Goal: Task Accomplishment & Management: Use online tool/utility

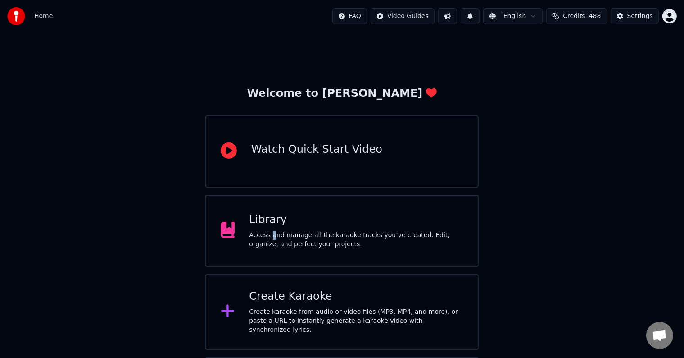
click at [269, 236] on div "Access and manage all the karaoke tracks you’ve created. Edit, organize, and pe…" at bounding box center [356, 240] width 214 height 18
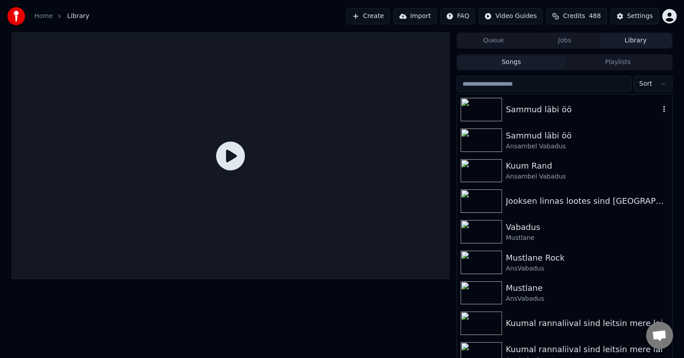
click at [530, 110] on div "Sammud läbi öö" at bounding box center [583, 109] width 154 height 13
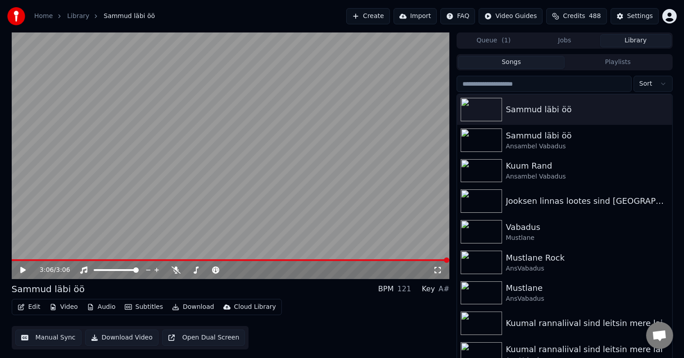
click at [23, 268] on icon at bounding box center [29, 269] width 21 height 7
click at [231, 273] on span at bounding box center [228, 269] width 5 height 5
click at [25, 270] on icon at bounding box center [23, 269] width 5 height 5
click at [660, 114] on button "button" at bounding box center [664, 109] width 9 height 11
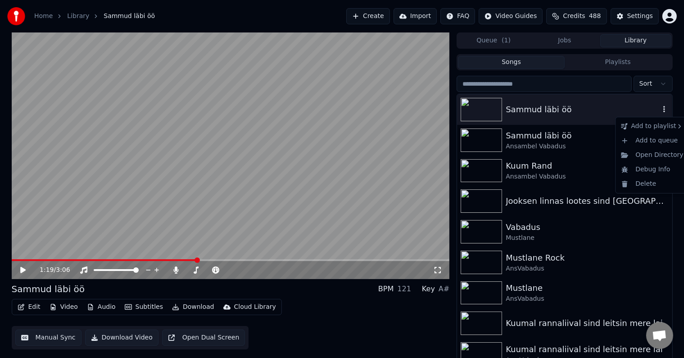
click at [660, 106] on icon "button" at bounding box center [664, 108] width 9 height 7
click at [649, 186] on div "Delete" at bounding box center [652, 184] width 69 height 14
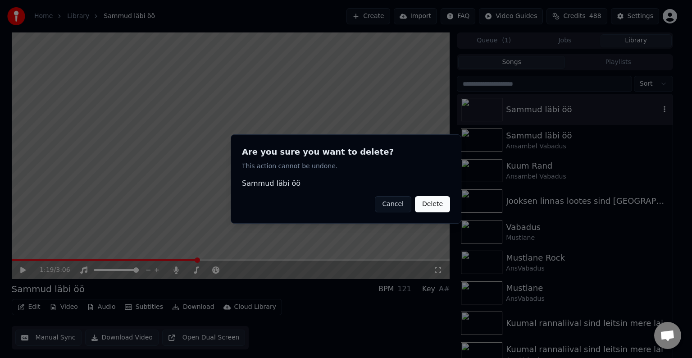
click at [436, 203] on button "Delete" at bounding box center [432, 204] width 35 height 16
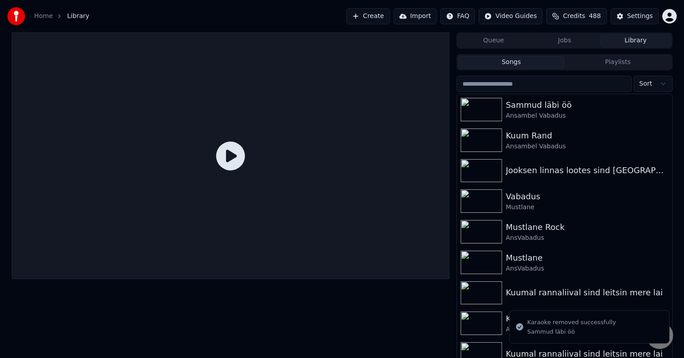
click at [353, 19] on button "Create" at bounding box center [368, 16] width 44 height 16
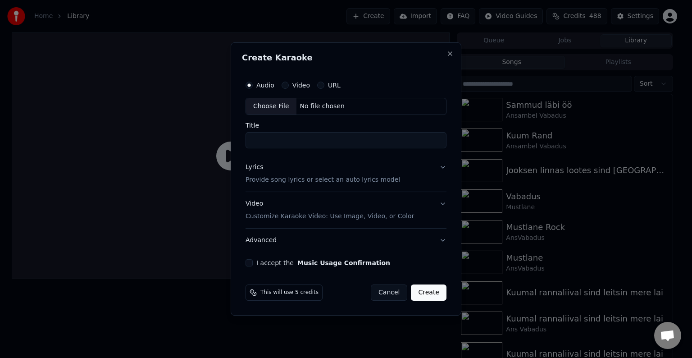
click at [319, 108] on div "No file chosen" at bounding box center [322, 106] width 52 height 9
type input "**********"
click at [257, 168] on div "Lyrics" at bounding box center [253, 167] width 18 height 9
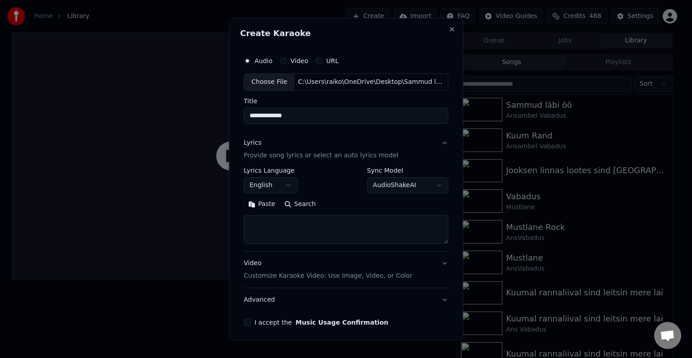
click at [270, 205] on button "Paste" at bounding box center [262, 204] width 36 height 14
type textarea "**********"
click at [290, 182] on button "English" at bounding box center [271, 185] width 54 height 16
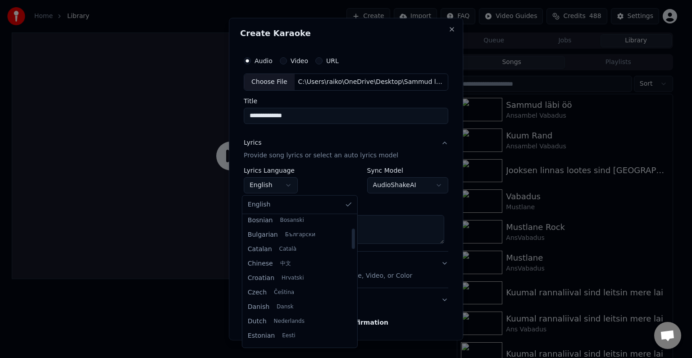
scroll to position [150, 0]
select select "**"
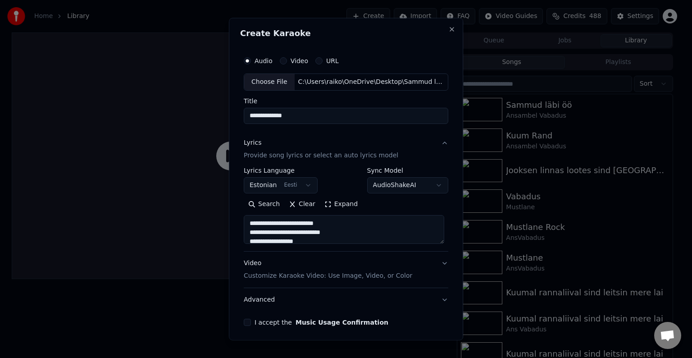
click at [296, 277] on p "Customize Karaoke Video: Use Image, Video, or Color" at bounding box center [328, 275] width 168 height 9
type textarea "**********"
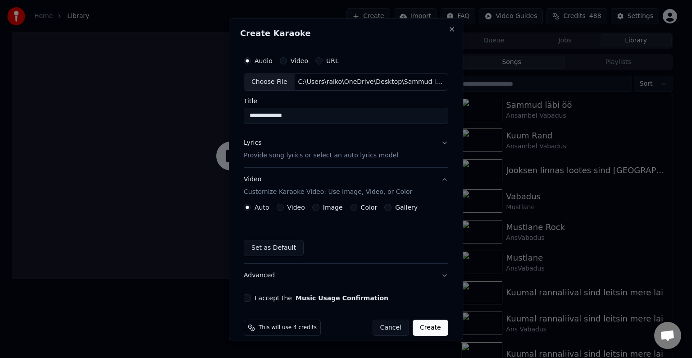
click at [350, 209] on button "Color" at bounding box center [353, 207] width 7 height 7
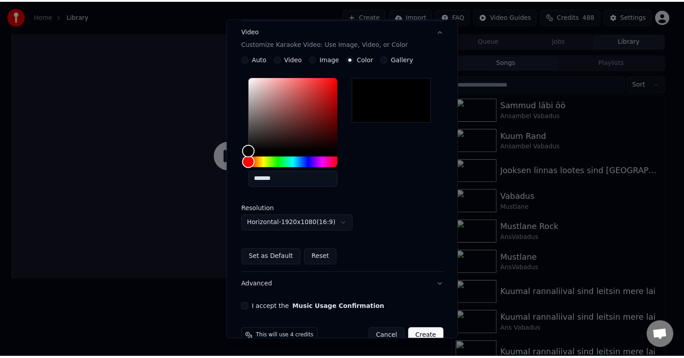
scroll to position [150, 0]
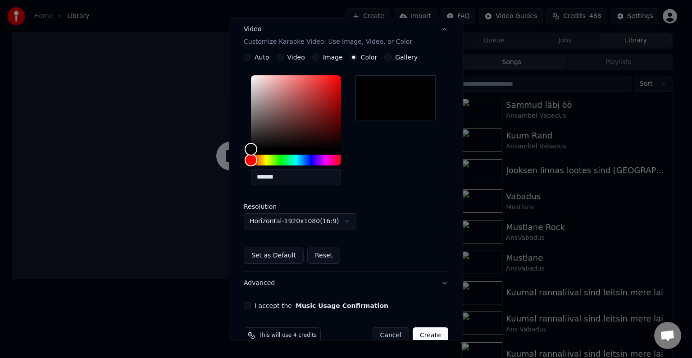
click at [248, 307] on button "I accept the Music Usage Confirmation" at bounding box center [247, 305] width 7 height 7
click at [427, 332] on button "Create" at bounding box center [431, 335] width 36 height 16
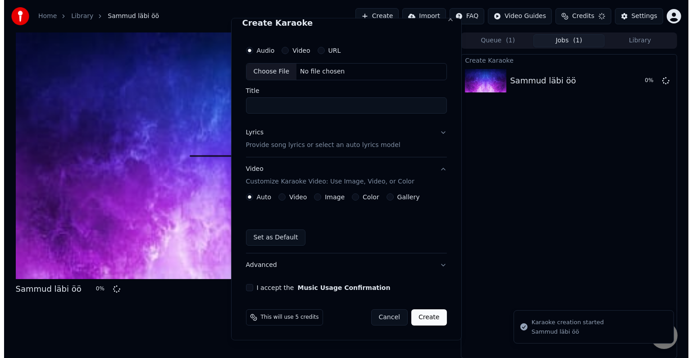
scroll to position [10, 0]
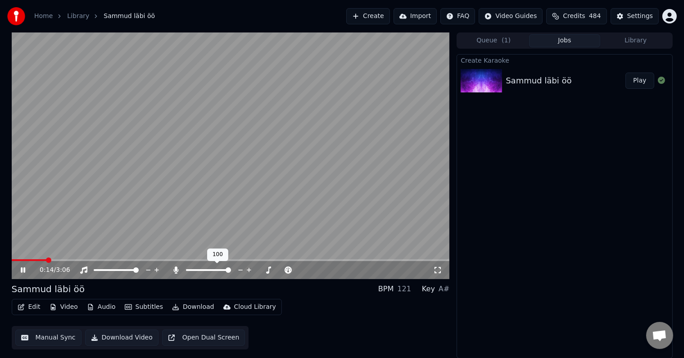
click at [190, 269] on span at bounding box center [208, 270] width 45 height 2
click at [186, 270] on span at bounding box center [188, 269] width 5 height 5
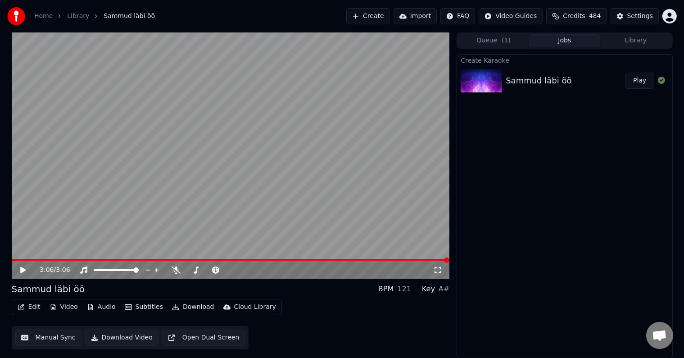
click at [355, 18] on button "Create" at bounding box center [368, 16] width 44 height 16
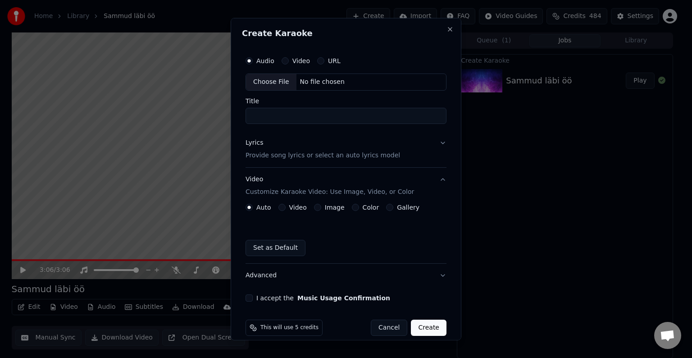
click at [312, 78] on div "No file chosen" at bounding box center [322, 81] width 52 height 9
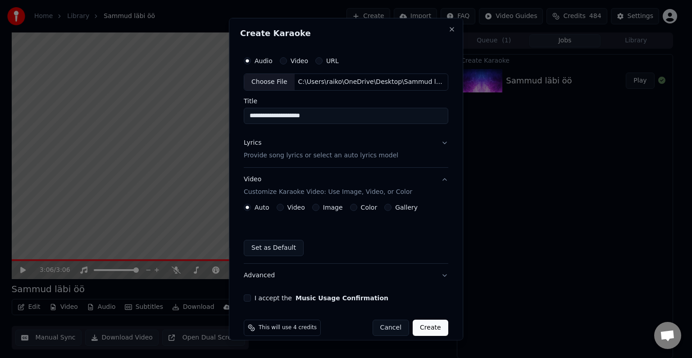
click at [248, 115] on input "**********" at bounding box center [346, 116] width 205 height 16
click at [386, 118] on input "**********" at bounding box center [346, 116] width 205 height 16
type input "**********"
click at [254, 151] on p "Provide song lyrics or select an auto lyrics model" at bounding box center [321, 155] width 155 height 9
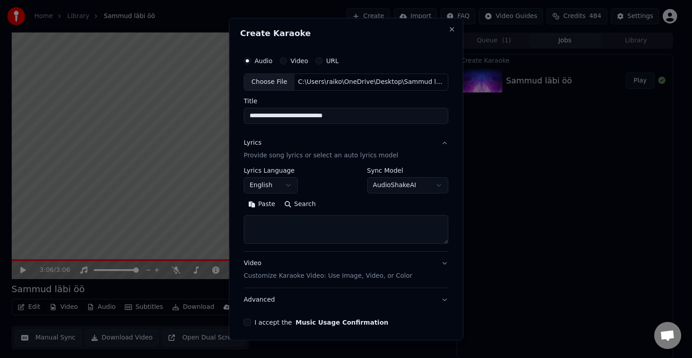
click at [264, 206] on button "Paste" at bounding box center [262, 204] width 36 height 14
click at [288, 182] on button "English" at bounding box center [271, 185] width 54 height 16
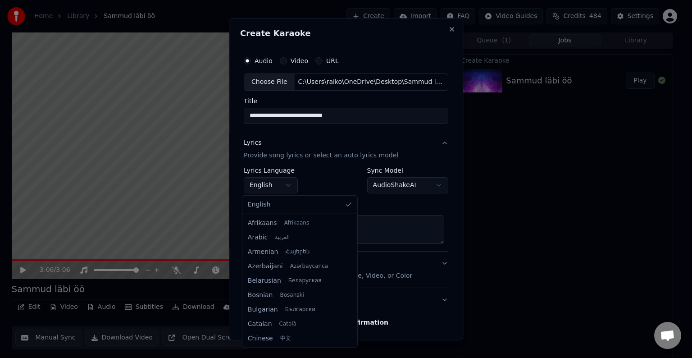
type textarea "**********"
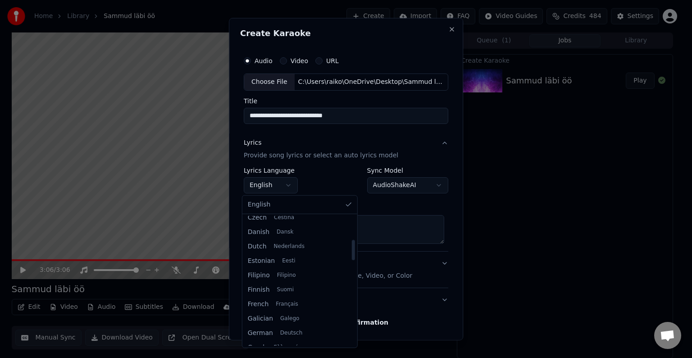
select select "**"
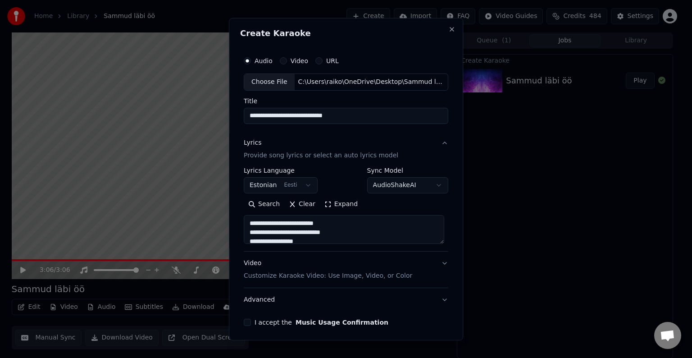
click at [341, 276] on p "Customize Karaoke Video: Use Image, Video, or Color" at bounding box center [328, 275] width 168 height 9
type textarea "**********"
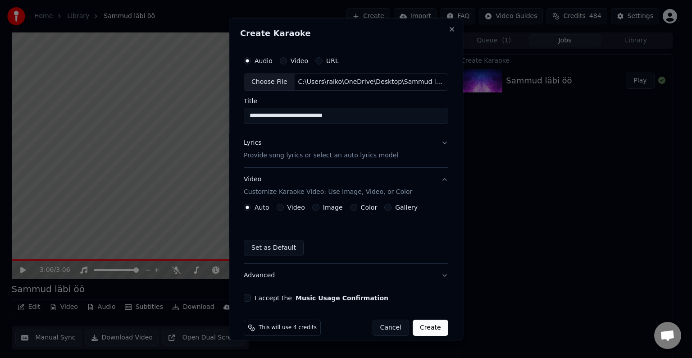
click at [353, 207] on div "Color" at bounding box center [363, 207] width 27 height 7
click at [350, 208] on button "Color" at bounding box center [353, 207] width 7 height 7
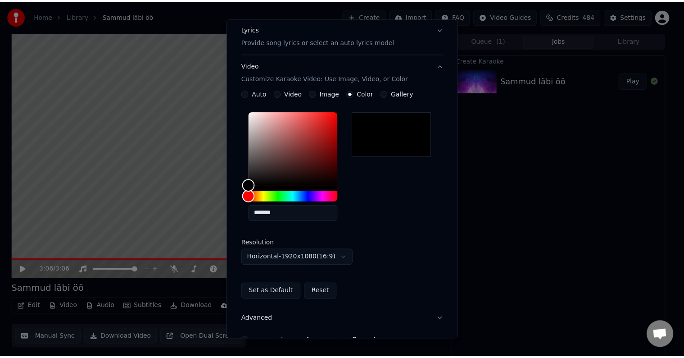
scroll to position [150, 0]
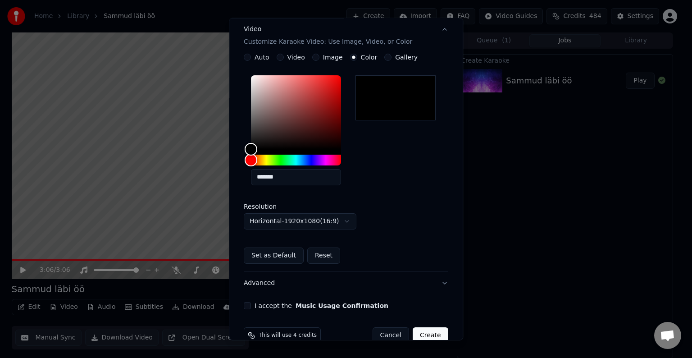
click at [250, 299] on div "**********" at bounding box center [346, 105] width 212 height 414
click at [249, 303] on div "I accept the Music Usage Confirmation" at bounding box center [346, 305] width 205 height 7
click at [250, 303] on div "I accept the Music Usage Confirmation" at bounding box center [346, 305] width 205 height 7
click at [244, 305] on button "I accept the Music Usage Confirmation" at bounding box center [247, 305] width 7 height 7
click at [438, 332] on button "Create" at bounding box center [431, 335] width 36 height 16
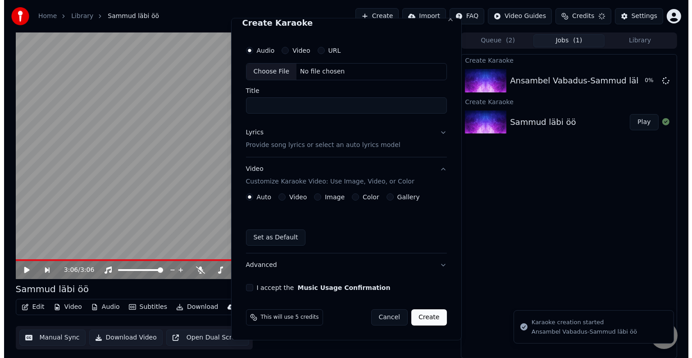
scroll to position [0, 0]
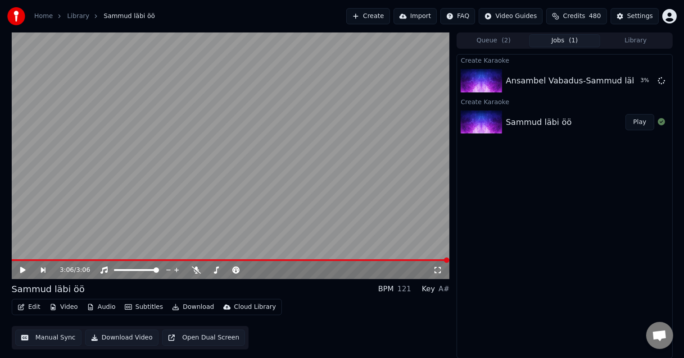
click at [666, 118] on div at bounding box center [662, 122] width 14 height 11
click at [661, 121] on icon at bounding box center [661, 121] width 7 height 7
click at [647, 82] on button "Play" at bounding box center [640, 81] width 28 height 16
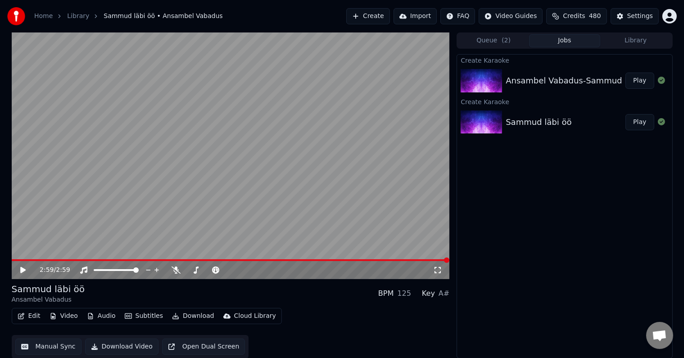
click at [366, 15] on button "Create" at bounding box center [368, 16] width 44 height 16
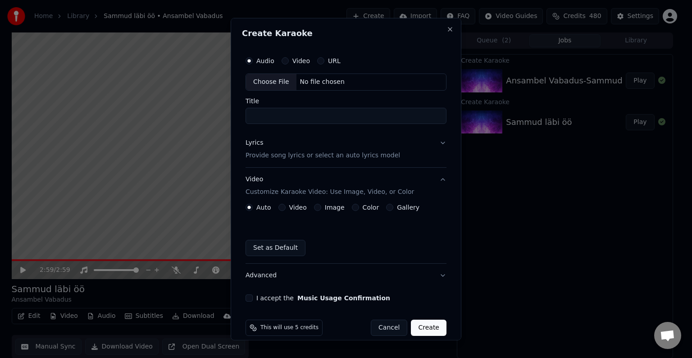
click at [272, 85] on div "Choose File" at bounding box center [271, 82] width 50 height 16
type input "**********"
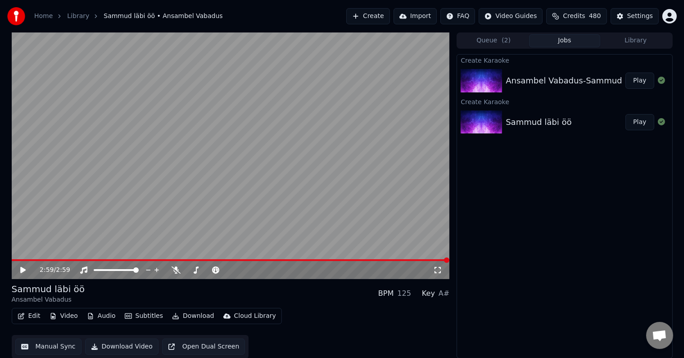
click at [634, 81] on button "Play" at bounding box center [640, 81] width 28 height 16
click at [49, 259] on span at bounding box center [231, 260] width 438 height 2
click at [359, 18] on button "Create" at bounding box center [368, 16] width 44 height 16
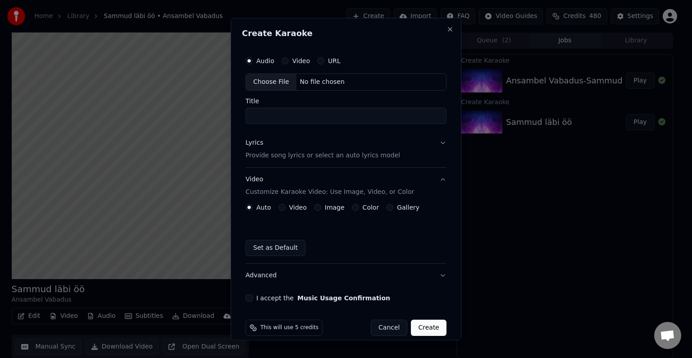
click at [341, 77] on div "Choose File No file chosen" at bounding box center [346, 81] width 201 height 17
click at [330, 75] on div "Choose File No file chosen" at bounding box center [346, 81] width 201 height 17
type input "**********"
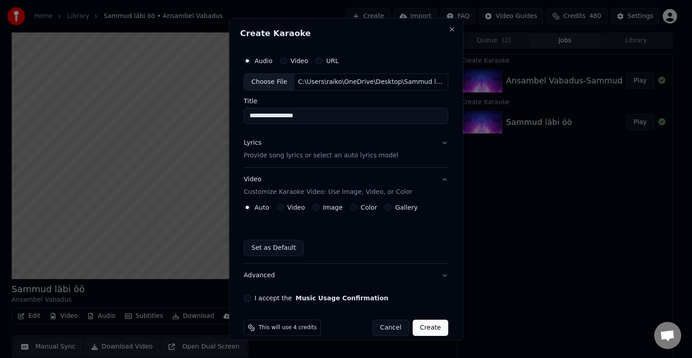
click at [275, 158] on p "Provide song lyrics or select an auto lyrics model" at bounding box center [321, 155] width 155 height 9
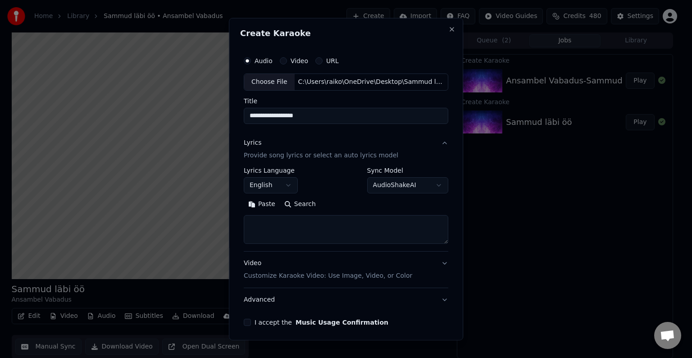
click at [267, 205] on button "Paste" at bounding box center [262, 204] width 36 height 14
click at [287, 185] on button "English" at bounding box center [271, 185] width 54 height 16
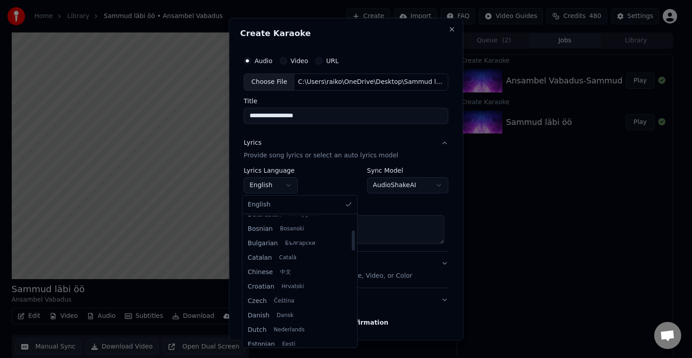
scroll to position [121, 0]
drag, startPoint x: 343, startPoint y: 234, endPoint x: 344, endPoint y: 253, distance: 18.9
click at [351, 253] on div at bounding box center [352, 245] width 3 height 20
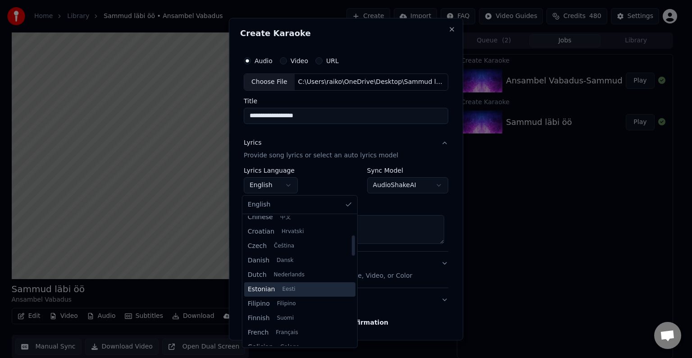
type textarea "**********"
select select "**"
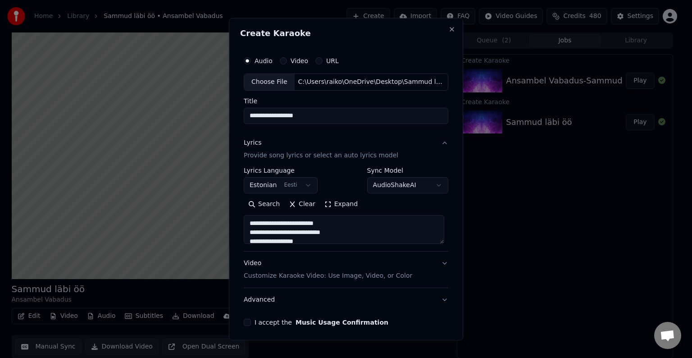
click at [309, 273] on p "Customize Karaoke Video: Use Image, Video, or Color" at bounding box center [328, 275] width 168 height 9
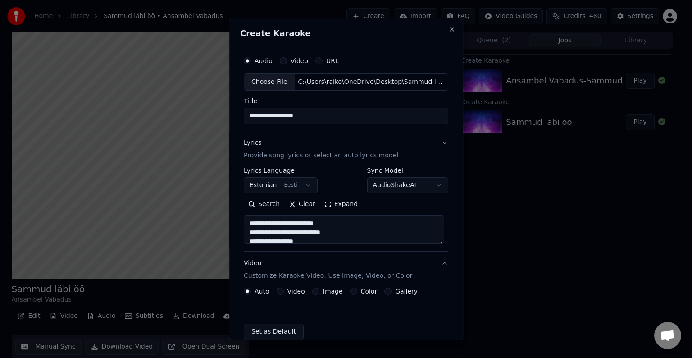
type textarea "**********"
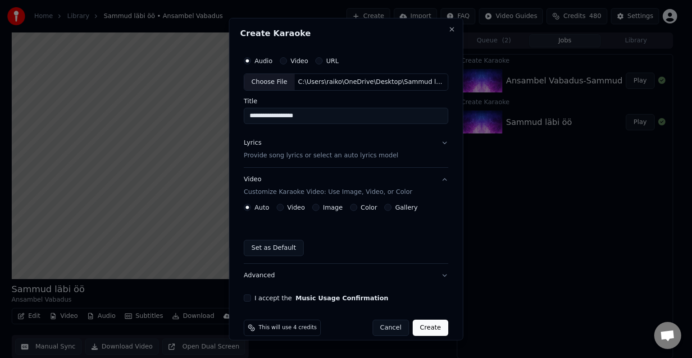
click at [361, 205] on label "Color" at bounding box center [369, 207] width 17 height 6
click at [357, 205] on button "Color" at bounding box center [353, 207] width 7 height 7
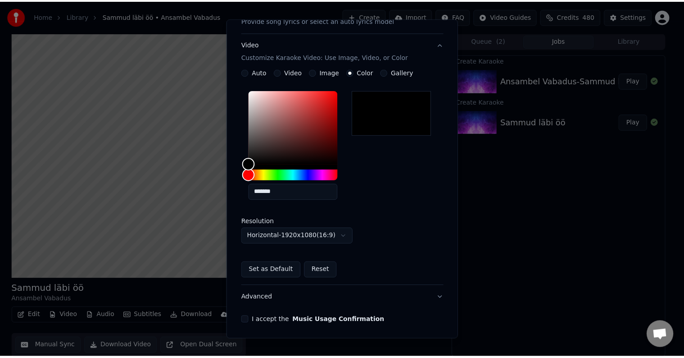
scroll to position [168, 0]
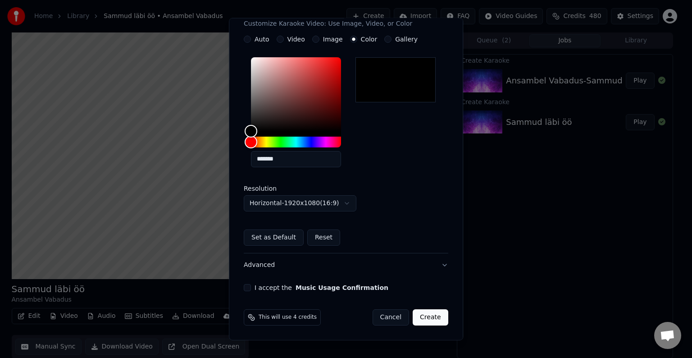
click at [244, 287] on button "I accept the Music Usage Confirmation" at bounding box center [247, 287] width 7 height 7
click at [433, 316] on button "Create" at bounding box center [431, 317] width 36 height 16
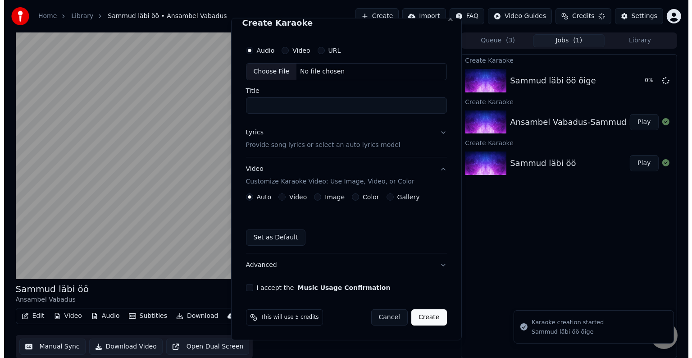
scroll to position [10, 0]
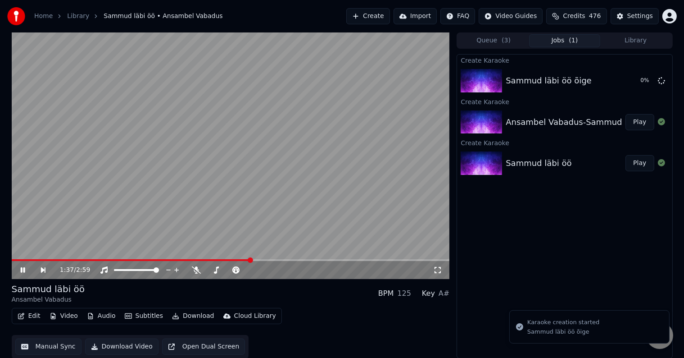
click at [48, 249] on video at bounding box center [231, 155] width 438 height 246
click at [643, 79] on button "Play" at bounding box center [640, 81] width 28 height 16
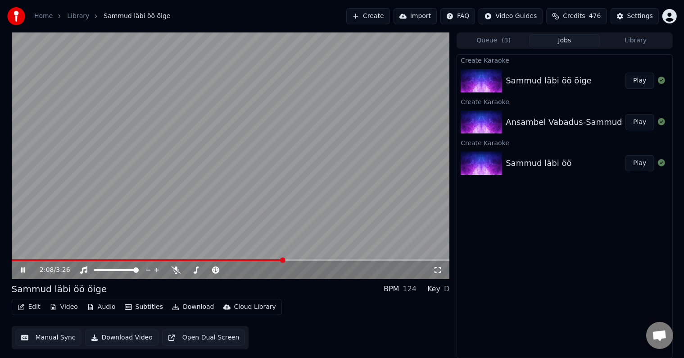
click at [18, 270] on div "2:08 / 3:26" at bounding box center [230, 269] width 431 height 9
click at [23, 270] on icon at bounding box center [29, 269] width 21 height 7
click at [23, 270] on icon at bounding box center [22, 270] width 5 height 6
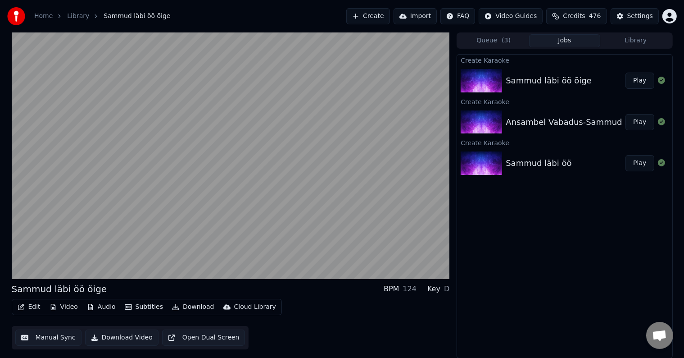
click at [576, 218] on div "Create Karaoke Sammud läbi öö õige Play Create Karaoke Ansambel Vabadus-Sammud …" at bounding box center [565, 206] width 216 height 304
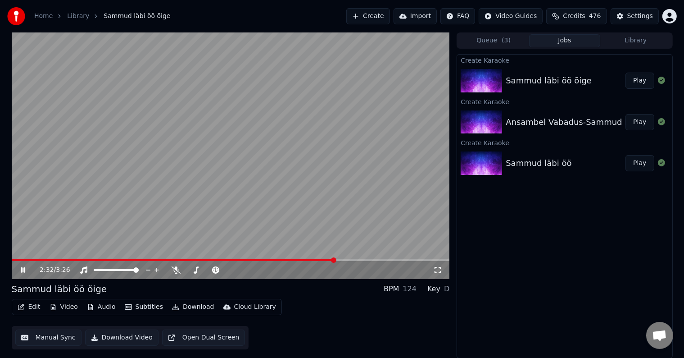
click at [23, 272] on icon at bounding box center [29, 269] width 21 height 7
click at [353, 118] on video at bounding box center [231, 155] width 438 height 246
click at [22, 269] on icon at bounding box center [23, 269] width 5 height 5
click at [372, 13] on button "Create" at bounding box center [368, 16] width 44 height 16
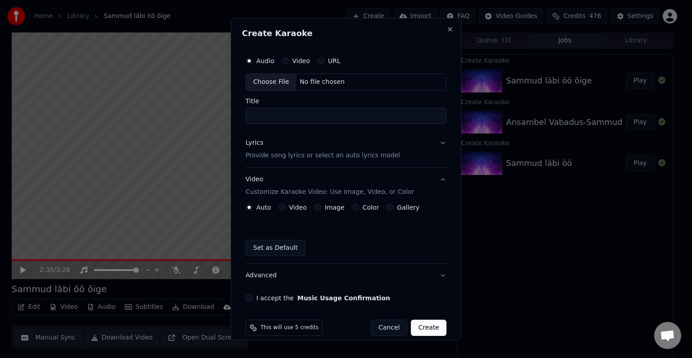
click at [328, 80] on div "No file chosen" at bounding box center [322, 81] width 52 height 9
type input "**********"
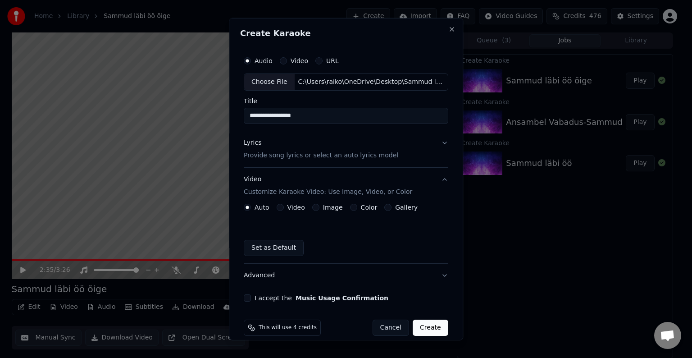
click at [288, 155] on p "Provide song lyrics or select an auto lyrics model" at bounding box center [321, 155] width 155 height 9
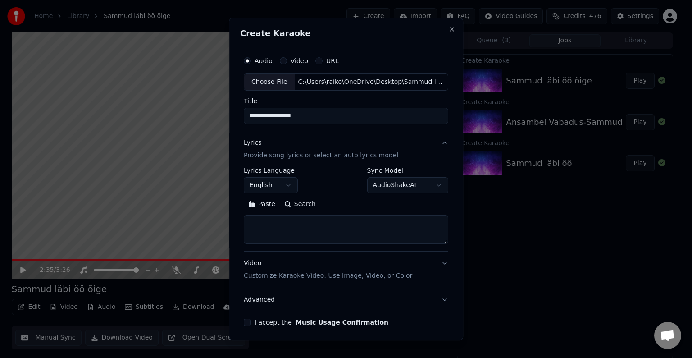
click at [262, 200] on button "Paste" at bounding box center [262, 204] width 36 height 14
type textarea "**********"
click at [294, 182] on button "English" at bounding box center [271, 185] width 54 height 16
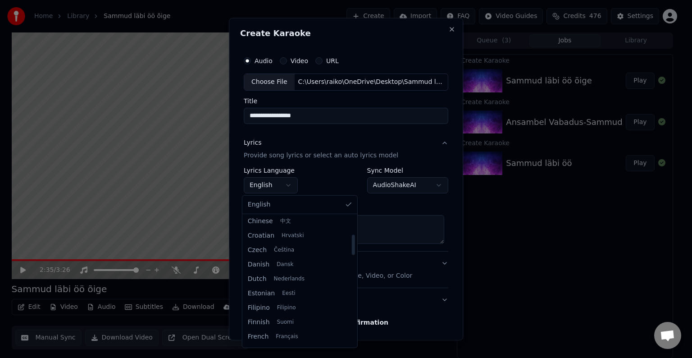
scroll to position [121, 0]
drag, startPoint x: 344, startPoint y: 226, endPoint x: 348, endPoint y: 245, distance: 19.5
click at [351, 245] on div at bounding box center [352, 245] width 3 height 20
select select "**"
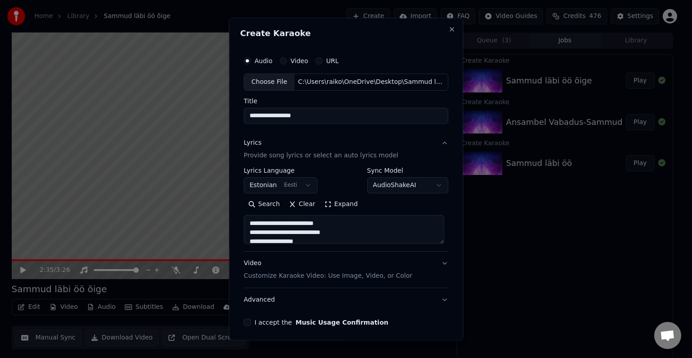
click at [299, 279] on p "Customize Karaoke Video: Use Image, Video, or Color" at bounding box center [328, 275] width 168 height 9
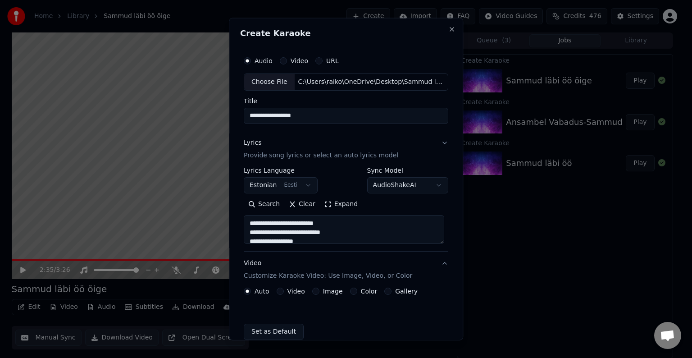
type textarea "**********"
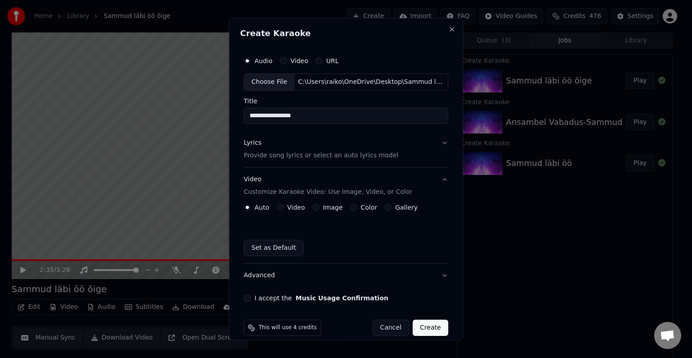
click at [361, 209] on label "Color" at bounding box center [369, 207] width 17 height 6
click at [357, 209] on button "Color" at bounding box center [353, 207] width 7 height 7
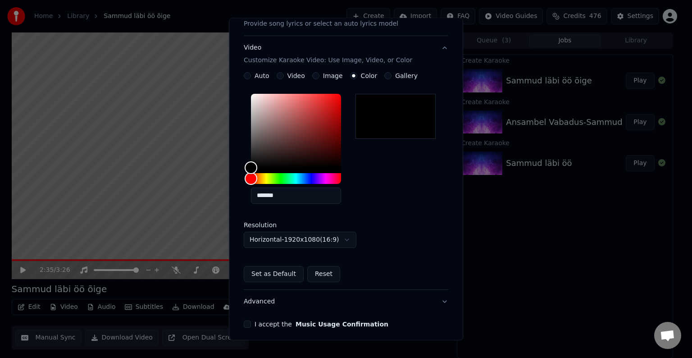
scroll to position [132, 0]
click at [245, 325] on button "I accept the Music Usage Confirmation" at bounding box center [247, 323] width 7 height 7
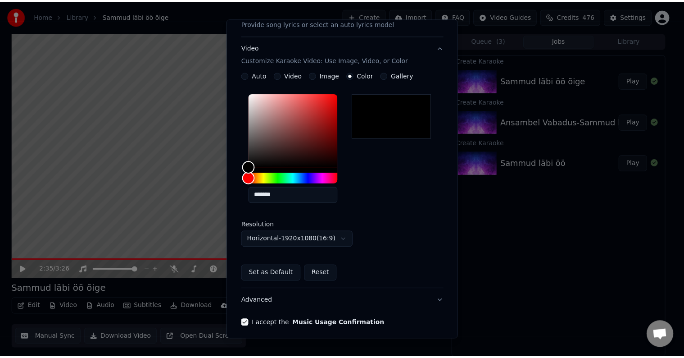
scroll to position [168, 0]
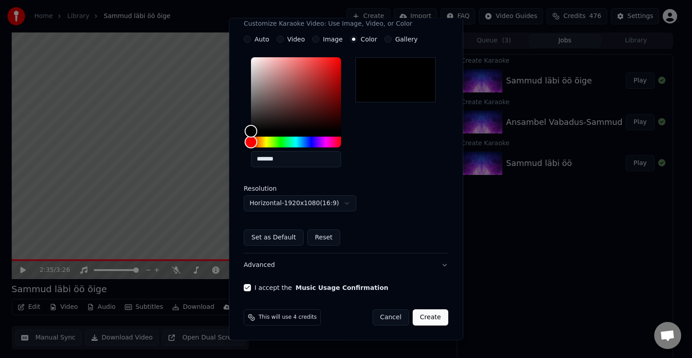
click at [431, 317] on button "Create" at bounding box center [431, 317] width 36 height 16
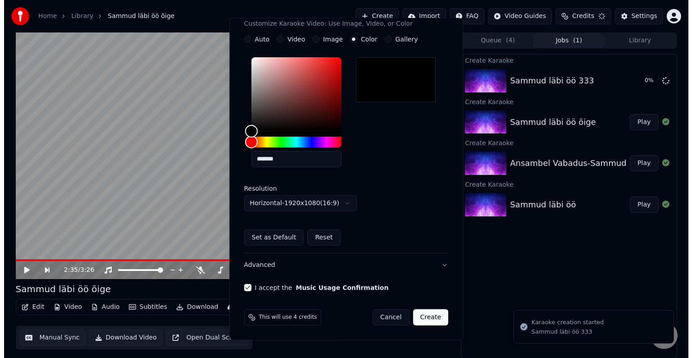
scroll to position [10, 0]
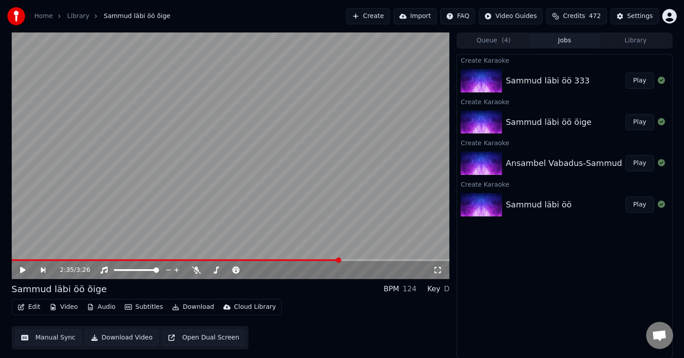
click at [651, 81] on button "Play" at bounding box center [640, 81] width 28 height 16
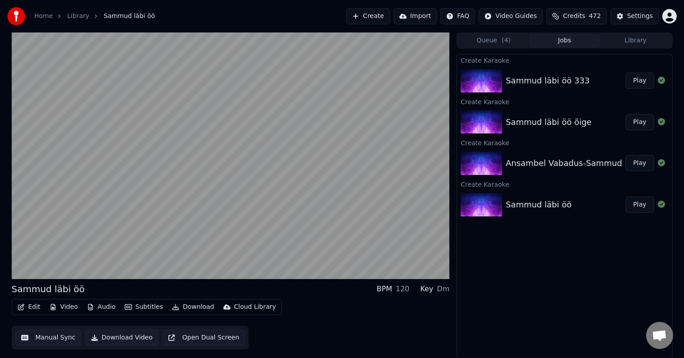
click at [640, 82] on button "Play" at bounding box center [640, 81] width 28 height 16
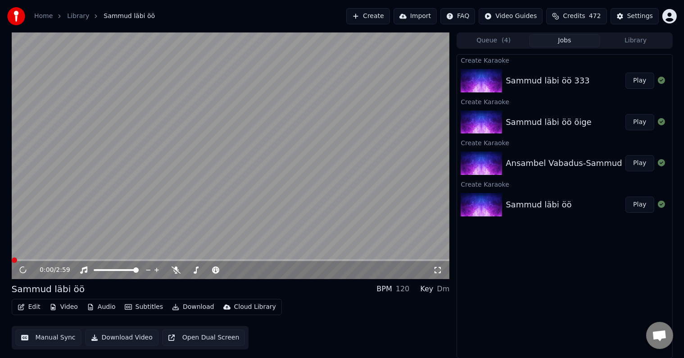
click at [638, 81] on button "Play" at bounding box center [640, 81] width 28 height 16
click at [36, 308] on button "Edit" at bounding box center [29, 306] width 30 height 13
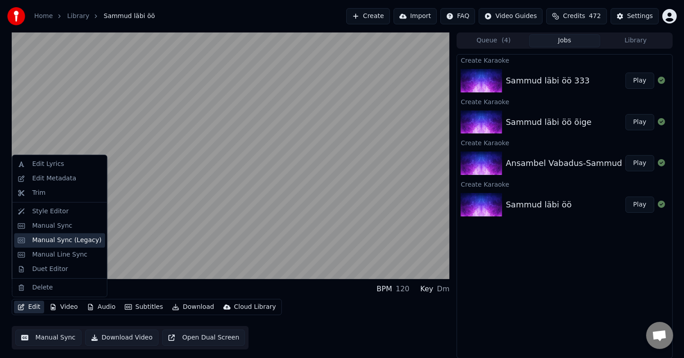
click at [84, 238] on div "Manual Sync (Legacy)" at bounding box center [66, 240] width 69 height 9
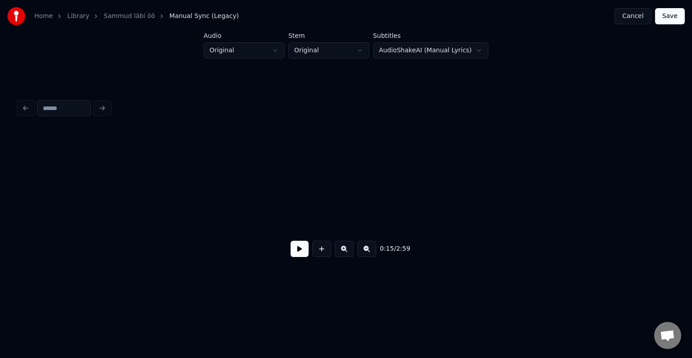
scroll to position [0, 5981]
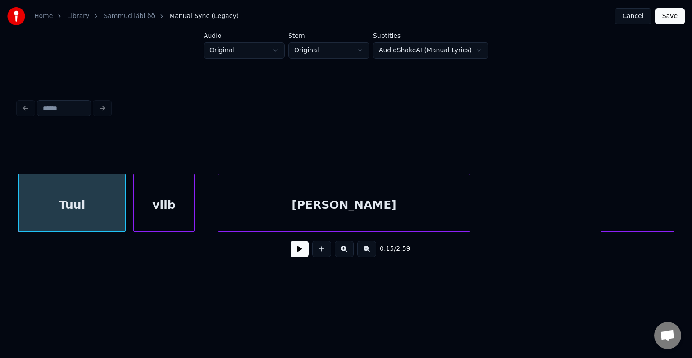
click at [302, 250] on button at bounding box center [300, 249] width 18 height 16
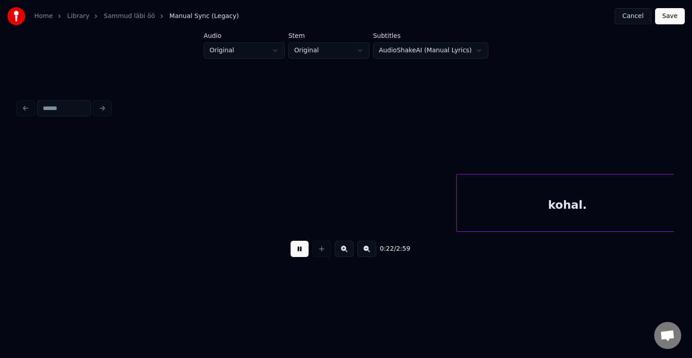
scroll to position [0, 8613]
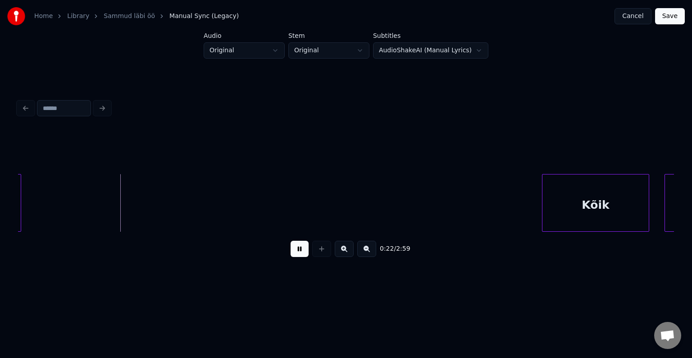
click at [302, 250] on button at bounding box center [300, 249] width 18 height 16
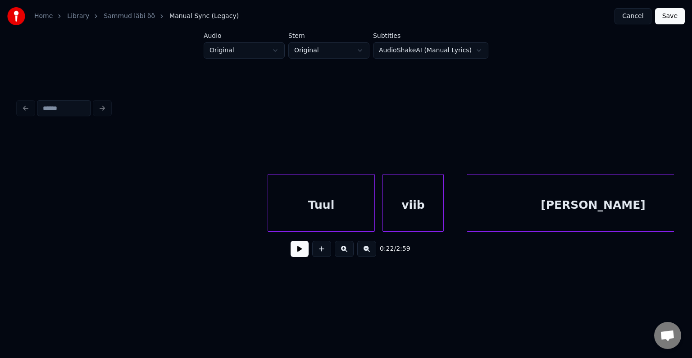
scroll to position [0, 5730]
click at [314, 211] on div "Tuul" at bounding box center [299, 204] width 106 height 61
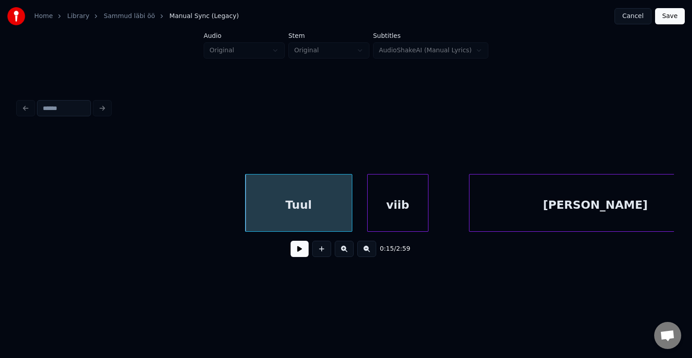
click at [405, 210] on div "viib" at bounding box center [398, 204] width 60 height 61
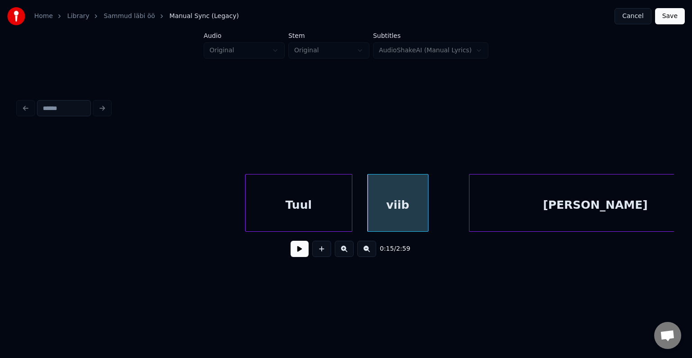
scroll to position [0, 5775]
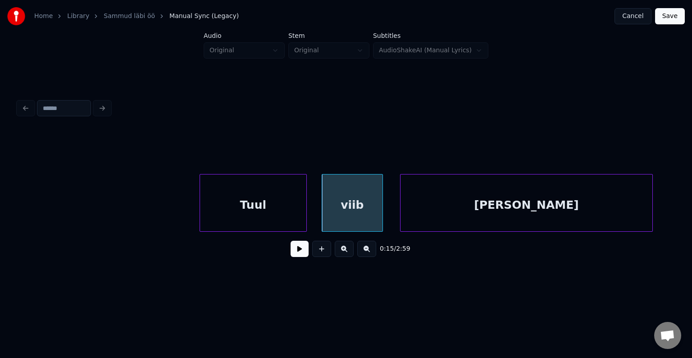
click at [589, 211] on div "[PERSON_NAME]" at bounding box center [527, 204] width 252 height 61
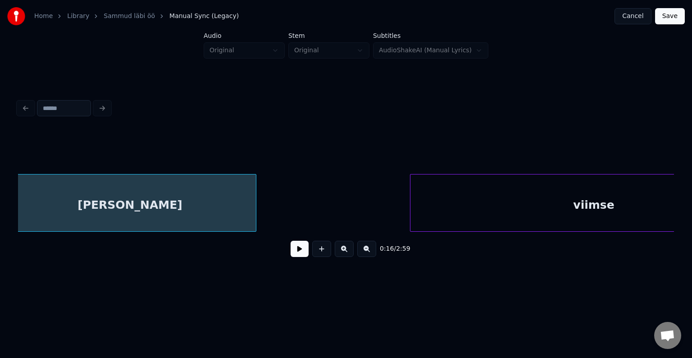
scroll to position [0, 6272]
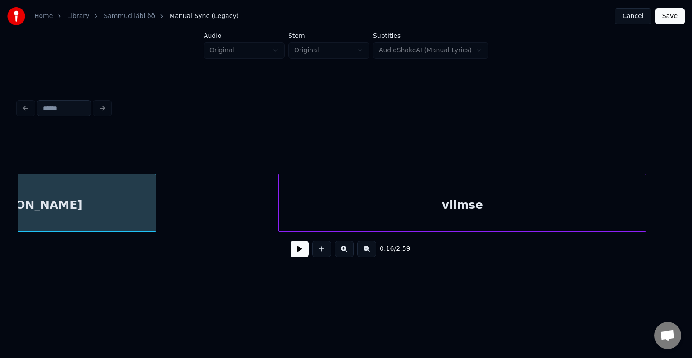
click at [553, 204] on div "viimse" at bounding box center [462, 204] width 367 height 61
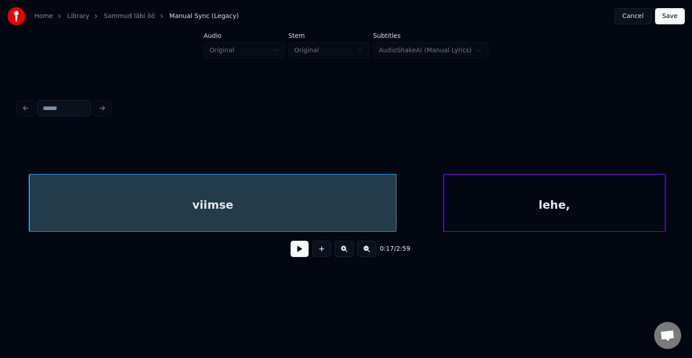
scroll to position [0, 6524]
click at [234, 189] on div "viimse" at bounding box center [210, 204] width 367 height 61
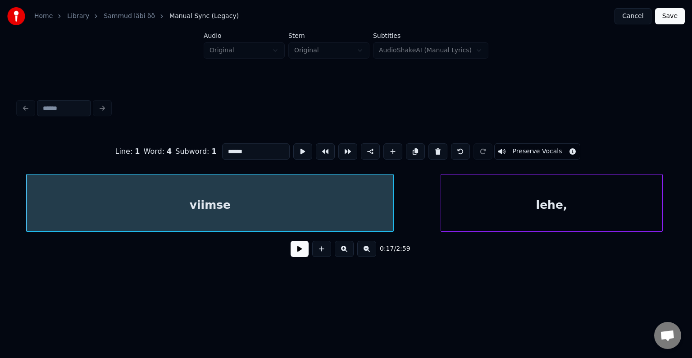
click at [295, 256] on button at bounding box center [300, 249] width 18 height 16
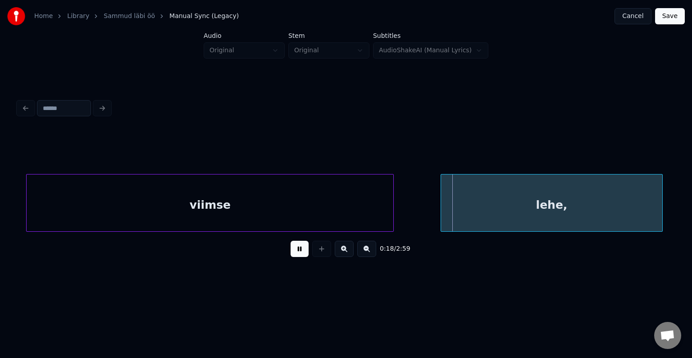
click at [296, 251] on button at bounding box center [300, 249] width 18 height 16
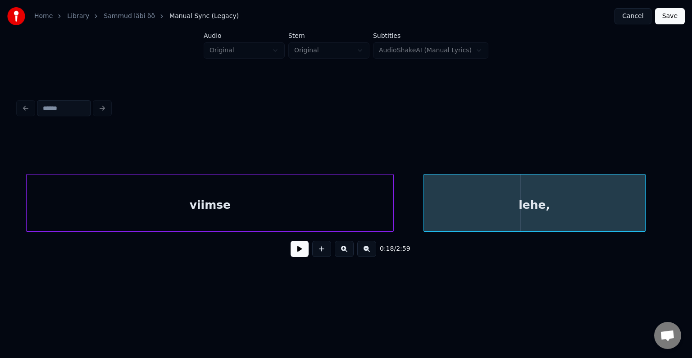
click at [494, 208] on div "lehe," at bounding box center [534, 204] width 221 height 61
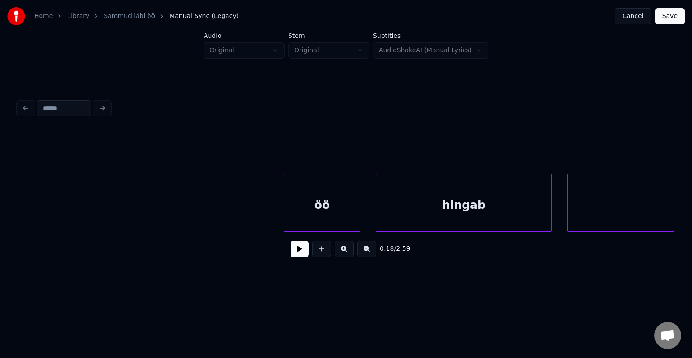
scroll to position [0, 7173]
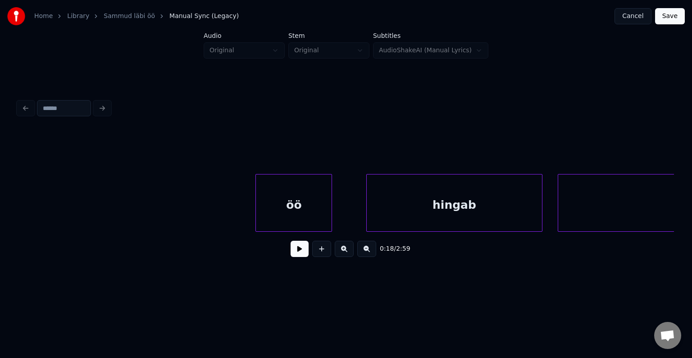
click at [291, 196] on div "öö" at bounding box center [294, 204] width 76 height 61
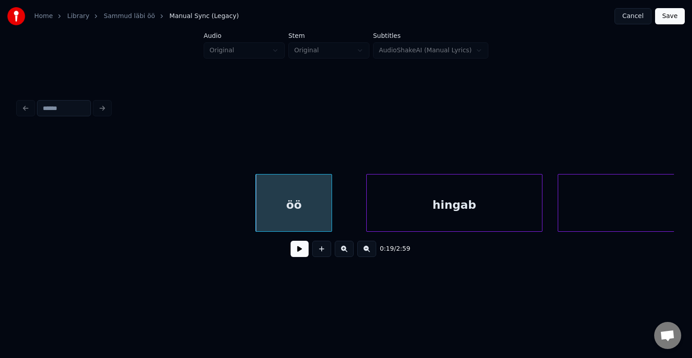
click at [291, 252] on button at bounding box center [300, 249] width 18 height 16
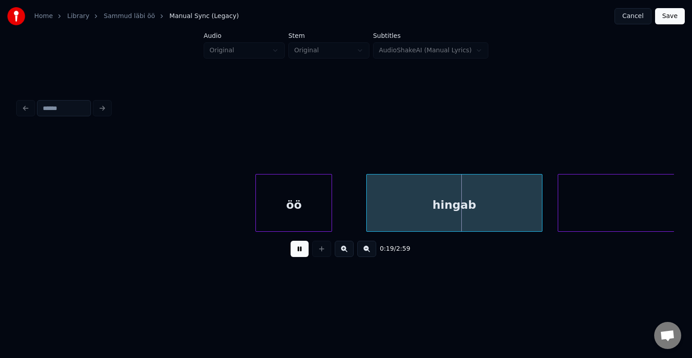
click at [291, 252] on button at bounding box center [300, 249] width 18 height 16
click at [411, 198] on div "hingab" at bounding box center [441, 204] width 175 height 61
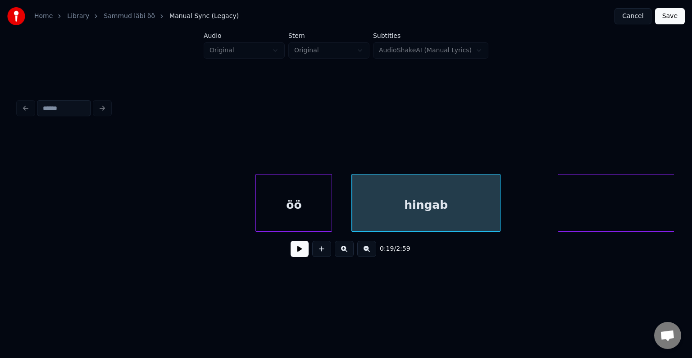
click at [497, 204] on div at bounding box center [498, 202] width 3 height 57
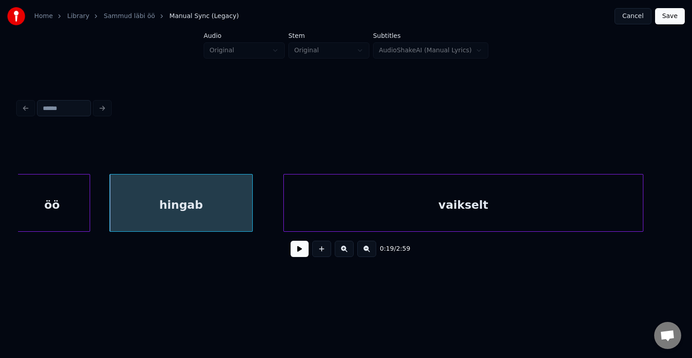
click at [609, 203] on div "vaikselt" at bounding box center [463, 204] width 359 height 61
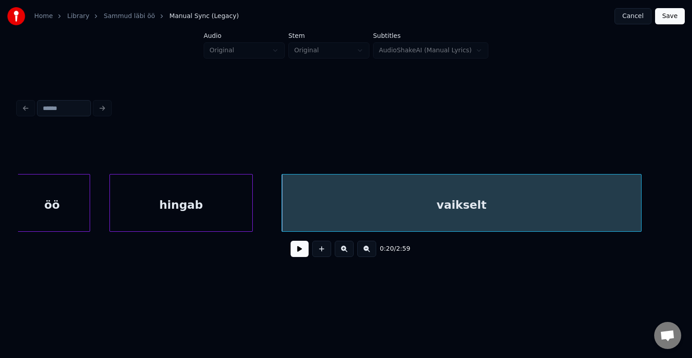
click at [291, 254] on button at bounding box center [300, 249] width 18 height 16
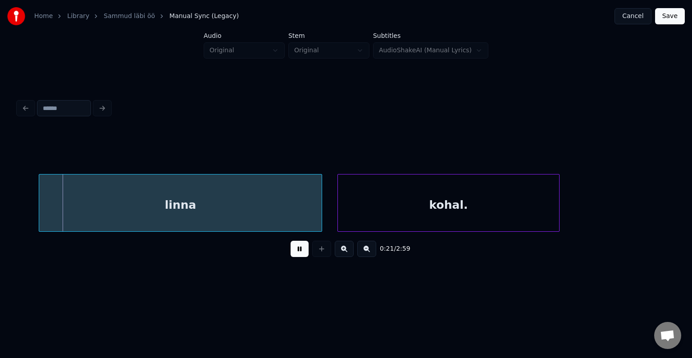
click at [291, 252] on button at bounding box center [300, 249] width 18 height 16
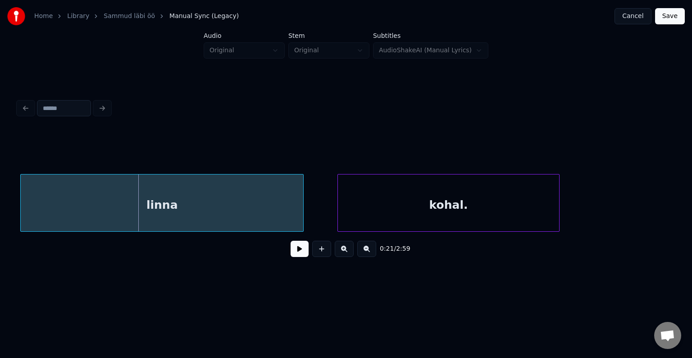
click at [236, 202] on div "linna" at bounding box center [162, 204] width 282 height 61
click at [458, 203] on div "kohal." at bounding box center [435, 204] width 221 height 61
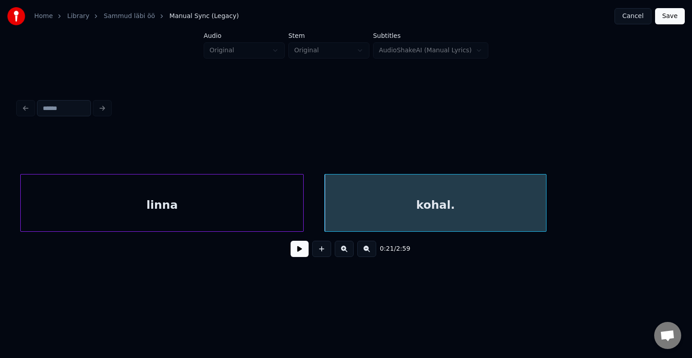
click at [294, 254] on button at bounding box center [300, 249] width 18 height 16
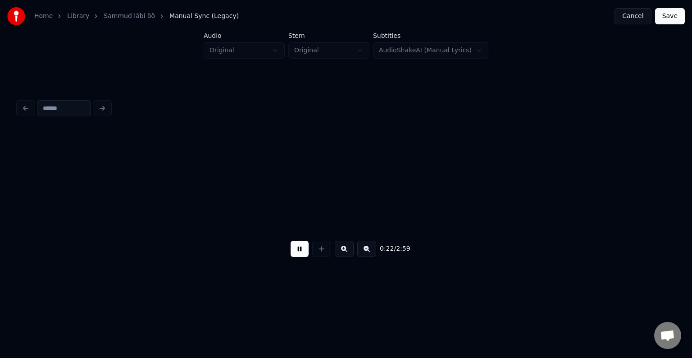
scroll to position [0, 8734]
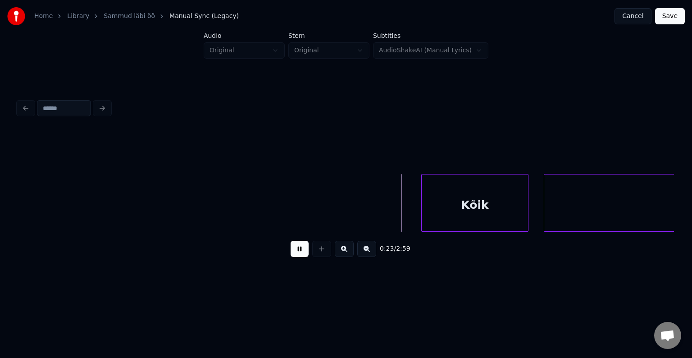
click at [294, 254] on button at bounding box center [300, 249] width 18 height 16
click at [445, 211] on div "Kõik" at bounding box center [455, 204] width 106 height 61
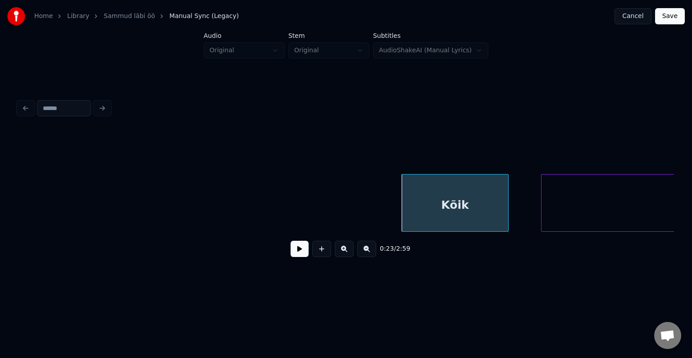
scroll to position [0, 8946]
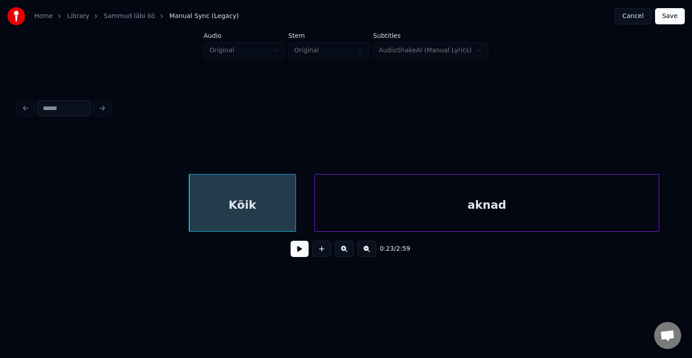
click at [590, 226] on div "aknad" at bounding box center [487, 204] width 344 height 61
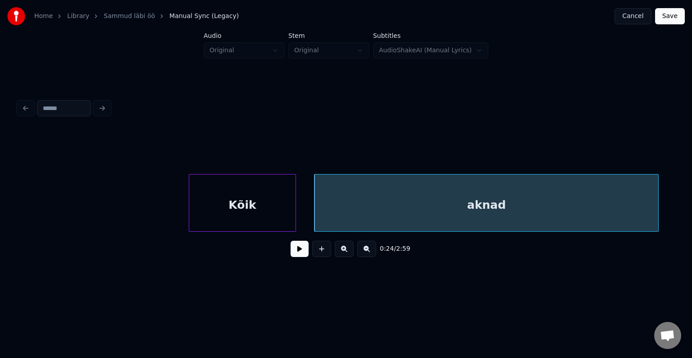
click at [219, 202] on div "Kõik" at bounding box center [242, 204] width 106 height 61
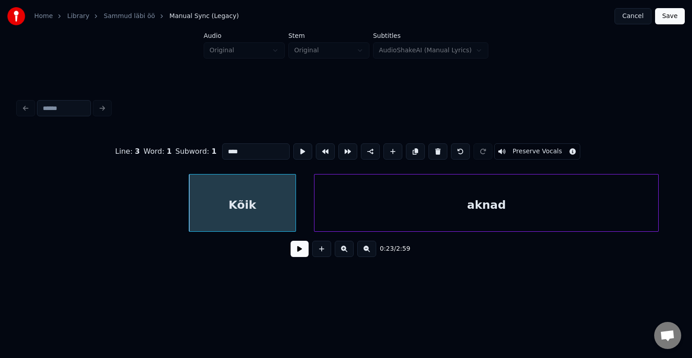
click at [296, 251] on button at bounding box center [300, 249] width 18 height 16
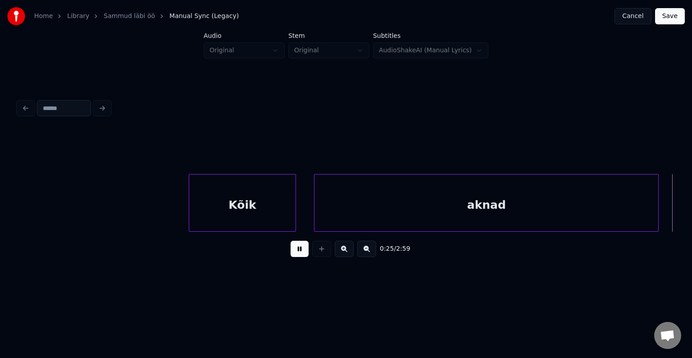
click at [296, 251] on button at bounding box center [300, 249] width 18 height 16
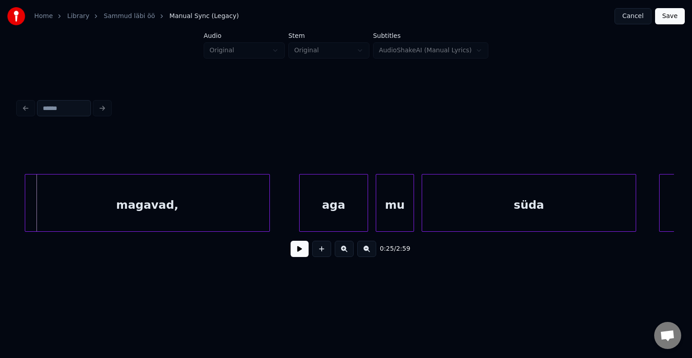
click at [205, 200] on div "magavad," at bounding box center [147, 204] width 244 height 61
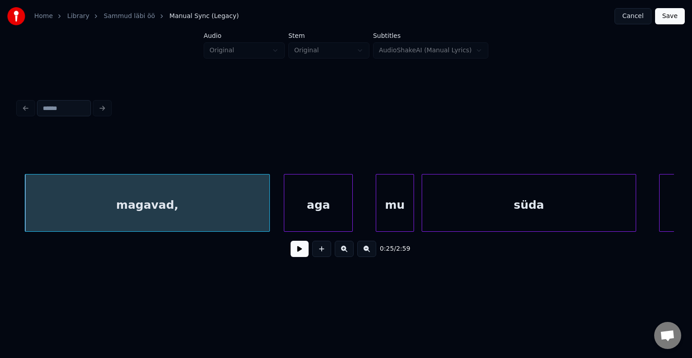
click at [326, 201] on div "aga" at bounding box center [318, 204] width 68 height 61
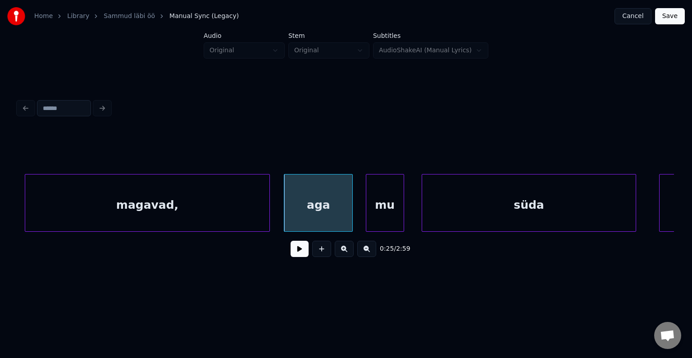
click at [387, 209] on div "mu" at bounding box center [384, 204] width 37 height 61
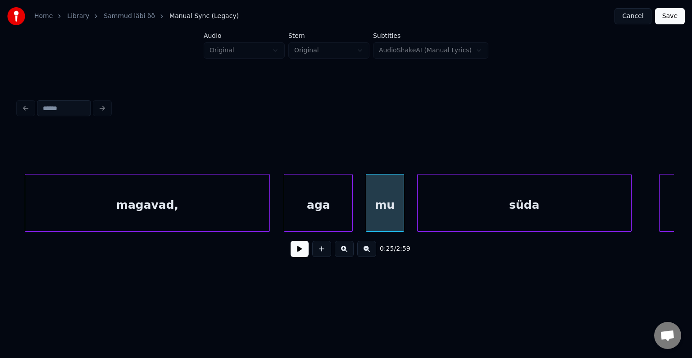
click at [523, 214] on div "süda" at bounding box center [525, 204] width 214 height 61
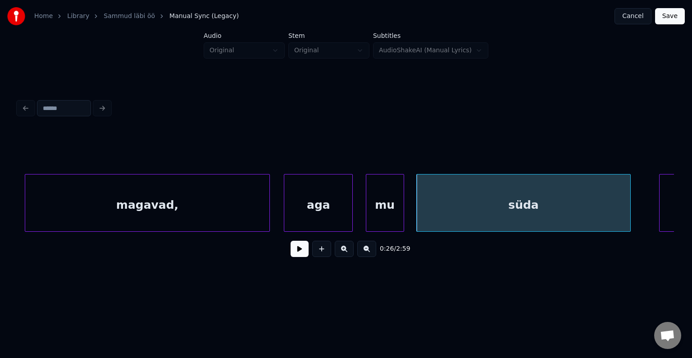
click at [128, 212] on div "magavad," at bounding box center [147, 204] width 244 height 61
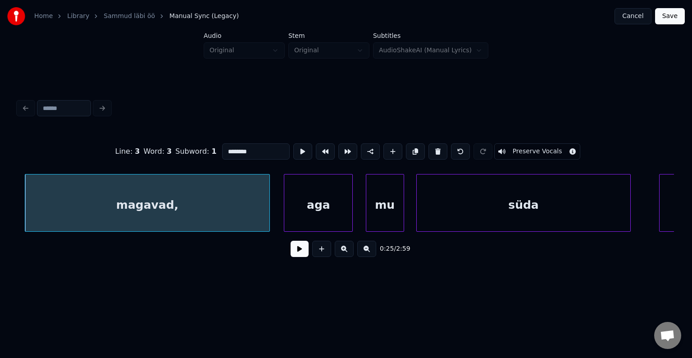
click at [297, 254] on button at bounding box center [300, 249] width 18 height 16
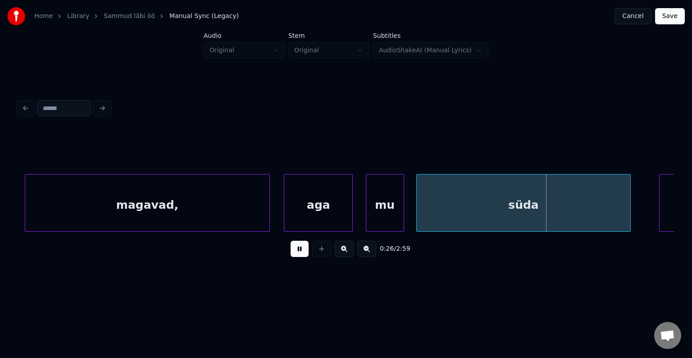
click at [297, 254] on button at bounding box center [300, 249] width 18 height 16
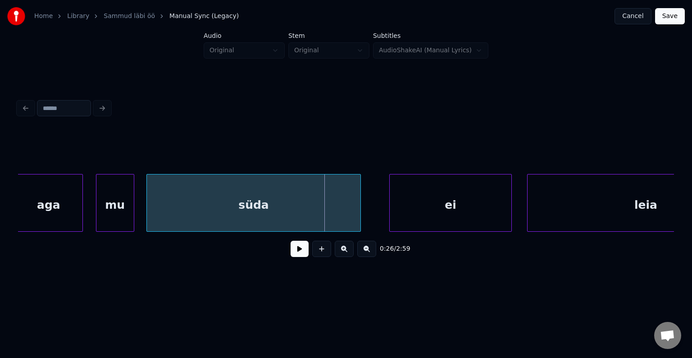
scroll to position [0, 9877]
click at [320, 210] on div at bounding box center [320, 202] width 3 height 57
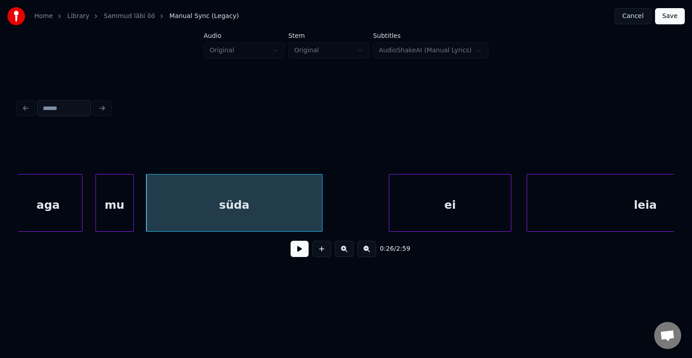
click at [294, 256] on button at bounding box center [300, 249] width 18 height 16
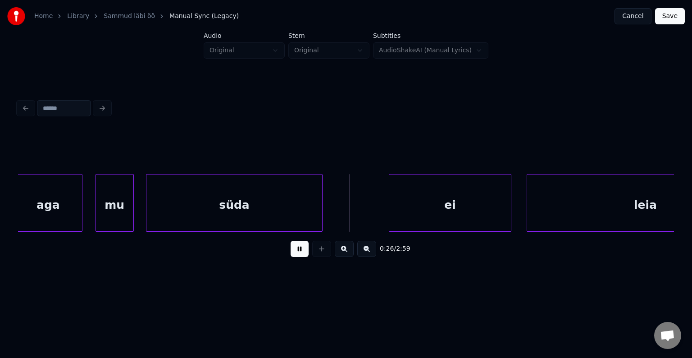
click at [294, 256] on button at bounding box center [300, 249] width 18 height 16
click at [437, 202] on div "ei" at bounding box center [399, 204] width 122 height 61
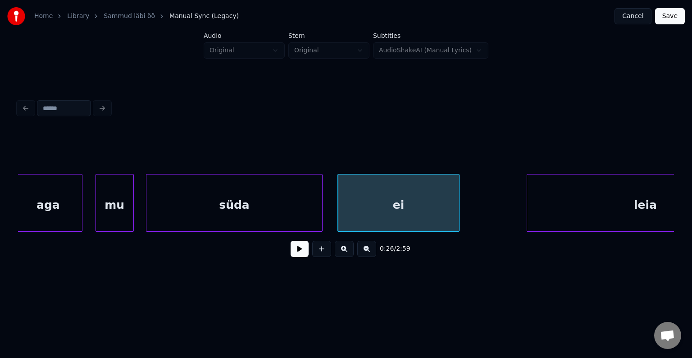
click at [459, 204] on div at bounding box center [457, 202] width 3 height 57
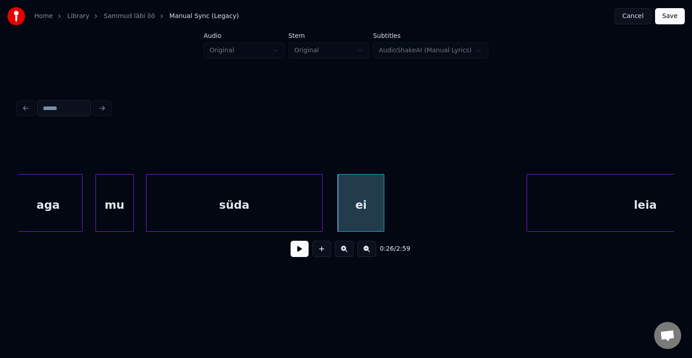
click at [383, 200] on div at bounding box center [382, 202] width 3 height 57
click at [246, 196] on div "süda" at bounding box center [234, 204] width 176 height 61
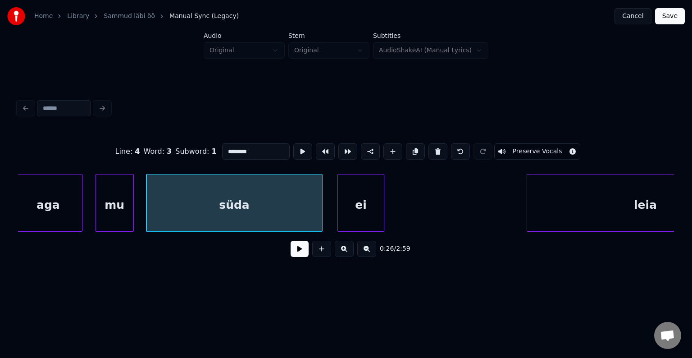
type input "****"
click at [291, 253] on button at bounding box center [300, 249] width 18 height 16
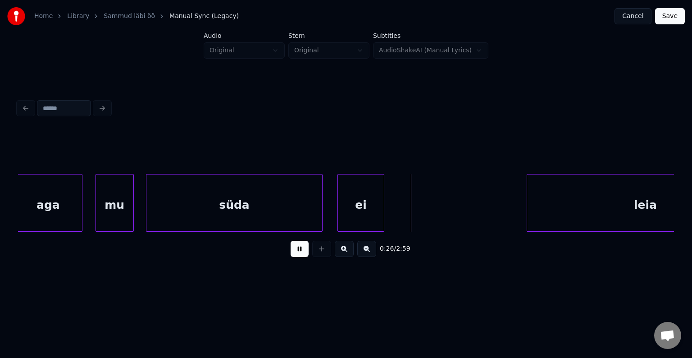
click at [291, 253] on button at bounding box center [300, 249] width 18 height 16
click at [285, 207] on div at bounding box center [286, 202] width 3 height 57
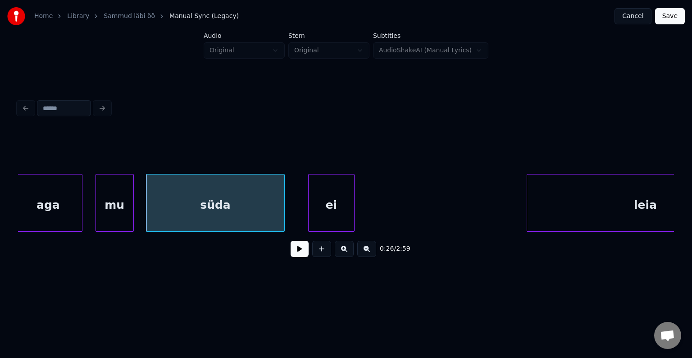
click at [329, 209] on div "ei" at bounding box center [332, 204] width 46 height 61
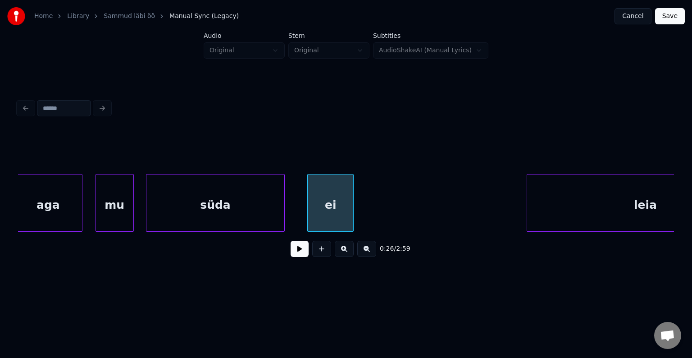
click at [294, 257] on button at bounding box center [300, 249] width 18 height 16
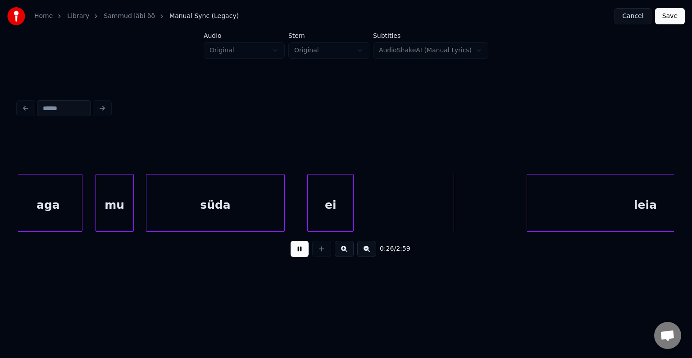
click at [294, 257] on button at bounding box center [300, 249] width 18 height 16
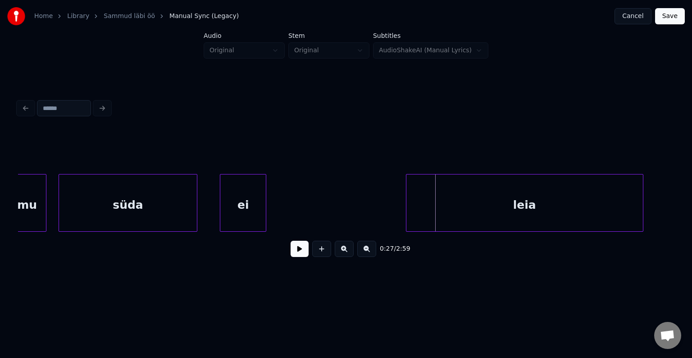
click at [596, 202] on div "leia" at bounding box center [524, 204] width 237 height 61
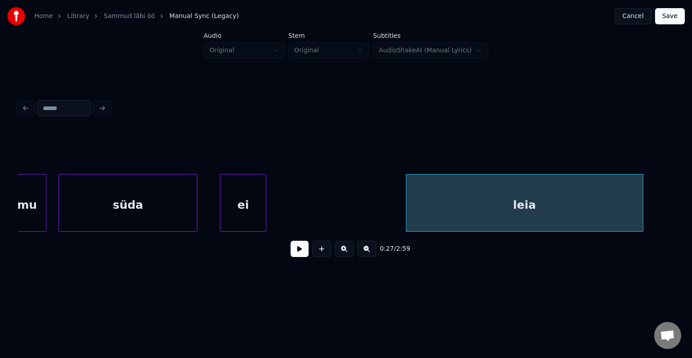
click at [297, 253] on button at bounding box center [300, 249] width 18 height 16
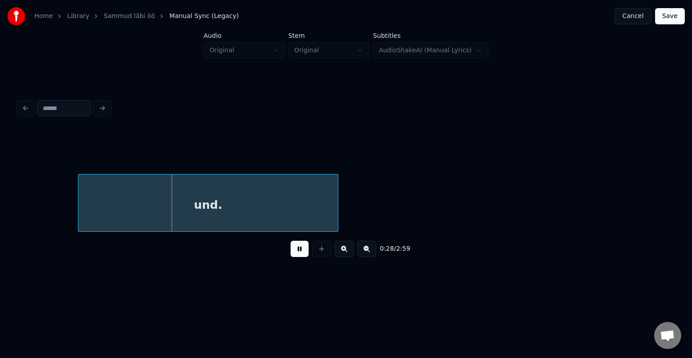
click at [299, 252] on button at bounding box center [300, 249] width 18 height 16
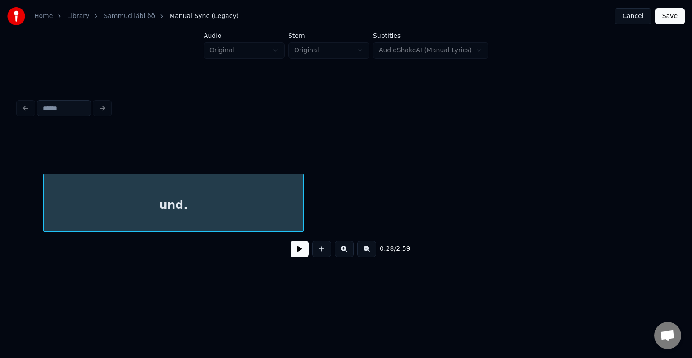
click at [228, 202] on div "und." at bounding box center [173, 204] width 259 height 61
click at [299, 254] on button at bounding box center [300, 249] width 18 height 16
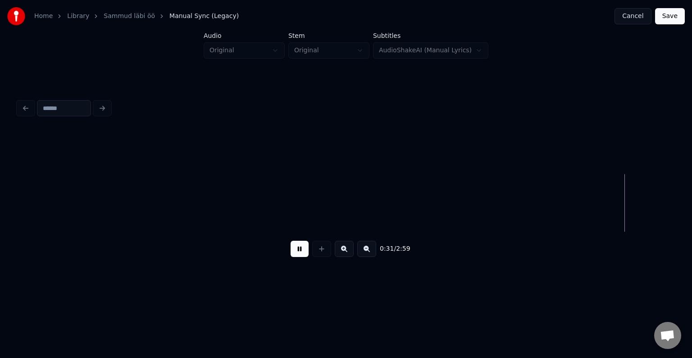
scroll to position [0, 11937]
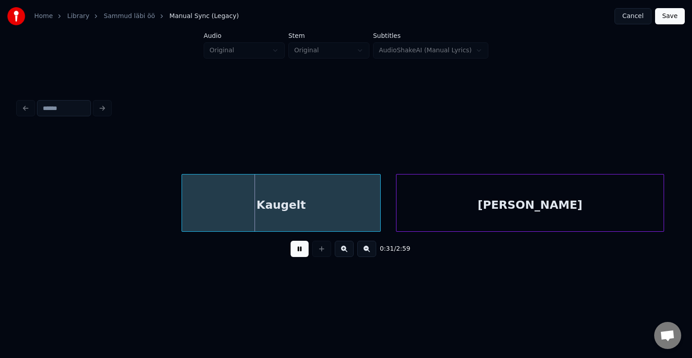
click at [299, 254] on button at bounding box center [300, 249] width 18 height 16
click at [296, 254] on button at bounding box center [300, 249] width 18 height 16
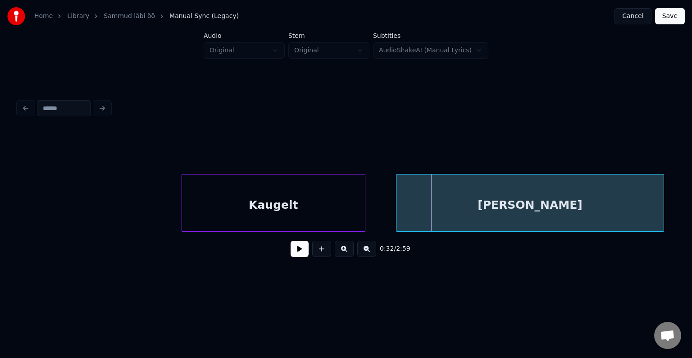
click at [362, 202] on div at bounding box center [363, 202] width 3 height 57
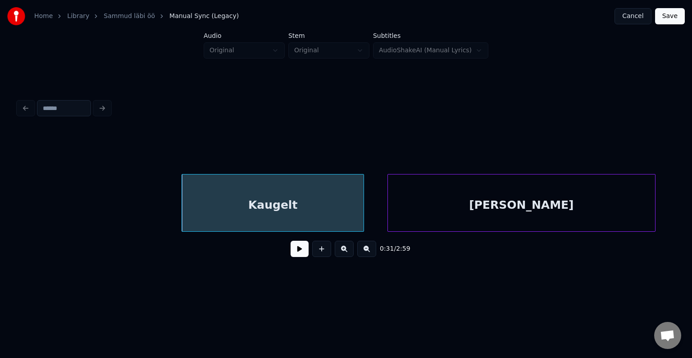
click at [444, 205] on div "[PERSON_NAME]" at bounding box center [521, 204] width 267 height 61
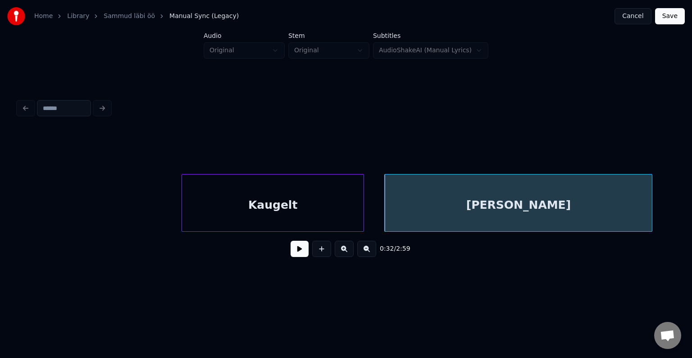
click at [291, 253] on button at bounding box center [300, 249] width 18 height 16
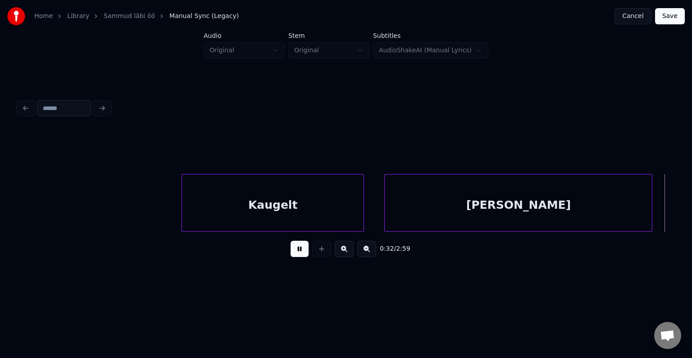
click at [294, 248] on button at bounding box center [300, 249] width 18 height 16
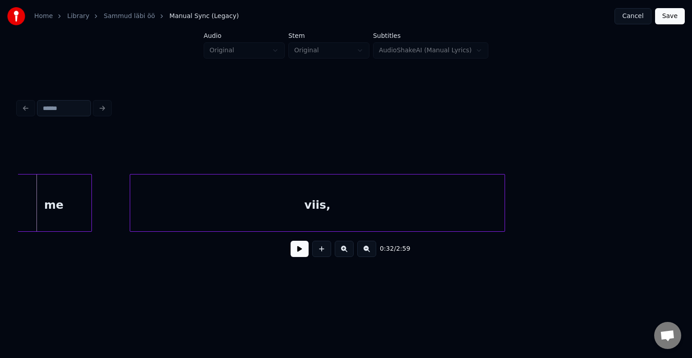
scroll to position [0, 12583]
click at [54, 198] on div "me" at bounding box center [57, 204] width 76 height 61
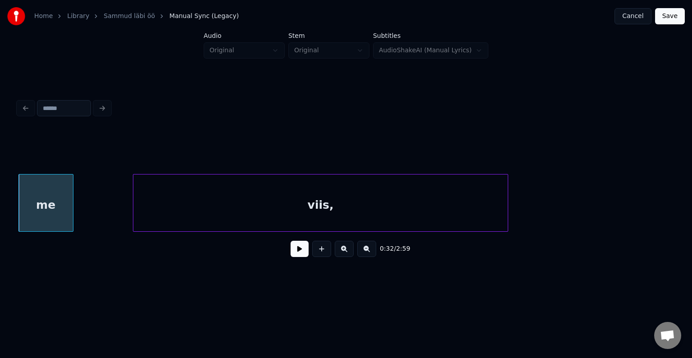
click at [70, 208] on div at bounding box center [71, 202] width 3 height 57
click at [233, 214] on div "viis," at bounding box center [308, 204] width 374 height 61
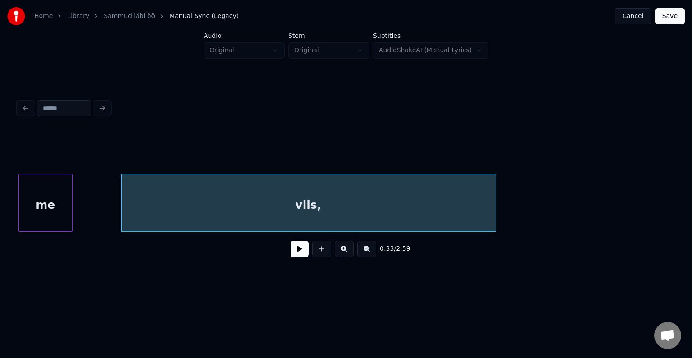
click at [50, 198] on div "me" at bounding box center [45, 204] width 53 height 61
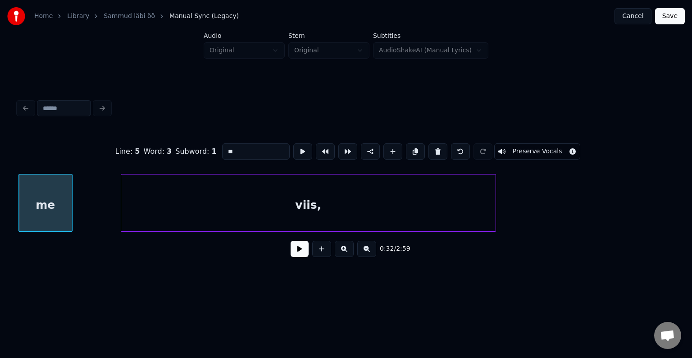
click at [283, 252] on div "0:32 / 2:59" at bounding box center [346, 249] width 642 height 20
click at [291, 252] on button at bounding box center [300, 249] width 18 height 16
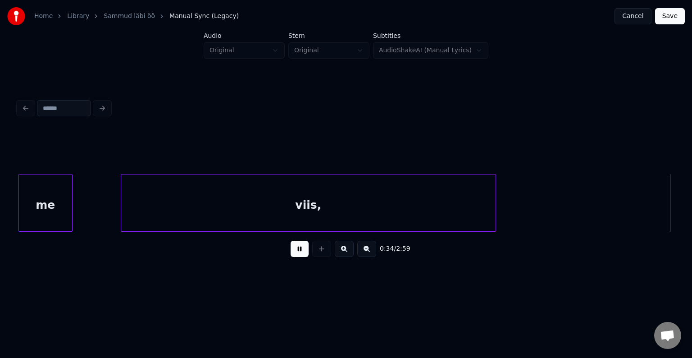
scroll to position [0, 13242]
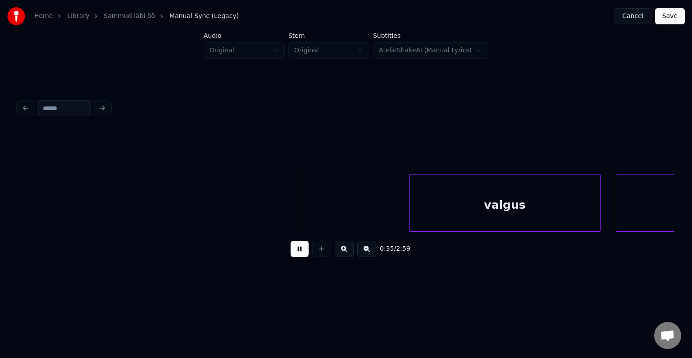
click at [291, 251] on button at bounding box center [300, 249] width 18 height 16
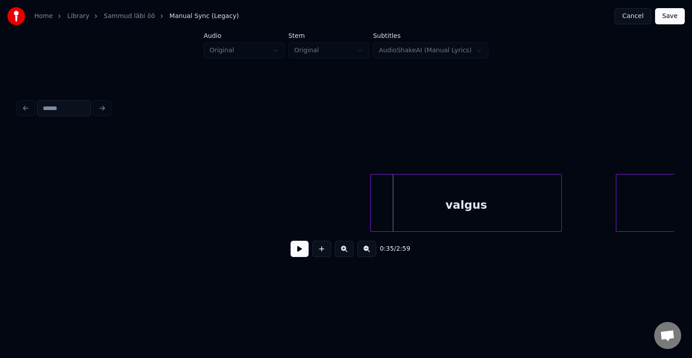
click at [492, 204] on div "valgus" at bounding box center [466, 204] width 191 height 61
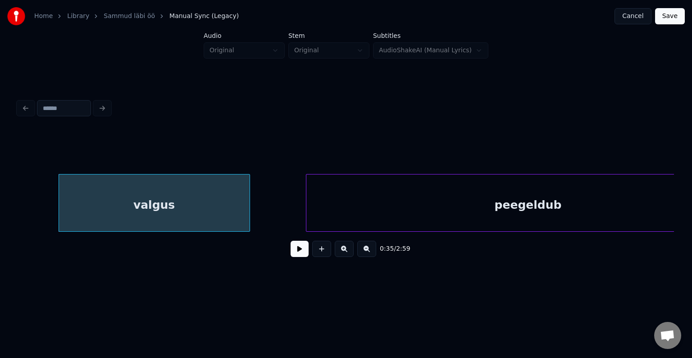
scroll to position [0, 13625]
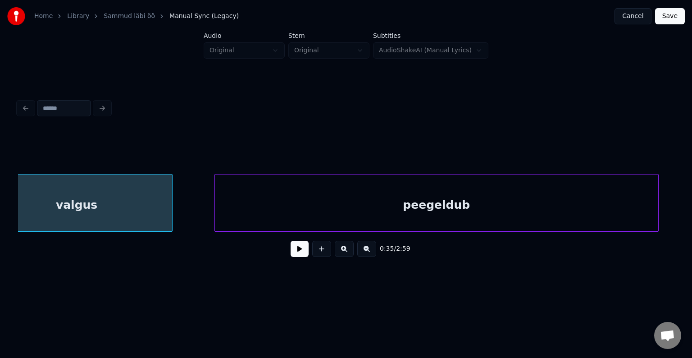
click at [555, 198] on div "peegeldub" at bounding box center [436, 204] width 443 height 61
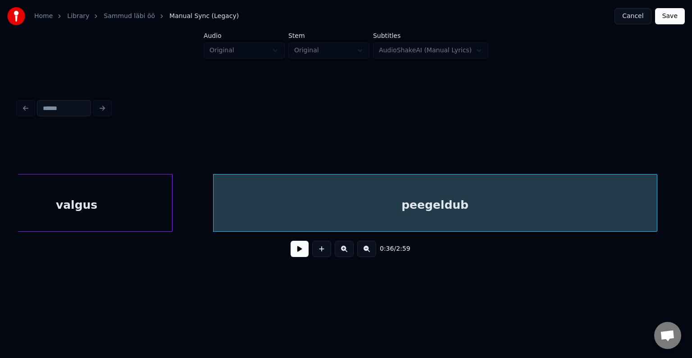
click at [121, 203] on div "valgus" at bounding box center [77, 204] width 191 height 61
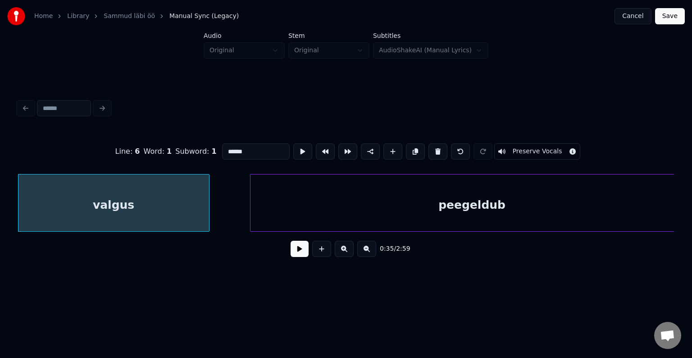
click at [294, 252] on button at bounding box center [300, 249] width 18 height 16
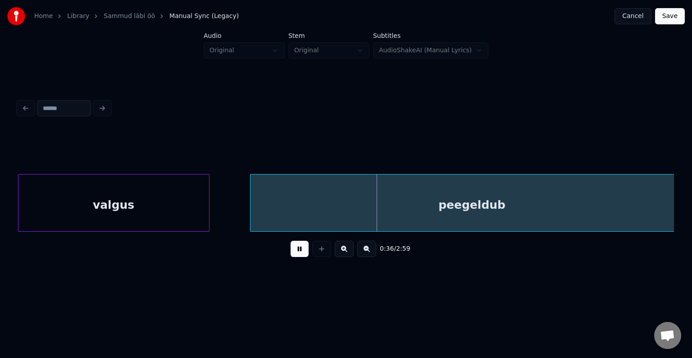
click at [294, 252] on button at bounding box center [300, 249] width 18 height 16
click at [294, 249] on button at bounding box center [300, 249] width 18 height 16
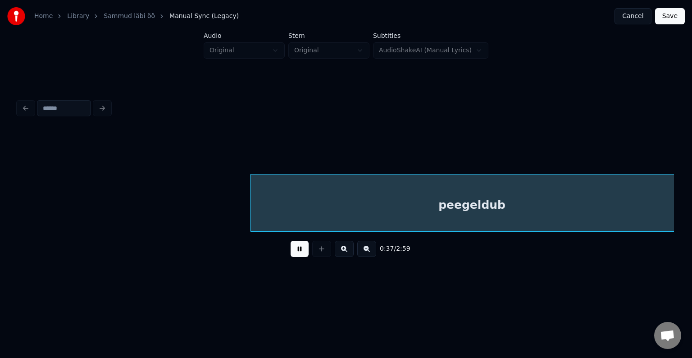
scroll to position [0, 14245]
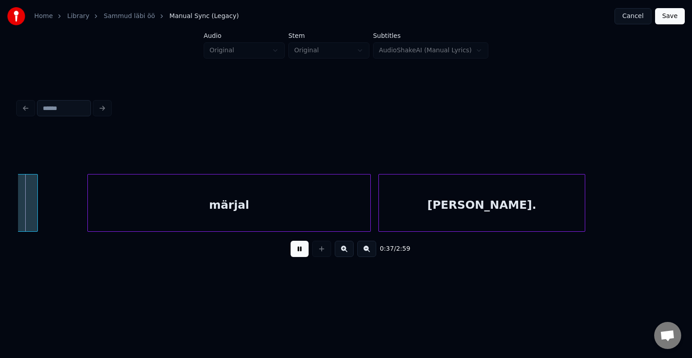
click at [295, 249] on button at bounding box center [300, 249] width 18 height 16
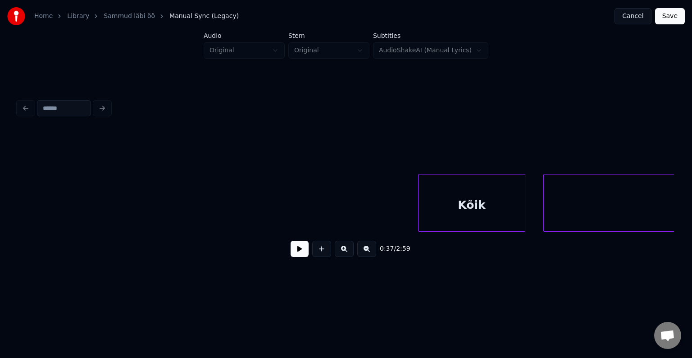
scroll to position [0, 8712]
click at [478, 187] on div "Kõik" at bounding box center [477, 204] width 106 height 61
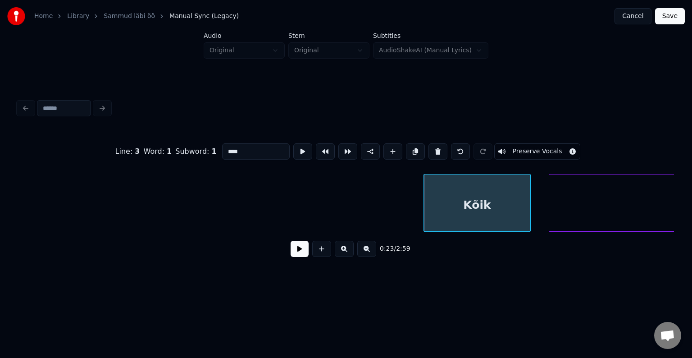
click at [294, 255] on button at bounding box center [300, 249] width 18 height 16
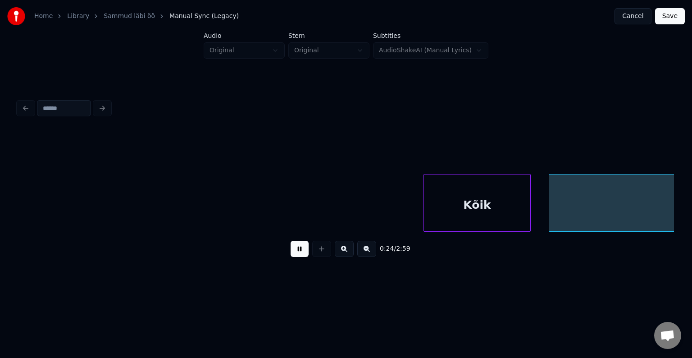
scroll to position [0, 9369]
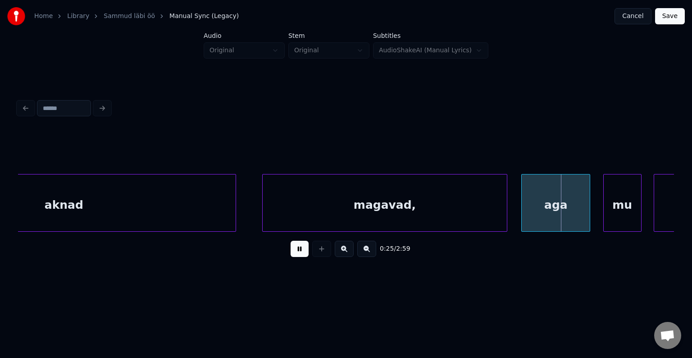
click at [294, 255] on button at bounding box center [300, 249] width 18 height 16
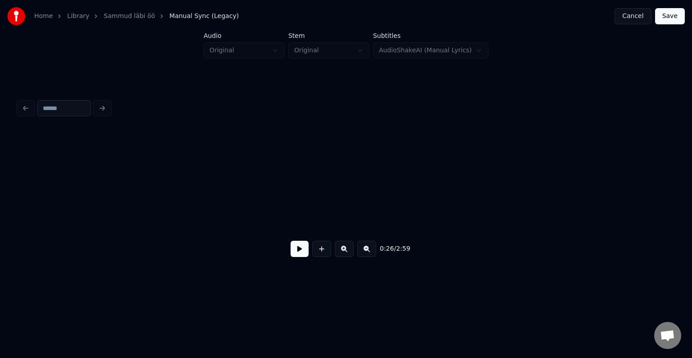
scroll to position [0, 0]
click at [291, 249] on button at bounding box center [300, 249] width 18 height 16
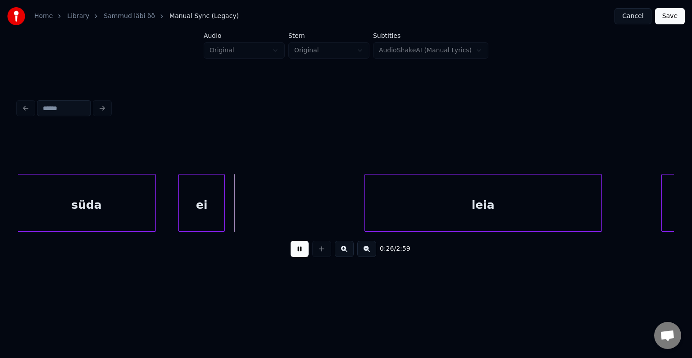
click at [291, 255] on button at bounding box center [300, 249] width 18 height 16
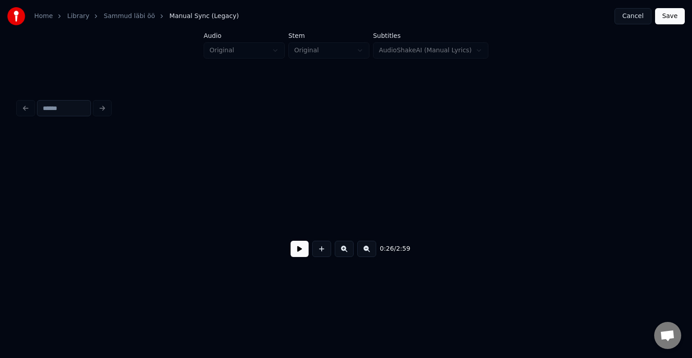
scroll to position [0, 3120]
click at [291, 253] on button at bounding box center [300, 249] width 18 height 16
click at [298, 256] on button at bounding box center [300, 249] width 18 height 16
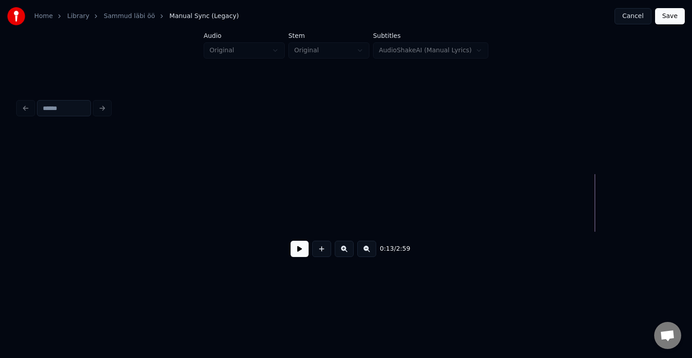
click at [298, 256] on button at bounding box center [300, 249] width 18 height 16
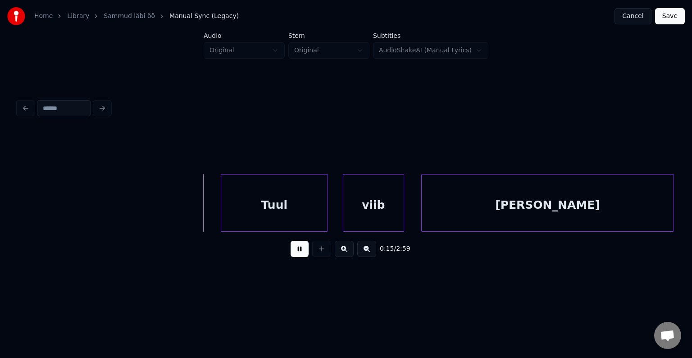
click at [298, 256] on button at bounding box center [300, 249] width 18 height 16
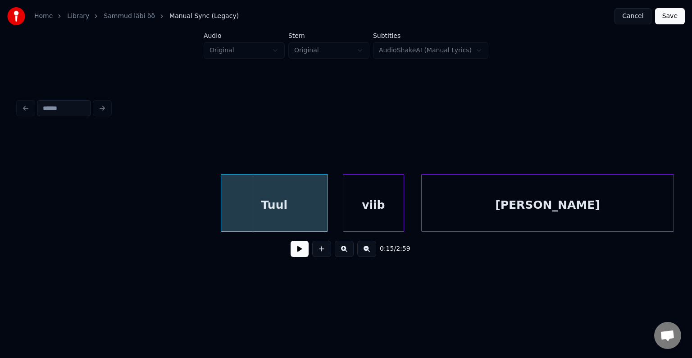
click at [298, 256] on button at bounding box center [300, 249] width 18 height 16
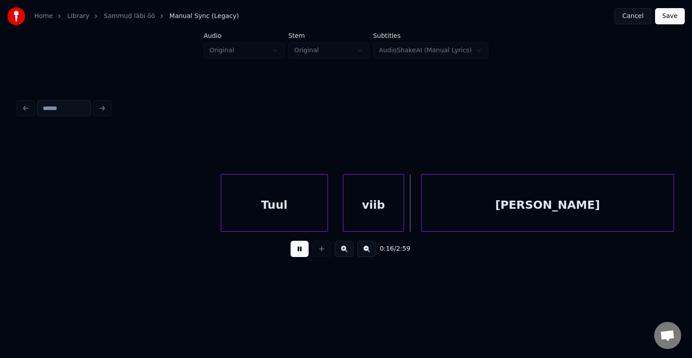
click at [298, 256] on button at bounding box center [300, 249] width 18 height 16
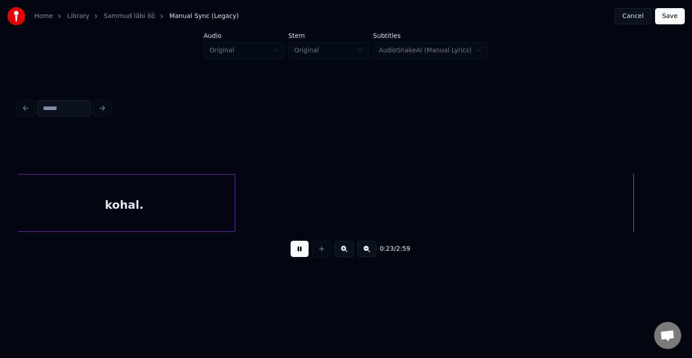
scroll to position [0, 9043]
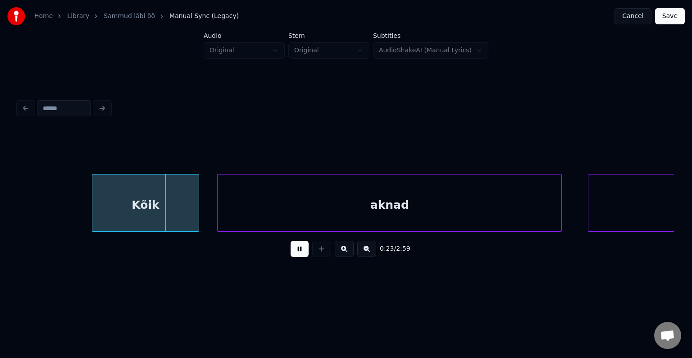
click at [299, 254] on button at bounding box center [300, 249] width 18 height 16
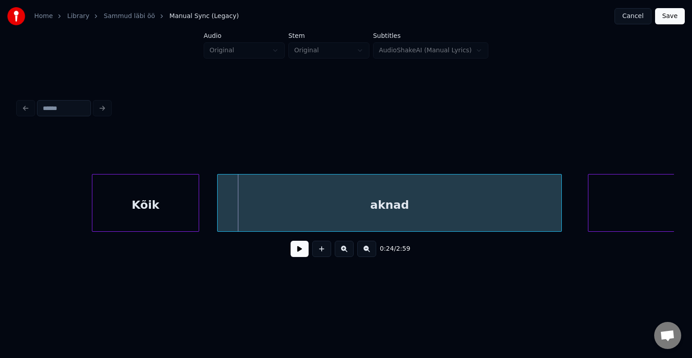
click at [299, 254] on button at bounding box center [300, 249] width 18 height 16
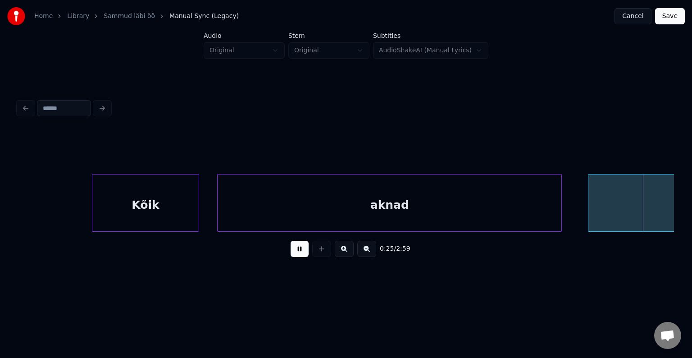
scroll to position [0, 9703]
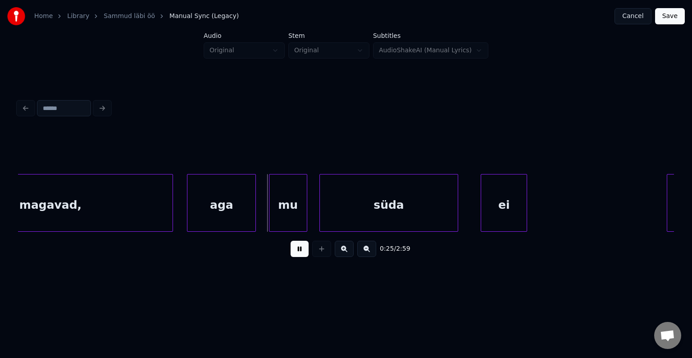
click at [299, 254] on button at bounding box center [300, 249] width 18 height 16
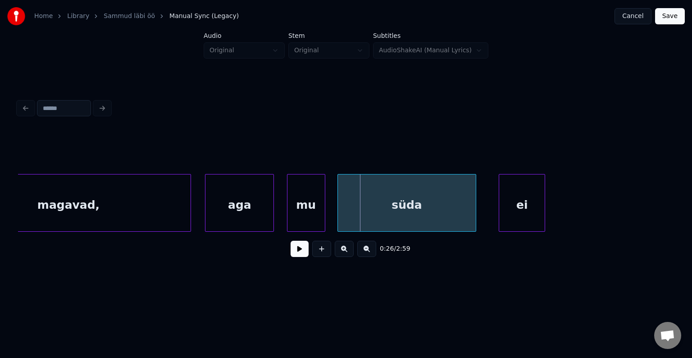
click at [72, 201] on div "magavad," at bounding box center [68, 204] width 244 height 61
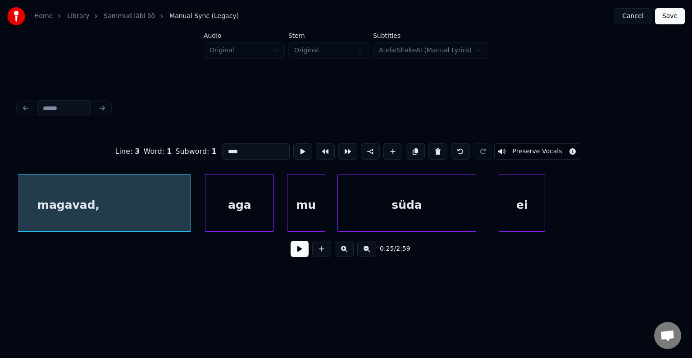
type input "********"
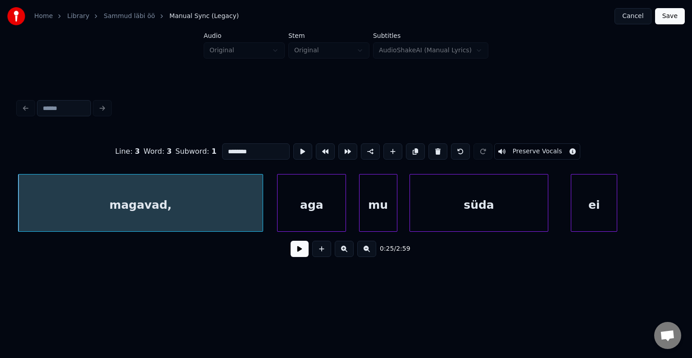
click at [292, 255] on button at bounding box center [300, 249] width 18 height 16
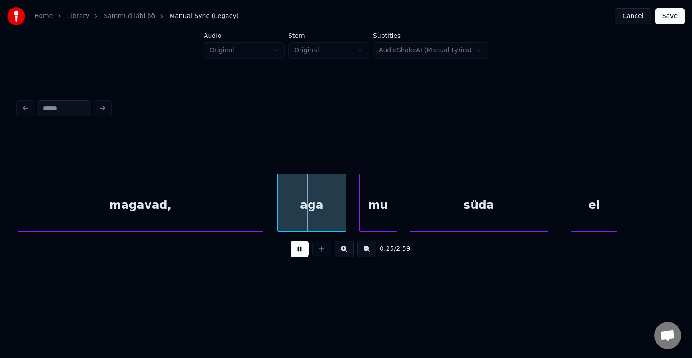
click at [292, 255] on button at bounding box center [300, 249] width 18 height 16
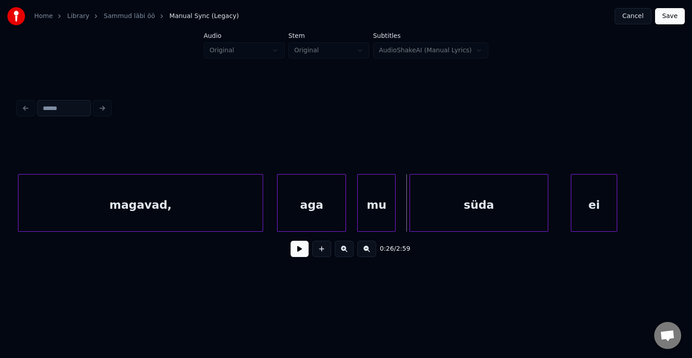
click at [385, 209] on div "mu" at bounding box center [376, 204] width 37 height 61
click at [291, 253] on button at bounding box center [300, 249] width 18 height 16
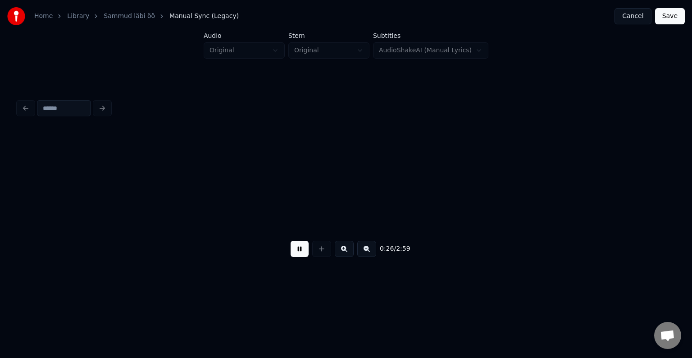
scroll to position [0, 10270]
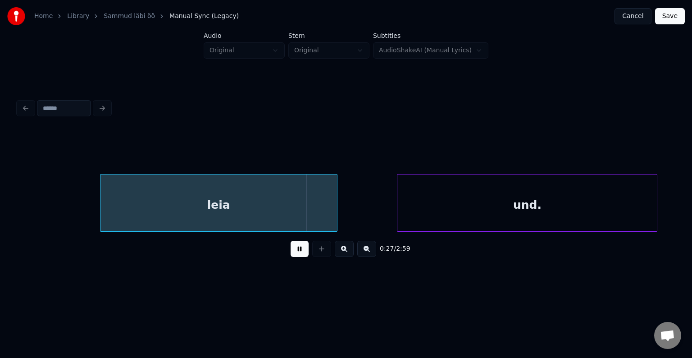
click at [291, 253] on button at bounding box center [300, 249] width 18 height 16
click at [291, 250] on button at bounding box center [300, 249] width 18 height 16
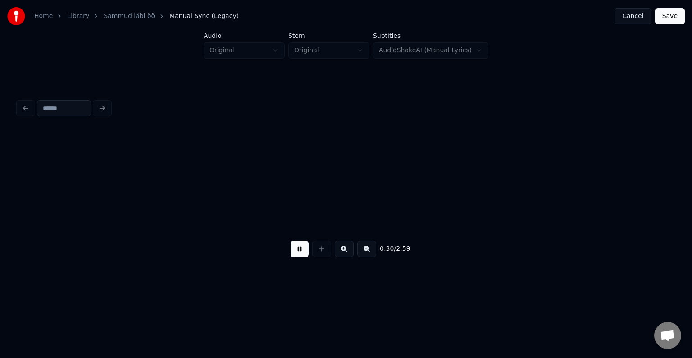
scroll to position [0, 11588]
click at [292, 254] on button at bounding box center [300, 249] width 18 height 16
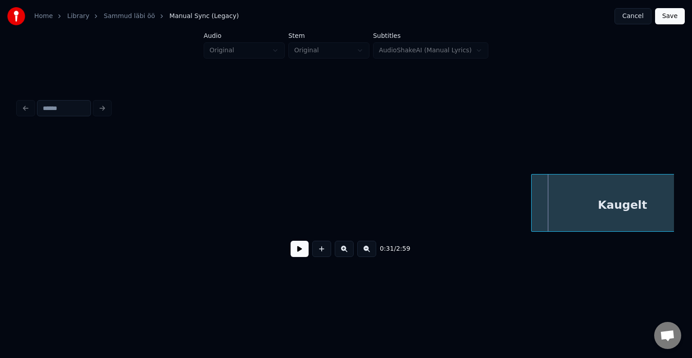
click at [292, 257] on button at bounding box center [300, 249] width 18 height 16
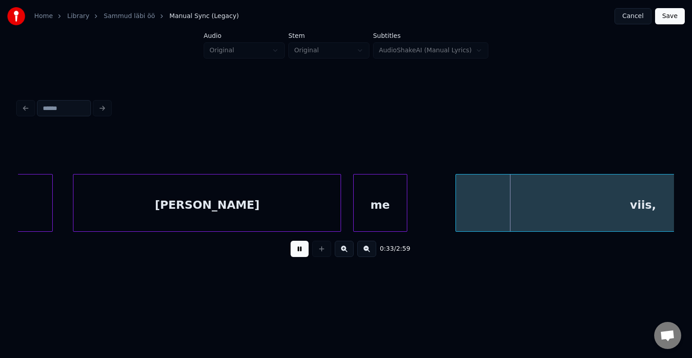
click at [292, 257] on button at bounding box center [300, 249] width 18 height 16
click at [385, 208] on div "me" at bounding box center [387, 204] width 54 height 61
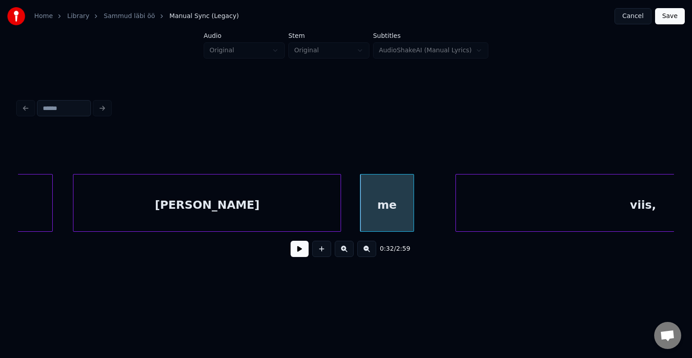
scroll to position [0, 12403]
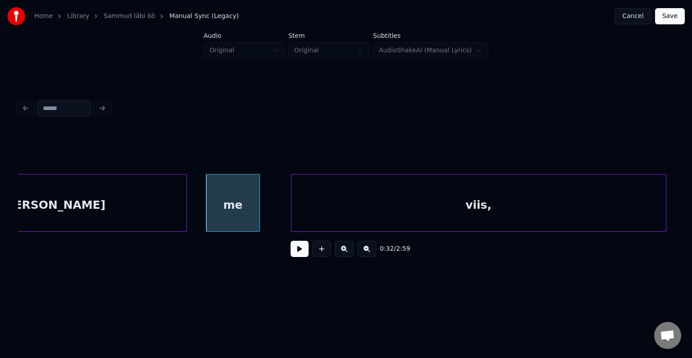
click at [530, 204] on div "viis," at bounding box center [478, 204] width 374 height 61
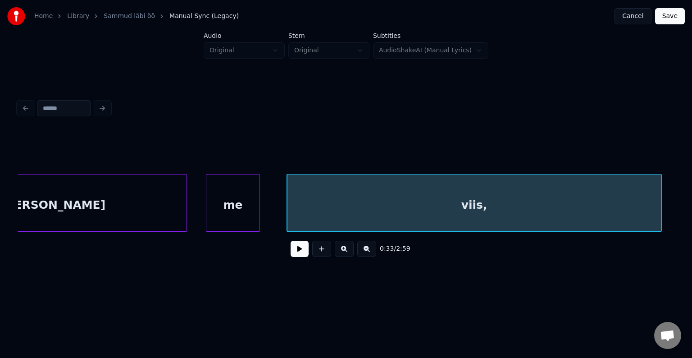
click at [291, 255] on button at bounding box center [300, 249] width 18 height 16
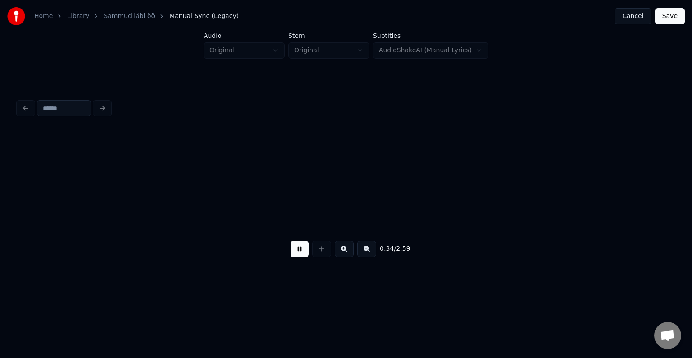
scroll to position [0, 13063]
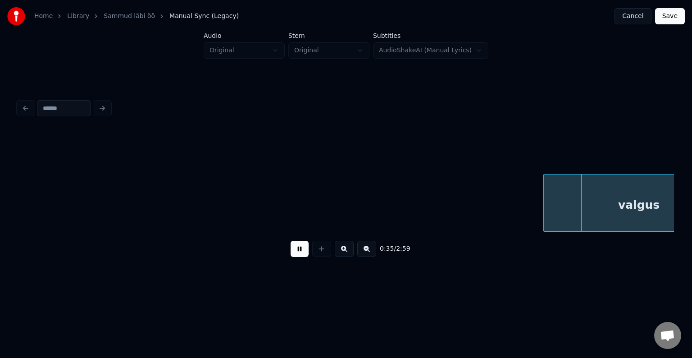
click at [291, 255] on button at bounding box center [300, 249] width 18 height 16
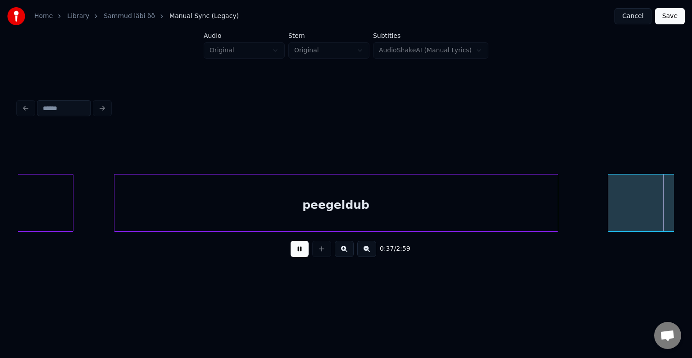
scroll to position [0, 14382]
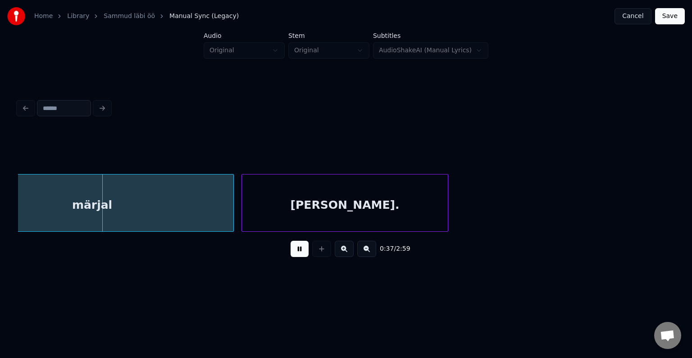
click at [291, 254] on button at bounding box center [300, 249] width 18 height 16
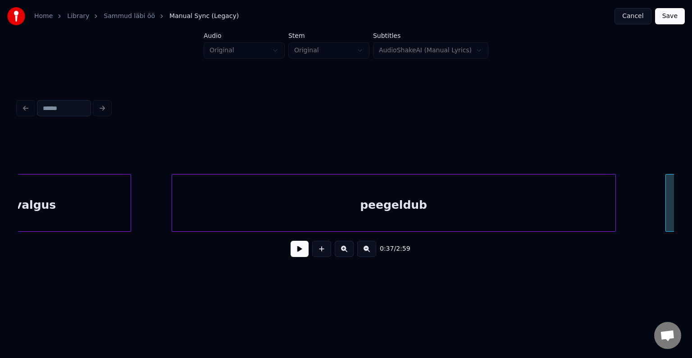
scroll to position [0, 13661]
click at [312, 257] on button at bounding box center [321, 249] width 19 height 16
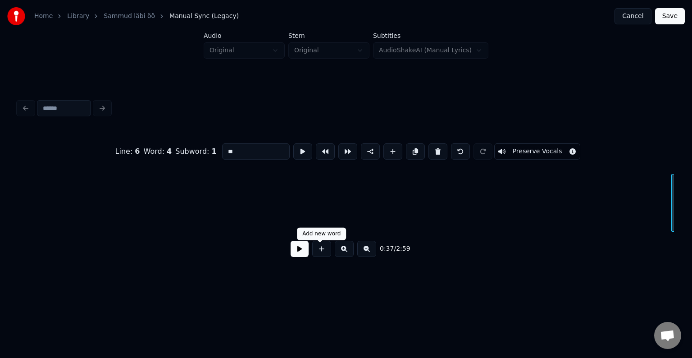
scroll to position [0, 14540]
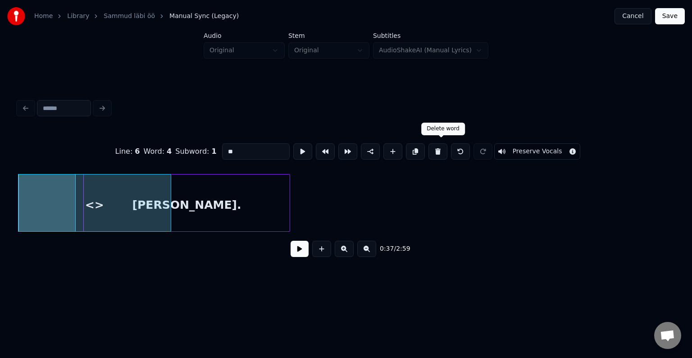
click at [443, 146] on button at bounding box center [437, 151] width 19 height 16
type input "******"
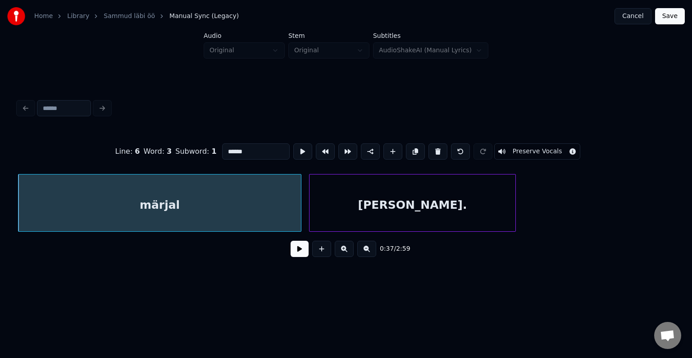
click at [139, 210] on div "märjal" at bounding box center [159, 204] width 282 height 61
click at [296, 254] on button at bounding box center [300, 249] width 18 height 16
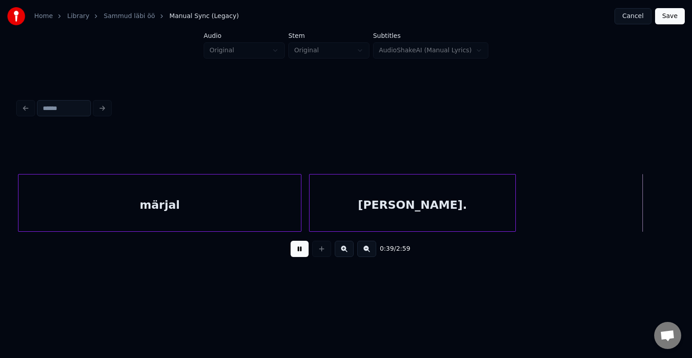
scroll to position [0, 14970]
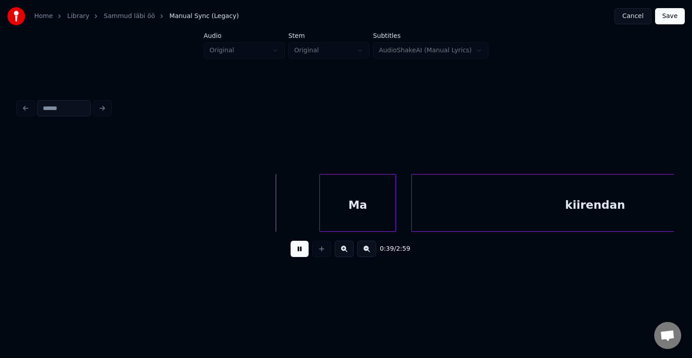
click at [296, 251] on button at bounding box center [300, 249] width 18 height 16
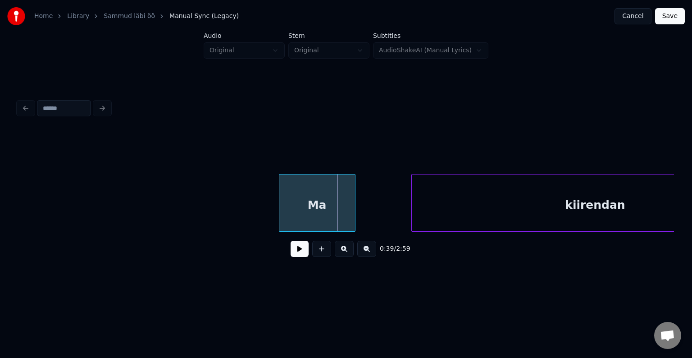
click at [348, 216] on div "Ma" at bounding box center [317, 204] width 76 height 61
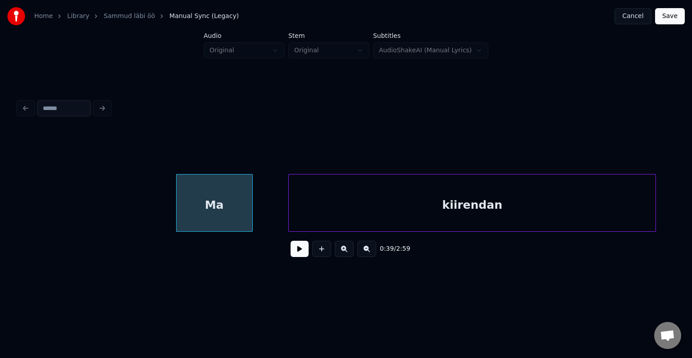
click at [521, 205] on div "kiirendan" at bounding box center [472, 204] width 367 height 61
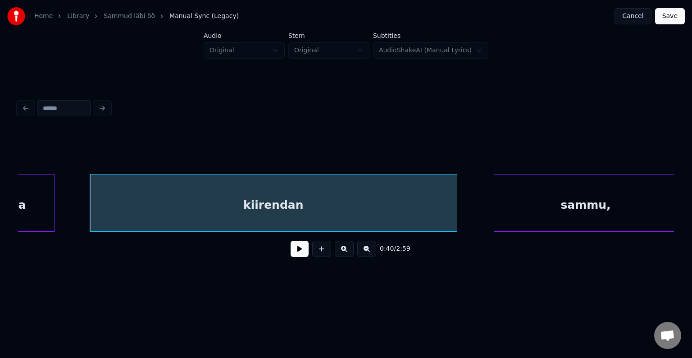
scroll to position [0, 15271]
click at [300, 257] on button at bounding box center [300, 249] width 18 height 16
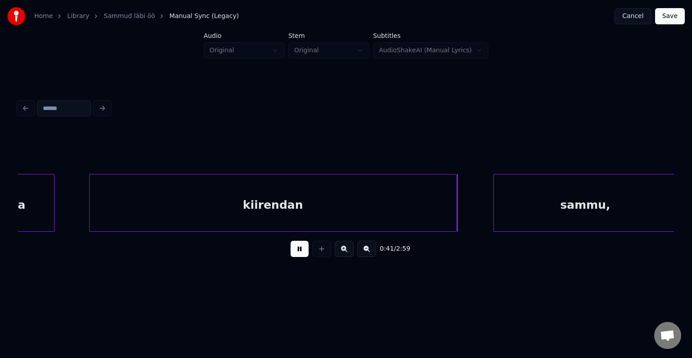
click at [302, 255] on button at bounding box center [300, 249] width 18 height 16
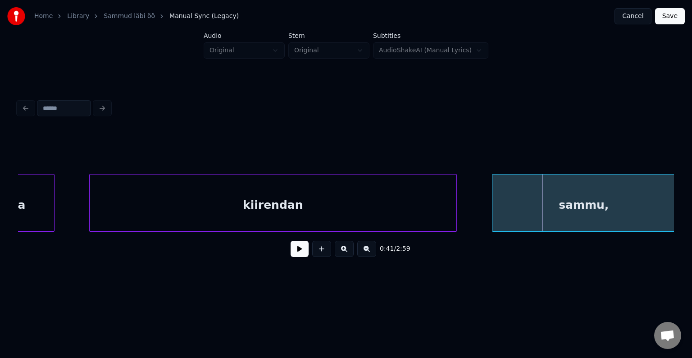
scroll to position [0, 15272]
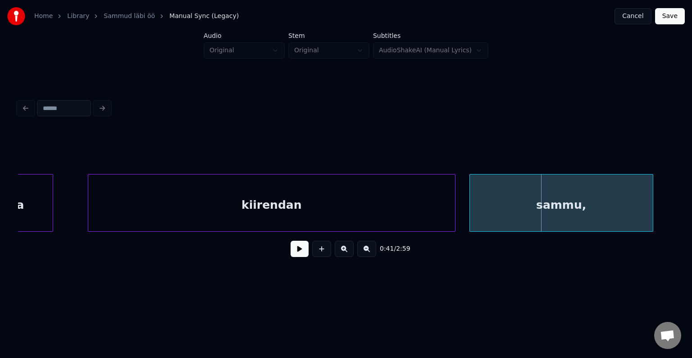
click at [595, 205] on div "sammu," at bounding box center [561, 204] width 183 height 61
click at [675, 231] on div "0:41 / 2:59" at bounding box center [345, 180] width 663 height 178
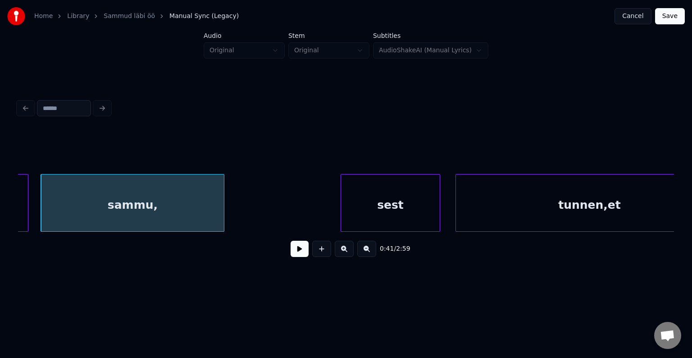
scroll to position [0, 15705]
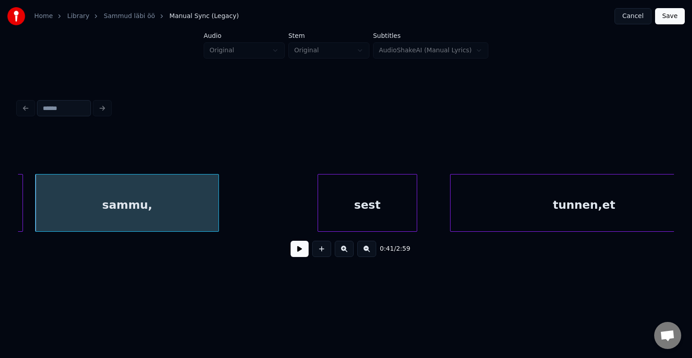
click at [396, 201] on div "sest" at bounding box center [367, 204] width 99 height 61
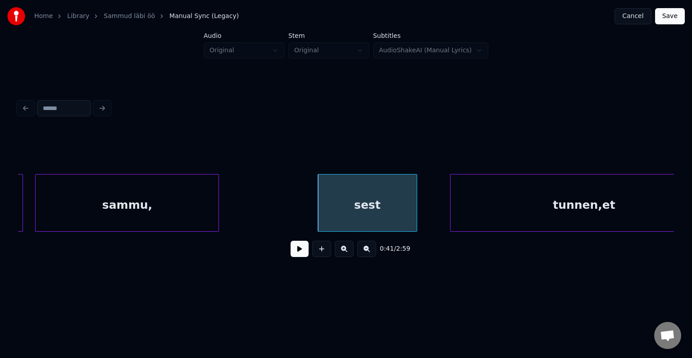
click at [134, 190] on div "sammu," at bounding box center [127, 204] width 183 height 61
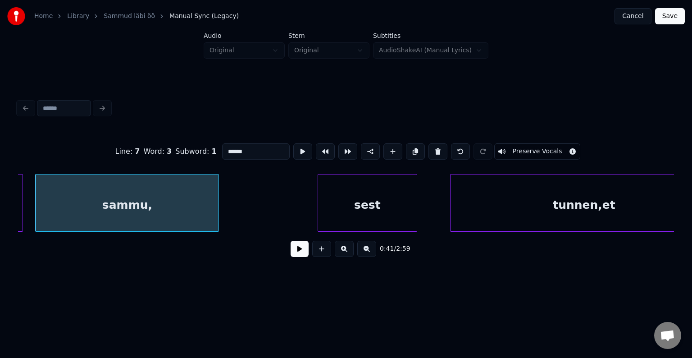
click at [292, 256] on button at bounding box center [300, 249] width 18 height 16
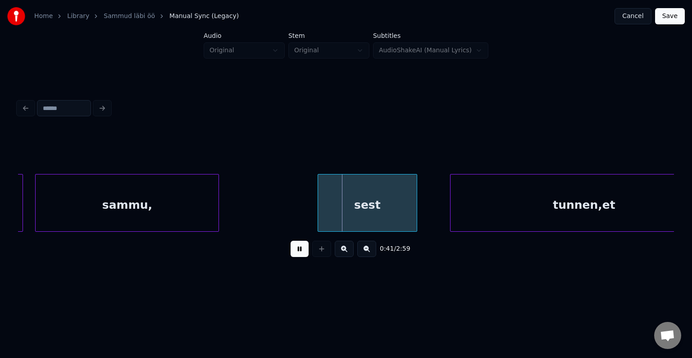
click at [296, 249] on button at bounding box center [300, 249] width 18 height 16
click at [374, 197] on div "sest" at bounding box center [369, 204] width 99 height 61
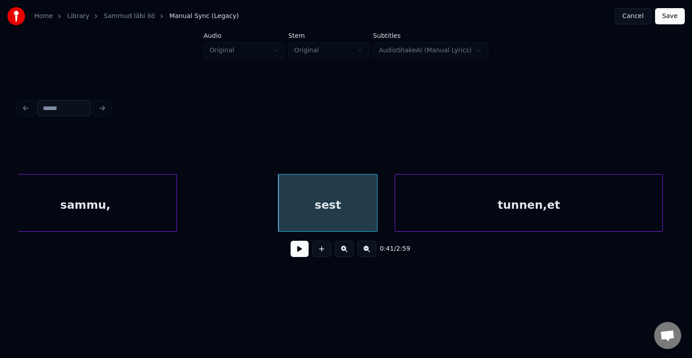
click at [533, 200] on div "tunnen,et" at bounding box center [528, 204] width 267 height 61
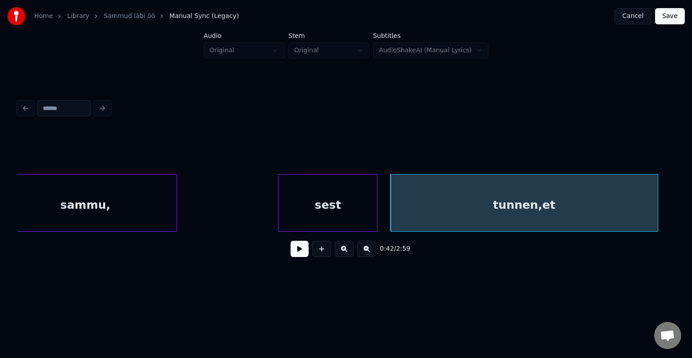
click at [532, 200] on div "tunnen,et" at bounding box center [524, 204] width 267 height 61
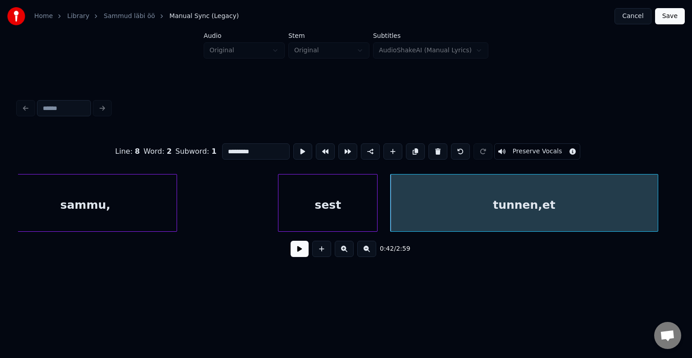
click at [238, 146] on input "*********" at bounding box center [256, 151] width 68 height 16
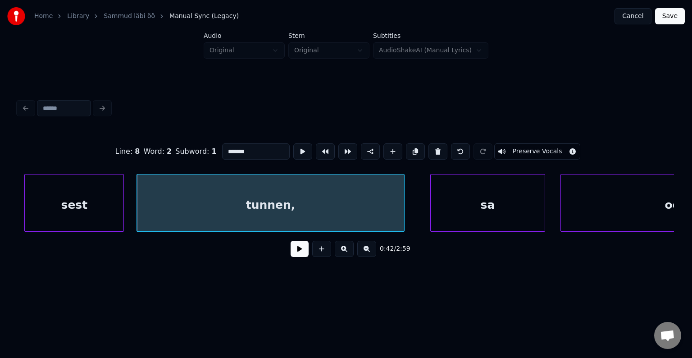
scroll to position [0, 16035]
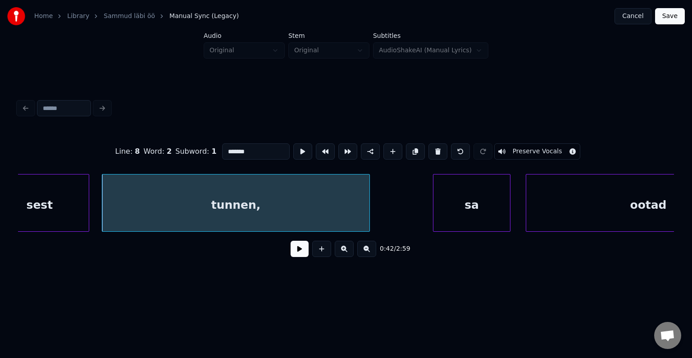
click at [436, 211] on div at bounding box center [434, 202] width 3 height 57
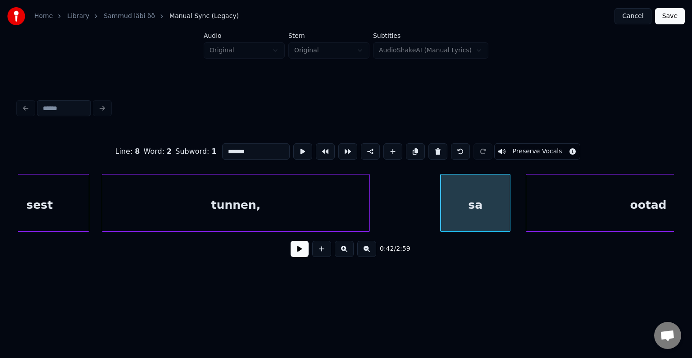
click at [324, 183] on div "tunnen," at bounding box center [235, 204] width 267 height 61
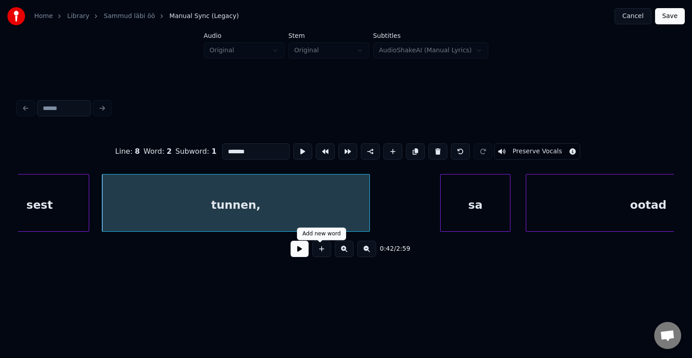
click at [323, 255] on button at bounding box center [321, 249] width 19 height 16
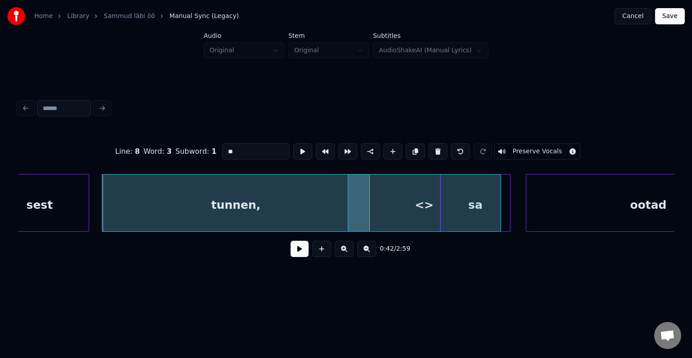
click at [443, 194] on div "<>" at bounding box center [424, 204] width 152 height 61
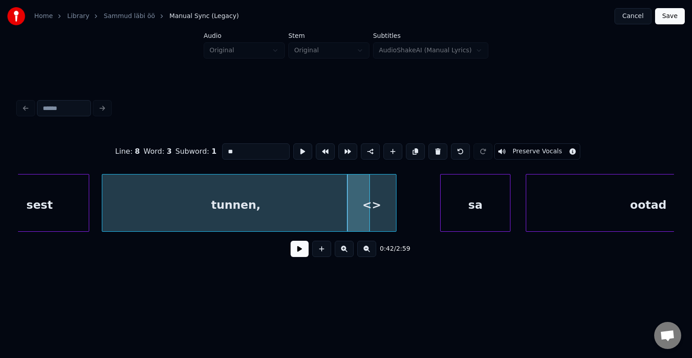
click at [393, 188] on div at bounding box center [394, 202] width 3 height 57
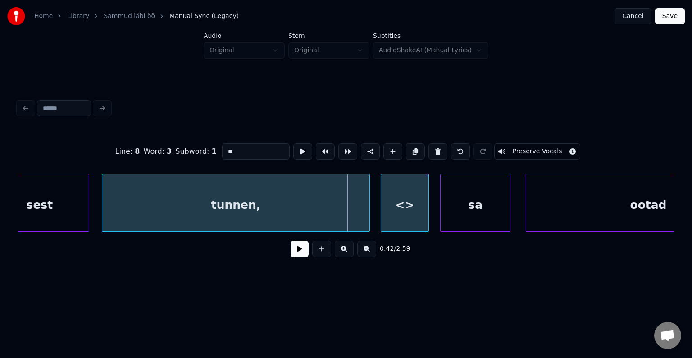
click at [413, 196] on div "<>" at bounding box center [404, 204] width 47 height 61
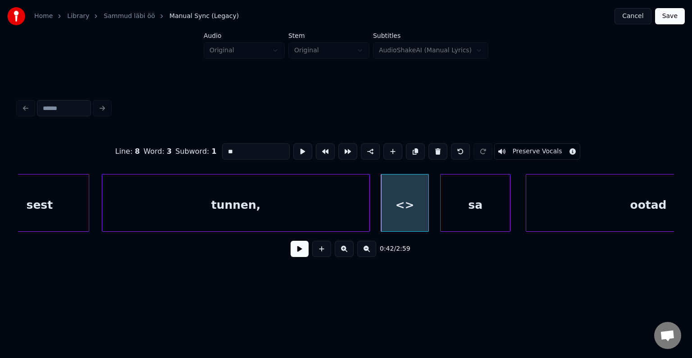
click at [407, 199] on div "<>" at bounding box center [404, 204] width 47 height 61
click at [230, 145] on input "**" at bounding box center [256, 151] width 68 height 16
type input "*"
click at [55, 199] on div "sest" at bounding box center [39, 204] width 99 height 61
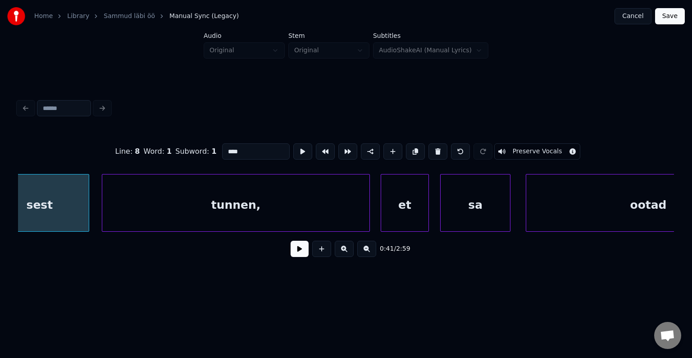
scroll to position [0, 16007]
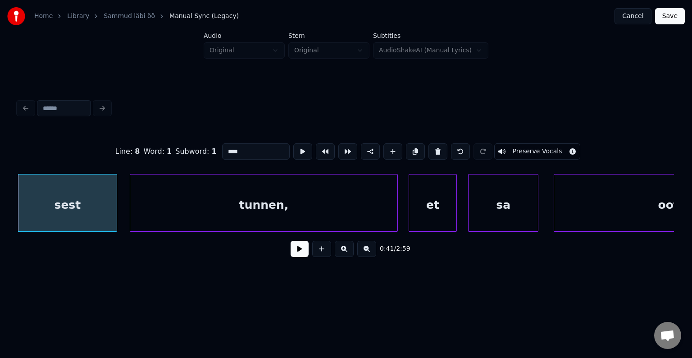
type input "****"
click at [293, 257] on button at bounding box center [300, 249] width 18 height 16
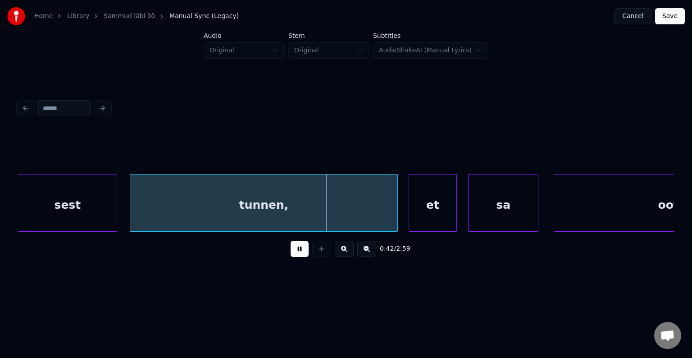
drag, startPoint x: 292, startPoint y: 257, endPoint x: 296, endPoint y: 255, distance: 4.9
click at [292, 257] on button at bounding box center [300, 249] width 18 height 16
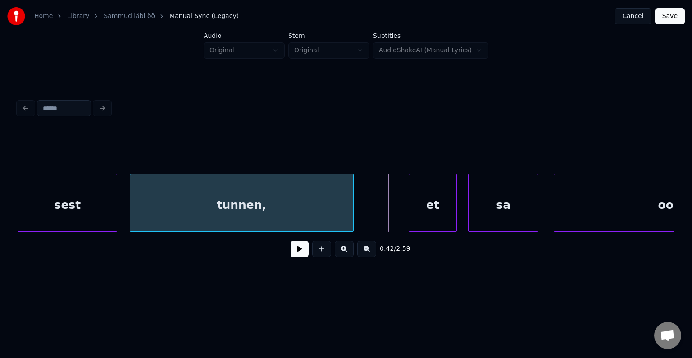
click at [351, 200] on div at bounding box center [352, 202] width 3 height 57
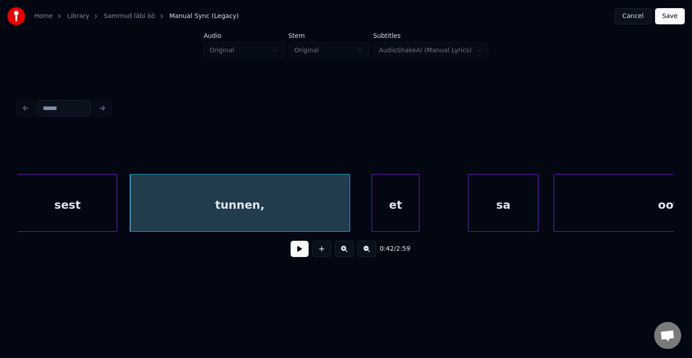
click at [393, 189] on div "et" at bounding box center [395, 204] width 47 height 61
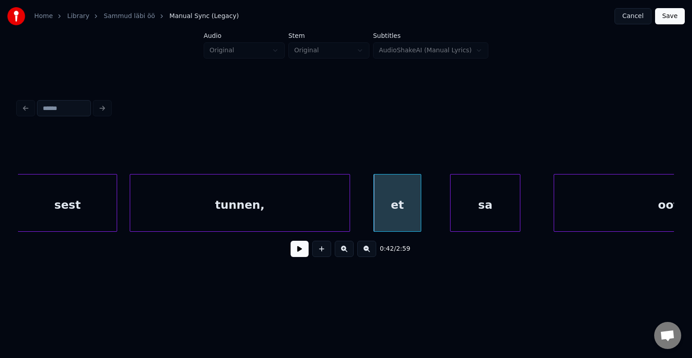
click at [472, 200] on div "sa" at bounding box center [485, 204] width 69 height 61
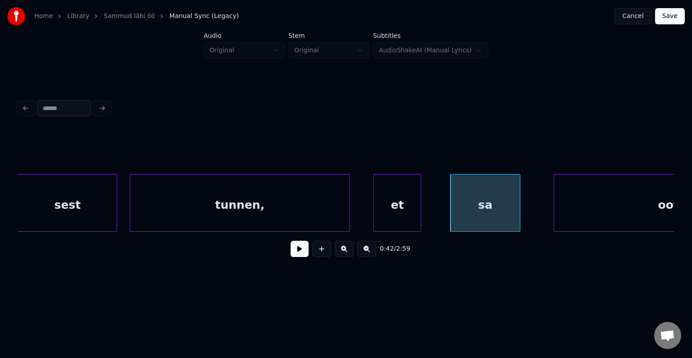
click at [302, 253] on button at bounding box center [300, 249] width 18 height 16
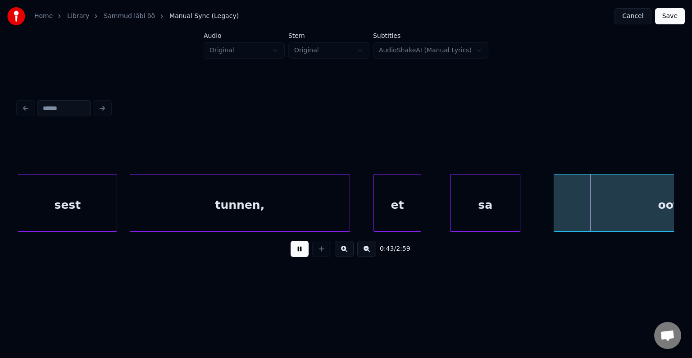
click at [302, 253] on button at bounding box center [300, 249] width 18 height 16
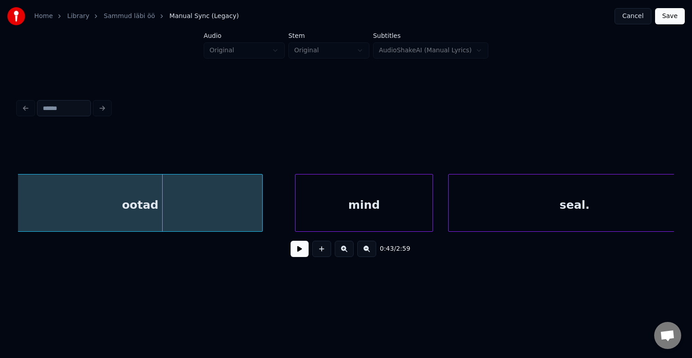
scroll to position [0, 16533]
click at [60, 198] on div "ootad" at bounding box center [140, 204] width 244 height 61
click at [354, 208] on div "mind" at bounding box center [350, 204] width 137 height 61
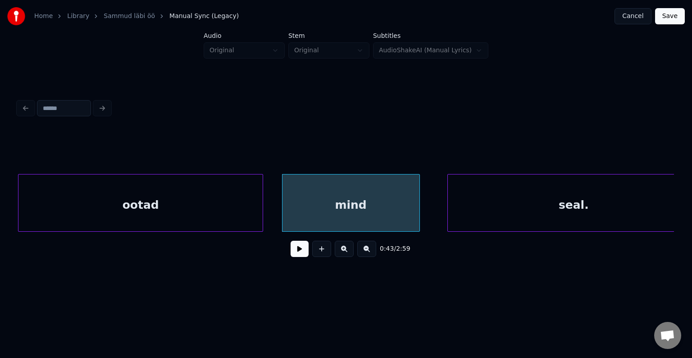
scroll to position [0, 16559]
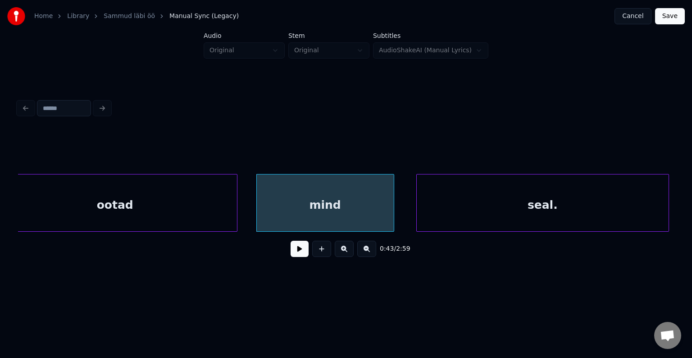
click at [528, 198] on div "seal." at bounding box center [543, 204] width 252 height 61
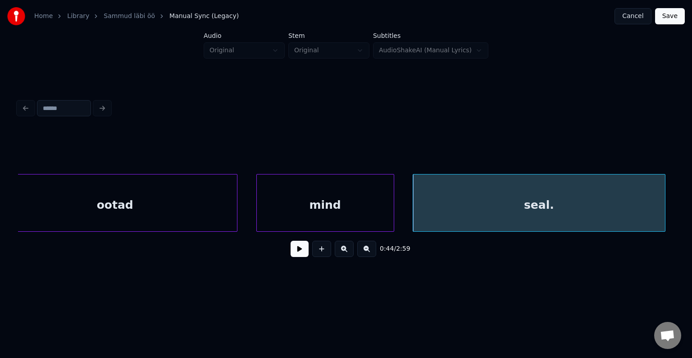
click at [674, 231] on div "0:44 / 2:59" at bounding box center [345, 180] width 663 height 178
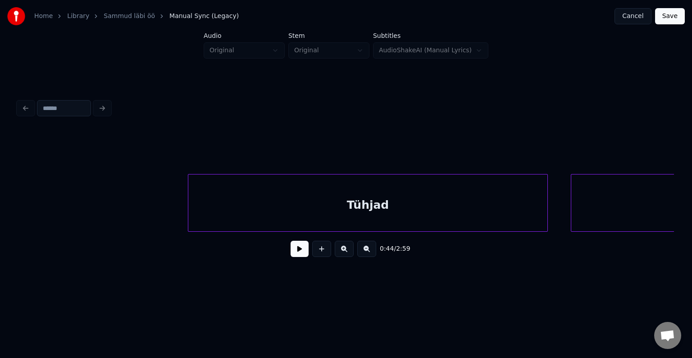
scroll to position [0, 17893]
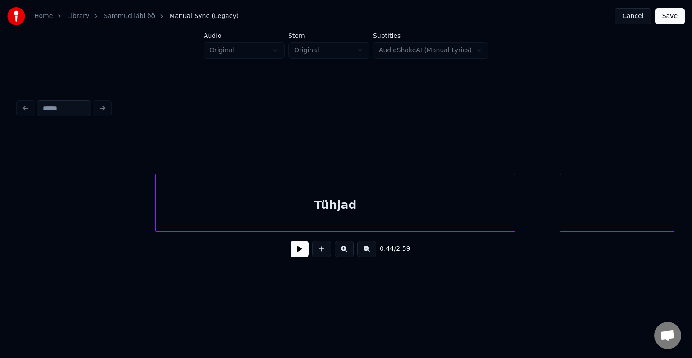
click at [346, 204] on div "Tühjad" at bounding box center [335, 204] width 359 height 61
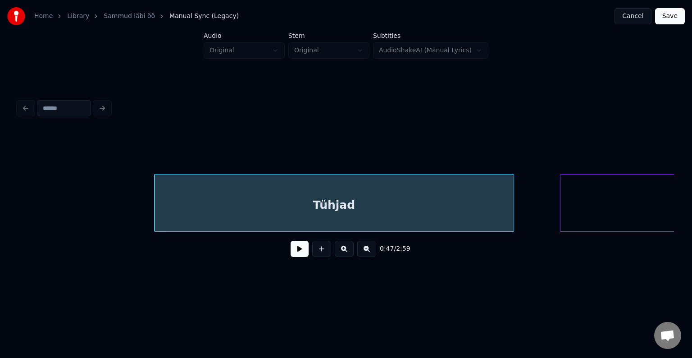
click at [295, 253] on button at bounding box center [300, 249] width 18 height 16
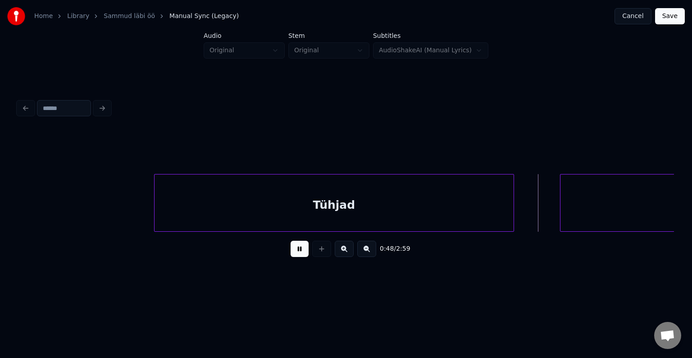
click at [295, 253] on button at bounding box center [300, 249] width 18 height 16
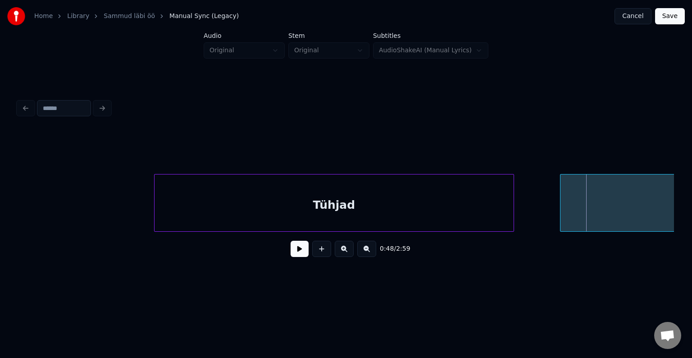
click at [298, 250] on button at bounding box center [300, 249] width 18 height 16
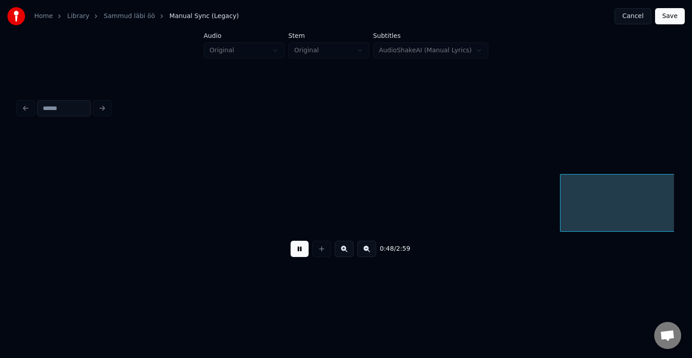
click at [300, 247] on button at bounding box center [300, 249] width 18 height 16
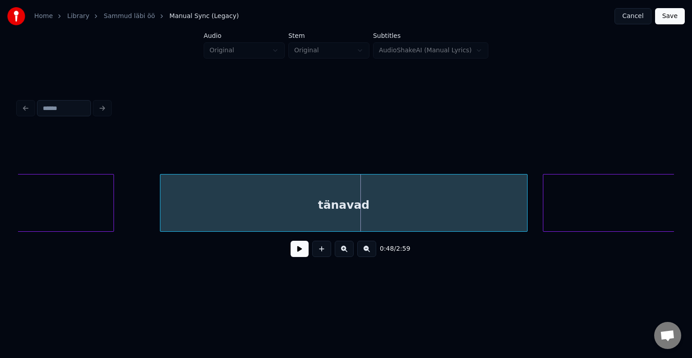
scroll to position [0, 18242]
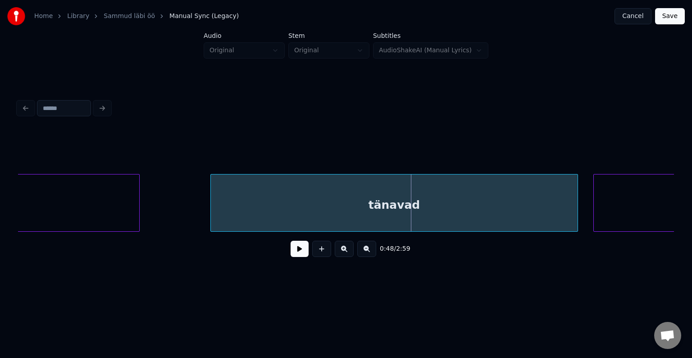
click at [137, 205] on div at bounding box center [138, 202] width 3 height 57
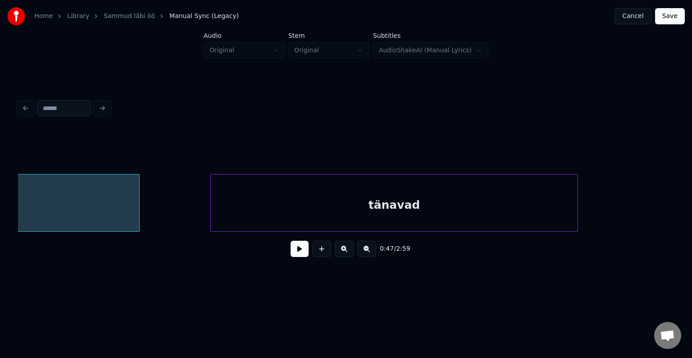
scroll to position [0, 18029]
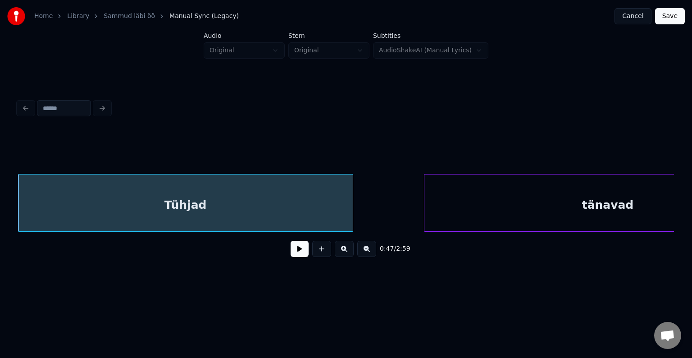
click at [517, 215] on div "tänavad" at bounding box center [607, 204] width 367 height 61
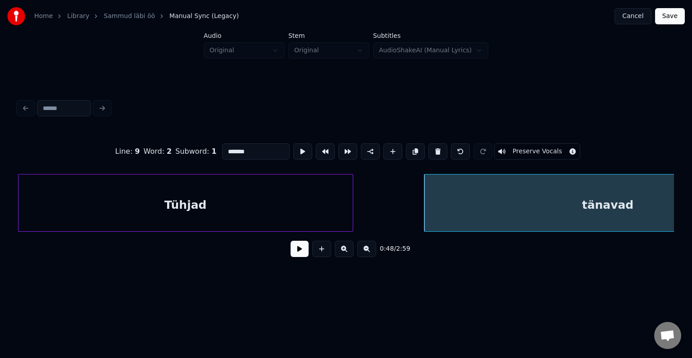
scroll to position [0, 18143]
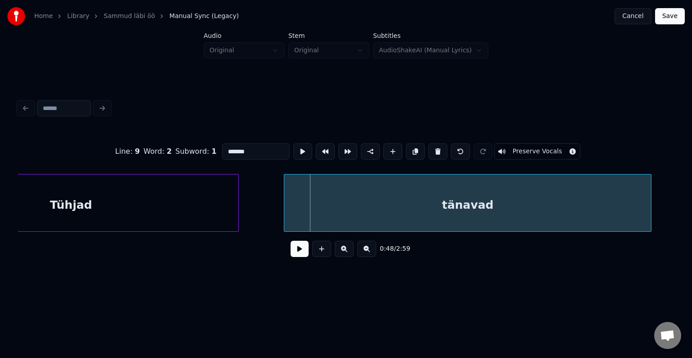
click at [471, 221] on div "tänavad" at bounding box center [467, 204] width 367 height 61
click at [472, 221] on div "tänavad" at bounding box center [467, 204] width 367 height 61
click at [478, 214] on div "tänavad" at bounding box center [474, 204] width 367 height 61
click at [292, 257] on button at bounding box center [300, 249] width 18 height 16
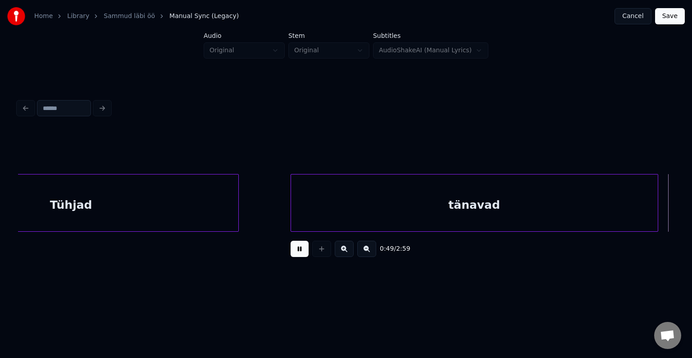
drag, startPoint x: 292, startPoint y: 259, endPoint x: 299, endPoint y: 258, distance: 7.0
click at [296, 257] on button at bounding box center [300, 249] width 18 height 16
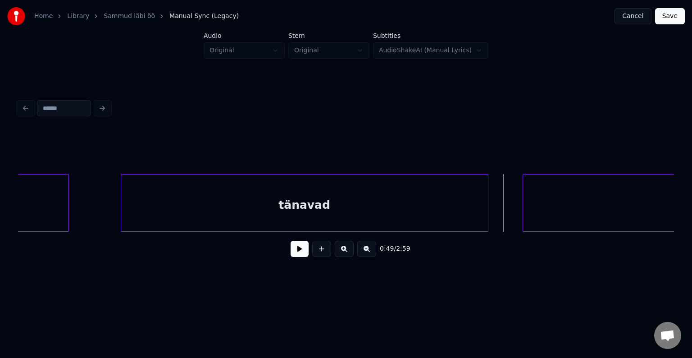
scroll to position [0, 18323]
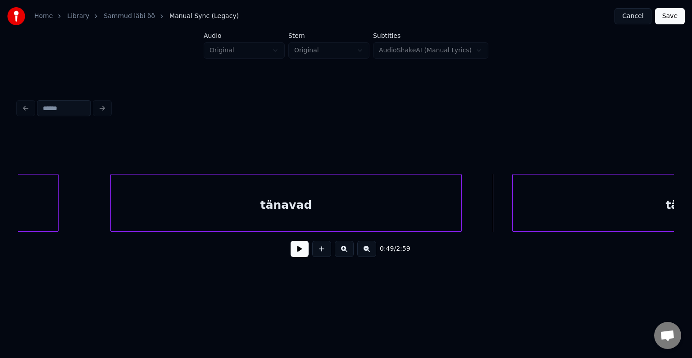
click at [459, 200] on div at bounding box center [460, 202] width 3 height 57
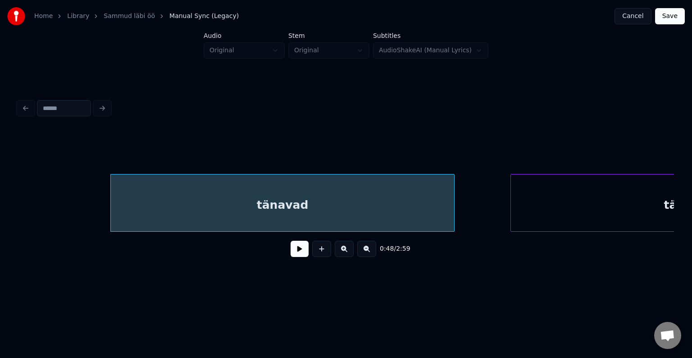
scroll to position [0, 18522]
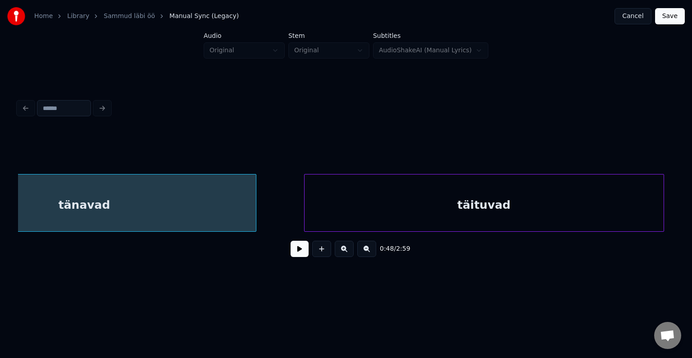
click at [582, 204] on div "täituvad" at bounding box center [484, 204] width 359 height 61
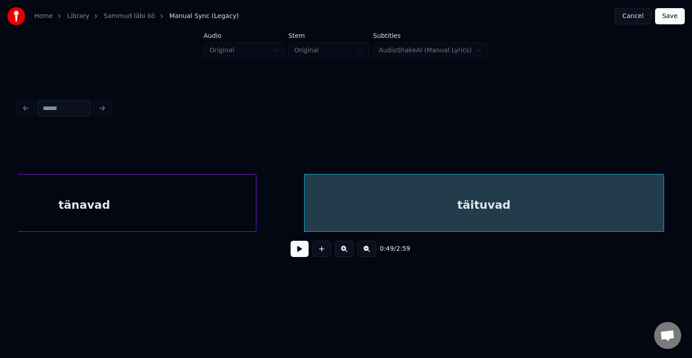
click at [292, 251] on button at bounding box center [300, 249] width 18 height 16
click at [301, 250] on button at bounding box center [300, 249] width 18 height 16
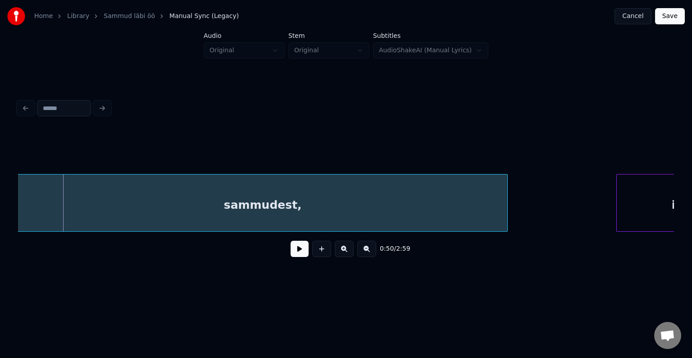
scroll to position [0, 19176]
click at [281, 216] on div "sammudest," at bounding box center [263, 204] width 489 height 61
click at [297, 255] on button at bounding box center [300, 249] width 18 height 16
click at [297, 251] on button at bounding box center [300, 249] width 18 height 16
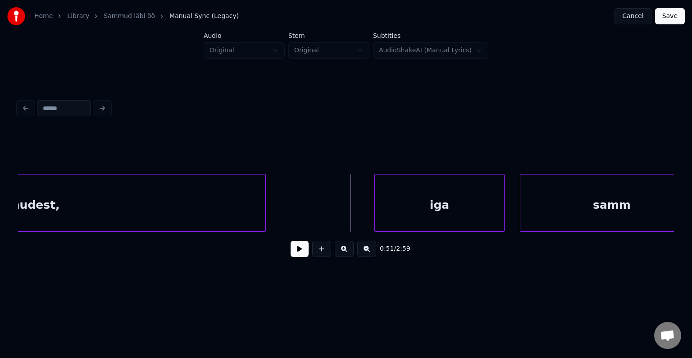
scroll to position [0, 19428]
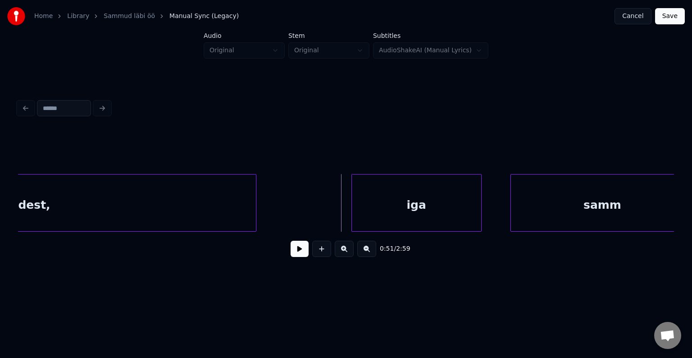
click at [433, 211] on div "iga" at bounding box center [416, 204] width 129 height 61
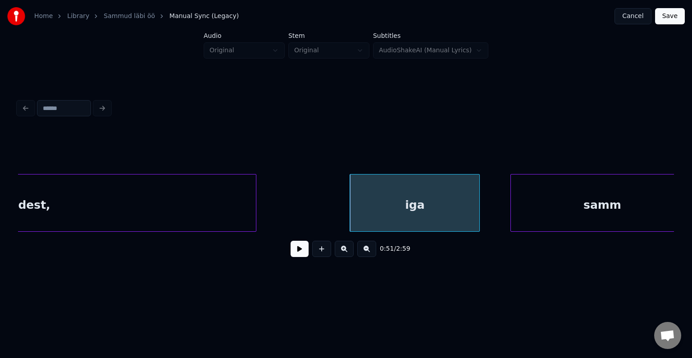
click at [297, 257] on button at bounding box center [300, 249] width 18 height 16
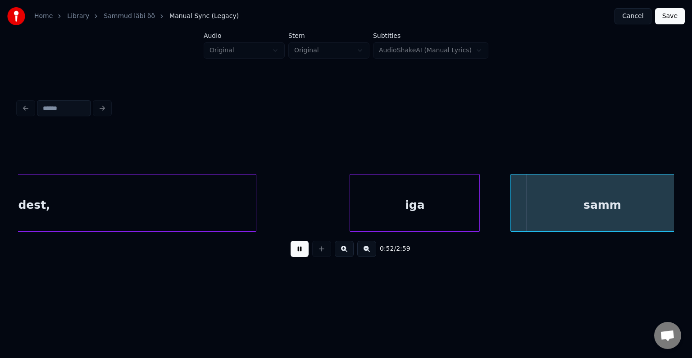
click at [297, 257] on button at bounding box center [300, 249] width 18 height 16
click at [446, 205] on div at bounding box center [447, 202] width 3 height 57
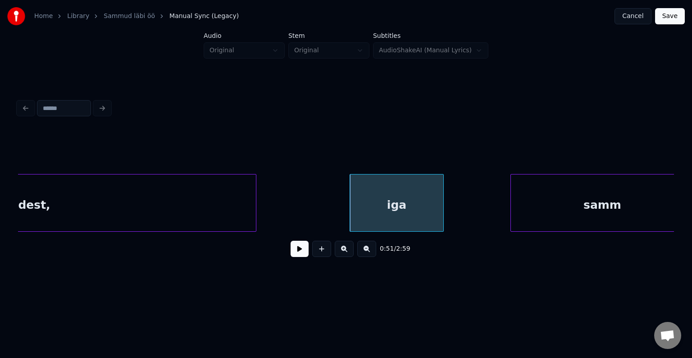
scroll to position [0, 19446]
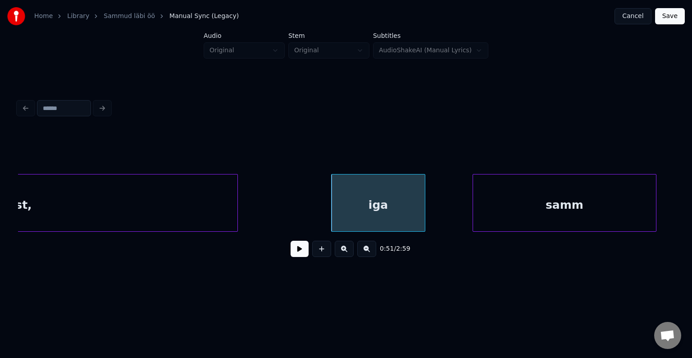
click at [551, 201] on div "samm" at bounding box center [564, 204] width 183 height 61
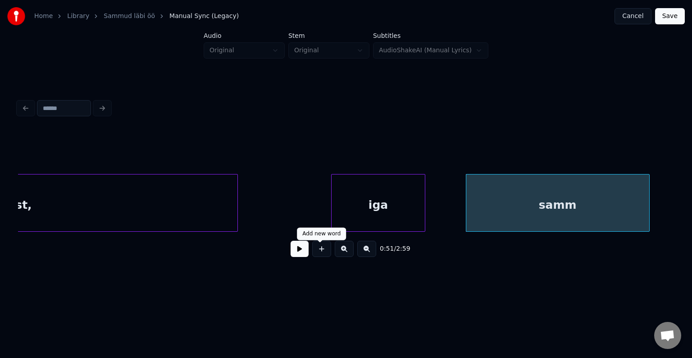
click at [291, 252] on button at bounding box center [300, 249] width 18 height 16
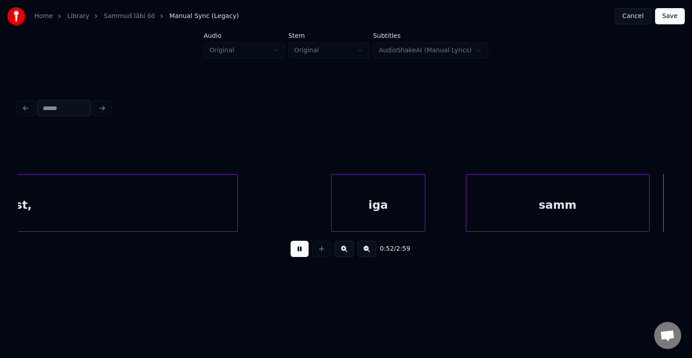
click at [291, 252] on button at bounding box center [300, 249] width 18 height 16
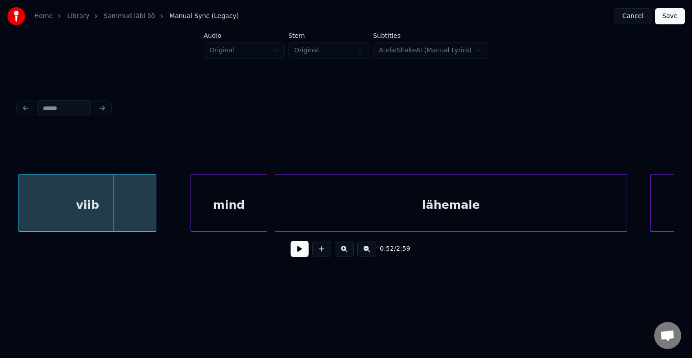
click at [105, 199] on div "viib" at bounding box center [87, 204] width 137 height 61
click at [224, 216] on div "mind" at bounding box center [215, 204] width 76 height 61
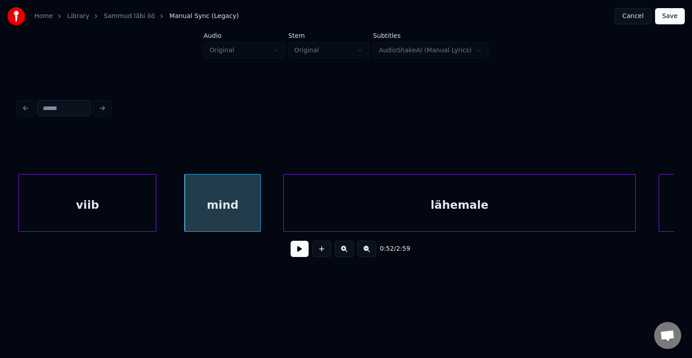
click at [130, 207] on div "viib" at bounding box center [87, 204] width 137 height 61
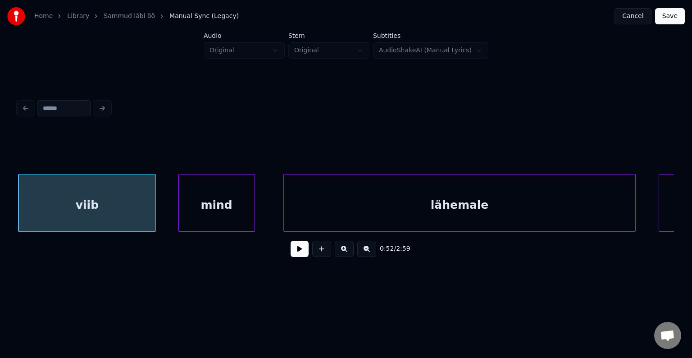
click at [238, 205] on div "mind" at bounding box center [217, 204] width 76 height 61
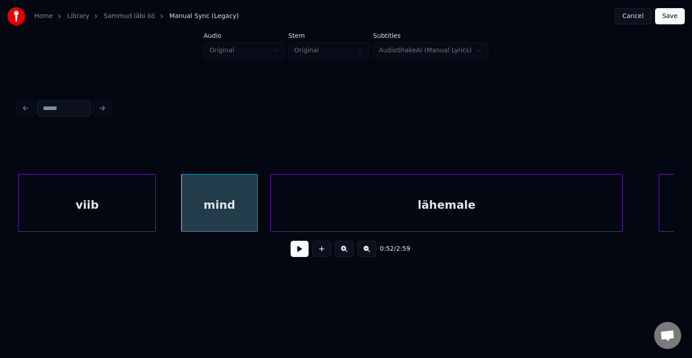
click at [380, 209] on div "lähemale" at bounding box center [446, 204] width 351 height 61
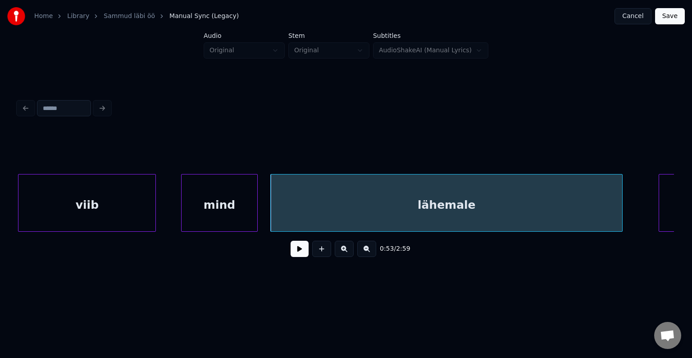
click at [208, 205] on div "mind" at bounding box center [220, 204] width 76 height 61
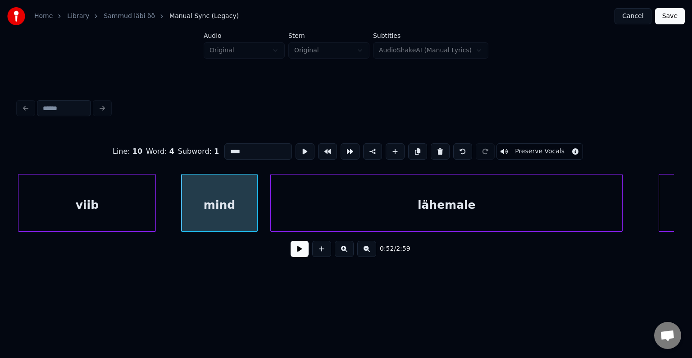
click at [293, 250] on button at bounding box center [300, 249] width 18 height 16
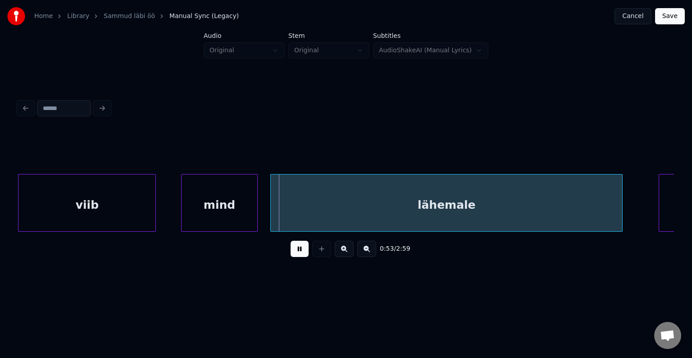
click at [293, 250] on button at bounding box center [300, 249] width 18 height 16
click at [241, 208] on div "mind" at bounding box center [207, 204] width 76 height 61
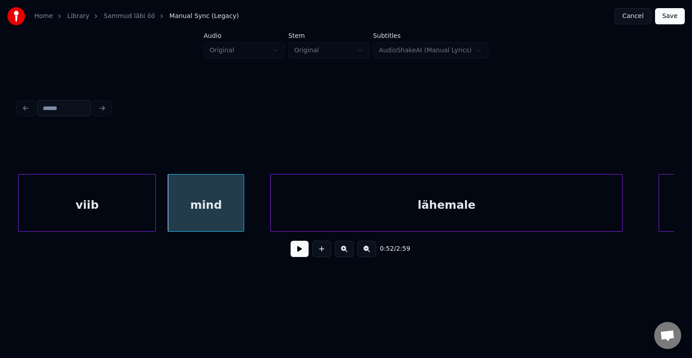
click at [241, 208] on div at bounding box center [242, 202] width 3 height 57
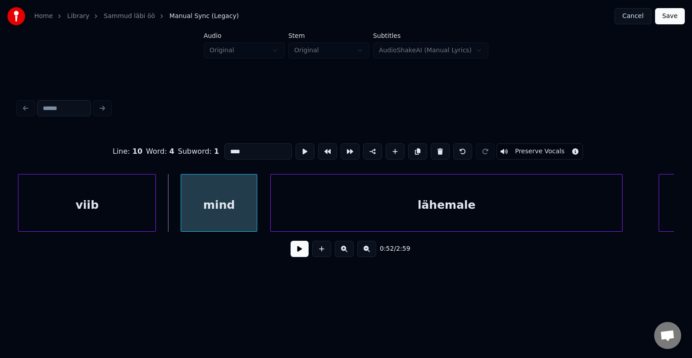
click at [223, 207] on div "mind" at bounding box center [219, 204] width 76 height 61
click at [257, 209] on div "mind" at bounding box center [218, 203] width 77 height 58
click at [232, 209] on div at bounding box center [232, 202] width 3 height 57
click at [291, 256] on button at bounding box center [300, 249] width 18 height 16
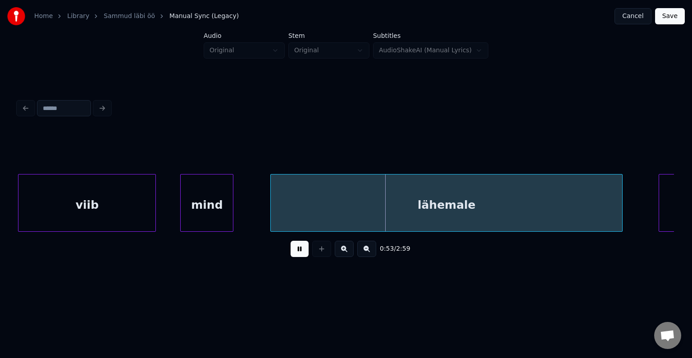
click at [291, 254] on button at bounding box center [300, 249] width 18 height 16
click at [291, 253] on button at bounding box center [300, 249] width 18 height 16
click at [291, 255] on button at bounding box center [300, 249] width 18 height 16
click at [349, 209] on div "lähemale" at bounding box center [431, 204] width 351 height 61
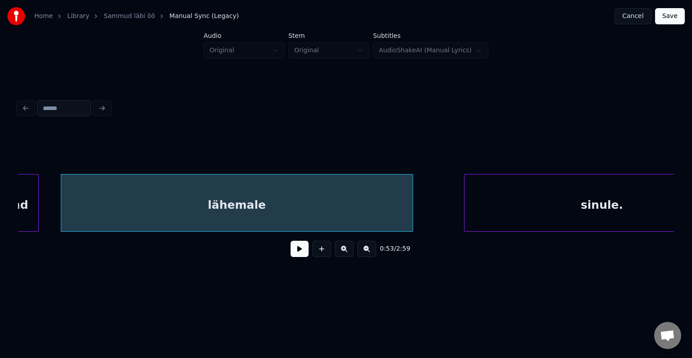
scroll to position [0, 20282]
click at [293, 256] on button at bounding box center [300, 249] width 18 height 16
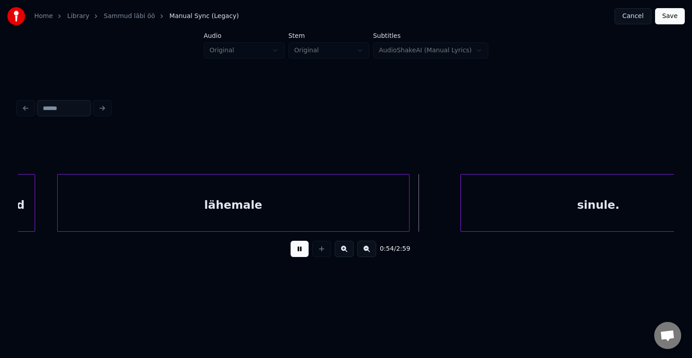
click at [294, 256] on button at bounding box center [300, 249] width 18 height 16
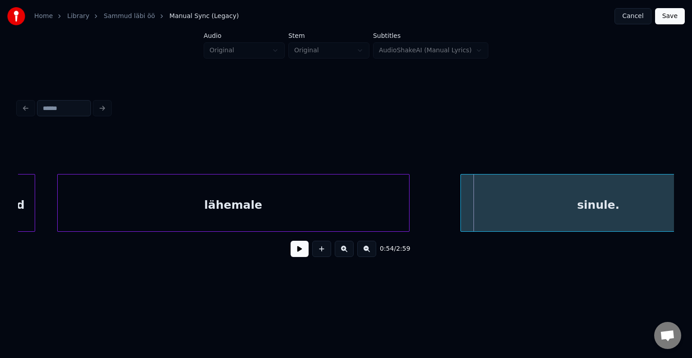
scroll to position [0, 20342]
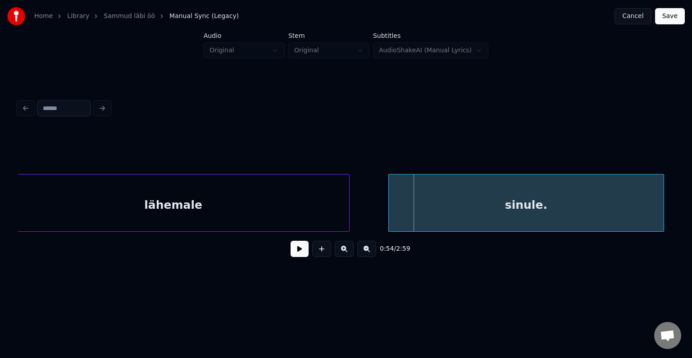
click at [493, 205] on div "sinule." at bounding box center [526, 204] width 275 height 61
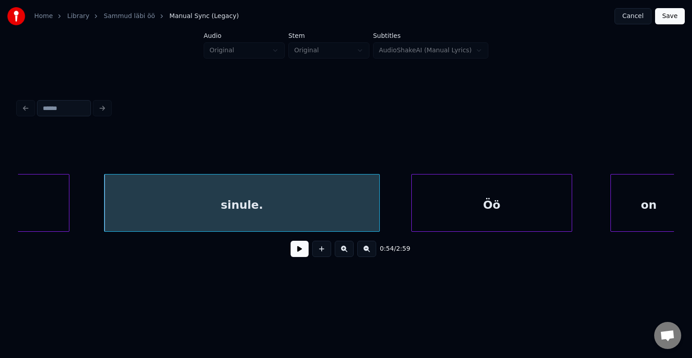
scroll to position [0, 20630]
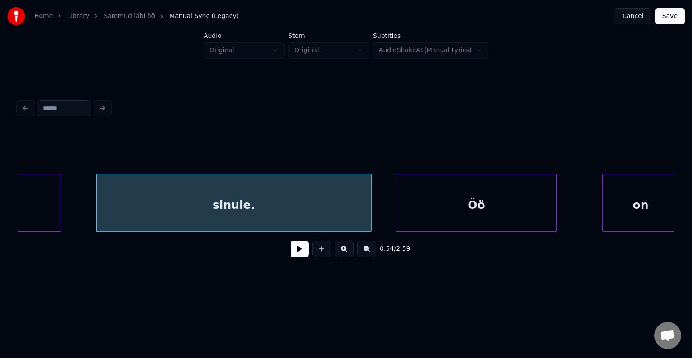
click at [518, 204] on div "Öö" at bounding box center [476, 204] width 160 height 61
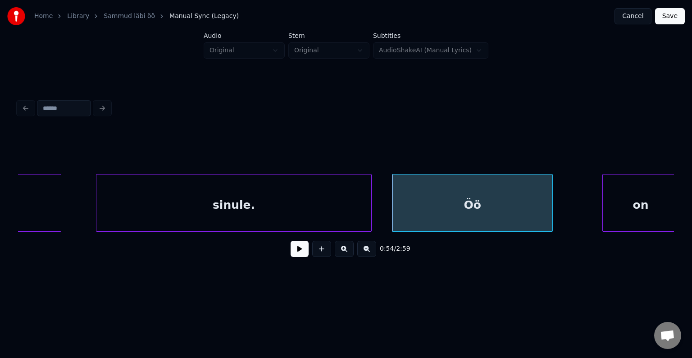
click at [179, 188] on div "sinule." at bounding box center [233, 204] width 275 height 61
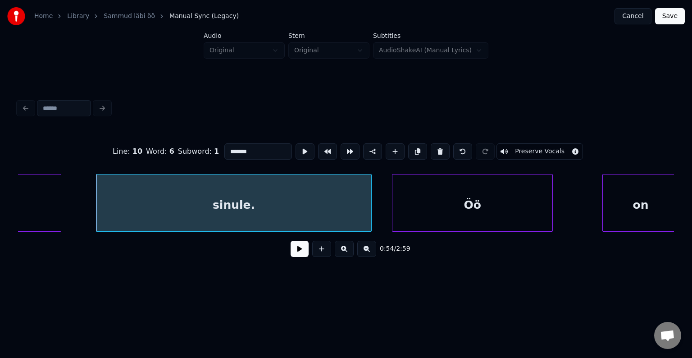
click at [289, 259] on div "0:54 / 2:59" at bounding box center [346, 249] width 642 height 20
click at [292, 255] on button at bounding box center [300, 249] width 18 height 16
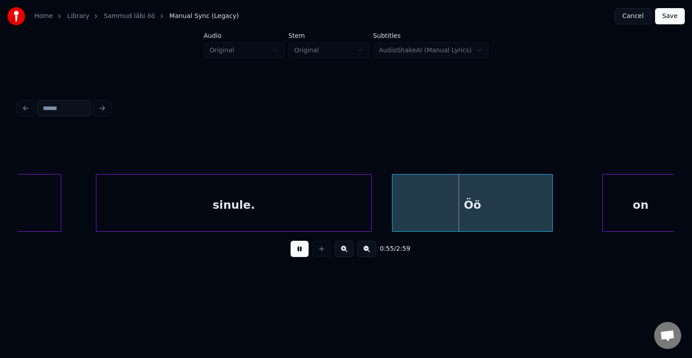
click at [296, 250] on button at bounding box center [300, 249] width 18 height 16
click at [476, 206] on div "Öö" at bounding box center [475, 204] width 160 height 61
click at [610, 207] on div "on" at bounding box center [619, 204] width 76 height 61
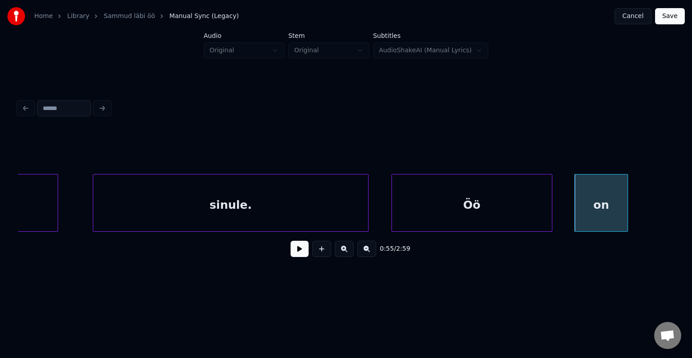
click at [626, 200] on div at bounding box center [626, 202] width 3 height 57
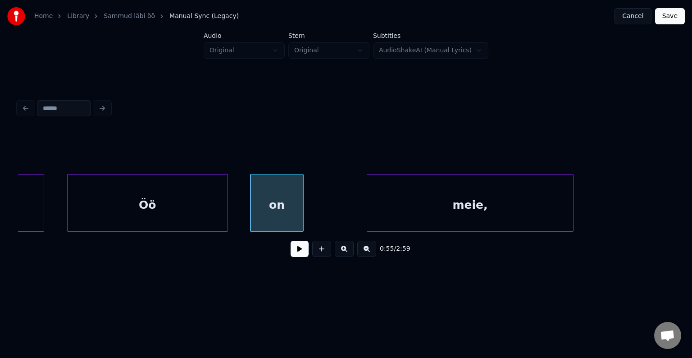
scroll to position [0, 20958]
click at [523, 204] on div "meie," at bounding box center [456, 204] width 206 height 61
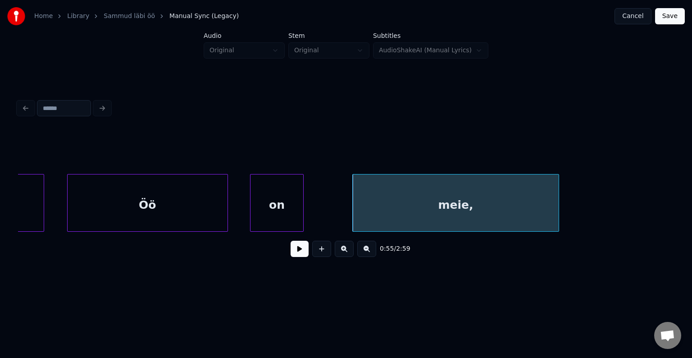
click at [297, 203] on div "on" at bounding box center [276, 204] width 53 height 61
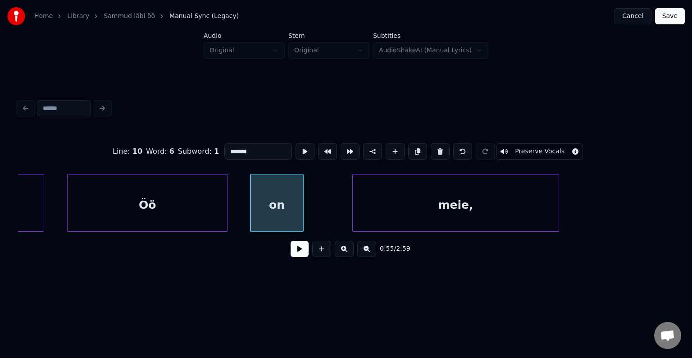
type input "**"
click at [301, 252] on button at bounding box center [300, 249] width 18 height 16
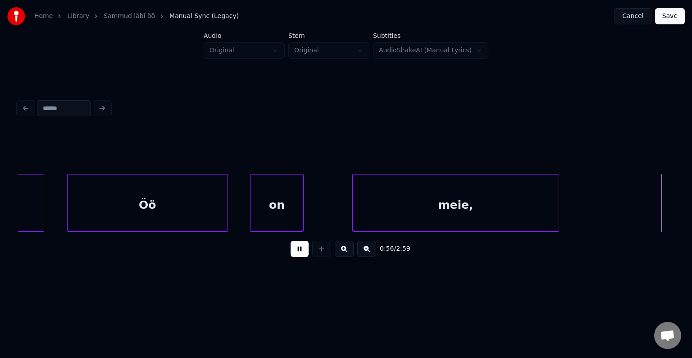
scroll to position [0, 21620]
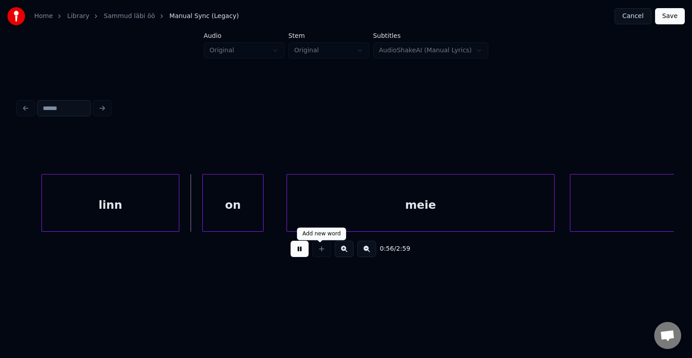
click at [310, 245] on div at bounding box center [321, 249] width 23 height 16
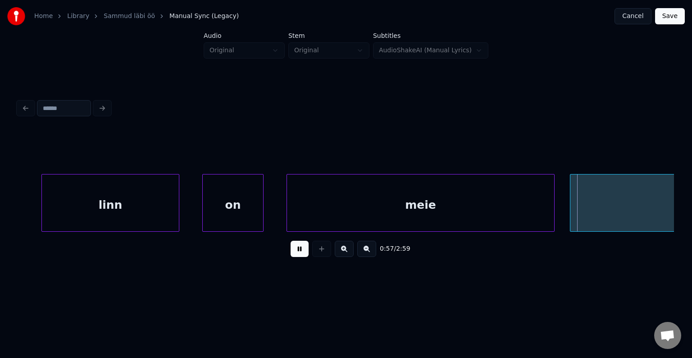
click at [298, 249] on button at bounding box center [300, 249] width 18 height 16
click at [109, 194] on div "linn" at bounding box center [90, 204] width 137 height 61
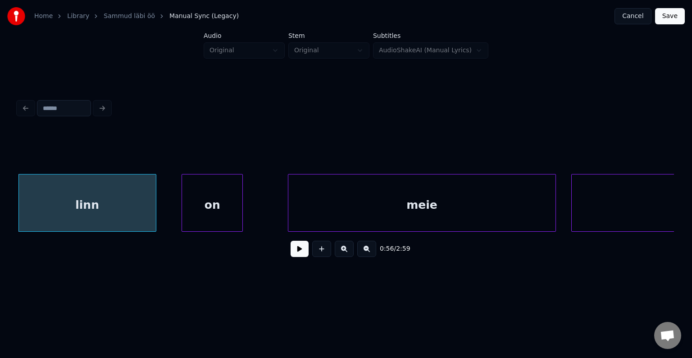
click at [226, 196] on div "on" at bounding box center [212, 204] width 60 height 61
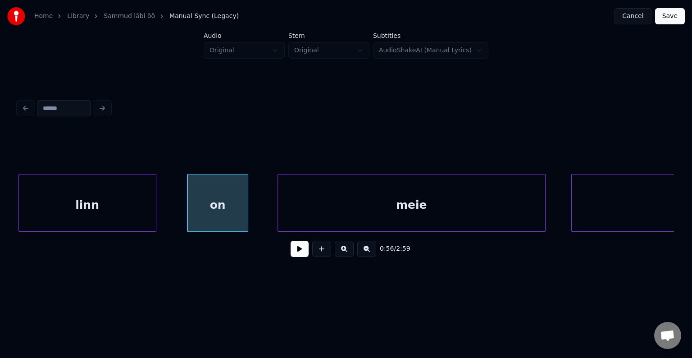
click at [345, 188] on div "meie" at bounding box center [411, 204] width 267 height 61
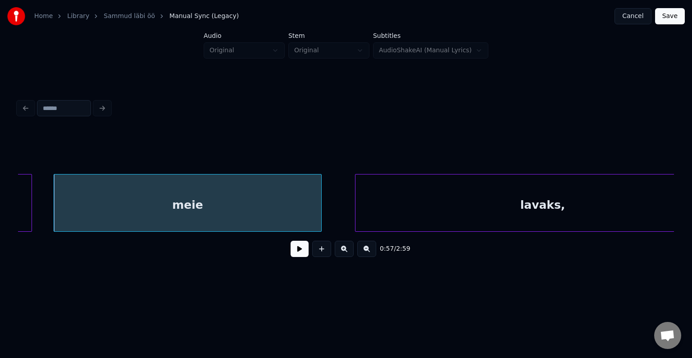
scroll to position [0, 21890]
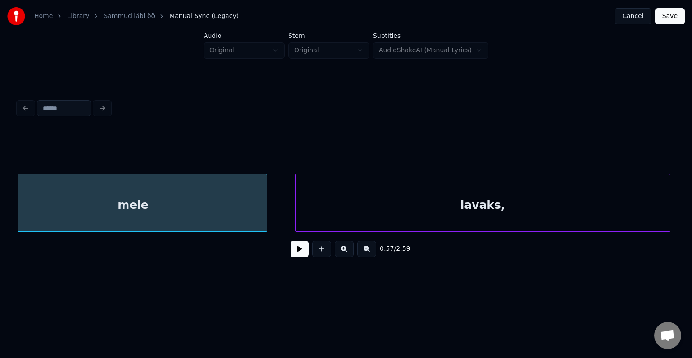
click at [612, 199] on div "lavaks," at bounding box center [483, 204] width 374 height 61
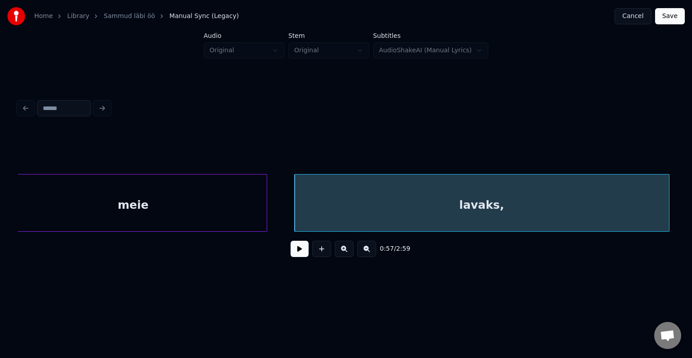
click at [170, 166] on div at bounding box center [346, 151] width 656 height 45
click at [183, 192] on div "meie" at bounding box center [133, 204] width 267 height 61
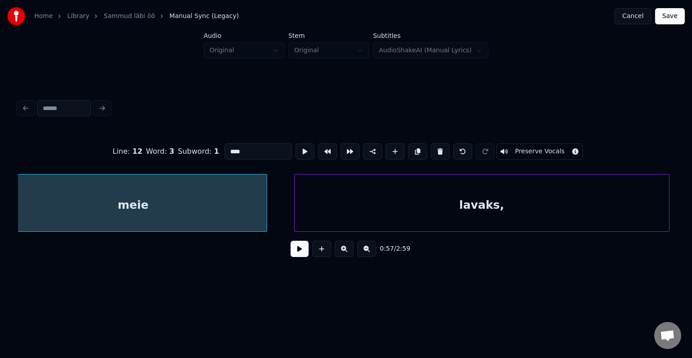
scroll to position [0, 21871]
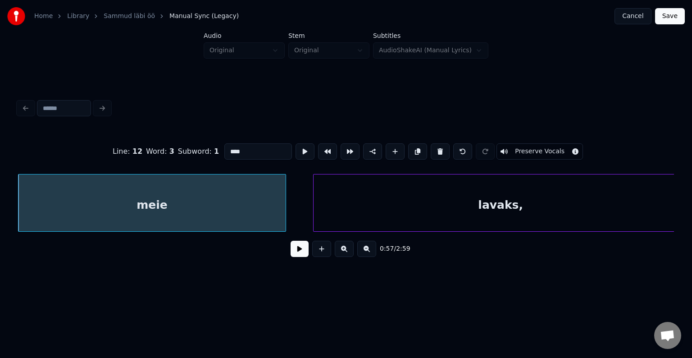
click at [294, 256] on button at bounding box center [300, 249] width 18 height 16
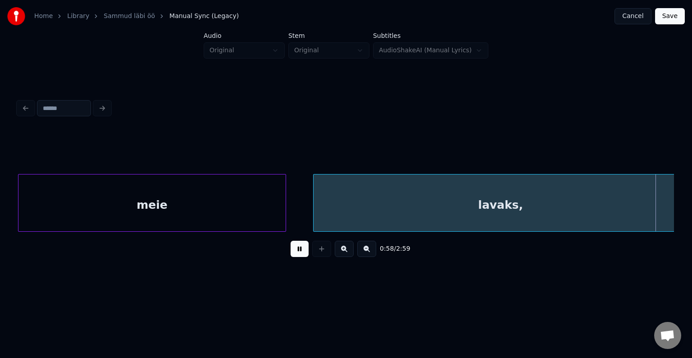
click at [295, 248] on button at bounding box center [300, 249] width 18 height 16
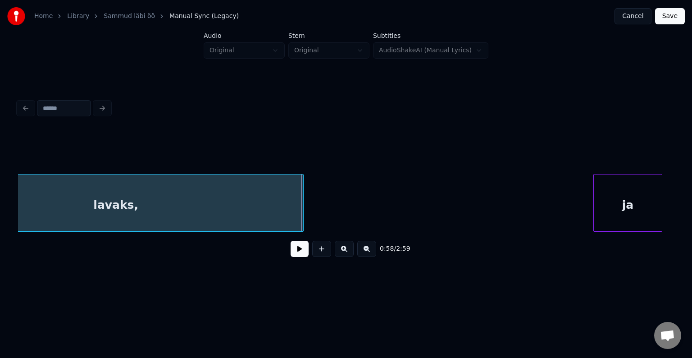
scroll to position [0, 22239]
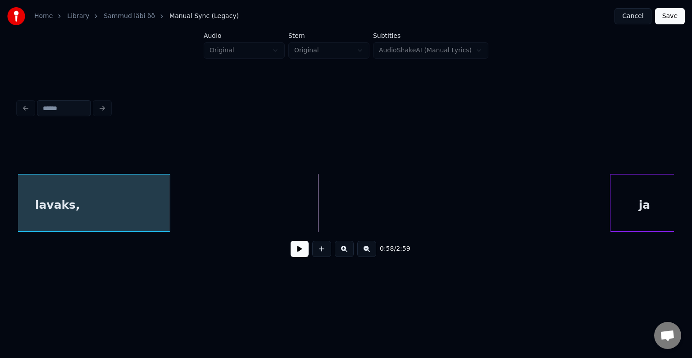
click at [169, 205] on div at bounding box center [168, 202] width 3 height 57
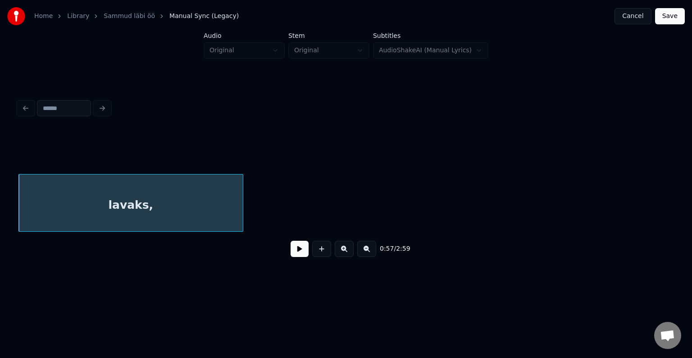
click at [296, 257] on button at bounding box center [300, 249] width 18 height 16
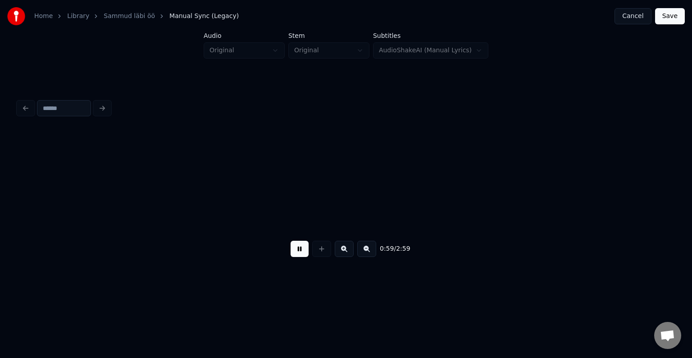
scroll to position [0, 22827]
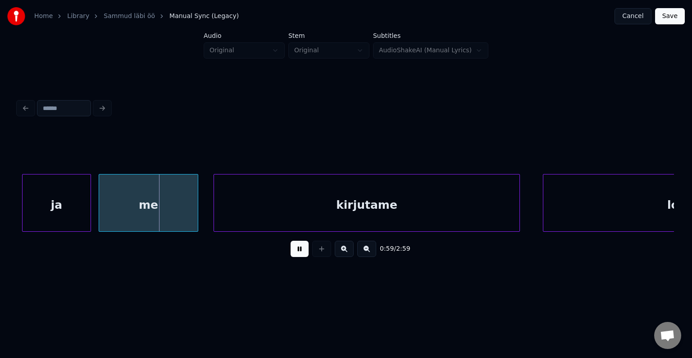
click at [293, 248] on button at bounding box center [300, 249] width 18 height 16
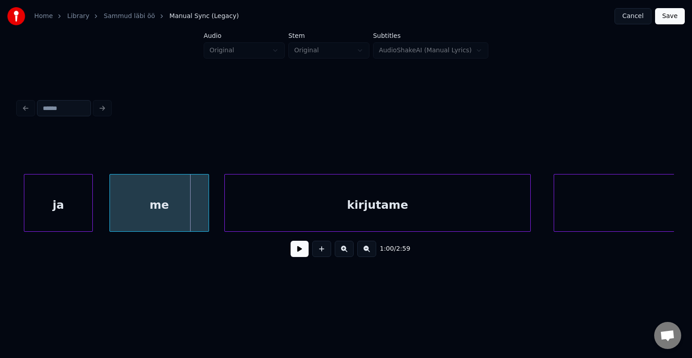
scroll to position [0, 22814]
click at [40, 200] on div "ja" at bounding box center [52, 204] width 68 height 61
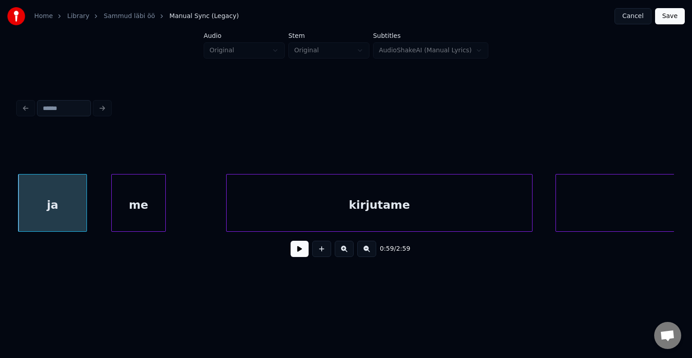
click at [163, 199] on div at bounding box center [164, 202] width 3 height 57
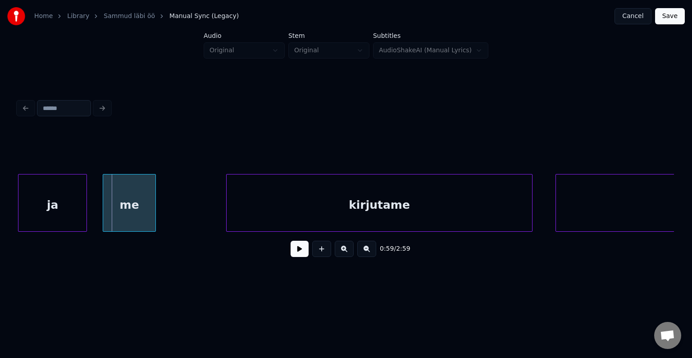
click at [120, 202] on div "me" at bounding box center [129, 204] width 53 height 61
click at [47, 197] on div "ja" at bounding box center [52, 204] width 68 height 61
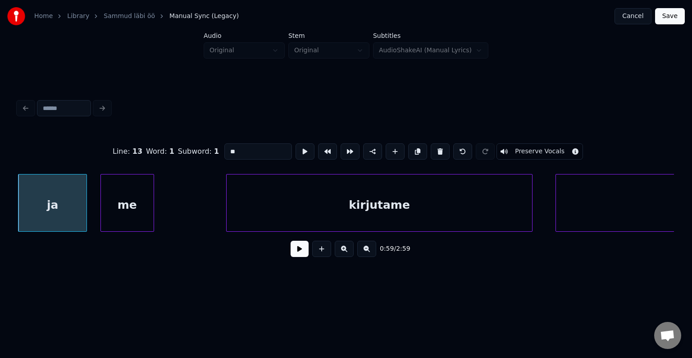
click at [291, 253] on button at bounding box center [300, 249] width 18 height 16
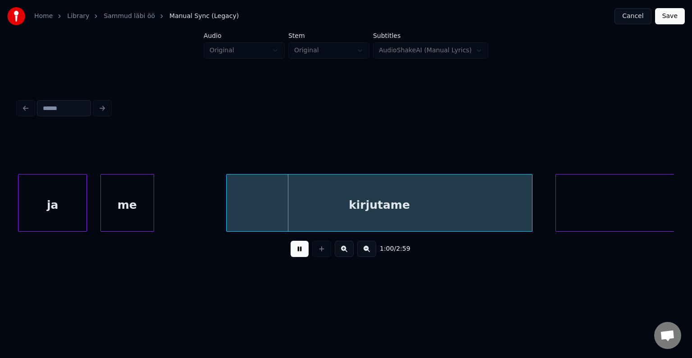
click at [291, 254] on button at bounding box center [300, 249] width 18 height 16
click at [318, 202] on div "kirjutame" at bounding box center [367, 204] width 305 height 61
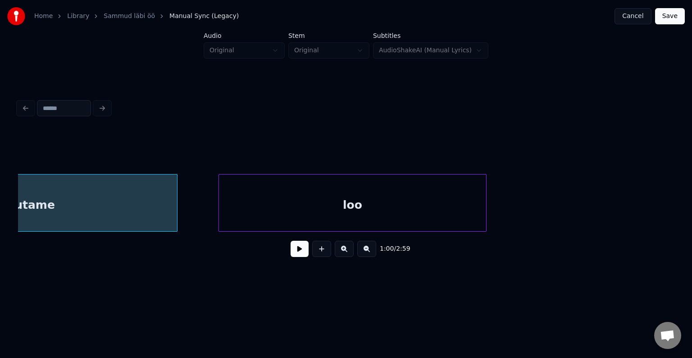
scroll to position [0, 23174]
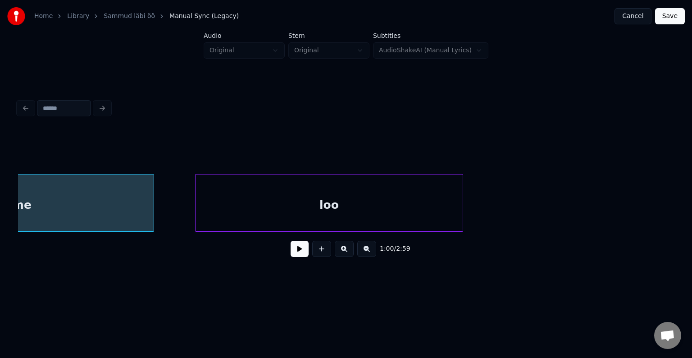
click at [87, 196] on div "kirjutame" at bounding box center [0, 204] width 305 height 61
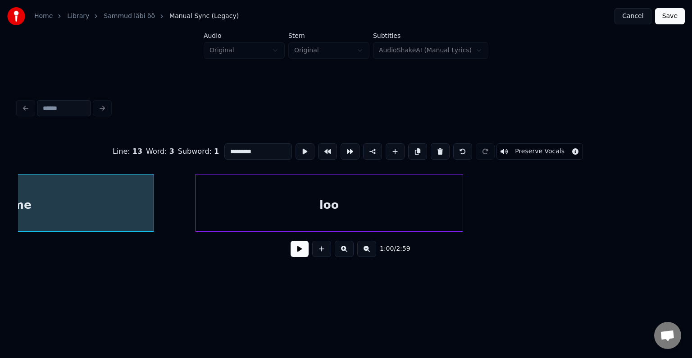
scroll to position [0, 23004]
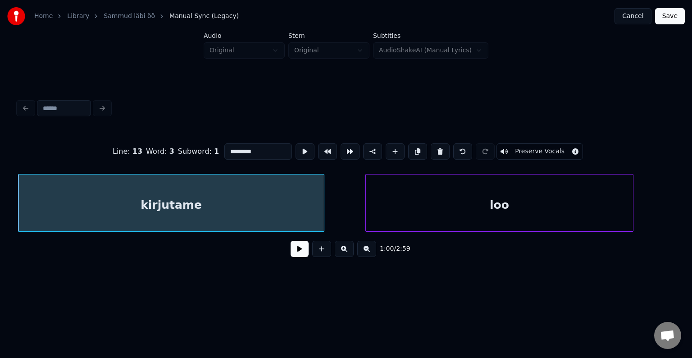
click at [294, 252] on button at bounding box center [300, 249] width 18 height 16
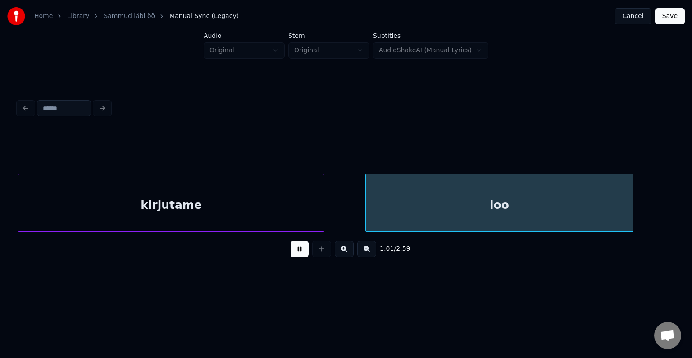
click at [294, 252] on button at bounding box center [300, 249] width 18 height 16
click at [409, 218] on div "loo" at bounding box center [483, 204] width 267 height 61
click at [291, 257] on button at bounding box center [300, 249] width 18 height 16
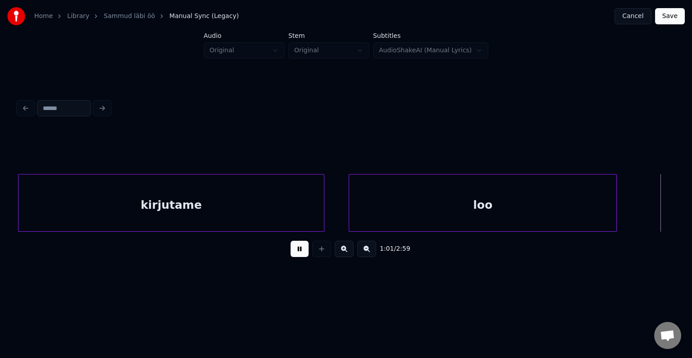
scroll to position [0, 23666]
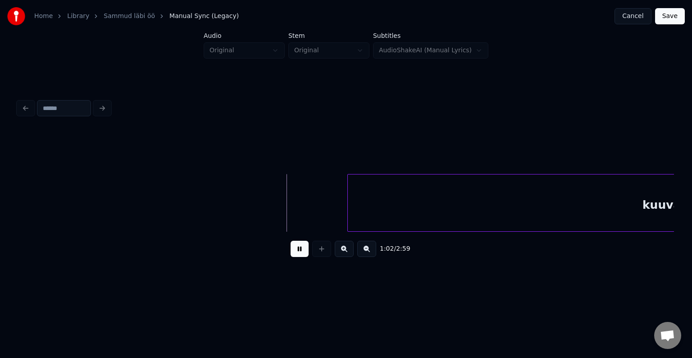
click at [294, 254] on button at bounding box center [300, 249] width 18 height 16
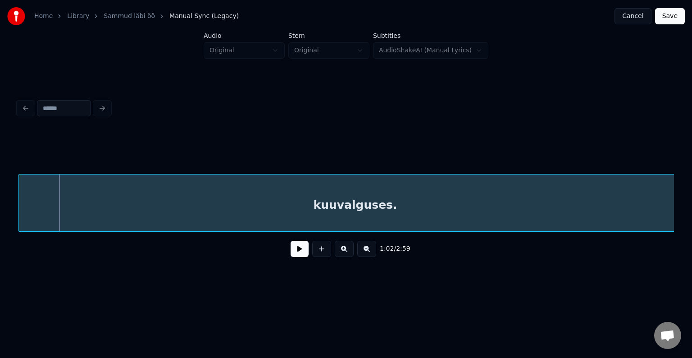
click at [490, 195] on div "kuuvalguses." at bounding box center [355, 204] width 673 height 61
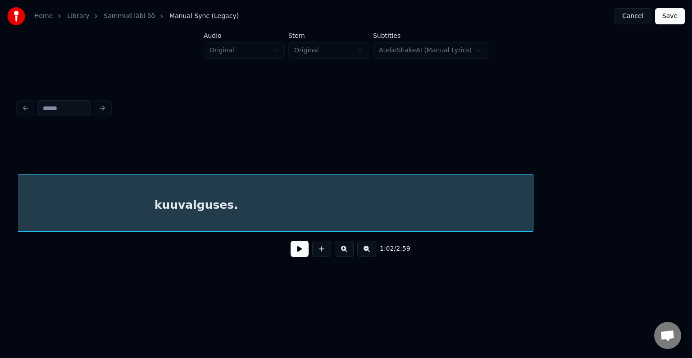
scroll to position [0, 24144]
click at [291, 253] on button at bounding box center [300, 249] width 18 height 16
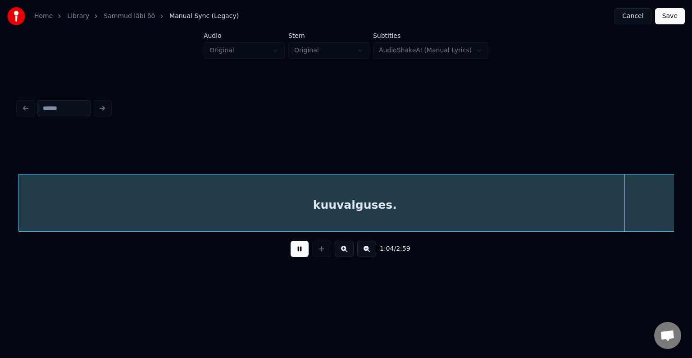
scroll to position [0, 24622]
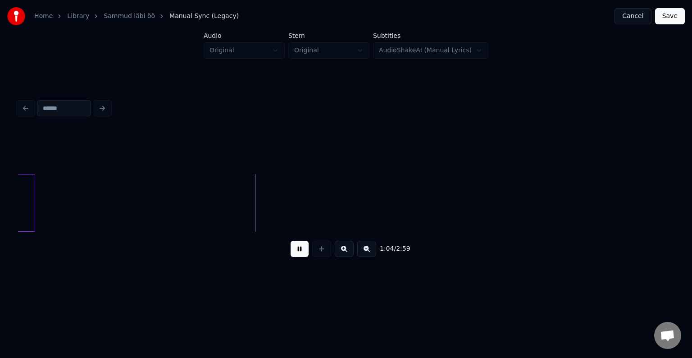
click at [291, 253] on button at bounding box center [300, 249] width 18 height 16
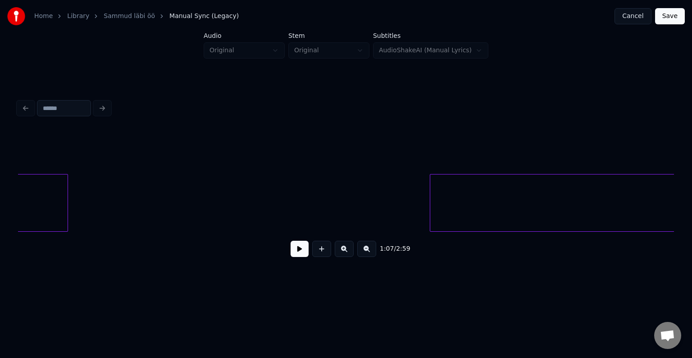
scroll to position [0, 23551]
click at [320, 254] on button at bounding box center [321, 249] width 19 height 16
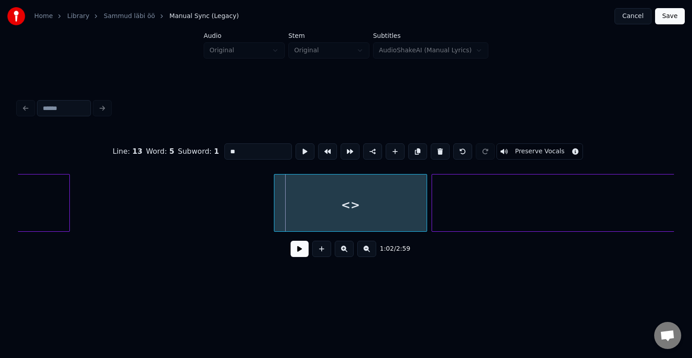
click at [342, 203] on div "<>" at bounding box center [350, 204] width 152 height 61
drag, startPoint x: 238, startPoint y: 148, endPoint x: 205, endPoint y: 151, distance: 33.0
click at [224, 151] on input "**" at bounding box center [258, 151] width 68 height 16
type input "*****"
click at [296, 254] on button at bounding box center [300, 249] width 18 height 16
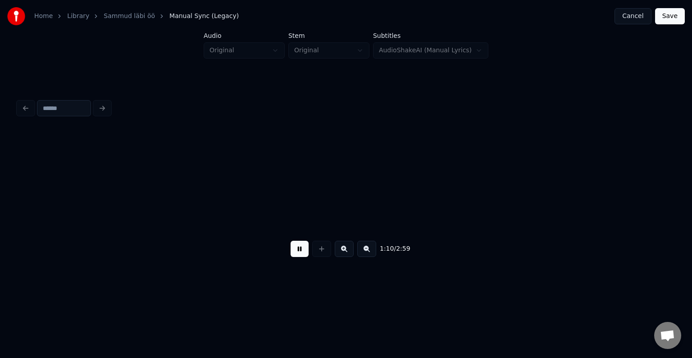
scroll to position [0, 26835]
click at [296, 254] on button at bounding box center [300, 249] width 18 height 16
click at [674, 234] on div "1:11 / 2:59" at bounding box center [345, 180] width 663 height 178
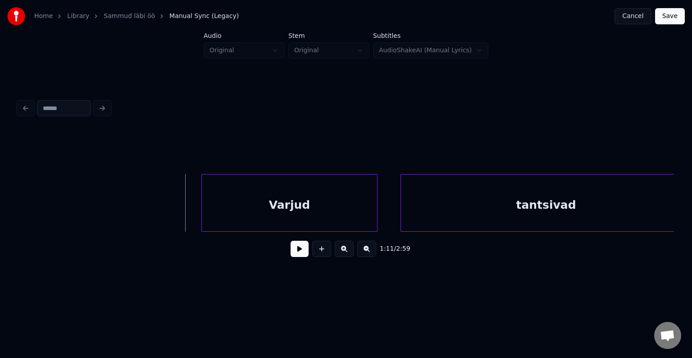
scroll to position [0, 27304]
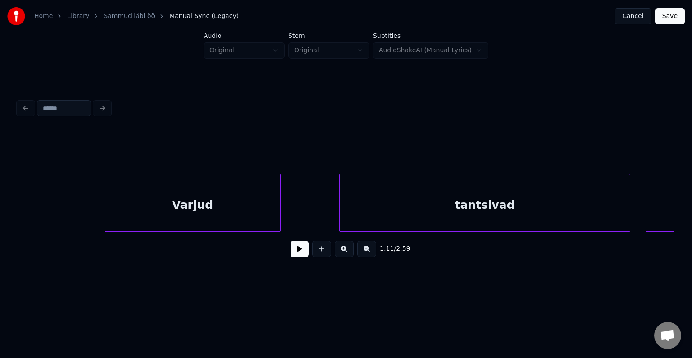
click at [225, 206] on div "Varjud" at bounding box center [192, 204] width 175 height 61
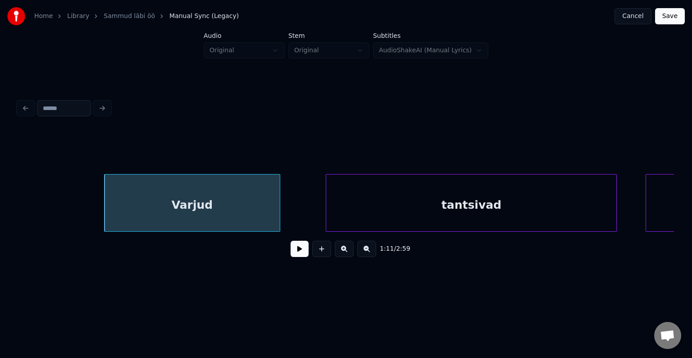
click at [523, 199] on div "tantsivad" at bounding box center [471, 204] width 290 height 61
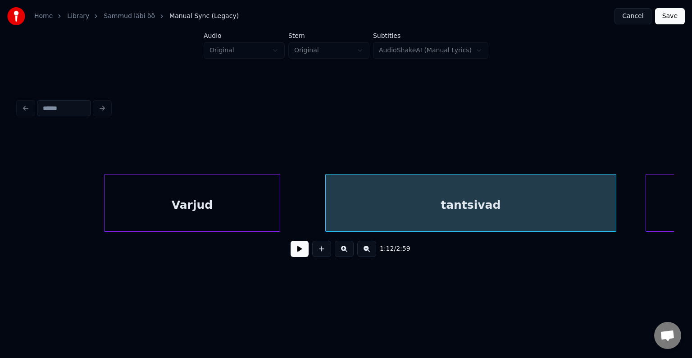
click at [231, 206] on div "Varjud" at bounding box center [192, 204] width 175 height 61
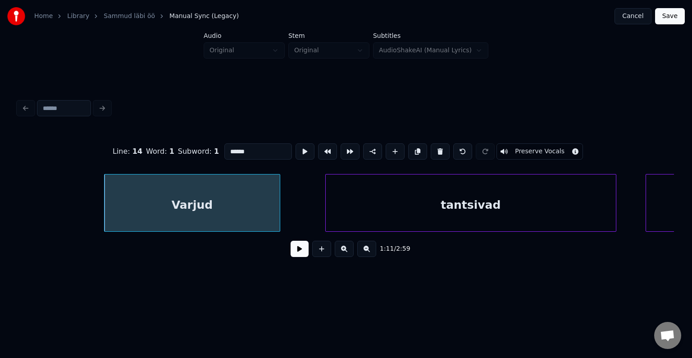
click at [293, 255] on button at bounding box center [300, 249] width 18 height 16
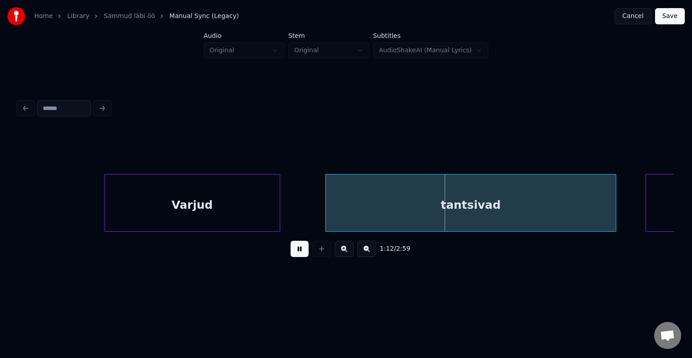
click at [293, 255] on button at bounding box center [300, 249] width 18 height 16
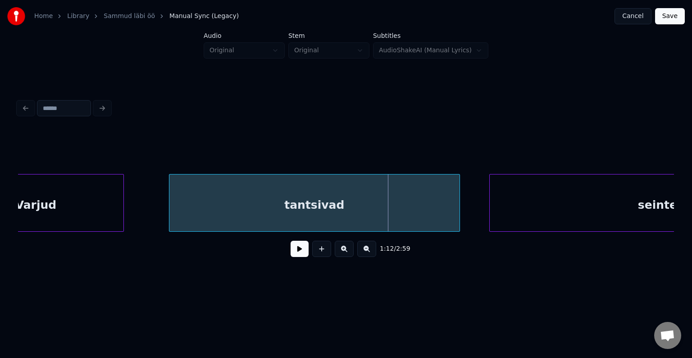
scroll to position [0, 27466]
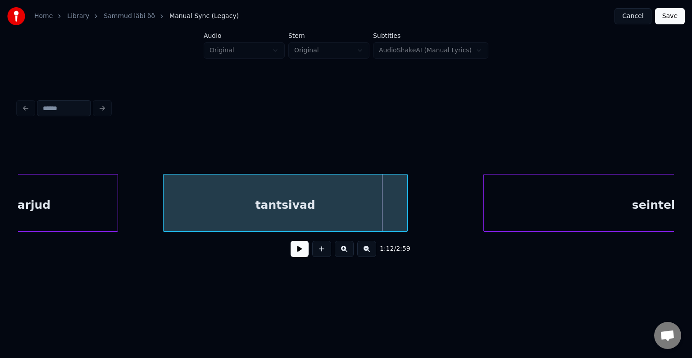
click at [405, 203] on div at bounding box center [406, 202] width 3 height 57
click at [296, 250] on button at bounding box center [300, 249] width 18 height 16
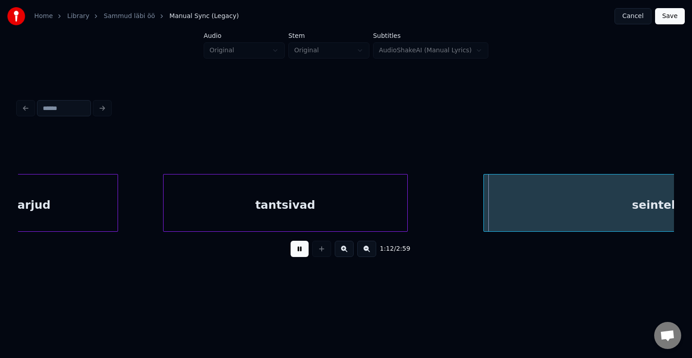
click at [296, 250] on button at bounding box center [300, 249] width 18 height 16
click at [400, 205] on div at bounding box center [400, 202] width 3 height 57
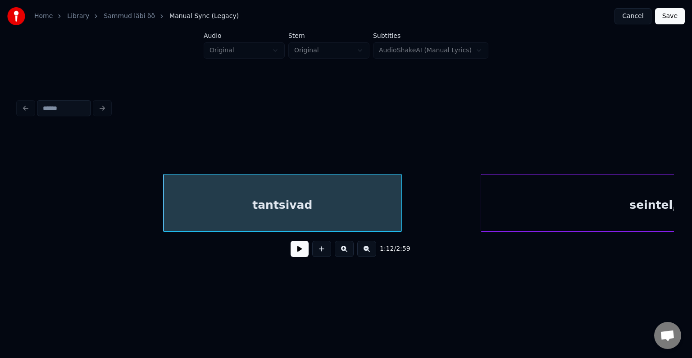
scroll to position [0, 27618]
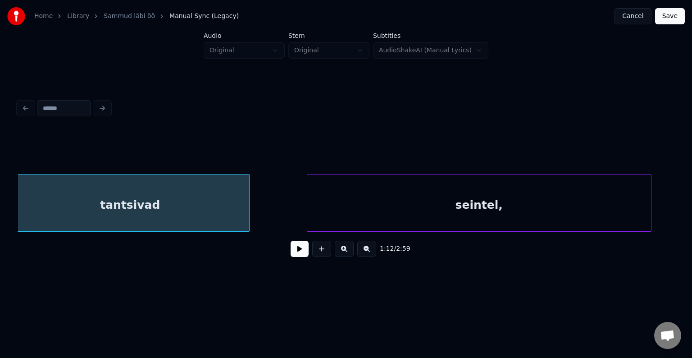
click at [504, 202] on div "seintel," at bounding box center [479, 204] width 344 height 61
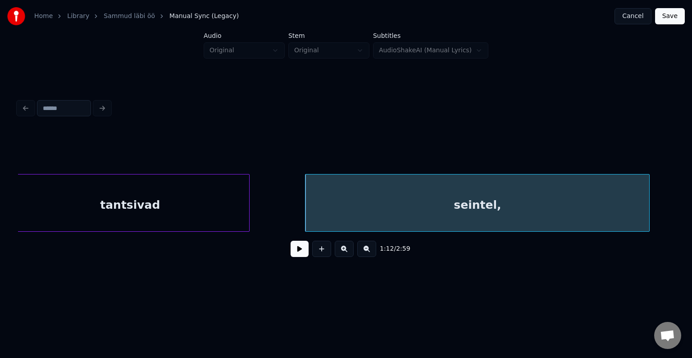
click at [292, 249] on button at bounding box center [300, 249] width 18 height 16
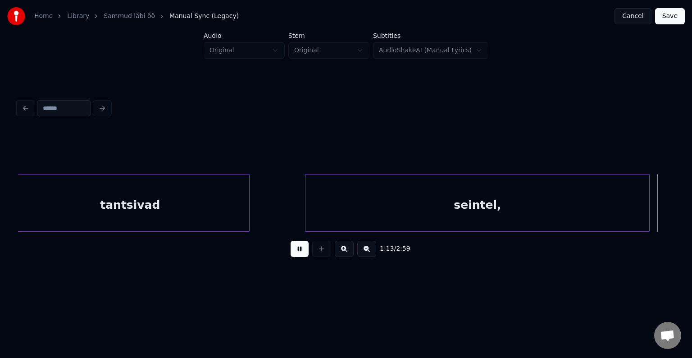
click at [292, 249] on button at bounding box center [300, 249] width 18 height 16
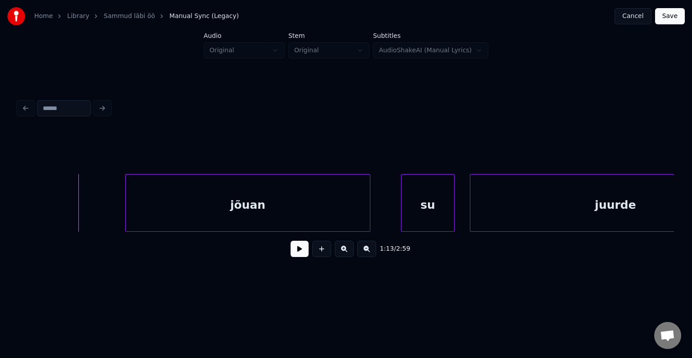
click at [290, 218] on div "jõuan" at bounding box center [248, 204] width 244 height 61
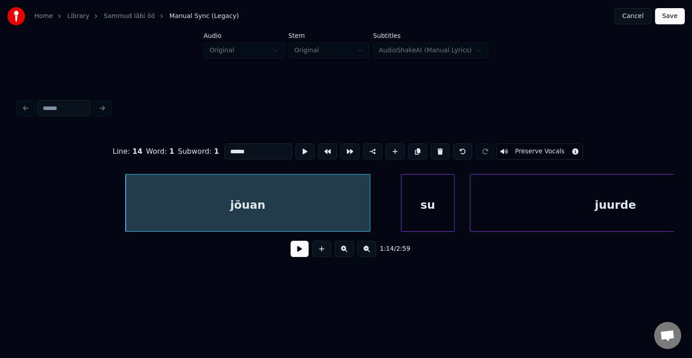
type input "*****"
click at [290, 218] on div "jõuan" at bounding box center [248, 204] width 244 height 61
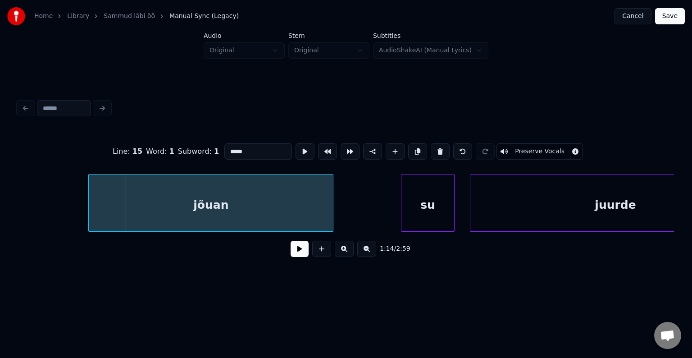
click at [253, 218] on div "jõuan" at bounding box center [211, 204] width 244 height 61
click at [300, 252] on button at bounding box center [300, 249] width 18 height 16
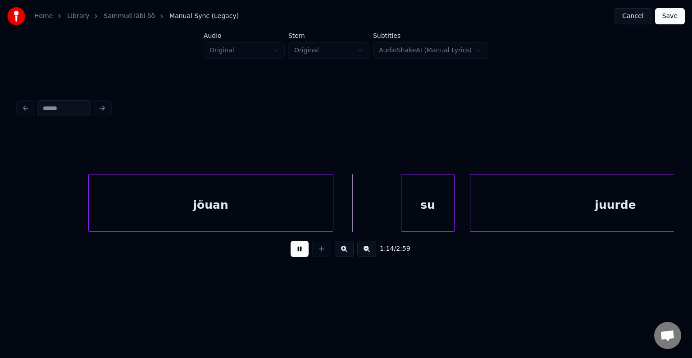
click at [300, 250] on button at bounding box center [300, 249] width 18 height 16
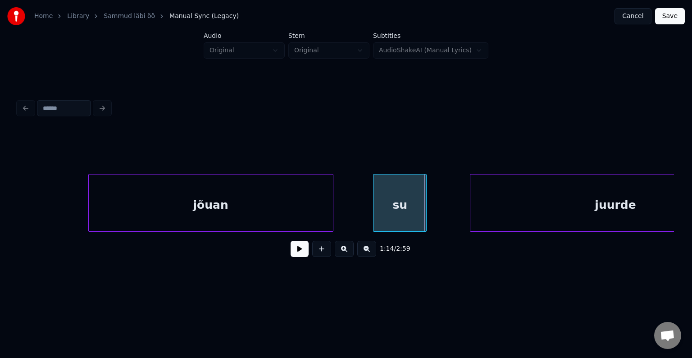
click at [397, 205] on div "su" at bounding box center [399, 204] width 53 height 61
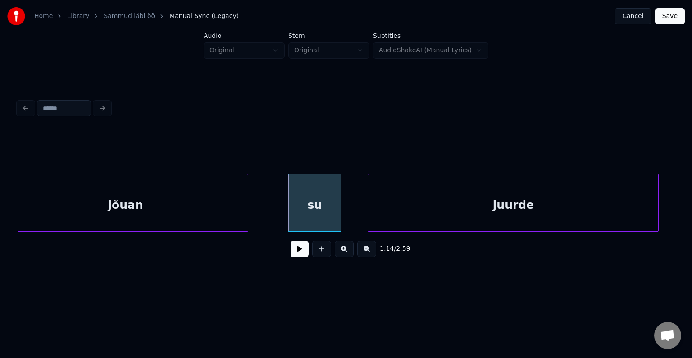
click at [496, 196] on div "juurde" at bounding box center [513, 204] width 290 height 61
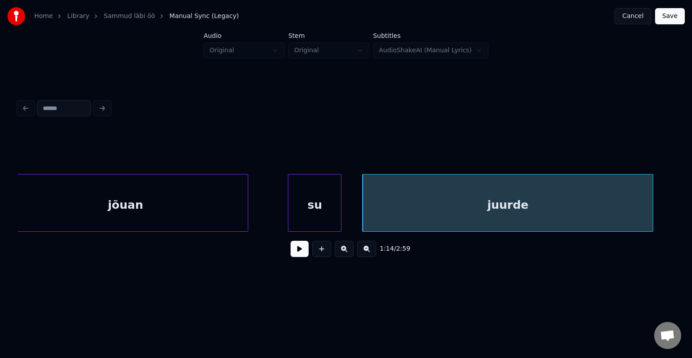
click at [293, 250] on button at bounding box center [300, 249] width 18 height 16
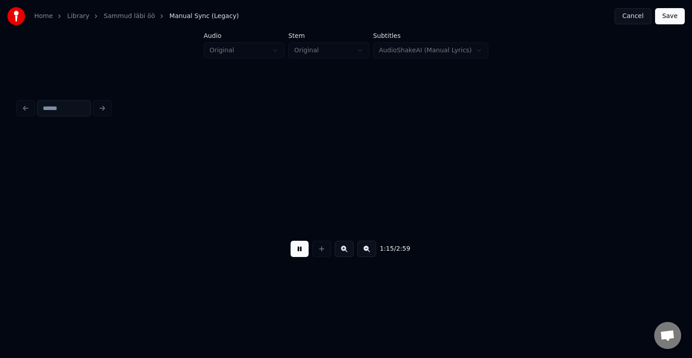
click at [293, 250] on button at bounding box center [300, 249] width 18 height 16
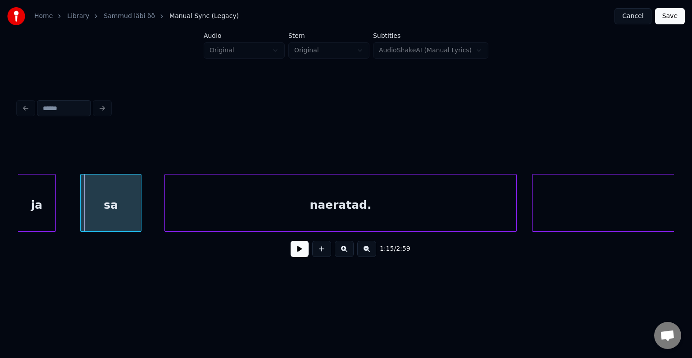
scroll to position [0, 29013]
click at [31, 192] on div "ja" at bounding box center [41, 204] width 37 height 61
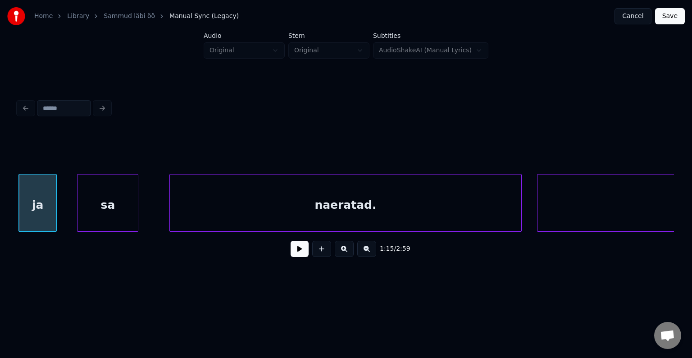
click at [121, 211] on div "sa" at bounding box center [107, 204] width 60 height 61
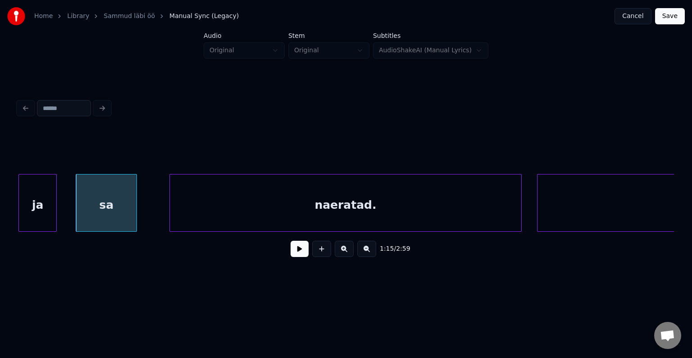
click at [137, 207] on div "sa" at bounding box center [106, 203] width 61 height 58
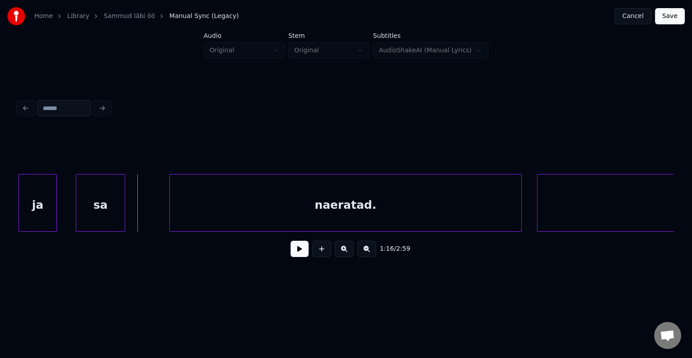
click at [122, 202] on div at bounding box center [123, 202] width 3 height 57
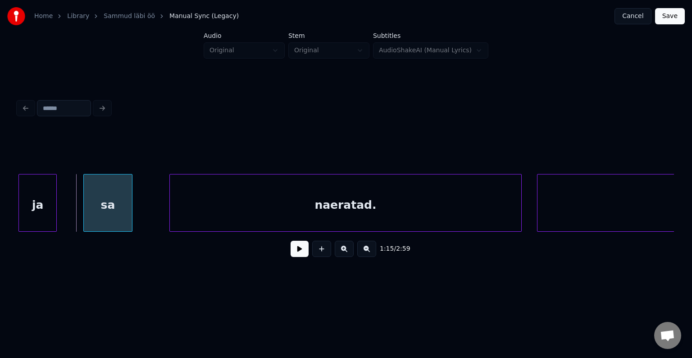
click at [114, 198] on div "sa" at bounding box center [108, 204] width 48 height 61
click at [200, 210] on div "naeratad." at bounding box center [333, 204] width 351 height 61
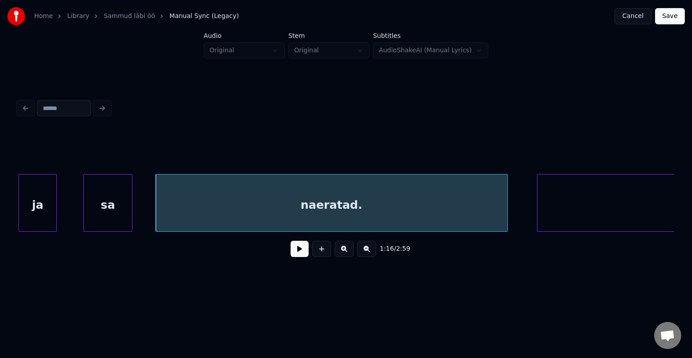
click at [294, 257] on button at bounding box center [300, 249] width 18 height 16
click at [292, 250] on button at bounding box center [300, 249] width 18 height 16
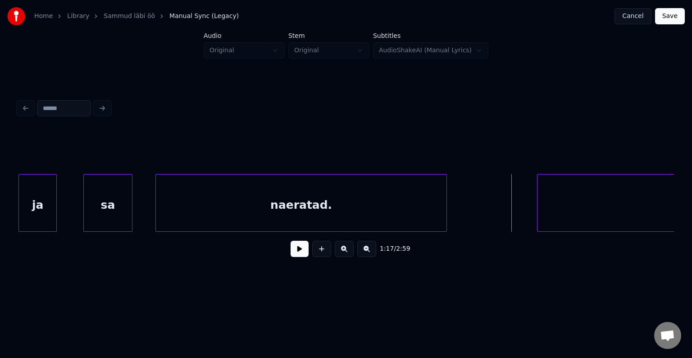
click at [445, 206] on div at bounding box center [445, 202] width 3 height 57
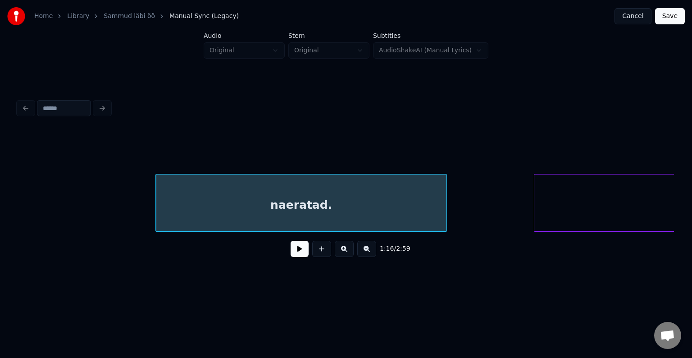
scroll to position [0, 29265]
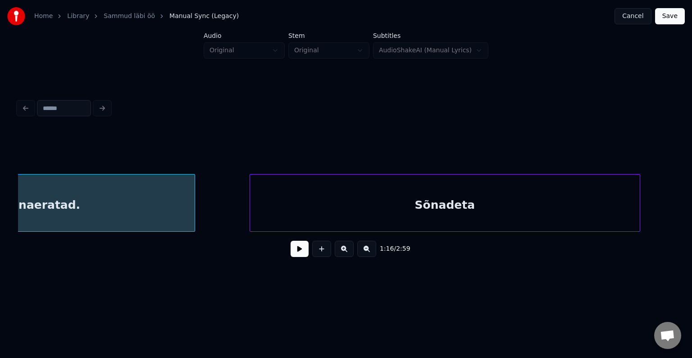
click at [560, 192] on div "Sõnadeta" at bounding box center [445, 204] width 390 height 61
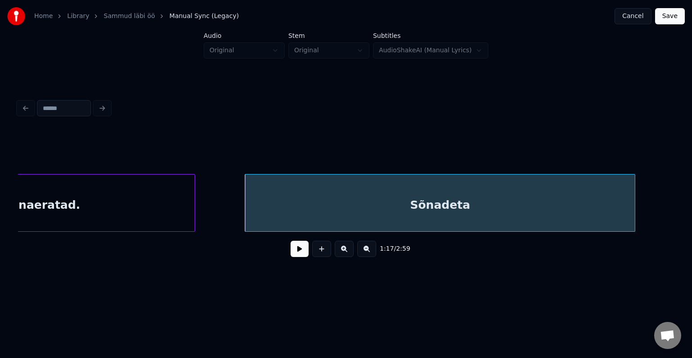
click at [294, 253] on button at bounding box center [300, 249] width 18 height 16
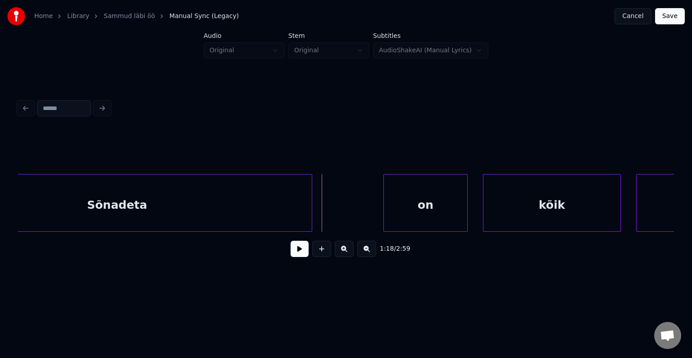
scroll to position [0, 29589]
click at [296, 255] on button at bounding box center [300, 249] width 18 height 16
click at [296, 254] on button at bounding box center [300, 249] width 18 height 16
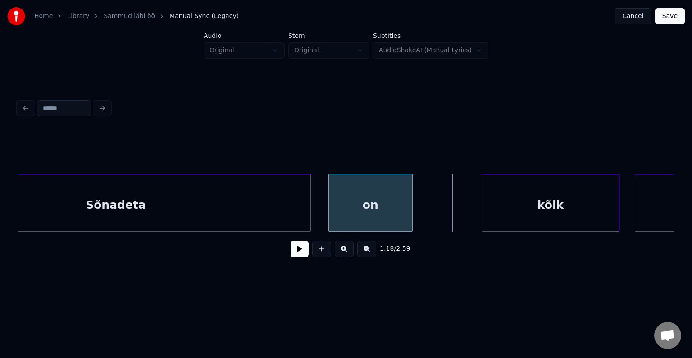
click at [384, 215] on div "on" at bounding box center [370, 204] width 83 height 61
click at [378, 200] on div at bounding box center [379, 202] width 3 height 57
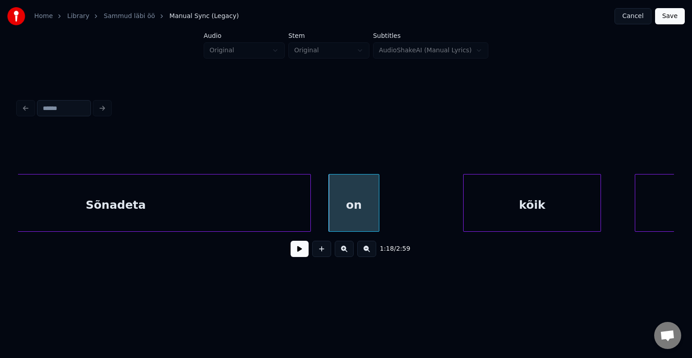
click at [487, 209] on div "kõik" at bounding box center [532, 204] width 137 height 61
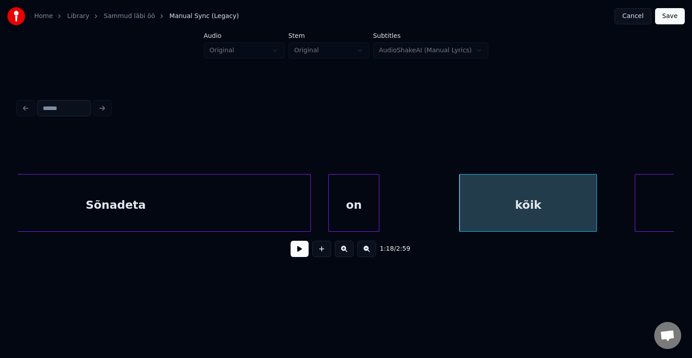
click at [294, 251] on button at bounding box center [300, 249] width 18 height 16
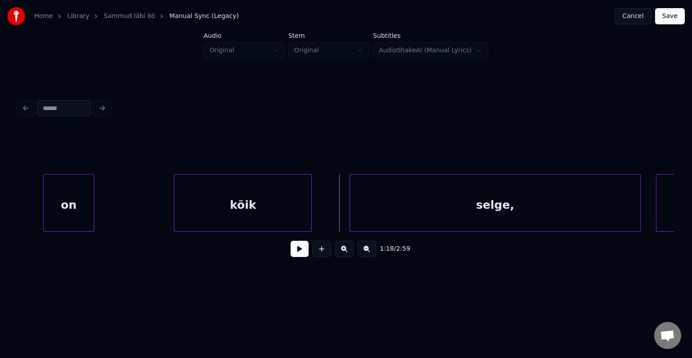
scroll to position [0, 29896]
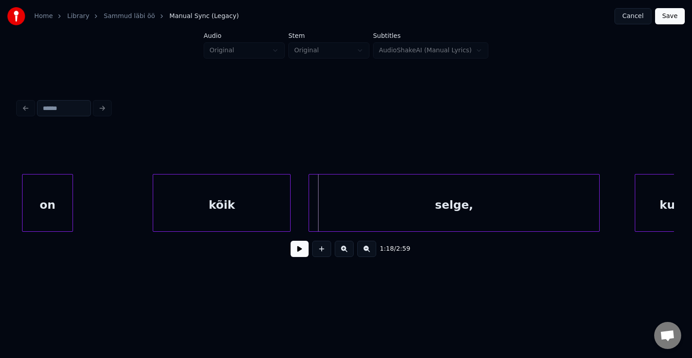
click at [552, 209] on div "selge," at bounding box center [454, 204] width 290 height 61
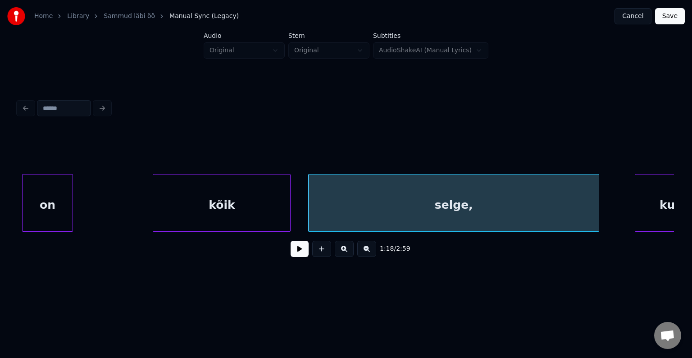
click at [293, 250] on button at bounding box center [300, 249] width 18 height 16
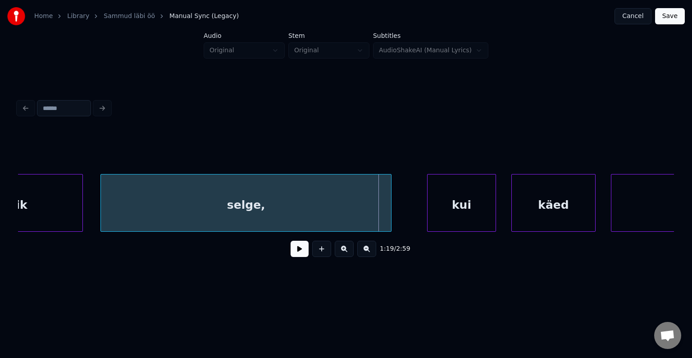
scroll to position [0, 30112]
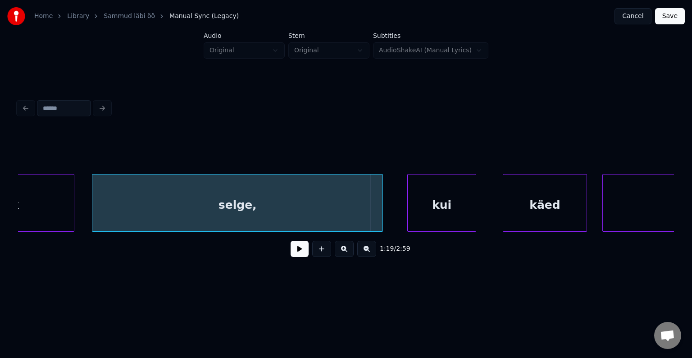
click at [449, 205] on div "kui" at bounding box center [442, 204] width 68 height 61
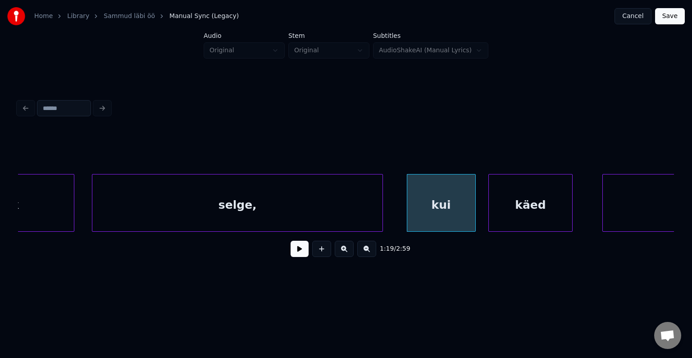
click at [528, 214] on div "käed" at bounding box center [530, 204] width 83 height 61
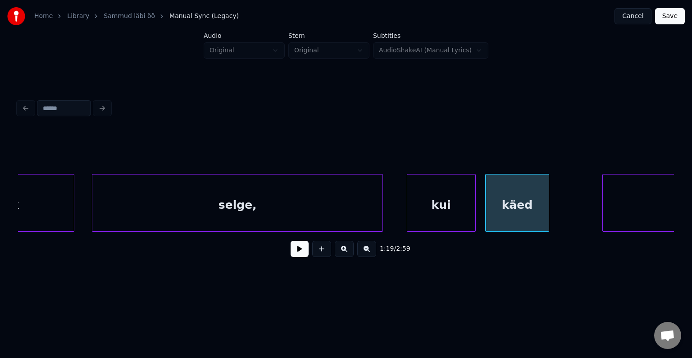
click at [546, 211] on div at bounding box center [547, 202] width 3 height 57
click at [541, 208] on div "käed" at bounding box center [522, 204] width 59 height 61
click at [455, 214] on div "kui" at bounding box center [441, 204] width 68 height 61
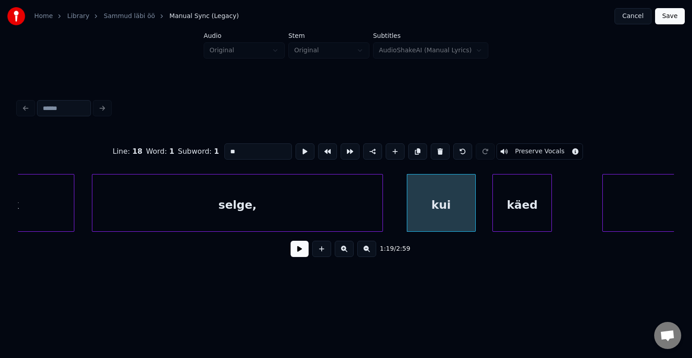
type input "***"
click at [301, 252] on button at bounding box center [300, 249] width 18 height 16
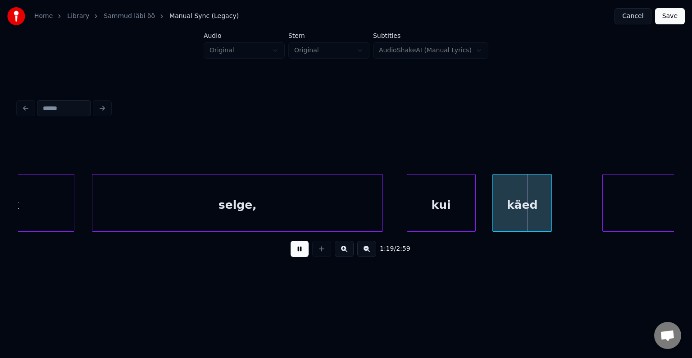
click at [301, 252] on button at bounding box center [300, 249] width 18 height 16
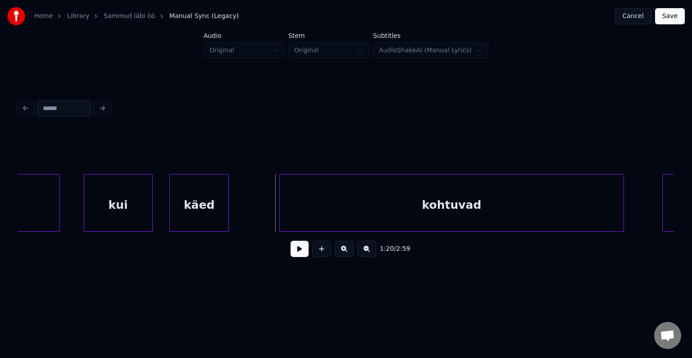
scroll to position [0, 30436]
click at [493, 200] on div "kohtuvad" at bounding box center [442, 204] width 344 height 61
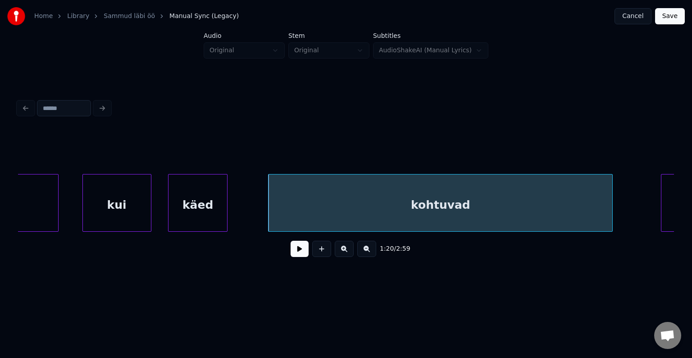
click at [291, 253] on button at bounding box center [300, 249] width 18 height 16
click at [291, 252] on button at bounding box center [300, 249] width 18 height 16
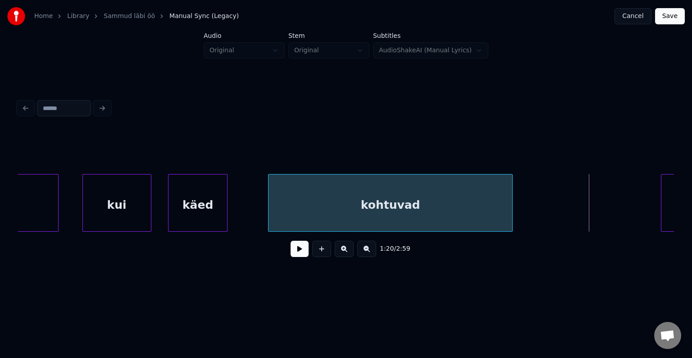
click at [511, 208] on div at bounding box center [511, 202] width 3 height 57
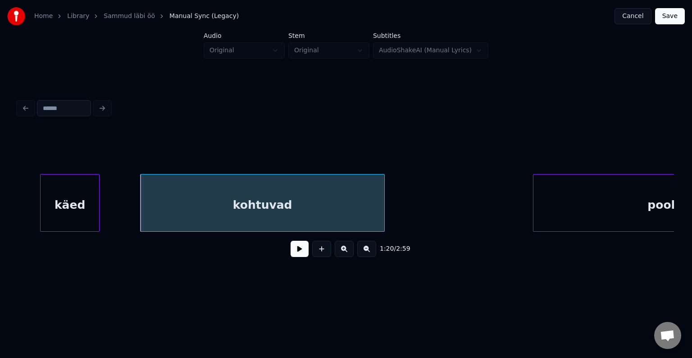
scroll to position [0, 30598]
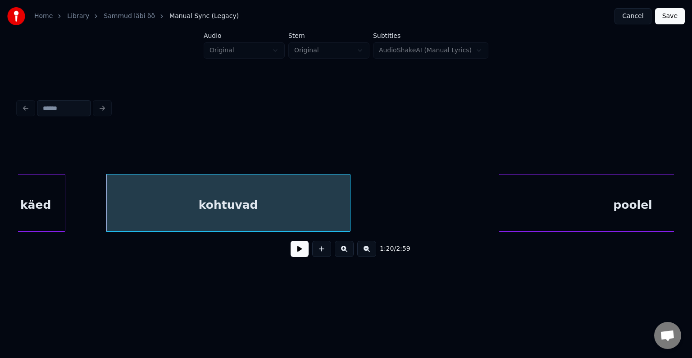
click at [638, 199] on div "poolel" at bounding box center [632, 204] width 267 height 61
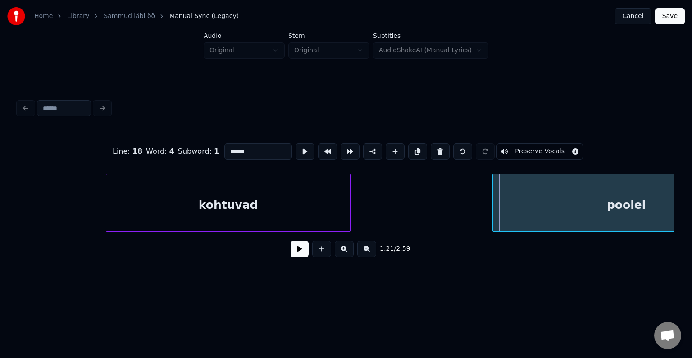
scroll to position [0, 30689]
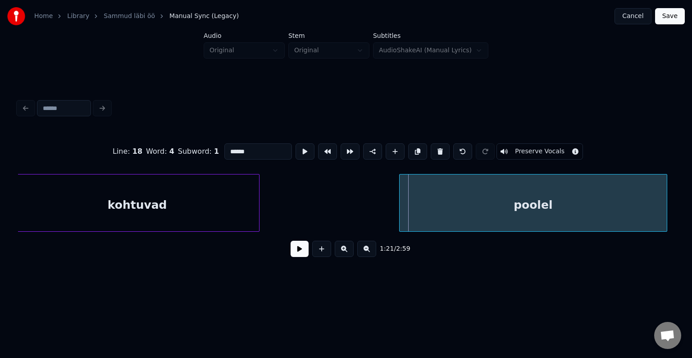
click at [629, 203] on div "poolel" at bounding box center [533, 204] width 267 height 61
click at [637, 204] on div at bounding box center [637, 202] width 3 height 57
click at [296, 254] on button at bounding box center [300, 249] width 18 height 16
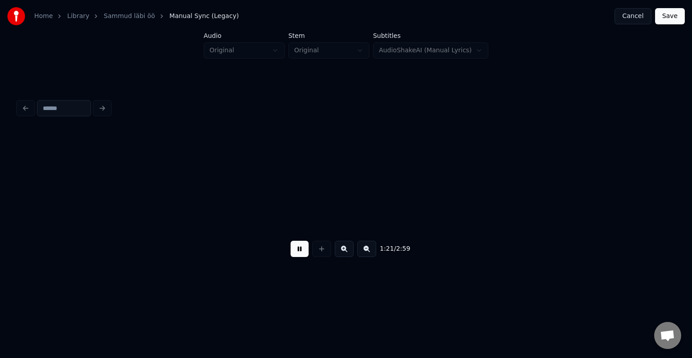
click at [296, 254] on button at bounding box center [300, 249] width 18 height 16
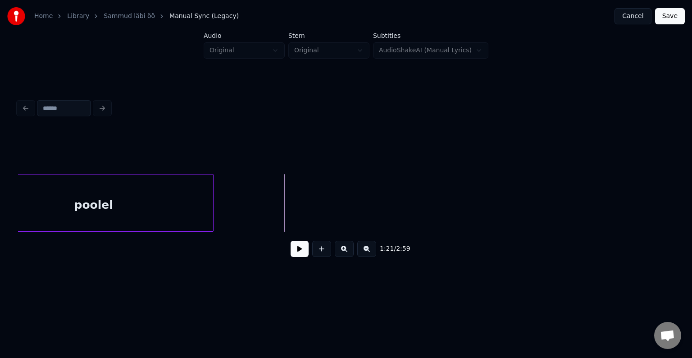
scroll to position [0, 30541]
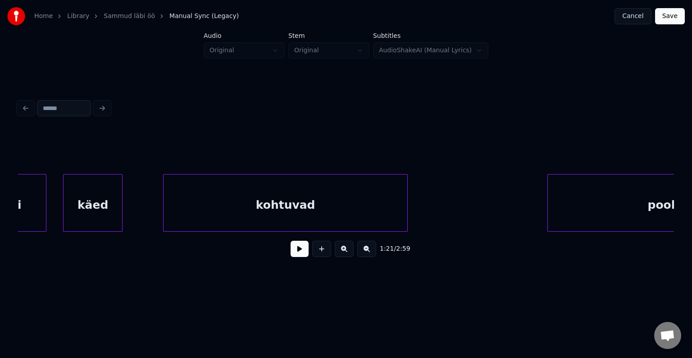
click at [322, 252] on button at bounding box center [321, 249] width 19 height 16
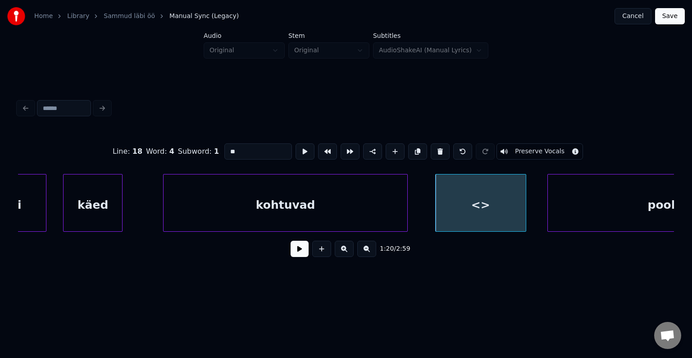
click at [524, 207] on div at bounding box center [524, 202] width 3 height 57
click at [479, 207] on div "<>" at bounding box center [490, 204] width 91 height 61
click at [513, 209] on div at bounding box center [512, 202] width 3 height 57
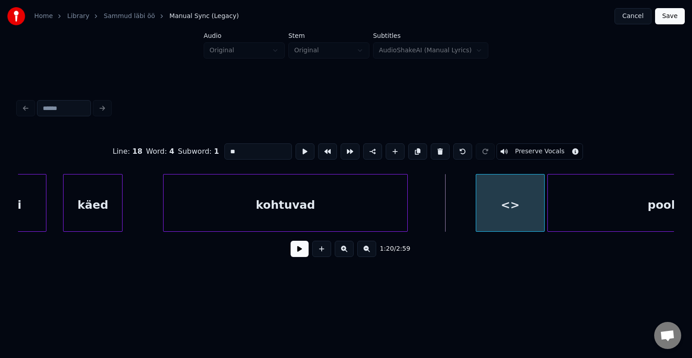
click at [516, 200] on div "<>" at bounding box center [510, 204] width 68 height 61
click at [505, 203] on div "<>" at bounding box center [510, 204] width 68 height 61
drag, startPoint x: 224, startPoint y: 148, endPoint x: 197, endPoint y: 146, distance: 27.5
click at [197, 146] on div "Line : 18 Word : 4 Subword : 1 ** Preserve Vocals" at bounding box center [346, 151] width 656 height 45
type input "**"
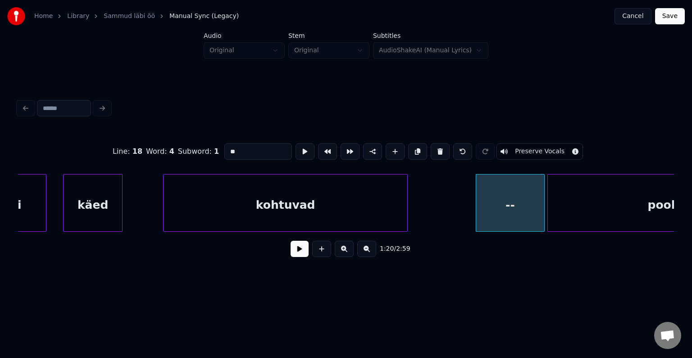
click at [295, 256] on button at bounding box center [300, 249] width 18 height 16
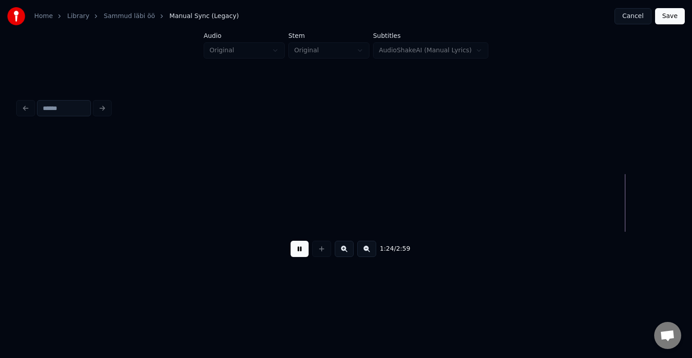
scroll to position [0, 32515]
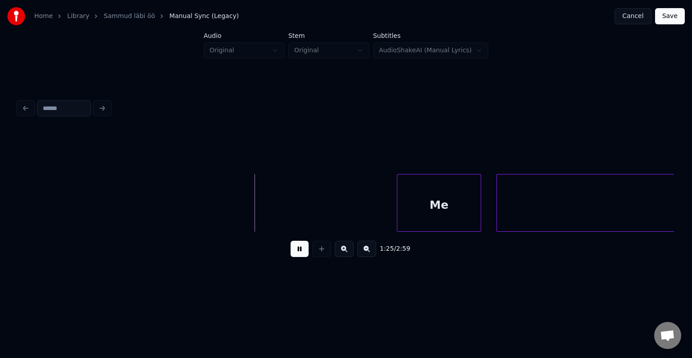
click at [299, 252] on button at bounding box center [300, 249] width 18 height 16
click at [388, 206] on div "Me" at bounding box center [403, 204] width 83 height 61
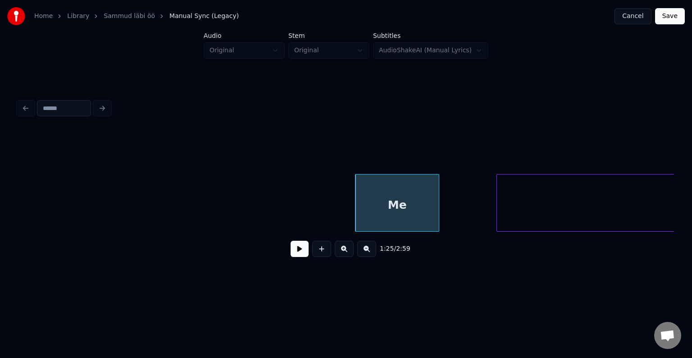
click at [301, 252] on button at bounding box center [300, 249] width 18 height 16
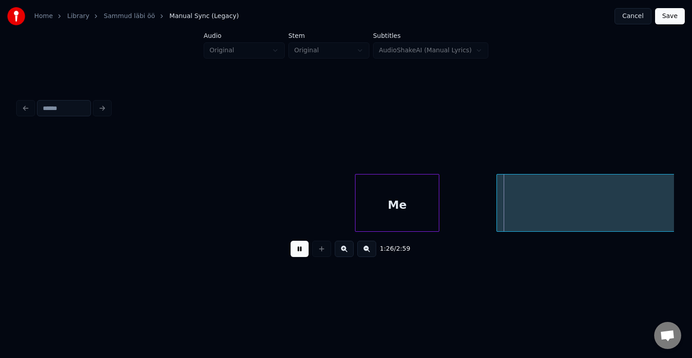
click at [301, 252] on button at bounding box center [300, 249] width 18 height 16
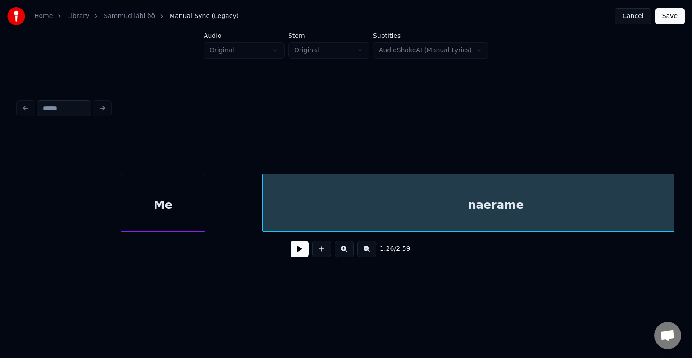
scroll to position [0, 32803]
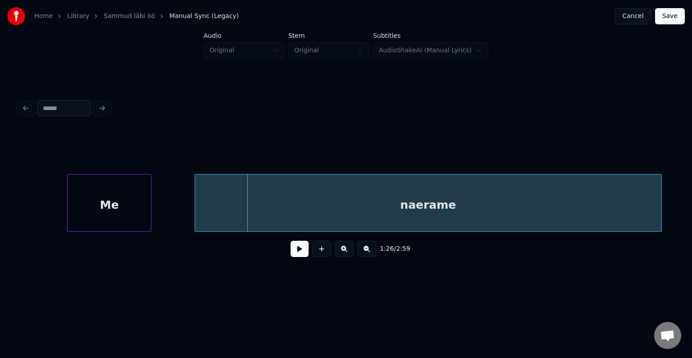
click at [569, 205] on div "naerame" at bounding box center [428, 204] width 466 height 61
click at [296, 250] on button at bounding box center [300, 249] width 18 height 16
click at [303, 247] on button at bounding box center [300, 249] width 18 height 16
click at [657, 203] on div "naerame" at bounding box center [424, 203] width 467 height 58
click at [659, 205] on div "naerame" at bounding box center [425, 203] width 467 height 58
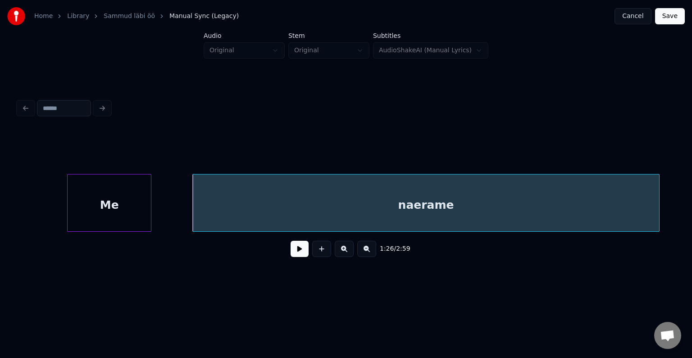
click at [659, 206] on div "naerame" at bounding box center [425, 203] width 467 height 58
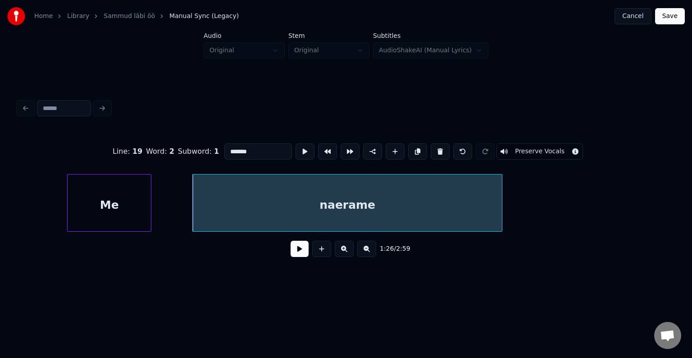
click at [499, 202] on div at bounding box center [500, 202] width 3 height 57
click at [294, 253] on button at bounding box center [300, 249] width 18 height 16
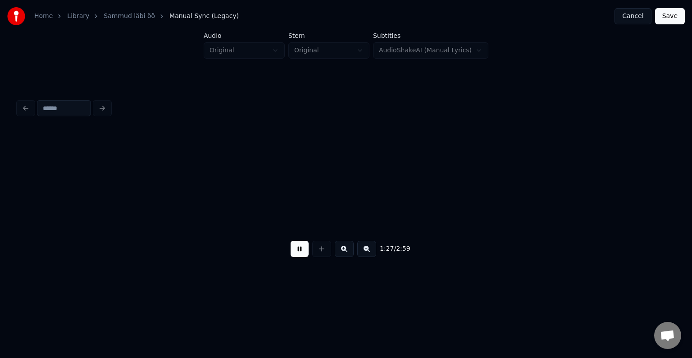
scroll to position [0, 33466]
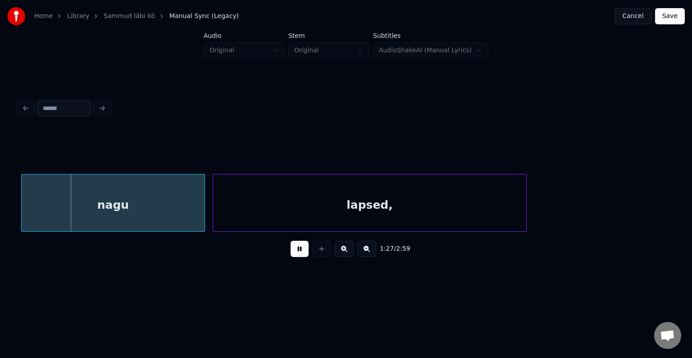
click at [294, 253] on button at bounding box center [300, 249] width 18 height 16
click at [161, 202] on div "nagu" at bounding box center [112, 204] width 183 height 61
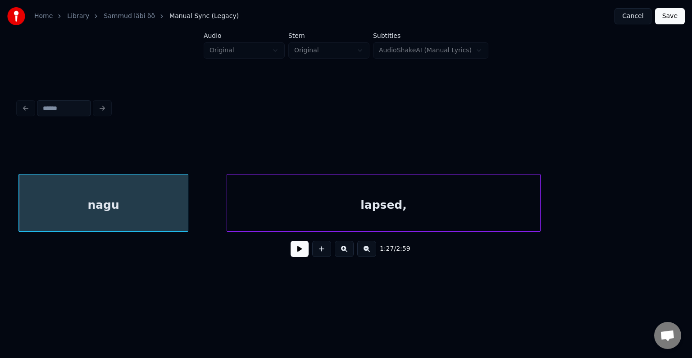
click at [185, 196] on div at bounding box center [186, 202] width 3 height 57
click at [317, 200] on div "lapsed," at bounding box center [373, 204] width 313 height 61
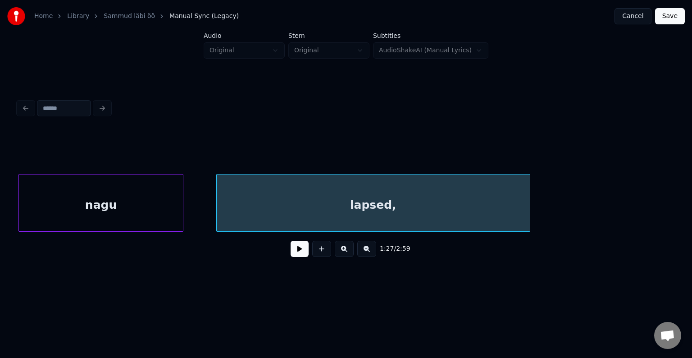
click at [146, 199] on div "nagu" at bounding box center [101, 204] width 164 height 61
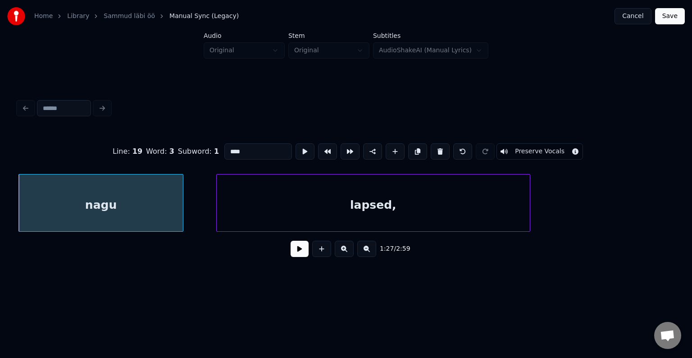
click at [297, 254] on button at bounding box center [300, 249] width 18 height 16
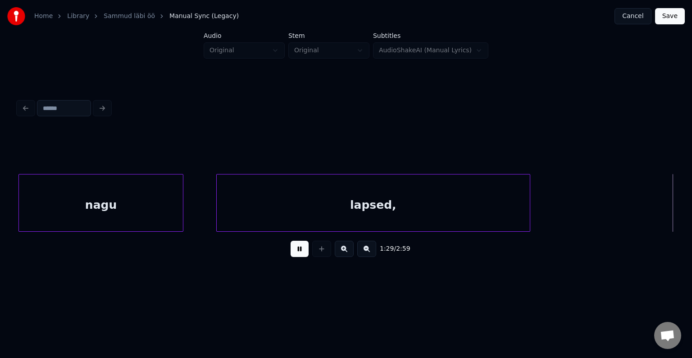
scroll to position [0, 34112]
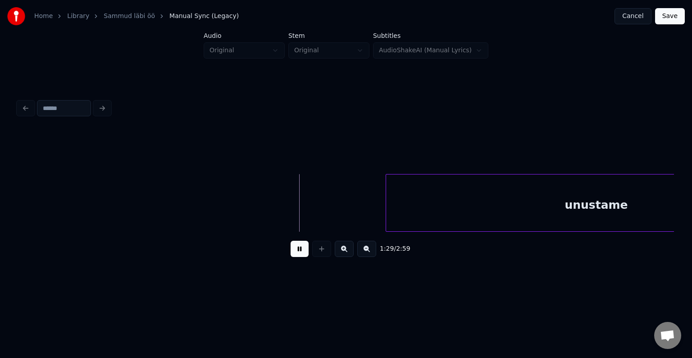
click at [297, 255] on button at bounding box center [300, 249] width 18 height 16
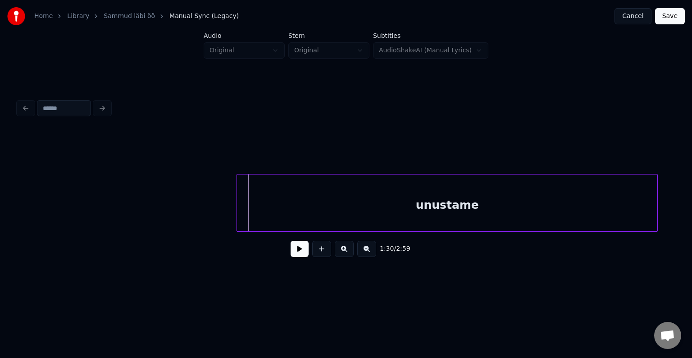
click at [484, 208] on div "unustame" at bounding box center [447, 204] width 420 height 61
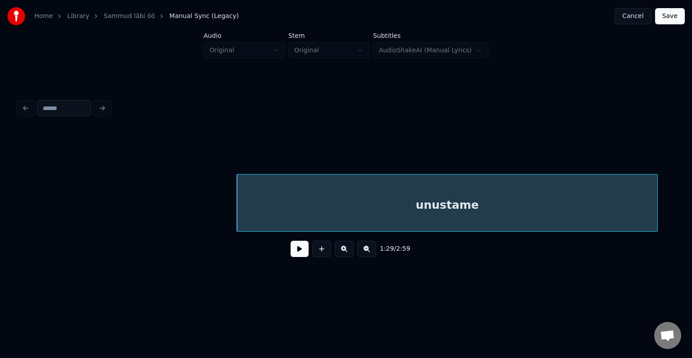
click at [291, 257] on button at bounding box center [300, 249] width 18 height 16
click at [292, 257] on button at bounding box center [300, 249] width 18 height 16
click at [657, 213] on div "unustame" at bounding box center [447, 203] width 421 height 58
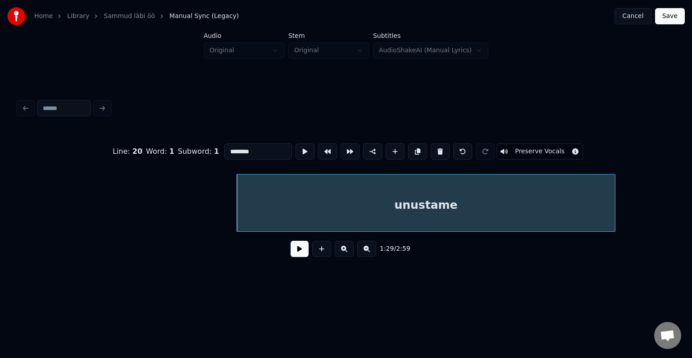
click at [612, 206] on div at bounding box center [613, 202] width 3 height 57
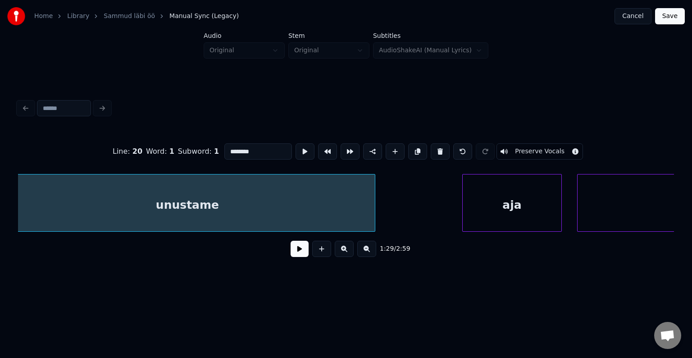
scroll to position [0, 34495]
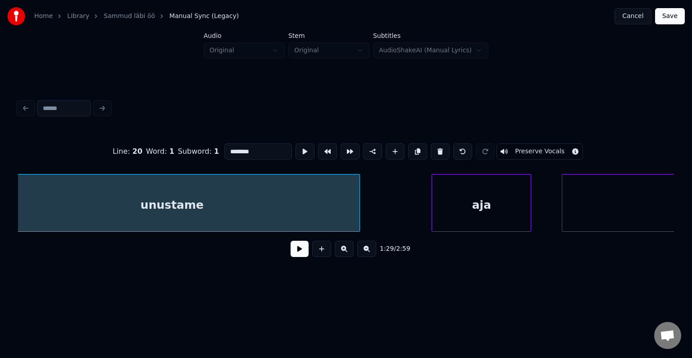
click at [470, 221] on div "aja" at bounding box center [481, 204] width 99 height 61
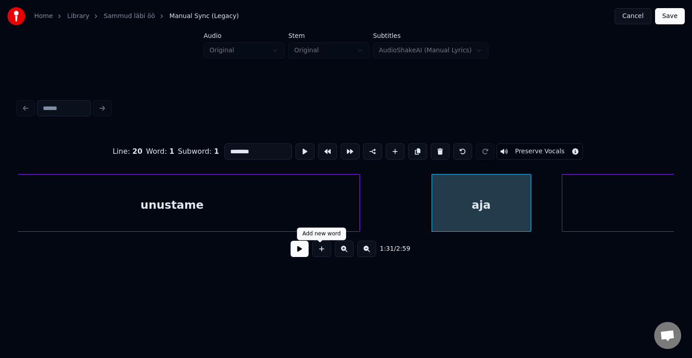
click at [302, 255] on button at bounding box center [300, 249] width 18 height 16
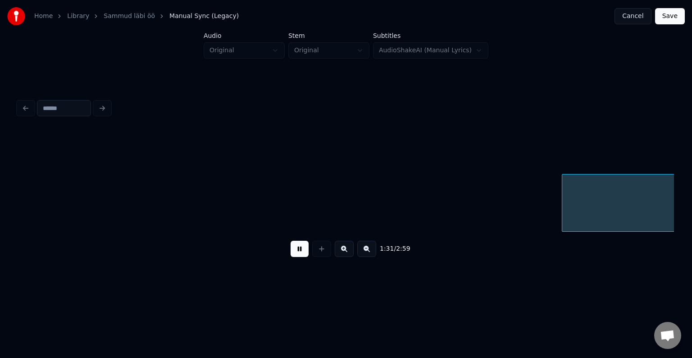
scroll to position [0, 35157]
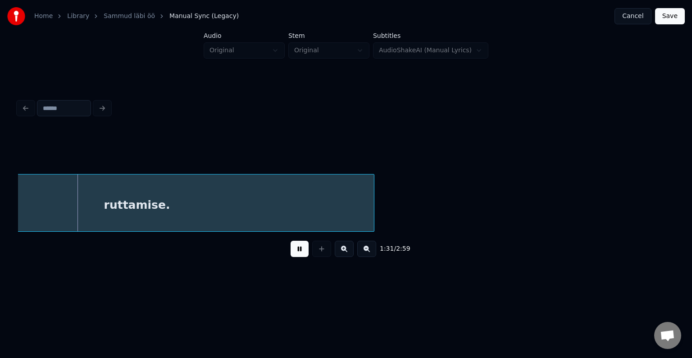
click at [302, 251] on button at bounding box center [300, 249] width 18 height 16
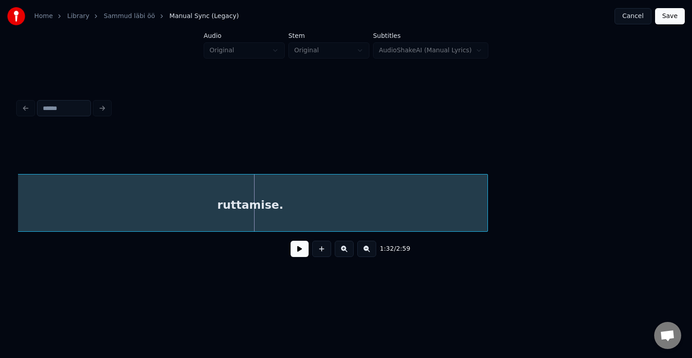
scroll to position [0, 35027]
click at [267, 214] on div "ruttamise." at bounding box center [256, 204] width 474 height 61
click at [296, 254] on button at bounding box center [300, 249] width 18 height 16
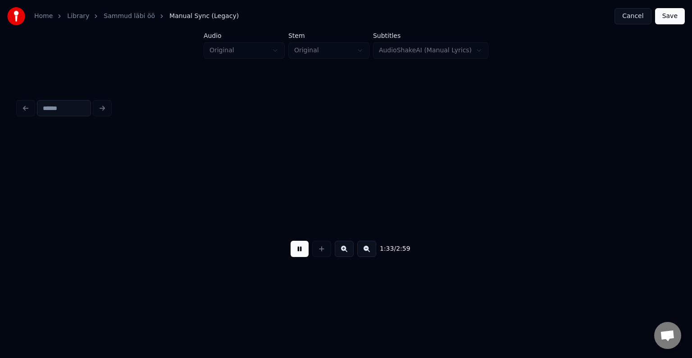
scroll to position [0, 35685]
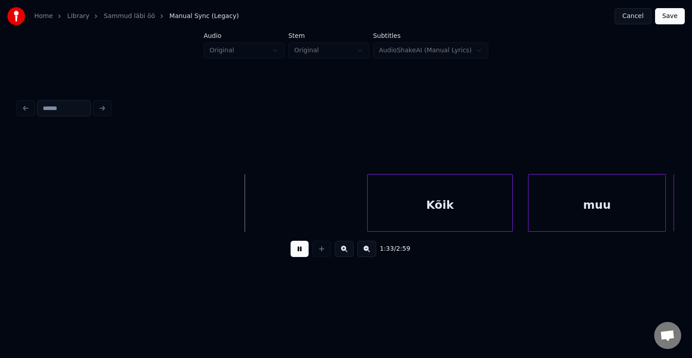
click at [294, 252] on button at bounding box center [300, 249] width 18 height 16
click at [424, 198] on div "Kõik" at bounding box center [427, 204] width 145 height 61
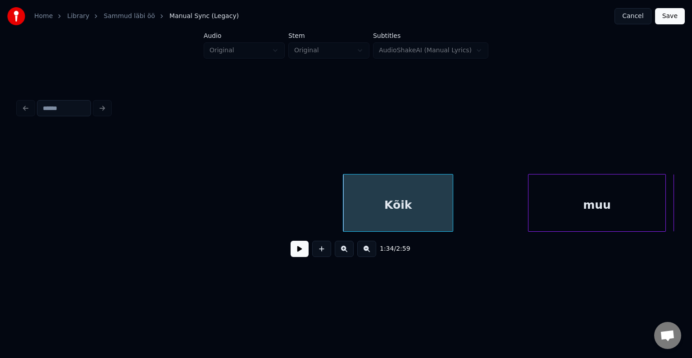
click at [450, 196] on div at bounding box center [451, 202] width 3 height 57
click at [414, 195] on div "Kõik" at bounding box center [402, 204] width 102 height 61
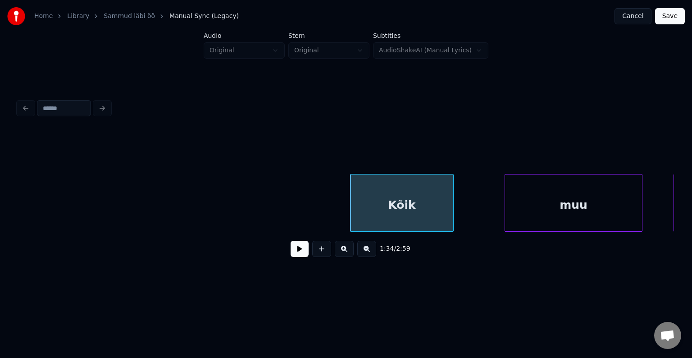
click at [556, 214] on div "muu" at bounding box center [573, 204] width 137 height 61
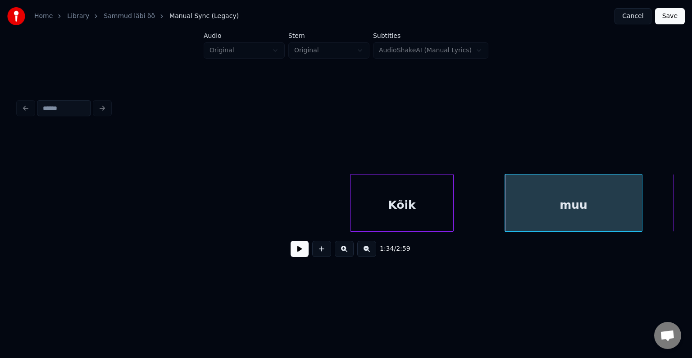
click at [398, 211] on div "Kõik" at bounding box center [402, 204] width 102 height 61
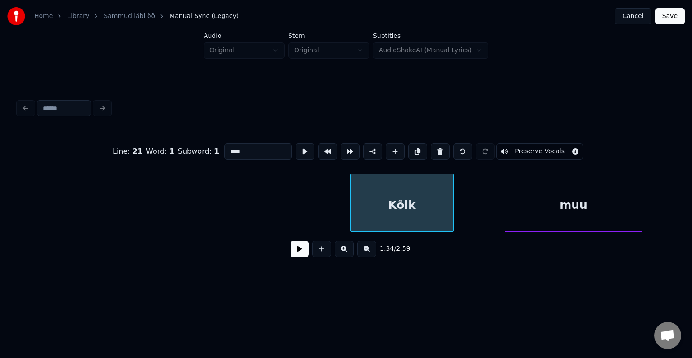
click at [291, 254] on button at bounding box center [300, 249] width 18 height 16
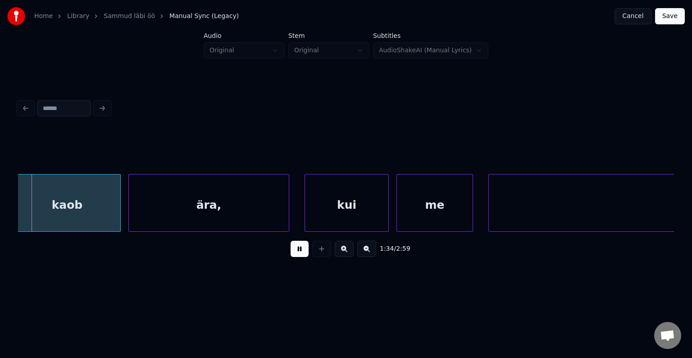
click at [291, 254] on button at bounding box center [300, 249] width 18 height 16
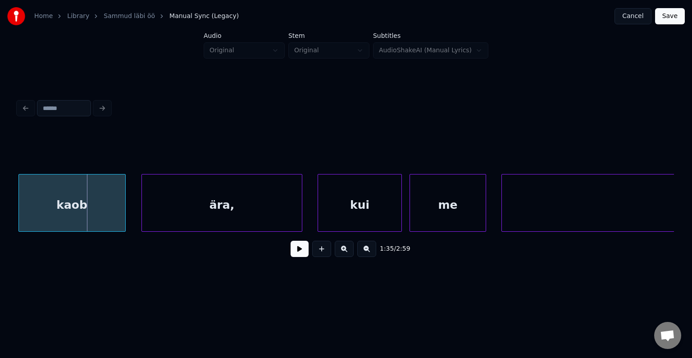
click at [73, 201] on div "kaob" at bounding box center [72, 204] width 106 height 61
click at [213, 221] on div "ära," at bounding box center [217, 204] width 160 height 61
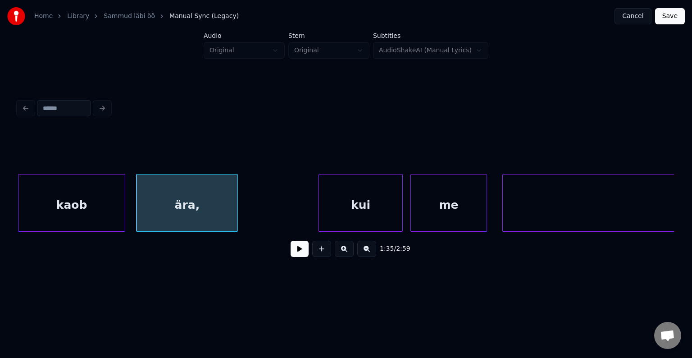
click at [235, 195] on div at bounding box center [236, 202] width 3 height 57
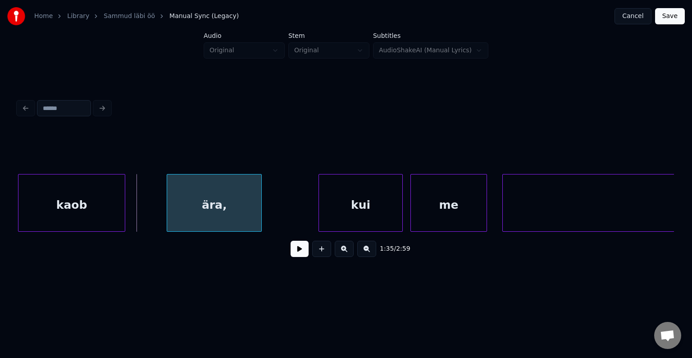
click at [212, 206] on div "ära," at bounding box center [214, 204] width 94 height 61
click at [93, 200] on div "kaob" at bounding box center [71, 204] width 106 height 61
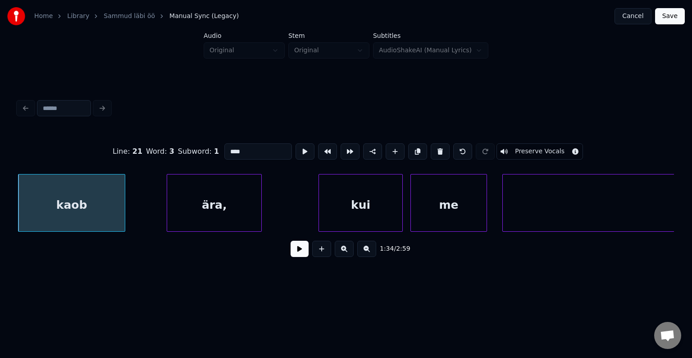
click at [291, 257] on button at bounding box center [300, 249] width 18 height 16
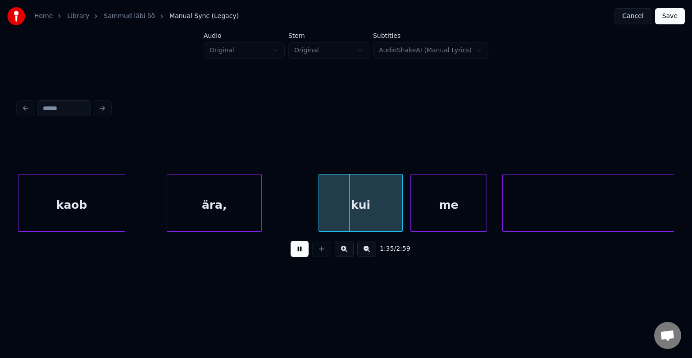
drag, startPoint x: 289, startPoint y: 255, endPoint x: 305, endPoint y: 245, distance: 19.2
click at [291, 255] on button at bounding box center [300, 249] width 18 height 16
click at [356, 214] on div "kui" at bounding box center [352, 204] width 83 height 61
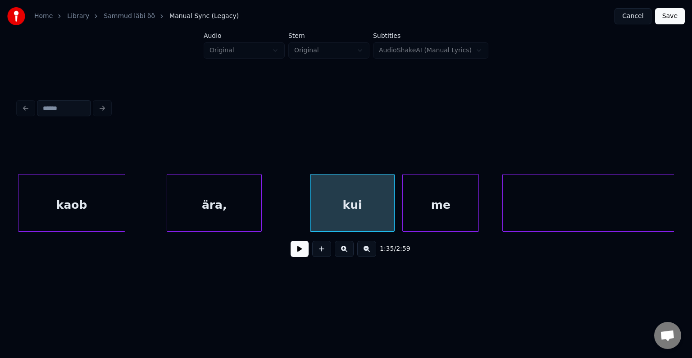
click at [454, 219] on div "me" at bounding box center [441, 204] width 76 height 61
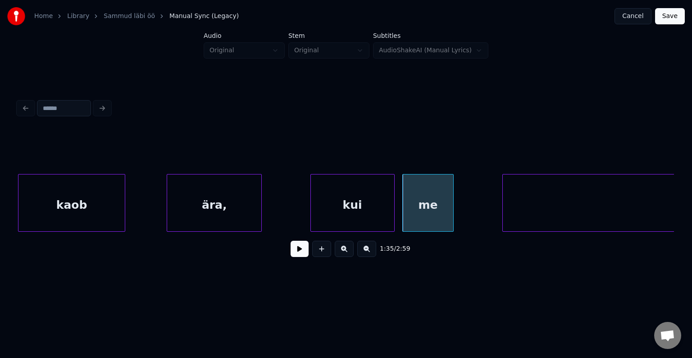
click at [451, 202] on div at bounding box center [452, 202] width 3 height 57
click at [440, 203] on div "me" at bounding box center [437, 204] width 47 height 61
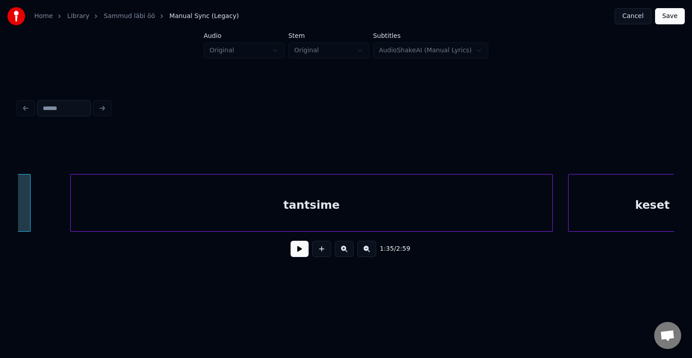
scroll to position [0, 36764]
click at [140, 214] on div "tantsime" at bounding box center [311, 204] width 482 height 61
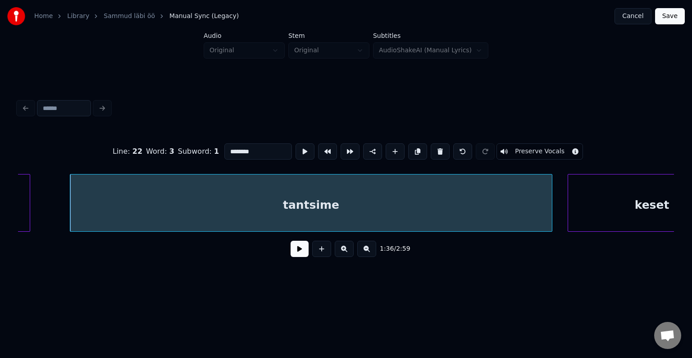
click at [291, 254] on button at bounding box center [300, 249] width 18 height 16
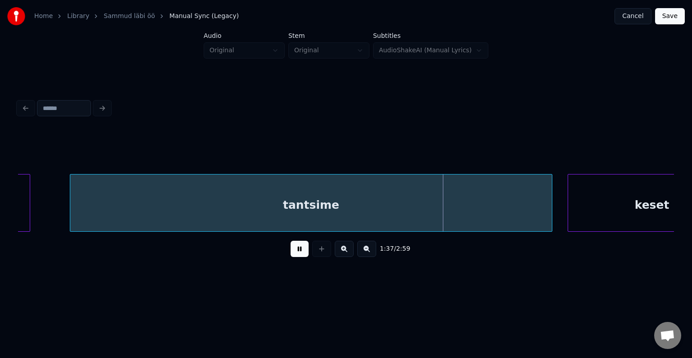
click at [291, 254] on button at bounding box center [300, 249] width 18 height 16
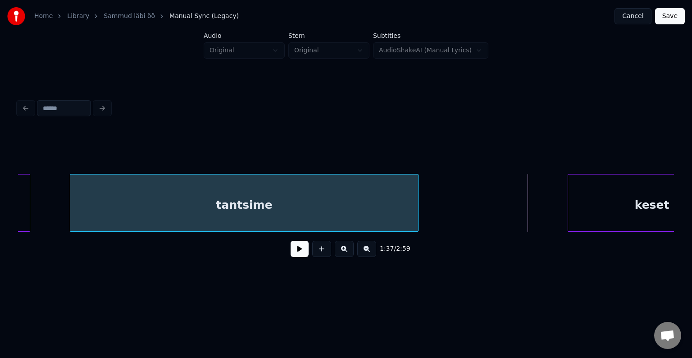
click at [415, 208] on div at bounding box center [416, 202] width 3 height 57
click at [295, 203] on div "tantsime" at bounding box center [244, 204] width 329 height 61
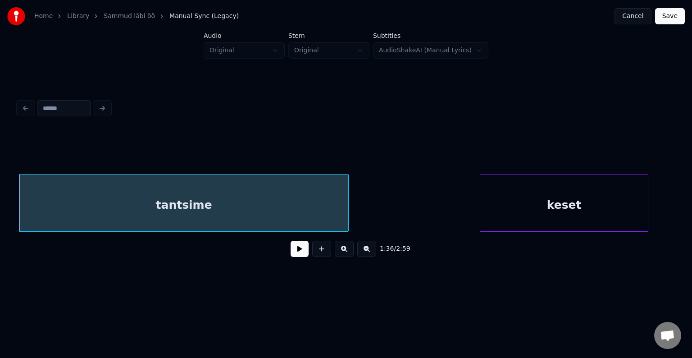
click at [609, 213] on div "keset" at bounding box center [564, 204] width 168 height 61
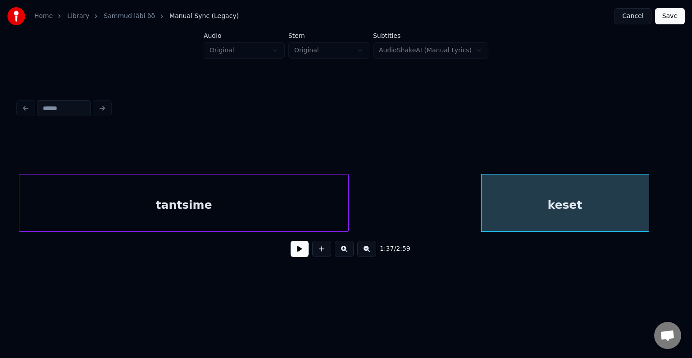
click at [293, 254] on button at bounding box center [300, 249] width 18 height 16
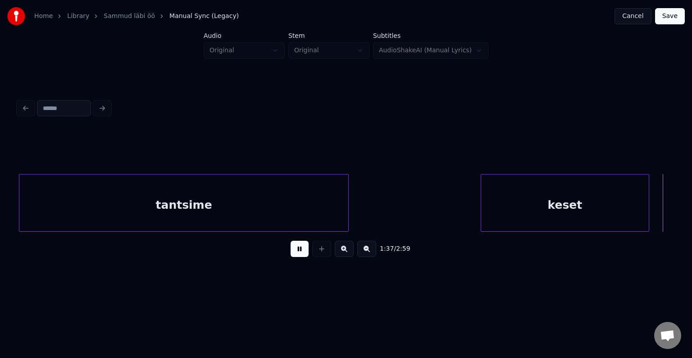
scroll to position [0, 37481]
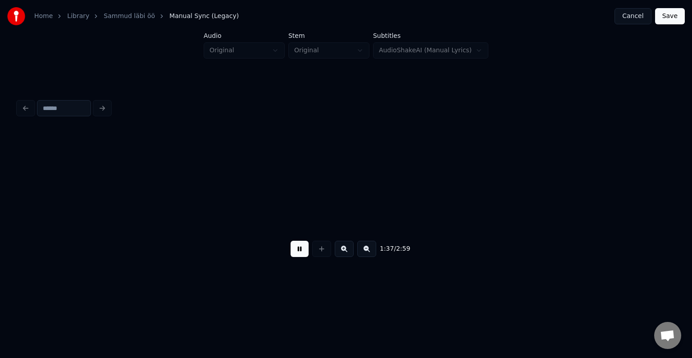
click at [296, 253] on button at bounding box center [300, 249] width 18 height 16
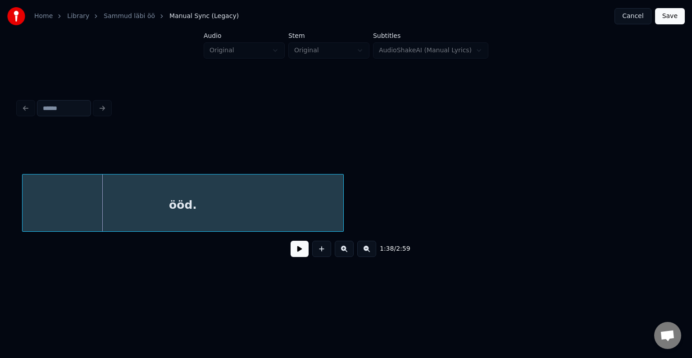
click at [265, 196] on div "ööd." at bounding box center [183, 204] width 321 height 61
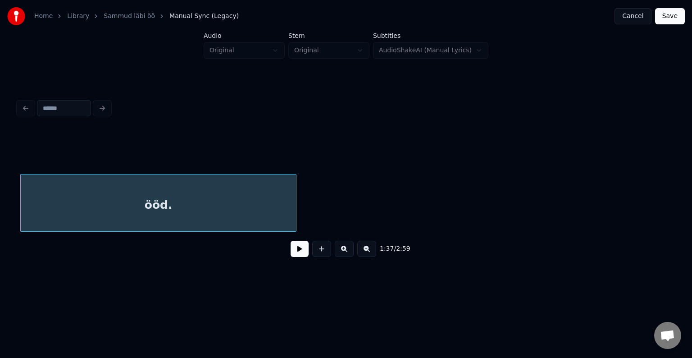
click at [293, 201] on div at bounding box center [294, 202] width 3 height 57
click at [269, 200] on div "ööd." at bounding box center [167, 204] width 266 height 61
click at [312, 246] on button at bounding box center [321, 249] width 19 height 16
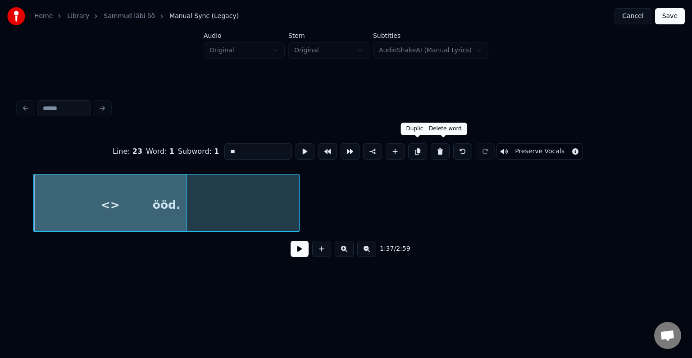
click at [443, 148] on button at bounding box center [440, 151] width 19 height 16
type input "****"
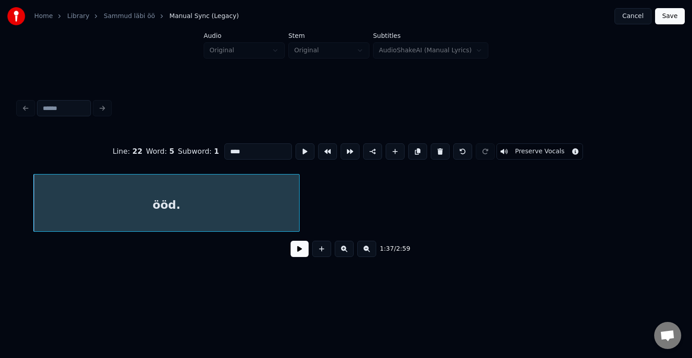
click at [301, 257] on button at bounding box center [300, 249] width 18 height 16
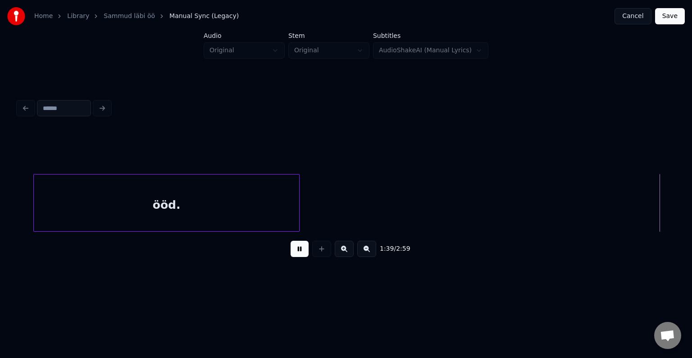
scroll to position [0, 38141]
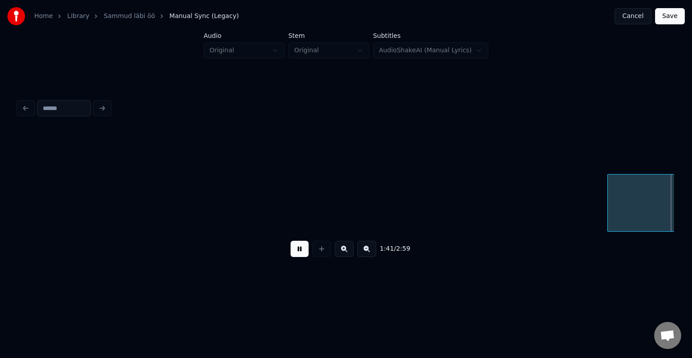
click at [301, 256] on button at bounding box center [300, 249] width 18 height 16
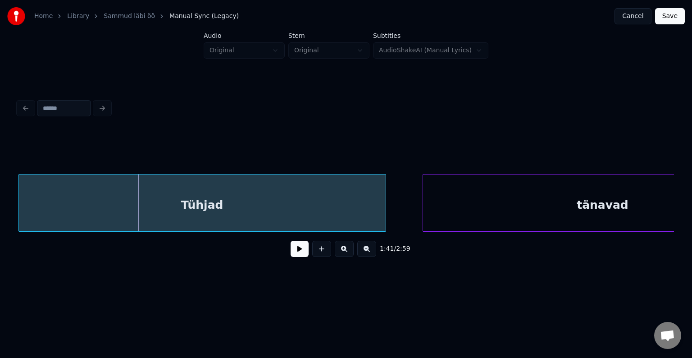
scroll to position [0, 38712]
click at [164, 220] on div "Tühjad" at bounding box center [202, 204] width 367 height 61
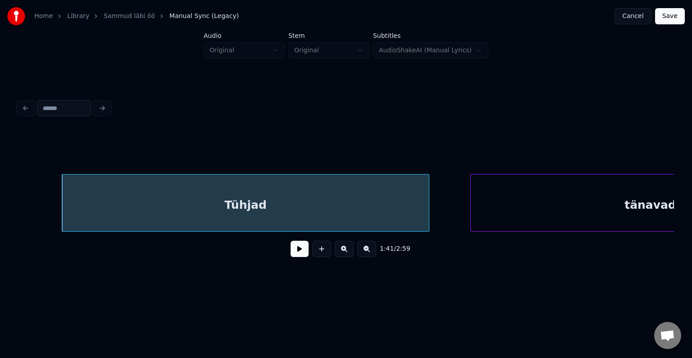
scroll to position [0, 38658]
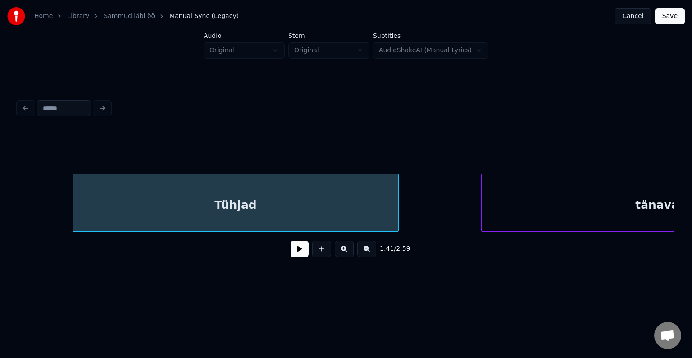
click at [398, 198] on div at bounding box center [397, 202] width 3 height 57
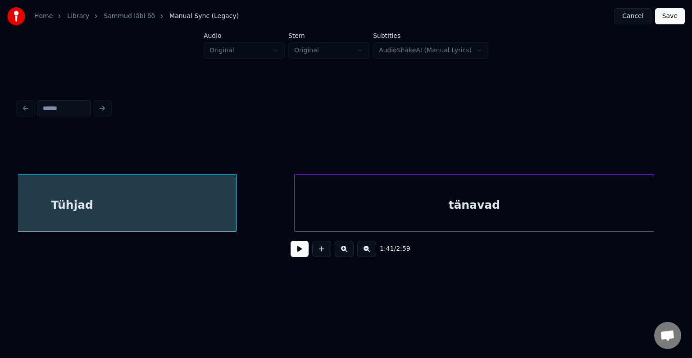
click at [521, 210] on div "tänavad" at bounding box center [474, 204] width 359 height 61
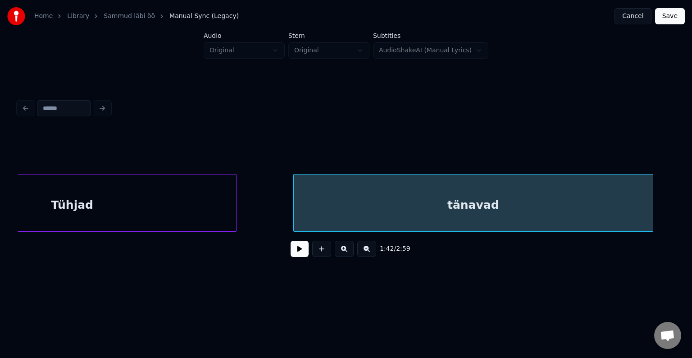
click at [294, 247] on button at bounding box center [300, 249] width 18 height 16
click at [296, 244] on div "1:42 / 2:59" at bounding box center [346, 249] width 642 height 20
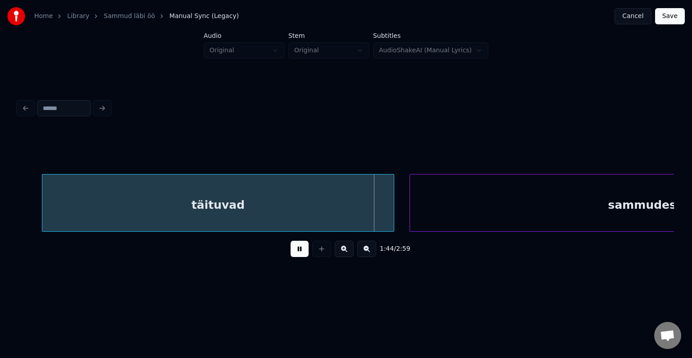
click at [291, 252] on button at bounding box center [300, 249] width 18 height 16
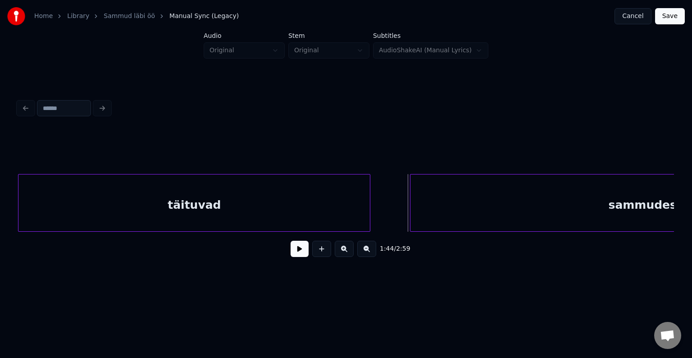
click at [277, 203] on div "täituvad" at bounding box center [193, 204] width 351 height 61
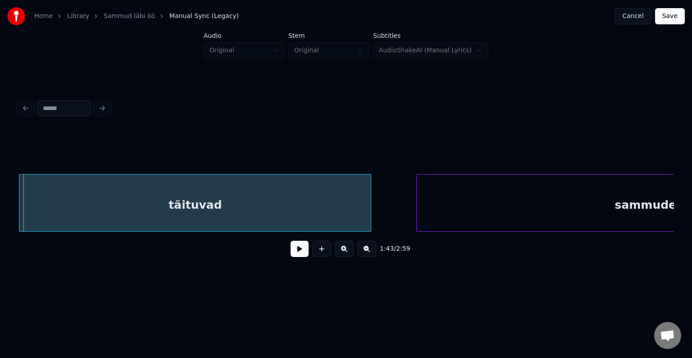
click at [365, 205] on div "täituvad" at bounding box center [195, 203] width 352 height 58
click at [333, 205] on div "täituvad" at bounding box center [202, 204] width 351 height 61
click at [360, 209] on div at bounding box center [361, 202] width 3 height 57
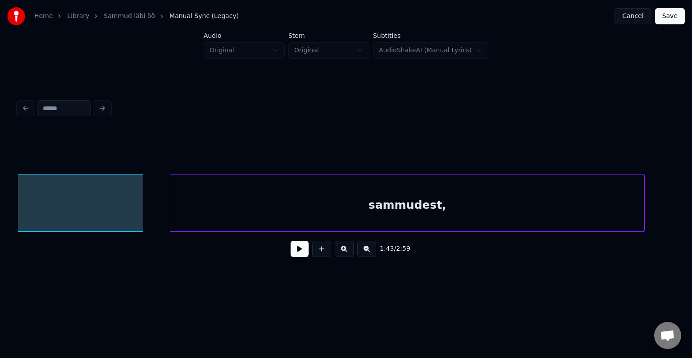
click at [500, 217] on div "sammudest," at bounding box center [407, 204] width 474 height 61
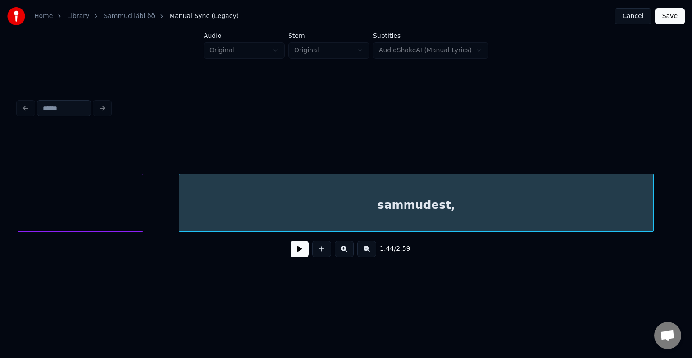
click at [508, 209] on div "sammudest," at bounding box center [416, 204] width 474 height 61
click at [279, 254] on div "1:44 / 2:59" at bounding box center [346, 249] width 642 height 20
click at [292, 254] on button at bounding box center [300, 249] width 18 height 16
click at [297, 250] on button at bounding box center [300, 249] width 18 height 16
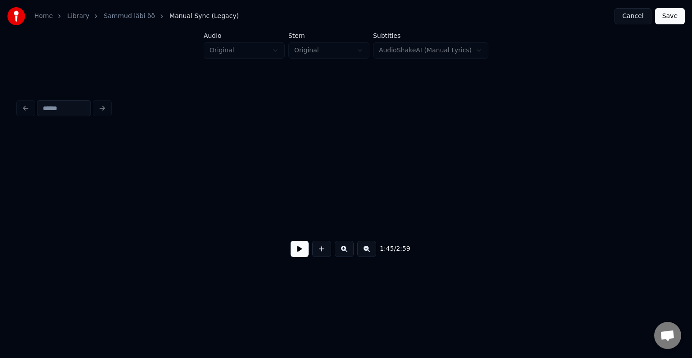
scroll to position [0, 40348]
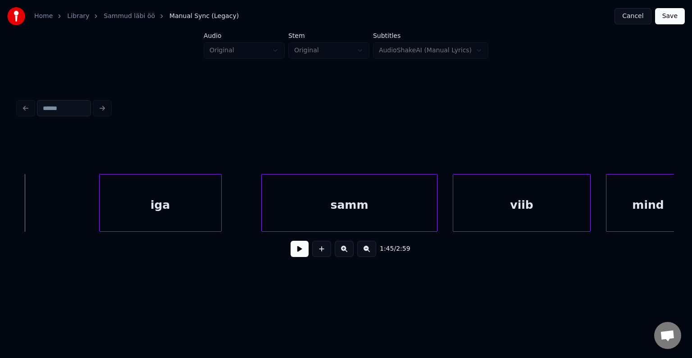
click at [196, 205] on div "iga" at bounding box center [161, 204] width 122 height 61
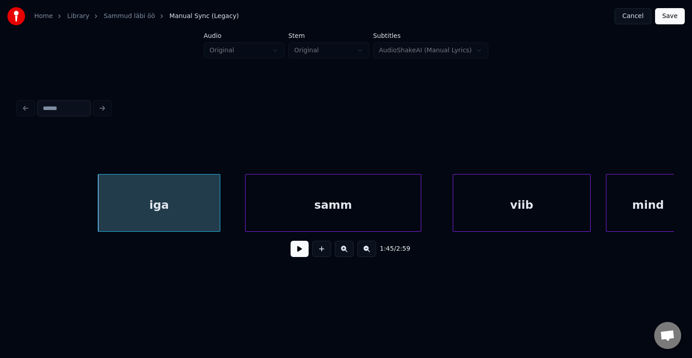
click at [344, 218] on div "samm" at bounding box center [333, 204] width 175 height 61
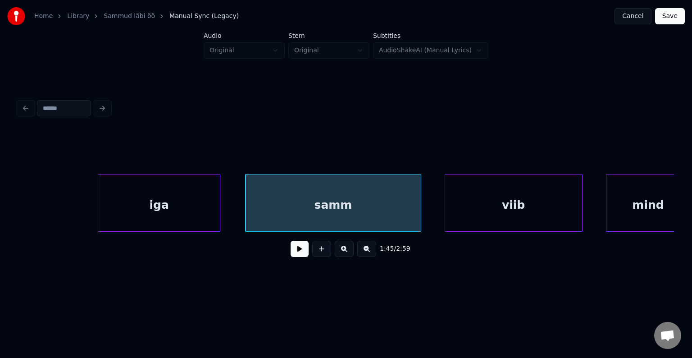
click at [522, 208] on div "viib" at bounding box center [513, 204] width 137 height 61
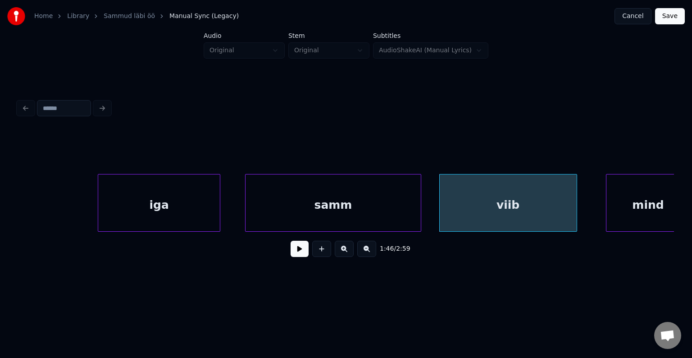
click at [574, 203] on div "viib" at bounding box center [508, 203] width 138 height 58
click at [551, 209] on div at bounding box center [552, 202] width 3 height 57
click at [546, 206] on div "viib" at bounding box center [510, 204] width 113 height 61
click at [655, 211] on div "mind" at bounding box center [647, 204] width 83 height 61
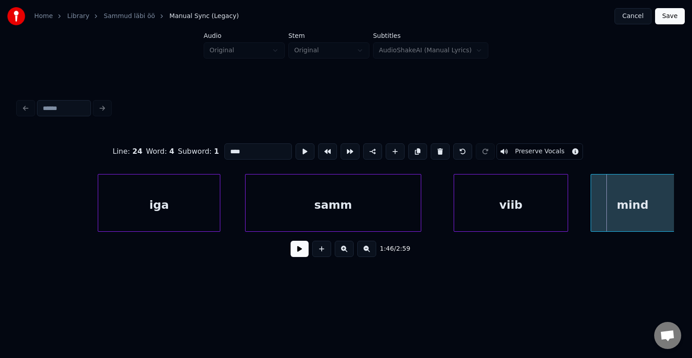
scroll to position [0, 40362]
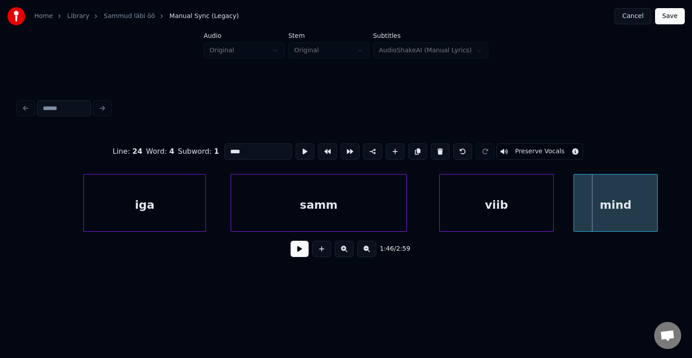
click at [628, 211] on div "mind" at bounding box center [615, 204] width 83 height 61
click at [161, 186] on div "iga" at bounding box center [145, 204] width 122 height 61
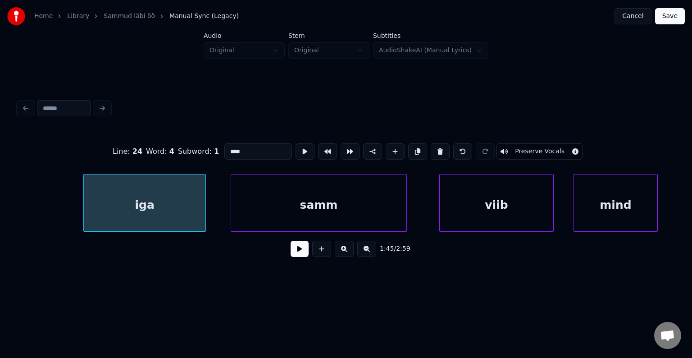
type input "***"
click at [297, 251] on button at bounding box center [300, 249] width 18 height 16
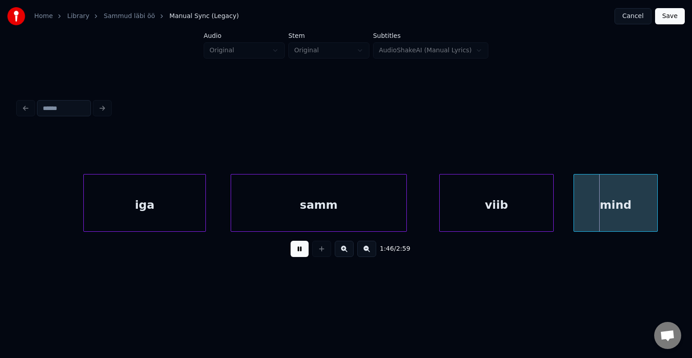
click at [298, 252] on button at bounding box center [300, 249] width 18 height 16
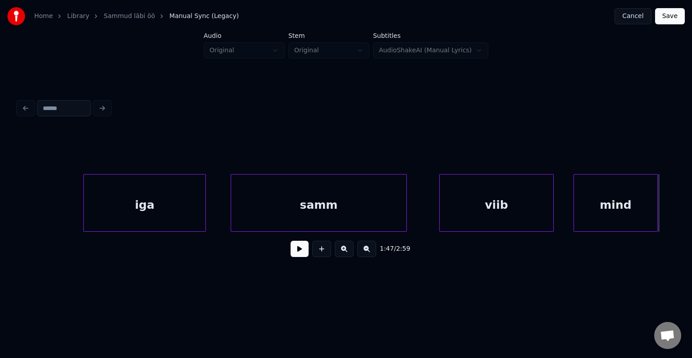
click at [298, 252] on button at bounding box center [300, 249] width 18 height 16
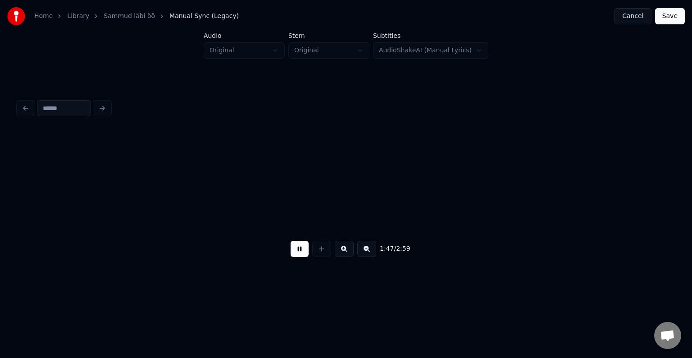
scroll to position [0, 41026]
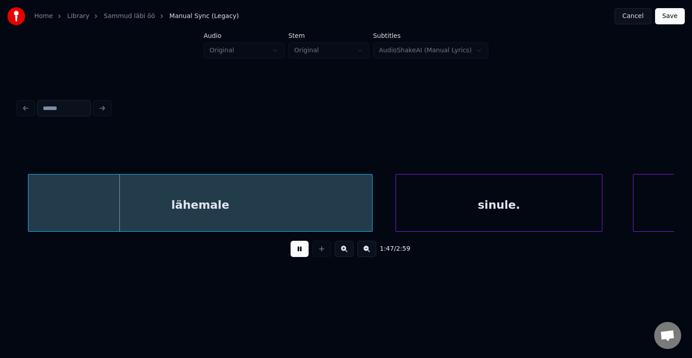
click at [298, 252] on button at bounding box center [300, 249] width 18 height 16
click at [252, 212] on div "lähemale" at bounding box center [191, 204] width 344 height 61
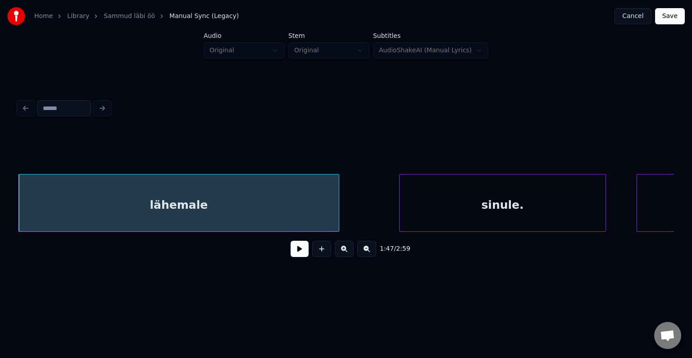
click at [336, 199] on div at bounding box center [337, 202] width 3 height 57
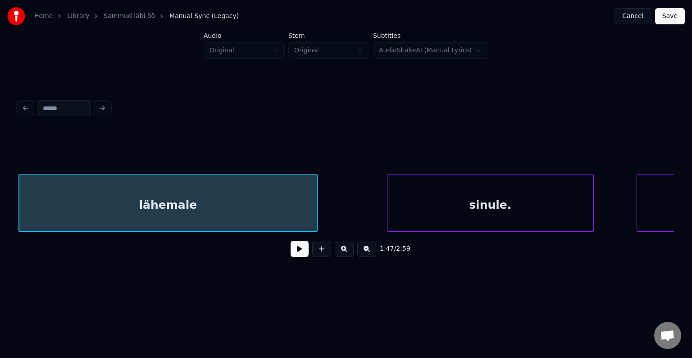
click at [487, 200] on div "sinule." at bounding box center [490, 204] width 206 height 61
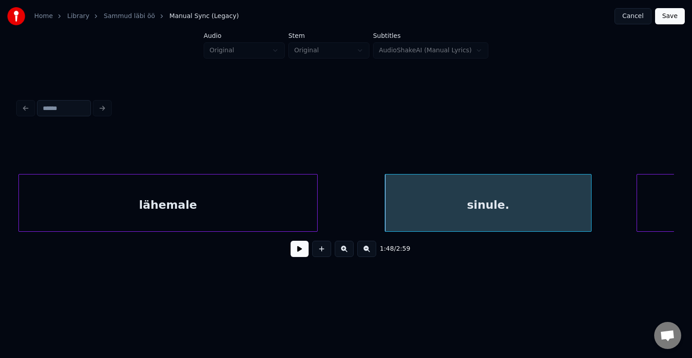
click at [291, 255] on button at bounding box center [300, 249] width 18 height 16
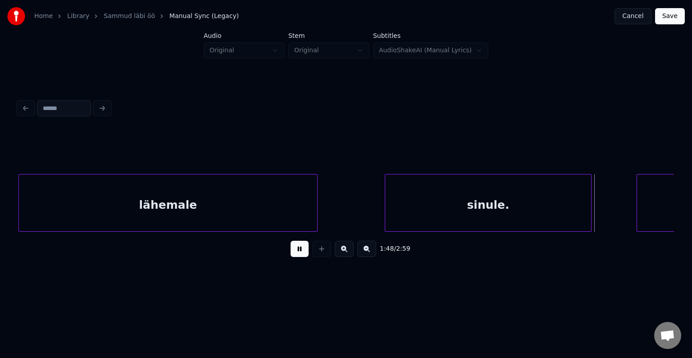
click at [291, 255] on button at bounding box center [300, 249] width 18 height 16
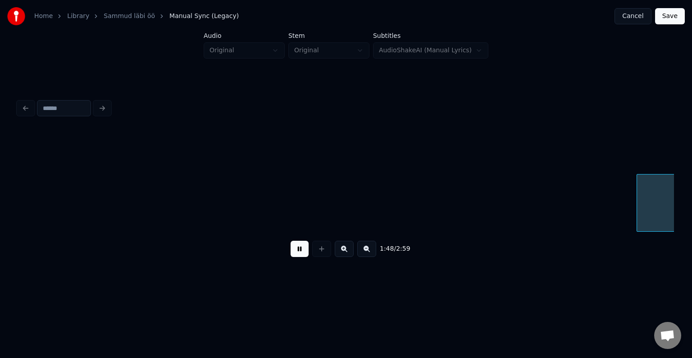
scroll to position [0, 41687]
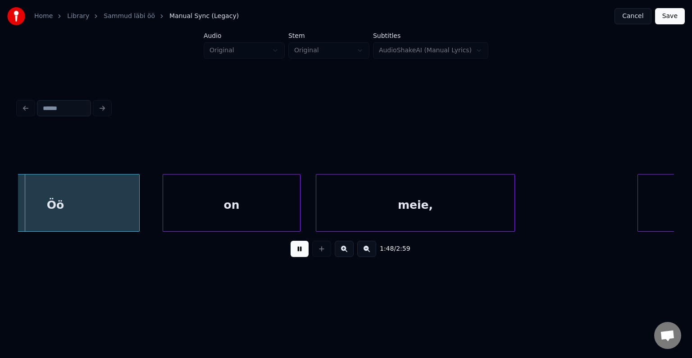
click at [291, 255] on button at bounding box center [300, 249] width 18 height 16
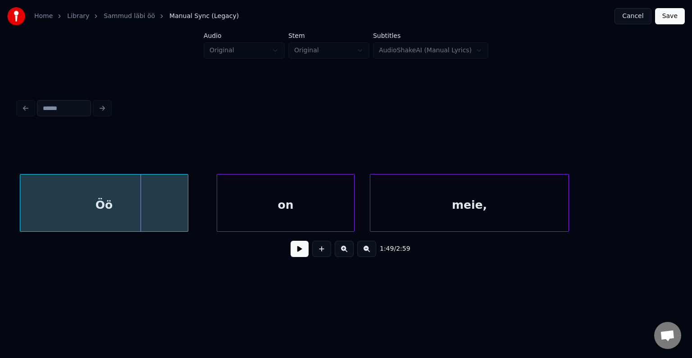
scroll to position [0, 41633]
click at [85, 203] on div "Öö" at bounding box center [102, 204] width 168 height 61
click at [311, 209] on div "on" at bounding box center [282, 204] width 137 height 61
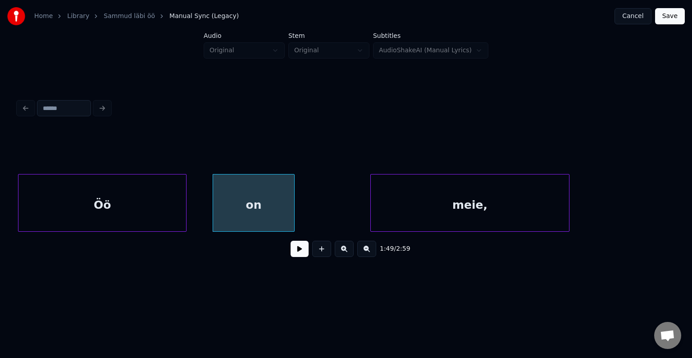
click at [291, 204] on div at bounding box center [292, 202] width 3 height 57
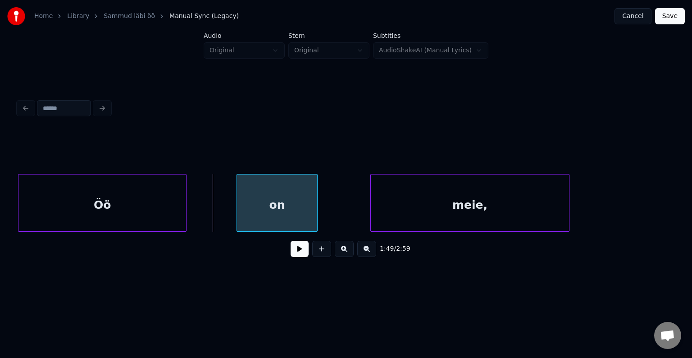
click at [278, 206] on div "on" at bounding box center [277, 204] width 80 height 61
click at [461, 215] on div "meie," at bounding box center [455, 204] width 198 height 61
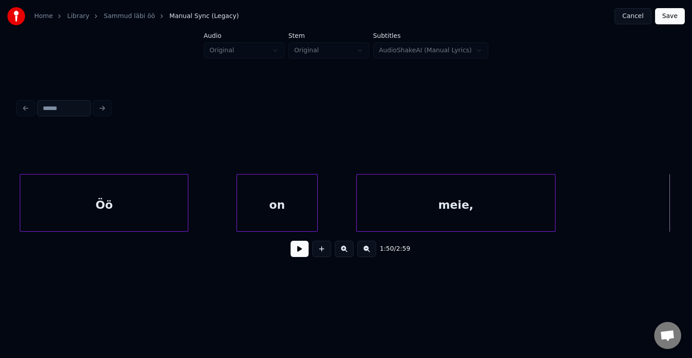
click at [103, 204] on div "Öö" at bounding box center [104, 204] width 168 height 61
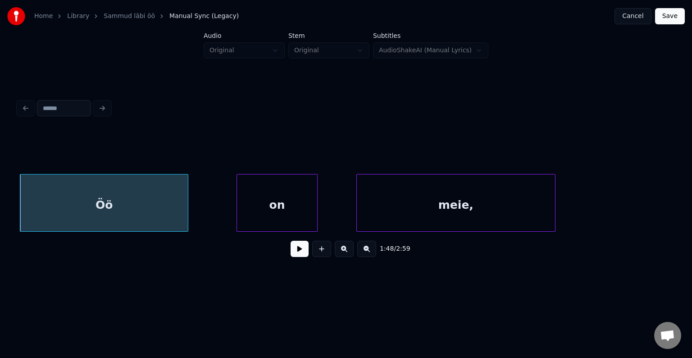
click at [296, 256] on button at bounding box center [300, 249] width 18 height 16
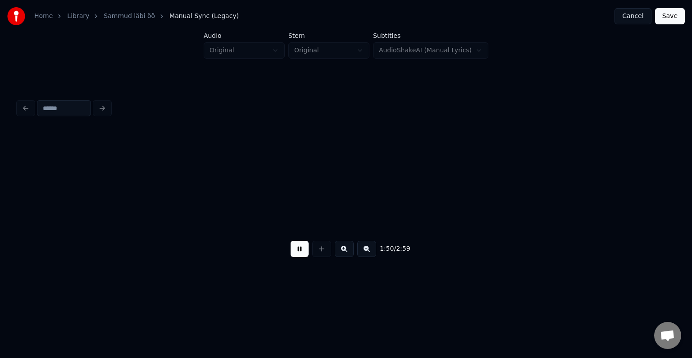
scroll to position [0, 42291]
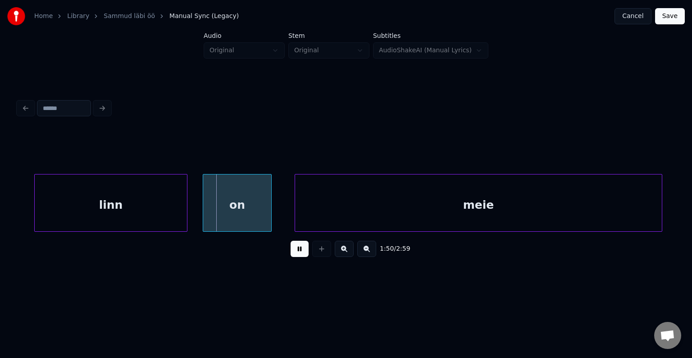
click at [296, 256] on button at bounding box center [300, 249] width 18 height 16
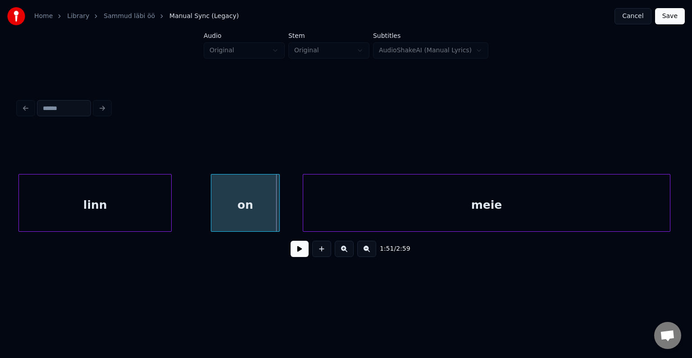
click at [110, 204] on div "linn" at bounding box center [95, 204] width 152 height 61
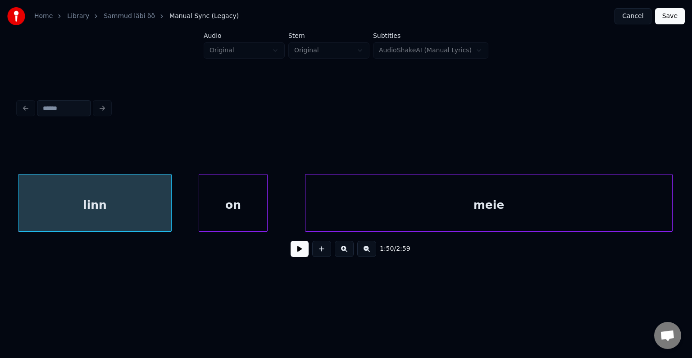
click at [240, 210] on div "on" at bounding box center [233, 204] width 68 height 61
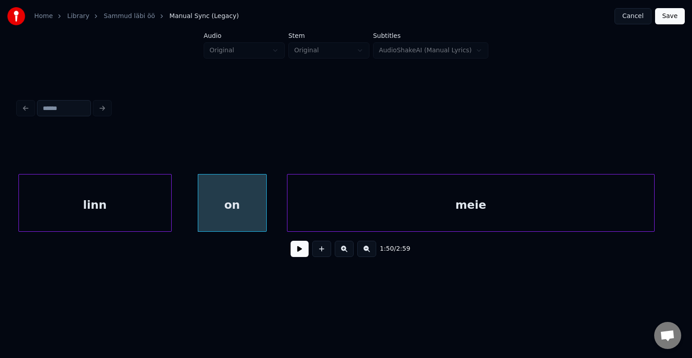
click at [396, 204] on div "meie" at bounding box center [470, 204] width 367 height 61
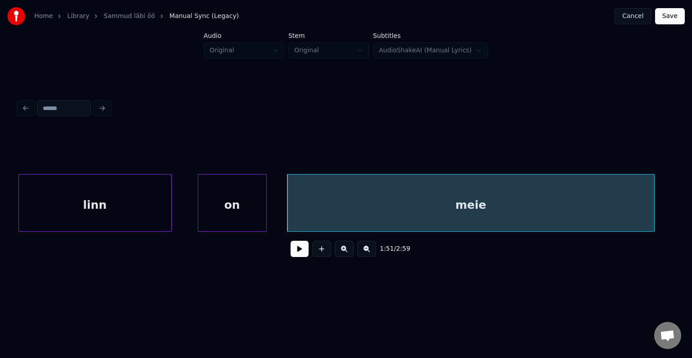
click at [92, 203] on div "linn" at bounding box center [95, 204] width 152 height 61
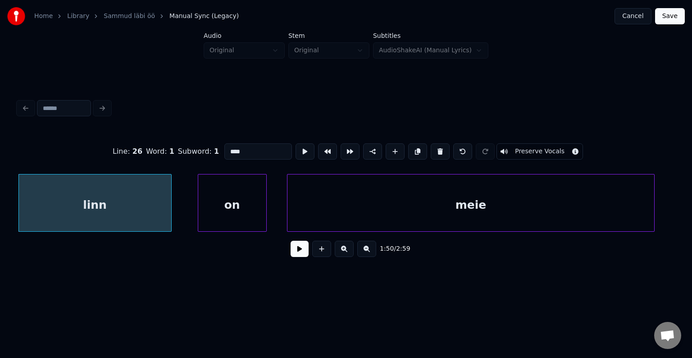
click at [291, 257] on button at bounding box center [300, 249] width 18 height 16
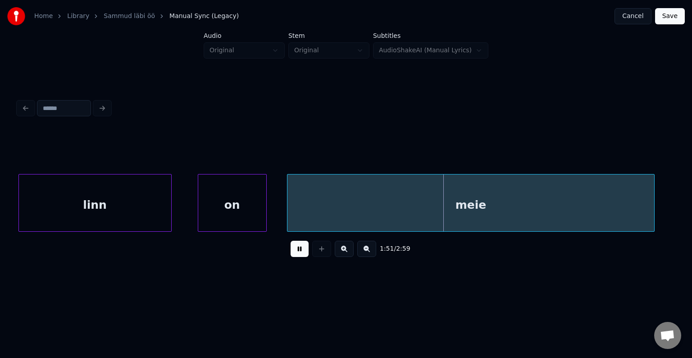
click at [291, 257] on button at bounding box center [300, 249] width 18 height 16
click at [291, 255] on button at bounding box center [300, 249] width 18 height 16
click at [291, 254] on button at bounding box center [300, 249] width 18 height 16
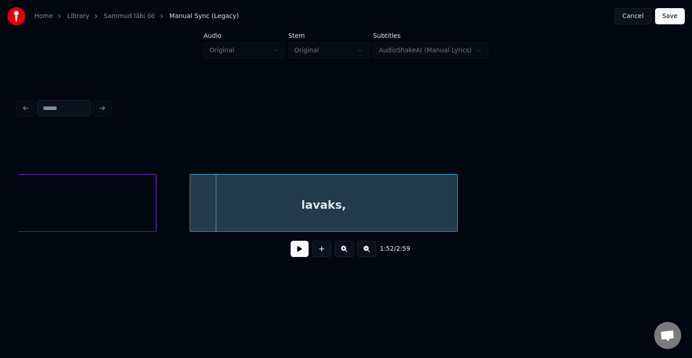
scroll to position [0, 42777]
click at [105, 199] on div at bounding box center [106, 202] width 3 height 57
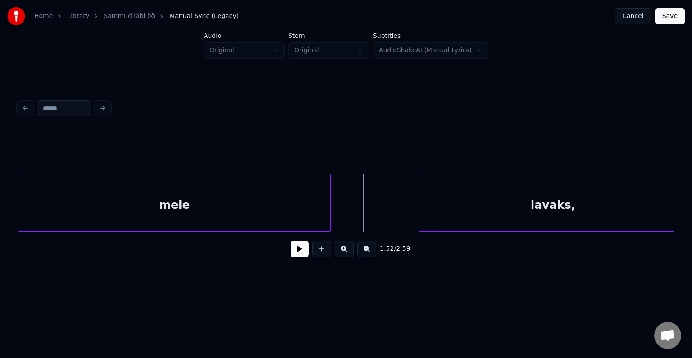
click at [319, 256] on button at bounding box center [321, 249] width 19 height 16
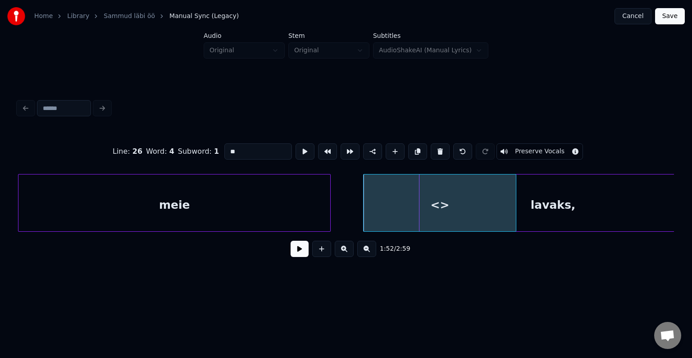
click at [512, 205] on div "<>" at bounding box center [440, 204] width 152 height 61
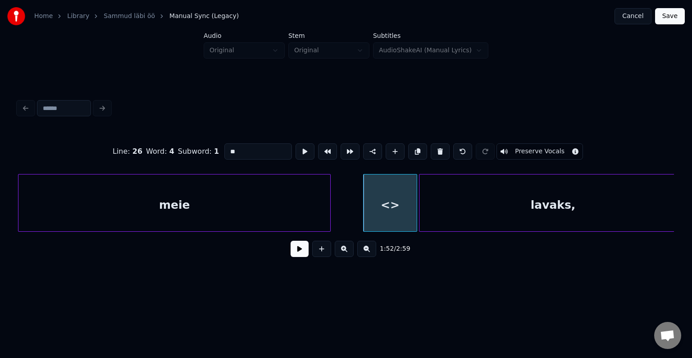
click at [415, 203] on div at bounding box center [415, 202] width 3 height 57
click at [340, 195] on div at bounding box center [341, 202] width 3 height 57
click at [350, 192] on div "<>" at bounding box center [379, 204] width 78 height 61
click at [234, 143] on input "**" at bounding box center [258, 151] width 68 height 16
type input "*"
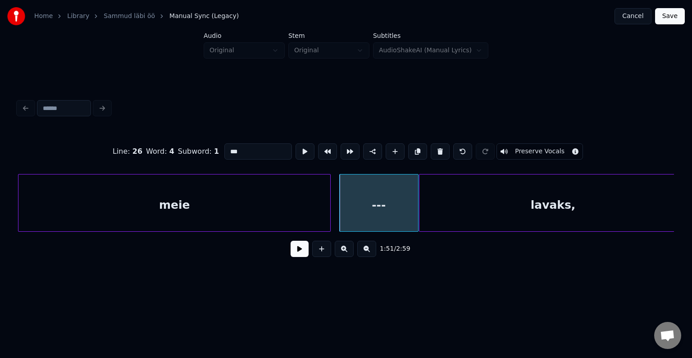
click at [194, 212] on div "meie" at bounding box center [174, 204] width 312 height 61
type input "****"
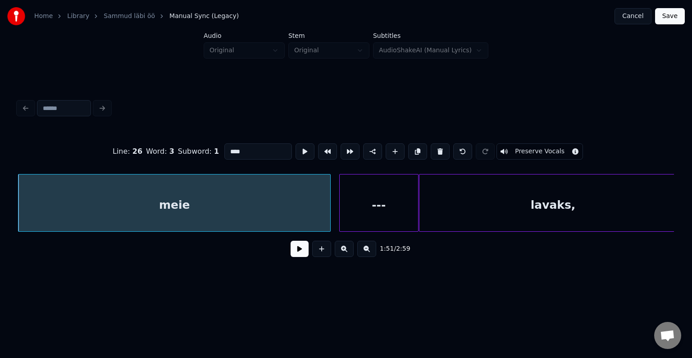
click at [291, 257] on button at bounding box center [300, 249] width 18 height 16
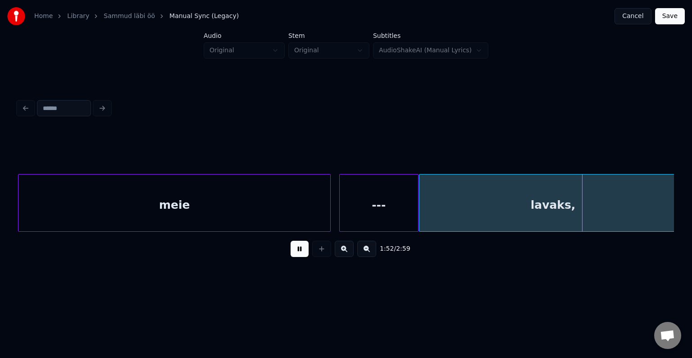
click at [291, 257] on button at bounding box center [300, 249] width 18 height 16
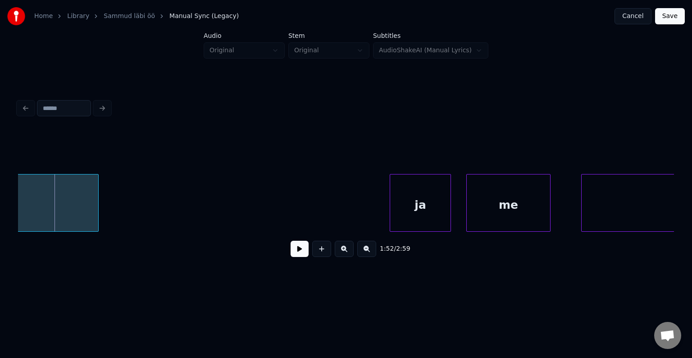
scroll to position [0, 43144]
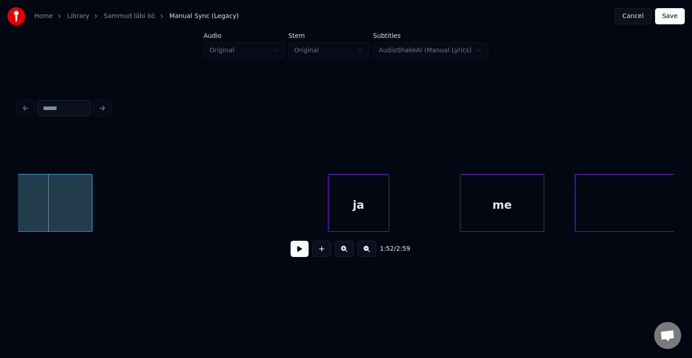
click at [351, 198] on div "ja" at bounding box center [358, 204] width 60 height 61
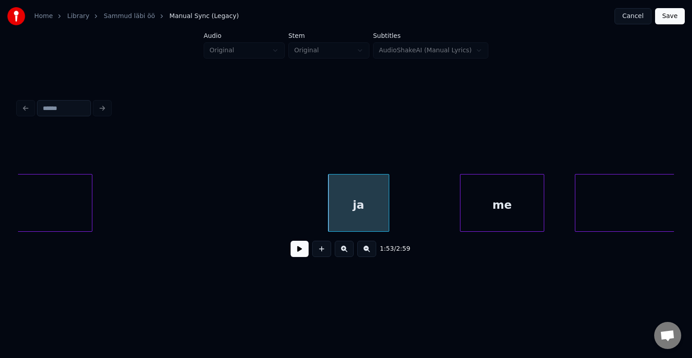
click at [292, 257] on button at bounding box center [300, 249] width 18 height 16
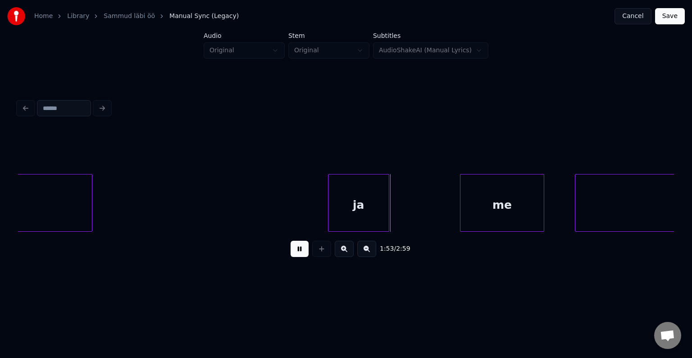
click at [292, 257] on button at bounding box center [300, 249] width 18 height 16
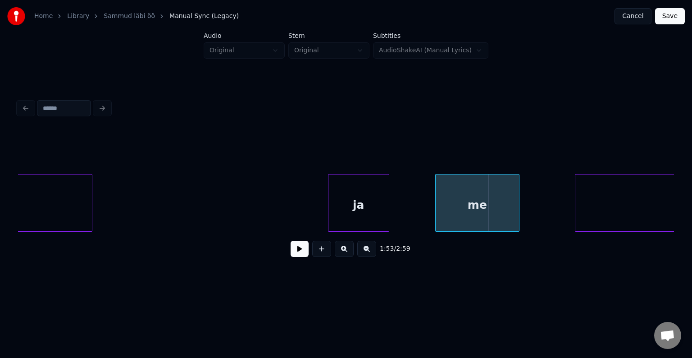
click at [497, 209] on div "me" at bounding box center [477, 204] width 83 height 61
click at [496, 208] on div at bounding box center [497, 202] width 3 height 57
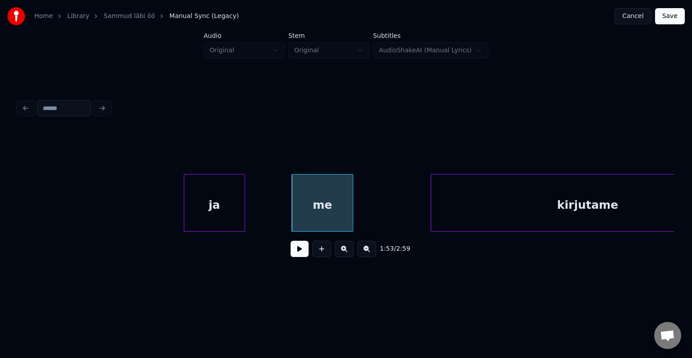
scroll to position [0, 43357]
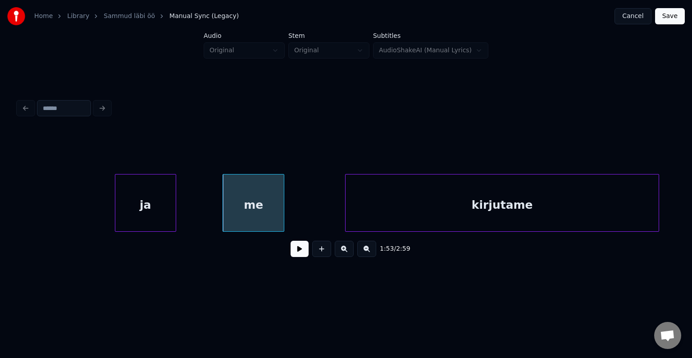
click at [600, 206] on div "kirjutame" at bounding box center [502, 204] width 313 height 61
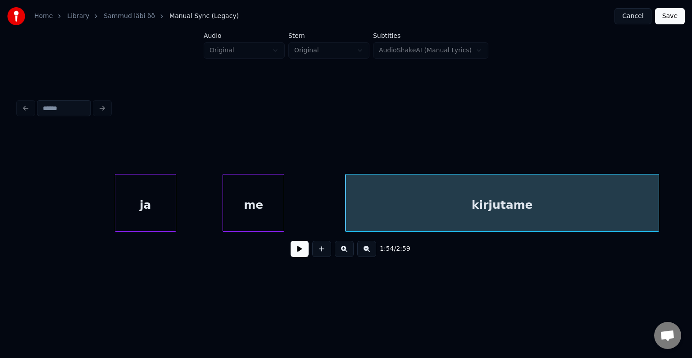
click at [291, 257] on button at bounding box center [300, 249] width 18 height 16
click at [295, 253] on button at bounding box center [300, 249] width 18 height 16
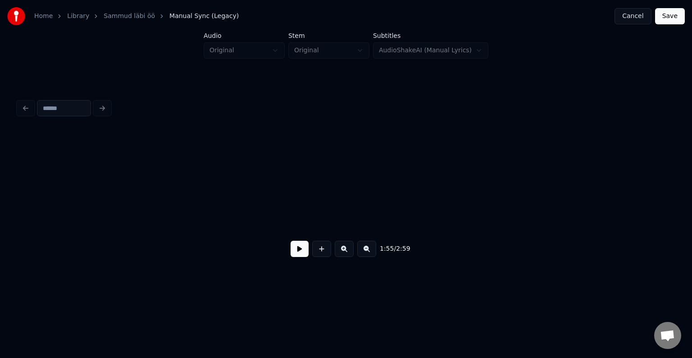
scroll to position [0, 44013]
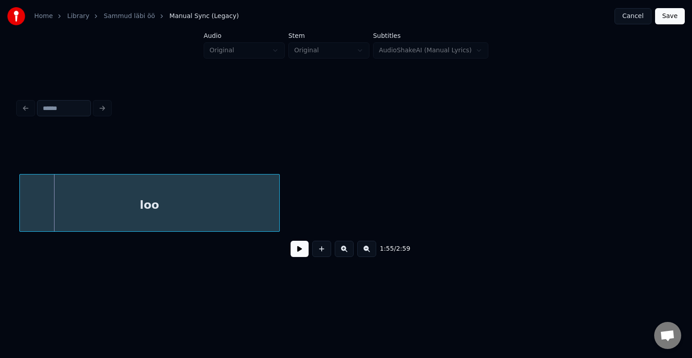
click at [217, 208] on div "loo" at bounding box center [149, 204] width 259 height 61
click at [306, 246] on div "1:54 / 2:59" at bounding box center [346, 249] width 642 height 20
click at [302, 246] on button at bounding box center [300, 249] width 18 height 16
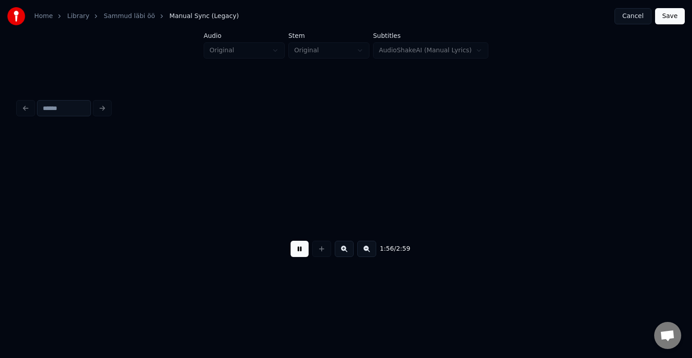
scroll to position [0, 44672]
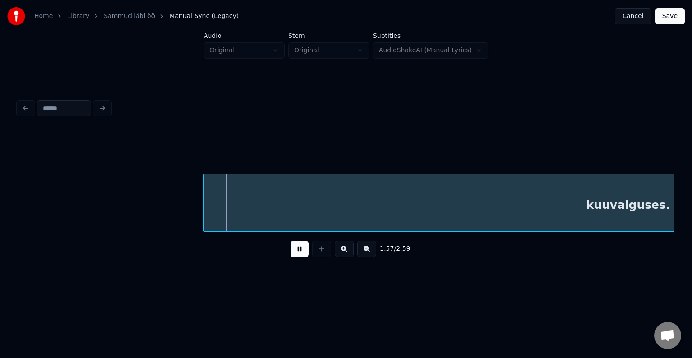
click at [294, 252] on button at bounding box center [300, 249] width 18 height 16
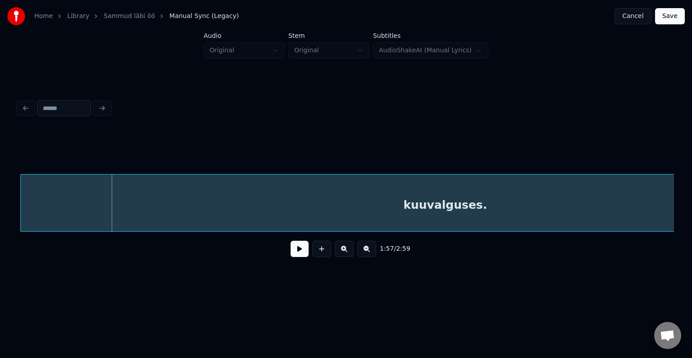
scroll to position [0, 44830]
click at [378, 211] on div "kuuvalguses." at bounding box center [448, 204] width 849 height 61
click at [301, 251] on button at bounding box center [300, 249] width 18 height 16
click at [303, 246] on button at bounding box center [300, 249] width 18 height 16
click at [310, 196] on div "kuuvalguses." at bounding box center [443, 204] width 849 height 61
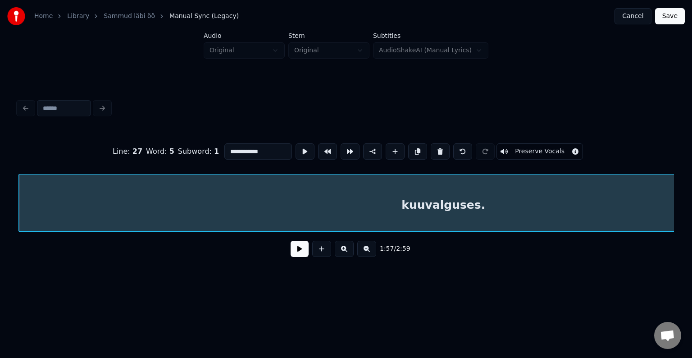
click at [224, 146] on input "**********" at bounding box center [258, 151] width 68 height 16
type input "**********"
click at [300, 252] on button at bounding box center [300, 249] width 18 height 16
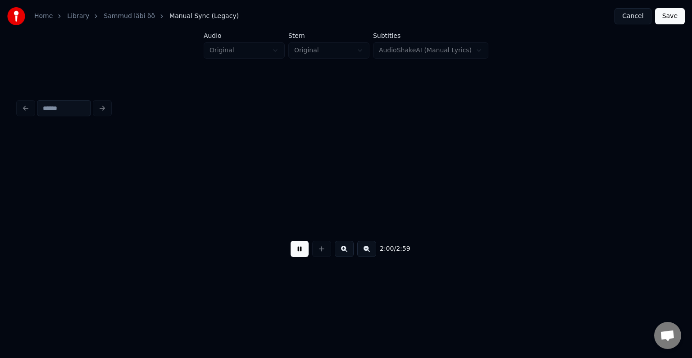
scroll to position [0, 46143]
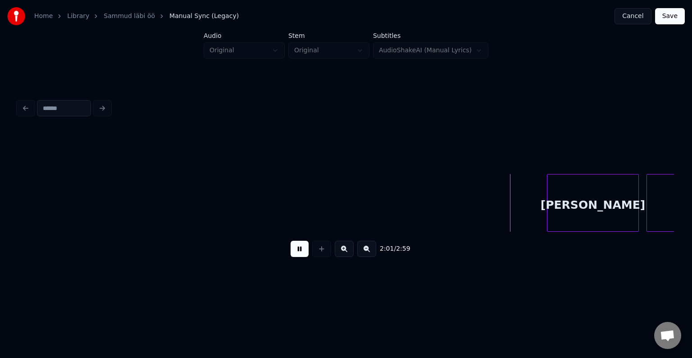
click at [296, 252] on button at bounding box center [300, 249] width 18 height 16
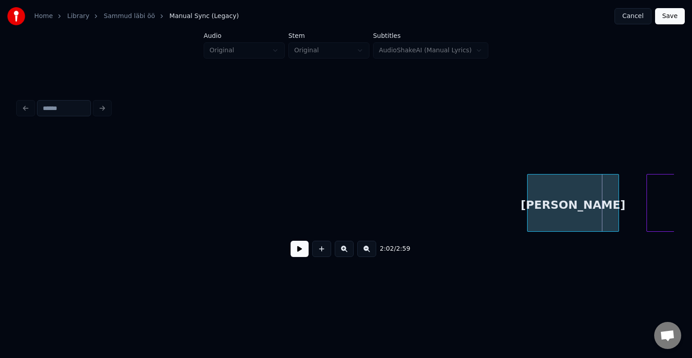
click at [589, 210] on div "[PERSON_NAME]" at bounding box center [573, 204] width 91 height 61
click at [599, 207] on div at bounding box center [600, 202] width 3 height 57
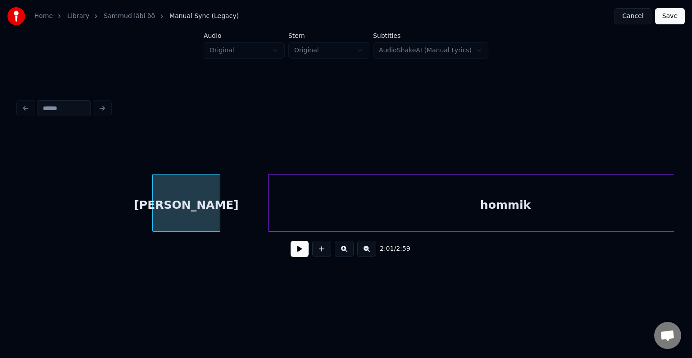
scroll to position [0, 46589]
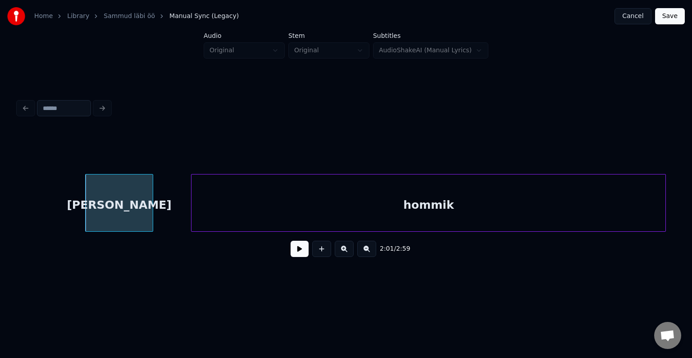
click at [576, 213] on div "hommik" at bounding box center [428, 204] width 474 height 61
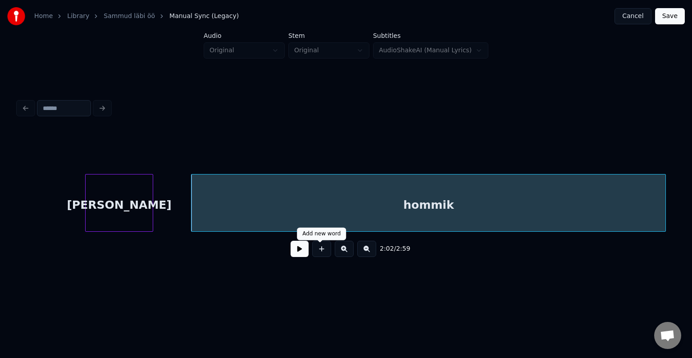
click at [291, 252] on button at bounding box center [300, 249] width 18 height 16
click at [291, 251] on button at bounding box center [300, 249] width 18 height 16
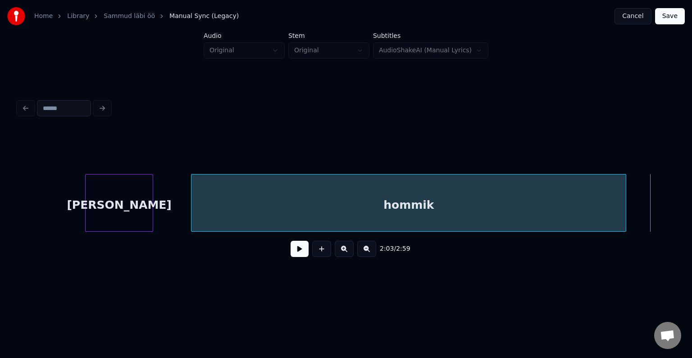
click at [624, 202] on div at bounding box center [624, 202] width 3 height 57
click at [422, 202] on div "hommik" at bounding box center [408, 204] width 434 height 61
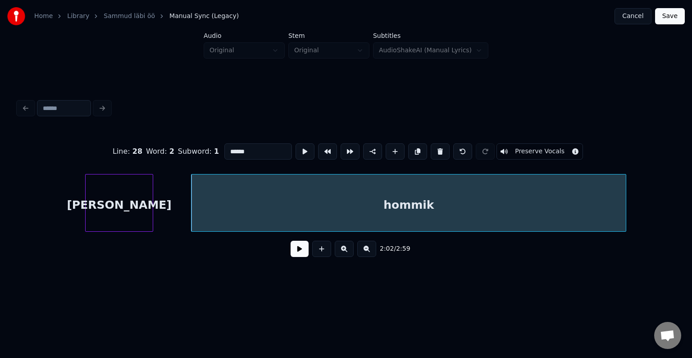
click at [224, 151] on input "******" at bounding box center [258, 151] width 68 height 16
type input "********"
click at [299, 248] on button at bounding box center [300, 249] width 18 height 16
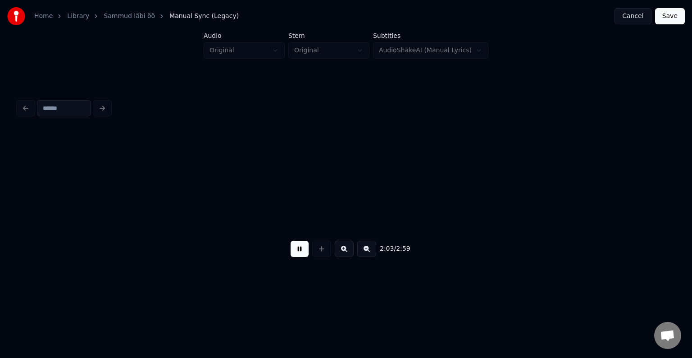
scroll to position [0, 47248]
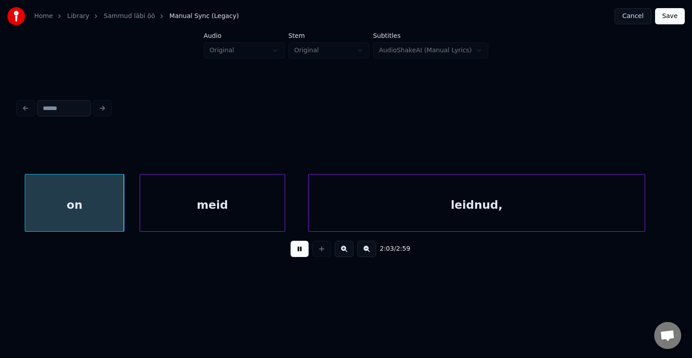
click at [299, 248] on button at bounding box center [300, 249] width 18 height 16
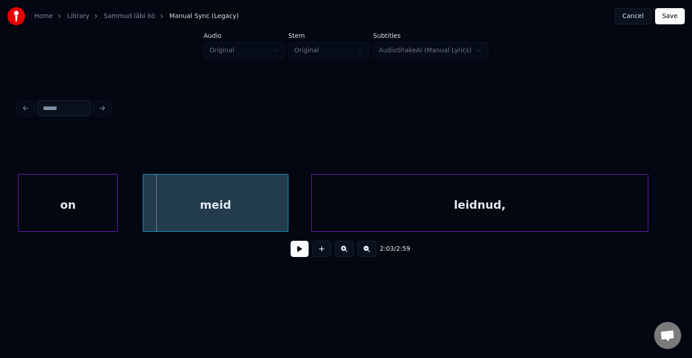
scroll to position [0, 47244]
click at [51, 204] on div "on" at bounding box center [68, 204] width 99 height 61
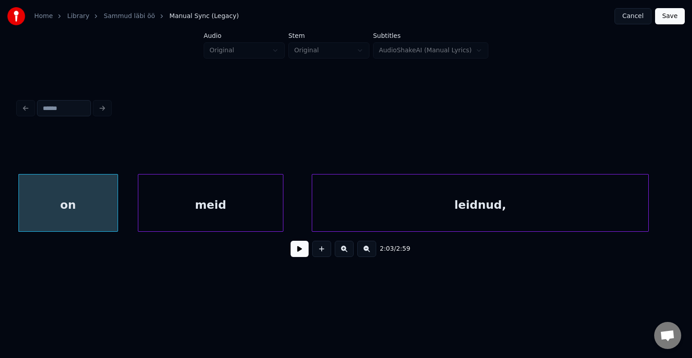
click at [197, 208] on div "meid" at bounding box center [210, 204] width 145 height 61
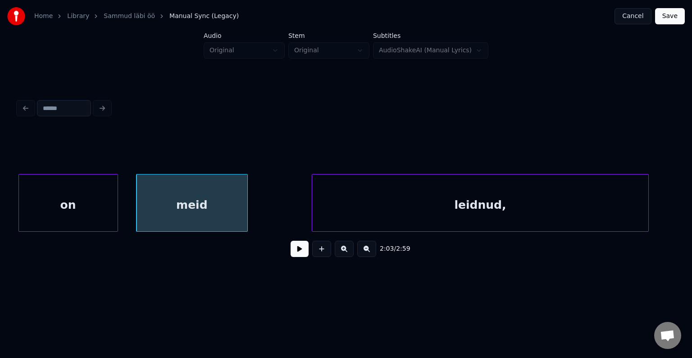
click at [245, 206] on div at bounding box center [246, 202] width 3 height 57
click at [96, 185] on div at bounding box center [97, 202] width 3 height 57
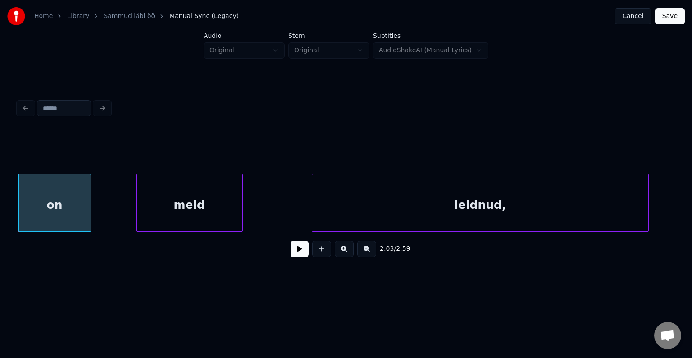
click at [291, 255] on button at bounding box center [300, 249] width 18 height 16
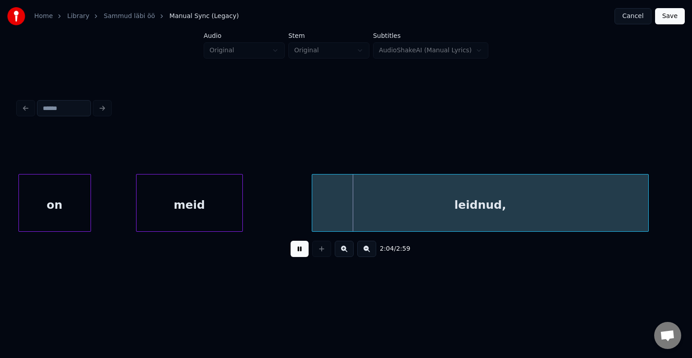
click at [291, 255] on button at bounding box center [300, 249] width 18 height 16
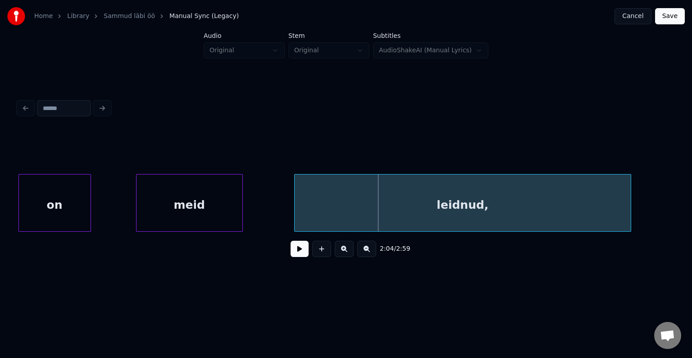
click at [428, 197] on div "leidnud," at bounding box center [463, 204] width 336 height 61
click at [609, 211] on div at bounding box center [610, 202] width 3 height 57
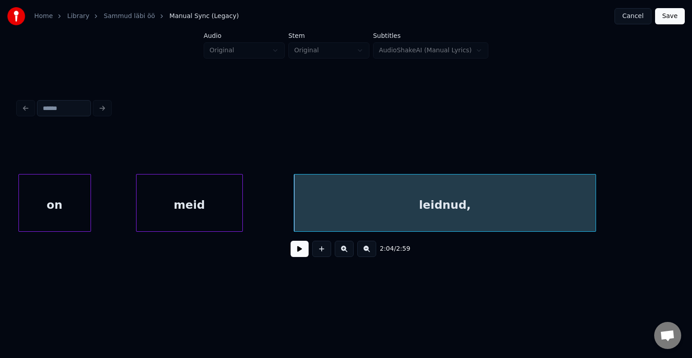
click at [284, 259] on div "2:04 / 2:59" at bounding box center [346, 249] width 642 height 20
click at [291, 255] on button at bounding box center [300, 249] width 18 height 16
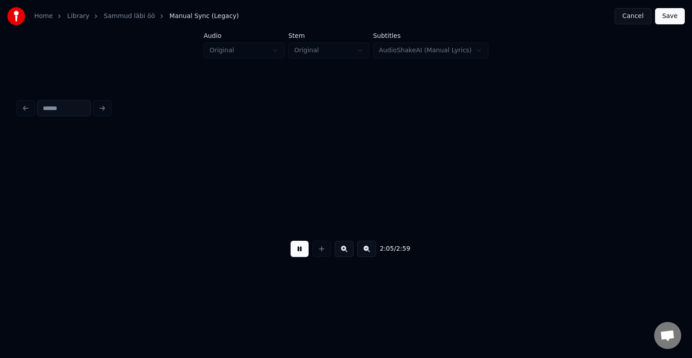
scroll to position [0, 47900]
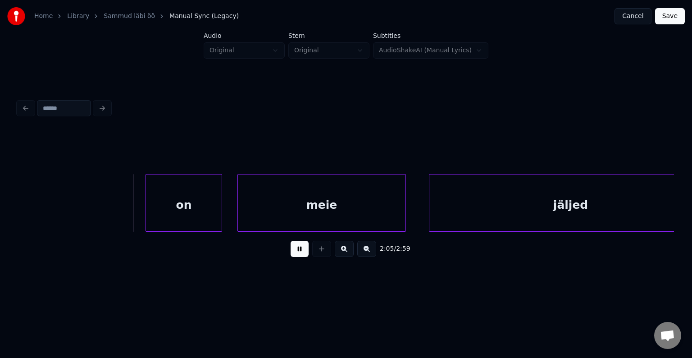
click at [294, 253] on button at bounding box center [300, 249] width 18 height 16
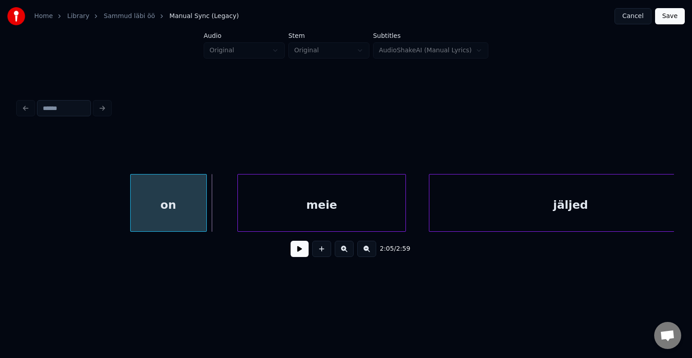
click at [186, 196] on div "on" at bounding box center [169, 204] width 76 height 61
click at [193, 200] on div at bounding box center [194, 202] width 3 height 57
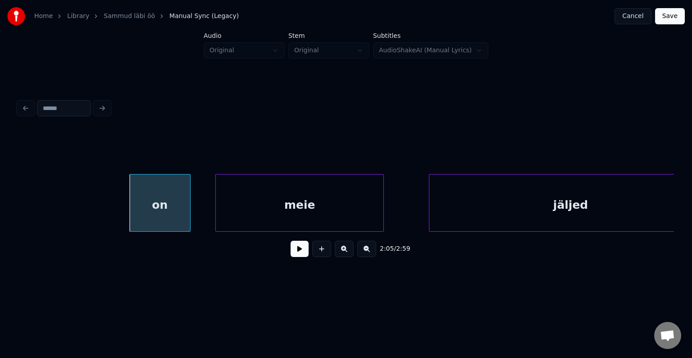
click at [309, 215] on div "meie" at bounding box center [300, 204] width 168 height 61
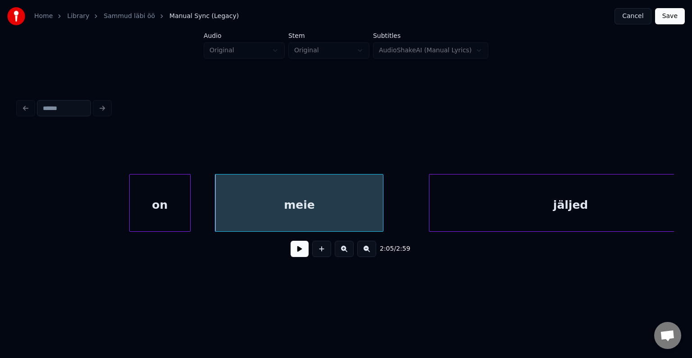
click at [291, 255] on button at bounding box center [300, 249] width 18 height 16
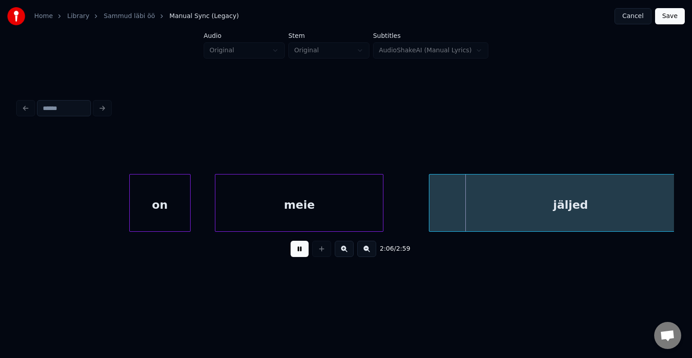
click at [291, 254] on button at bounding box center [300, 249] width 18 height 16
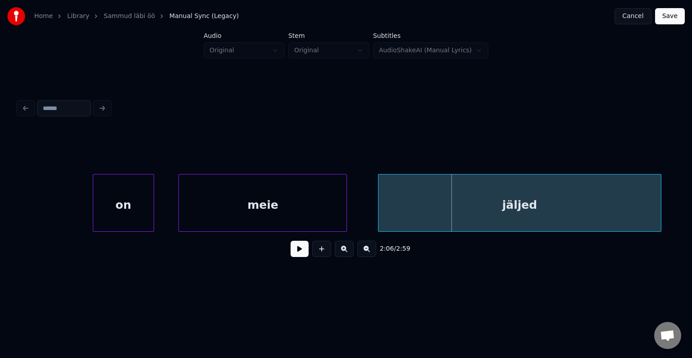
click at [540, 203] on div "jäljed" at bounding box center [519, 204] width 282 height 61
click at [298, 249] on button at bounding box center [300, 249] width 18 height 16
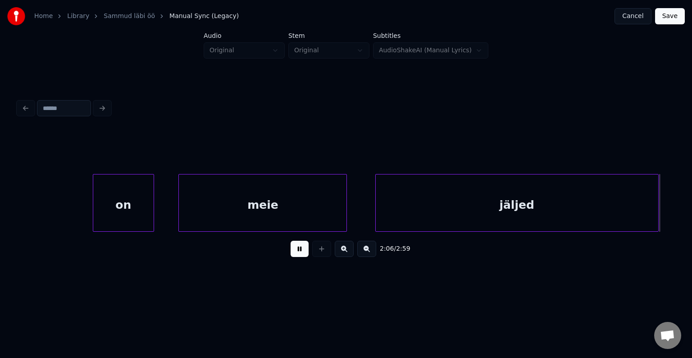
scroll to position [0, 48598]
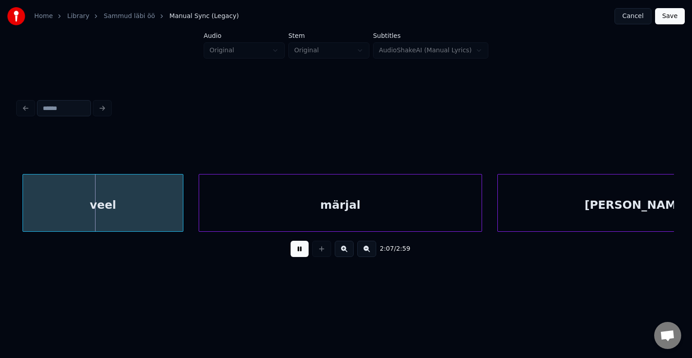
click at [298, 249] on button at bounding box center [300, 249] width 18 height 16
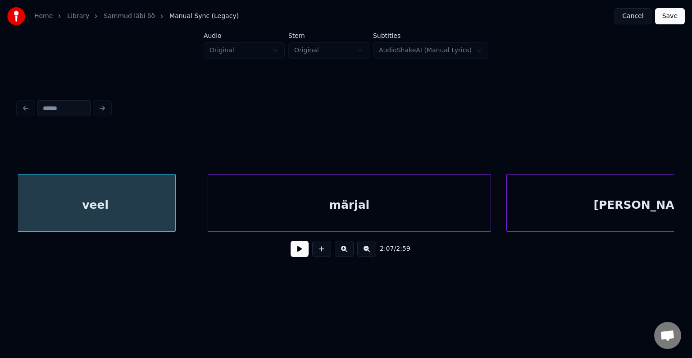
scroll to position [0, 48584]
click at [140, 198] on div "veel" at bounding box center [100, 204] width 160 height 61
click at [346, 203] on div "märjal" at bounding box center [343, 204] width 282 height 61
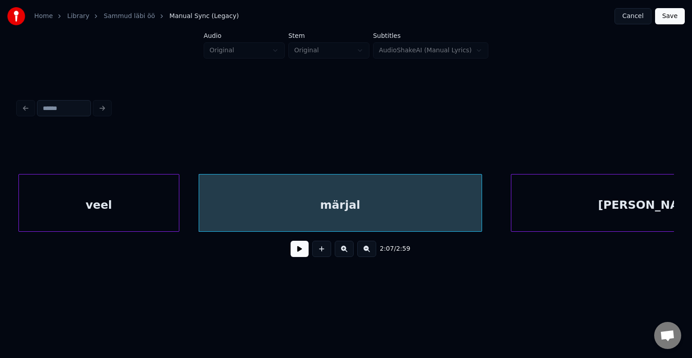
click at [291, 252] on button at bounding box center [300, 249] width 18 height 16
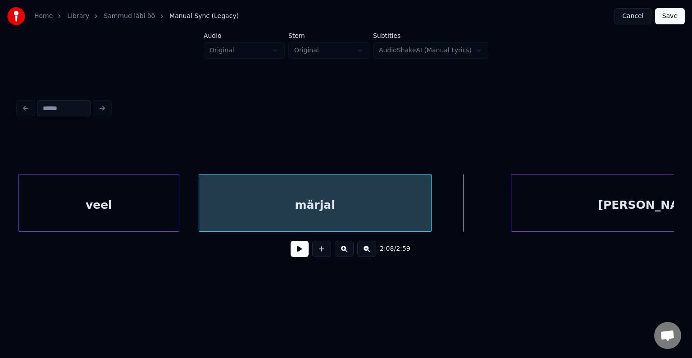
click at [429, 197] on div at bounding box center [429, 202] width 3 height 57
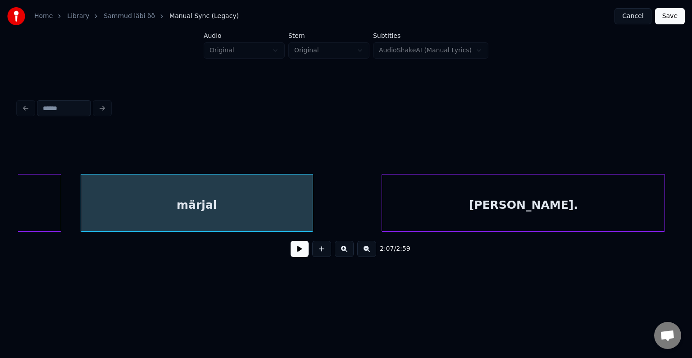
click at [544, 207] on div "[PERSON_NAME]." at bounding box center [523, 204] width 282 height 61
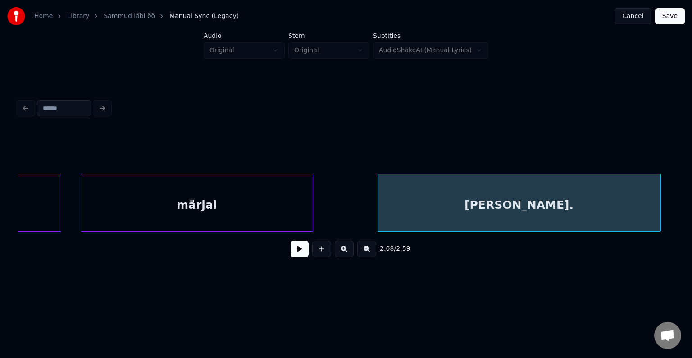
click at [492, 215] on div "[PERSON_NAME]." at bounding box center [519, 204] width 282 height 61
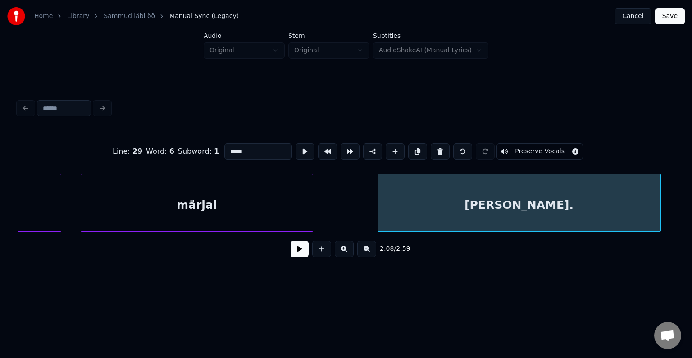
click at [291, 257] on button at bounding box center [300, 249] width 18 height 16
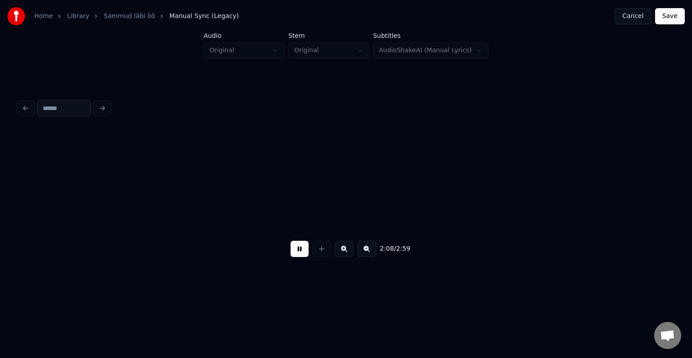
scroll to position [0, 49360]
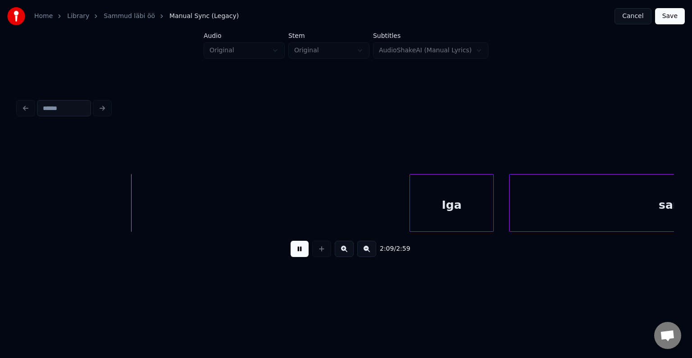
click at [291, 257] on button at bounding box center [300, 249] width 18 height 16
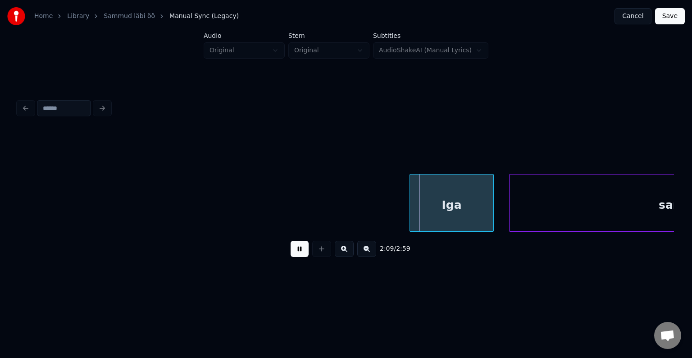
click at [291, 257] on button at bounding box center [300, 249] width 18 height 16
click at [436, 202] on div "Iga" at bounding box center [437, 204] width 83 height 61
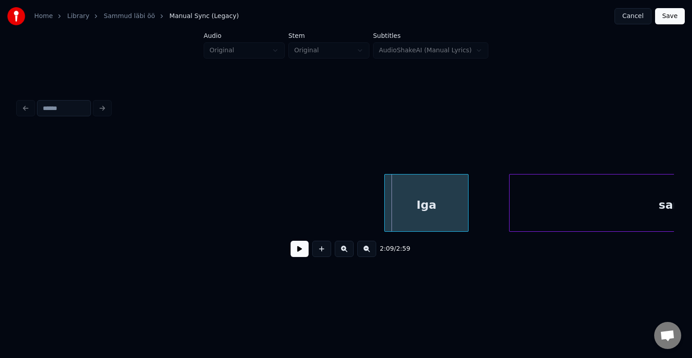
click at [433, 192] on div "Iga" at bounding box center [426, 204] width 83 height 61
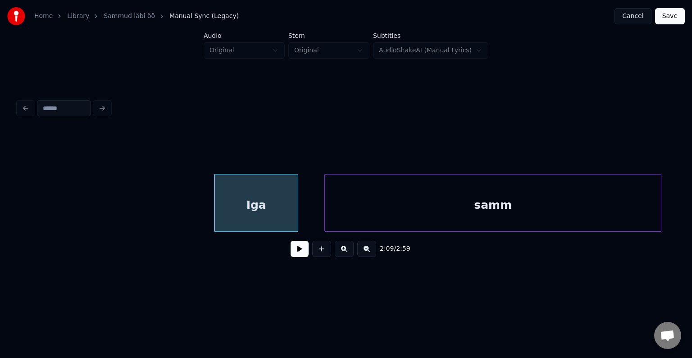
click at [568, 204] on div "samm" at bounding box center [493, 204] width 336 height 61
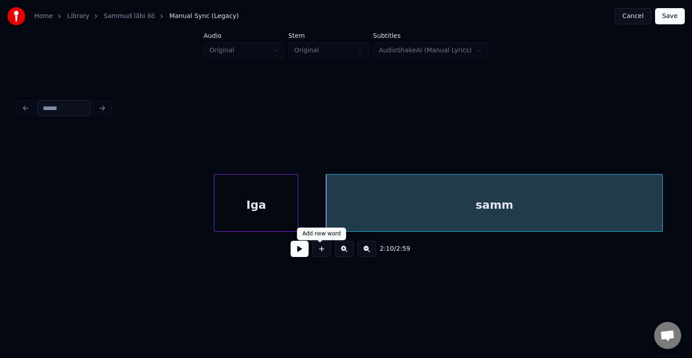
click at [300, 249] on button at bounding box center [300, 249] width 18 height 16
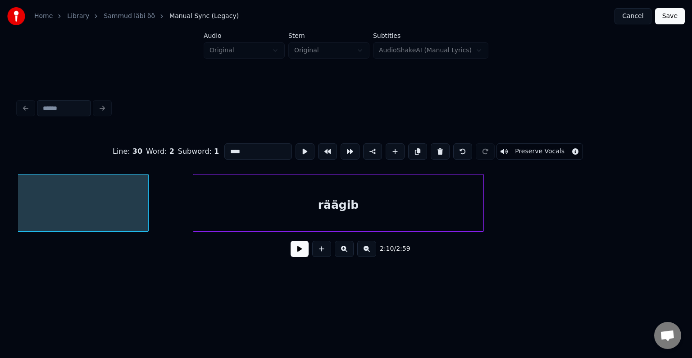
scroll to position [0, 49838]
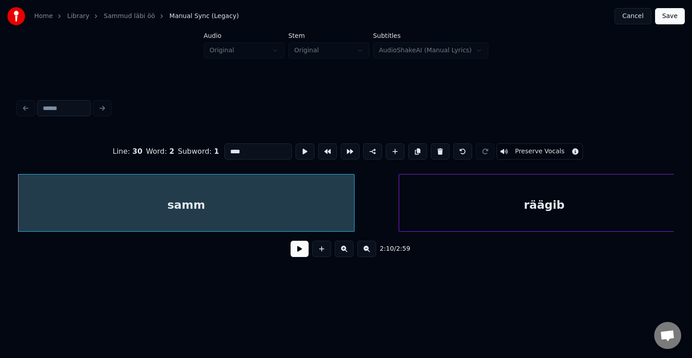
click at [254, 146] on input "****" at bounding box center [258, 151] width 68 height 16
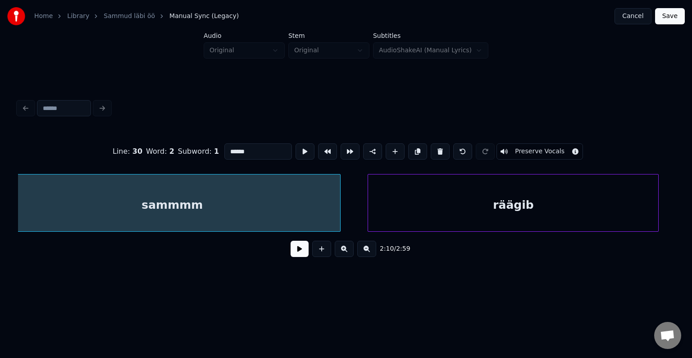
click at [496, 197] on div "räägib" at bounding box center [513, 204] width 290 height 61
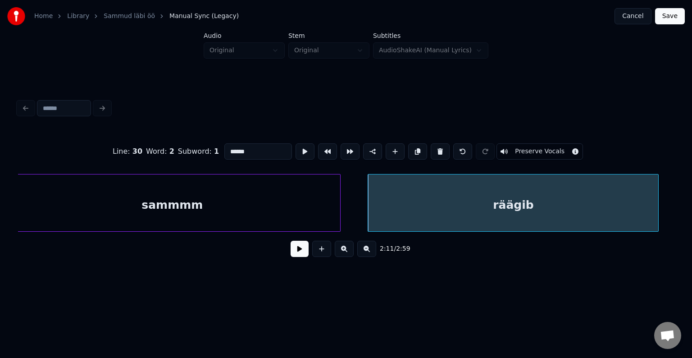
type input "******"
click at [288, 259] on div "2:11 / 2:59" at bounding box center [346, 249] width 642 height 20
click at [245, 193] on div "sammmm" at bounding box center [172, 204] width 336 height 61
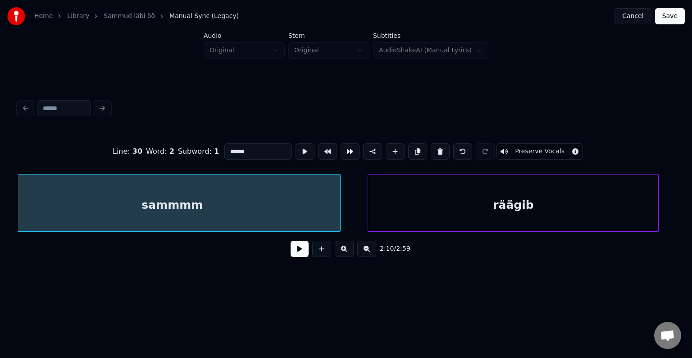
scroll to position [0, 49838]
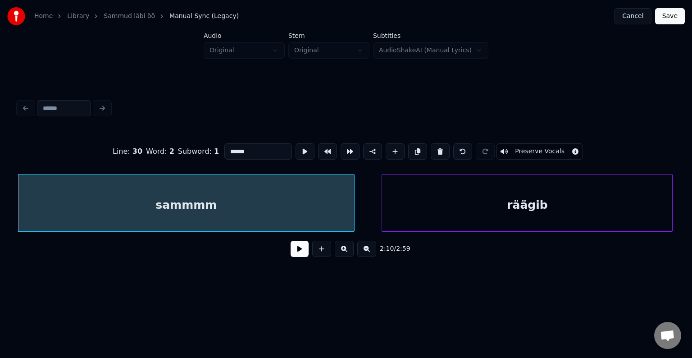
click at [291, 257] on button at bounding box center [300, 249] width 18 height 16
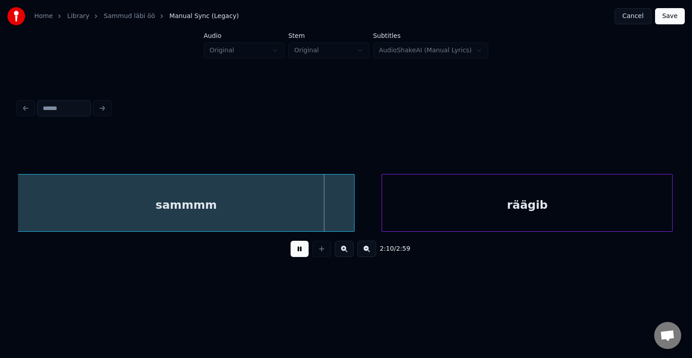
click at [291, 257] on button at bounding box center [300, 249] width 18 height 16
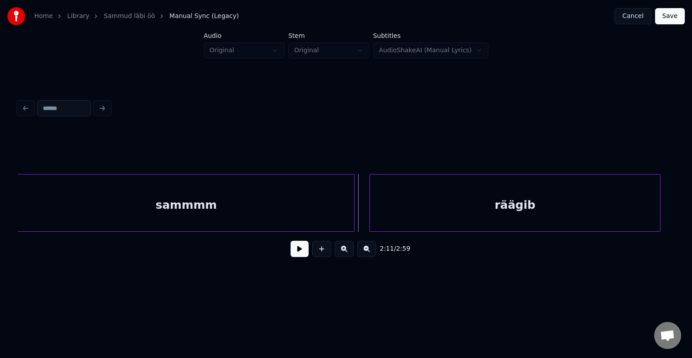
click at [479, 204] on div "räägib" at bounding box center [515, 204] width 290 height 61
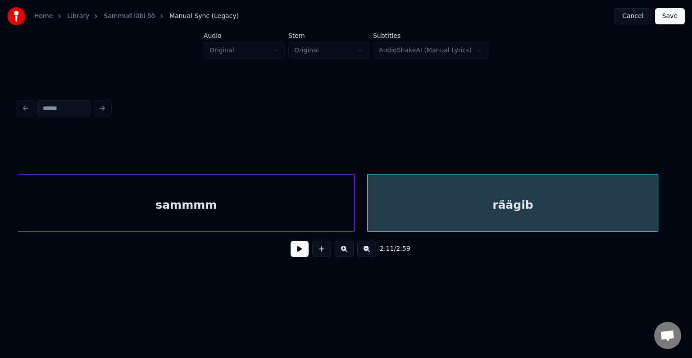
click at [296, 251] on button at bounding box center [300, 249] width 18 height 16
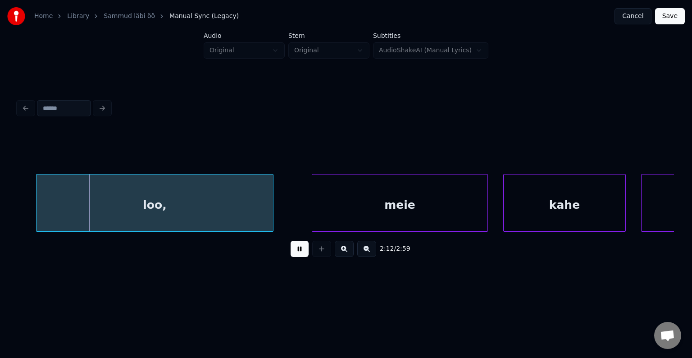
click at [296, 250] on button at bounding box center [300, 249] width 18 height 16
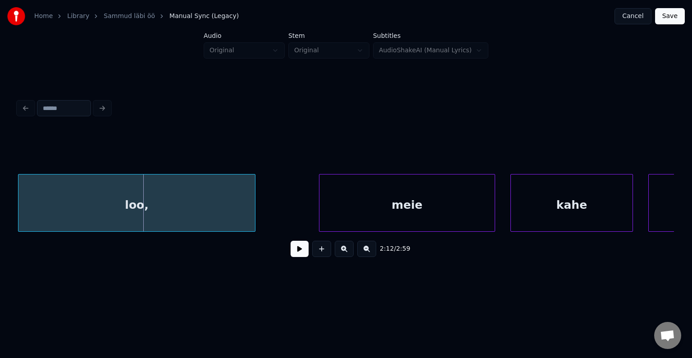
scroll to position [0, 50490]
click at [217, 196] on div "loo," at bounding box center [136, 204] width 237 height 61
click at [391, 202] on div "meie" at bounding box center [388, 204] width 175 height 61
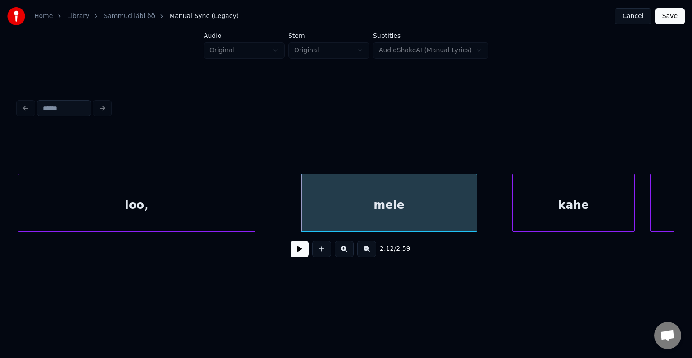
click at [292, 249] on button at bounding box center [300, 249] width 18 height 16
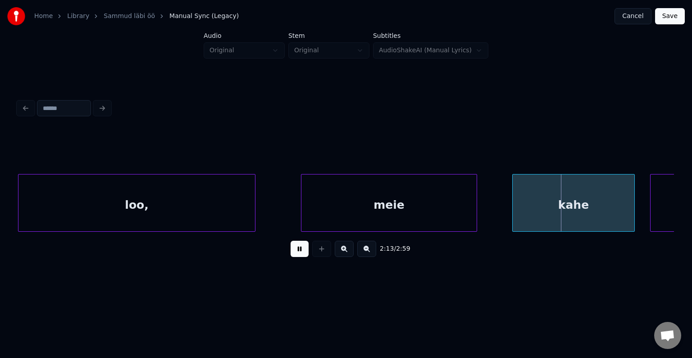
click at [292, 249] on button at bounding box center [300, 249] width 18 height 16
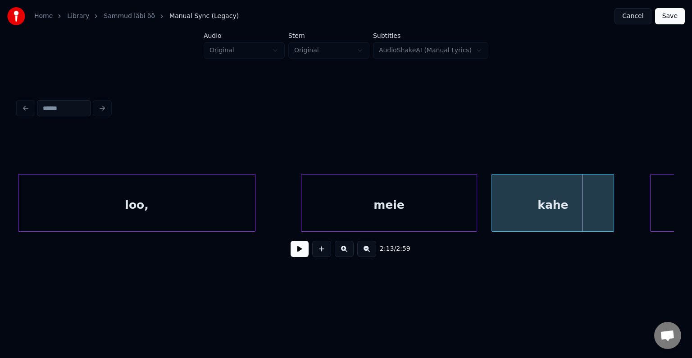
click at [553, 222] on div "kahe" at bounding box center [553, 204] width 122 height 61
click at [557, 219] on div "kahe" at bounding box center [553, 204] width 122 height 61
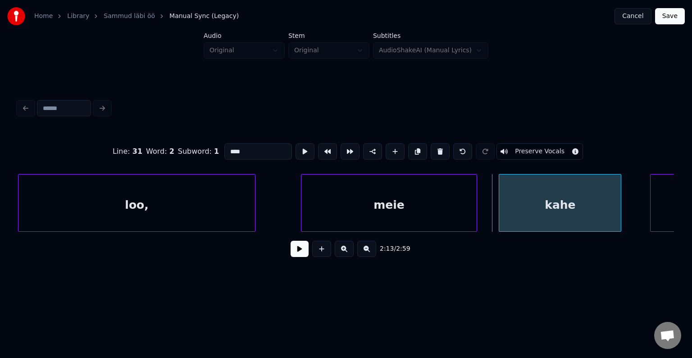
click at [564, 215] on div "kahe" at bounding box center [560, 204] width 122 height 61
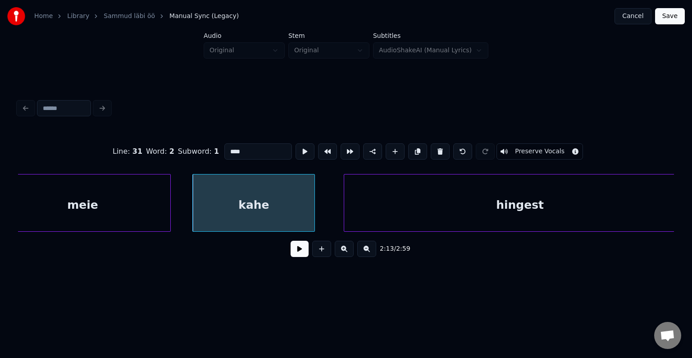
scroll to position [0, 50817]
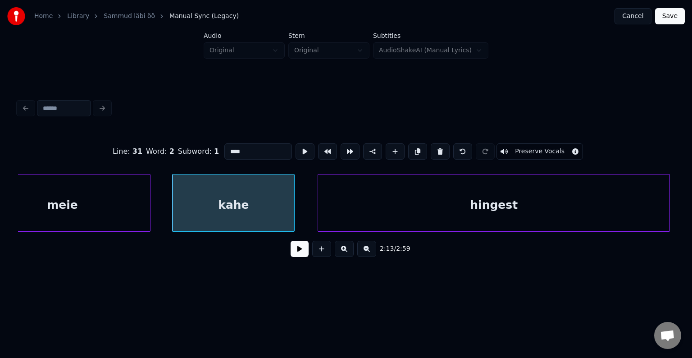
click at [555, 200] on div "hingest" at bounding box center [493, 204] width 351 height 61
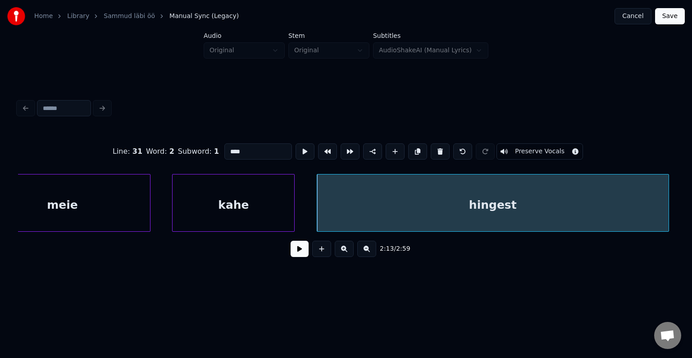
click at [296, 257] on button at bounding box center [300, 249] width 18 height 16
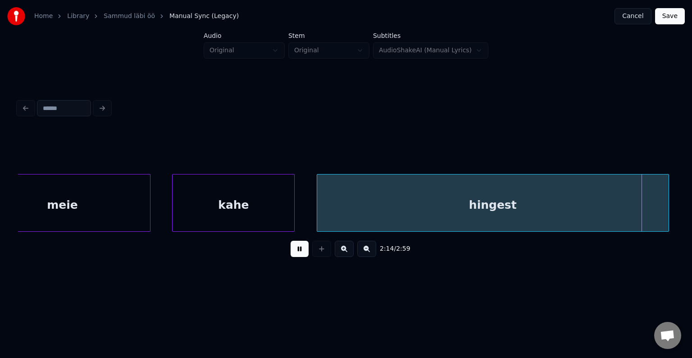
scroll to position [0, 51478]
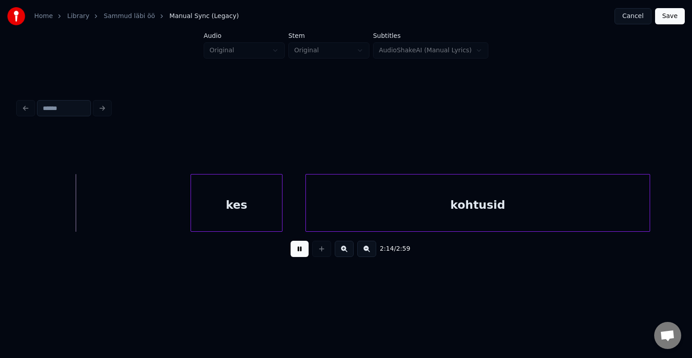
click at [296, 257] on button at bounding box center [300, 249] width 18 height 16
click at [225, 195] on div "kes" at bounding box center [221, 204] width 91 height 61
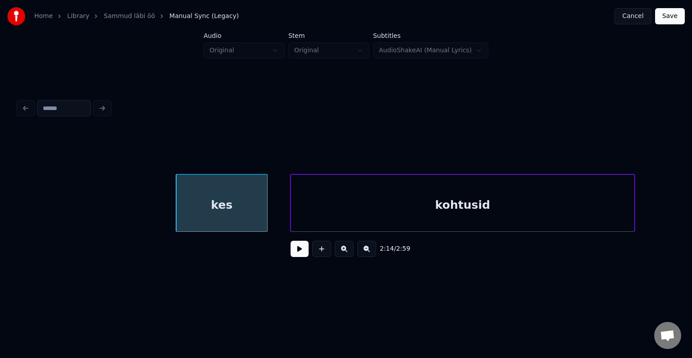
click at [414, 205] on div "kohtusid" at bounding box center [463, 204] width 344 height 61
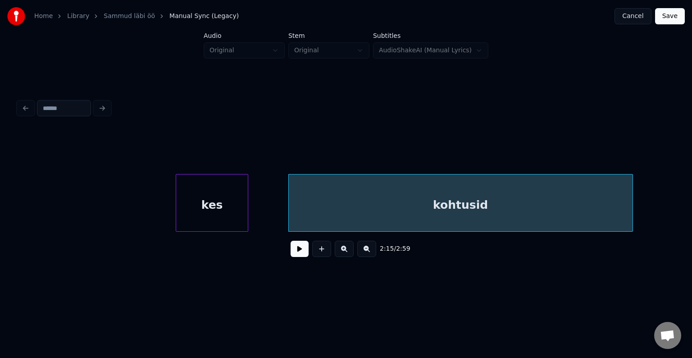
click at [245, 203] on div at bounding box center [246, 202] width 3 height 57
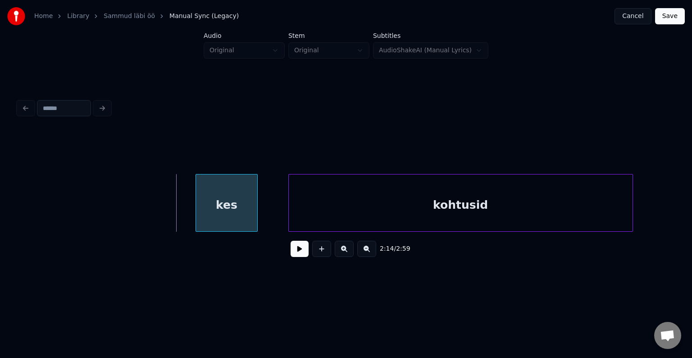
click at [227, 212] on div "kes" at bounding box center [226, 204] width 61 height 61
click at [375, 213] on div "kohtusid" at bounding box center [454, 204] width 344 height 61
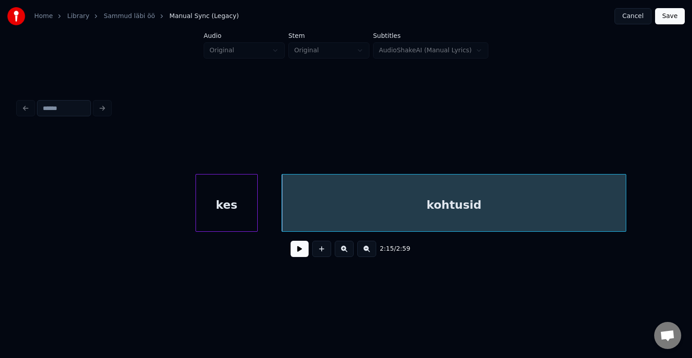
click at [299, 250] on button at bounding box center [300, 249] width 18 height 16
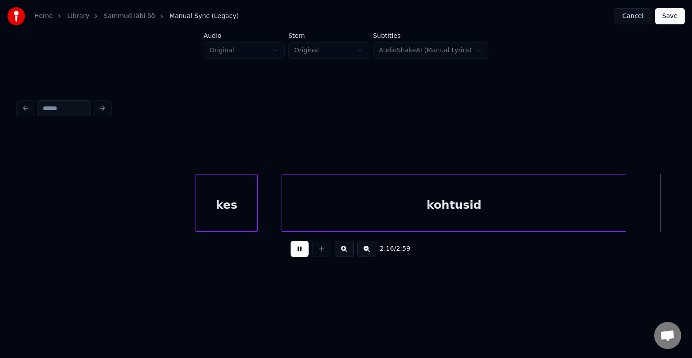
scroll to position [0, 52139]
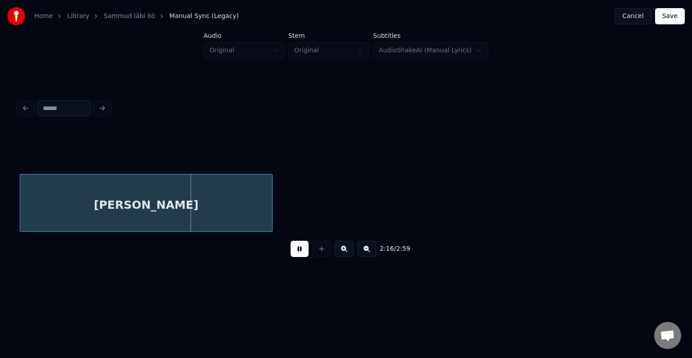
click at [299, 250] on button at bounding box center [300, 249] width 18 height 16
click at [234, 204] on div "[PERSON_NAME]" at bounding box center [146, 204] width 252 height 61
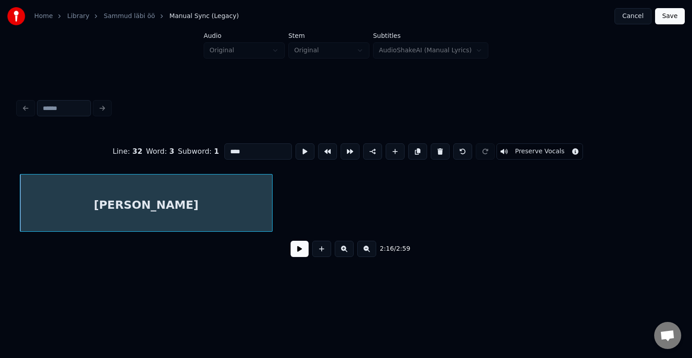
click at [296, 246] on button at bounding box center [300, 249] width 18 height 16
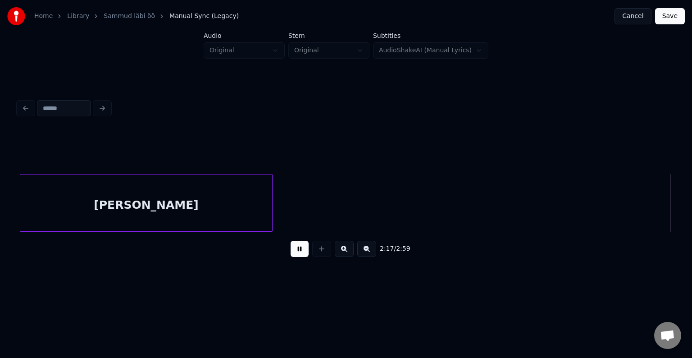
scroll to position [0, 52797]
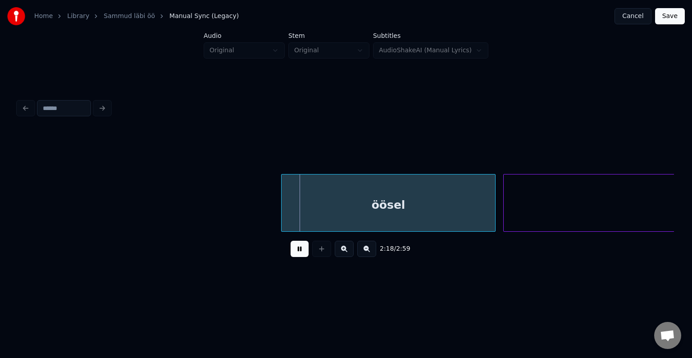
click at [296, 246] on button at bounding box center [300, 249] width 18 height 16
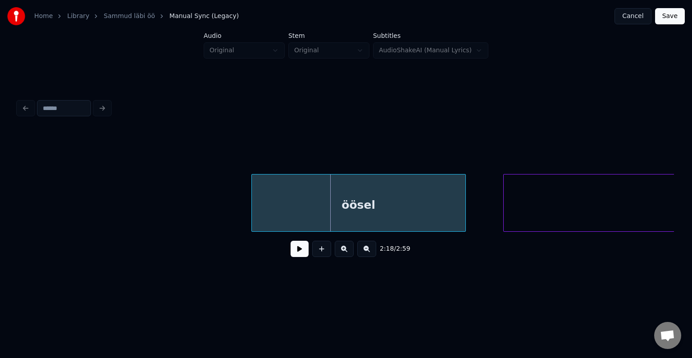
click at [330, 205] on div "öösel" at bounding box center [359, 204] width 214 height 61
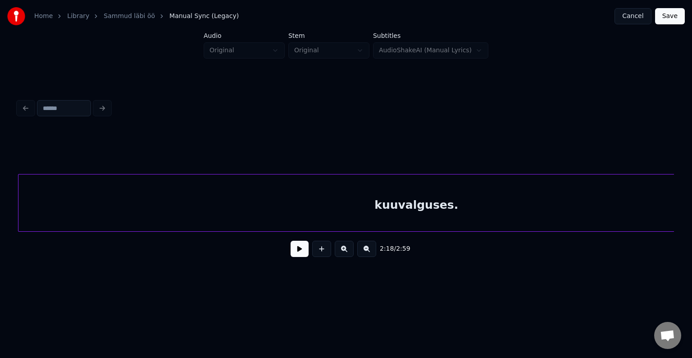
scroll to position [0, 53261]
click at [569, 211] on div "kuuvalguses." at bounding box center [417, 204] width 796 height 61
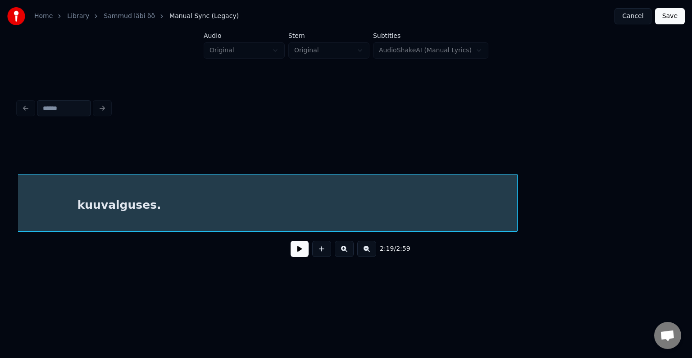
scroll to position [0, 53585]
click at [223, 181] on div "kuuvalguses." at bounding box center [93, 204] width 796 height 61
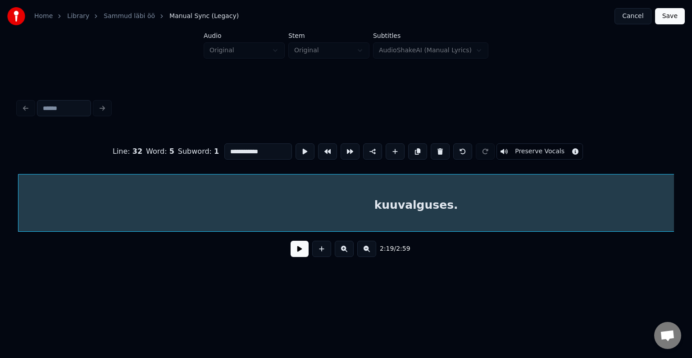
click at [292, 257] on button at bounding box center [300, 249] width 18 height 16
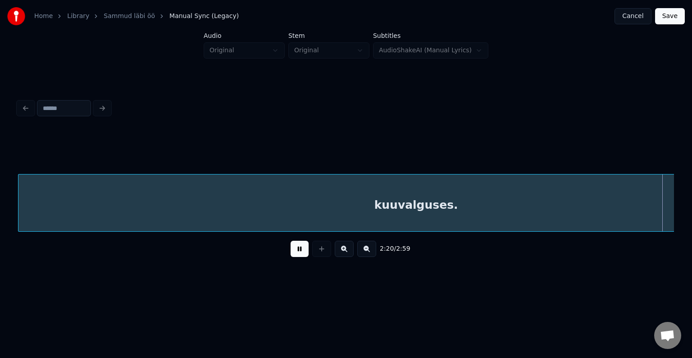
click at [292, 257] on button at bounding box center [300, 249] width 18 height 16
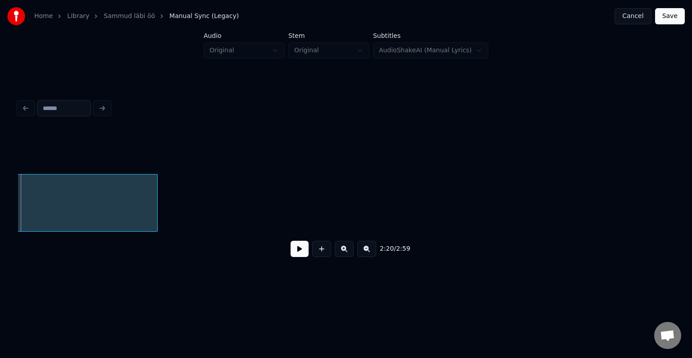
click at [56, 244] on div "2:20 / 2:59" at bounding box center [346, 249] width 642 height 20
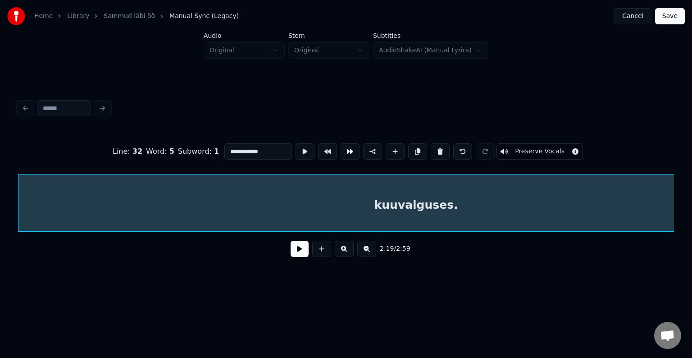
click at [224, 144] on input "**********" at bounding box center [258, 151] width 68 height 16
type input "**********"
click at [291, 254] on button at bounding box center [300, 249] width 18 height 16
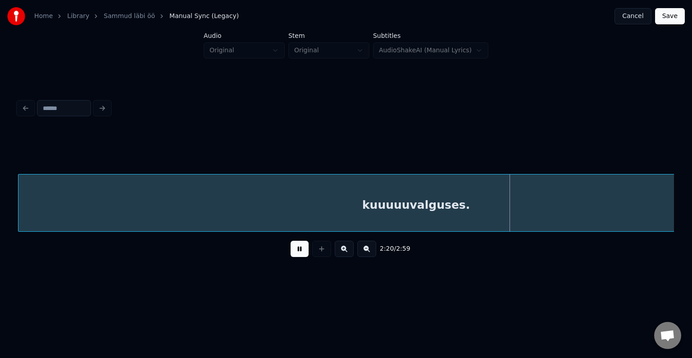
click at [291, 254] on button at bounding box center [300, 249] width 18 height 16
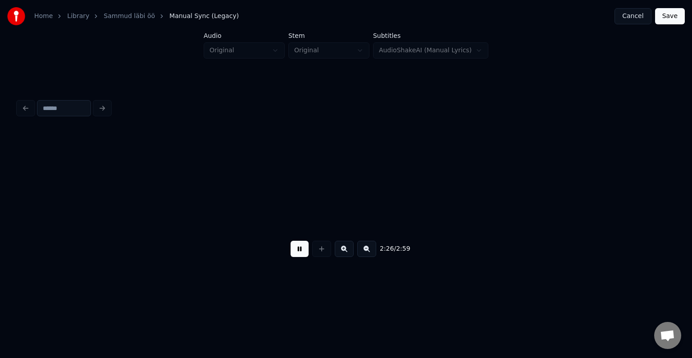
scroll to position [0, 55901]
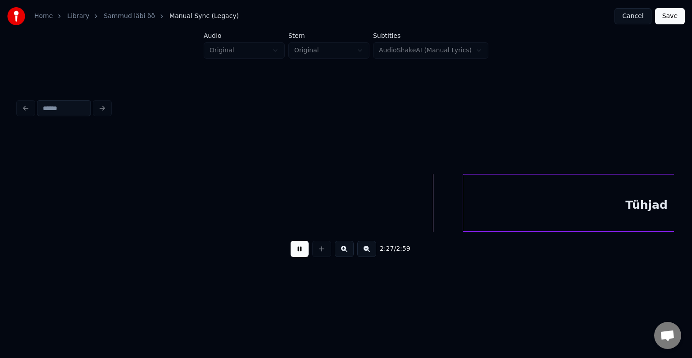
click at [301, 252] on button at bounding box center [300, 249] width 18 height 16
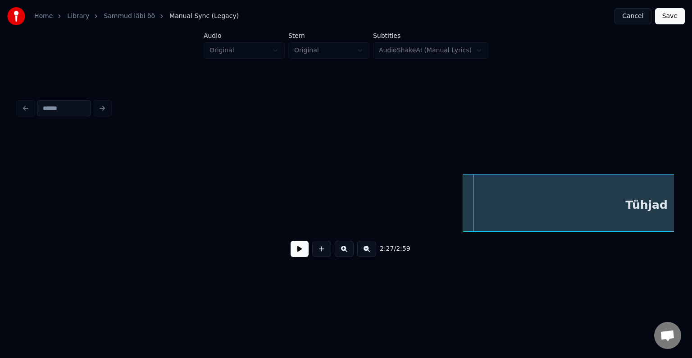
scroll to position [0, 56057]
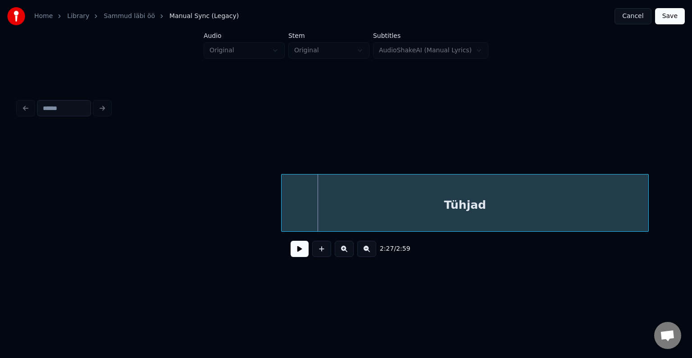
click at [499, 206] on div "Tühjad" at bounding box center [465, 204] width 367 height 61
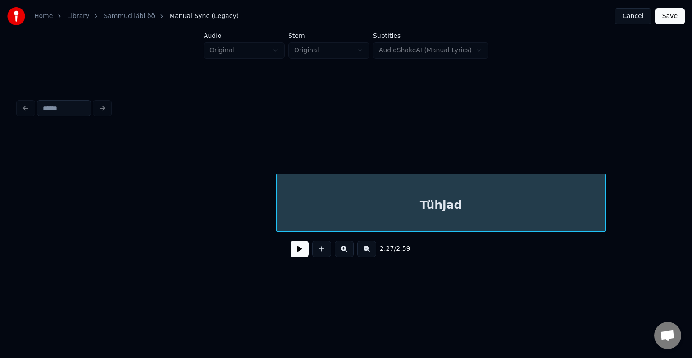
click at [602, 200] on div at bounding box center [603, 202] width 3 height 57
click at [291, 249] on button at bounding box center [300, 249] width 18 height 16
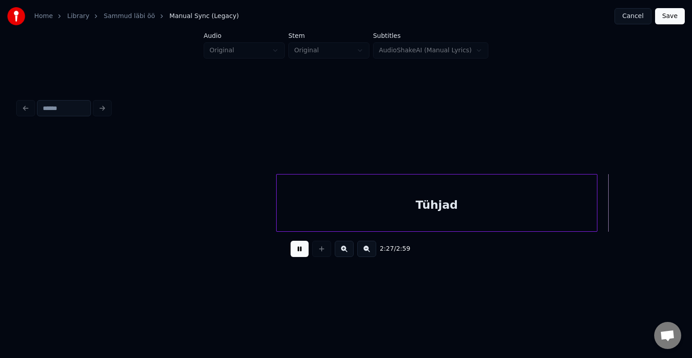
click at [291, 249] on button at bounding box center [300, 249] width 18 height 16
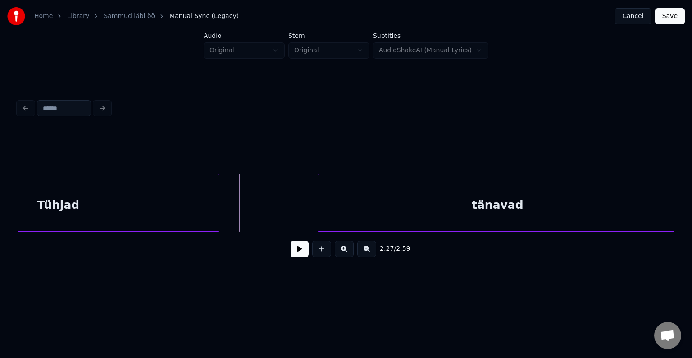
scroll to position [0, 56438]
click at [571, 204] on div "tänavad" at bounding box center [479, 204] width 359 height 61
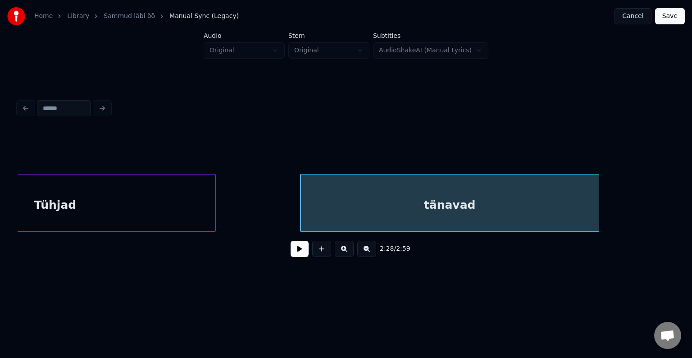
click at [596, 215] on div at bounding box center [597, 202] width 3 height 57
click at [296, 255] on button at bounding box center [300, 249] width 18 height 16
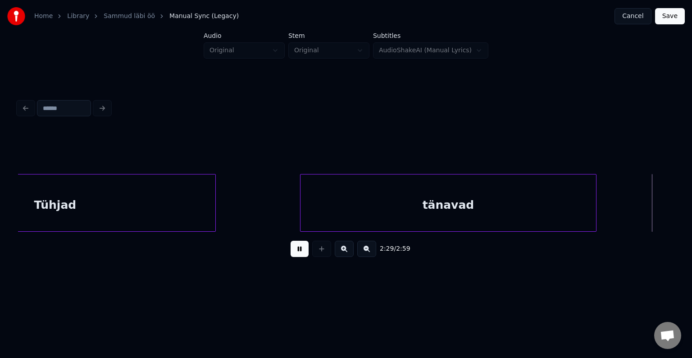
scroll to position [0, 57105]
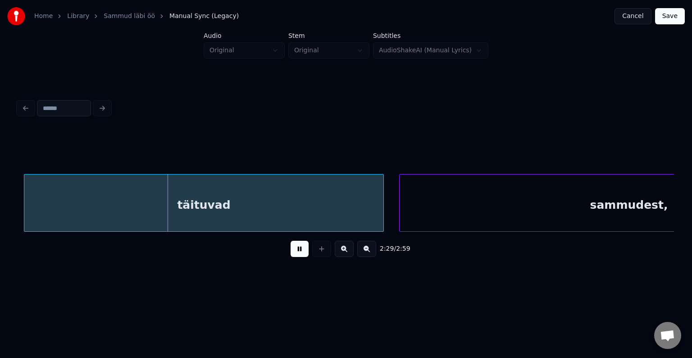
drag, startPoint x: 296, startPoint y: 254, endPoint x: 300, endPoint y: 217, distance: 37.2
click at [296, 253] on button at bounding box center [300, 249] width 18 height 16
click at [287, 212] on div "täituvad" at bounding box center [196, 204] width 359 height 61
click at [374, 197] on div "täituvad" at bounding box center [197, 204] width 359 height 61
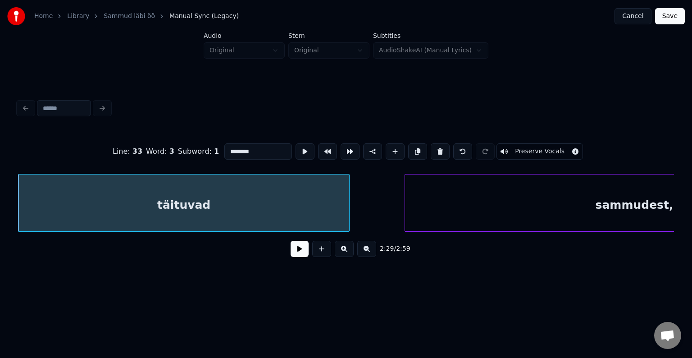
click at [346, 204] on div at bounding box center [347, 202] width 3 height 57
click at [296, 252] on button at bounding box center [300, 249] width 18 height 16
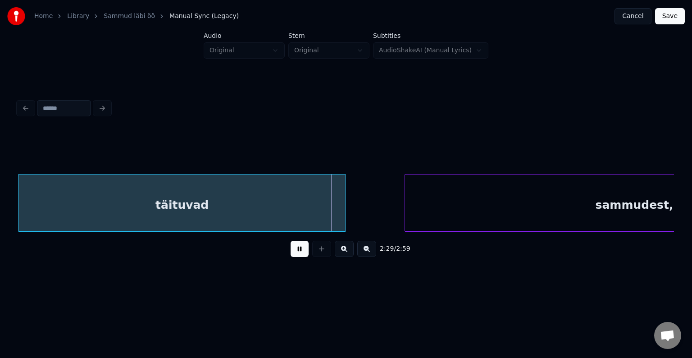
drag, startPoint x: 296, startPoint y: 252, endPoint x: 333, endPoint y: 233, distance: 41.3
click at [297, 252] on button at bounding box center [300, 249] width 18 height 16
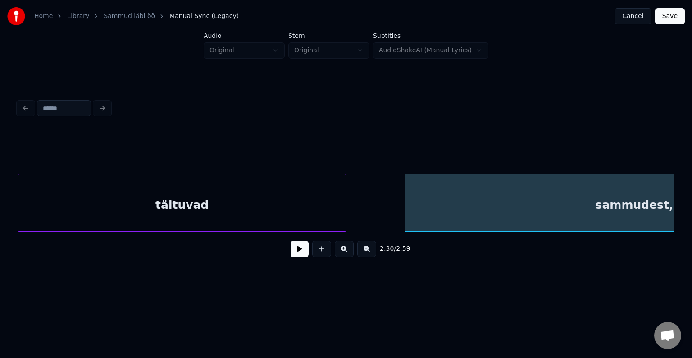
scroll to position [0, 57287]
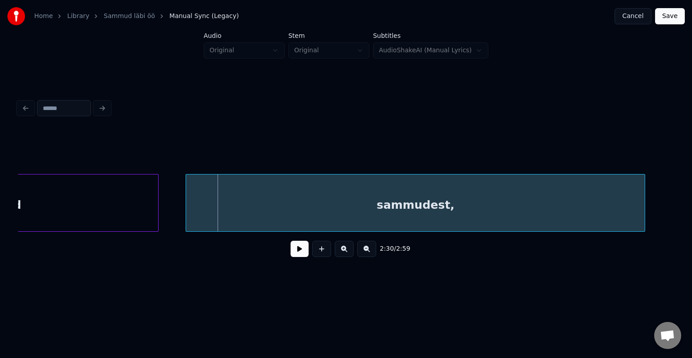
click at [482, 202] on div "sammudest," at bounding box center [415, 204] width 459 height 61
click at [300, 248] on button at bounding box center [300, 249] width 18 height 16
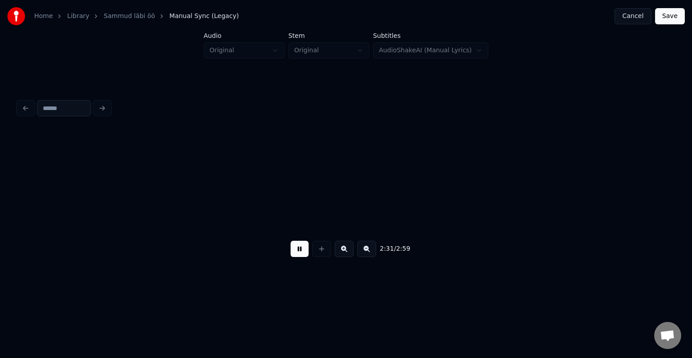
scroll to position [0, 57949]
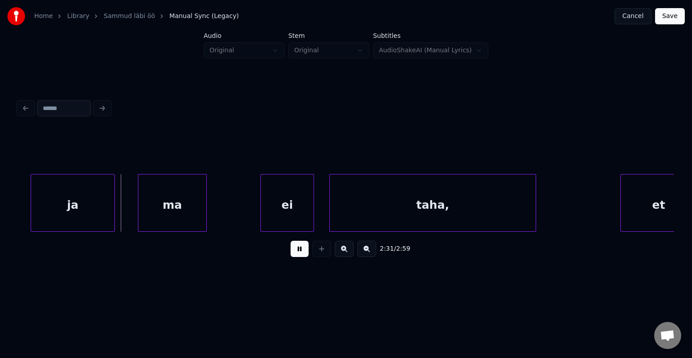
click at [300, 244] on button at bounding box center [300, 249] width 18 height 16
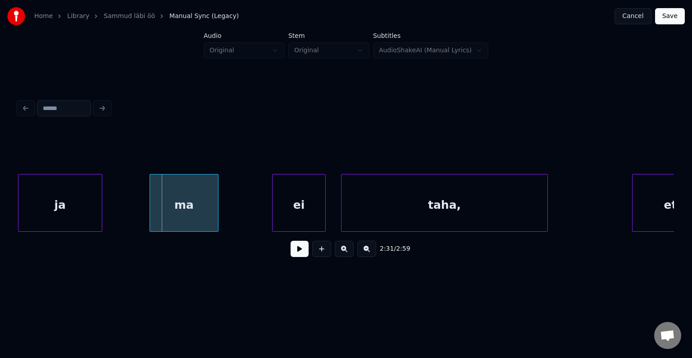
scroll to position [0, 57936]
click at [62, 187] on div "ja" at bounding box center [60, 204] width 83 height 61
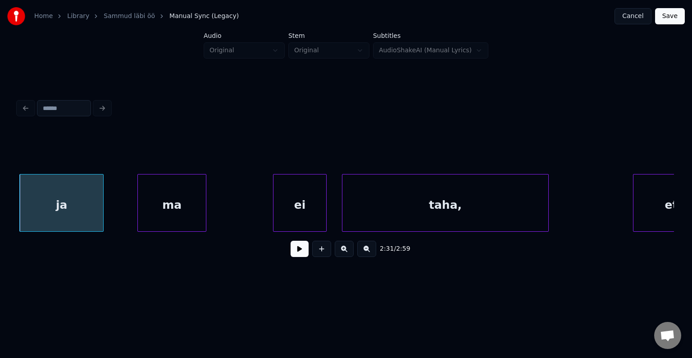
click at [189, 198] on div "ma" at bounding box center [172, 204] width 68 height 61
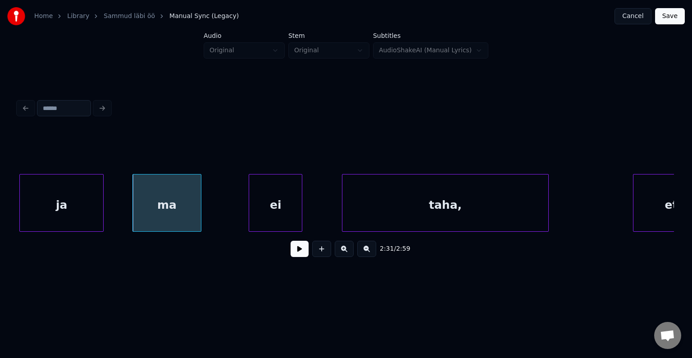
click at [272, 212] on div "ei" at bounding box center [275, 204] width 53 height 61
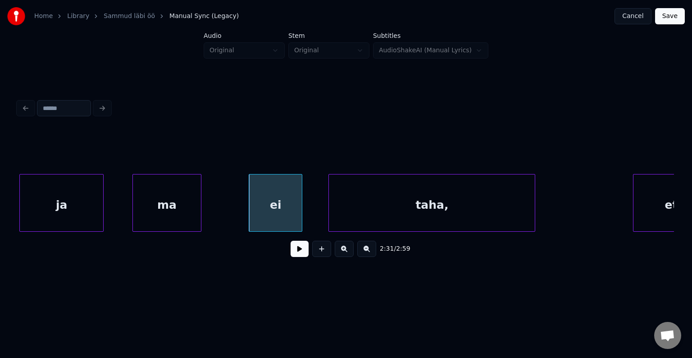
click at [466, 188] on div "taha," at bounding box center [432, 204] width 206 height 61
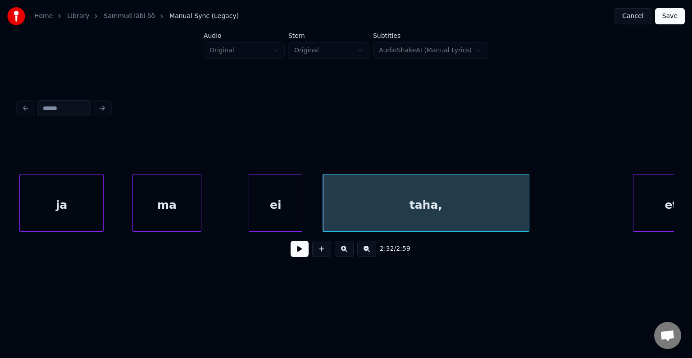
click at [99, 188] on div "ja" at bounding box center [61, 204] width 83 height 61
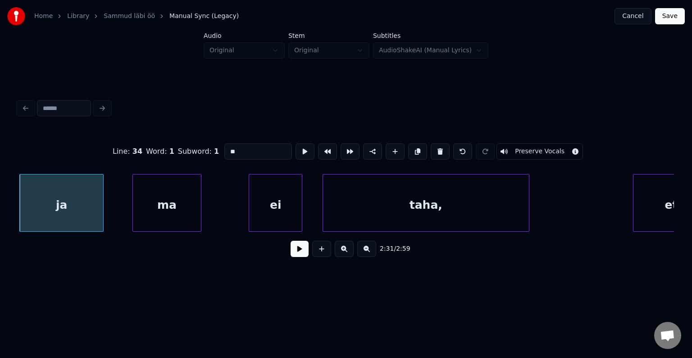
click at [294, 254] on button at bounding box center [300, 249] width 18 height 16
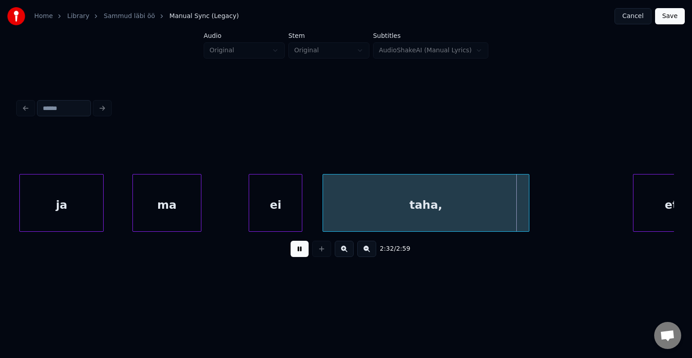
click at [294, 249] on button at bounding box center [300, 249] width 18 height 16
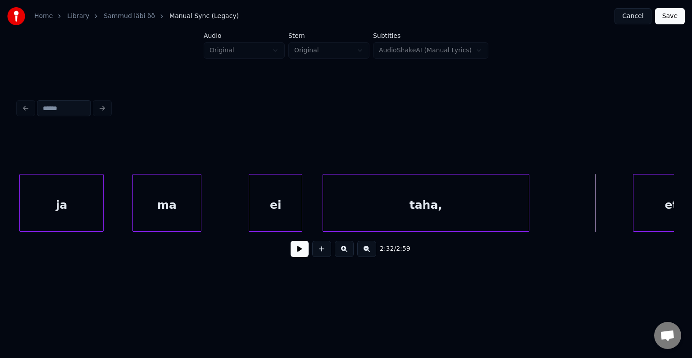
scroll to position [0, 57970]
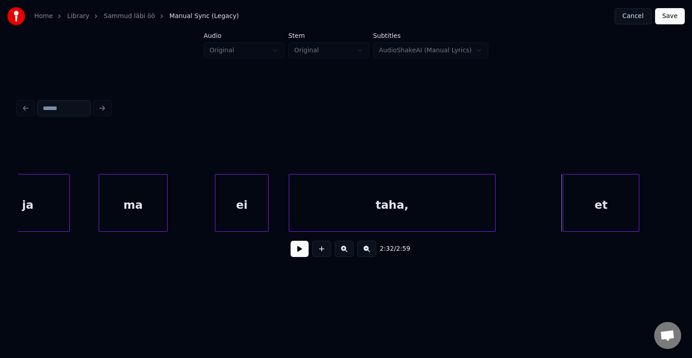
click at [624, 189] on div "et" at bounding box center [601, 204] width 76 height 61
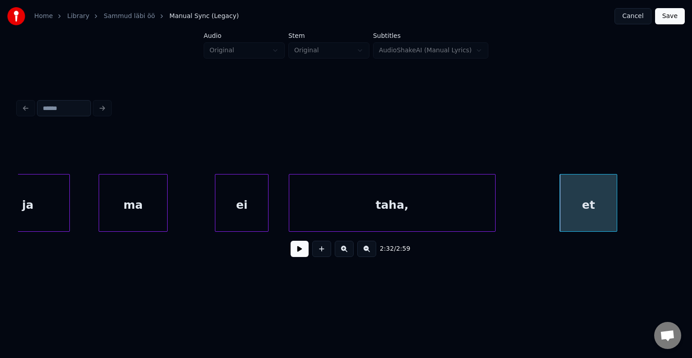
click at [614, 202] on div at bounding box center [615, 202] width 3 height 57
click at [599, 205] on div "et" at bounding box center [597, 204] width 47 height 61
click at [299, 256] on button at bounding box center [300, 249] width 18 height 16
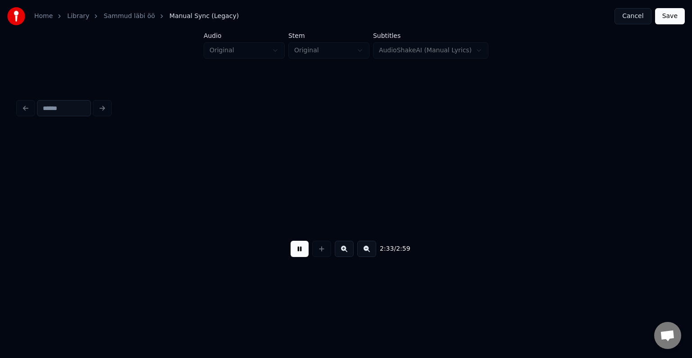
scroll to position [0, 58630]
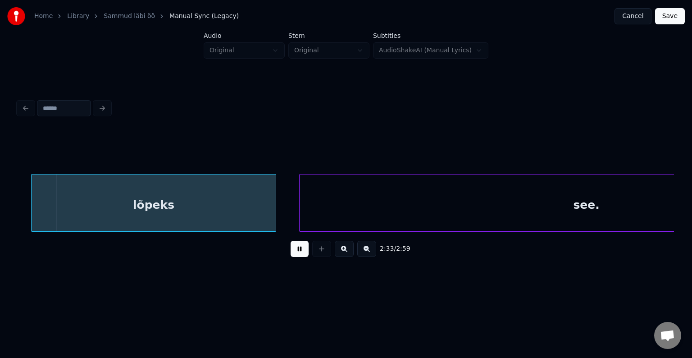
click at [299, 256] on button at bounding box center [300, 249] width 18 height 16
click at [225, 200] on div "lõpeks" at bounding box center [140, 204] width 244 height 61
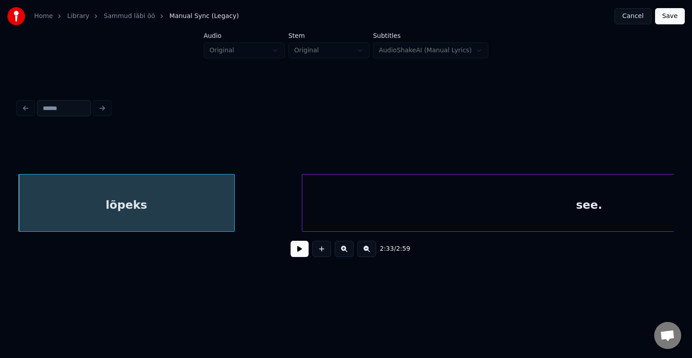
click at [232, 195] on div at bounding box center [233, 202] width 3 height 57
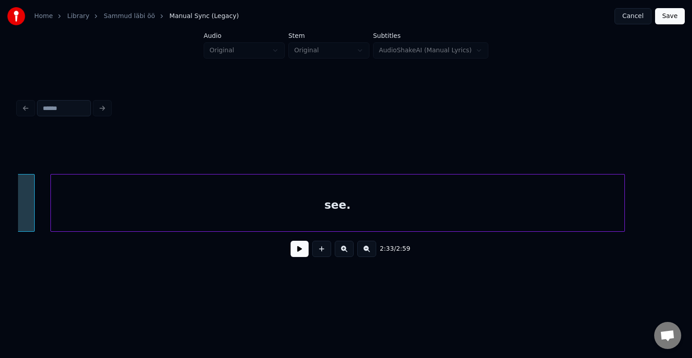
click at [387, 191] on div "see." at bounding box center [338, 204] width 574 height 61
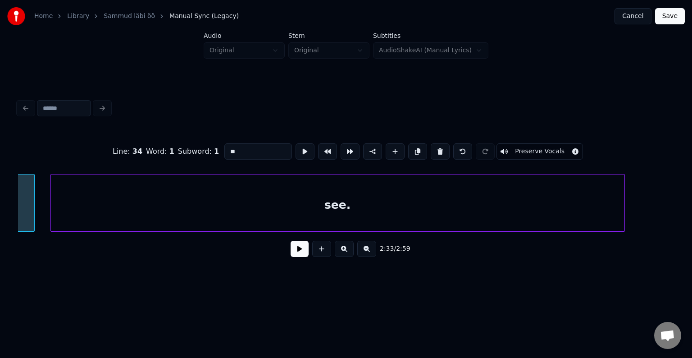
type input "******"
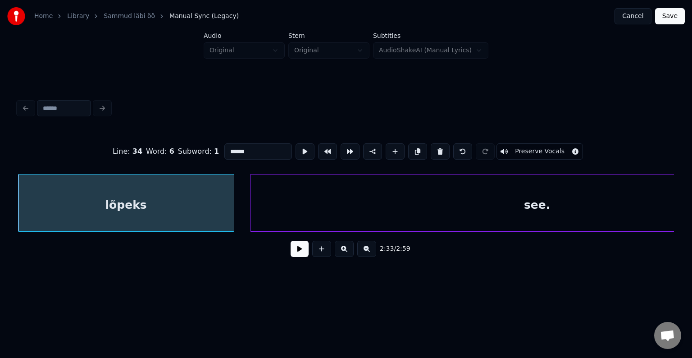
click at [297, 252] on button at bounding box center [300, 249] width 18 height 16
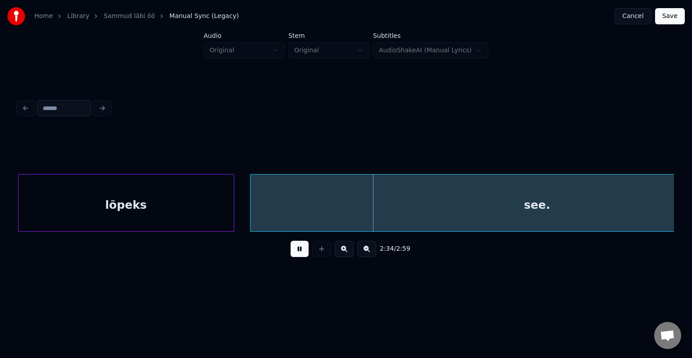
click at [295, 251] on button at bounding box center [300, 249] width 18 height 16
click at [294, 250] on button at bounding box center [300, 249] width 18 height 16
click at [293, 250] on button at bounding box center [300, 249] width 18 height 16
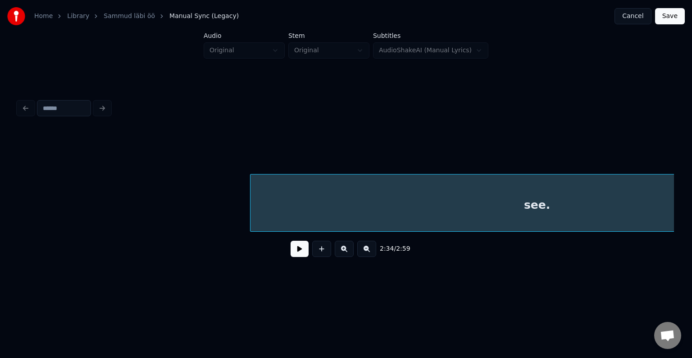
scroll to position [0, 59289]
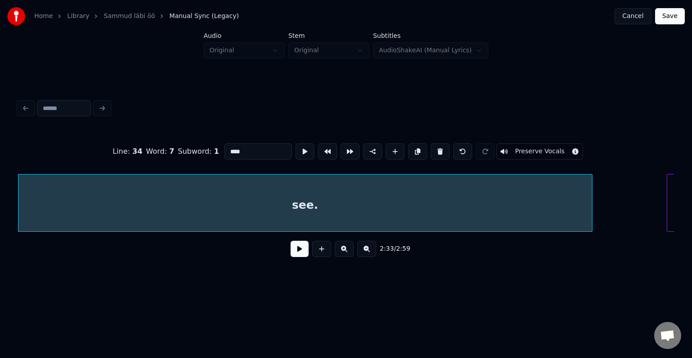
click at [301, 252] on button at bounding box center [300, 249] width 18 height 16
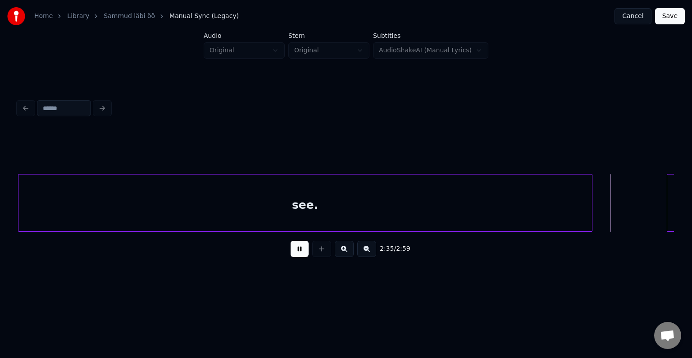
click at [299, 251] on button at bounding box center [300, 249] width 18 height 16
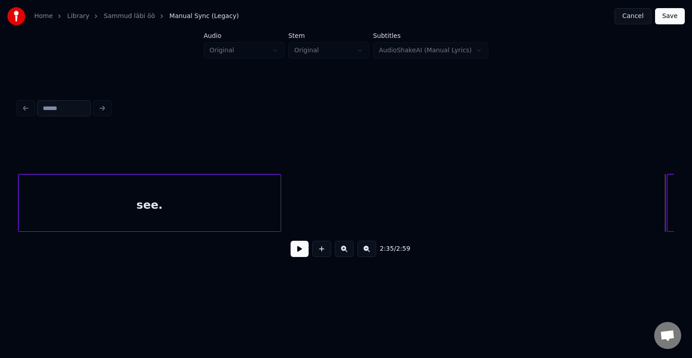
click at [278, 220] on div at bounding box center [279, 202] width 3 height 57
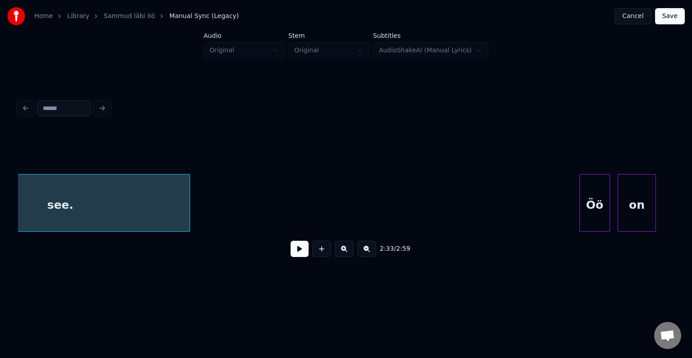
scroll to position [0, 58950]
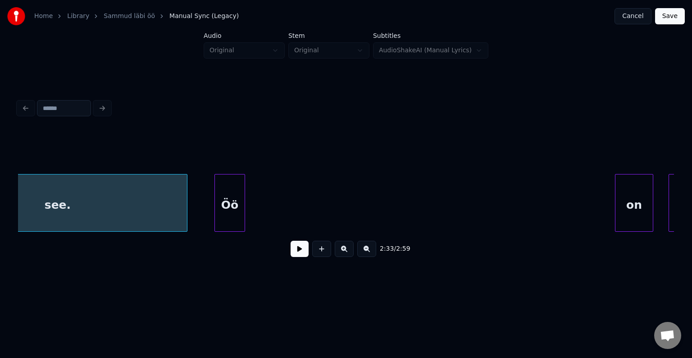
click at [233, 206] on div "Öö" at bounding box center [230, 204] width 30 height 61
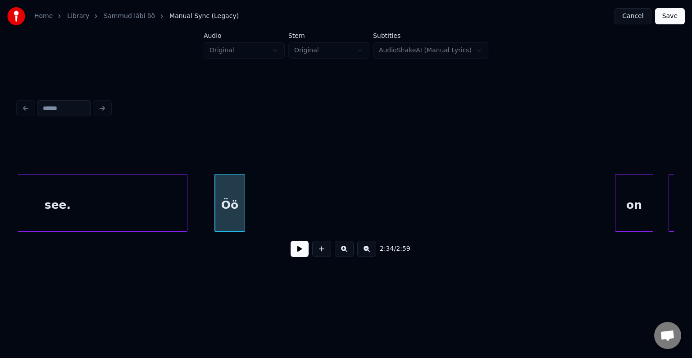
click at [121, 182] on div "see." at bounding box center [57, 204] width 259 height 61
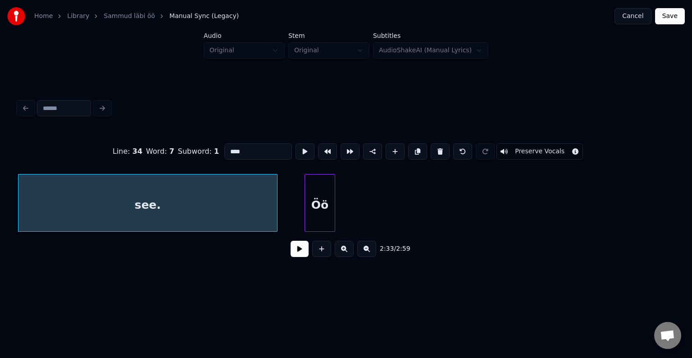
click at [293, 251] on button at bounding box center [300, 249] width 18 height 16
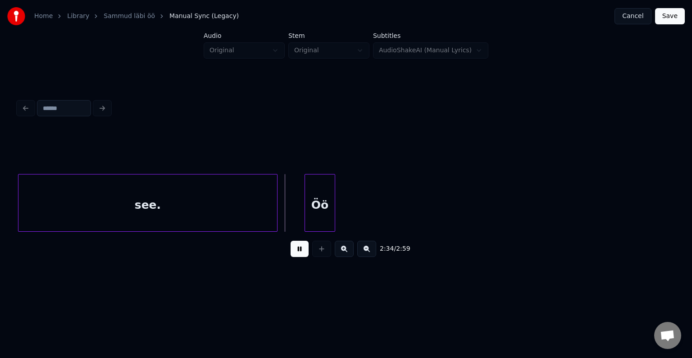
click at [293, 250] on button at bounding box center [300, 249] width 18 height 16
click at [310, 206] on div "Öö" at bounding box center [306, 204] width 30 height 61
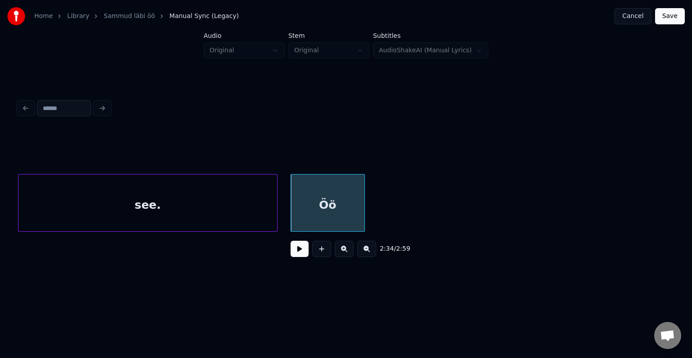
click at [364, 226] on div at bounding box center [363, 202] width 3 height 57
click at [676, 232] on div "2:34 / 2:59" at bounding box center [345, 180] width 663 height 178
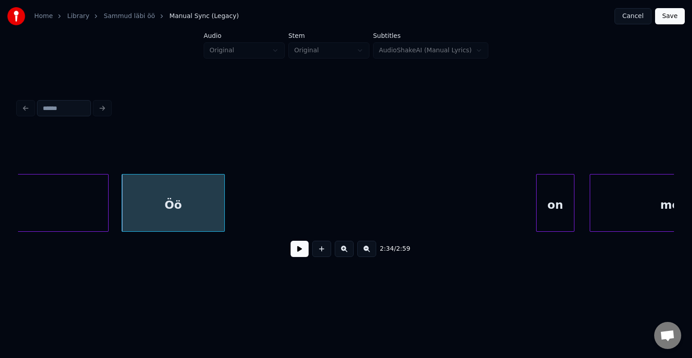
scroll to position [0, 59040]
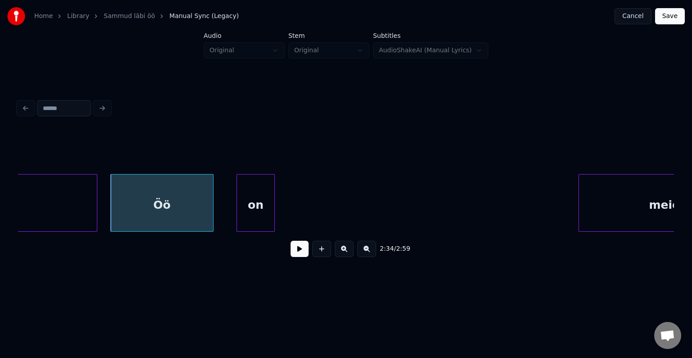
click at [249, 223] on div "on" at bounding box center [255, 204] width 37 height 61
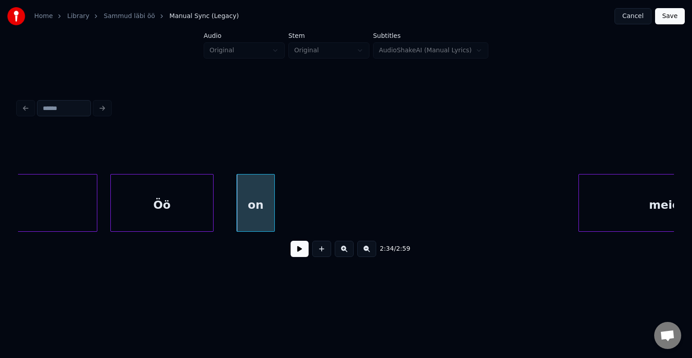
click at [296, 253] on button at bounding box center [300, 249] width 18 height 16
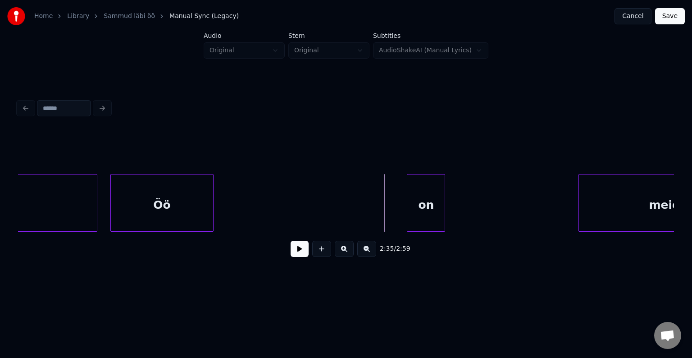
click at [430, 203] on div "on" at bounding box center [425, 204] width 37 height 61
click at [298, 257] on button at bounding box center [300, 249] width 18 height 16
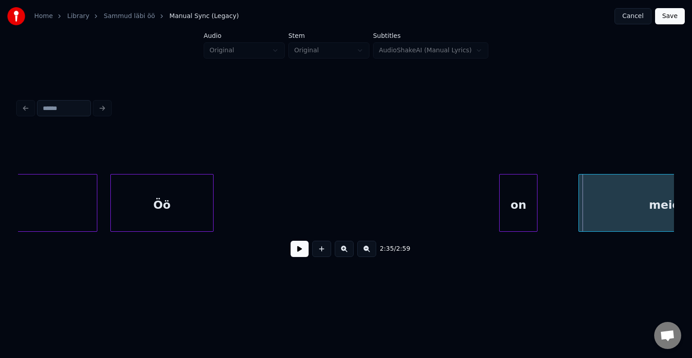
click at [520, 204] on div "on" at bounding box center [518, 204] width 37 height 61
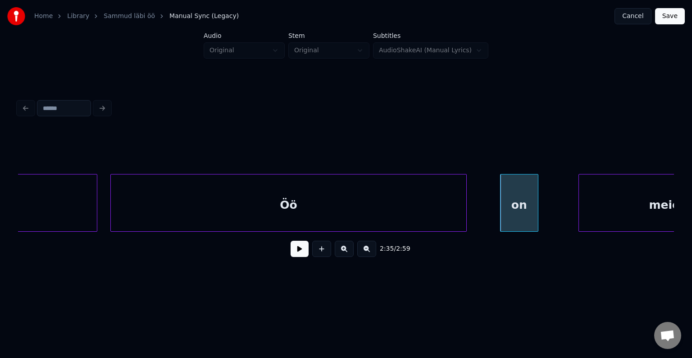
click at [466, 212] on div at bounding box center [465, 202] width 3 height 57
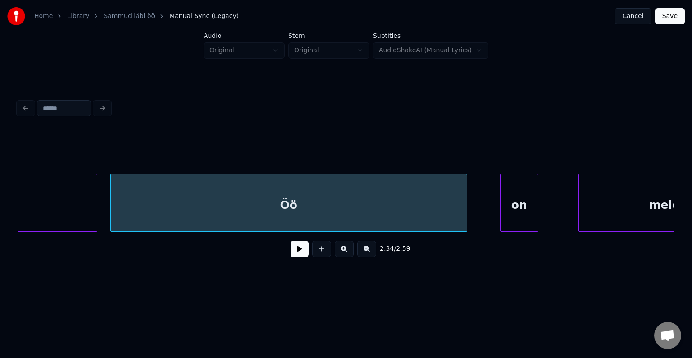
click at [292, 263] on div "2:34 / 2:59" at bounding box center [346, 249] width 656 height 34
click at [293, 257] on button at bounding box center [300, 249] width 18 height 16
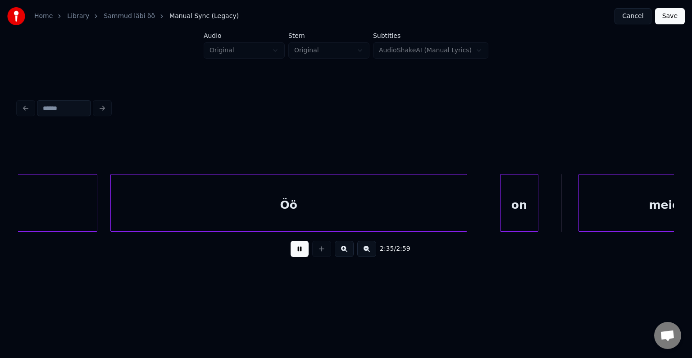
click at [296, 257] on button at bounding box center [300, 249] width 18 height 16
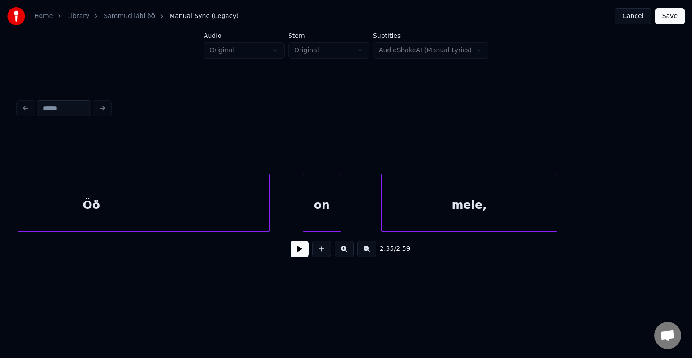
scroll to position [0, 59238]
click at [491, 206] on div "meie," at bounding box center [456, 204] width 175 height 61
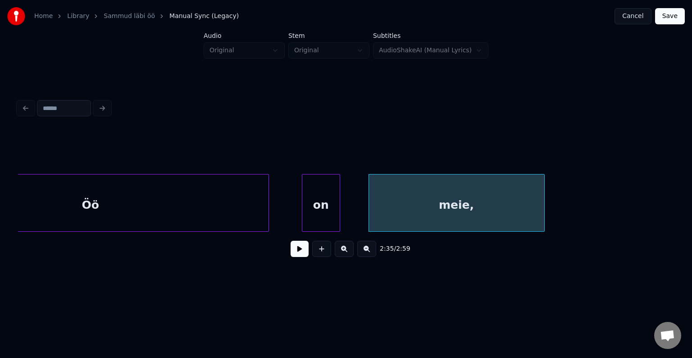
click at [292, 255] on button at bounding box center [300, 249] width 18 height 16
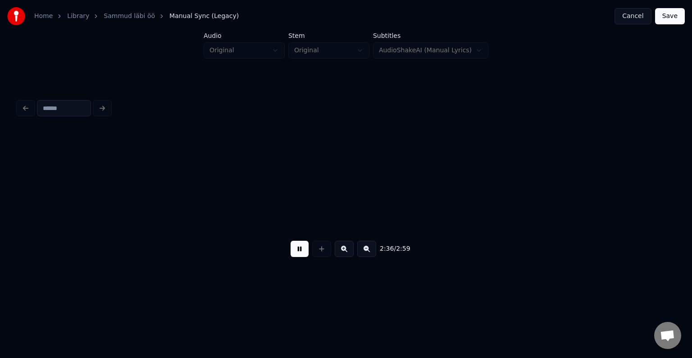
scroll to position [0, 59899]
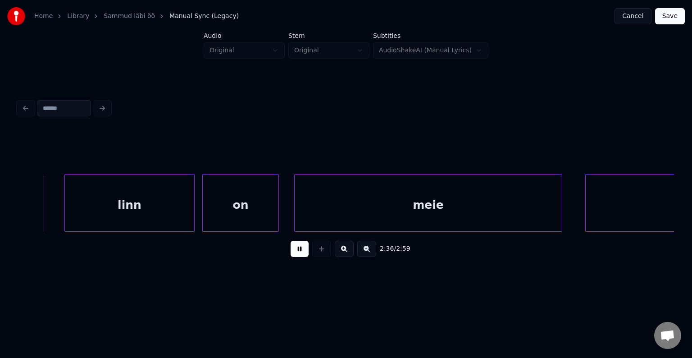
click at [295, 254] on button at bounding box center [300, 249] width 18 height 16
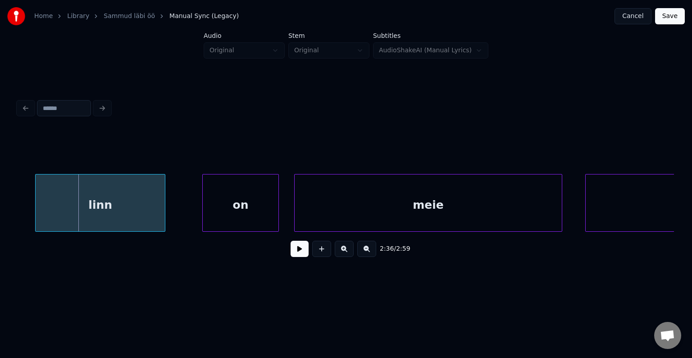
click at [99, 186] on div "linn" at bounding box center [100, 204] width 129 height 61
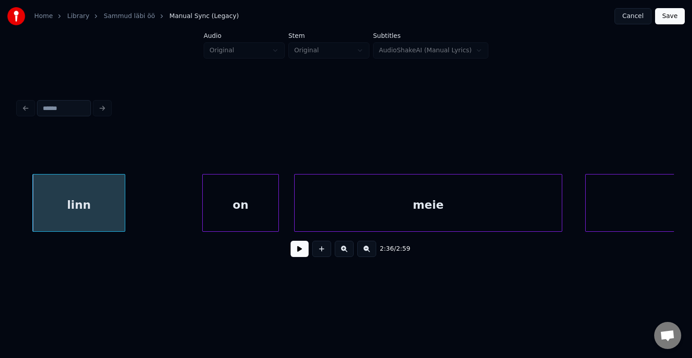
click at [122, 202] on div at bounding box center [123, 202] width 3 height 57
click at [204, 195] on div "on" at bounding box center [202, 204] width 76 height 61
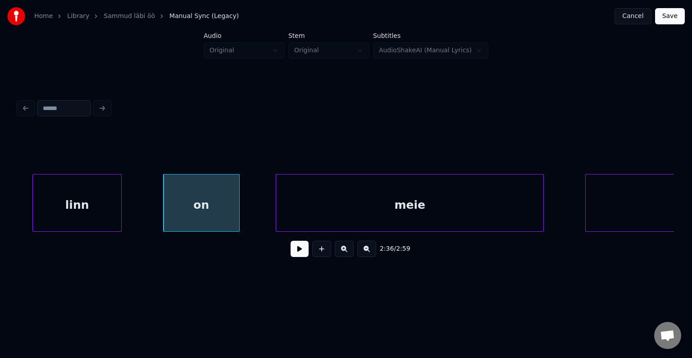
click at [432, 196] on div "meie" at bounding box center [409, 204] width 267 height 61
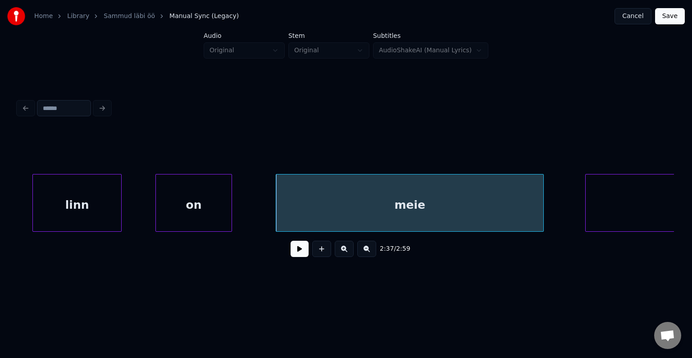
click at [197, 202] on div "on" at bounding box center [194, 204] width 76 height 61
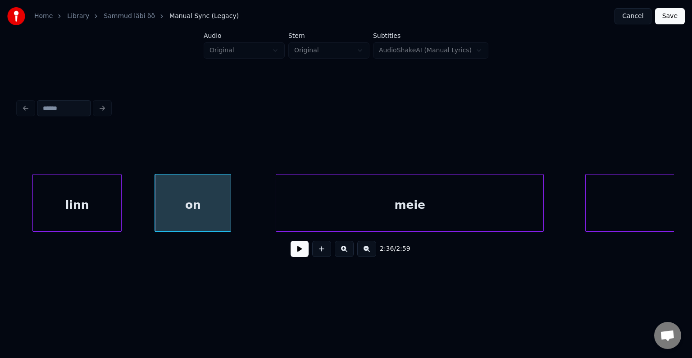
click at [294, 257] on button at bounding box center [300, 249] width 18 height 16
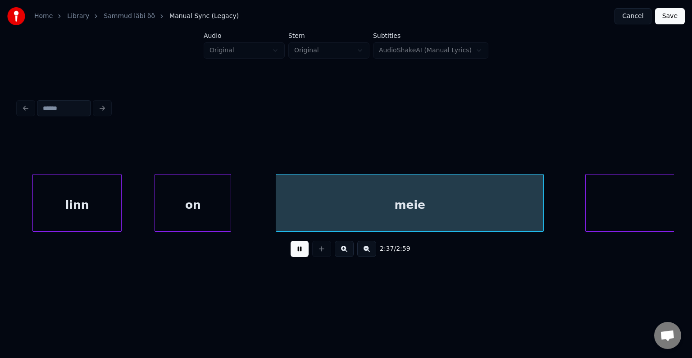
click at [294, 257] on button at bounding box center [300, 249] width 18 height 16
click at [294, 246] on button at bounding box center [300, 249] width 18 height 16
click at [296, 247] on button at bounding box center [300, 249] width 18 height 16
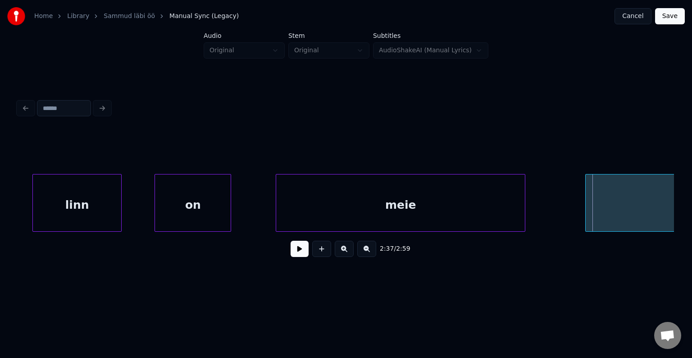
click at [522, 198] on div at bounding box center [523, 202] width 3 height 57
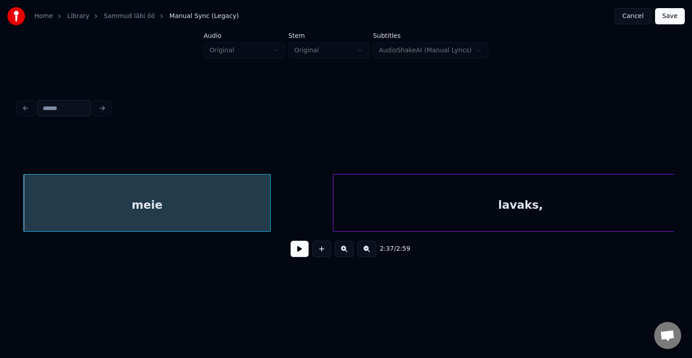
scroll to position [0, 60183]
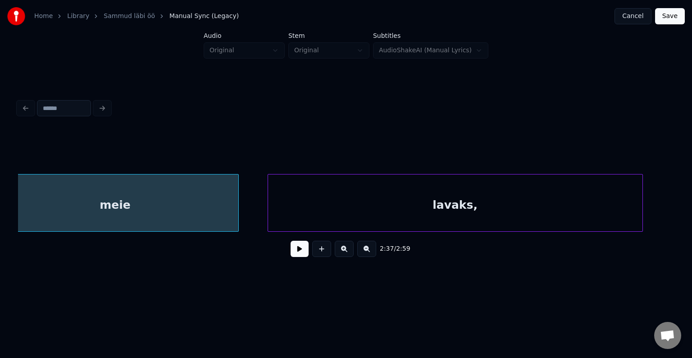
click at [533, 204] on div "lavaks," at bounding box center [455, 204] width 374 height 61
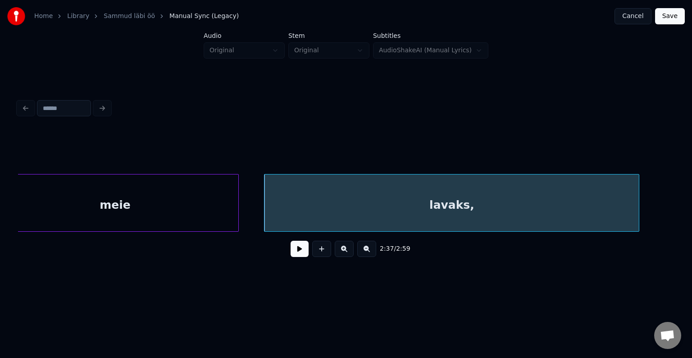
click at [303, 255] on button at bounding box center [300, 249] width 18 height 16
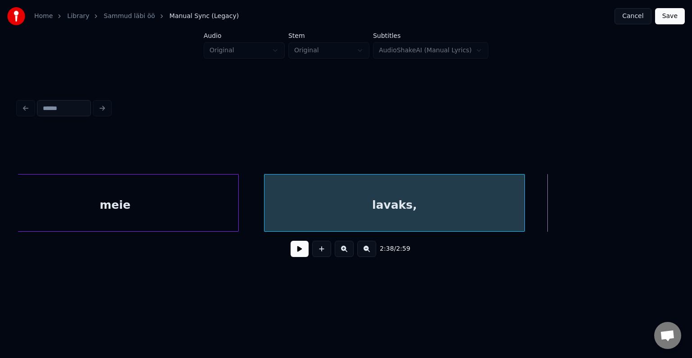
click at [522, 203] on div at bounding box center [523, 202] width 3 height 57
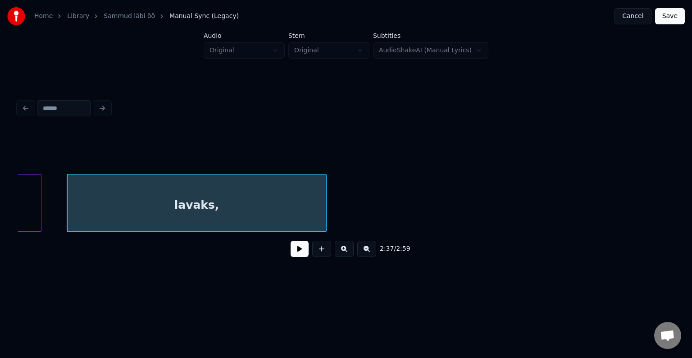
scroll to position [0, 60381]
click at [292, 253] on button at bounding box center [300, 249] width 18 height 16
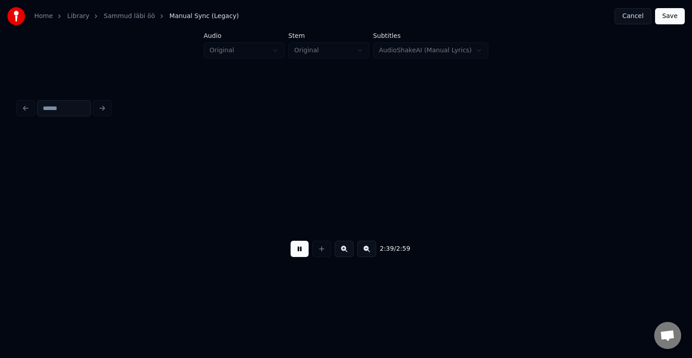
scroll to position [0, 61043]
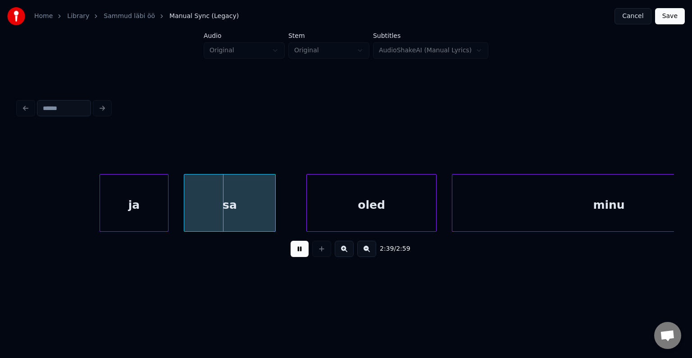
click at [293, 253] on button at bounding box center [300, 249] width 18 height 16
click at [105, 204] on div "ja" at bounding box center [98, 204] width 68 height 61
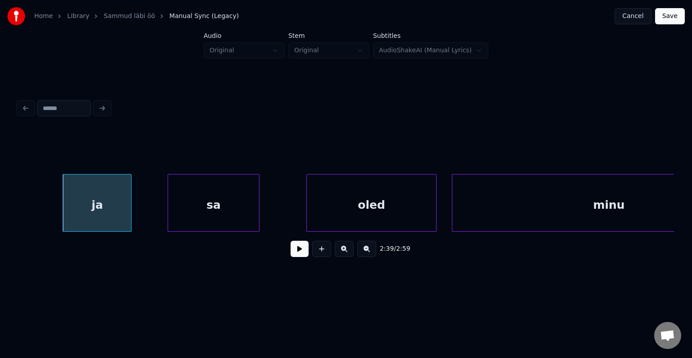
click at [245, 203] on div "sa" at bounding box center [213, 204] width 91 height 61
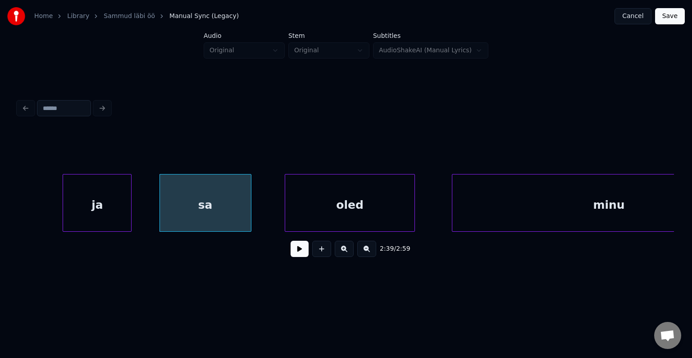
click at [350, 203] on div "oled" at bounding box center [349, 204] width 129 height 61
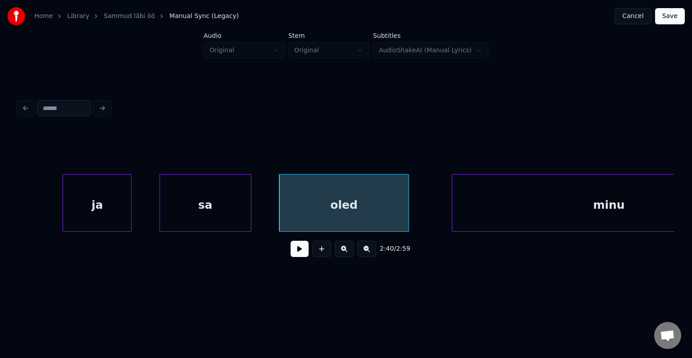
scroll to position [0, 61132]
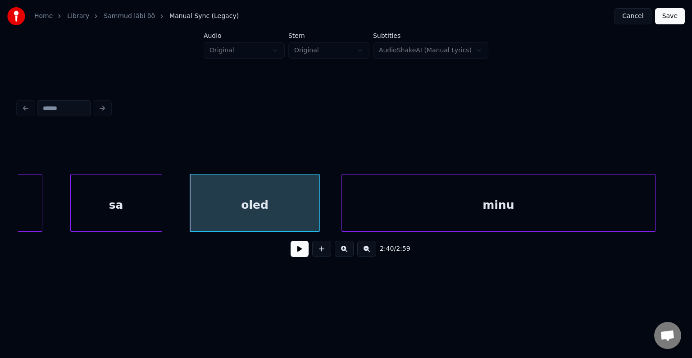
click at [530, 213] on div "minu" at bounding box center [498, 204] width 313 height 61
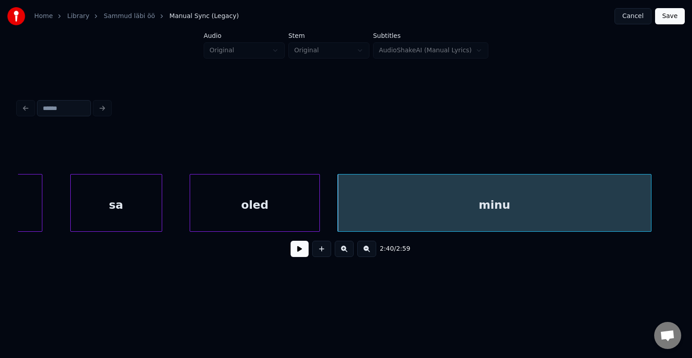
click at [137, 211] on div "sa" at bounding box center [116, 204] width 91 height 61
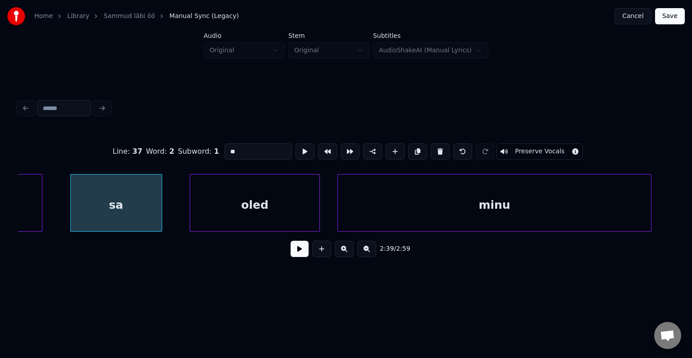
click at [305, 255] on div "2:39 / 2:59" at bounding box center [346, 249] width 642 height 20
click at [291, 257] on button at bounding box center [300, 249] width 18 height 16
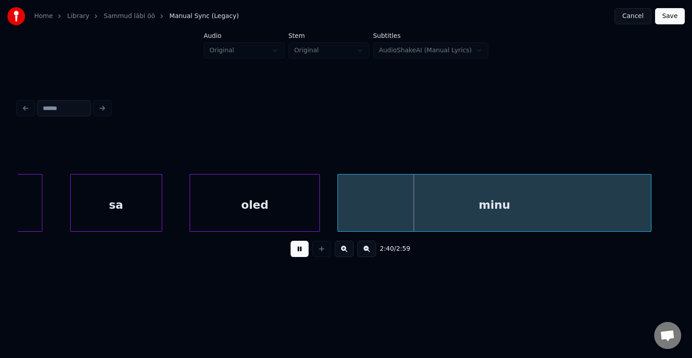
click at [291, 257] on button at bounding box center [300, 249] width 18 height 16
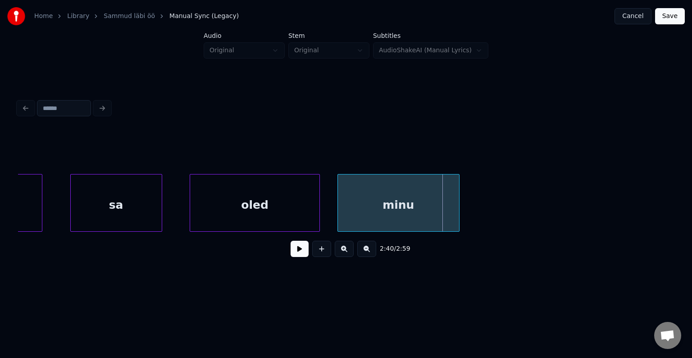
click at [456, 212] on div at bounding box center [457, 202] width 3 height 57
click at [297, 249] on button at bounding box center [300, 249] width 18 height 16
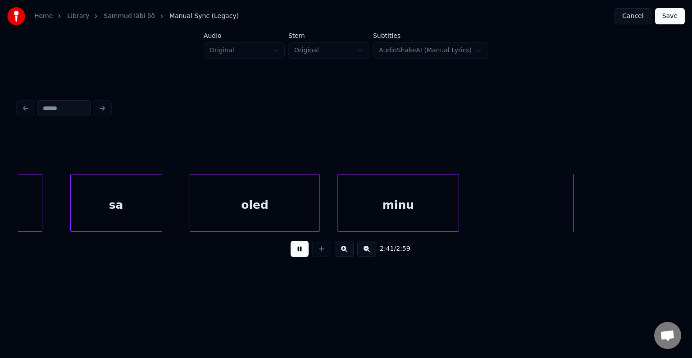
click at [298, 249] on button at bounding box center [300, 249] width 18 height 16
click at [299, 249] on button at bounding box center [300, 249] width 18 height 16
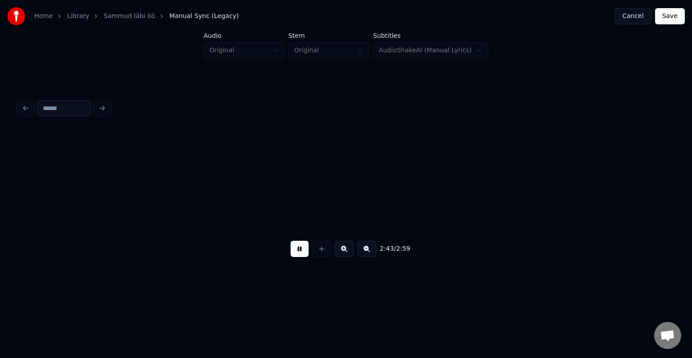
scroll to position [0, 62449]
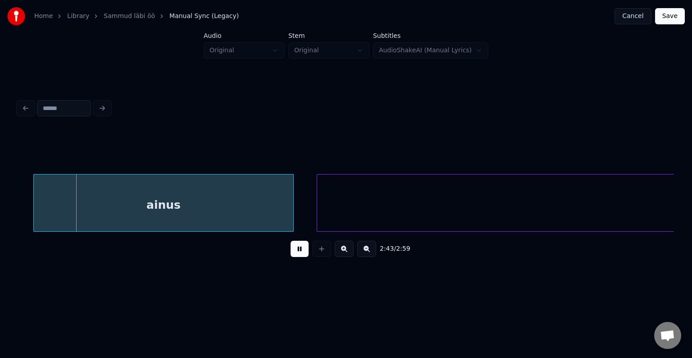
click at [299, 249] on button at bounding box center [300, 249] width 18 height 16
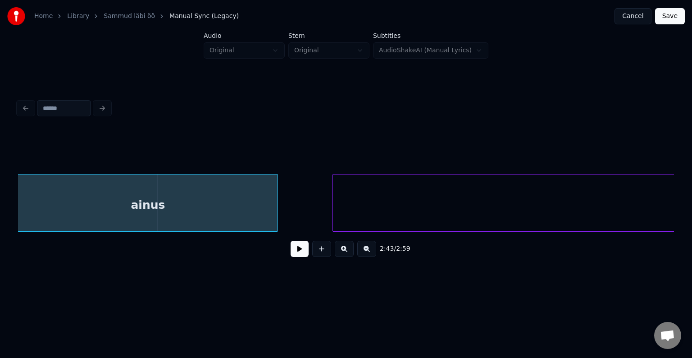
scroll to position [0, 62433]
click at [216, 206] on div "ainus" at bounding box center [147, 204] width 259 height 61
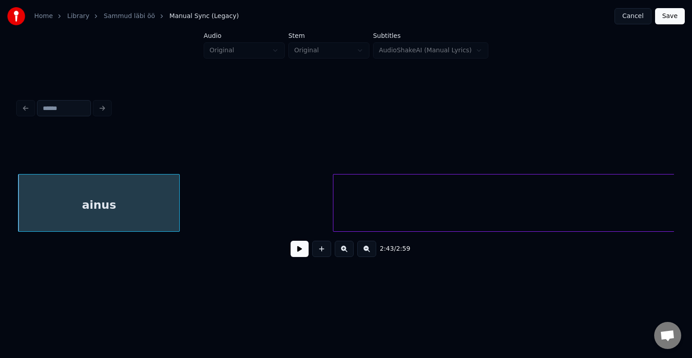
click at [177, 208] on div at bounding box center [178, 202] width 3 height 57
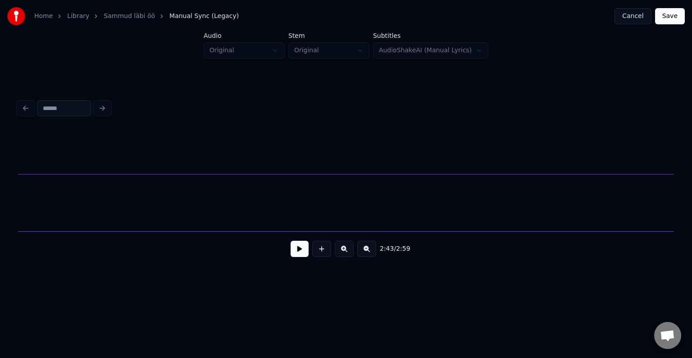
scroll to position [0, 62692]
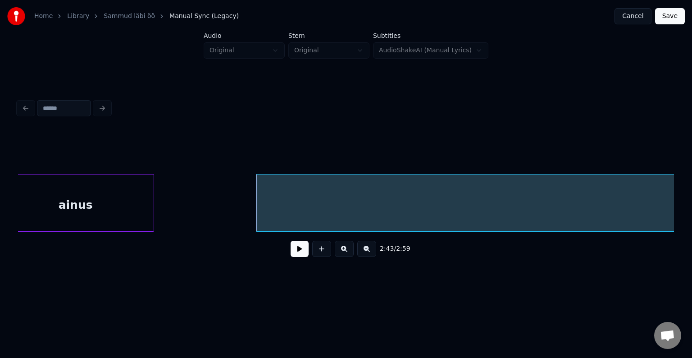
scroll to position [0, 62439]
click at [291, 257] on button at bounding box center [300, 249] width 18 height 16
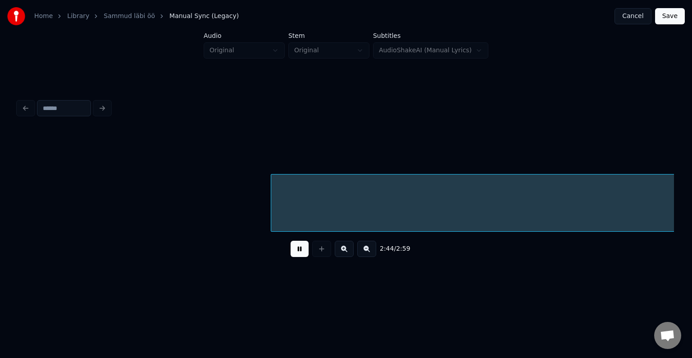
scroll to position [0, 63099]
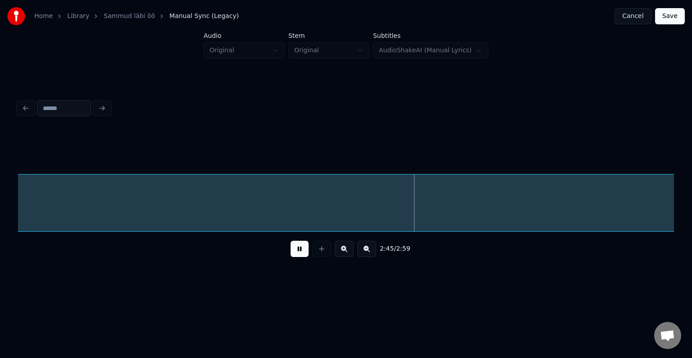
click at [295, 257] on button at bounding box center [300, 249] width 18 height 16
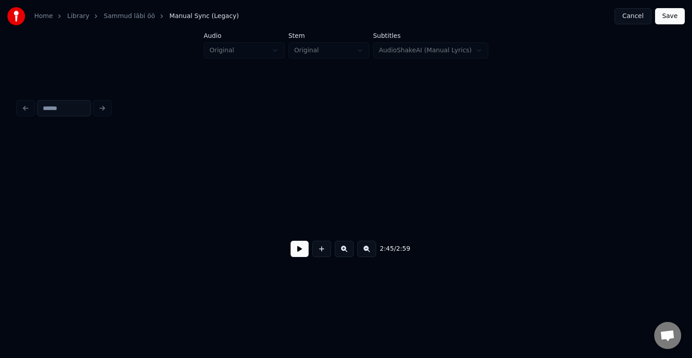
click at [0, 204] on div "Home Library Sammud läbi öö Manual Sync (Legacy) Cancel Save Audio Original Ste…" at bounding box center [346, 143] width 692 height 287
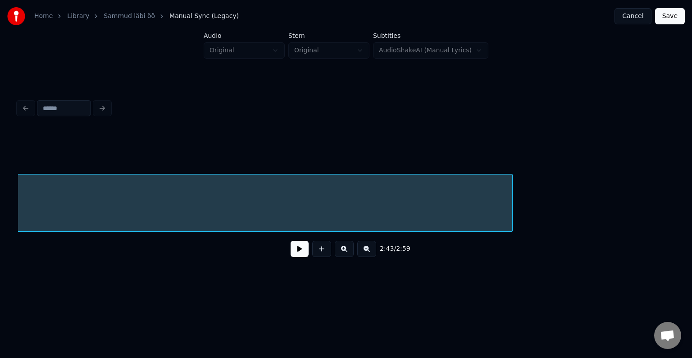
scroll to position [0, 66188]
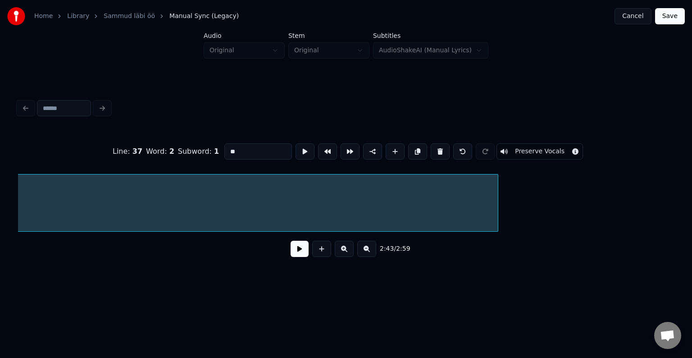
scroll to position [0, 62692]
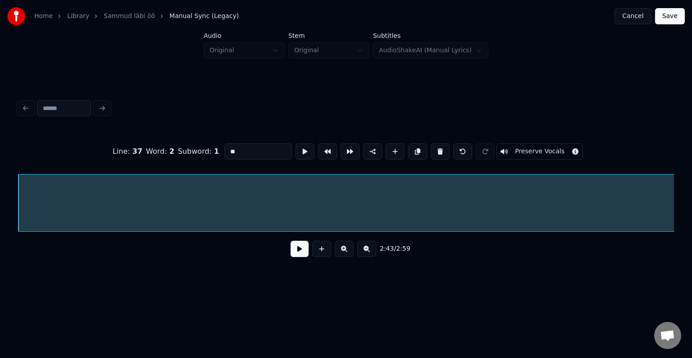
type input "********"
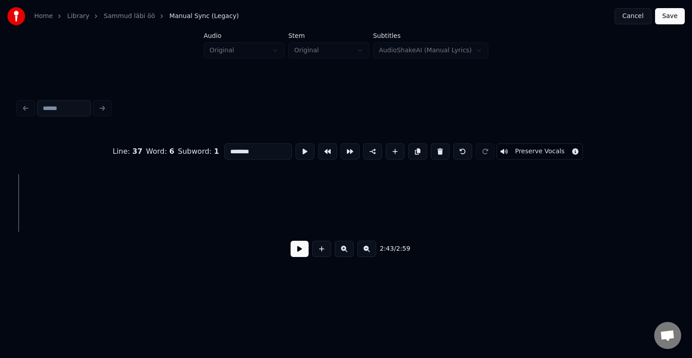
click at [692, 254] on div "Home Library Sammud läbi öö Manual Sync (Legacy) Cancel Save Audio Original Ste…" at bounding box center [346, 143] width 692 height 287
click at [692, 211] on div "Home Library Sammud läbi öö Manual Sync (Legacy) Cancel Save Audio Original Ste…" at bounding box center [346, 143] width 692 height 287
click at [651, 202] on div at bounding box center [650, 202] width 3 height 57
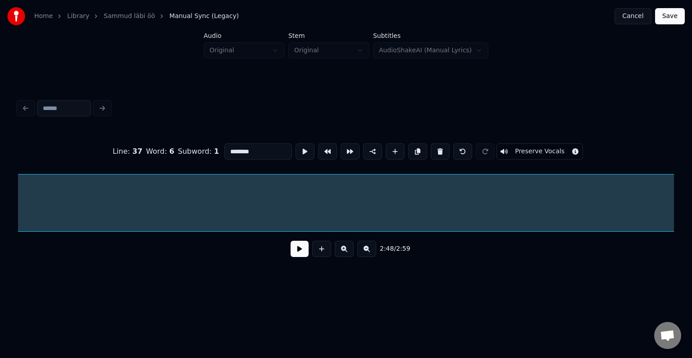
click at [18, 184] on div "Line : 37 Word : 6 Subword : 1 ******** Preserve Vocals 2:48 / 2:59" at bounding box center [345, 180] width 663 height 178
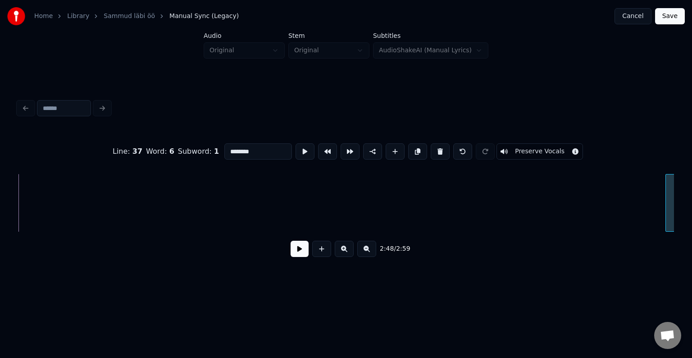
click at [666, 208] on div at bounding box center [667, 202] width 3 height 57
click at [294, 252] on button at bounding box center [300, 249] width 18 height 16
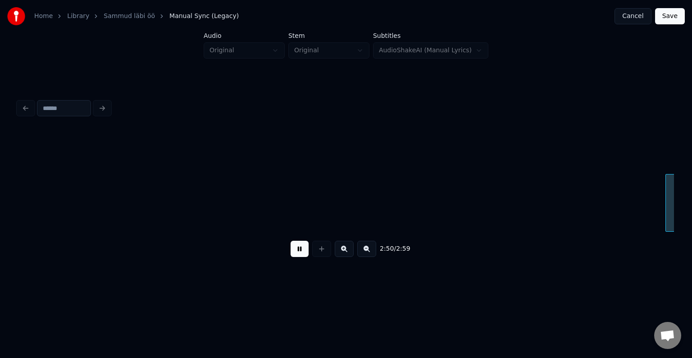
scroll to position [0, 65115]
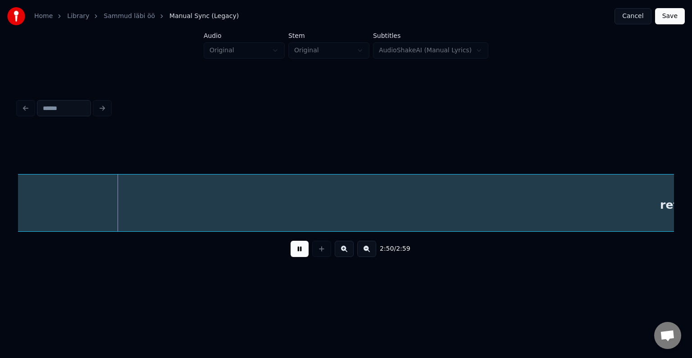
click at [294, 252] on button at bounding box center [300, 249] width 18 height 16
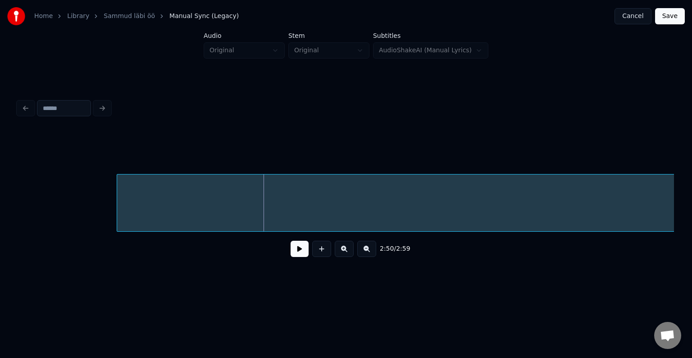
scroll to position [0, 65007]
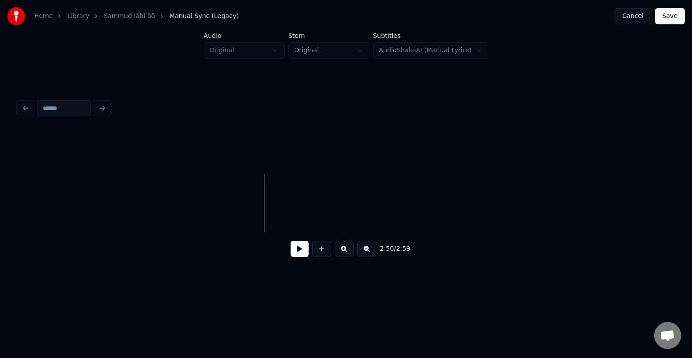
click at [692, 203] on div "Home Library Sammud läbi öö Manual Sync (Legacy) Cancel Save Audio Original Ste…" at bounding box center [346, 143] width 692 height 287
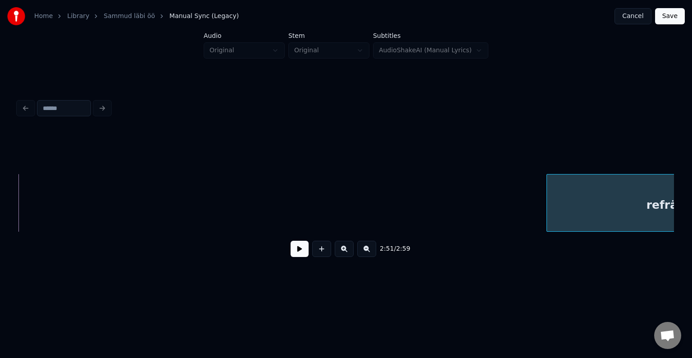
click at [548, 186] on div at bounding box center [548, 202] width 3 height 57
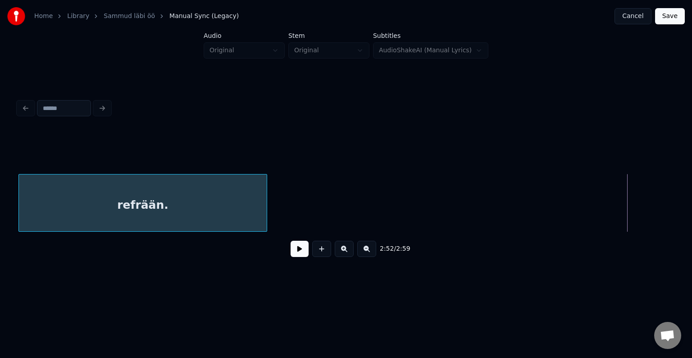
click at [0, 197] on div "Home Library Sammud läbi öö Manual Sync (Legacy) Cancel Save Audio Original Ste…" at bounding box center [346, 143] width 692 height 287
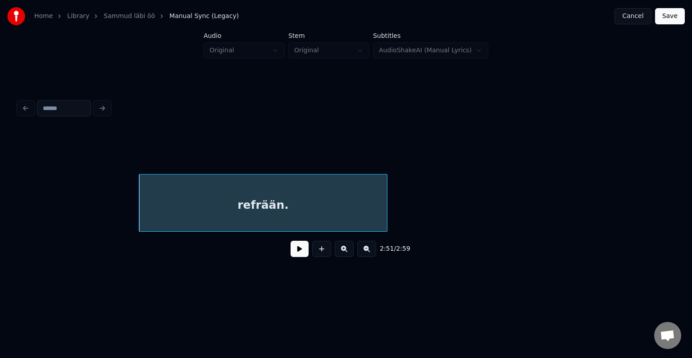
scroll to position [0, 65475]
click at [0, 219] on div "Home Library Sammud läbi öö Manual Sync (Legacy) Cancel Save Audio Original Ste…" at bounding box center [346, 143] width 692 height 287
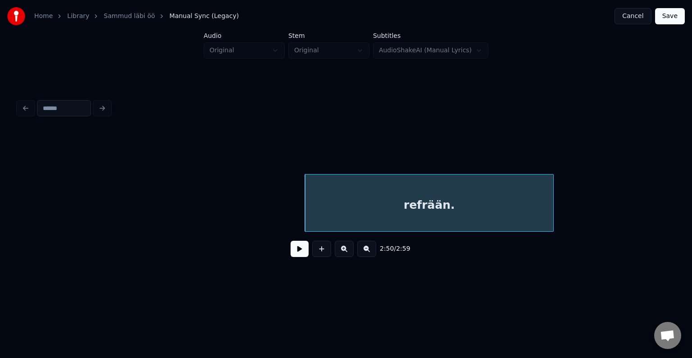
scroll to position [0, 64982]
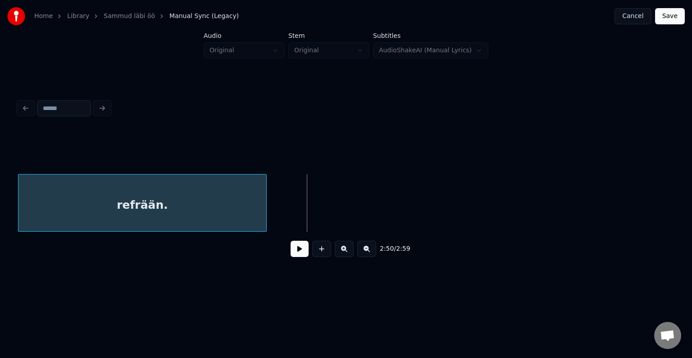
click at [88, 210] on div "refrään." at bounding box center [142, 204] width 248 height 61
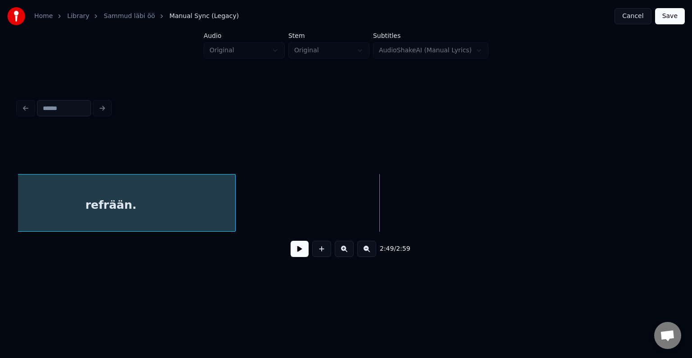
scroll to position [0, 64582]
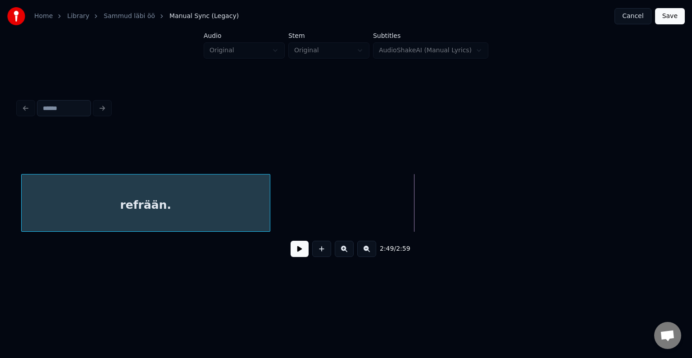
click at [81, 243] on div "2:49 / 2:59" at bounding box center [346, 197] width 656 height 137
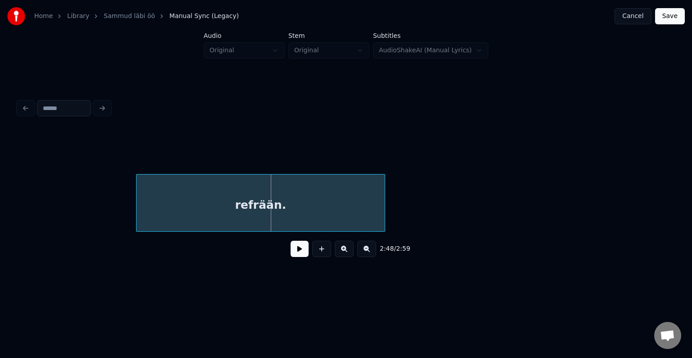
scroll to position [0, 64175]
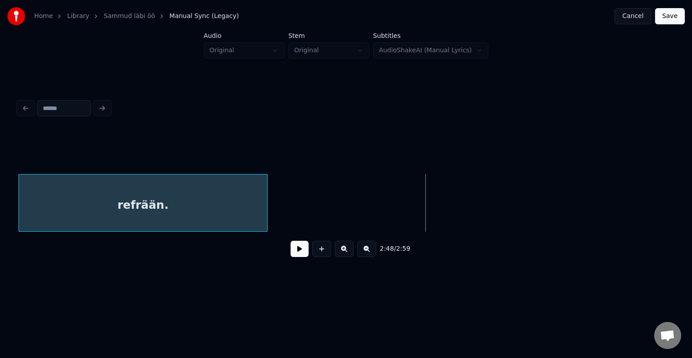
click at [0, 234] on div "Home Library Sammud läbi öö Manual Sync (Legacy) Cancel Save Audio Original Ste…" at bounding box center [346, 143] width 692 height 287
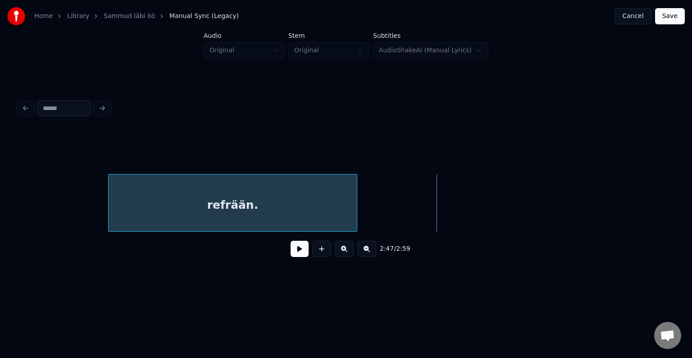
click at [109, 218] on div "refrään." at bounding box center [233, 204] width 248 height 61
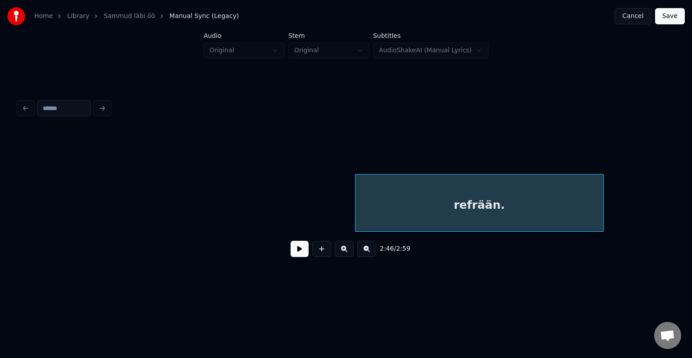
scroll to position [0, 63388]
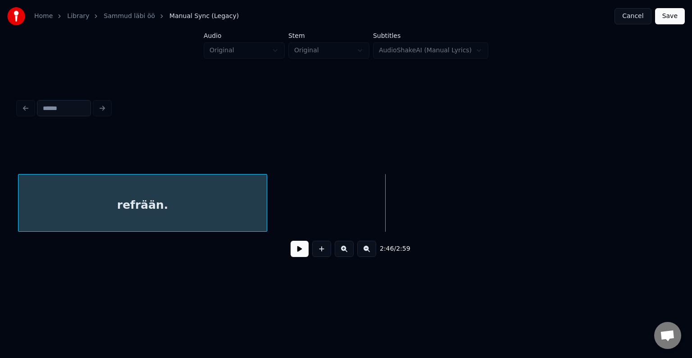
click at [175, 222] on div "refrään." at bounding box center [142, 204] width 248 height 61
click at [11, 235] on div "Home Library Sammud läbi öö Manual Sync (Legacy) Cancel Save Audio Original Ste…" at bounding box center [346, 143] width 692 height 287
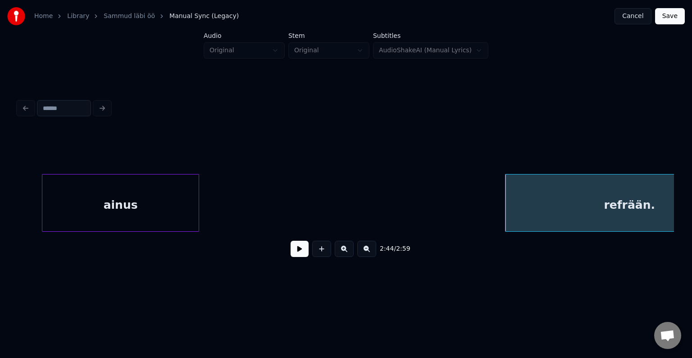
scroll to position [0, 62484]
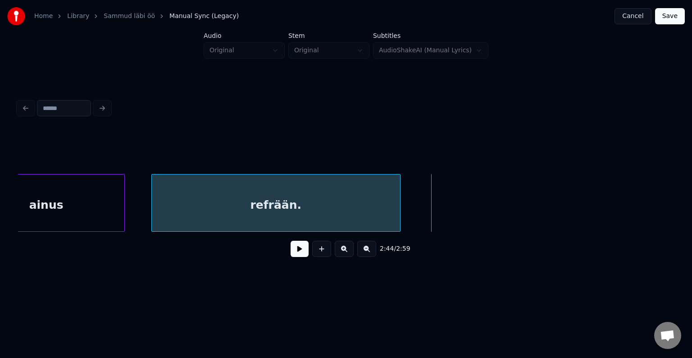
click at [353, 214] on div "refrään." at bounding box center [276, 204] width 248 height 61
click at [398, 210] on div "refrään." at bounding box center [274, 203] width 249 height 58
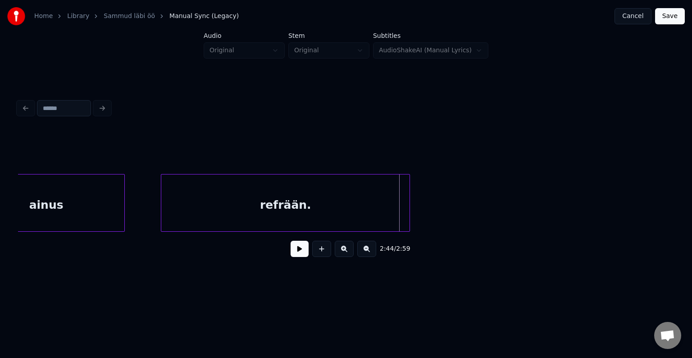
click at [337, 210] on div "refrään." at bounding box center [285, 204] width 248 height 61
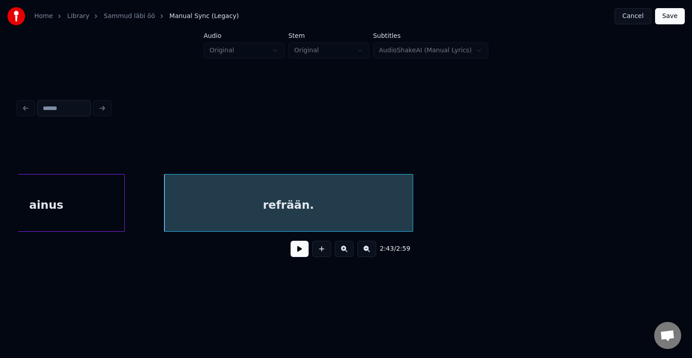
click at [77, 189] on div "ainus" at bounding box center [46, 204] width 156 height 61
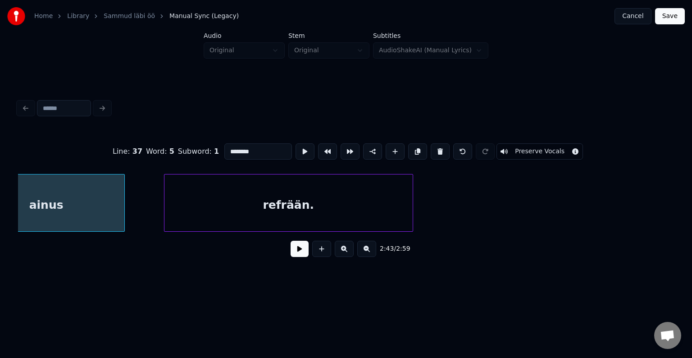
type input "*****"
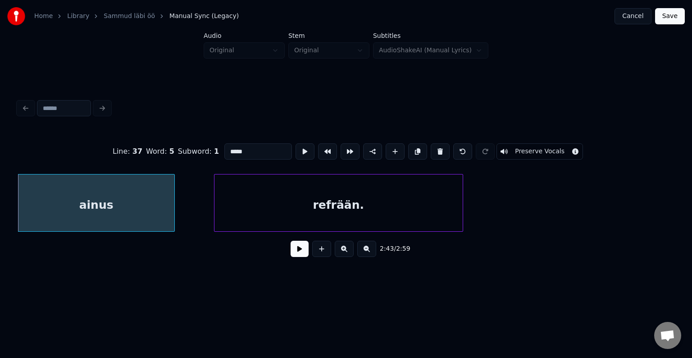
click at [294, 257] on button at bounding box center [300, 249] width 18 height 16
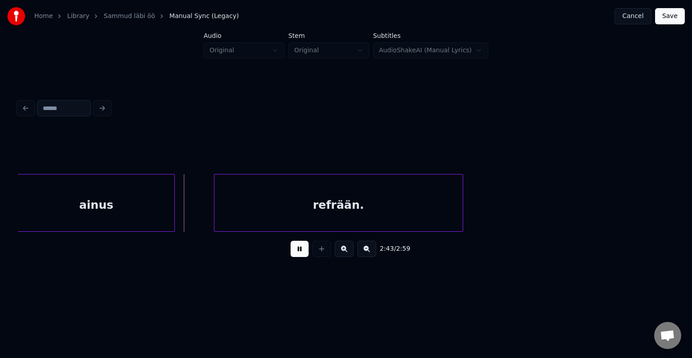
click at [293, 257] on button at bounding box center [300, 249] width 18 height 16
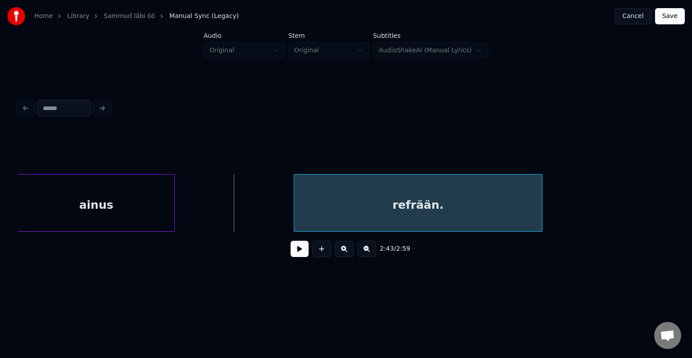
click at [371, 209] on div "refrään." at bounding box center [418, 204] width 248 height 61
click at [292, 255] on button at bounding box center [300, 249] width 18 height 16
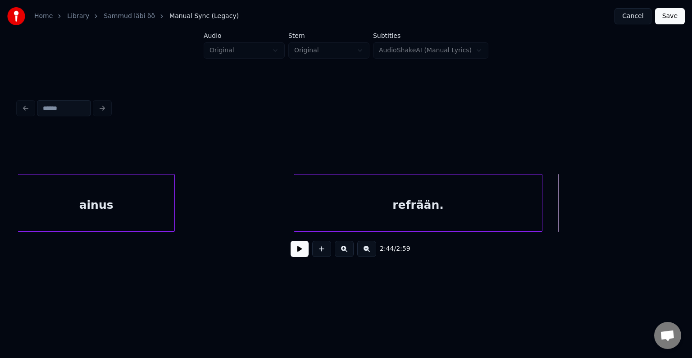
click at [542, 204] on div "refrään." at bounding box center [418, 203] width 249 height 58
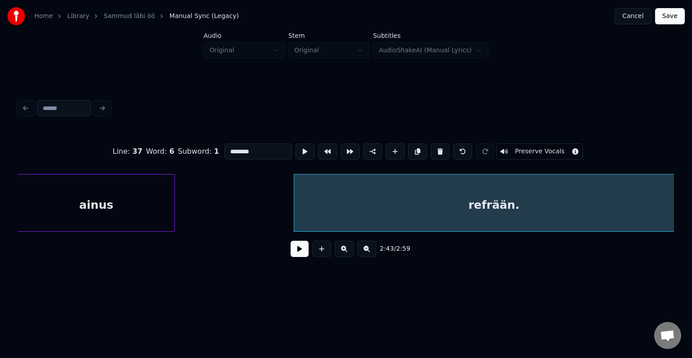
click at [692, 208] on div "Home Library Sammud läbi öö Manual Sync (Legacy) Cancel Save Audio Original Ste…" at bounding box center [346, 143] width 692 height 287
click at [504, 205] on div "refrään." at bounding box center [494, 204] width 400 height 61
click at [226, 144] on input "********" at bounding box center [258, 151] width 68 height 16
type input "**********"
click at [672, 19] on button "Save" at bounding box center [670, 16] width 30 height 16
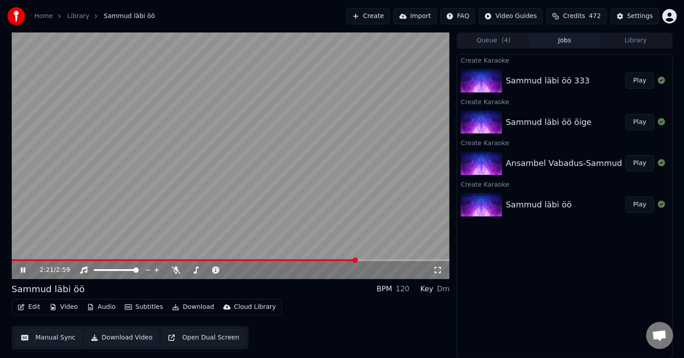
click at [478, 132] on img at bounding box center [481, 121] width 41 height 23
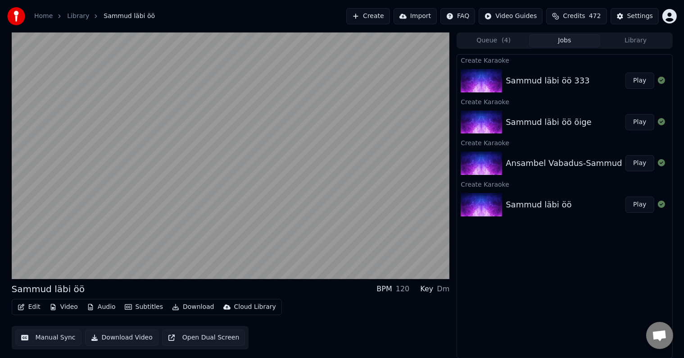
click at [639, 125] on button "Play" at bounding box center [640, 122] width 28 height 16
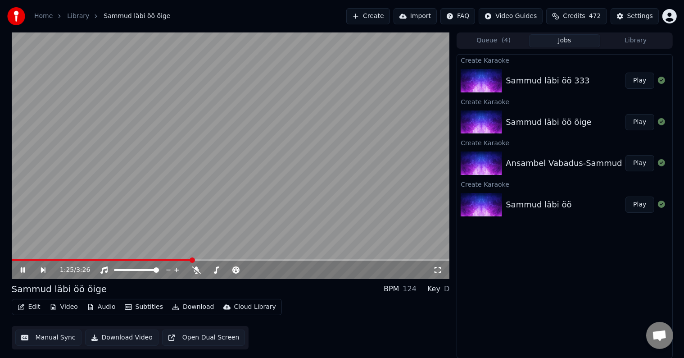
click at [22, 267] on icon at bounding box center [29, 269] width 21 height 7
click at [649, 204] on button "Play" at bounding box center [640, 204] width 28 height 16
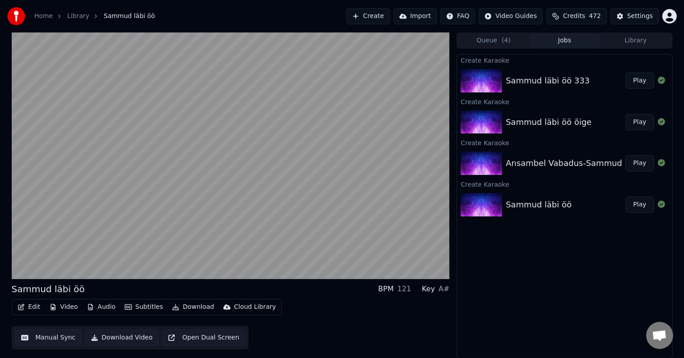
click at [644, 165] on button "Play" at bounding box center [640, 163] width 28 height 16
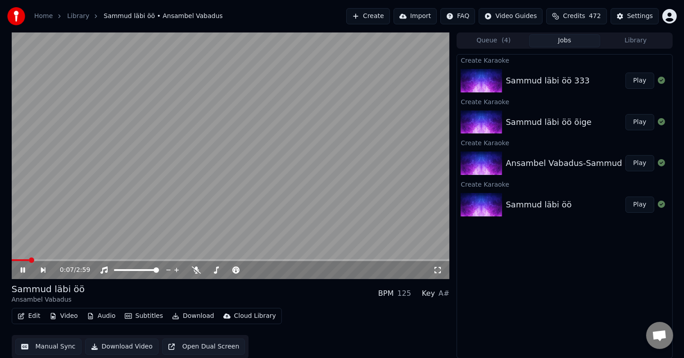
click at [56, 259] on span at bounding box center [231, 260] width 438 height 2
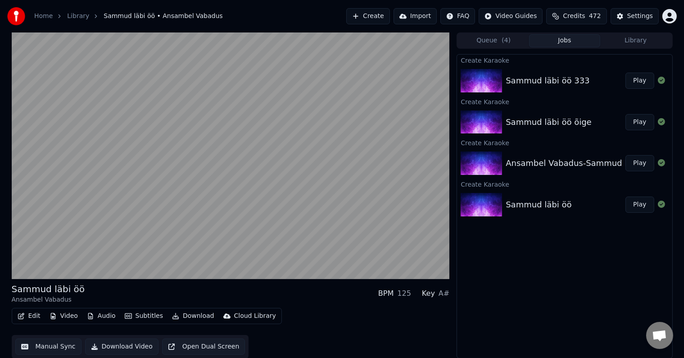
click at [638, 77] on button "Play" at bounding box center [640, 81] width 28 height 16
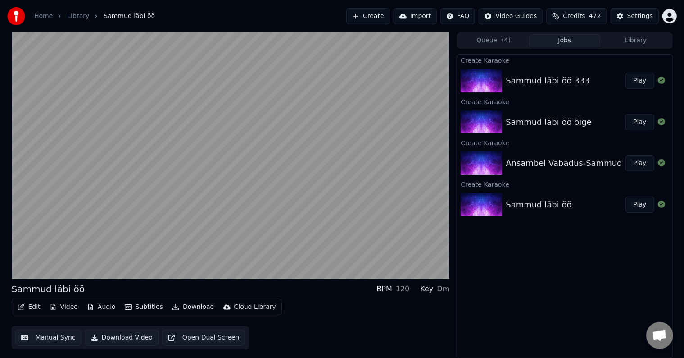
click at [643, 123] on button "Play" at bounding box center [640, 122] width 28 height 16
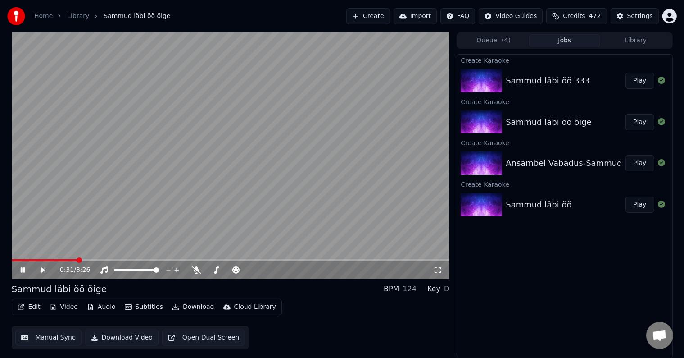
click at [22, 269] on icon at bounding box center [29, 269] width 21 height 7
click at [360, 16] on button "Create" at bounding box center [368, 16] width 44 height 16
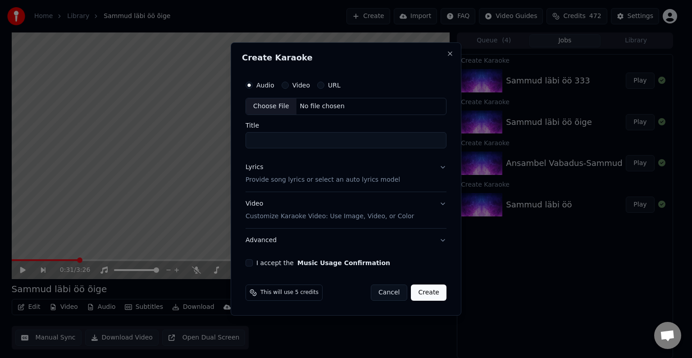
click at [305, 102] on div "No file chosen" at bounding box center [322, 106] width 52 height 9
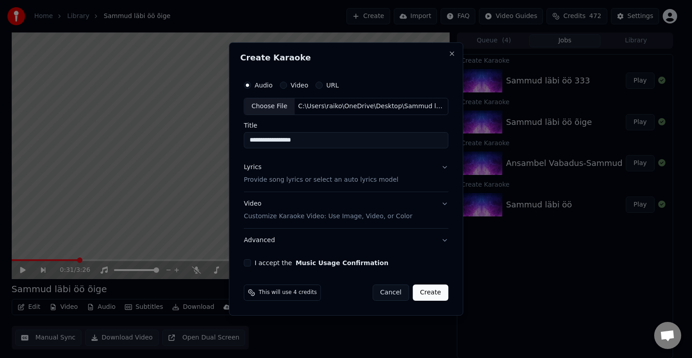
type input "**********"
click at [284, 176] on p "Provide song lyrics or select an auto lyrics model" at bounding box center [321, 179] width 155 height 9
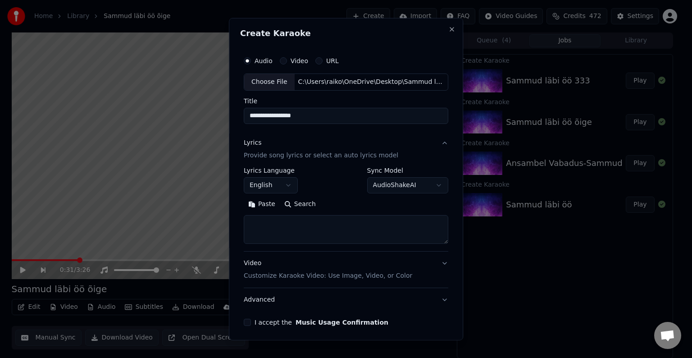
click at [286, 155] on p "Provide song lyrics or select an auto lyrics model" at bounding box center [321, 155] width 155 height 9
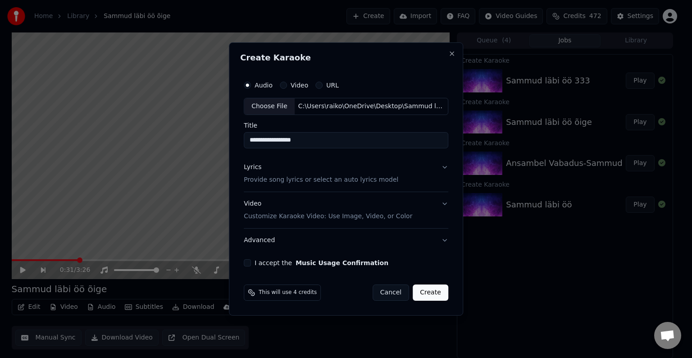
click at [287, 178] on p "Provide song lyrics or select an auto lyrics model" at bounding box center [321, 179] width 155 height 9
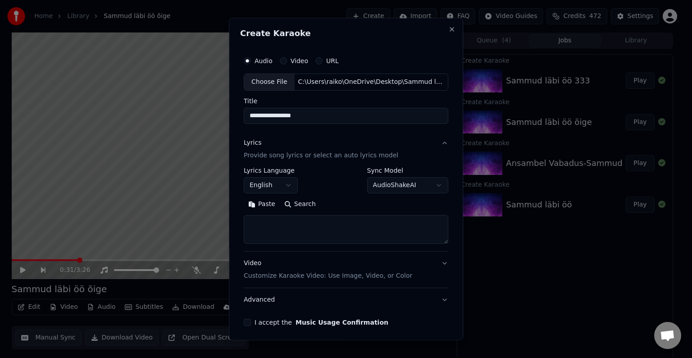
click at [267, 205] on button "Paste" at bounding box center [262, 204] width 36 height 14
click at [287, 185] on button "English" at bounding box center [271, 185] width 54 height 16
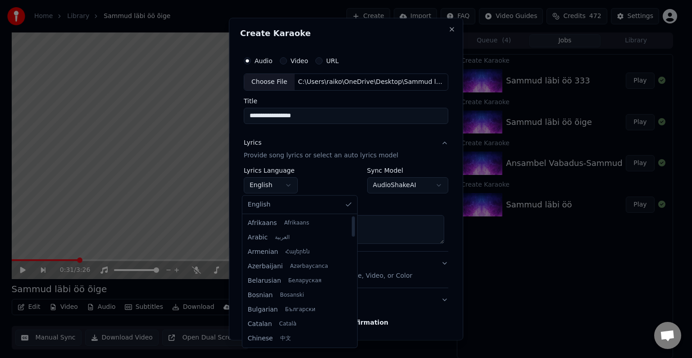
type textarea "**********"
drag, startPoint x: 342, startPoint y: 230, endPoint x: 346, endPoint y: 254, distance: 24.6
click at [351, 254] on div at bounding box center [352, 251] width 3 height 20
select select "**"
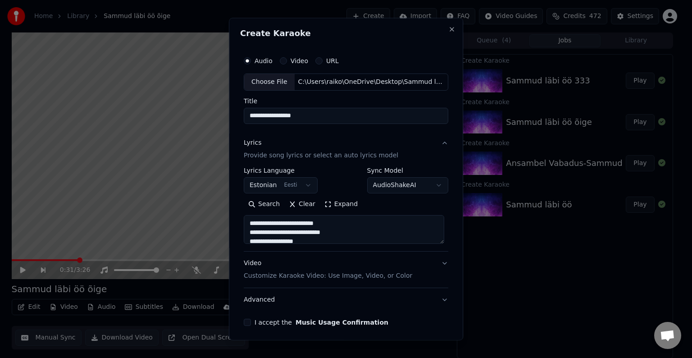
click at [308, 273] on p "Customize Karaoke Video: Use Image, Video, or Color" at bounding box center [328, 275] width 168 height 9
type textarea "**********"
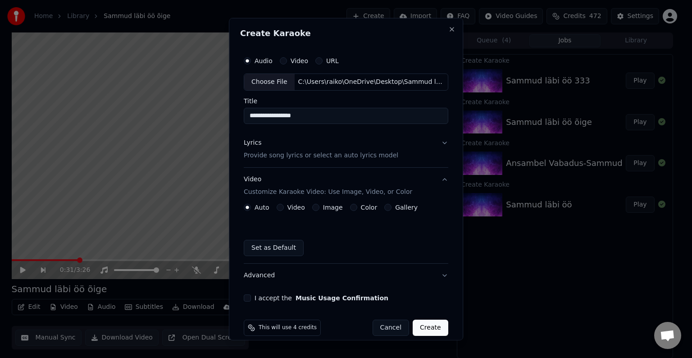
click at [332, 206] on label "Image" at bounding box center [333, 207] width 20 height 6
click at [319, 206] on button "Image" at bounding box center [315, 207] width 7 height 7
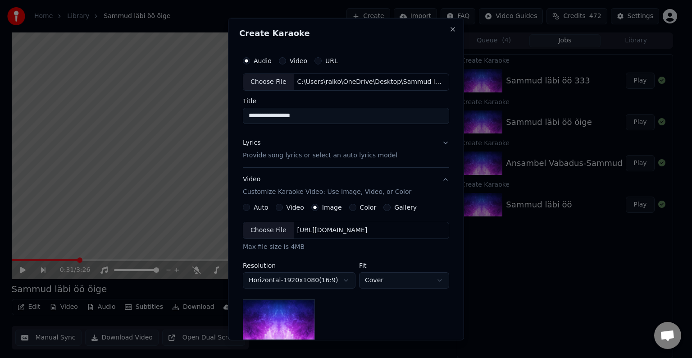
click at [355, 211] on div "**********" at bounding box center [346, 289] width 206 height 170
click at [360, 209] on label "Color" at bounding box center [368, 207] width 17 height 6
click at [355, 209] on button "Color" at bounding box center [352, 207] width 7 height 7
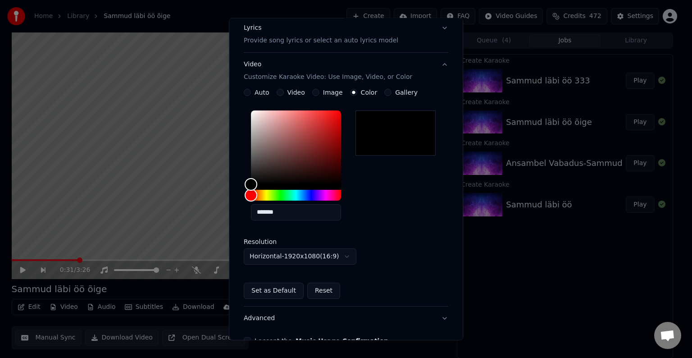
scroll to position [135, 0]
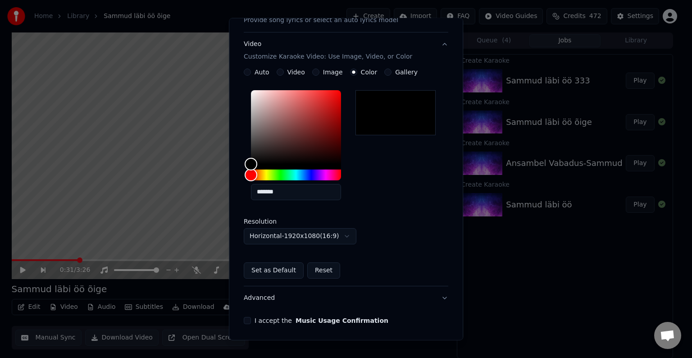
click at [250, 320] on div "I accept the Music Usage Confirmation" at bounding box center [346, 320] width 205 height 7
click at [245, 320] on button "I accept the Music Usage Confirmation" at bounding box center [247, 320] width 7 height 7
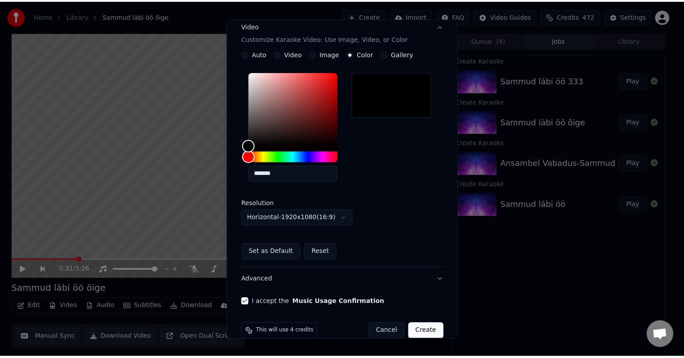
scroll to position [168, 0]
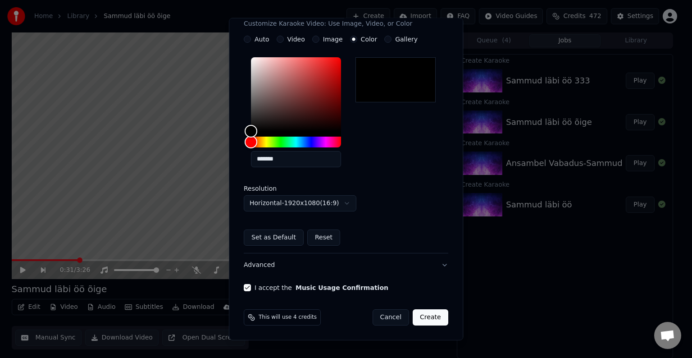
click at [427, 315] on button "Create" at bounding box center [431, 317] width 36 height 16
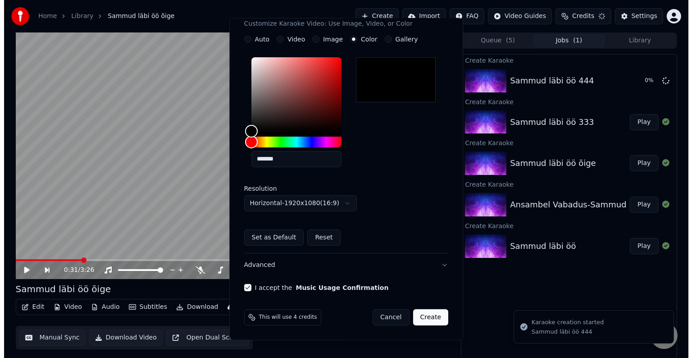
scroll to position [10, 0]
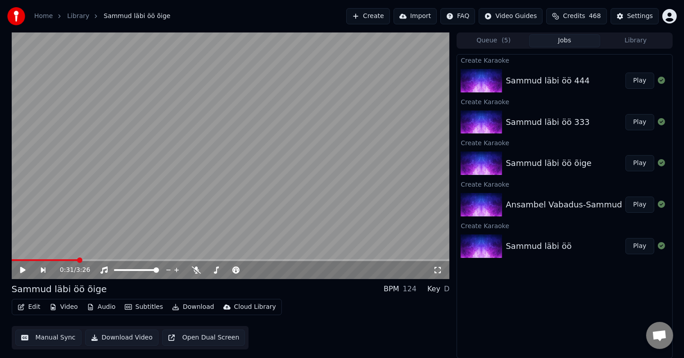
click at [639, 79] on button "Play" at bounding box center [640, 81] width 28 height 16
click at [22, 269] on icon at bounding box center [23, 269] width 5 height 5
click at [364, 14] on button "Create" at bounding box center [368, 16] width 44 height 16
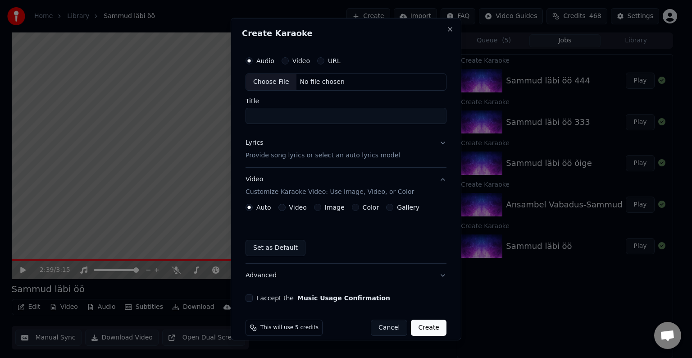
click at [306, 78] on div "No file chosen" at bounding box center [322, 81] width 52 height 9
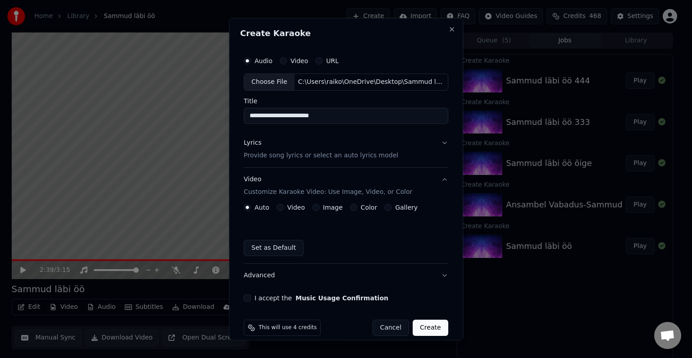
type input "**********"
click at [285, 155] on p "Provide song lyrics or select an auto lyrics model" at bounding box center [321, 155] width 155 height 9
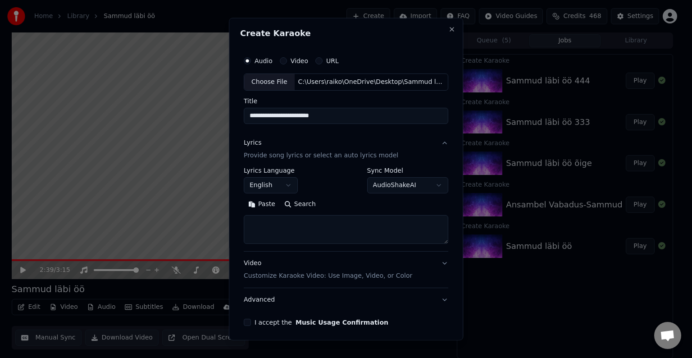
click at [269, 205] on button "Paste" at bounding box center [262, 204] width 36 height 14
click at [288, 183] on button "English" at bounding box center [271, 185] width 54 height 16
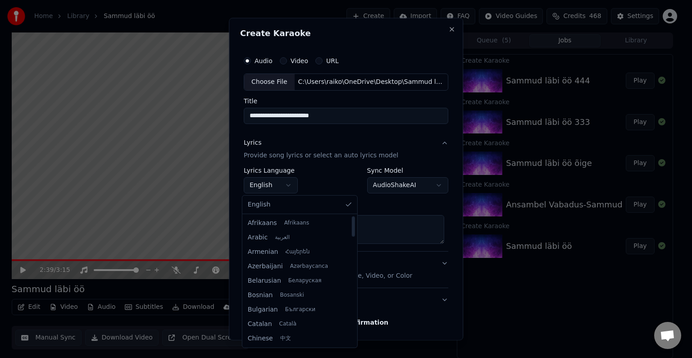
type textarea "**********"
drag, startPoint x: 343, startPoint y: 231, endPoint x: 343, endPoint y: 253, distance: 21.6
click at [351, 253] on div at bounding box center [352, 248] width 3 height 20
select select "**"
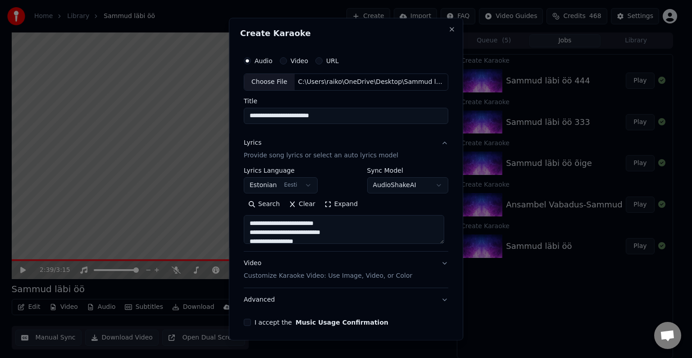
click at [308, 274] on p "Customize Karaoke Video: Use Image, Video, or Color" at bounding box center [328, 275] width 168 height 9
type textarea "**********"
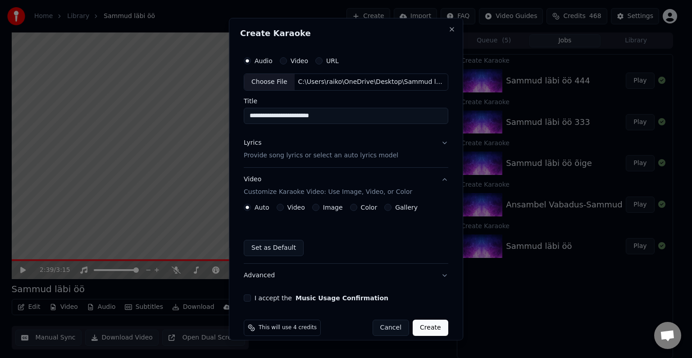
click at [355, 208] on div "Color" at bounding box center [363, 207] width 27 height 7
click at [350, 205] on button "Color" at bounding box center [353, 207] width 7 height 7
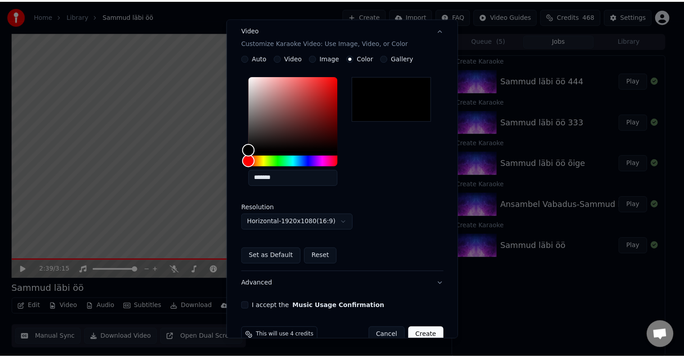
scroll to position [151, 0]
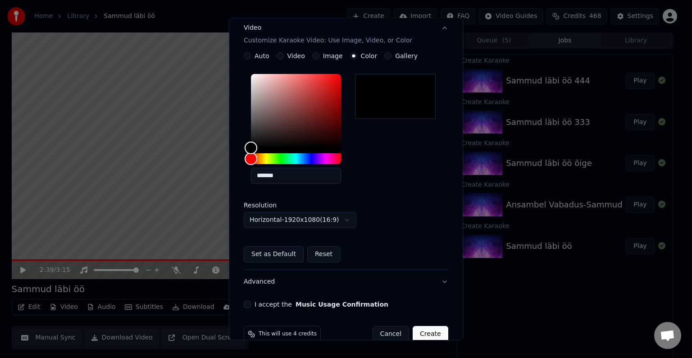
click at [249, 304] on div "I accept the Music Usage Confirmation" at bounding box center [346, 303] width 205 height 7
click at [247, 304] on button "I accept the Music Usage Confirmation" at bounding box center [247, 303] width 7 height 7
click at [421, 333] on button "Create" at bounding box center [431, 334] width 36 height 16
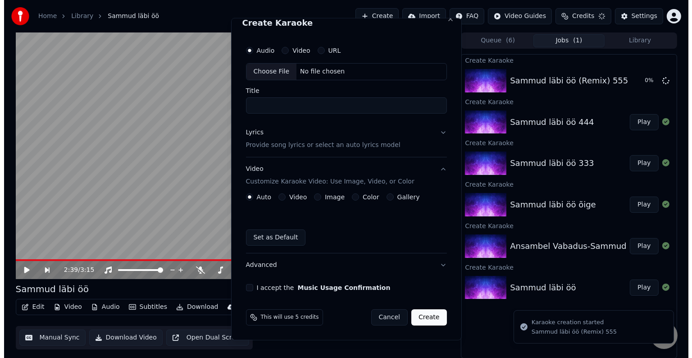
scroll to position [10, 0]
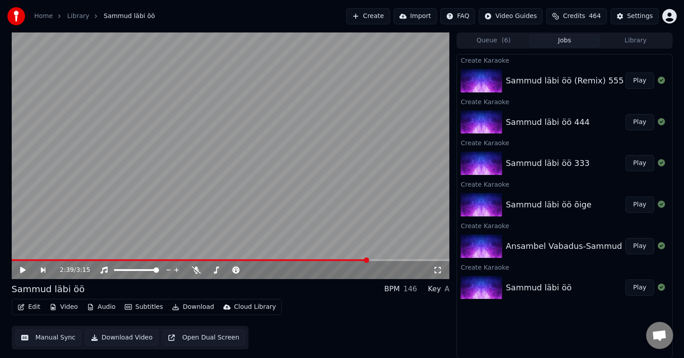
click at [633, 76] on button "Play" at bounding box center [640, 81] width 28 height 16
click at [21, 268] on icon at bounding box center [23, 269] width 5 height 5
click at [375, 16] on button "Create" at bounding box center [368, 16] width 44 height 16
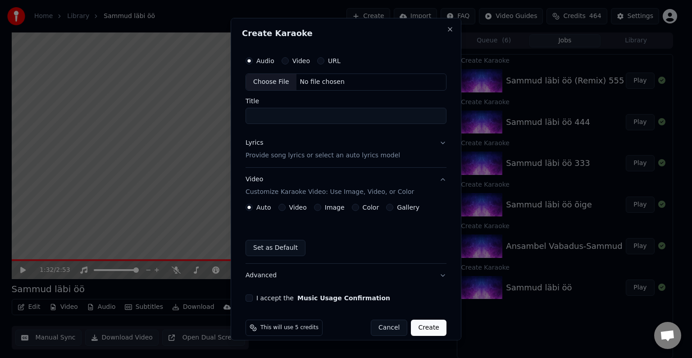
click at [341, 82] on div "Choose File No file chosen" at bounding box center [346, 81] width 201 height 17
type input "**********"
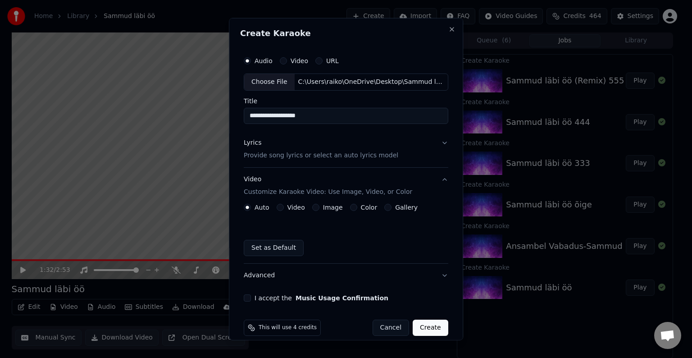
click at [265, 155] on p "Provide song lyrics or select an auto lyrics model" at bounding box center [321, 155] width 155 height 9
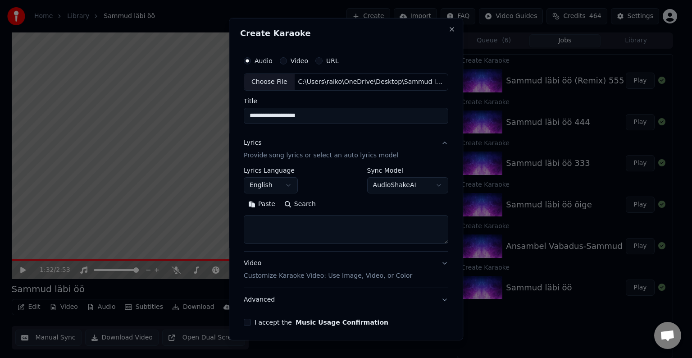
click at [264, 202] on button "Paste" at bounding box center [262, 204] width 36 height 14
click at [285, 187] on button "English" at bounding box center [271, 185] width 54 height 16
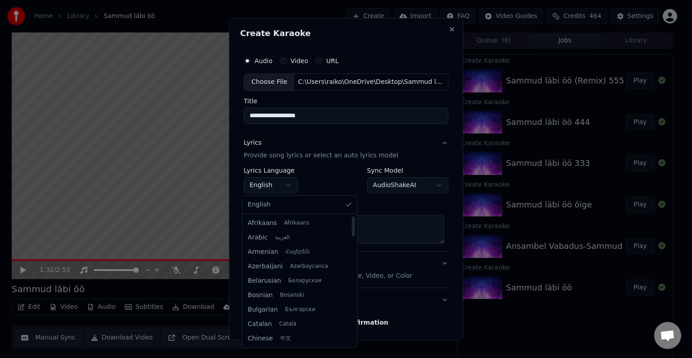
type textarea "**********"
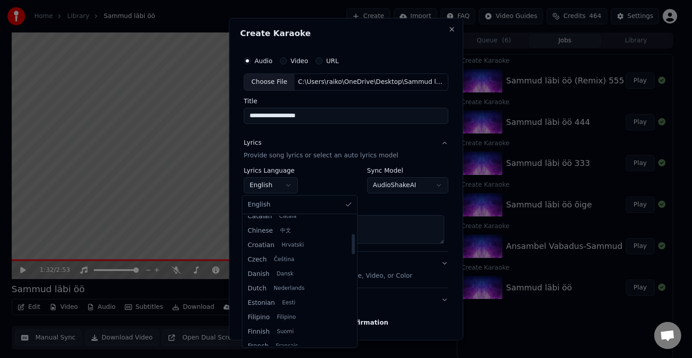
scroll to position [137, 0]
drag, startPoint x: 342, startPoint y: 232, endPoint x: 344, endPoint y: 254, distance: 21.7
click at [351, 254] on div at bounding box center [352, 248] width 3 height 20
select select "**"
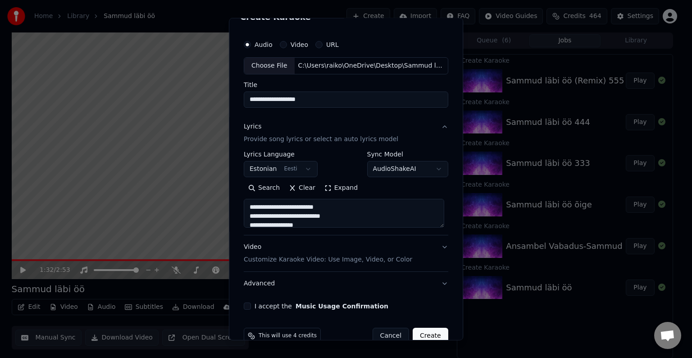
scroll to position [35, 0]
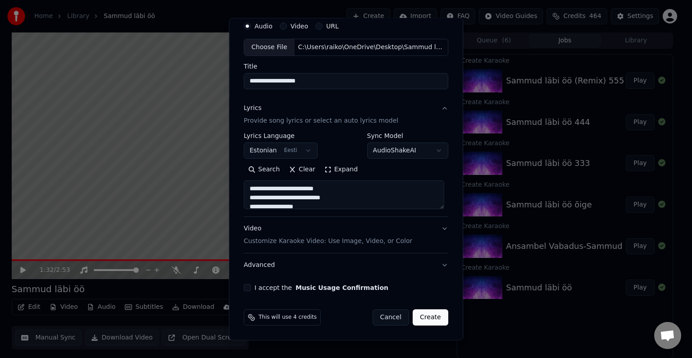
click at [377, 239] on p "Customize Karaoke Video: Use Image, Video, or Color" at bounding box center [328, 241] width 168 height 9
type textarea "**********"
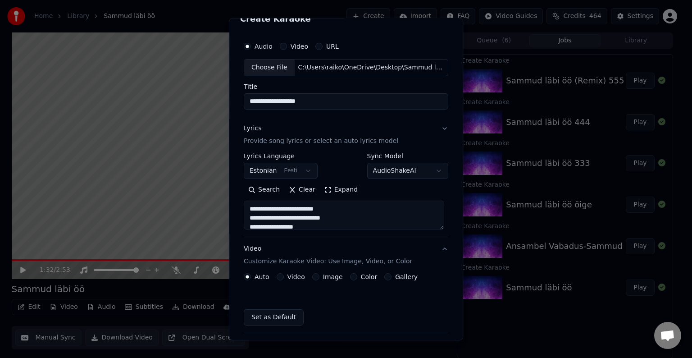
scroll to position [10, 0]
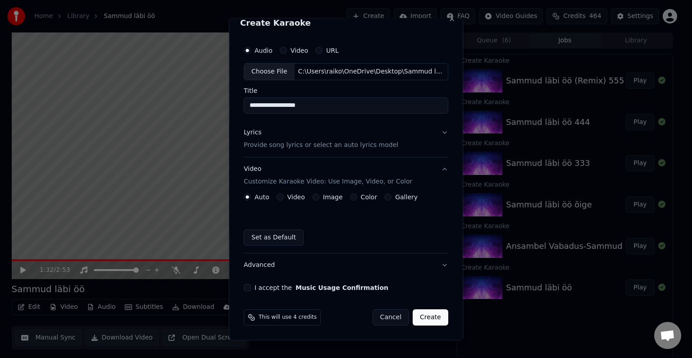
click at [361, 197] on label "Color" at bounding box center [369, 197] width 17 height 6
click at [355, 197] on button "Color" at bounding box center [353, 196] width 7 height 7
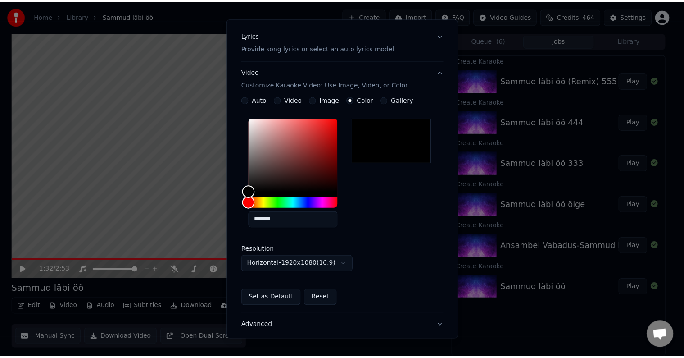
scroll to position [168, 0]
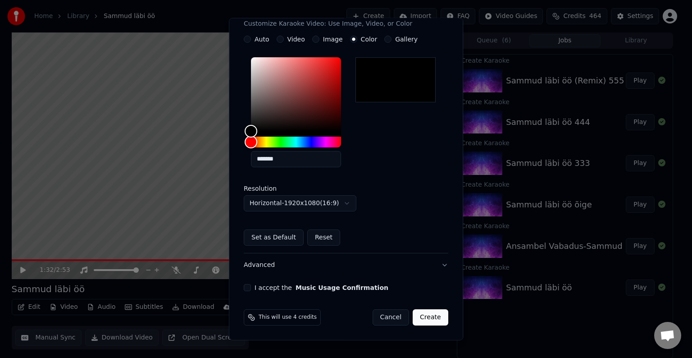
click at [248, 288] on button "I accept the Music Usage Confirmation" at bounding box center [247, 287] width 7 height 7
click at [429, 317] on button "Create" at bounding box center [431, 317] width 36 height 16
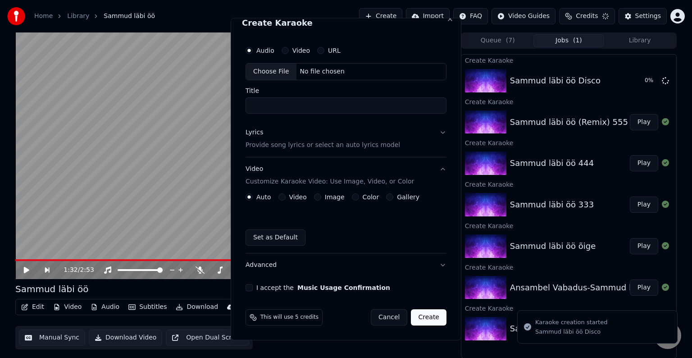
scroll to position [10, 0]
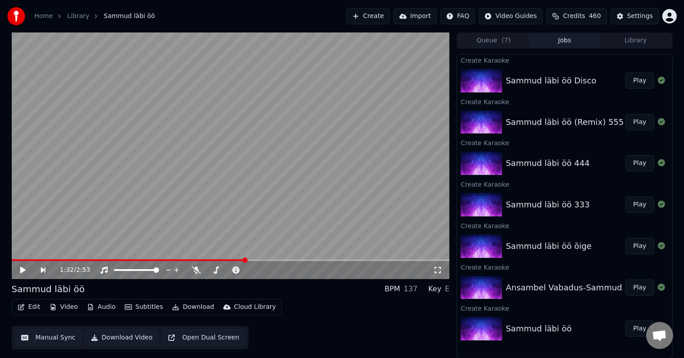
click at [633, 83] on button "Play" at bounding box center [640, 81] width 28 height 16
click at [25, 269] on icon at bounding box center [29, 269] width 21 height 7
click at [363, 18] on button "Create" at bounding box center [368, 16] width 44 height 16
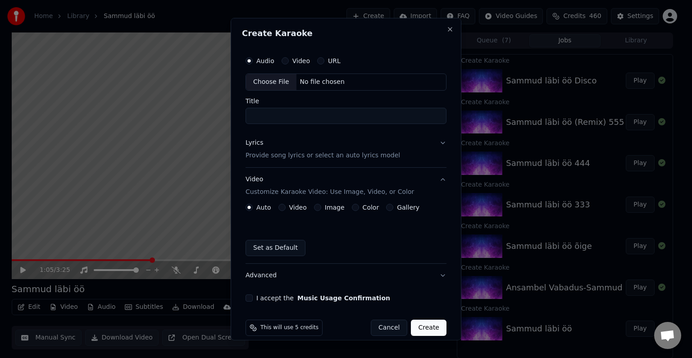
click at [348, 77] on div "Choose File No file chosen" at bounding box center [346, 81] width 201 height 17
type input "**********"
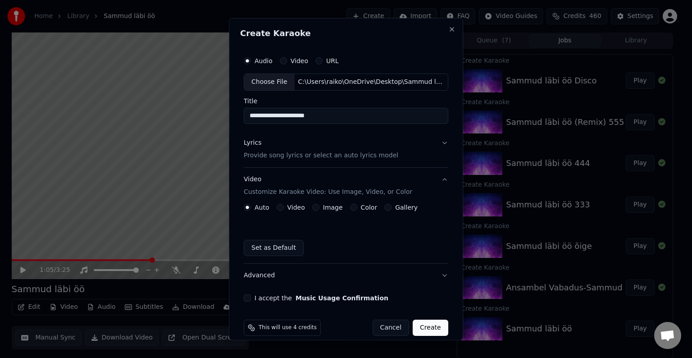
click at [271, 159] on p "Provide song lyrics or select an auto lyrics model" at bounding box center [321, 155] width 155 height 9
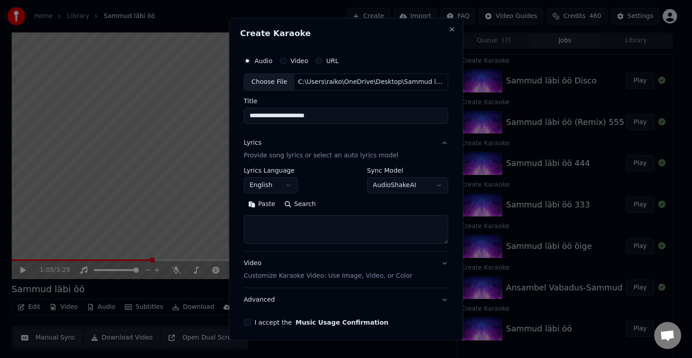
click at [264, 206] on button "Paste" at bounding box center [262, 204] width 36 height 14
click at [287, 184] on button "English" at bounding box center [271, 185] width 54 height 16
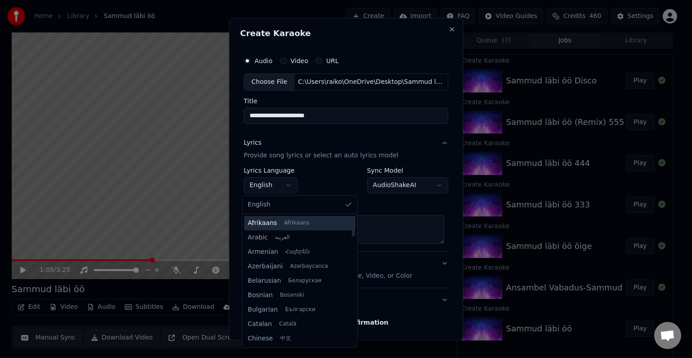
type textarea "**********"
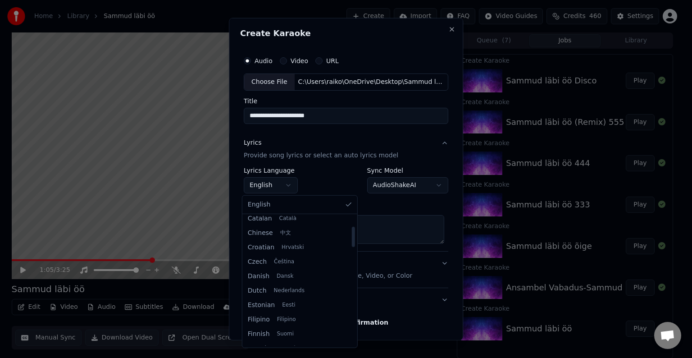
scroll to position [110, 0]
drag, startPoint x: 342, startPoint y: 230, endPoint x: 342, endPoint y: 247, distance: 17.1
click at [351, 247] on div at bounding box center [352, 243] width 3 height 20
select select "**"
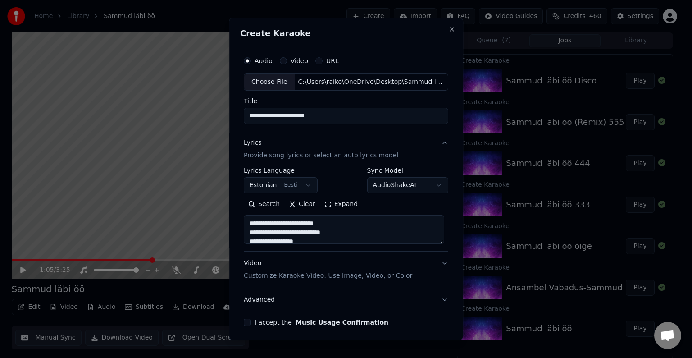
click at [269, 276] on p "Customize Karaoke Video: Use Image, Video, or Color" at bounding box center [328, 275] width 168 height 9
type textarea "**********"
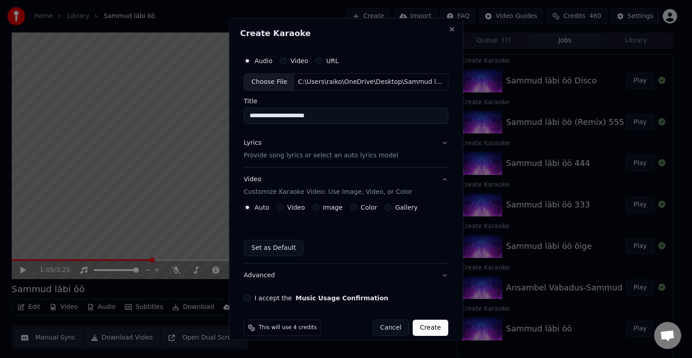
click at [354, 207] on div "Color" at bounding box center [363, 207] width 27 height 7
click at [351, 207] on button "Color" at bounding box center [353, 207] width 7 height 7
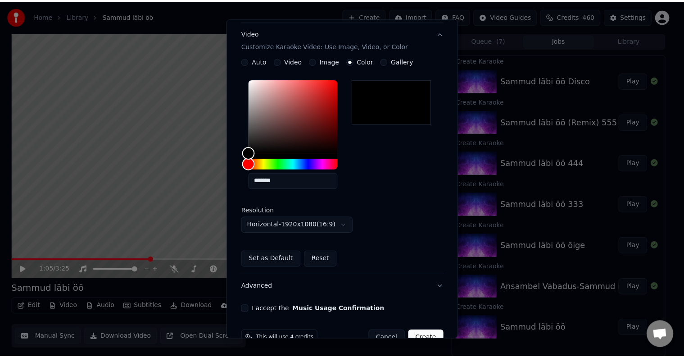
scroll to position [155, 0]
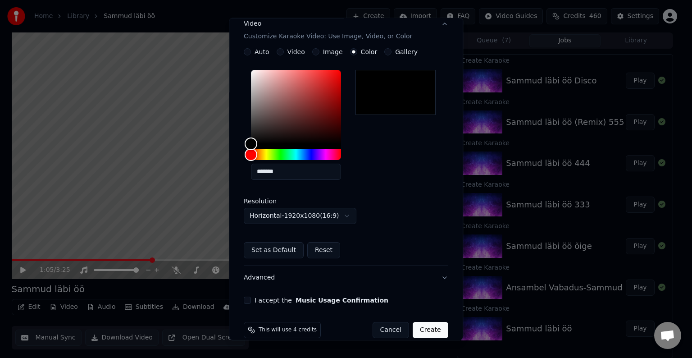
click at [249, 297] on button "I accept the Music Usage Confirmation" at bounding box center [247, 299] width 7 height 7
click at [417, 328] on button "Create" at bounding box center [431, 330] width 36 height 16
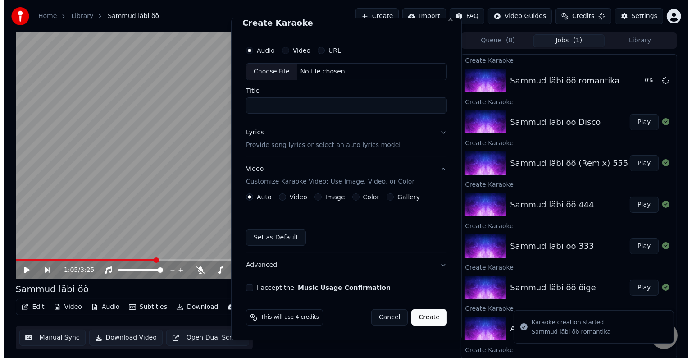
scroll to position [10, 0]
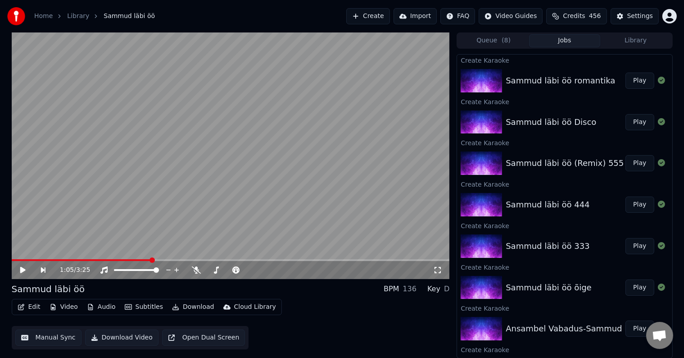
click at [629, 79] on button "Play" at bounding box center [640, 81] width 28 height 16
click at [20, 270] on icon at bounding box center [29, 269] width 21 height 7
click at [362, 11] on button "Create" at bounding box center [368, 16] width 44 height 16
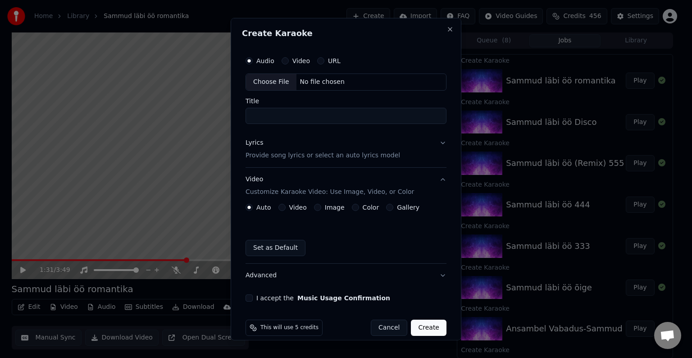
click at [326, 82] on div "No file chosen" at bounding box center [322, 81] width 52 height 9
type input "**********"
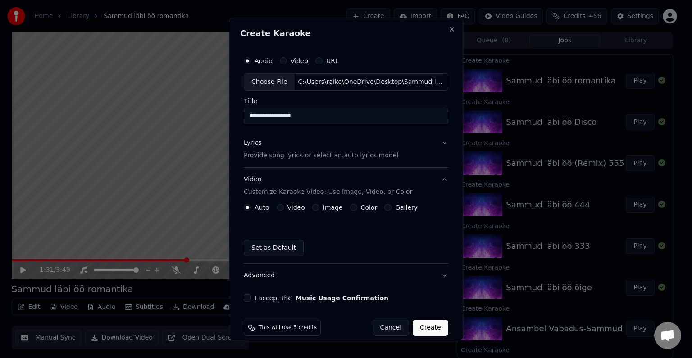
click at [288, 154] on p "Provide song lyrics or select an auto lyrics model" at bounding box center [321, 155] width 155 height 9
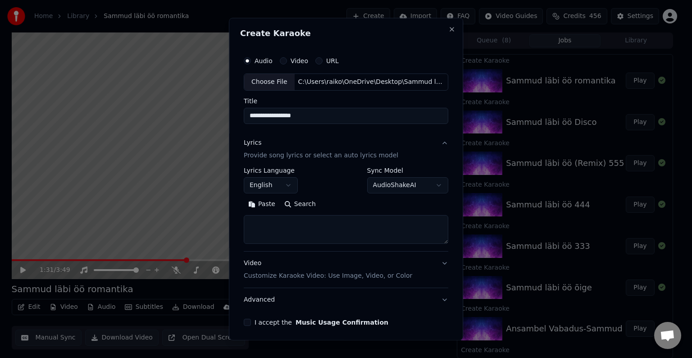
click at [286, 187] on button "English" at bounding box center [271, 185] width 54 height 16
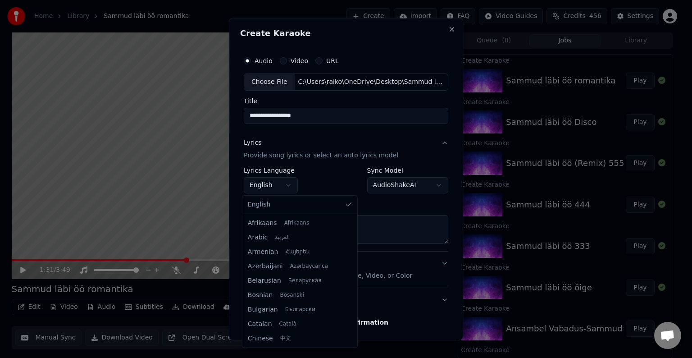
click at [328, 183] on body "**********" at bounding box center [342, 179] width 684 height 358
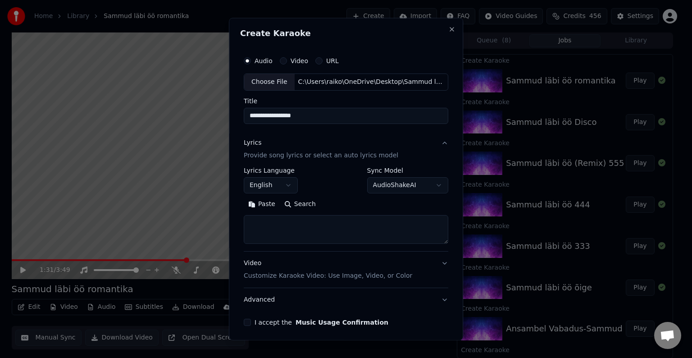
click at [263, 200] on button "Paste" at bounding box center [262, 204] width 36 height 14
click at [285, 182] on body "**********" at bounding box center [342, 179] width 684 height 358
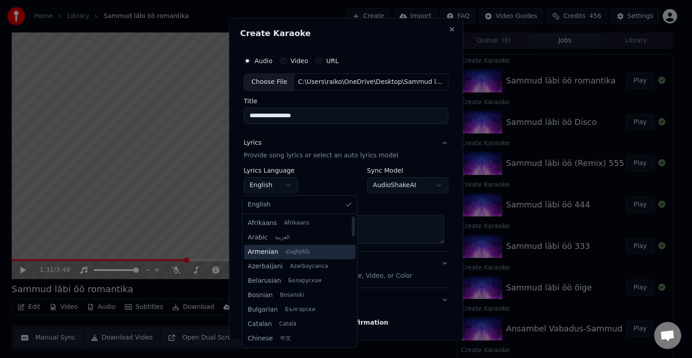
type textarea "**********"
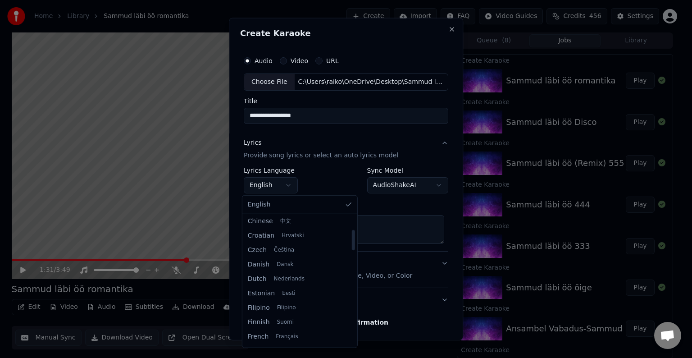
scroll to position [133, 0]
drag, startPoint x: 341, startPoint y: 230, endPoint x: 338, endPoint y: 251, distance: 20.8
click at [351, 251] on div at bounding box center [352, 247] width 3 height 20
select select "**"
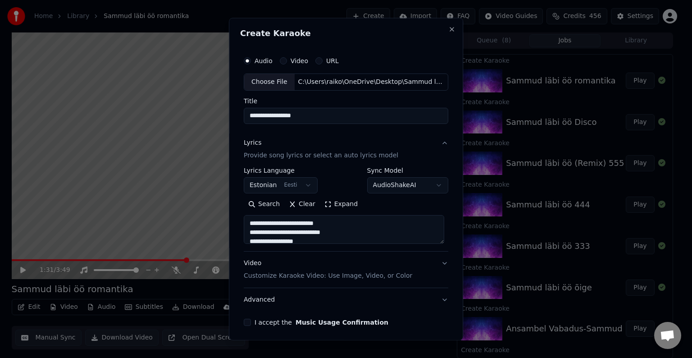
click at [305, 275] on p "Customize Karaoke Video: Use Image, Video, or Color" at bounding box center [328, 275] width 168 height 9
type textarea "**********"
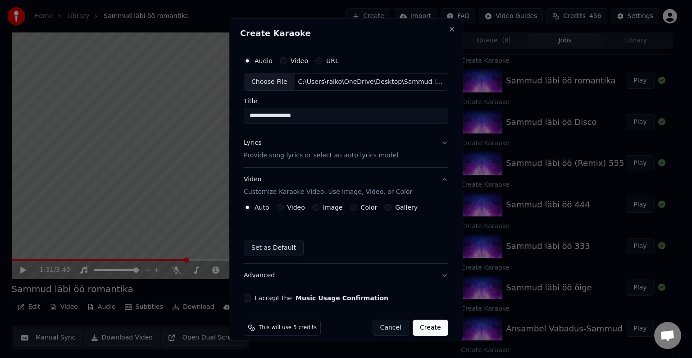
click at [351, 205] on div "Color" at bounding box center [363, 207] width 27 height 7
click at [244, 299] on button "I accept the Music Usage Confirmation" at bounding box center [247, 297] width 7 height 7
click at [418, 326] on button "Create" at bounding box center [431, 327] width 36 height 16
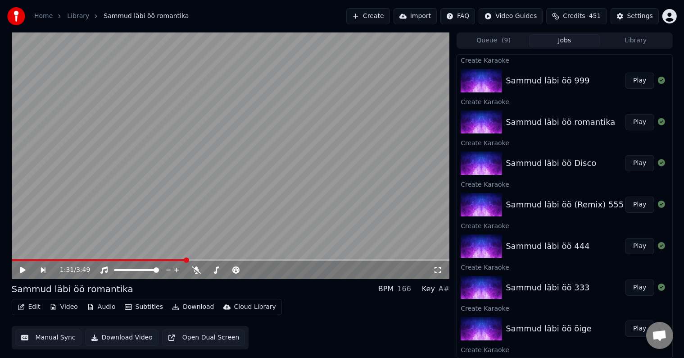
click at [626, 86] on button "Play" at bounding box center [640, 81] width 28 height 16
click at [250, 12] on div "Home Library Sammud läbi öö Create Import FAQ Video Guides Credits 451 Settings" at bounding box center [342, 16] width 684 height 32
click at [231, 270] on span at bounding box center [228, 269] width 5 height 5
click at [22, 269] on icon at bounding box center [23, 269] width 5 height 5
click at [33, 305] on button "Edit" at bounding box center [29, 306] width 30 height 13
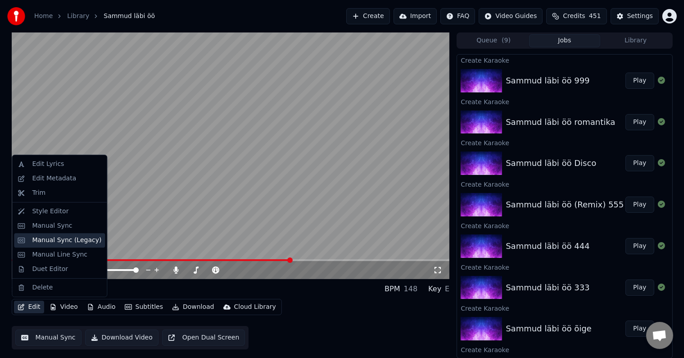
click at [61, 243] on div "Manual Sync (Legacy)" at bounding box center [66, 240] width 69 height 9
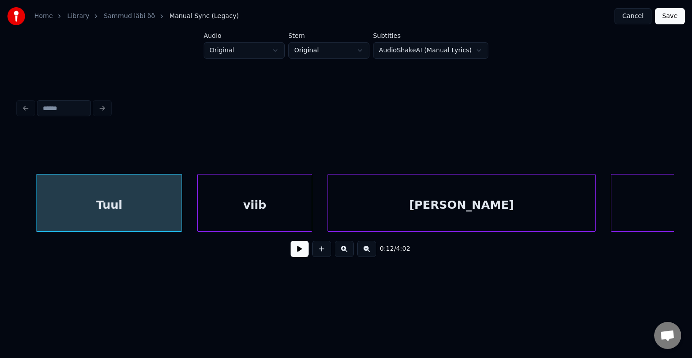
scroll to position [0, 4674]
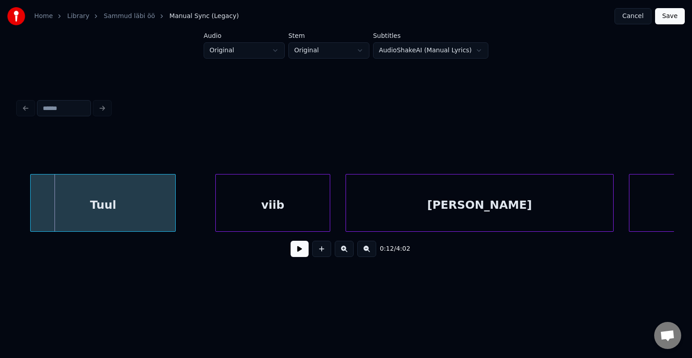
click at [86, 206] on div "Tuul" at bounding box center [103, 204] width 145 height 61
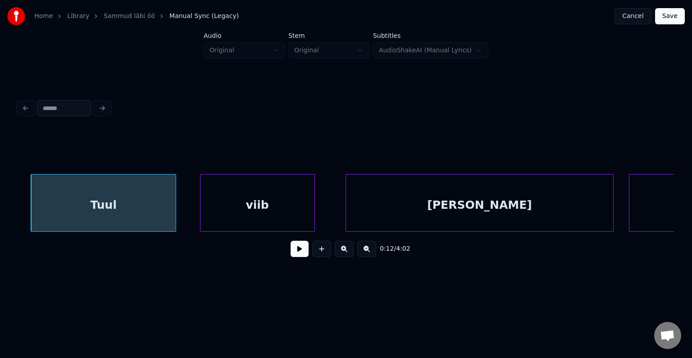
click at [234, 199] on div "viib" at bounding box center [257, 204] width 114 height 61
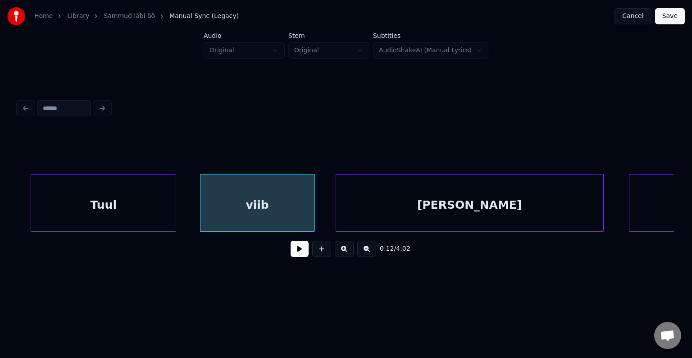
click at [422, 208] on div "[PERSON_NAME]" at bounding box center [469, 204] width 267 height 61
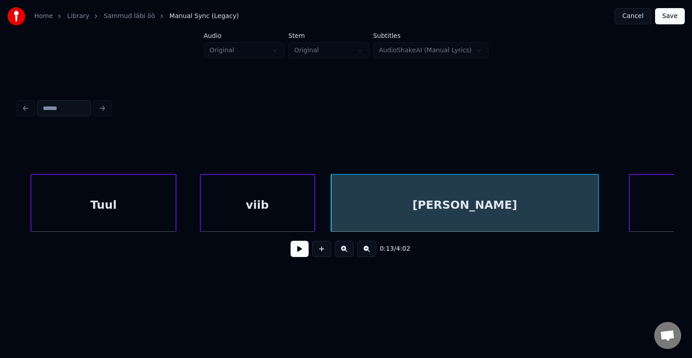
click at [147, 204] on div "Tuul" at bounding box center [103, 204] width 145 height 61
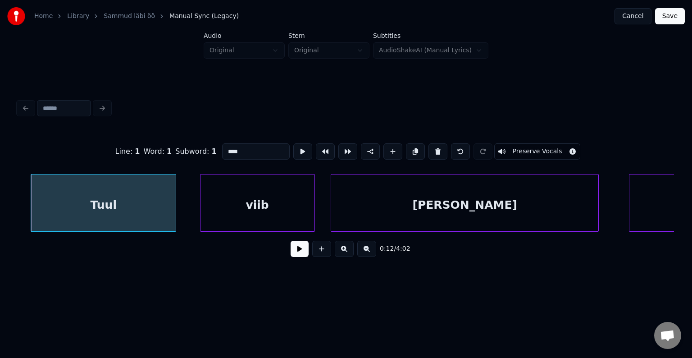
click at [291, 248] on button at bounding box center [300, 249] width 18 height 16
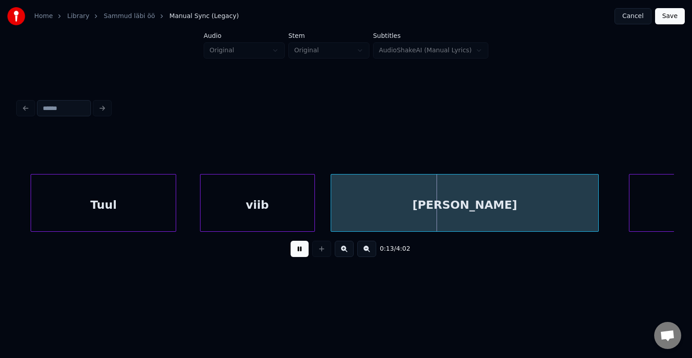
click at [291, 248] on button at bounding box center [300, 249] width 18 height 16
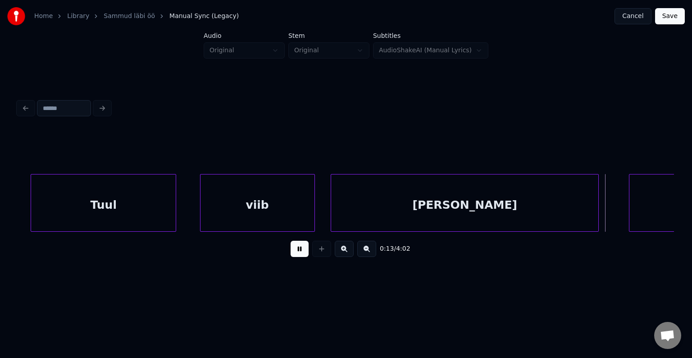
click at [291, 248] on button at bounding box center [300, 249] width 18 height 16
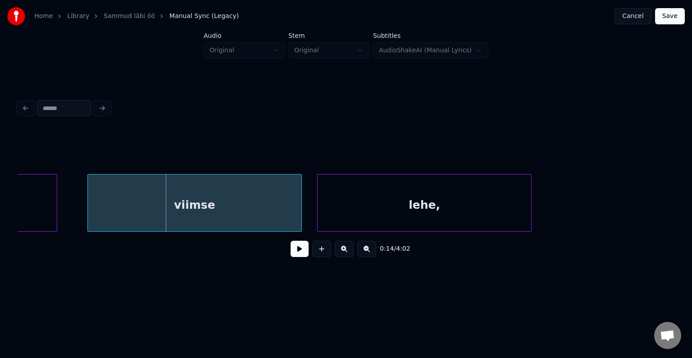
scroll to position [0, 5207]
click at [148, 205] on div "viimse" at bounding box center [195, 204] width 214 height 61
click at [346, 205] on div "lehe," at bounding box center [419, 204] width 214 height 61
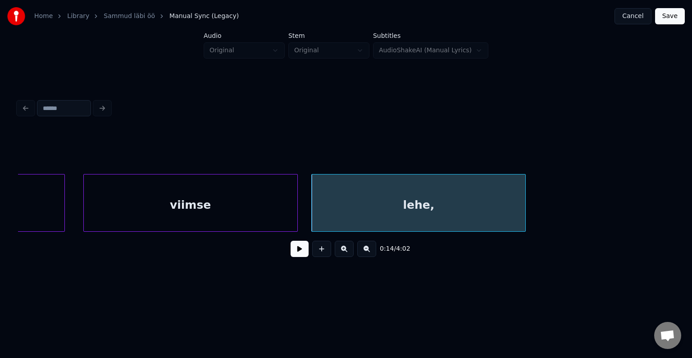
click at [232, 207] on div "viimse" at bounding box center [191, 204] width 214 height 61
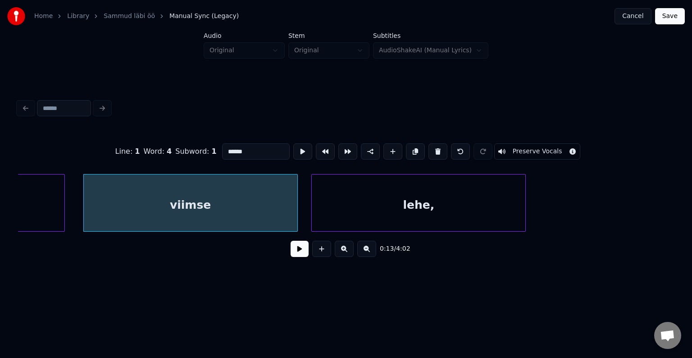
click at [292, 248] on button at bounding box center [300, 249] width 18 height 16
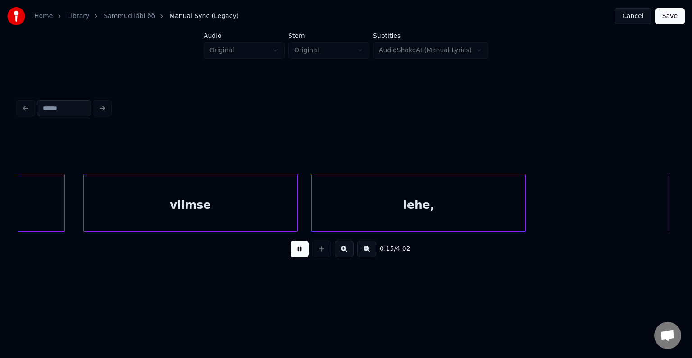
scroll to position [0, 5865]
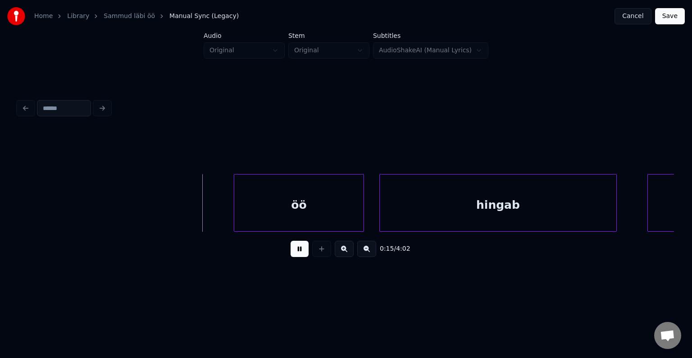
click at [292, 248] on button at bounding box center [300, 249] width 18 height 16
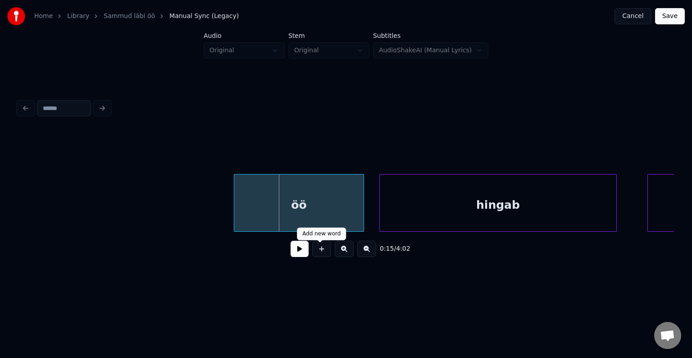
click at [292, 257] on button at bounding box center [300, 249] width 18 height 16
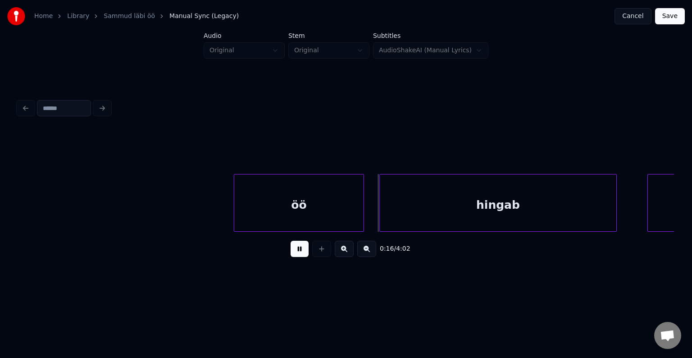
click at [292, 257] on button at bounding box center [300, 249] width 18 height 16
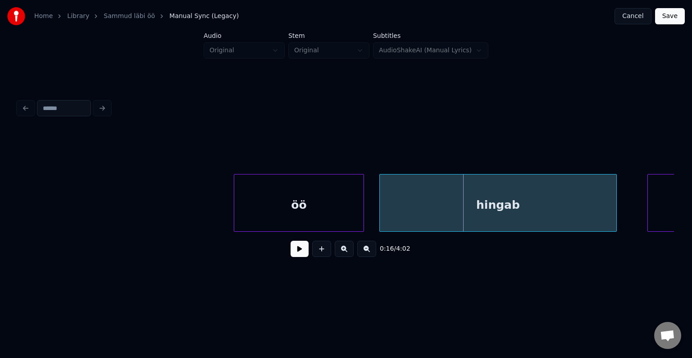
click at [291, 196] on div "öö" at bounding box center [298, 204] width 129 height 61
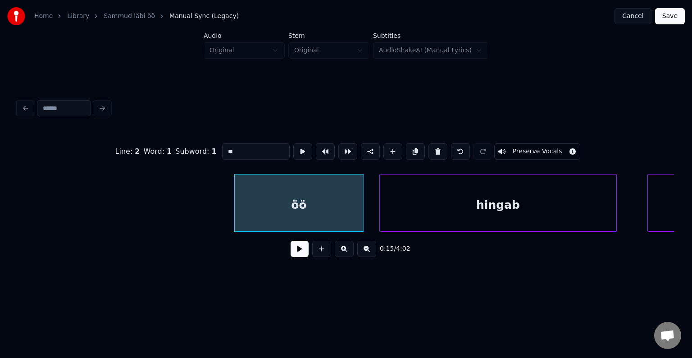
click at [290, 259] on div "0:15 / 4:02" at bounding box center [346, 249] width 642 height 20
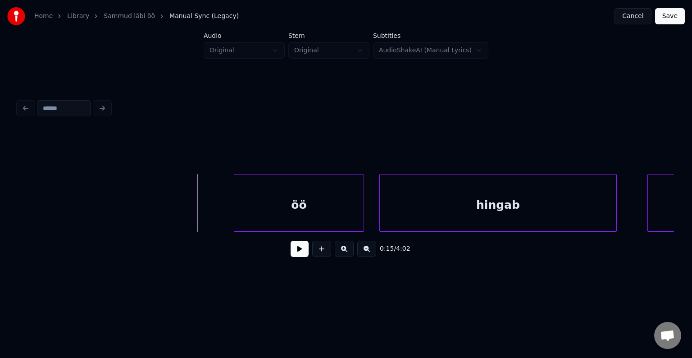
click at [291, 250] on button at bounding box center [300, 249] width 18 height 16
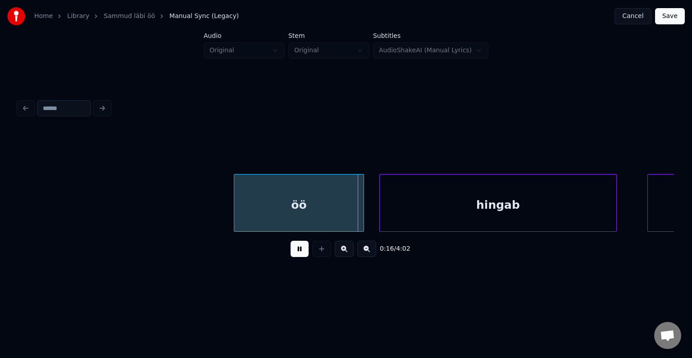
click at [291, 250] on button at bounding box center [300, 249] width 18 height 16
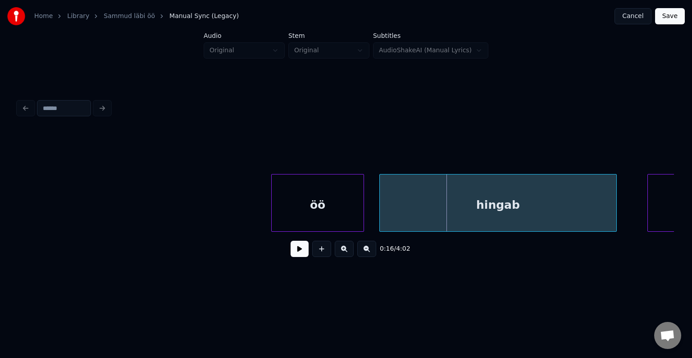
click at [274, 201] on div at bounding box center [273, 202] width 3 height 57
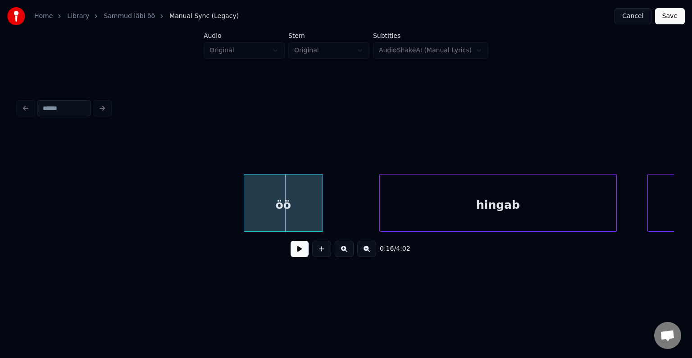
click at [287, 210] on div "öö" at bounding box center [283, 204] width 78 height 61
click at [298, 250] on button at bounding box center [300, 249] width 18 height 16
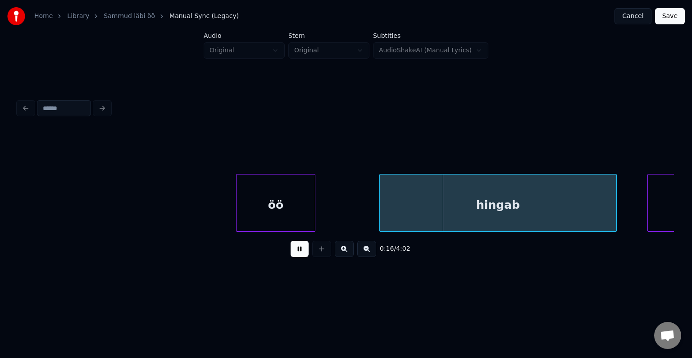
click at [298, 250] on button at bounding box center [300, 249] width 18 height 16
click at [296, 210] on div "öö" at bounding box center [291, 204] width 78 height 61
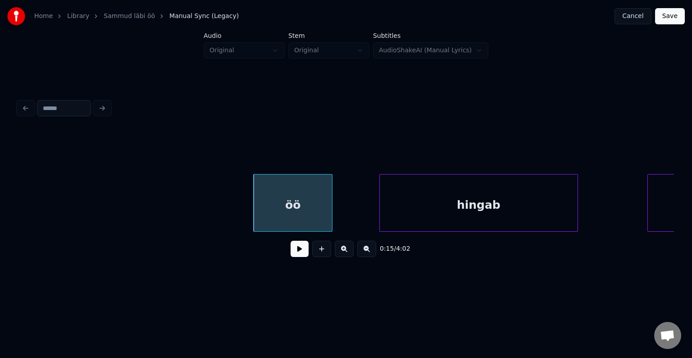
click at [575, 207] on div at bounding box center [576, 202] width 3 height 57
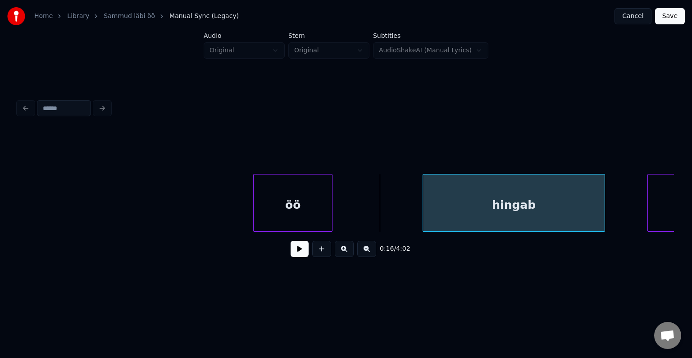
click at [548, 198] on div "hingab" at bounding box center [514, 204] width 182 height 61
click at [300, 207] on div "öö" at bounding box center [293, 204] width 78 height 61
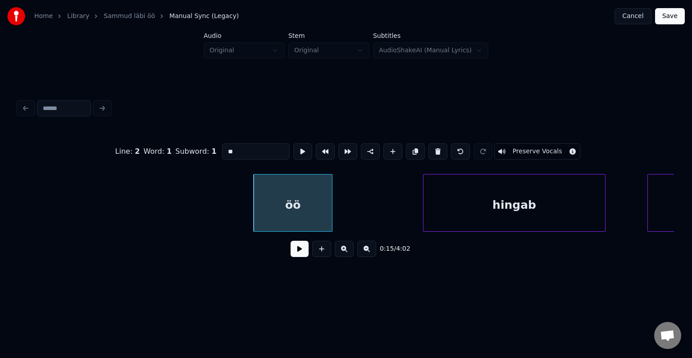
click at [294, 254] on button at bounding box center [300, 249] width 18 height 16
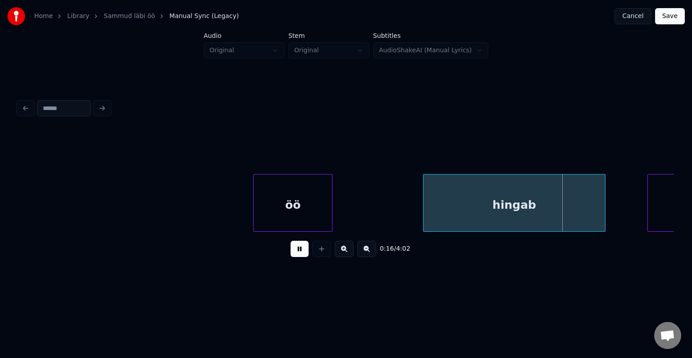
click at [294, 254] on button at bounding box center [300, 249] width 18 height 16
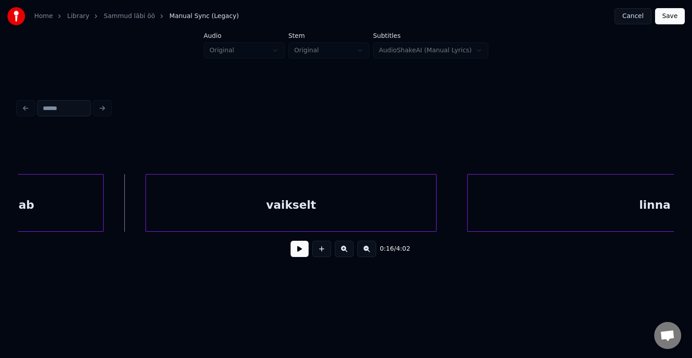
scroll to position [0, 6370]
click at [292, 206] on div "vaikselt" at bounding box center [279, 204] width 290 height 61
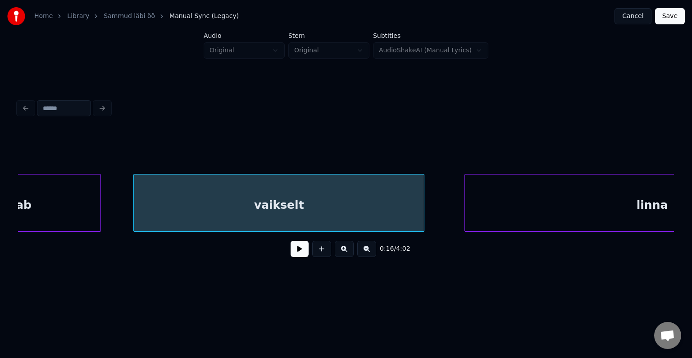
click at [292, 252] on button at bounding box center [300, 249] width 18 height 16
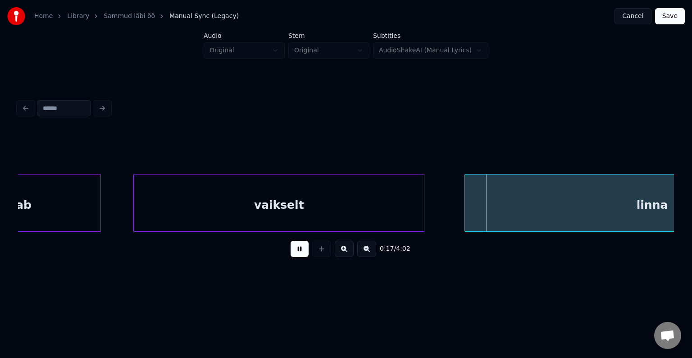
click at [292, 252] on button at bounding box center [300, 249] width 18 height 16
click at [296, 250] on button at bounding box center [300, 249] width 18 height 16
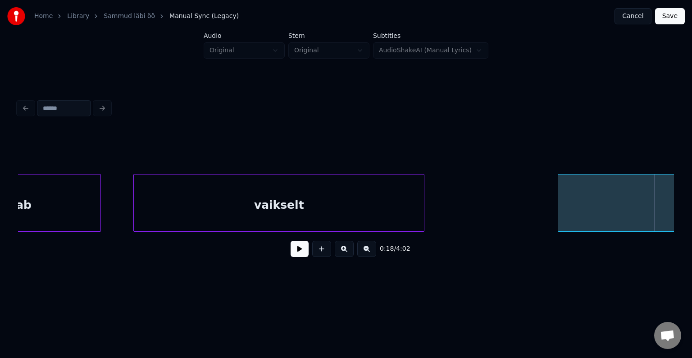
click at [561, 195] on div at bounding box center [559, 202] width 3 height 57
click at [292, 257] on button at bounding box center [300, 249] width 18 height 16
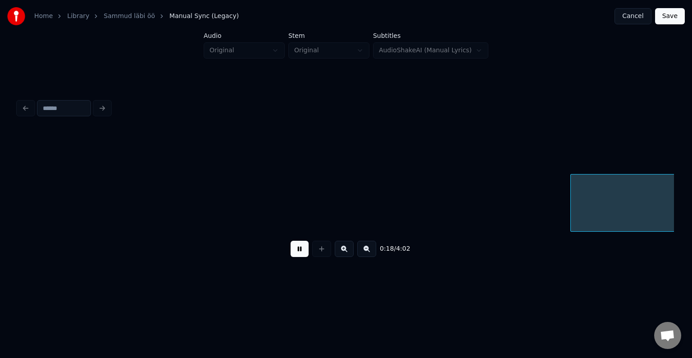
scroll to position [0, 7035]
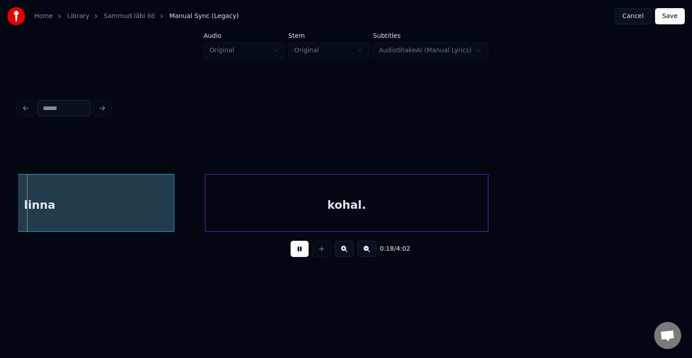
click at [292, 257] on button at bounding box center [300, 249] width 18 height 16
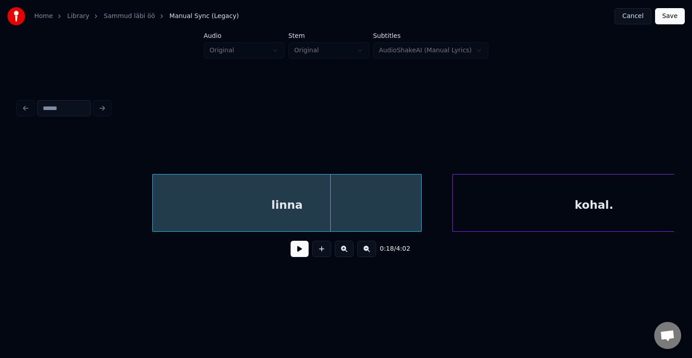
scroll to position [0, 6783]
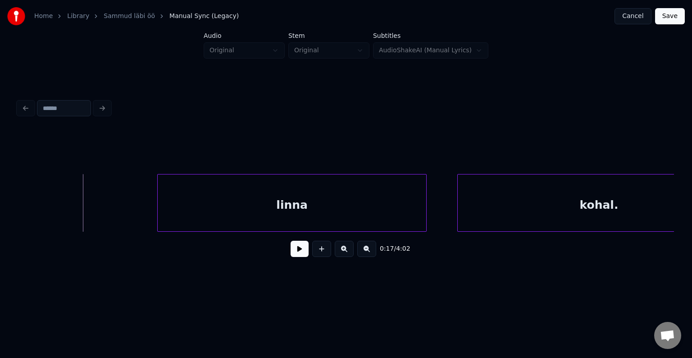
click at [301, 256] on button at bounding box center [300, 249] width 18 height 16
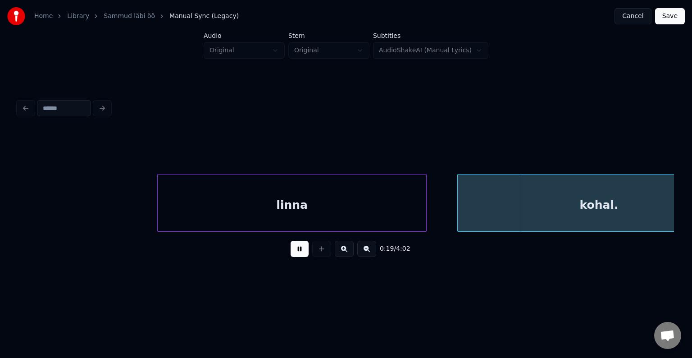
click at [301, 256] on button at bounding box center [300, 249] width 18 height 16
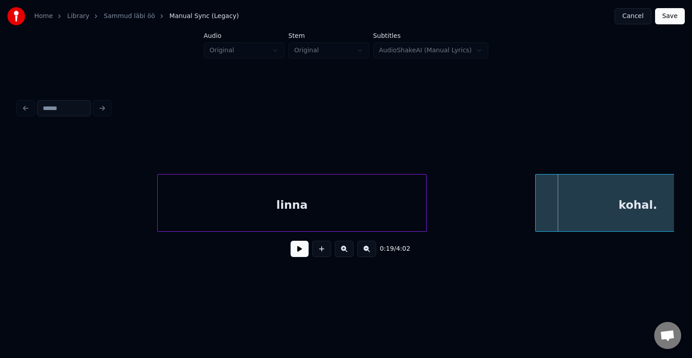
click at [538, 199] on div at bounding box center [537, 202] width 3 height 57
click at [293, 254] on button at bounding box center [300, 249] width 18 height 16
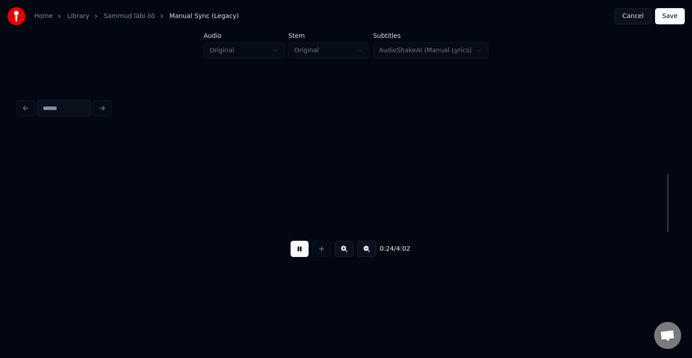
scroll to position [0, 9413]
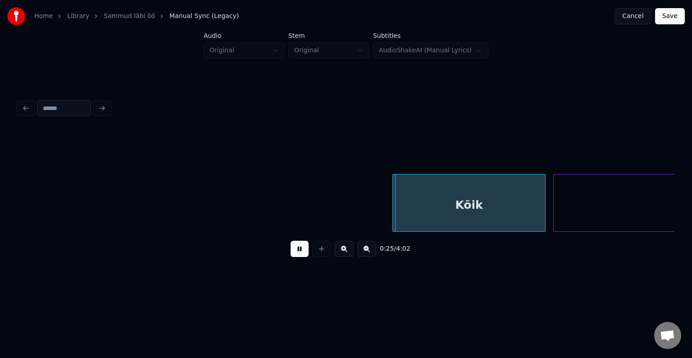
click at [293, 254] on button at bounding box center [300, 249] width 18 height 16
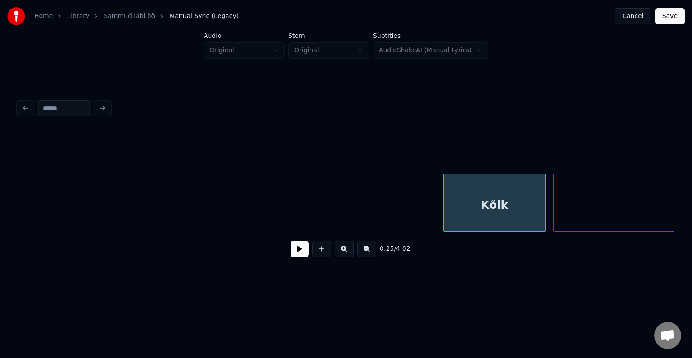
click at [446, 208] on div at bounding box center [445, 202] width 3 height 57
click at [291, 252] on button at bounding box center [300, 249] width 18 height 16
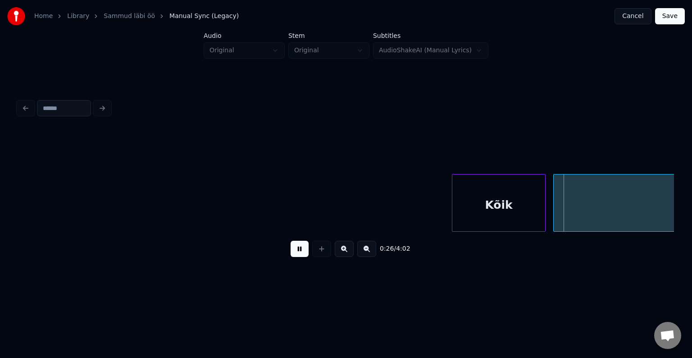
click at [291, 252] on button at bounding box center [300, 249] width 18 height 16
click at [448, 213] on div "Kõik" at bounding box center [474, 204] width 93 height 61
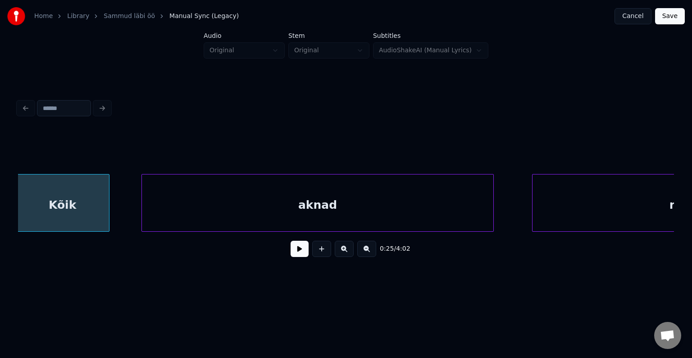
scroll to position [0, 9828]
click at [393, 209] on div "aknad" at bounding box center [307, 204] width 351 height 61
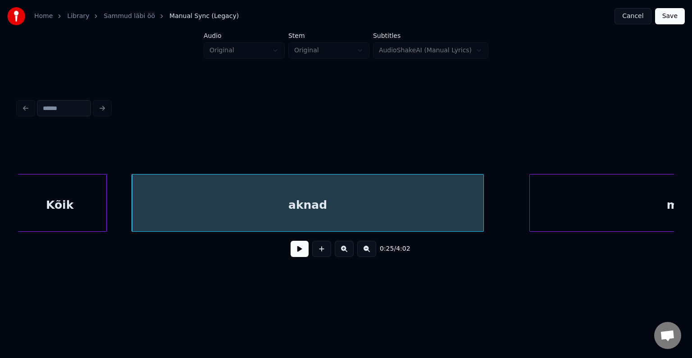
click at [291, 251] on button at bounding box center [300, 249] width 18 height 16
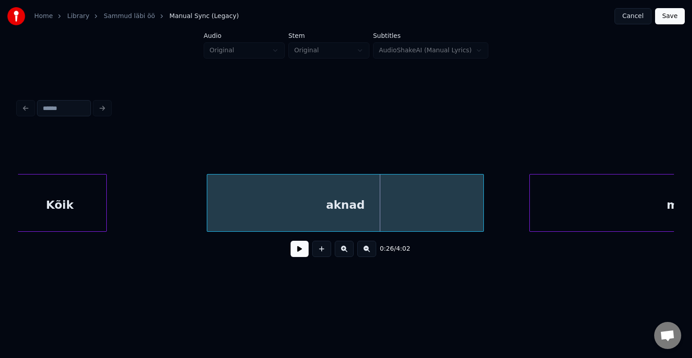
click at [210, 205] on div at bounding box center [208, 202] width 3 height 57
click at [293, 252] on button at bounding box center [300, 249] width 18 height 16
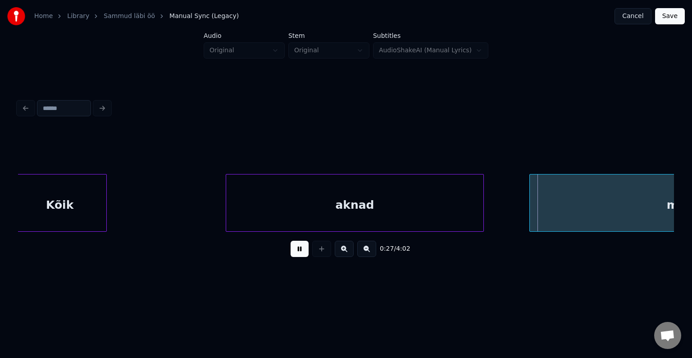
click at [293, 252] on button at bounding box center [300, 249] width 18 height 16
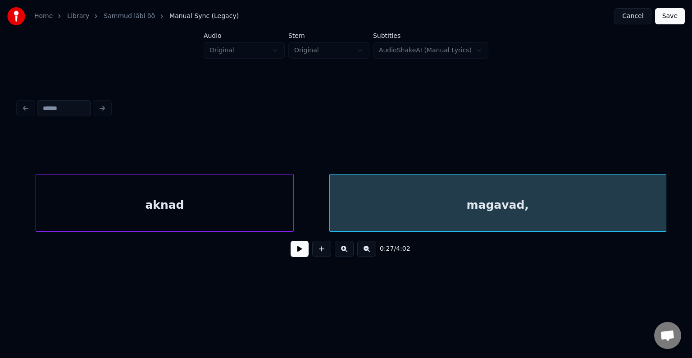
click at [603, 211] on div "magavad," at bounding box center [498, 204] width 336 height 61
click at [291, 255] on button at bounding box center [300, 249] width 18 height 16
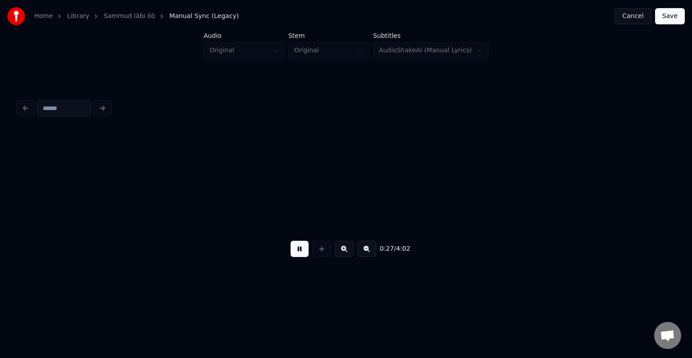
scroll to position [0, 10680]
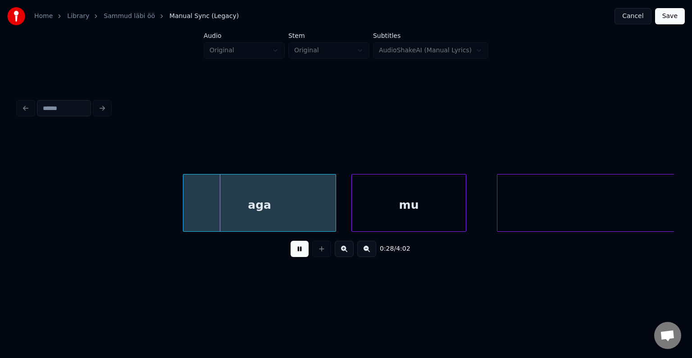
click at [291, 255] on button at bounding box center [300, 249] width 18 height 16
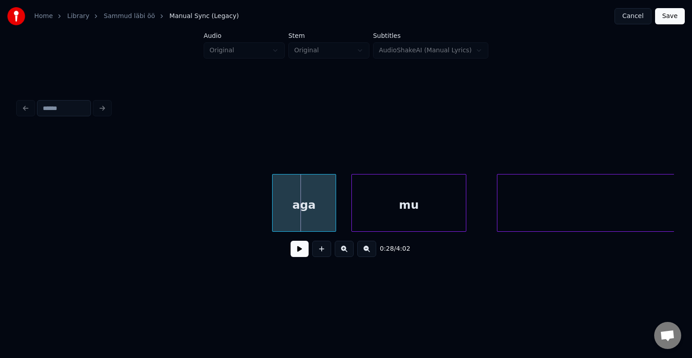
click at [275, 217] on div at bounding box center [274, 202] width 3 height 57
click at [316, 205] on div "aga" at bounding box center [306, 204] width 59 height 61
click at [365, 202] on div "mu" at bounding box center [409, 204] width 114 height 61
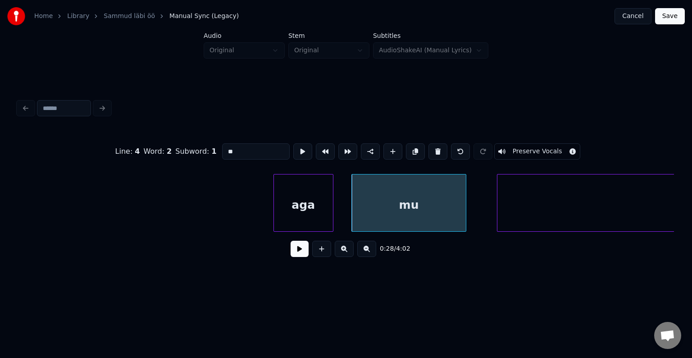
type input "**"
click at [291, 250] on button at bounding box center [300, 249] width 18 height 16
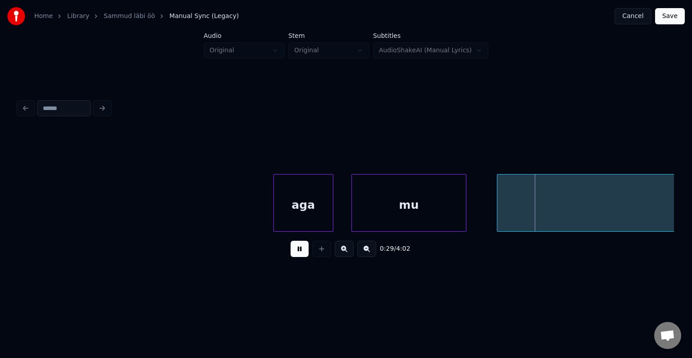
click at [291, 250] on button at bounding box center [300, 249] width 18 height 16
click at [378, 207] on div at bounding box center [377, 202] width 3 height 57
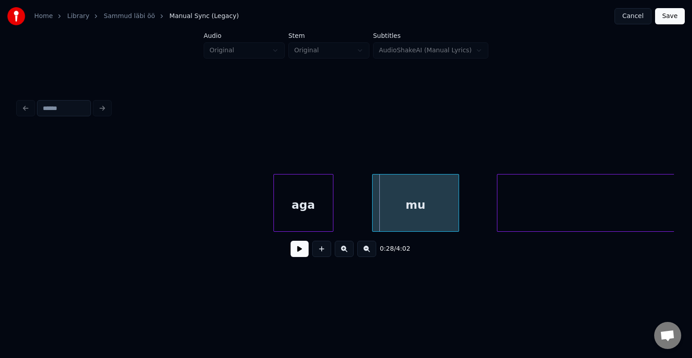
click at [404, 213] on div "mu" at bounding box center [416, 204] width 86 height 61
click at [292, 251] on button at bounding box center [300, 249] width 18 height 16
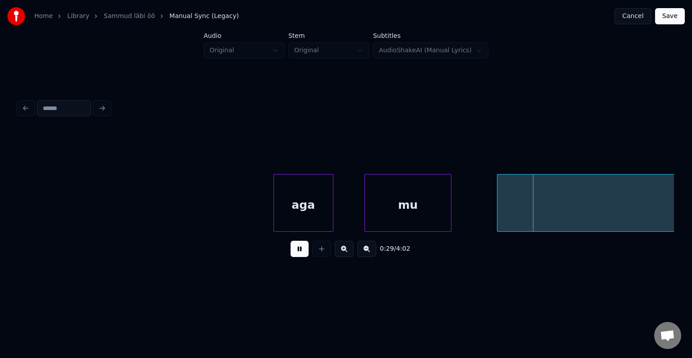
click at [292, 251] on button at bounding box center [300, 249] width 18 height 16
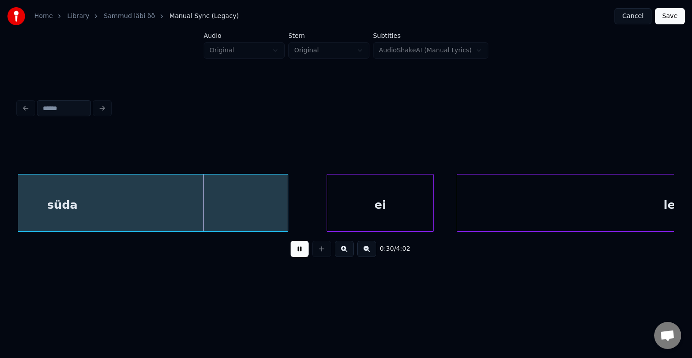
click at [292, 251] on button at bounding box center [300, 249] width 18 height 16
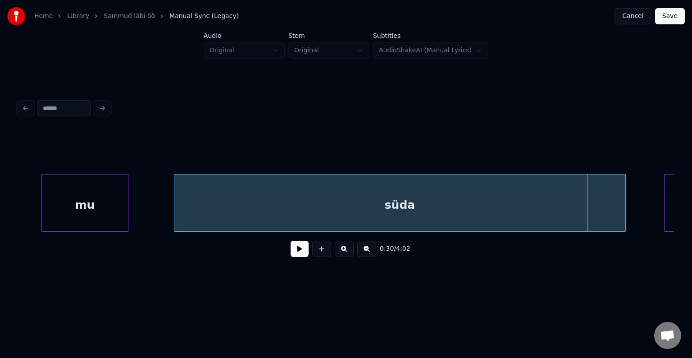
scroll to position [0, 10998]
click at [283, 250] on div "0:30 / 4:02" at bounding box center [346, 249] width 642 height 20
click at [291, 252] on button at bounding box center [300, 249] width 18 height 16
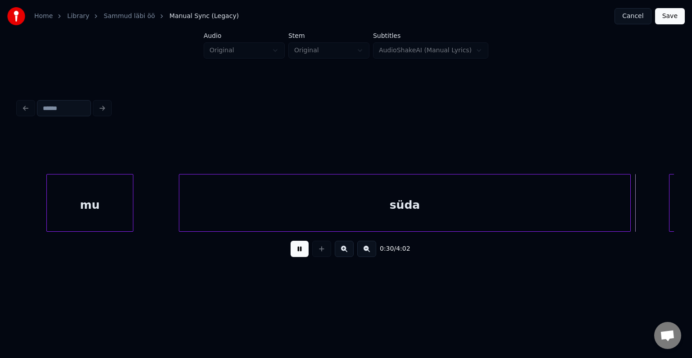
scroll to position [0, 11659]
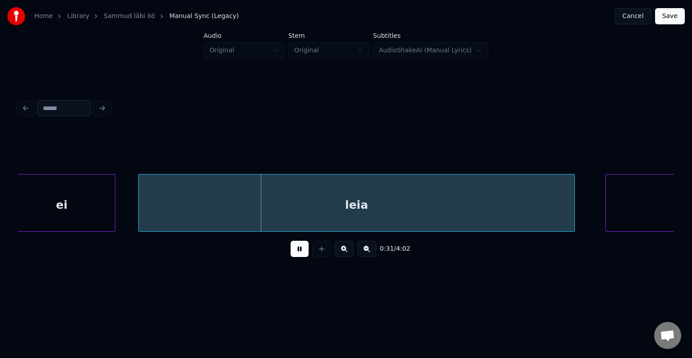
click at [291, 252] on button at bounding box center [300, 249] width 18 height 16
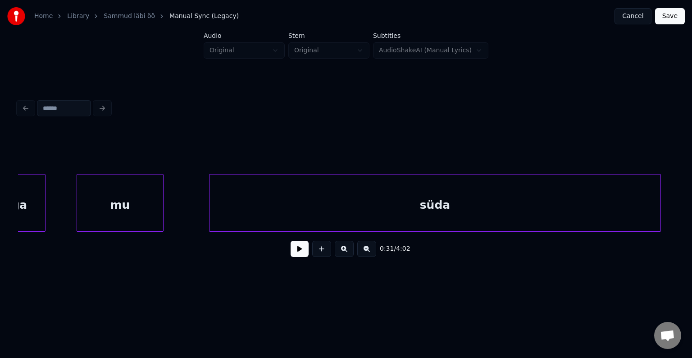
scroll to position [0, 10956]
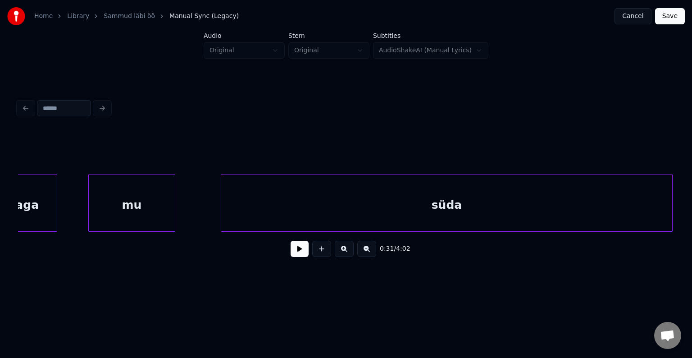
click at [227, 186] on div "süda" at bounding box center [446, 204] width 451 height 61
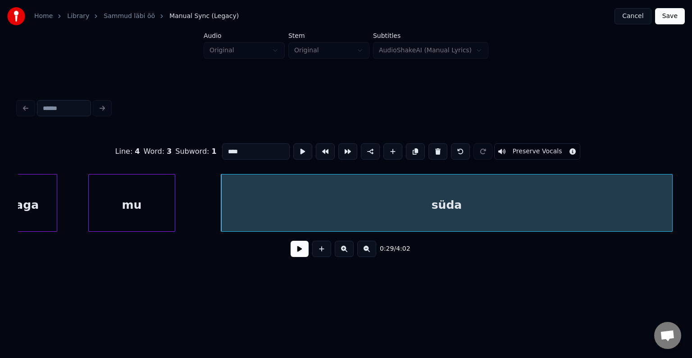
click at [294, 252] on button at bounding box center [300, 249] width 18 height 16
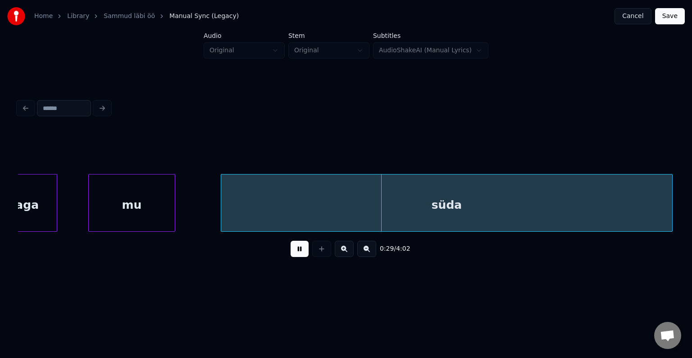
click at [294, 252] on button at bounding box center [300, 249] width 18 height 16
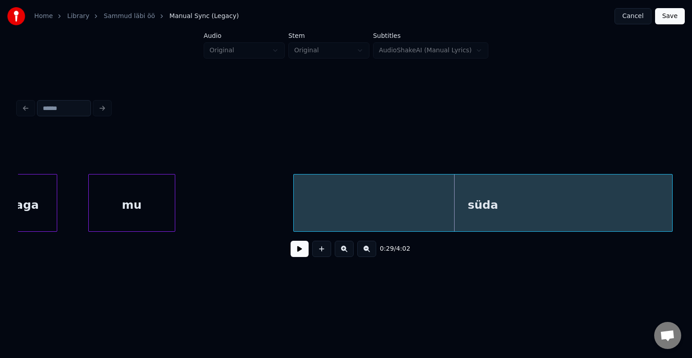
click at [294, 211] on div at bounding box center [295, 202] width 3 height 57
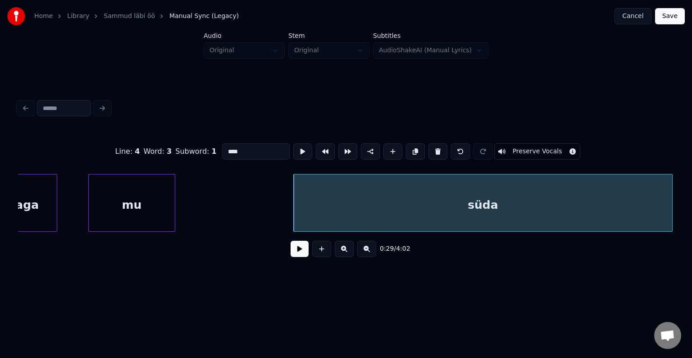
click at [296, 252] on button at bounding box center [300, 249] width 18 height 16
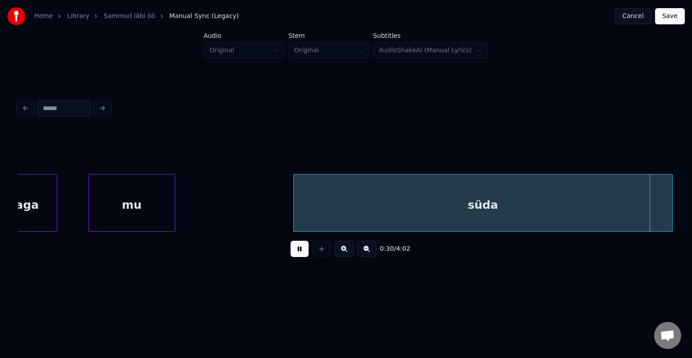
scroll to position [0, 11615]
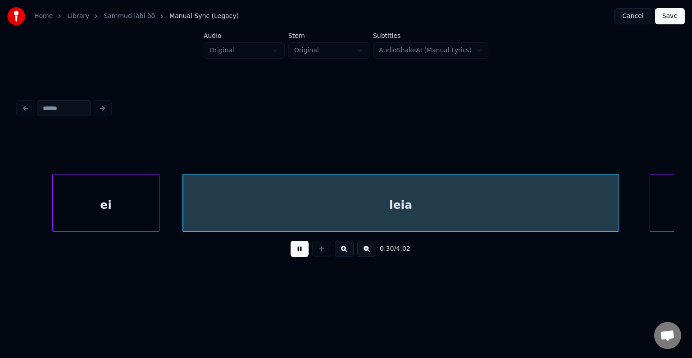
click at [296, 252] on button at bounding box center [300, 249] width 18 height 16
click at [91, 204] on div "ei" at bounding box center [89, 204] width 106 height 61
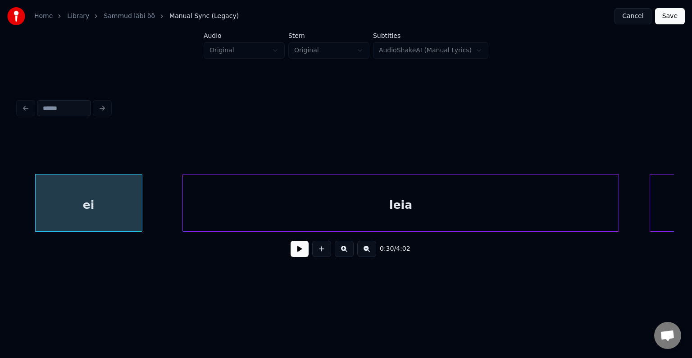
click at [141, 214] on div "ei" at bounding box center [88, 203] width 107 height 58
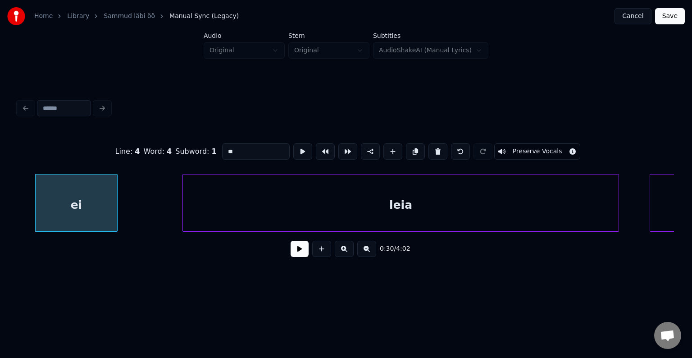
click at [114, 212] on div at bounding box center [115, 202] width 3 height 57
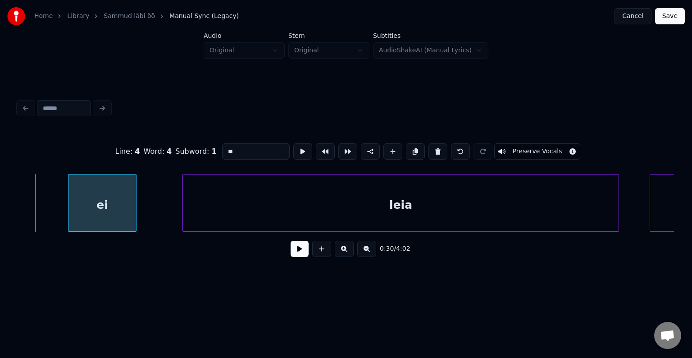
click at [112, 206] on div "ei" at bounding box center [102, 204] width 68 height 61
click at [291, 252] on button at bounding box center [300, 249] width 18 height 16
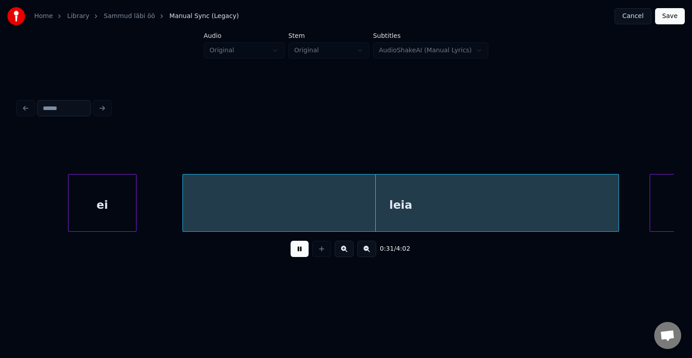
click at [291, 252] on button at bounding box center [300, 249] width 18 height 16
click at [312, 225] on div "leia" at bounding box center [393, 204] width 436 height 61
click at [294, 257] on button at bounding box center [300, 249] width 18 height 16
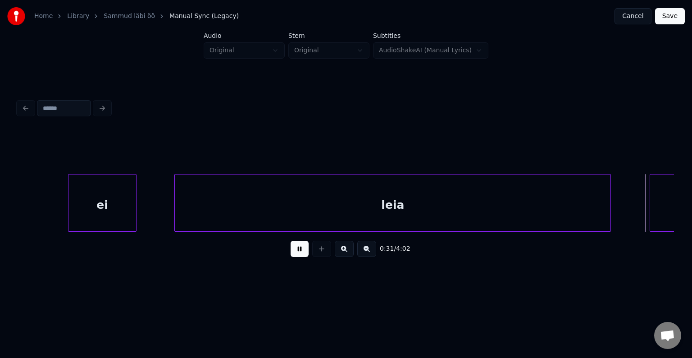
scroll to position [0, 12271]
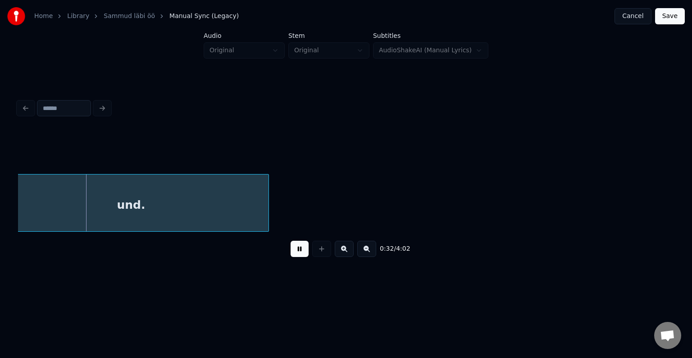
click at [294, 257] on button at bounding box center [300, 249] width 18 height 16
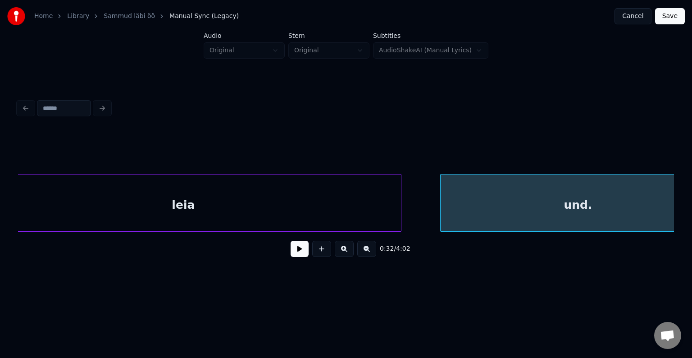
scroll to position [0, 11821]
click at [330, 214] on div at bounding box center [331, 202] width 3 height 57
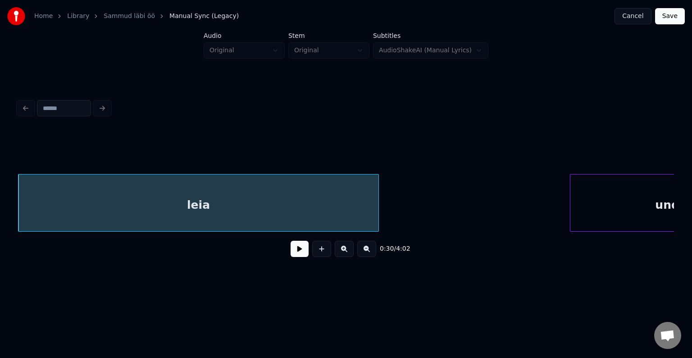
click at [573, 189] on div at bounding box center [571, 202] width 3 height 57
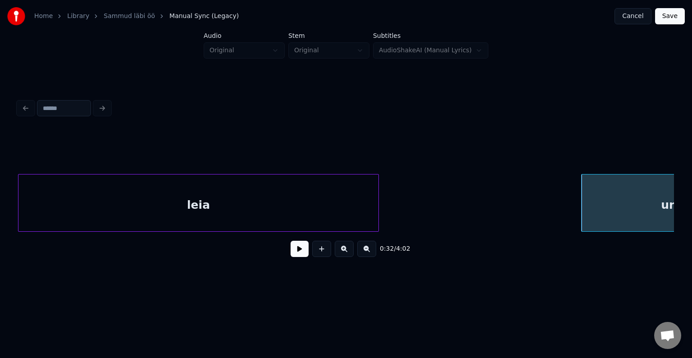
click at [596, 205] on div "und." at bounding box center [675, 204] width 187 height 61
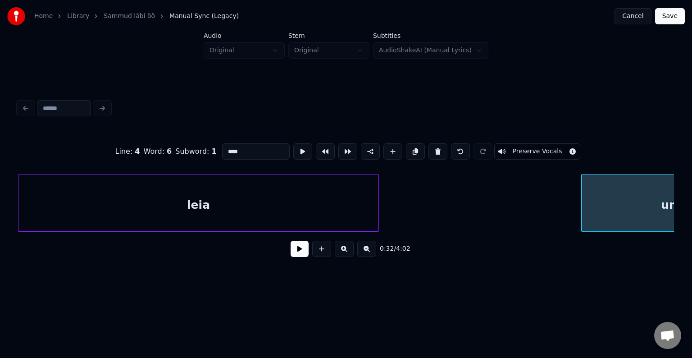
click at [292, 255] on button at bounding box center [300, 249] width 18 height 16
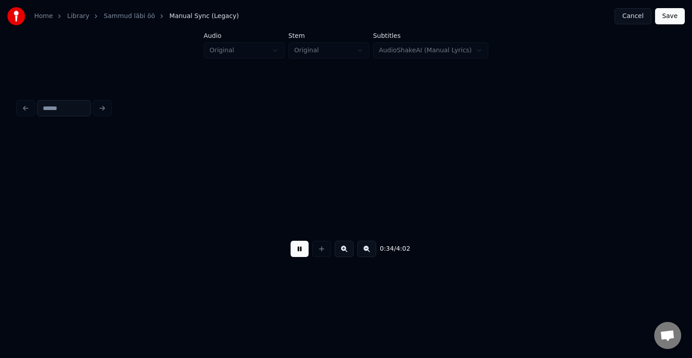
scroll to position [0, 13092]
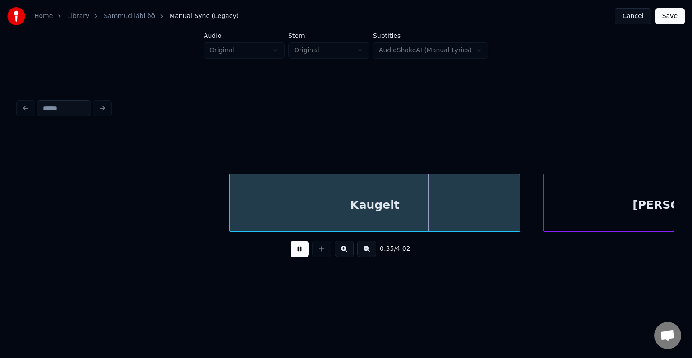
click at [292, 255] on button at bounding box center [300, 249] width 18 height 16
click at [330, 198] on div "Kaugelt" at bounding box center [368, 204] width 290 height 61
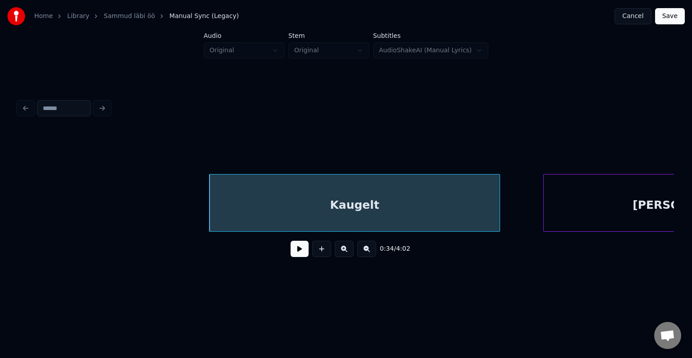
click at [294, 256] on button at bounding box center [300, 249] width 18 height 16
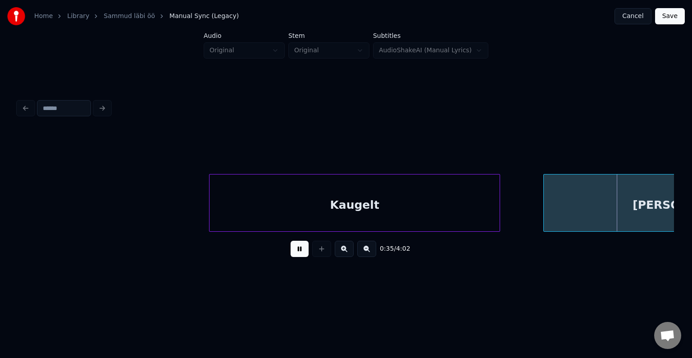
click at [294, 256] on button at bounding box center [300, 249] width 18 height 16
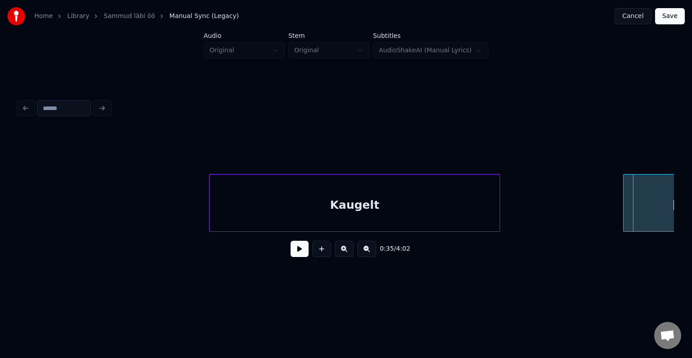
click at [626, 196] on div at bounding box center [625, 202] width 3 height 57
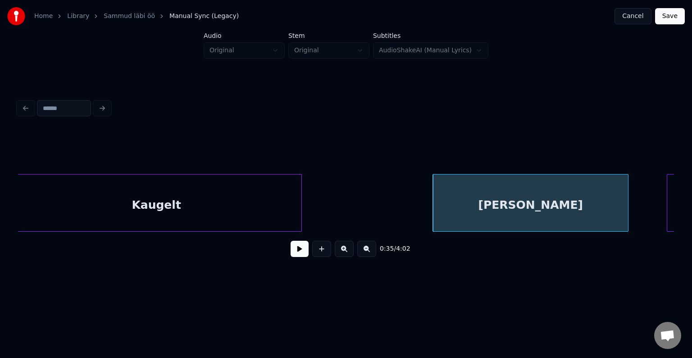
click at [263, 205] on div "Kaugelt" at bounding box center [156, 204] width 290 height 61
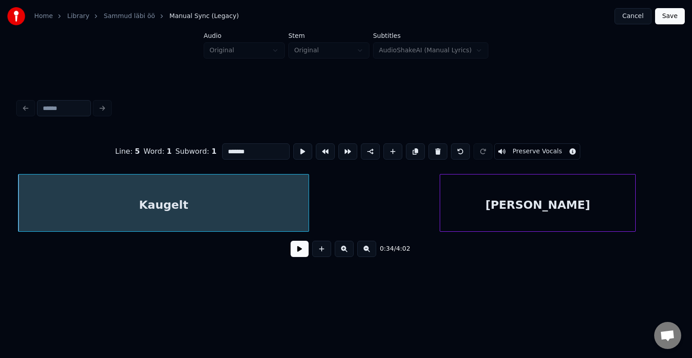
click at [293, 257] on button at bounding box center [300, 249] width 18 height 16
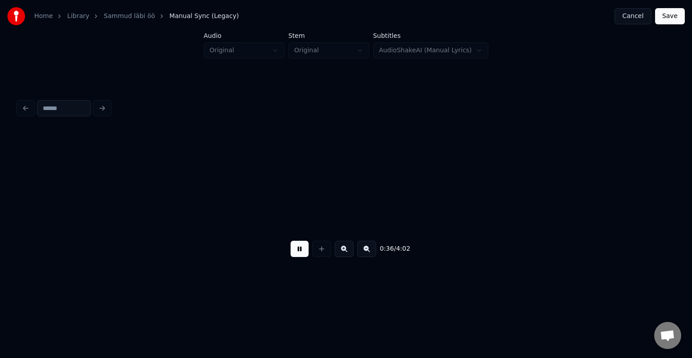
scroll to position [0, 13940]
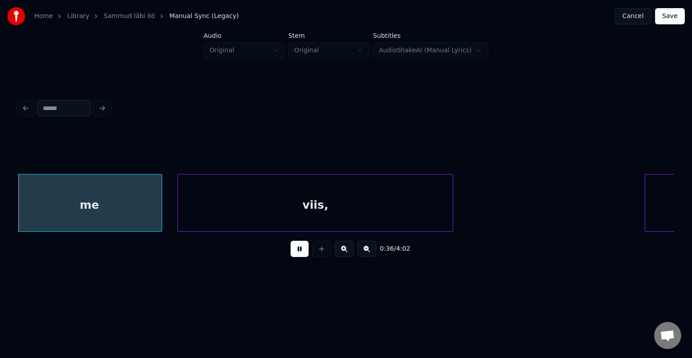
click at [293, 257] on button at bounding box center [300, 249] width 18 height 16
click at [28, 202] on div "me" at bounding box center [89, 204] width 145 height 61
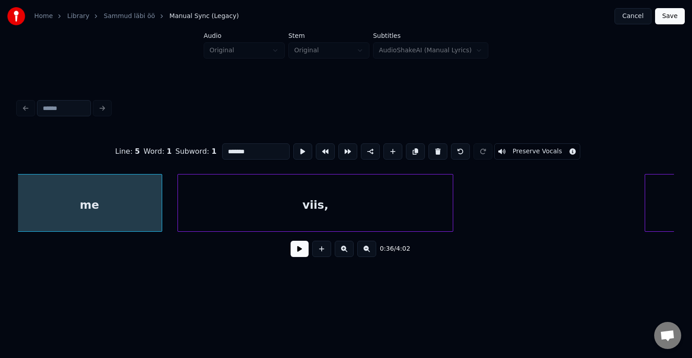
type input "**"
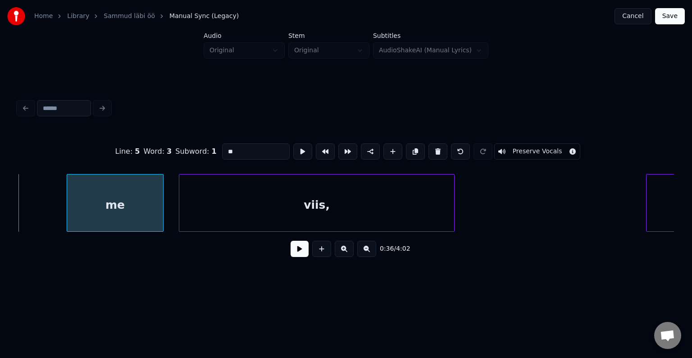
click at [70, 204] on div at bounding box center [68, 202] width 3 height 57
click at [103, 209] on div "me" at bounding box center [110, 204] width 86 height 61
click at [291, 256] on button at bounding box center [300, 249] width 18 height 16
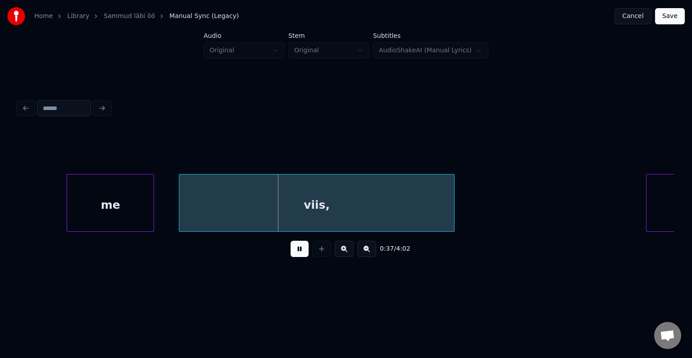
click at [291, 256] on button at bounding box center [300, 249] width 18 height 16
click at [210, 205] on div at bounding box center [208, 202] width 3 height 57
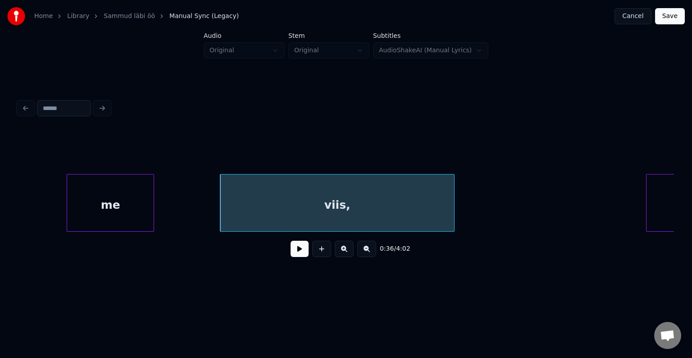
click at [291, 252] on button at bounding box center [300, 249] width 18 height 16
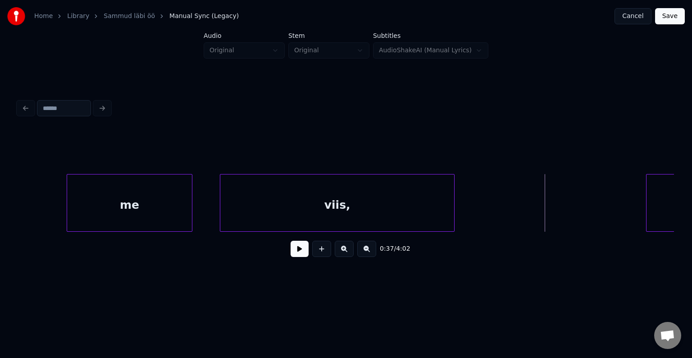
click at [192, 208] on div at bounding box center [190, 202] width 3 height 57
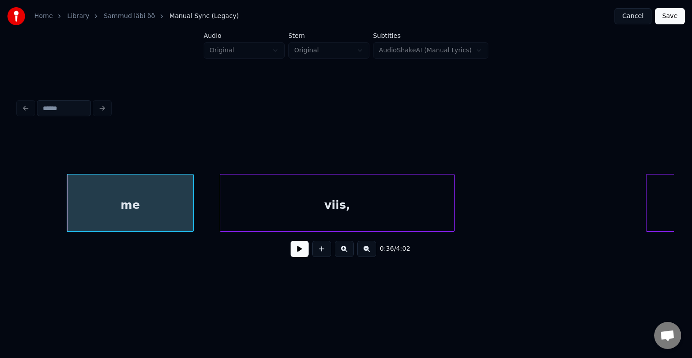
click at [297, 254] on button at bounding box center [300, 249] width 18 height 16
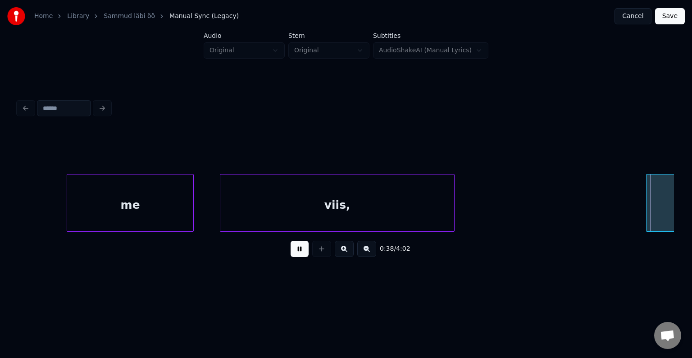
click at [297, 254] on button at bounding box center [300, 249] width 18 height 16
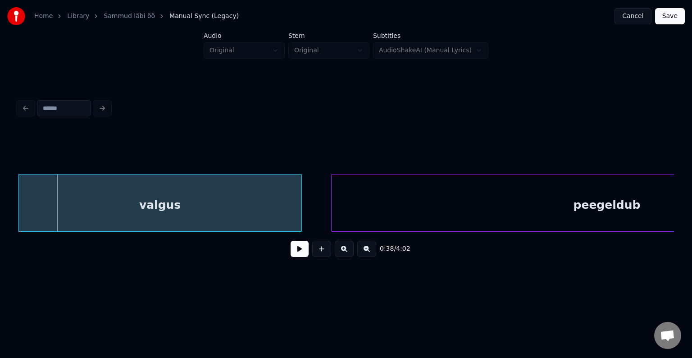
click at [153, 207] on div "valgus" at bounding box center [159, 204] width 282 height 61
click at [291, 256] on button at bounding box center [300, 249] width 18 height 16
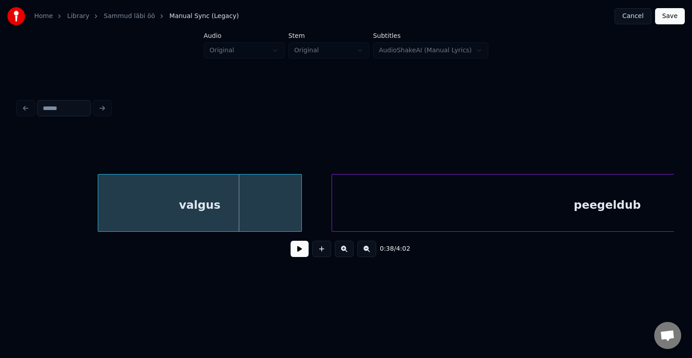
click at [101, 215] on div at bounding box center [99, 202] width 3 height 57
click at [291, 250] on button at bounding box center [300, 249] width 18 height 16
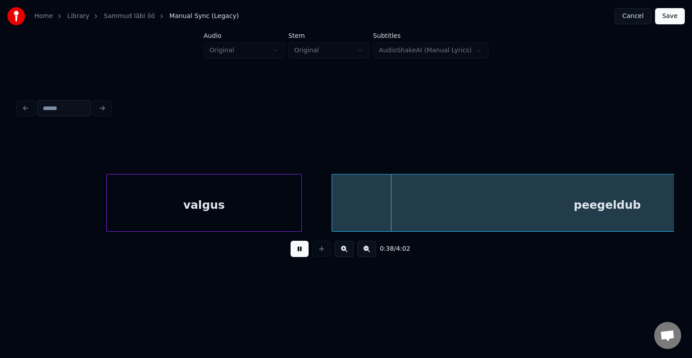
click at [291, 250] on button at bounding box center [300, 249] width 18 height 16
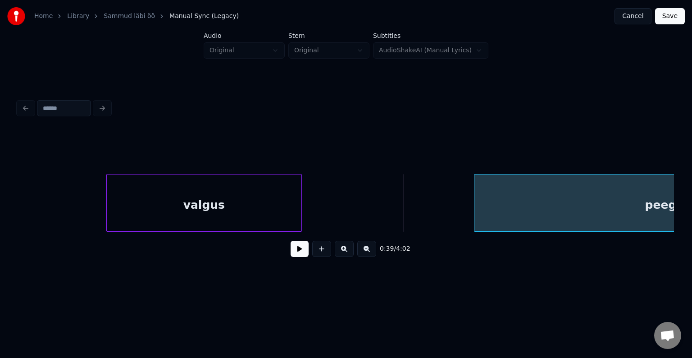
click at [474, 199] on div at bounding box center [475, 202] width 3 height 57
click at [291, 253] on button at bounding box center [300, 249] width 18 height 16
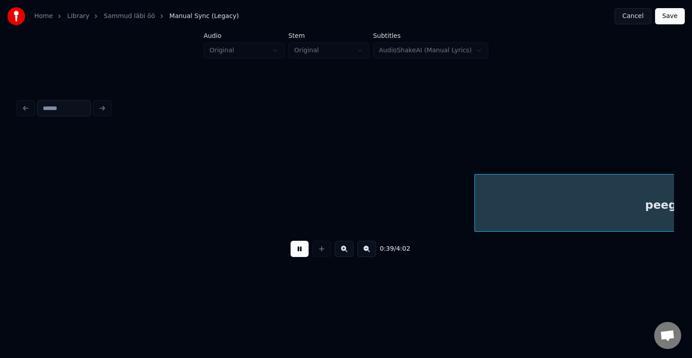
scroll to position [0, 15216]
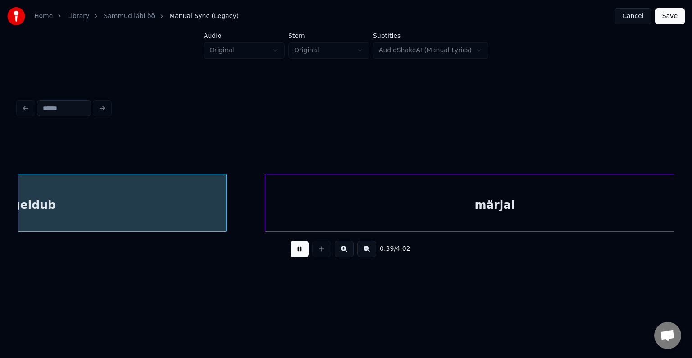
click at [291, 253] on button at bounding box center [300, 249] width 18 height 16
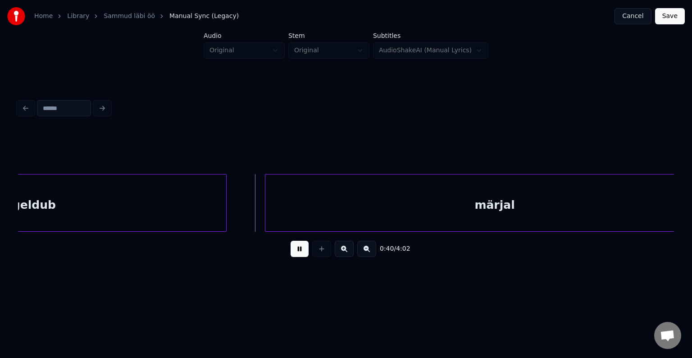
click at [291, 253] on button at bounding box center [300, 249] width 18 height 16
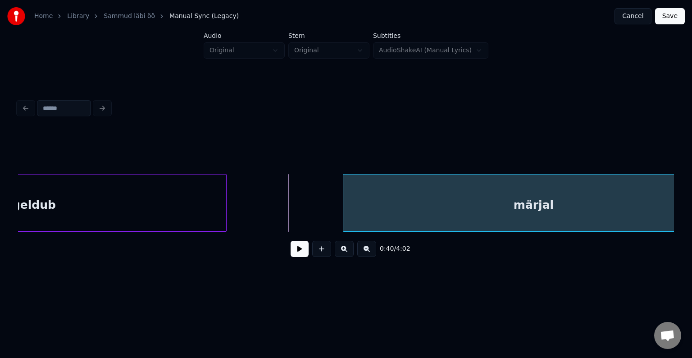
click at [346, 205] on div at bounding box center [344, 202] width 3 height 57
click at [291, 250] on button at bounding box center [300, 249] width 18 height 16
click at [301, 214] on div at bounding box center [300, 202] width 3 height 57
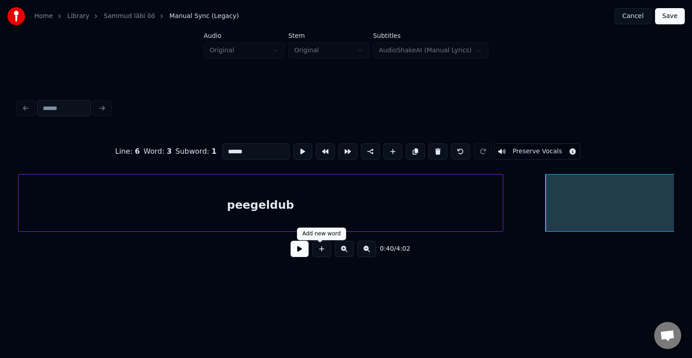
click at [294, 257] on button at bounding box center [300, 249] width 18 height 16
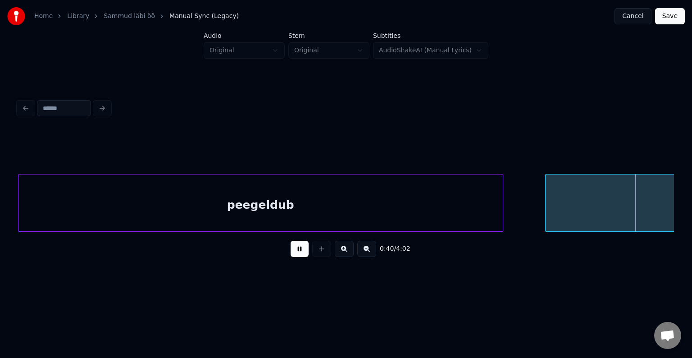
scroll to position [0, 15682]
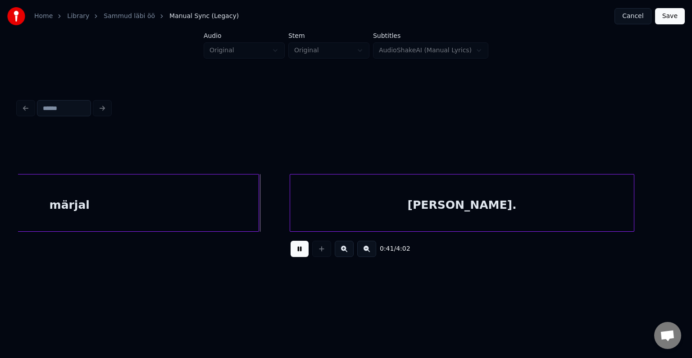
click at [294, 257] on button at bounding box center [300, 249] width 18 height 16
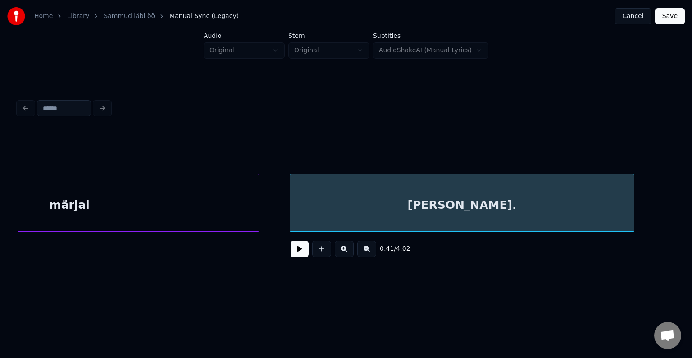
click at [157, 191] on div "märjal" at bounding box center [69, 204] width 378 height 61
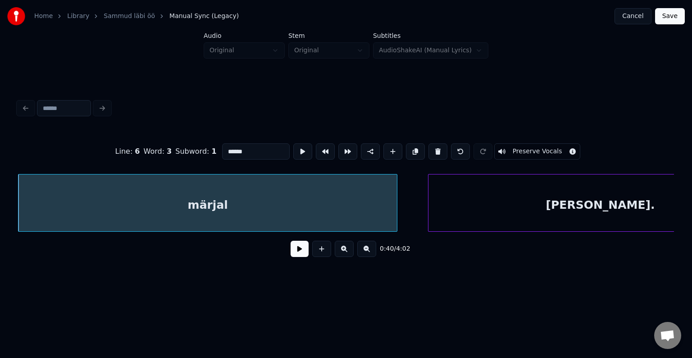
click at [222, 147] on input "******" at bounding box center [256, 151] width 68 height 16
click at [499, 203] on div "[PERSON_NAME]." at bounding box center [600, 204] width 344 height 61
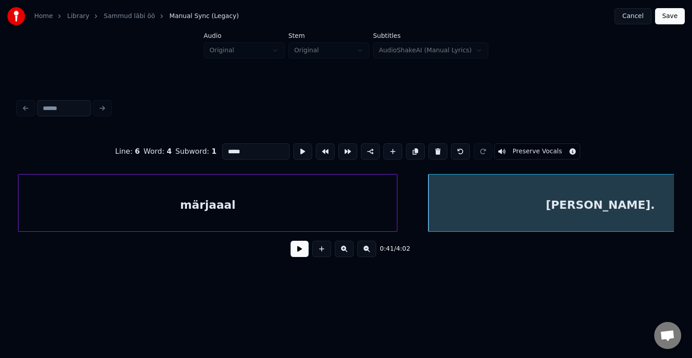
type input "*****"
click at [291, 254] on button at bounding box center [300, 249] width 18 height 16
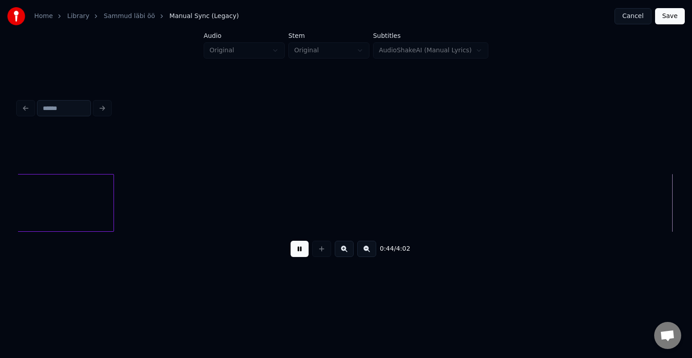
scroll to position [0, 16863]
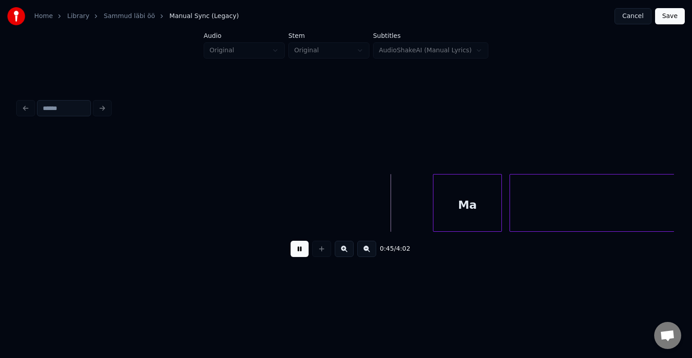
click at [294, 252] on button at bounding box center [300, 249] width 18 height 16
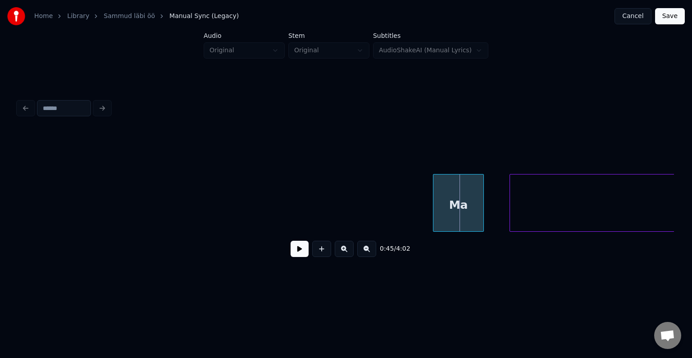
click at [481, 189] on div at bounding box center [482, 202] width 3 height 57
click at [291, 254] on button at bounding box center [300, 249] width 18 height 16
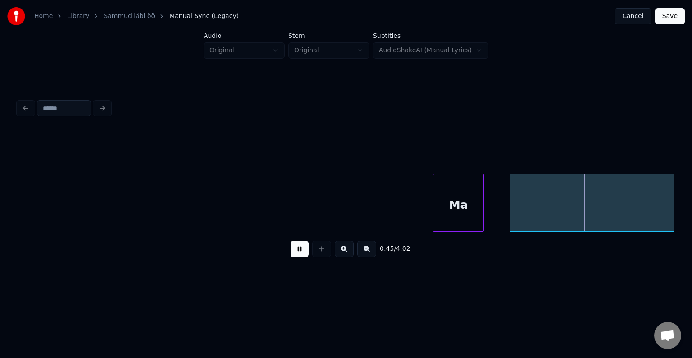
click at [291, 254] on button at bounding box center [300, 249] width 18 height 16
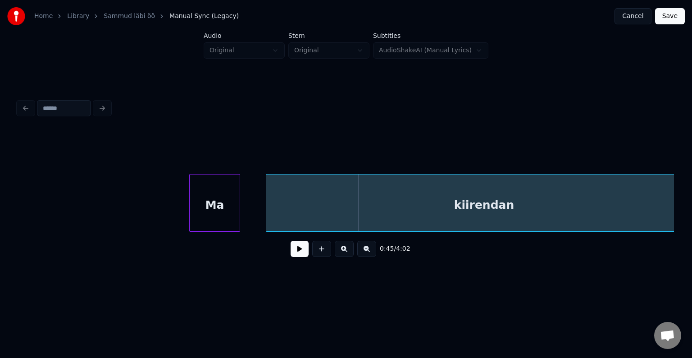
scroll to position [0, 17115]
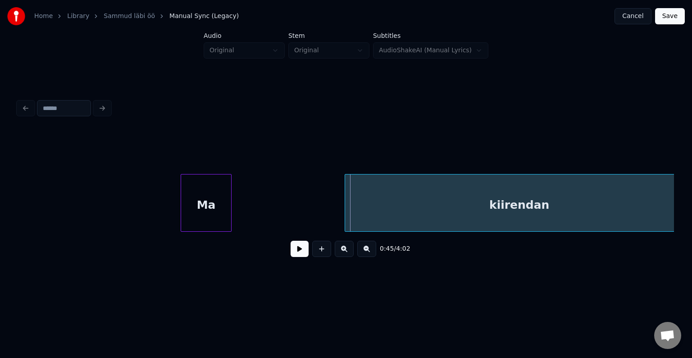
click at [346, 201] on div at bounding box center [346, 202] width 3 height 57
click at [291, 253] on button at bounding box center [300, 249] width 18 height 16
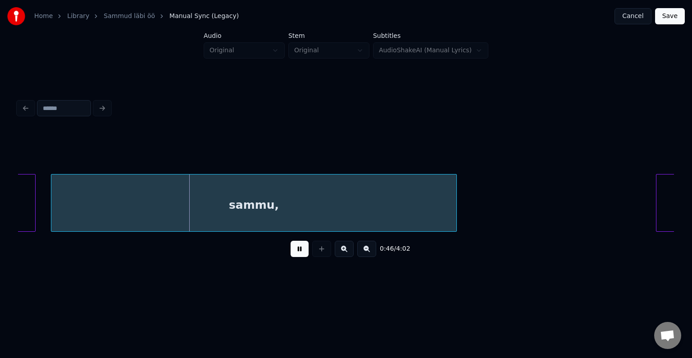
click at [291, 253] on button at bounding box center [300, 249] width 18 height 16
click at [68, 193] on div at bounding box center [66, 202] width 3 height 57
click at [291, 251] on button at bounding box center [300, 249] width 18 height 16
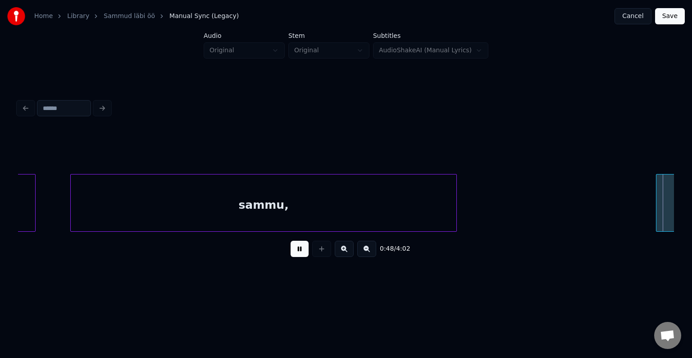
scroll to position [0, 18434]
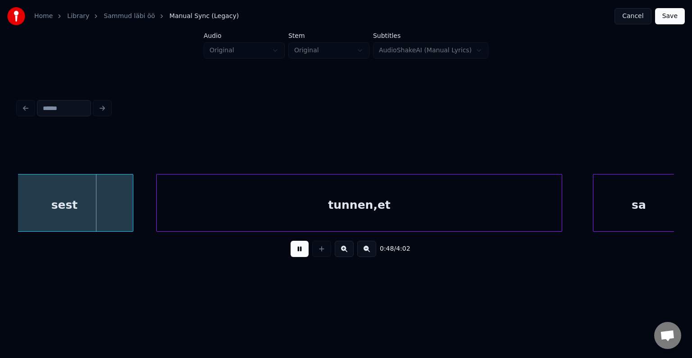
click at [291, 251] on button at bounding box center [300, 249] width 18 height 16
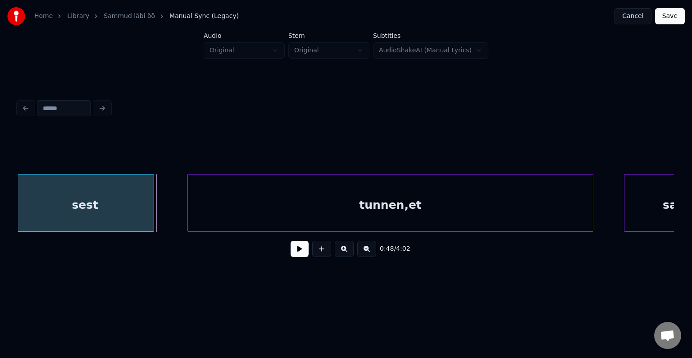
scroll to position [0, 18401]
click at [86, 195] on div "sest" at bounding box center [87, 204] width 137 height 61
click at [132, 209] on div at bounding box center [133, 202] width 3 height 57
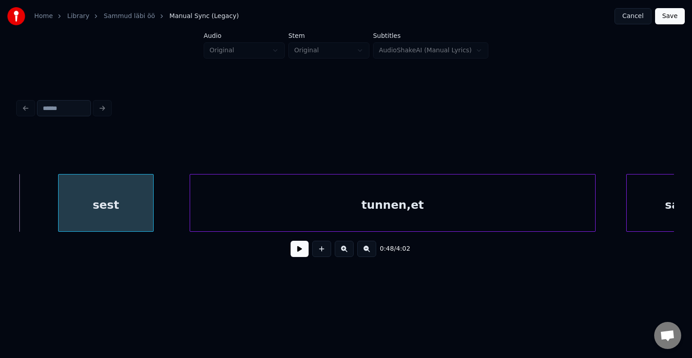
click at [108, 204] on div "sest" at bounding box center [106, 204] width 95 height 61
click at [293, 254] on button at bounding box center [300, 249] width 18 height 16
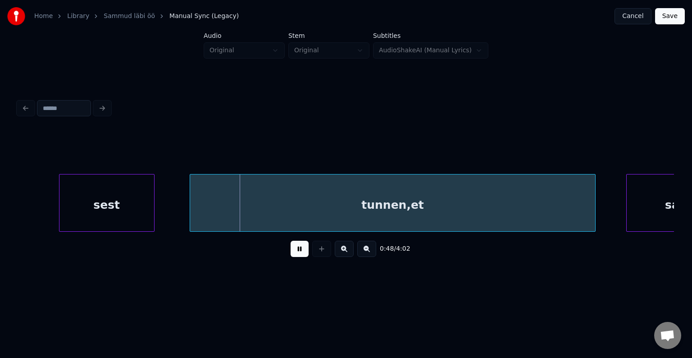
click at [293, 254] on button at bounding box center [300, 249] width 18 height 16
click at [587, 208] on div "tunnen,et" at bounding box center [384, 203] width 406 height 58
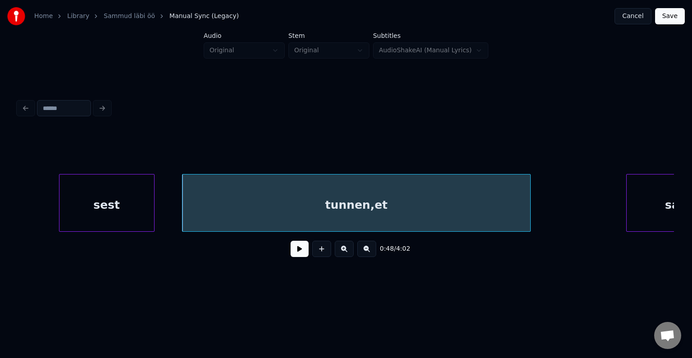
click at [530, 211] on div at bounding box center [529, 202] width 3 height 57
click at [326, 252] on button at bounding box center [321, 249] width 19 height 16
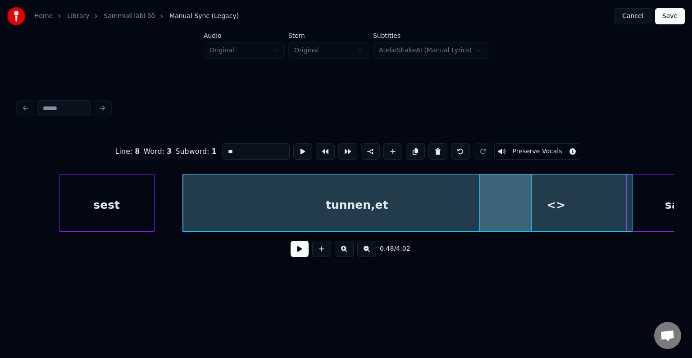
click at [600, 211] on div "<>" at bounding box center [556, 204] width 152 height 61
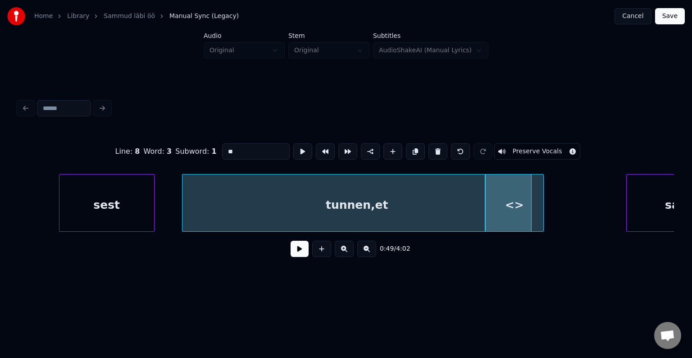
click at [542, 215] on div at bounding box center [542, 202] width 3 height 57
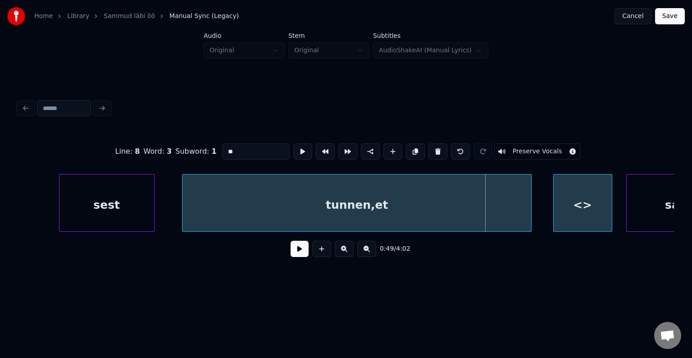
click at [595, 211] on div "<>" at bounding box center [583, 204] width 58 height 61
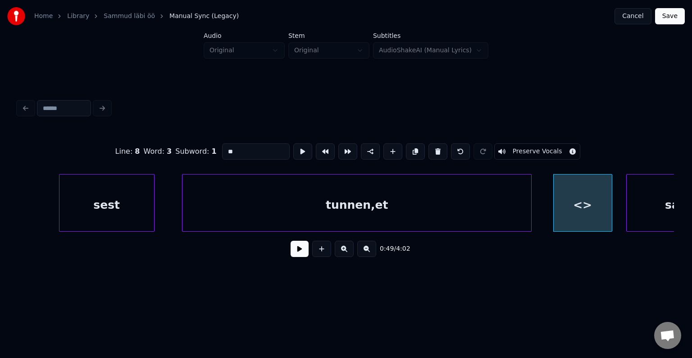
click at [439, 204] on div "tunnen,et" at bounding box center [356, 204] width 349 height 61
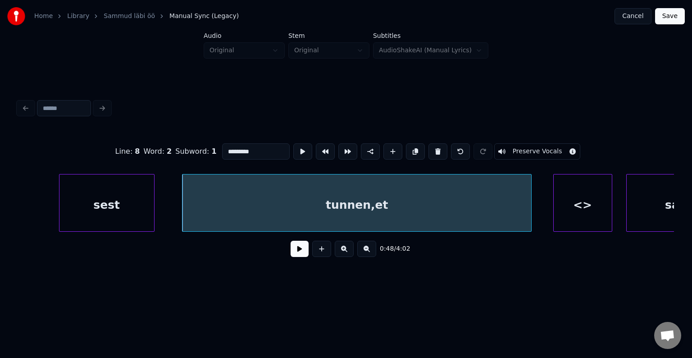
click at [246, 146] on input "*********" at bounding box center [256, 151] width 68 height 16
click at [580, 201] on div "<>" at bounding box center [583, 204] width 58 height 61
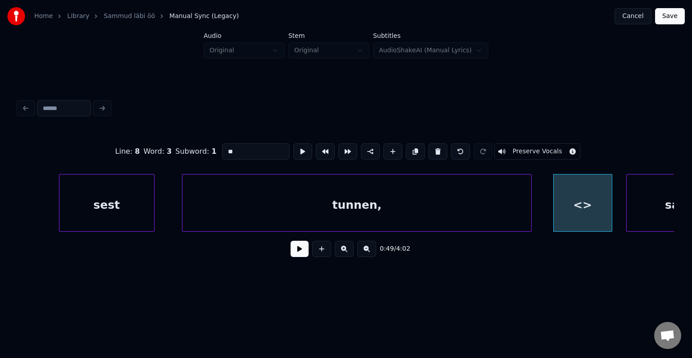
click at [246, 146] on input "**" at bounding box center [256, 151] width 68 height 16
type input "*"
click at [311, 207] on div "tunnen," at bounding box center [356, 204] width 349 height 61
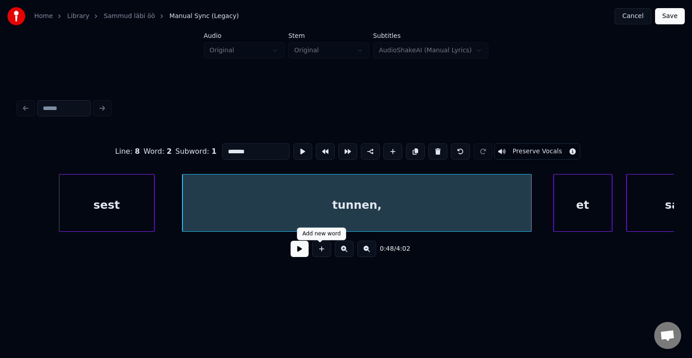
type input "*******"
click at [298, 253] on button at bounding box center [300, 249] width 18 height 16
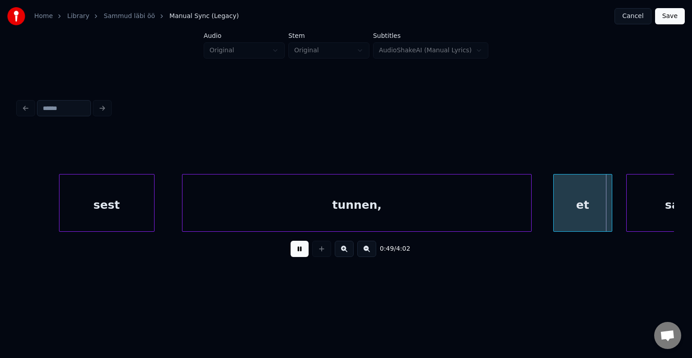
click at [302, 253] on button at bounding box center [300, 249] width 18 height 16
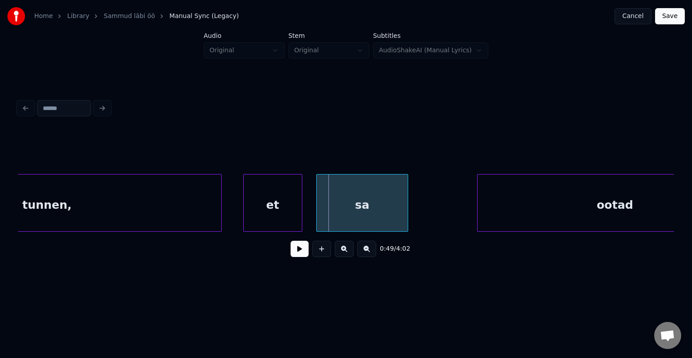
scroll to position [0, 18725]
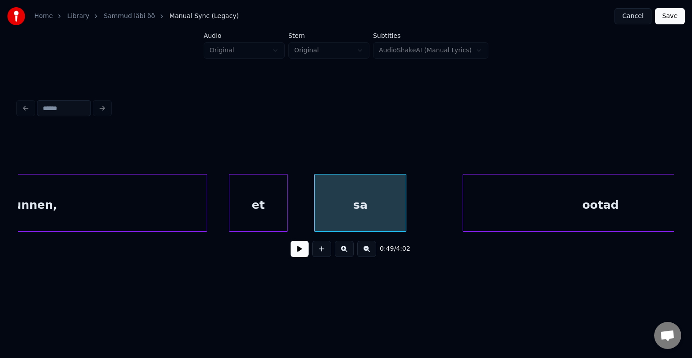
click at [355, 213] on div "sa" at bounding box center [360, 204] width 91 height 61
click at [291, 254] on button at bounding box center [300, 249] width 18 height 16
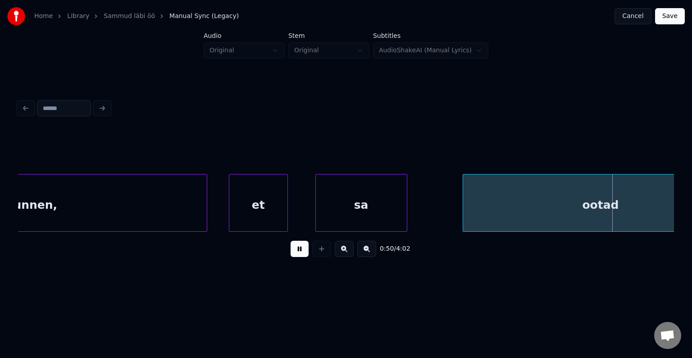
click at [292, 254] on button at bounding box center [300, 249] width 18 height 16
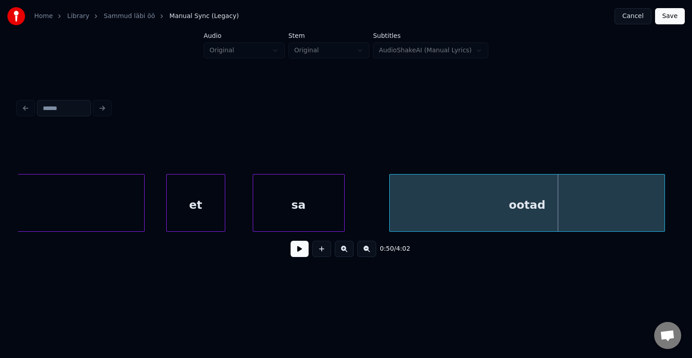
click at [558, 200] on div "ootad" at bounding box center [527, 204] width 275 height 61
click at [291, 255] on button at bounding box center [300, 249] width 18 height 16
click at [292, 252] on button at bounding box center [300, 249] width 18 height 16
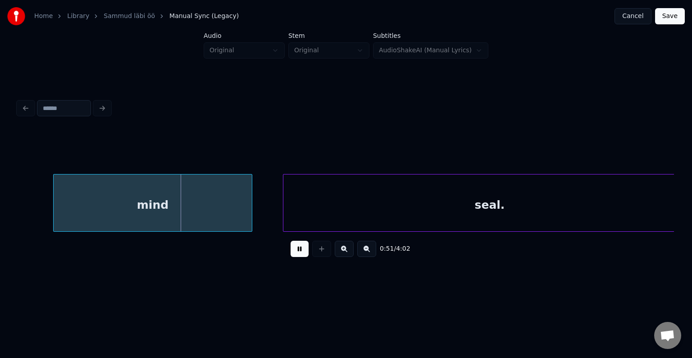
click at [292, 252] on button at bounding box center [300, 249] width 18 height 16
click at [60, 205] on div "mind" at bounding box center [153, 204] width 198 height 61
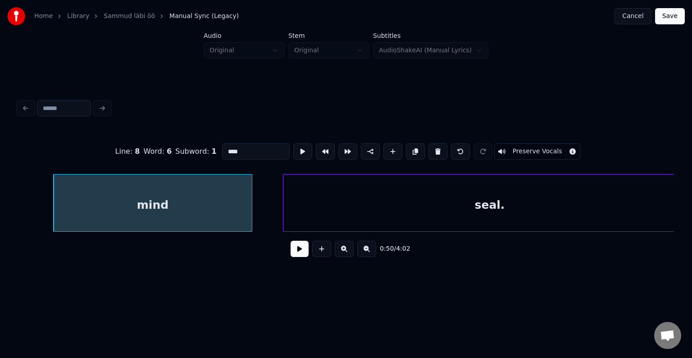
click at [297, 249] on button at bounding box center [300, 249] width 18 height 16
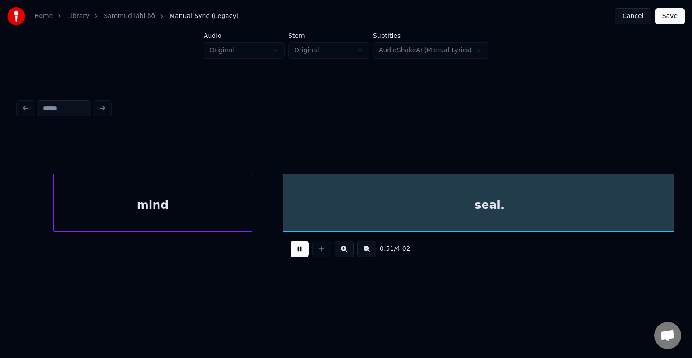
click at [297, 249] on button at bounding box center [300, 249] width 18 height 16
click at [342, 205] on div "seal." at bounding box center [489, 204] width 413 height 61
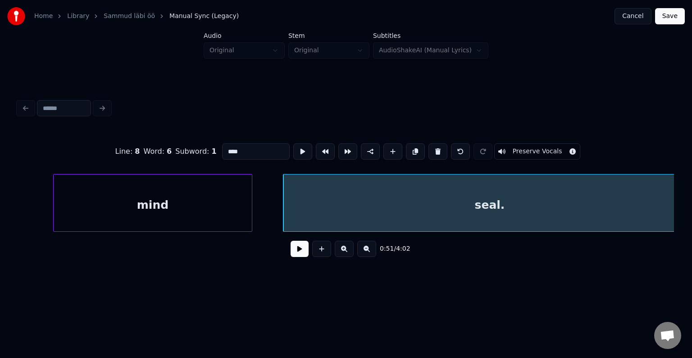
type input "*****"
click at [295, 250] on button at bounding box center [300, 249] width 18 height 16
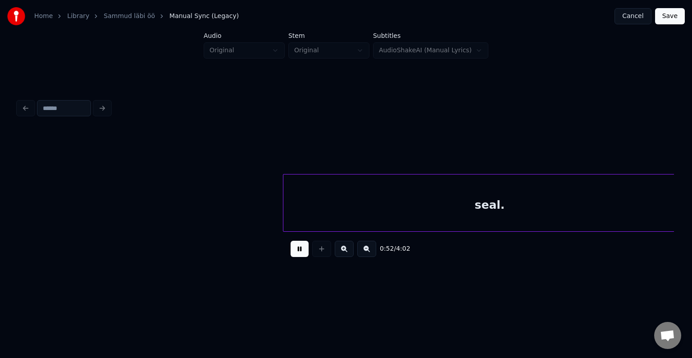
click at [295, 250] on button at bounding box center [300, 249] width 18 height 16
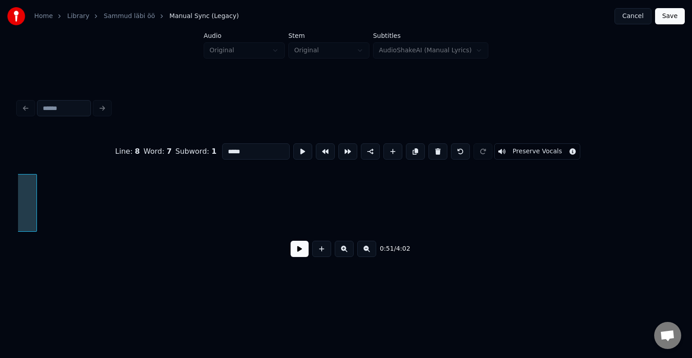
scroll to position [0, 19714]
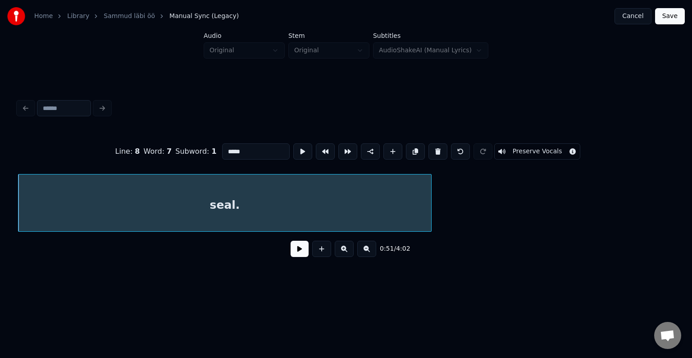
click at [222, 153] on input "*****" at bounding box center [256, 151] width 68 height 16
type input "*******"
click at [295, 257] on button at bounding box center [300, 249] width 18 height 16
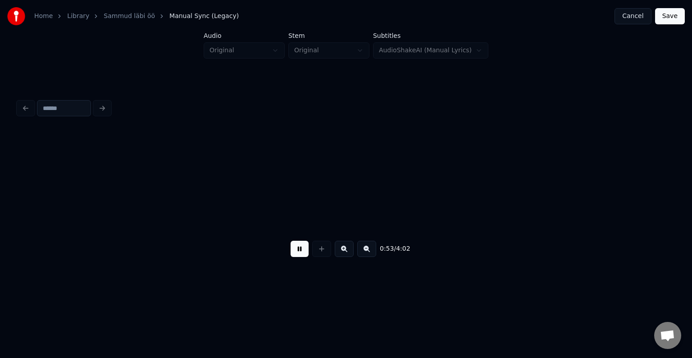
scroll to position [0, 20370]
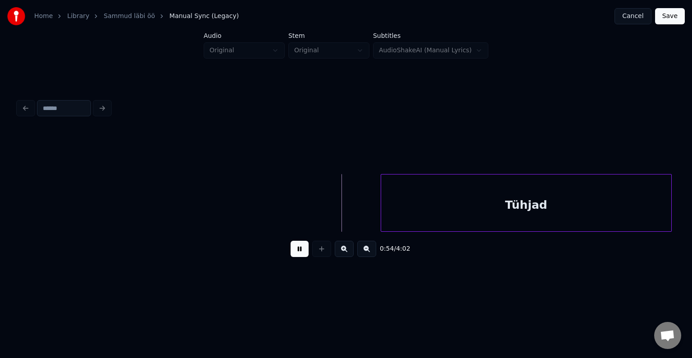
click at [295, 257] on button at bounding box center [300, 249] width 18 height 16
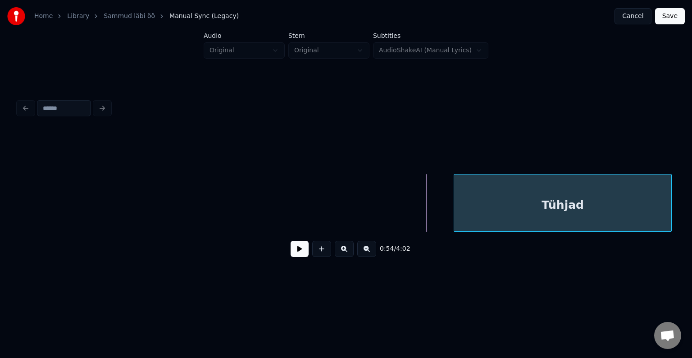
click at [457, 199] on div at bounding box center [455, 202] width 3 height 57
click at [292, 253] on button at bounding box center [300, 249] width 18 height 16
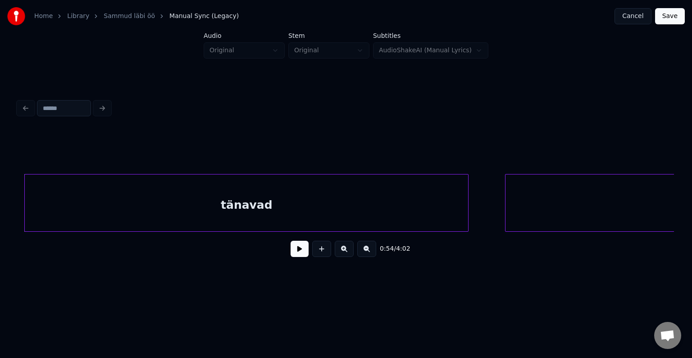
click at [175, 209] on div "tänavad" at bounding box center [246, 204] width 443 height 61
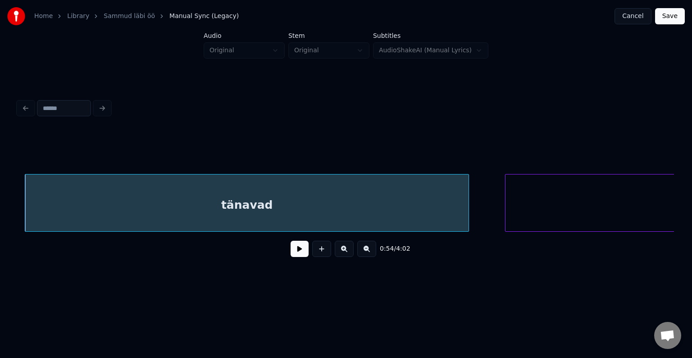
click at [291, 254] on button at bounding box center [300, 249] width 18 height 16
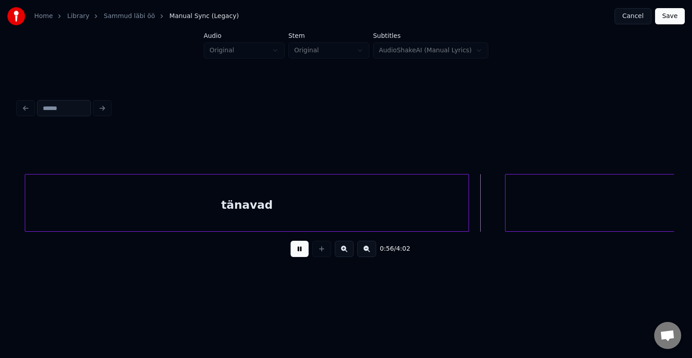
click at [291, 254] on button at bounding box center [300, 249] width 18 height 16
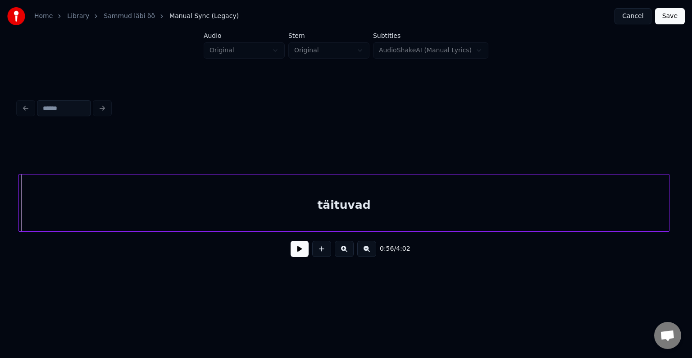
click at [551, 205] on div "täituvad" at bounding box center [344, 204] width 650 height 61
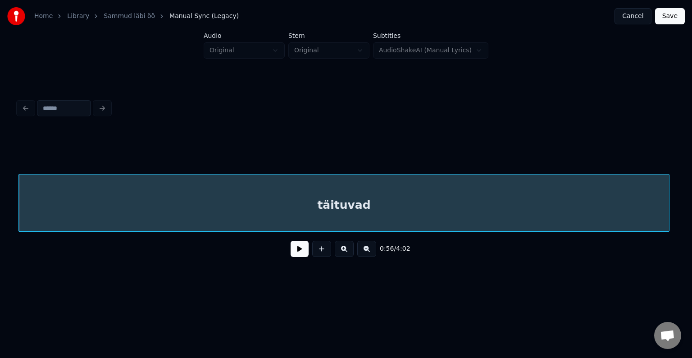
click at [293, 255] on button at bounding box center [300, 249] width 18 height 16
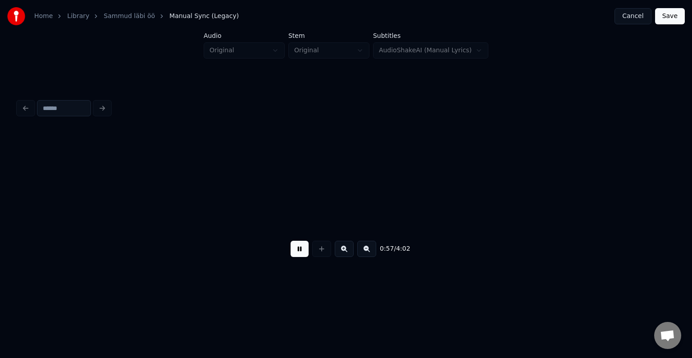
scroll to position [0, 22165]
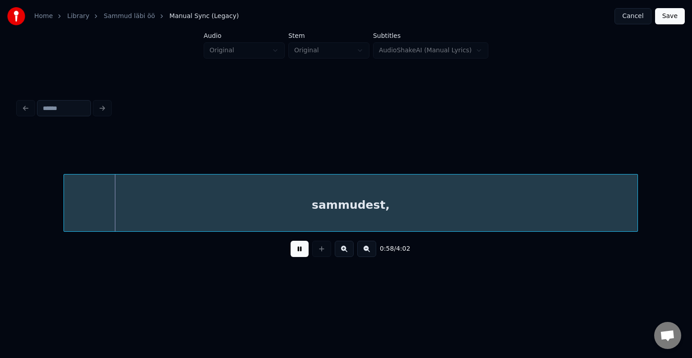
click at [293, 255] on button at bounding box center [300, 249] width 18 height 16
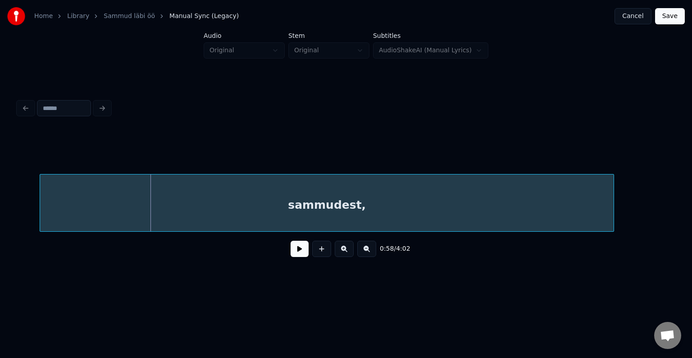
click at [304, 203] on div "sammudest," at bounding box center [327, 204] width 574 height 61
click at [296, 253] on button at bounding box center [300, 249] width 18 height 16
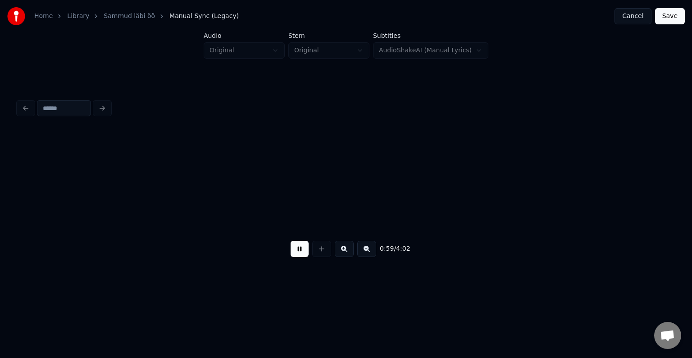
scroll to position [0, 22822]
click at [296, 253] on button at bounding box center [300, 249] width 18 height 16
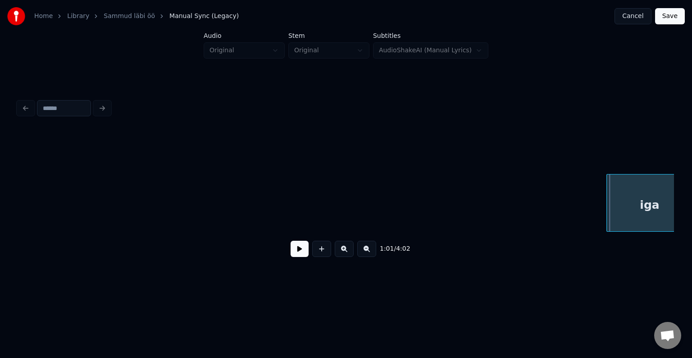
click at [607, 200] on div at bounding box center [608, 202] width 3 height 57
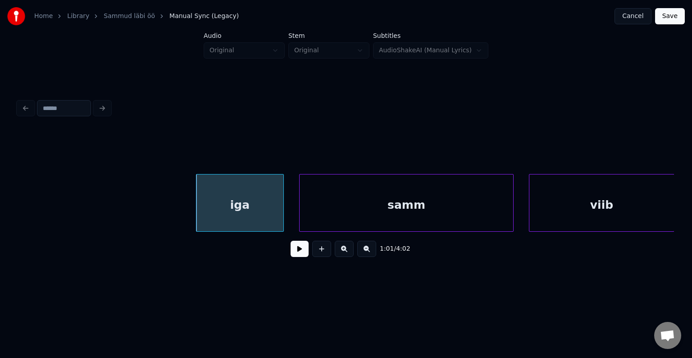
scroll to position [0, 23237]
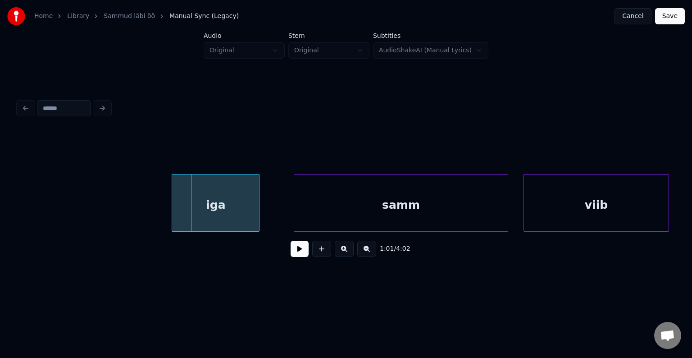
click at [221, 221] on div "iga" at bounding box center [215, 204] width 87 height 61
click at [295, 257] on button at bounding box center [300, 249] width 18 height 16
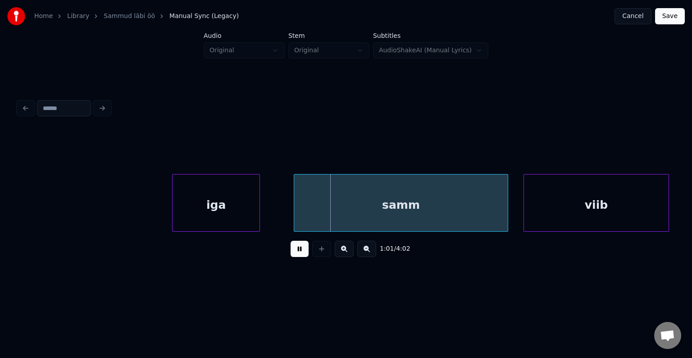
click at [295, 257] on button at bounding box center [300, 249] width 18 height 16
click at [187, 212] on div "iga" at bounding box center [216, 204] width 87 height 61
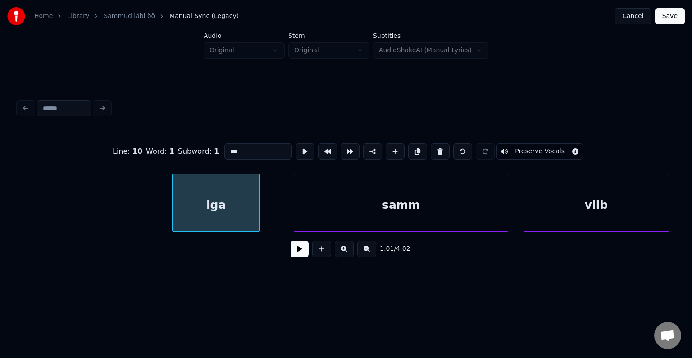
click at [296, 250] on button at bounding box center [300, 249] width 18 height 16
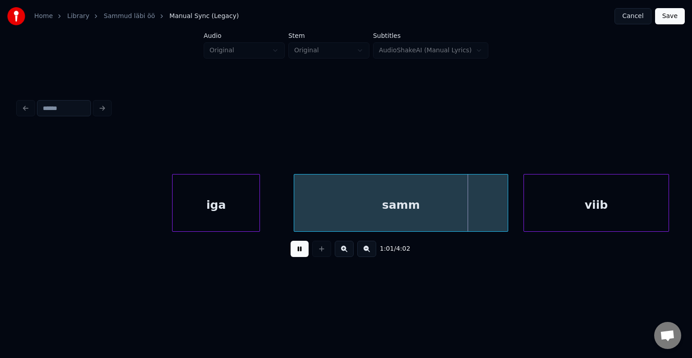
click at [296, 250] on button at bounding box center [300, 249] width 18 height 16
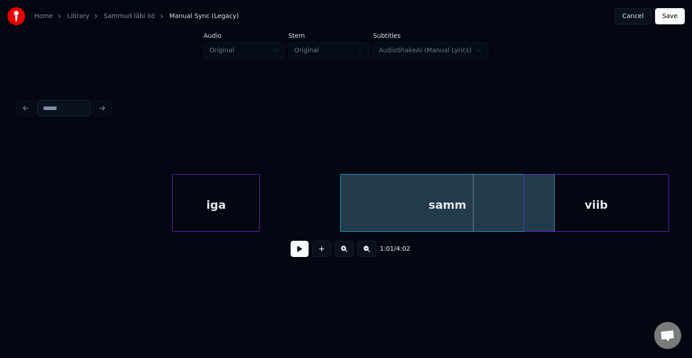
click at [340, 205] on div "samm" at bounding box center [447, 203] width 214 height 58
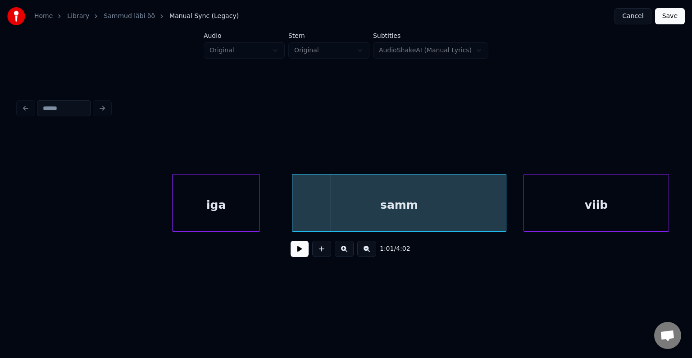
click at [324, 204] on div "samm" at bounding box center [399, 204] width 214 height 61
click at [221, 210] on div "iga" at bounding box center [216, 204] width 87 height 61
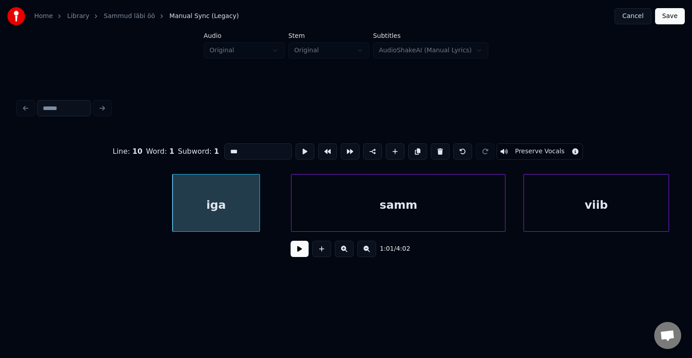
click at [291, 252] on button at bounding box center [300, 249] width 18 height 16
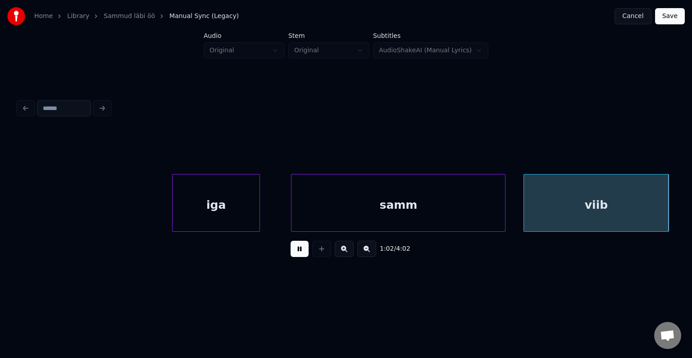
click at [291, 252] on button at bounding box center [300, 249] width 18 height 16
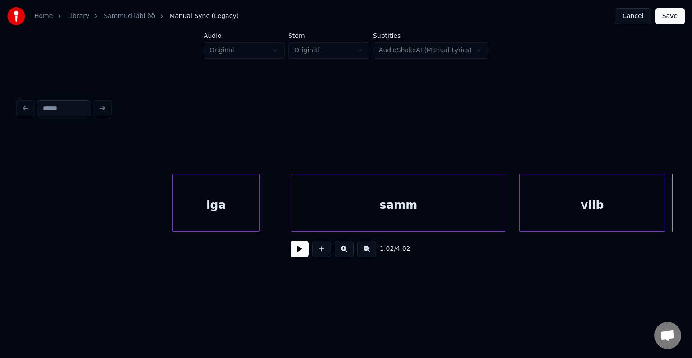
click at [596, 202] on div "viib" at bounding box center [592, 204] width 145 height 61
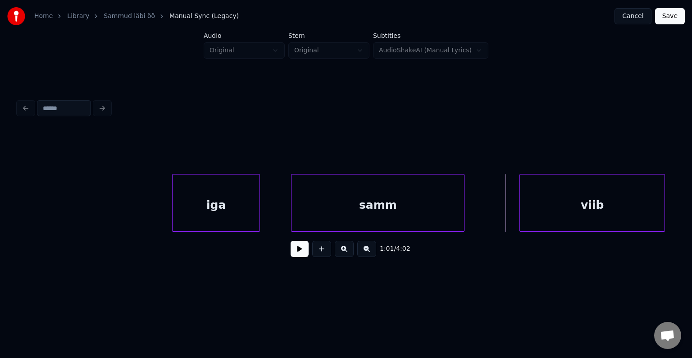
click at [461, 205] on div at bounding box center [462, 202] width 3 height 57
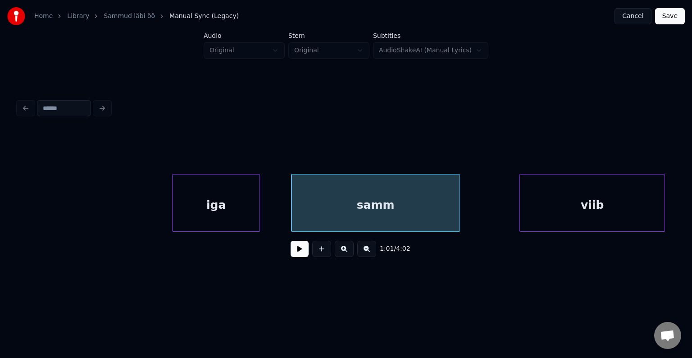
click at [293, 252] on button at bounding box center [300, 249] width 18 height 16
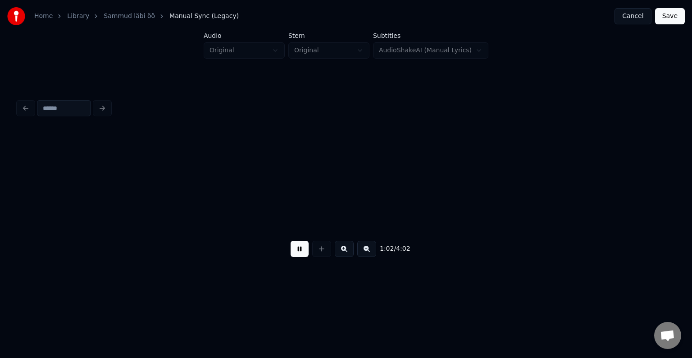
scroll to position [0, 23895]
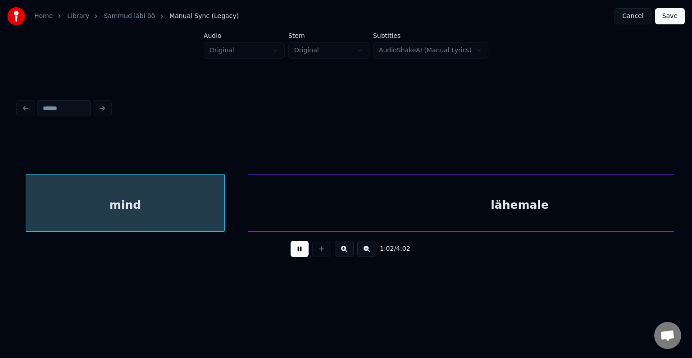
click at [293, 252] on button at bounding box center [300, 249] width 18 height 16
click at [175, 207] on div "mind" at bounding box center [129, 204] width 198 height 61
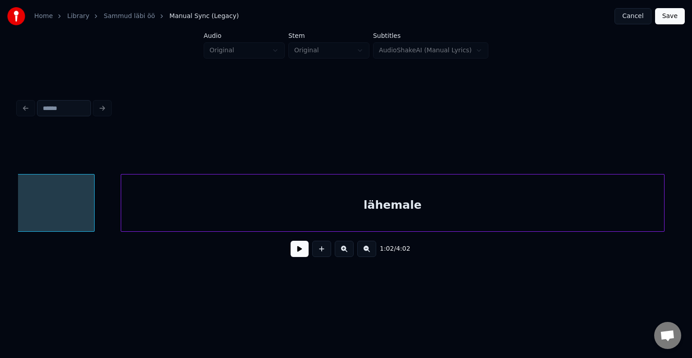
click at [410, 204] on div "lähemale" at bounding box center [392, 204] width 543 height 61
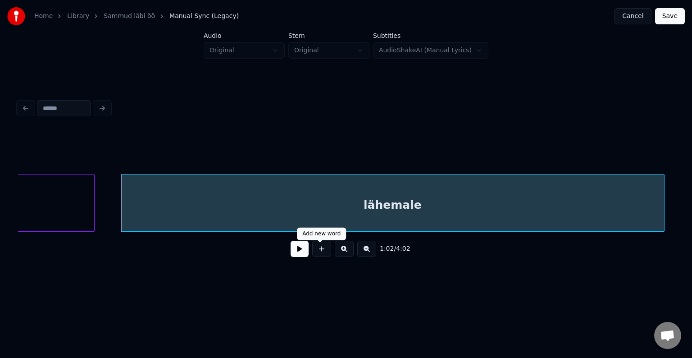
click at [294, 254] on button at bounding box center [300, 249] width 18 height 16
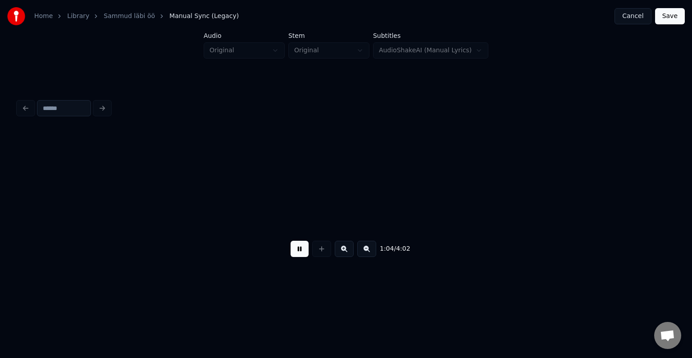
scroll to position [0, 24670]
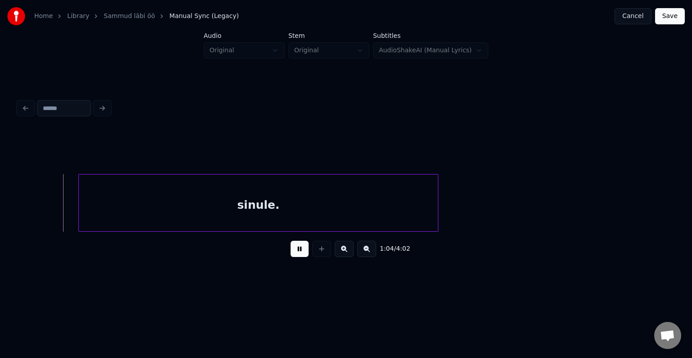
click at [294, 254] on button at bounding box center [300, 249] width 18 height 16
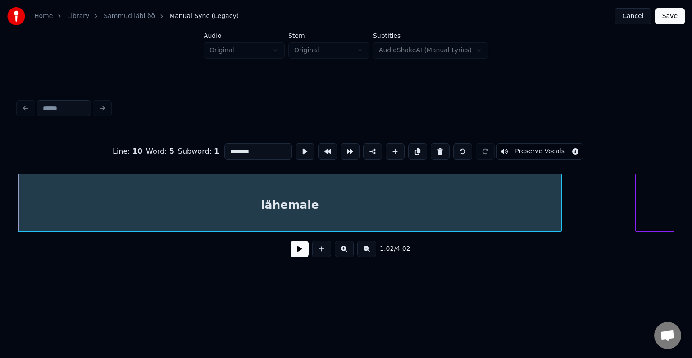
click at [234, 154] on input "********" at bounding box center [258, 151] width 68 height 16
type input "*********"
click at [291, 252] on button at bounding box center [300, 249] width 18 height 16
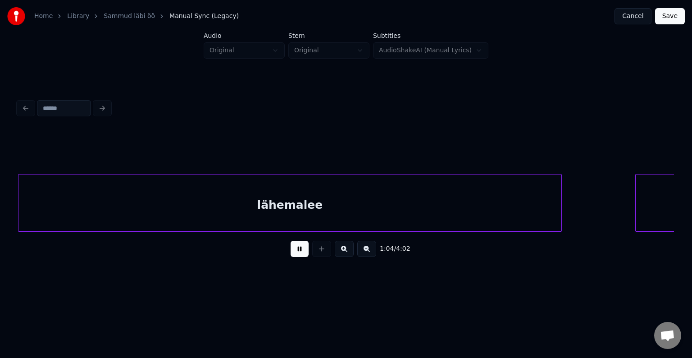
scroll to position [0, 24769]
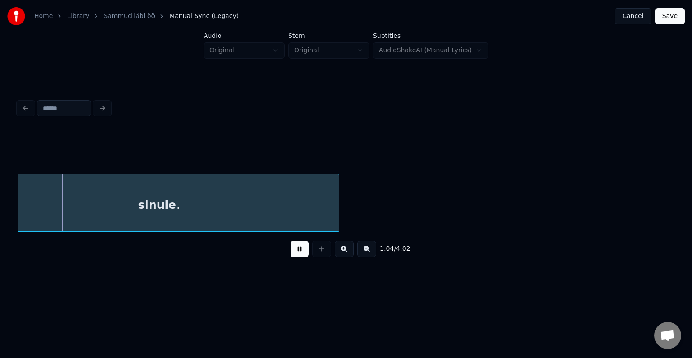
click at [291, 252] on button at bounding box center [300, 249] width 18 height 16
click at [60, 194] on div "sinule." at bounding box center [159, 204] width 359 height 61
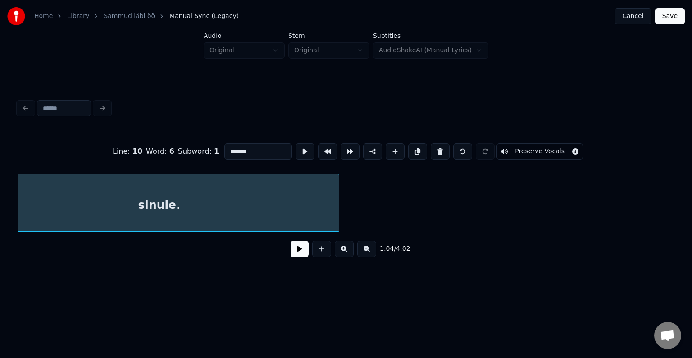
scroll to position [0, 24730]
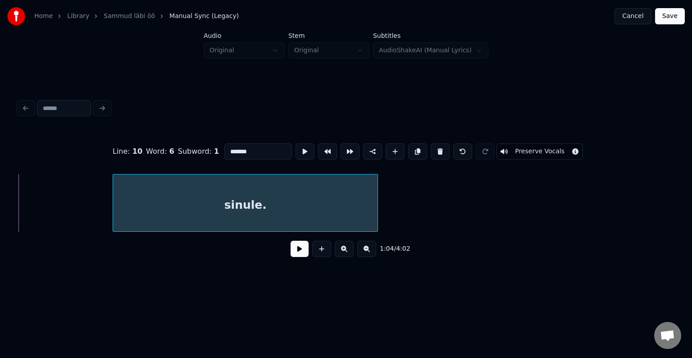
click at [114, 203] on div at bounding box center [114, 202] width 3 height 57
click at [291, 253] on button at bounding box center [300, 249] width 18 height 16
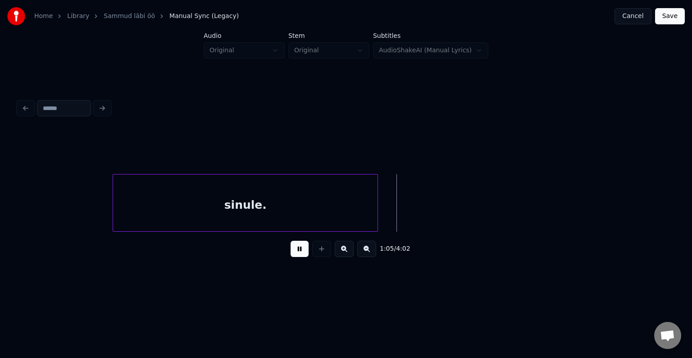
click at [291, 253] on button at bounding box center [300, 249] width 18 height 16
click at [316, 255] on button at bounding box center [321, 249] width 19 height 16
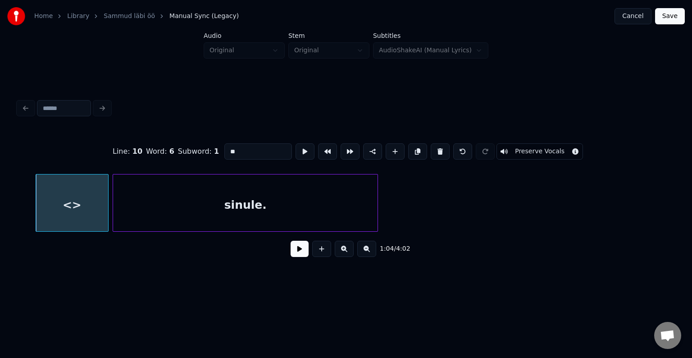
click at [107, 205] on div at bounding box center [106, 202] width 3 height 57
click at [64, 204] on div "<>" at bounding box center [72, 204] width 72 height 61
click at [231, 152] on input "**" at bounding box center [258, 151] width 68 height 16
type input "*"
type input "***"
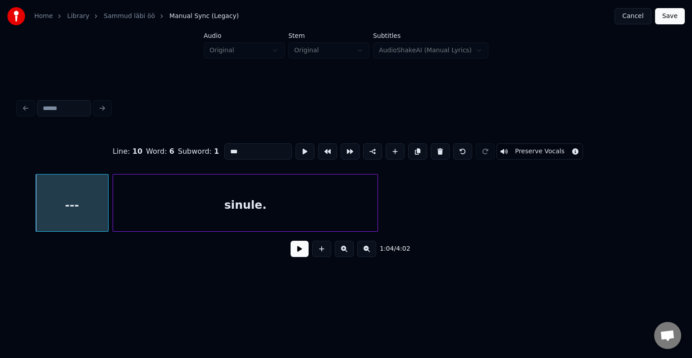
click at [297, 246] on button at bounding box center [300, 249] width 18 height 16
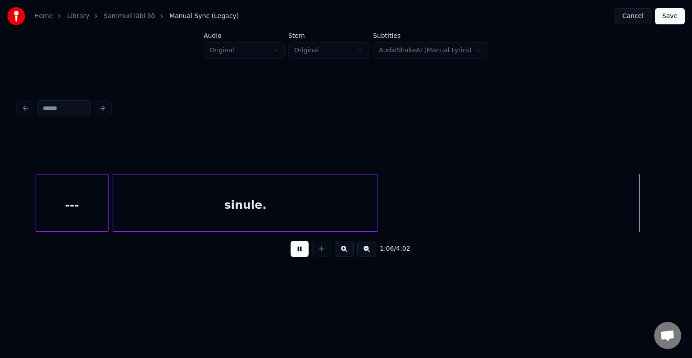
scroll to position [0, 25391]
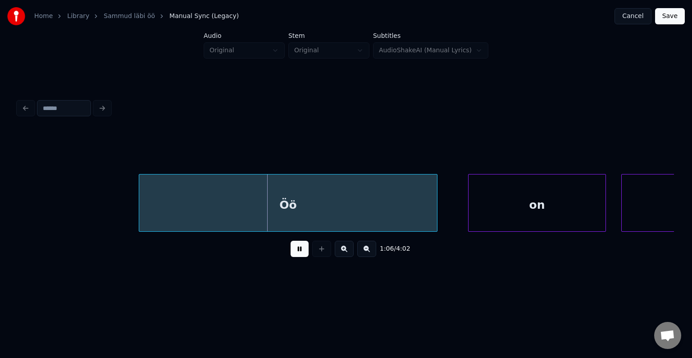
click at [298, 252] on button at bounding box center [300, 249] width 18 height 16
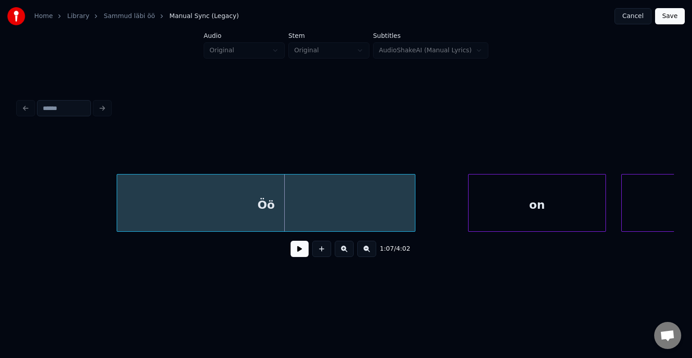
click at [258, 205] on div "Öö" at bounding box center [266, 204] width 298 height 61
click at [291, 255] on button at bounding box center [300, 249] width 18 height 16
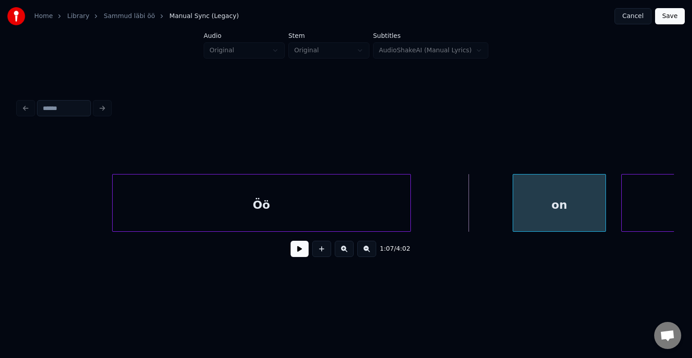
click at [514, 198] on div at bounding box center [514, 202] width 3 height 57
click at [291, 256] on button at bounding box center [300, 249] width 18 height 16
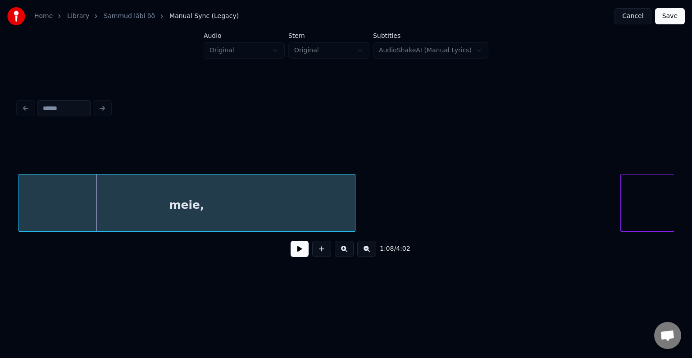
scroll to position [0, 25988]
click at [152, 209] on div "meie," at bounding box center [188, 204] width 336 height 61
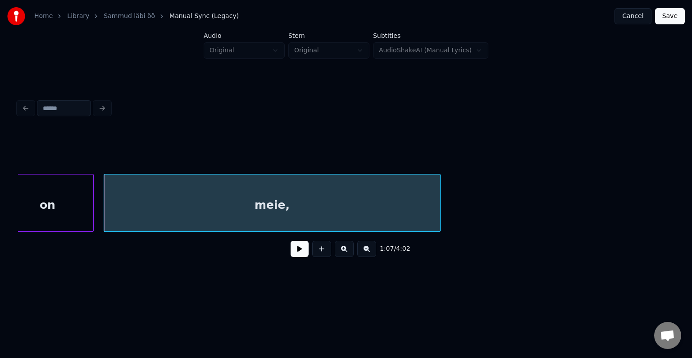
scroll to position [0, 25880]
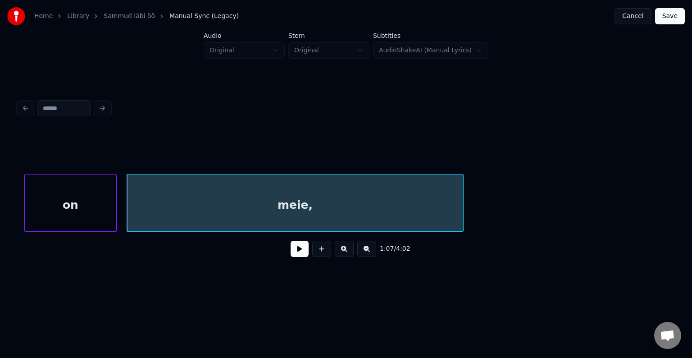
click at [294, 257] on button at bounding box center [300, 249] width 18 height 16
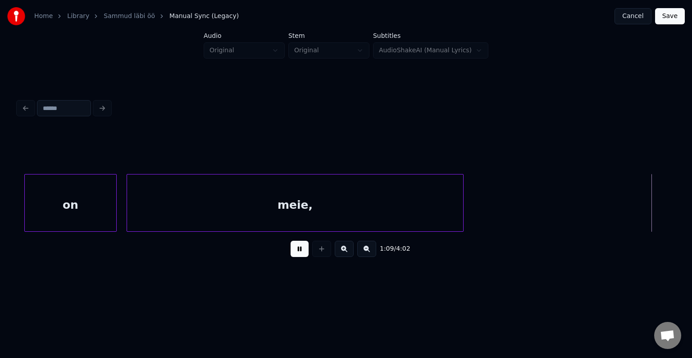
scroll to position [0, 26536]
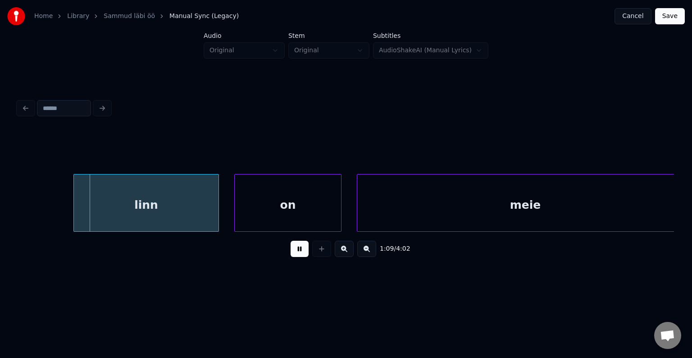
click at [294, 257] on button at bounding box center [300, 249] width 18 height 16
click at [201, 205] on div "linn" at bounding box center [158, 204] width 145 height 61
click at [187, 207] on div "linn" at bounding box center [145, 204] width 145 height 61
click at [292, 257] on button at bounding box center [300, 249] width 18 height 16
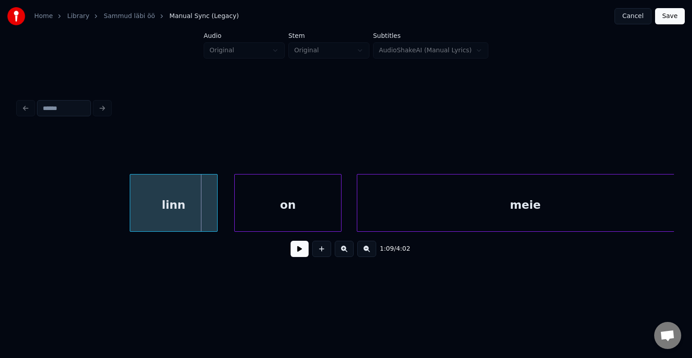
click at [132, 213] on div at bounding box center [131, 202] width 3 height 57
click at [305, 207] on div at bounding box center [306, 202] width 3 height 57
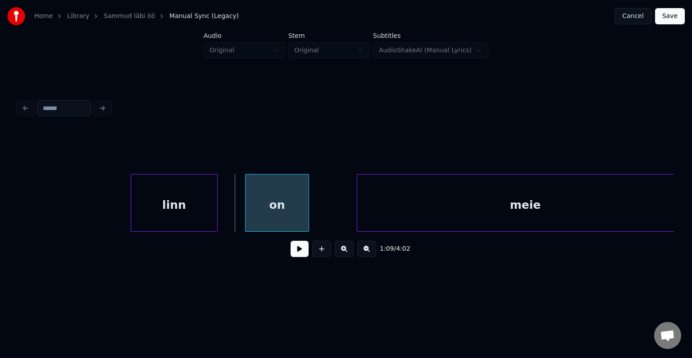
click at [283, 200] on div "on" at bounding box center [277, 204] width 63 height 61
click at [292, 256] on button at bounding box center [300, 249] width 18 height 16
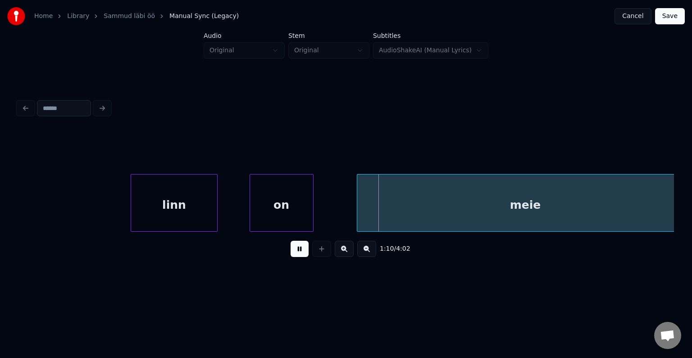
click at [292, 256] on button at bounding box center [300, 249] width 18 height 16
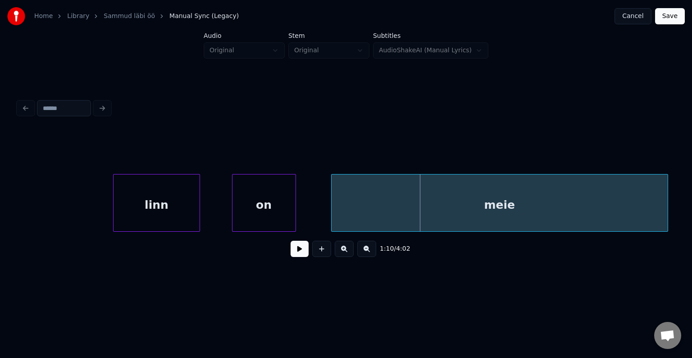
click at [446, 206] on div "meie" at bounding box center [500, 204] width 336 height 61
click at [295, 254] on button at bounding box center [300, 249] width 18 height 16
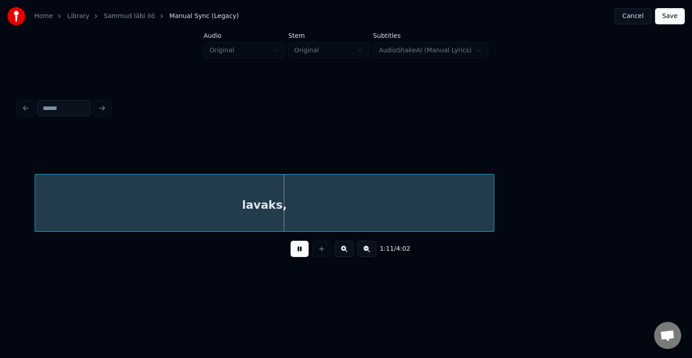
click at [295, 254] on button at bounding box center [300, 249] width 18 height 16
click at [296, 203] on div "lavaks," at bounding box center [254, 204] width 459 height 61
click at [295, 251] on button at bounding box center [300, 249] width 18 height 16
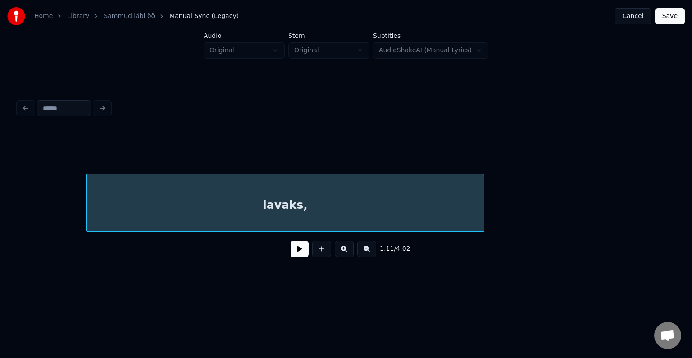
click at [89, 214] on div at bounding box center [87, 202] width 3 height 57
click at [292, 252] on button at bounding box center [300, 249] width 18 height 16
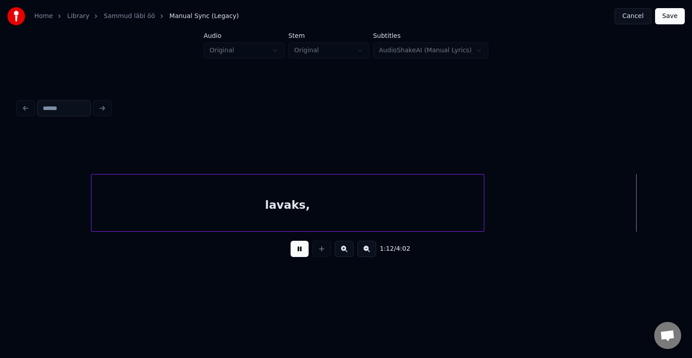
scroll to position [0, 27872]
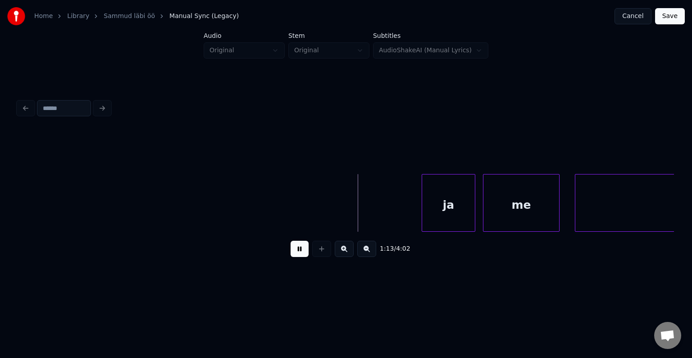
click at [292, 252] on button at bounding box center [300, 249] width 18 height 16
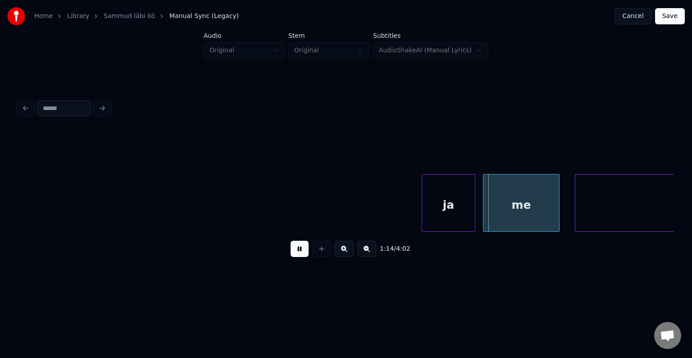
click at [292, 252] on button at bounding box center [300, 249] width 18 height 16
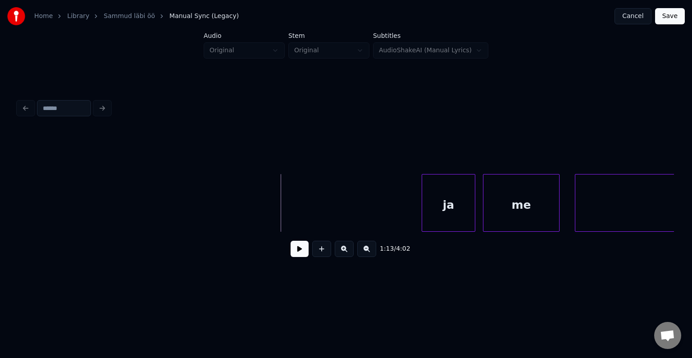
click at [294, 246] on button at bounding box center [300, 249] width 18 height 16
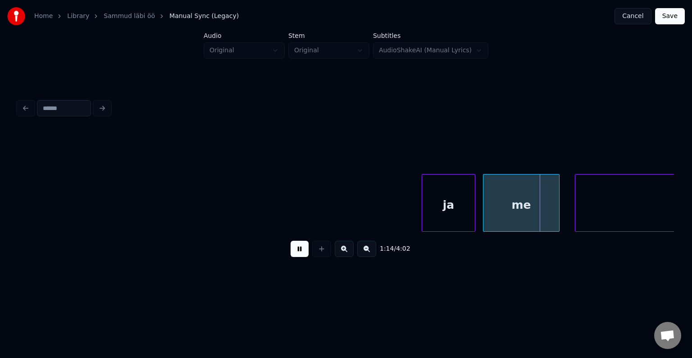
click at [294, 246] on button at bounding box center [300, 249] width 18 height 16
click at [424, 200] on div "ja" at bounding box center [435, 204] width 53 height 61
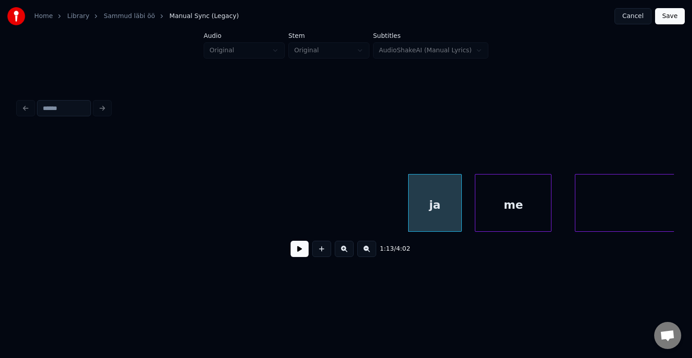
click at [505, 204] on div "me" at bounding box center [513, 204] width 76 height 61
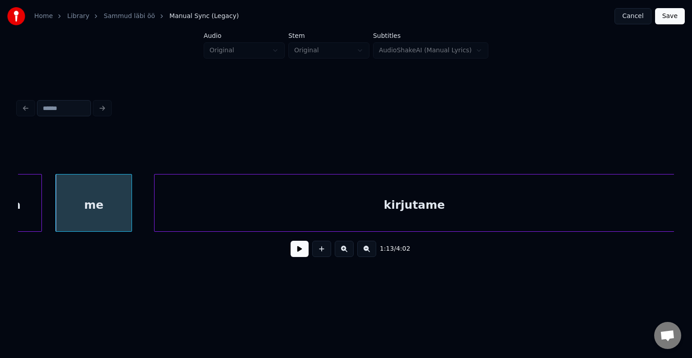
scroll to position [0, 28293]
click at [539, 207] on div "kirjutame" at bounding box center [403, 204] width 520 height 61
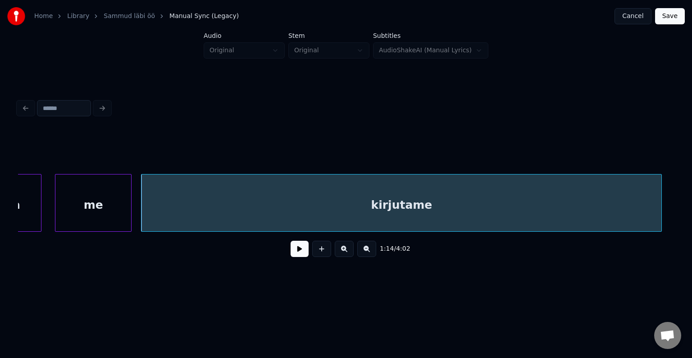
click at [291, 256] on button at bounding box center [300, 249] width 18 height 16
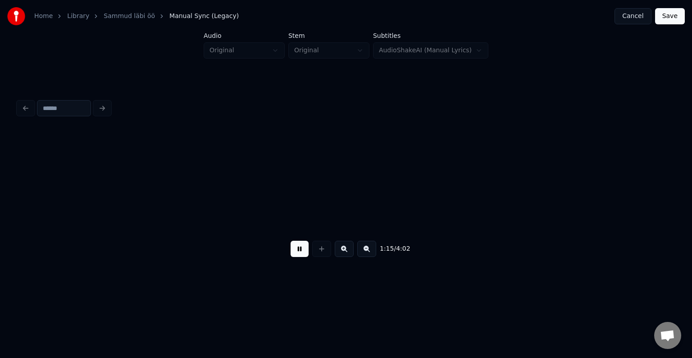
scroll to position [0, 28953]
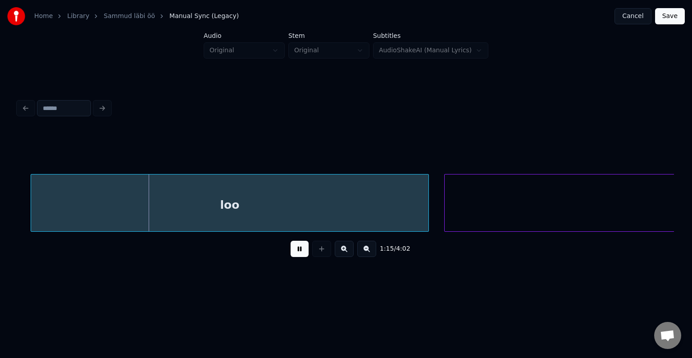
click at [291, 256] on button at bounding box center [300, 249] width 18 height 16
click at [267, 200] on div "loo" at bounding box center [218, 204] width 397 height 61
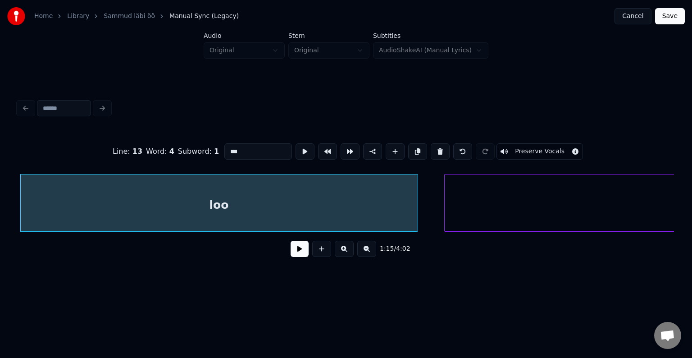
click at [267, 200] on div "loo" at bounding box center [218, 204] width 397 height 61
click at [243, 148] on input "***" at bounding box center [258, 151] width 68 height 16
type input "*******"
click at [291, 254] on button at bounding box center [300, 249] width 18 height 16
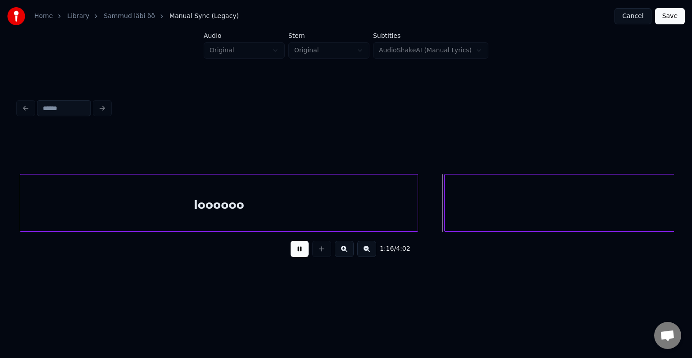
click at [291, 254] on button at bounding box center [300, 249] width 18 height 16
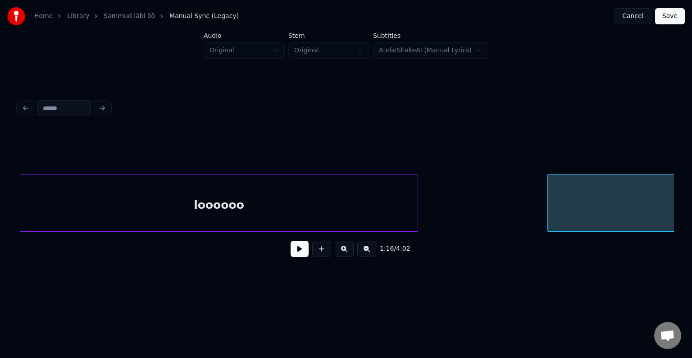
click at [551, 200] on div at bounding box center [549, 202] width 3 height 57
click at [291, 257] on button at bounding box center [300, 249] width 18 height 16
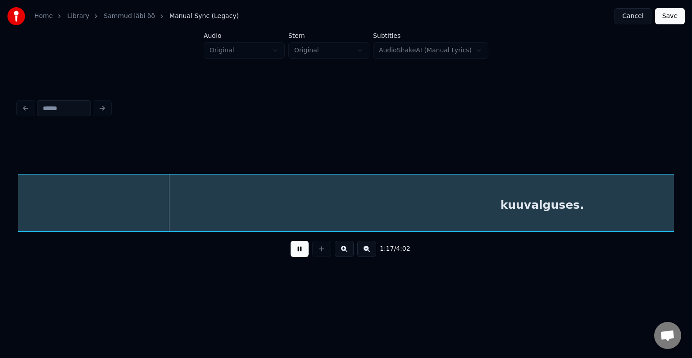
click at [291, 257] on button at bounding box center [300, 249] width 18 height 16
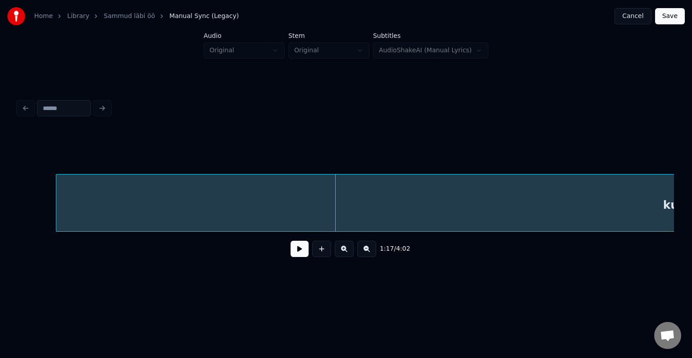
scroll to position [0, 29435]
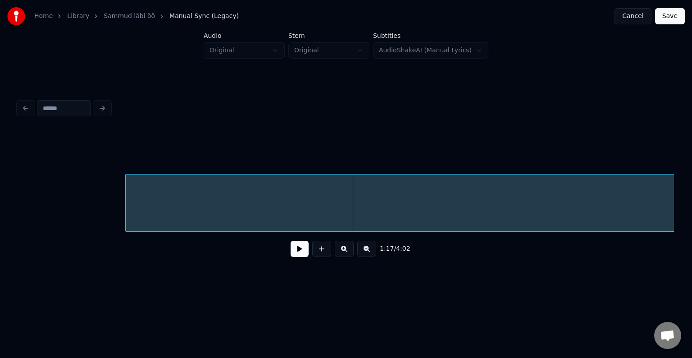
click at [128, 196] on div at bounding box center [127, 202] width 3 height 57
click at [294, 253] on button at bounding box center [300, 249] width 18 height 16
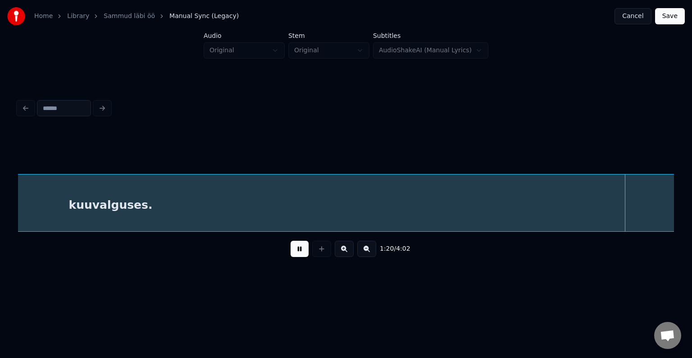
scroll to position [0, 30749]
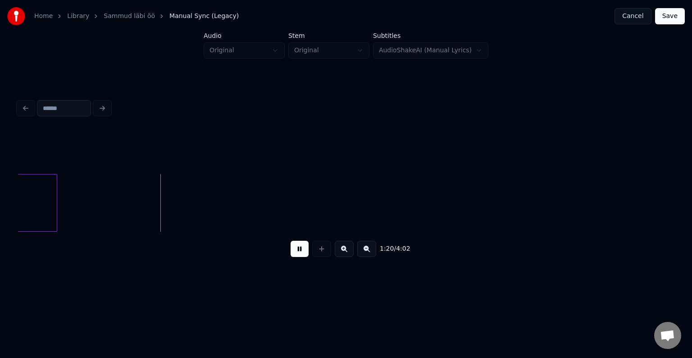
click at [294, 253] on button at bounding box center [300, 249] width 18 height 16
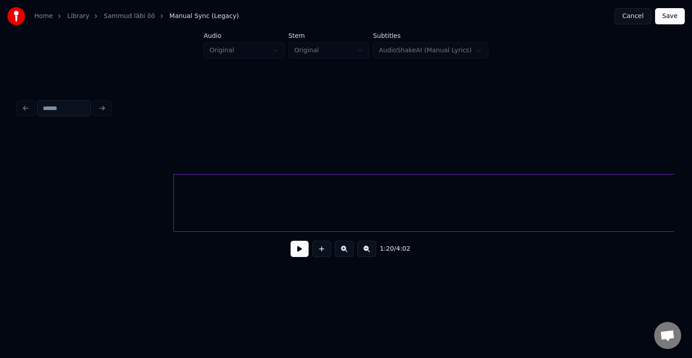
scroll to position [0, 29379]
click at [146, 202] on div at bounding box center [147, 202] width 3 height 57
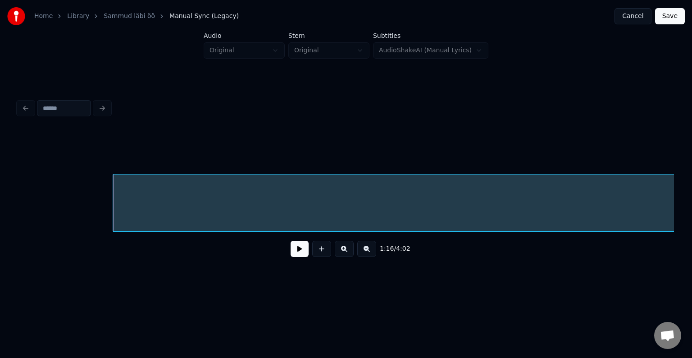
click at [291, 246] on button at bounding box center [300, 249] width 18 height 16
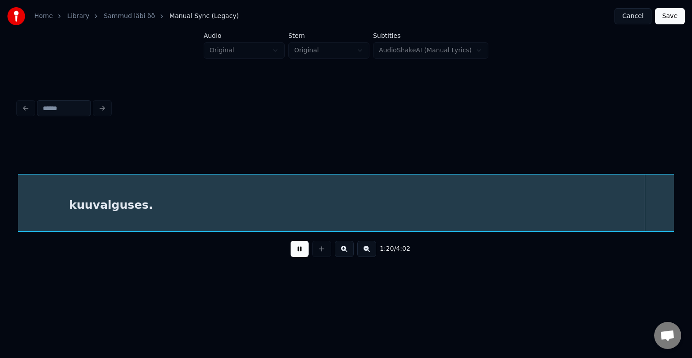
click at [292, 248] on button at bounding box center [300, 249] width 18 height 16
click at [186, 208] on div "kuuvalguses." at bounding box center [110, 204] width 1313 height 61
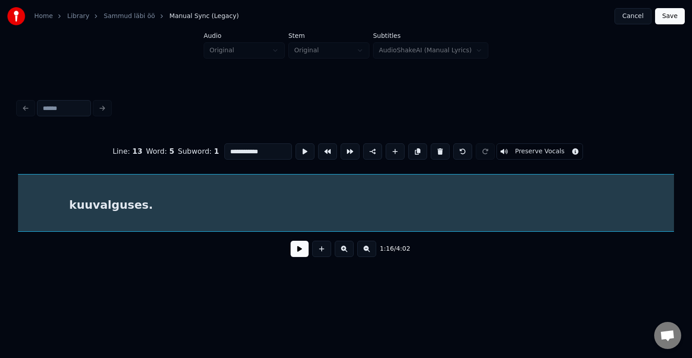
scroll to position [0, 29474]
click at [224, 146] on input "**********" at bounding box center [258, 151] width 68 height 16
click at [247, 146] on input "**********" at bounding box center [258, 151] width 68 height 16
type input "**********"
click at [294, 250] on button at bounding box center [300, 249] width 18 height 16
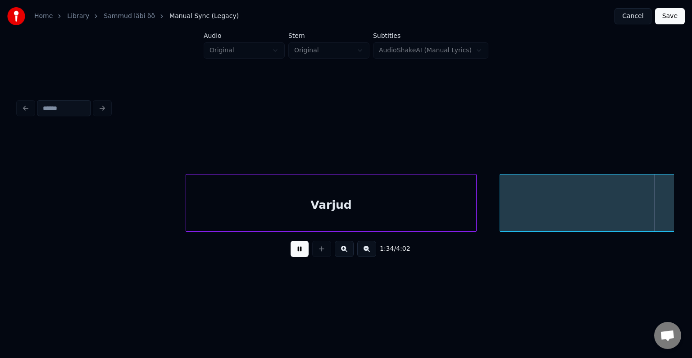
scroll to position [0, 36056]
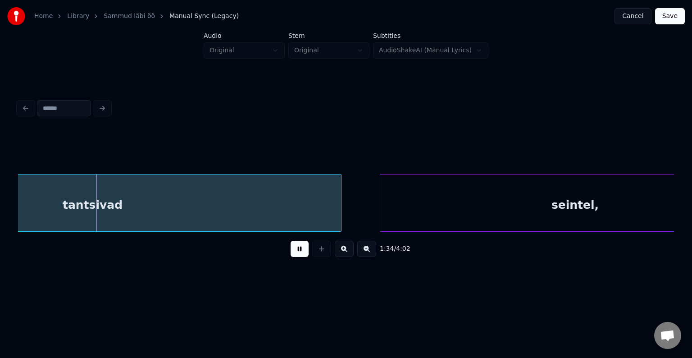
click at [293, 250] on button at bounding box center [300, 249] width 18 height 16
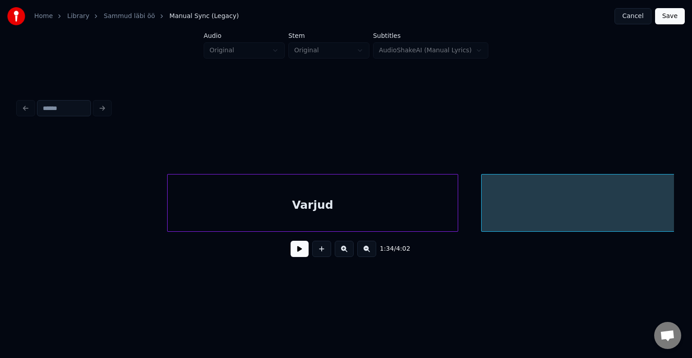
scroll to position [0, 35407]
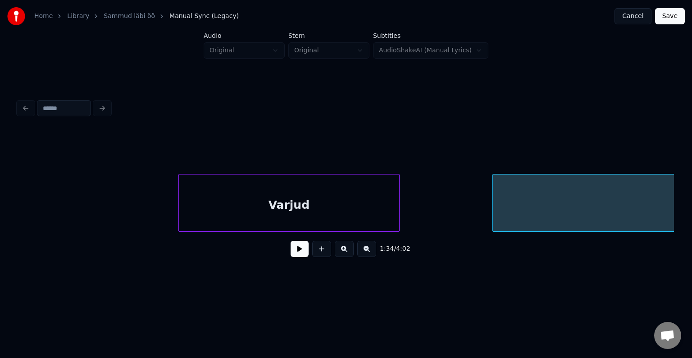
click at [396, 205] on div at bounding box center [397, 202] width 3 height 57
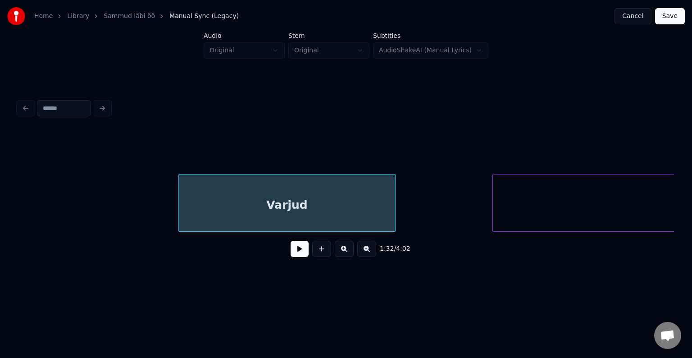
scroll to position [0, 35721]
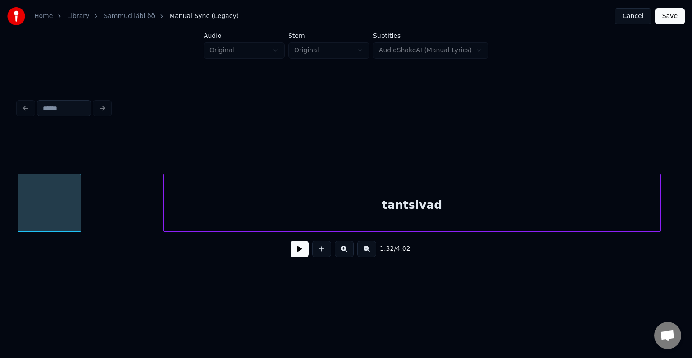
click at [538, 212] on div "tantsivad" at bounding box center [412, 204] width 497 height 61
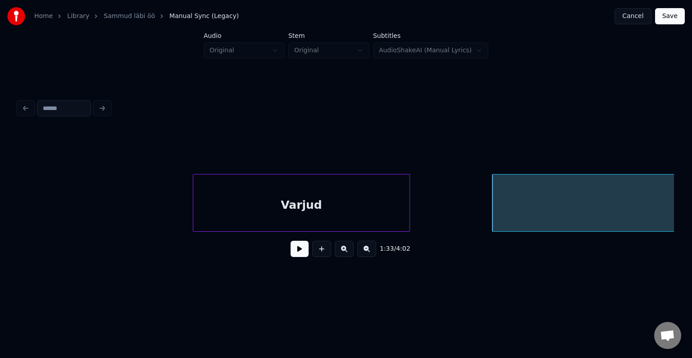
scroll to position [0, 35379]
click at [263, 211] on div "Varjud" at bounding box center [315, 204] width 216 height 61
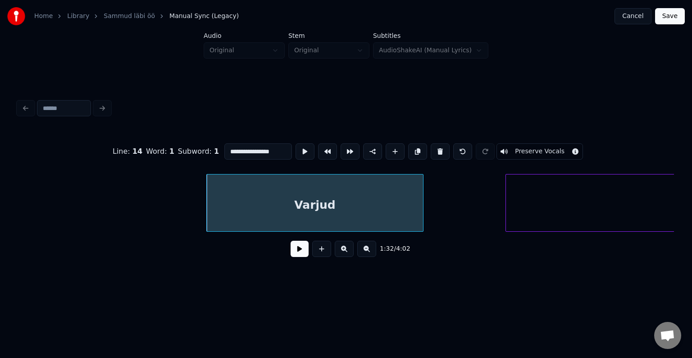
type input "******"
click at [291, 249] on button at bounding box center [300, 249] width 18 height 16
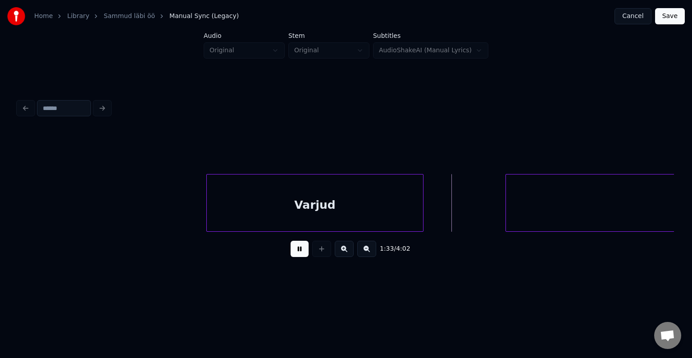
click at [291, 249] on button at bounding box center [300, 249] width 18 height 16
click at [273, 205] on div at bounding box center [273, 202] width 3 height 57
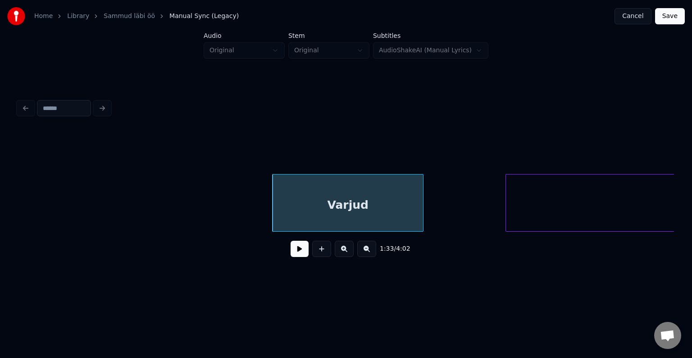
click at [291, 251] on button at bounding box center [300, 249] width 18 height 16
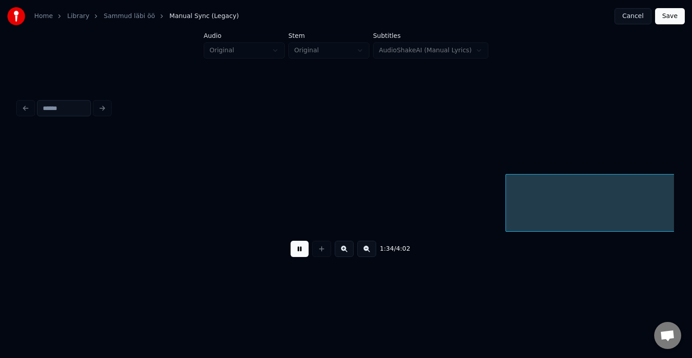
scroll to position [0, 36040]
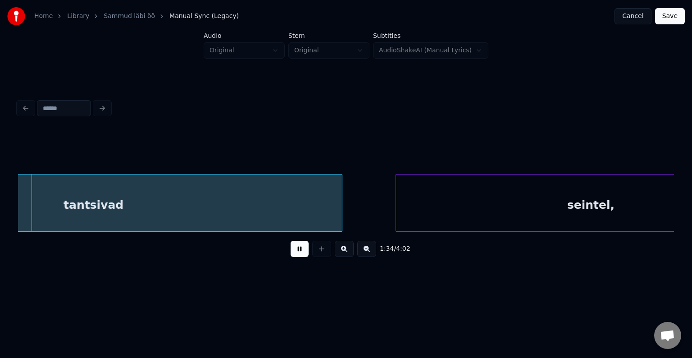
click at [291, 251] on button at bounding box center [300, 249] width 18 height 16
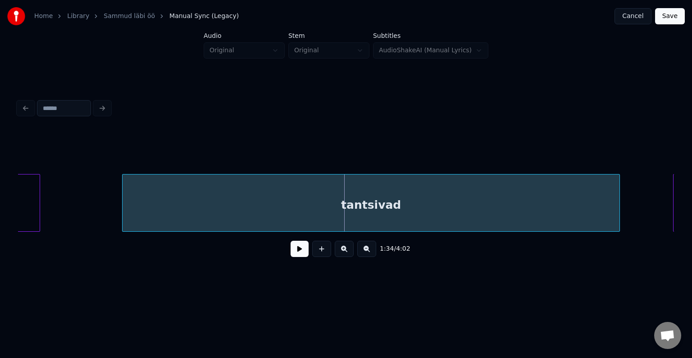
scroll to position [0, 35715]
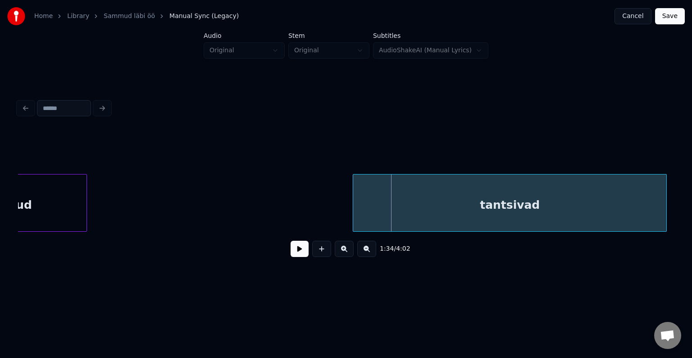
click at [354, 220] on div at bounding box center [354, 202] width 3 height 57
click at [291, 255] on button at bounding box center [300, 249] width 18 height 16
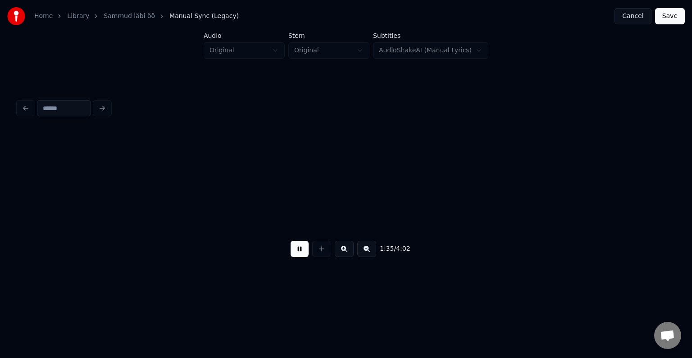
scroll to position [0, 36375]
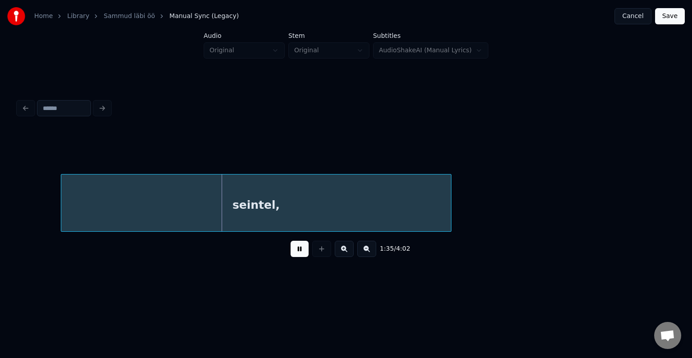
click at [291, 255] on button at bounding box center [300, 249] width 18 height 16
click at [70, 200] on div "seintel," at bounding box center [256, 204] width 390 height 61
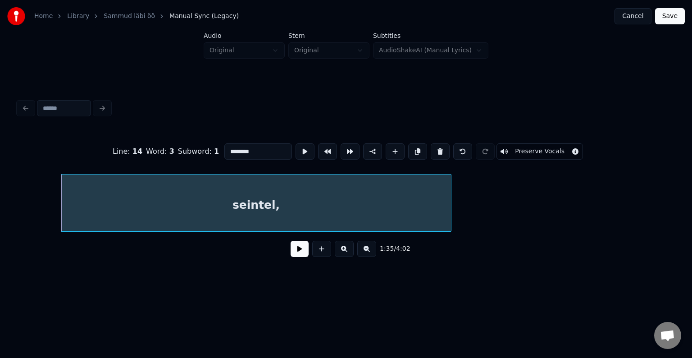
click at [291, 257] on button at bounding box center [300, 249] width 18 height 16
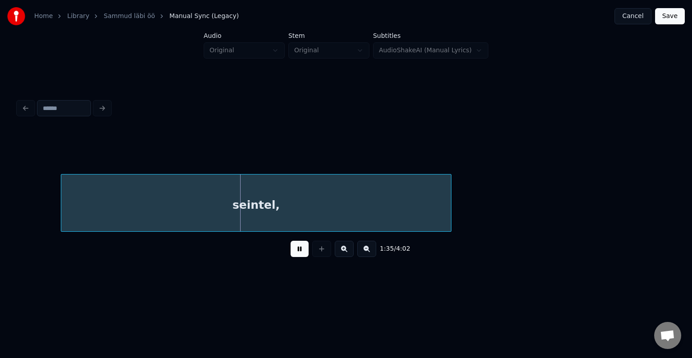
click at [291, 257] on button at bounding box center [300, 249] width 18 height 16
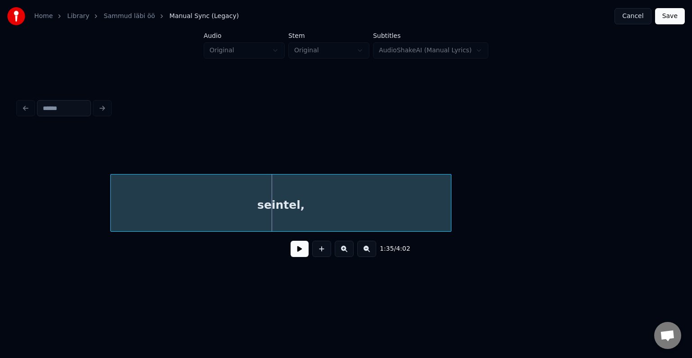
click at [114, 205] on div at bounding box center [112, 202] width 3 height 57
click at [293, 254] on button at bounding box center [300, 249] width 18 height 16
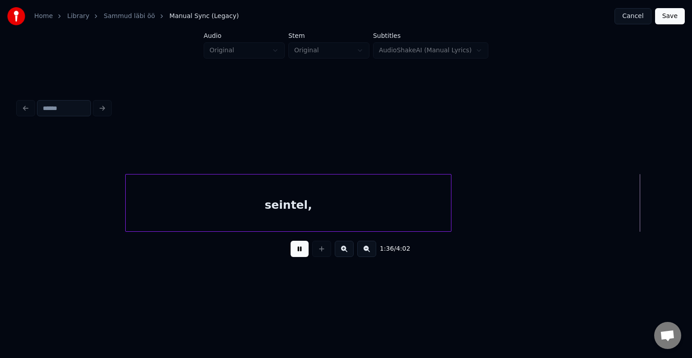
scroll to position [0, 37033]
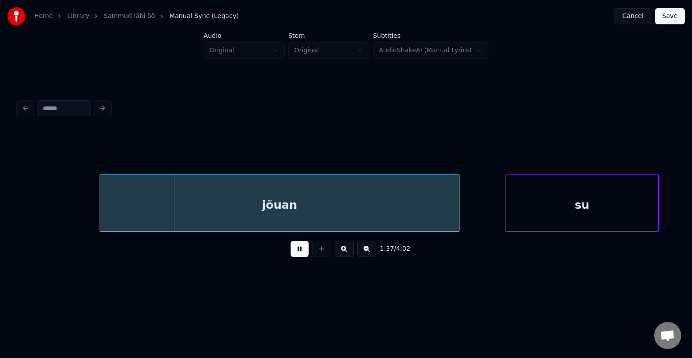
click at [293, 254] on button at bounding box center [300, 249] width 18 height 16
click at [107, 200] on div "jõuan" at bounding box center [279, 204] width 359 height 61
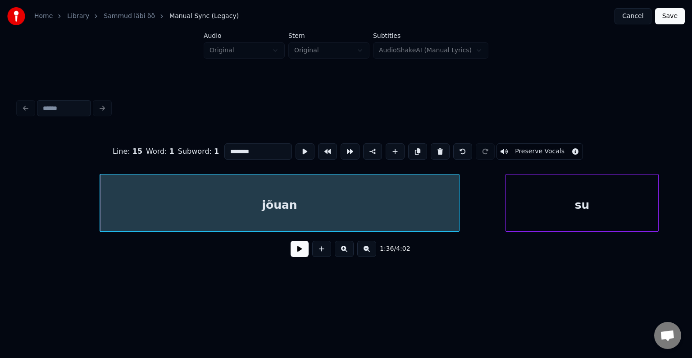
type input "*****"
click at [291, 257] on button at bounding box center [300, 249] width 18 height 16
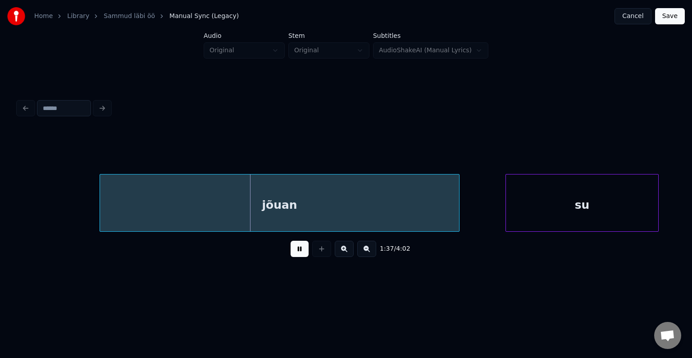
click at [291, 257] on button at bounding box center [300, 249] width 18 height 16
drag, startPoint x: 99, startPoint y: 201, endPoint x: 125, endPoint y: 202, distance: 26.6
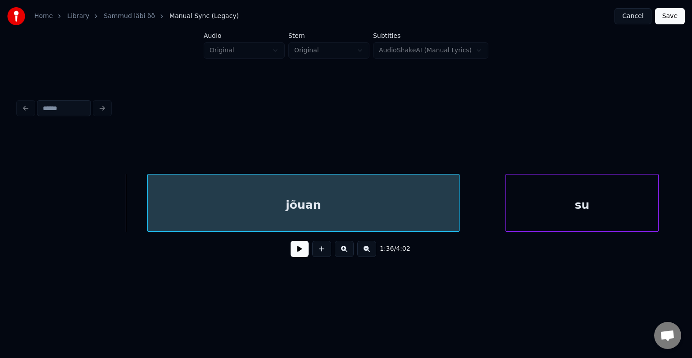
click at [150, 209] on div at bounding box center [149, 202] width 3 height 57
click at [291, 251] on button at bounding box center [300, 249] width 18 height 16
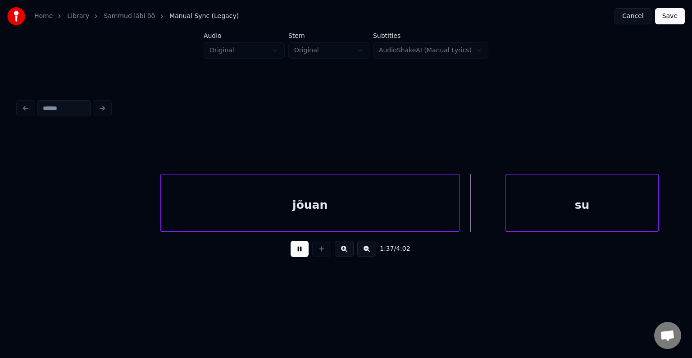
click at [291, 251] on button at bounding box center [300, 249] width 18 height 16
click at [299, 251] on button at bounding box center [300, 249] width 18 height 16
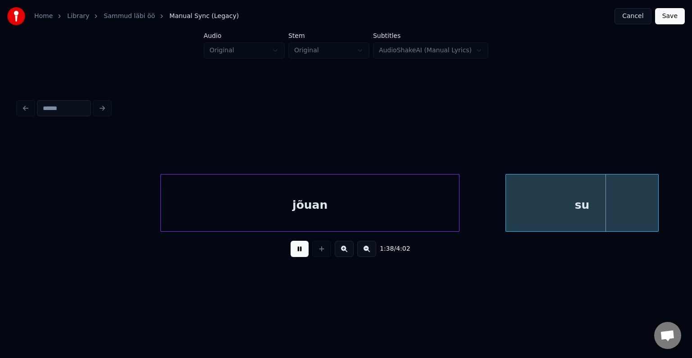
click at [299, 251] on button at bounding box center [300, 249] width 18 height 16
click at [533, 211] on div at bounding box center [533, 202] width 3 height 57
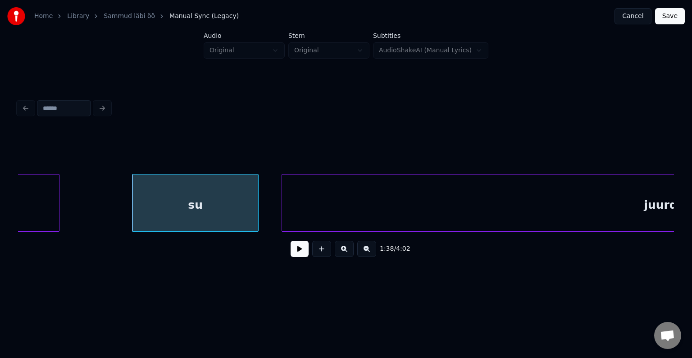
scroll to position [0, 37483]
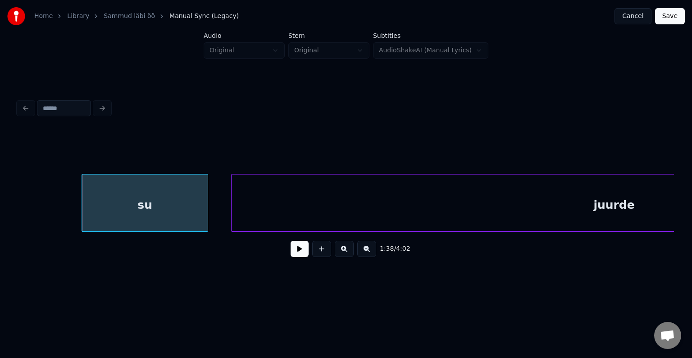
click at [291, 250] on button at bounding box center [300, 249] width 18 height 16
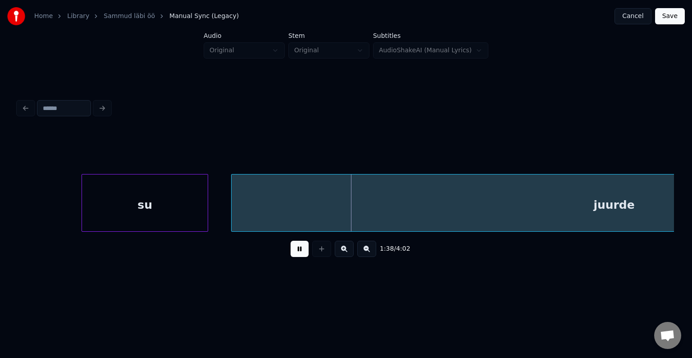
click at [291, 250] on button at bounding box center [300, 249] width 18 height 16
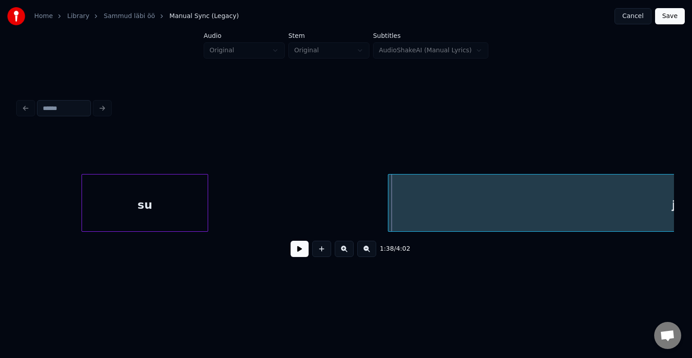
click at [391, 212] on div at bounding box center [389, 202] width 3 height 57
click at [486, 215] on div "juurde" at bounding box center [695, 204] width 604 height 61
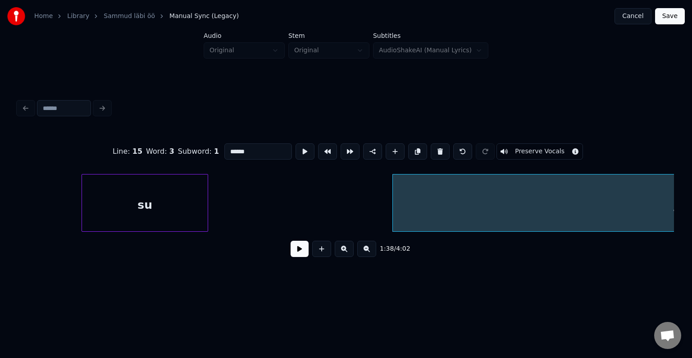
click at [298, 253] on button at bounding box center [300, 249] width 18 height 16
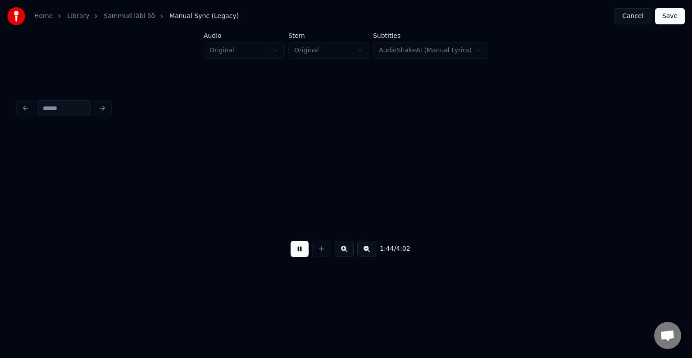
scroll to position [0, 40114]
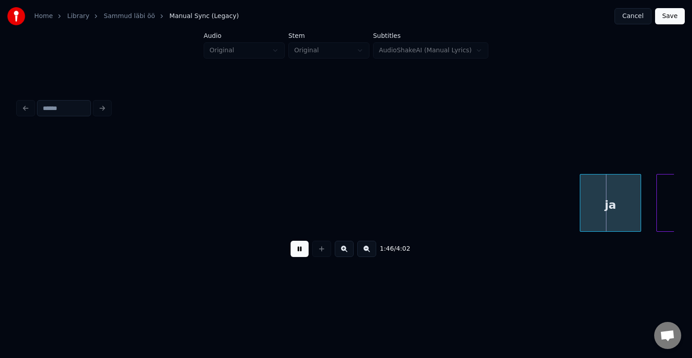
click at [299, 253] on button at bounding box center [300, 249] width 18 height 16
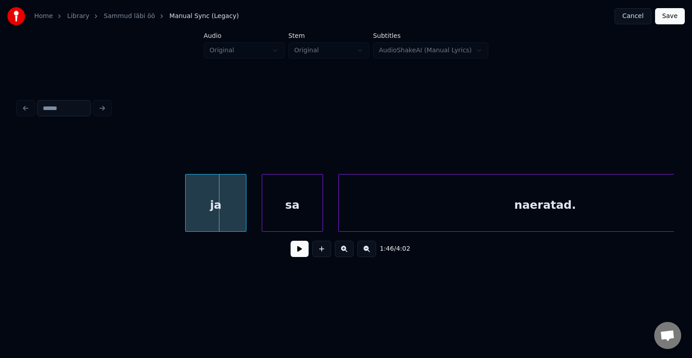
scroll to position [0, 40528]
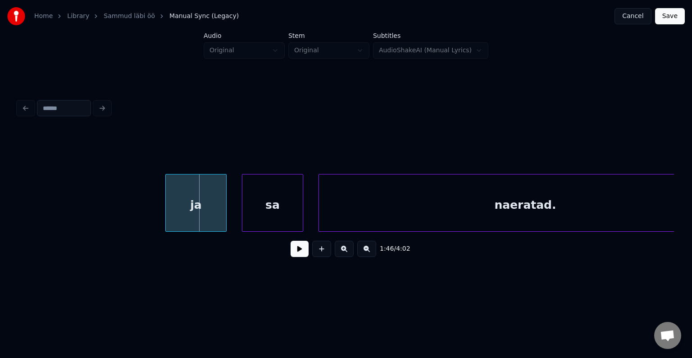
click at [291, 255] on button at bounding box center [300, 249] width 18 height 16
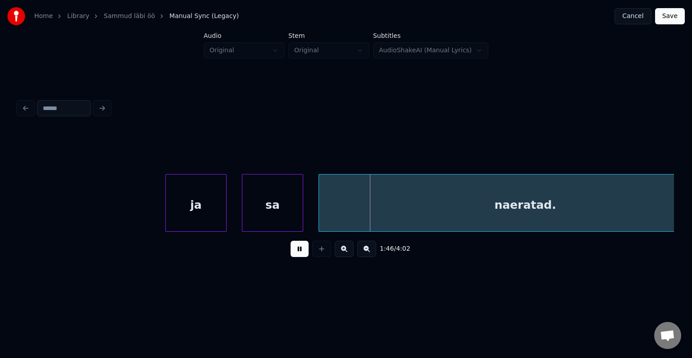
click at [291, 255] on button at bounding box center [300, 249] width 18 height 16
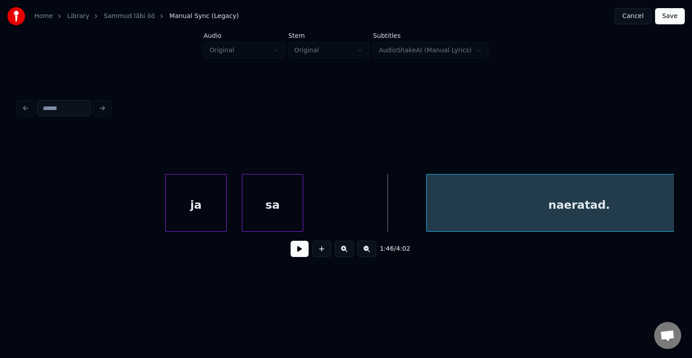
click at [427, 204] on div at bounding box center [428, 202] width 3 height 57
click at [349, 197] on div "sa" at bounding box center [355, 204] width 60 height 61
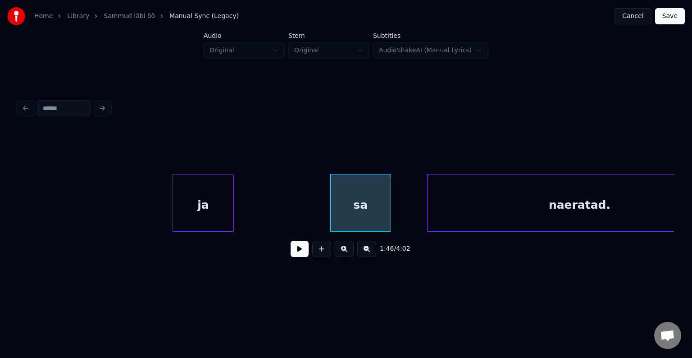
click at [233, 202] on div "ja" at bounding box center [203, 204] width 60 height 61
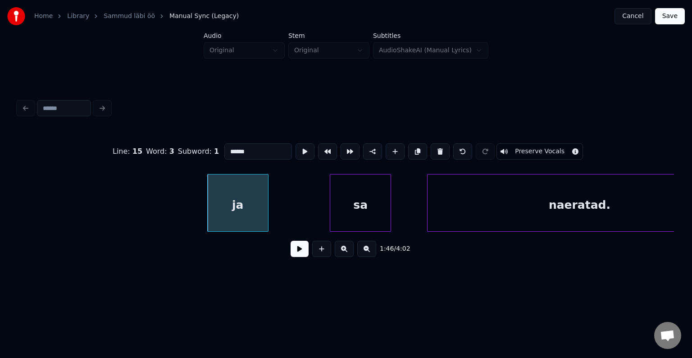
type input "**"
click at [291, 250] on button at bounding box center [300, 249] width 18 height 16
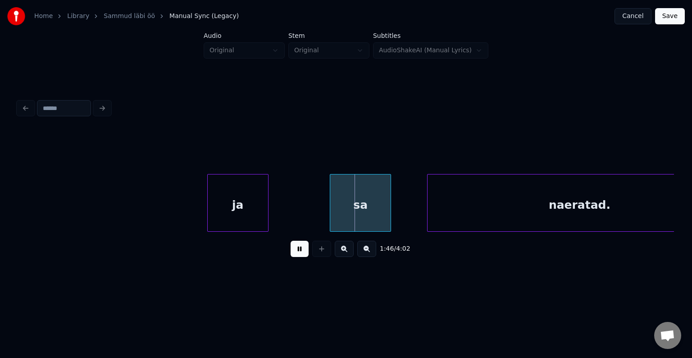
click at [291, 250] on button at bounding box center [300, 249] width 18 height 16
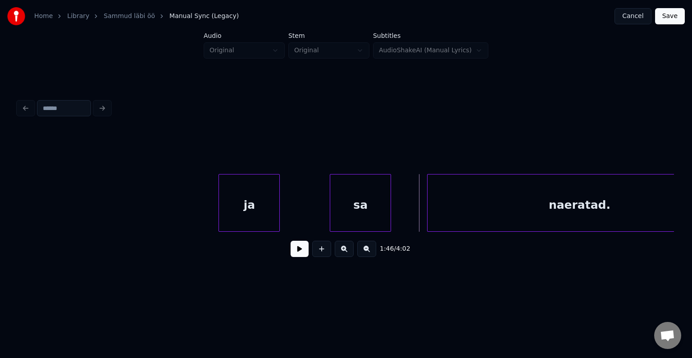
click at [249, 209] on div "ja" at bounding box center [249, 204] width 60 height 61
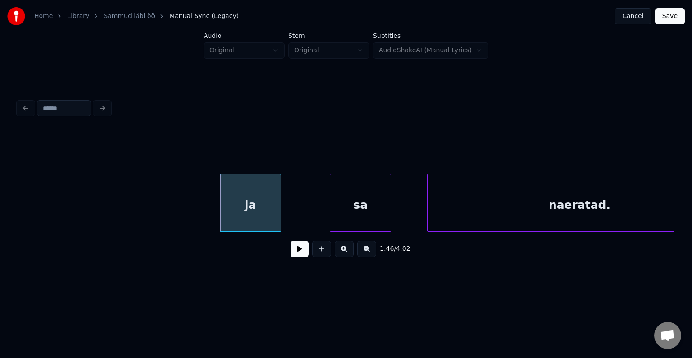
click at [292, 251] on button at bounding box center [300, 249] width 18 height 16
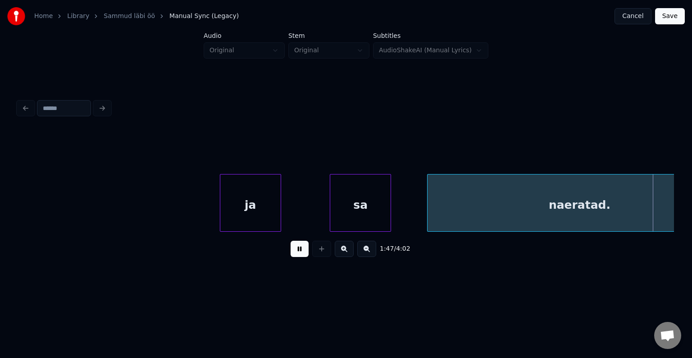
scroll to position [0, 41186]
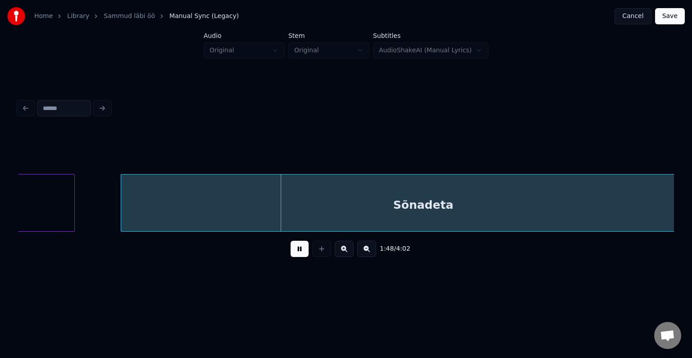
click at [292, 251] on button at bounding box center [300, 249] width 18 height 16
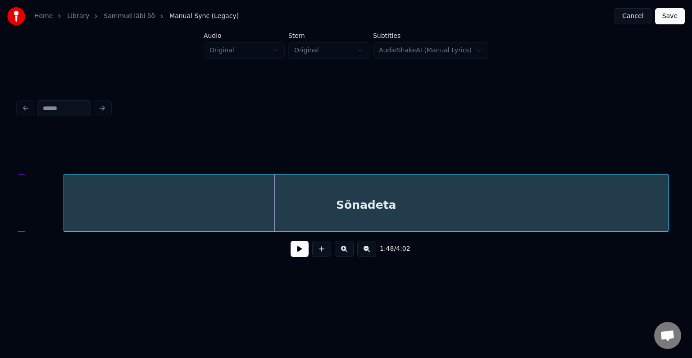
click at [203, 200] on div "Sõnadeta" at bounding box center [366, 204] width 604 height 61
click at [291, 250] on button at bounding box center [300, 249] width 18 height 16
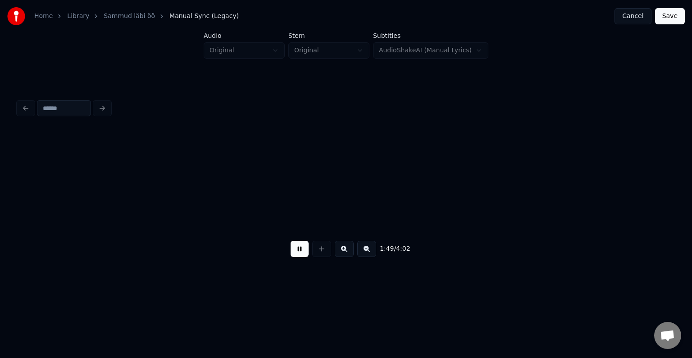
scroll to position [0, 41894]
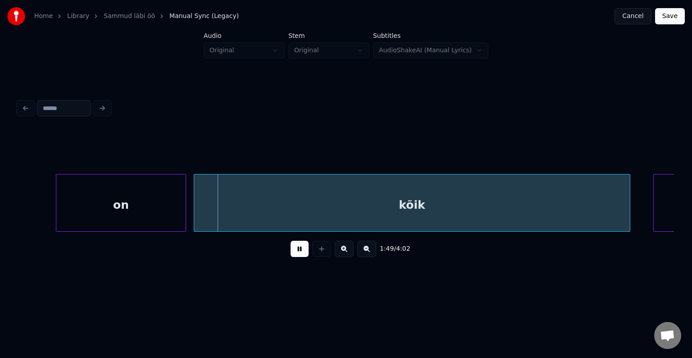
click at [291, 250] on button at bounding box center [300, 249] width 18 height 16
click at [150, 202] on div "on" at bounding box center [114, 204] width 129 height 61
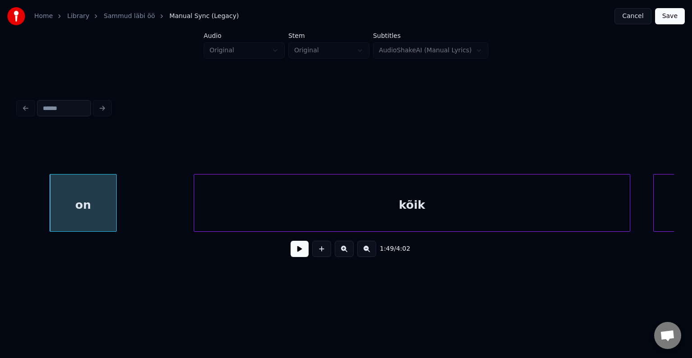
click at [115, 214] on div at bounding box center [115, 202] width 3 height 57
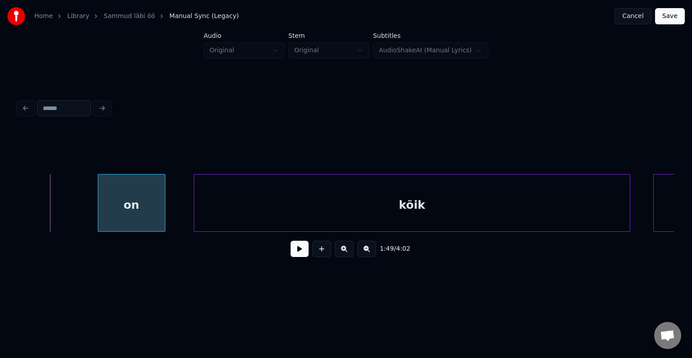
click at [158, 214] on div "on" at bounding box center [131, 204] width 67 height 61
click at [296, 251] on button at bounding box center [300, 249] width 18 height 16
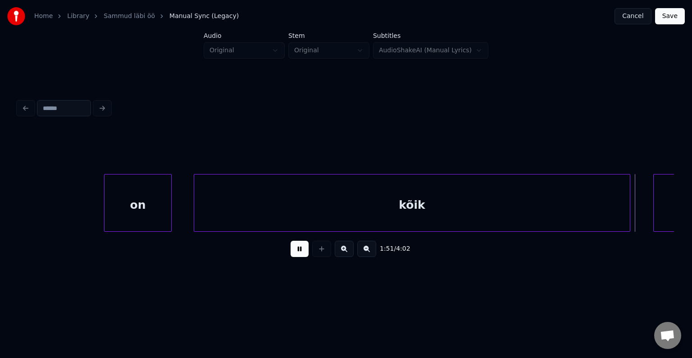
click at [296, 251] on button at bounding box center [300, 249] width 18 height 16
click at [291, 210] on div "kõik" at bounding box center [412, 204] width 436 height 61
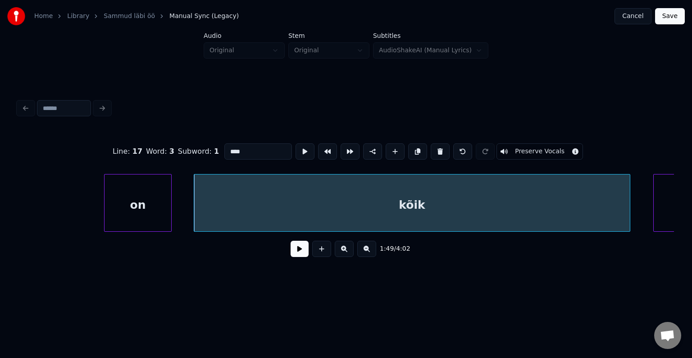
click at [224, 151] on input "****" at bounding box center [258, 151] width 68 height 16
type input "*******"
click at [291, 248] on button at bounding box center [300, 249] width 18 height 16
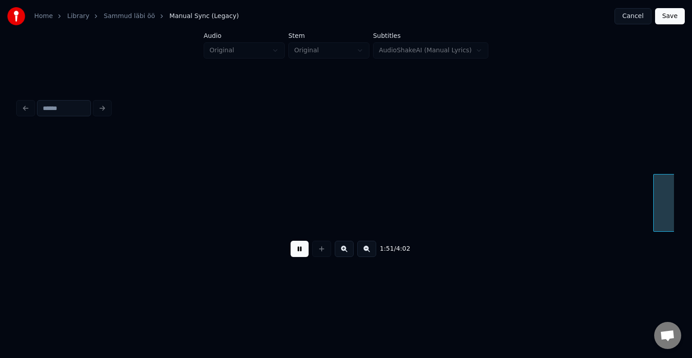
scroll to position [0, 42553]
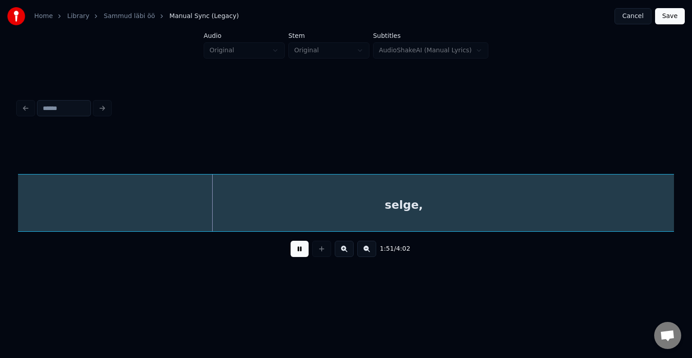
click at [291, 248] on button at bounding box center [300, 249] width 18 height 16
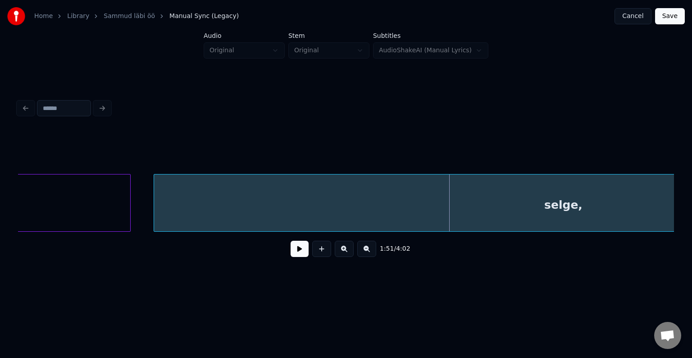
scroll to position [0, 42391]
click at [182, 191] on div at bounding box center [180, 202] width 3 height 57
click at [293, 256] on button at bounding box center [300, 249] width 18 height 16
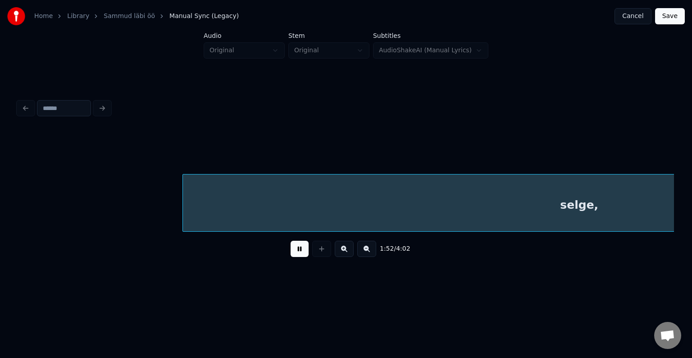
scroll to position [0, 43048]
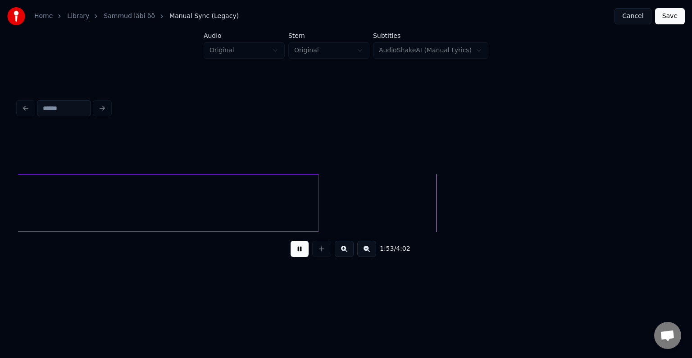
click at [293, 256] on button at bounding box center [300, 249] width 18 height 16
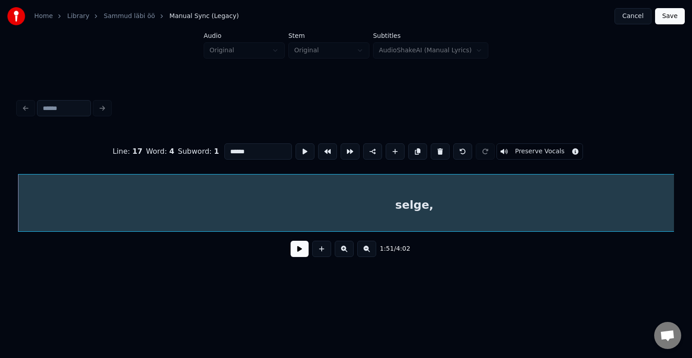
click at [224, 147] on input "******" at bounding box center [258, 151] width 68 height 16
click at [232, 150] on input "********" at bounding box center [258, 151] width 68 height 16
type input "**********"
click at [296, 257] on button at bounding box center [300, 249] width 18 height 16
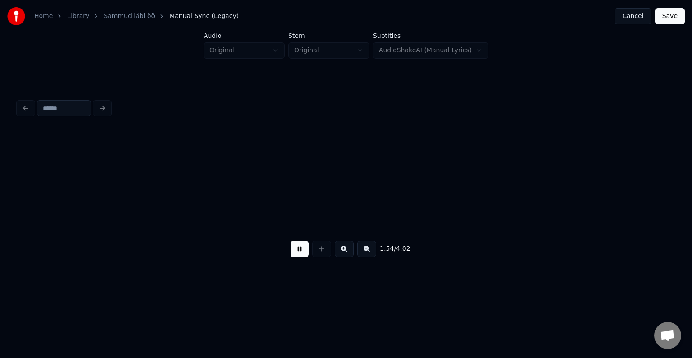
scroll to position [0, 43876]
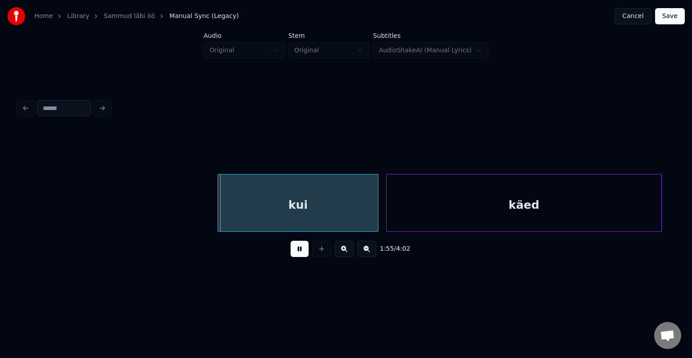
click at [297, 255] on button at bounding box center [300, 249] width 18 height 16
click at [205, 206] on div "kui" at bounding box center [285, 203] width 161 height 58
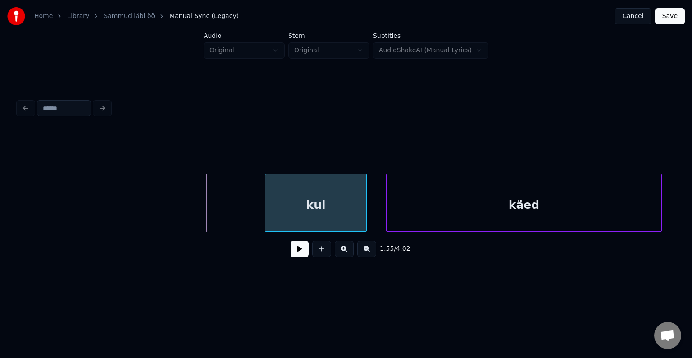
click at [268, 195] on div at bounding box center [266, 202] width 3 height 57
click at [292, 254] on button at bounding box center [300, 249] width 18 height 16
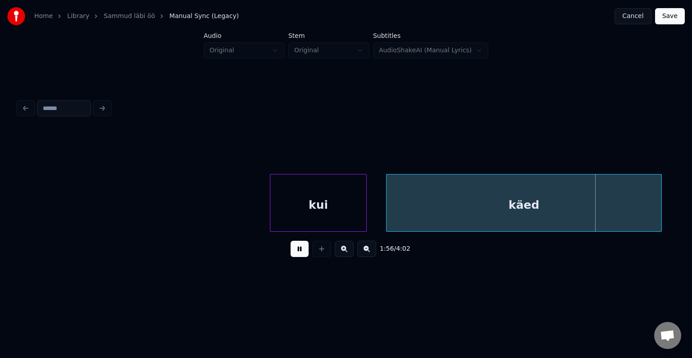
click at [292, 254] on button at bounding box center [300, 249] width 18 height 16
click at [429, 190] on div "käed" at bounding box center [518, 204] width 275 height 61
click at [297, 246] on button at bounding box center [300, 249] width 18 height 16
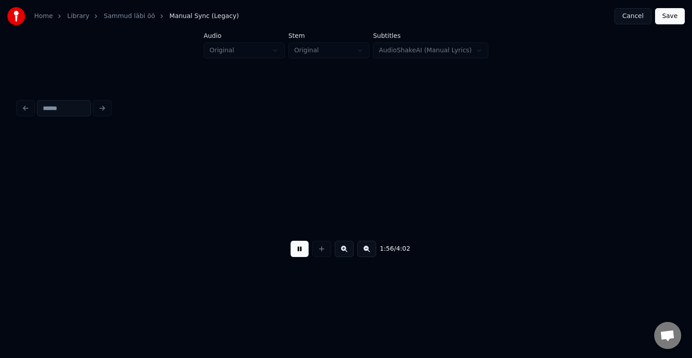
scroll to position [0, 44536]
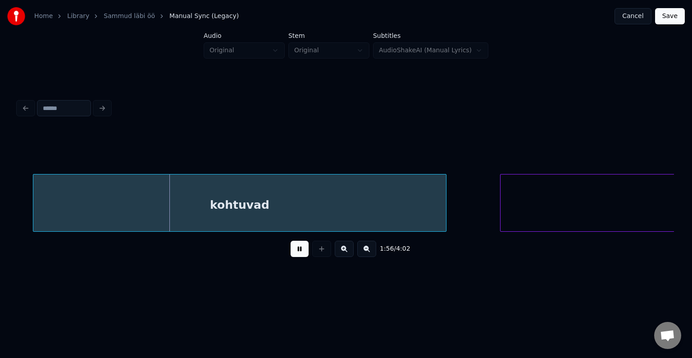
click at [297, 246] on button at bounding box center [300, 249] width 18 height 16
click at [280, 212] on div "kohtuvad" at bounding box center [232, 204] width 413 height 61
click at [294, 255] on button at bounding box center [300, 249] width 18 height 16
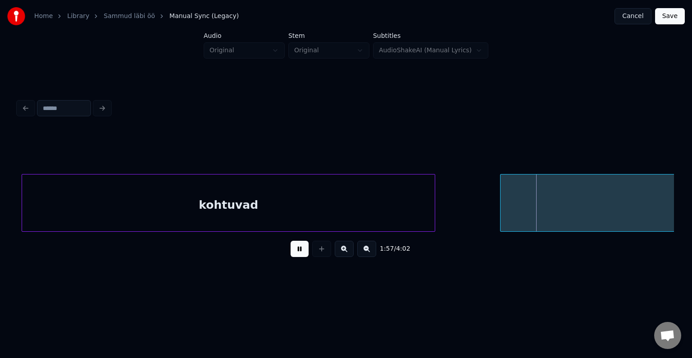
click at [294, 255] on button at bounding box center [300, 249] width 18 height 16
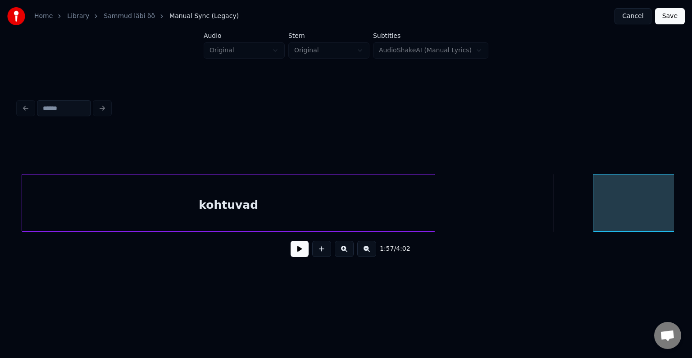
click at [595, 186] on div at bounding box center [594, 202] width 3 height 57
click at [297, 250] on button at bounding box center [300, 249] width 18 height 16
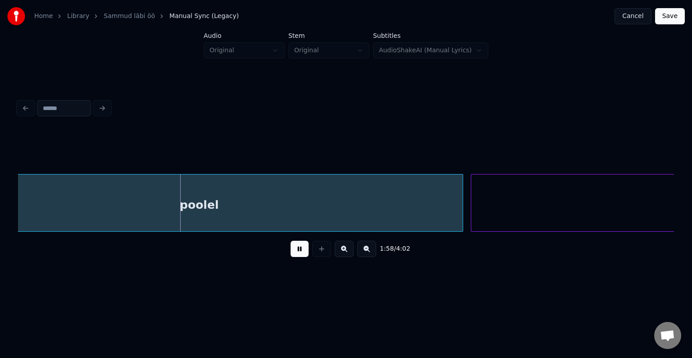
click at [297, 250] on button at bounding box center [300, 249] width 18 height 16
click at [450, 196] on div at bounding box center [451, 202] width 3 height 57
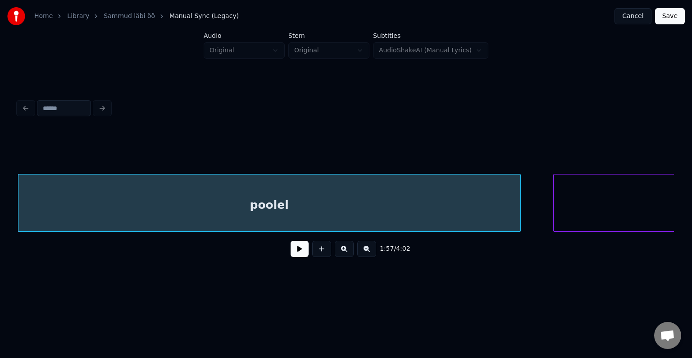
click at [220, 214] on div "poolel" at bounding box center [269, 204] width 502 height 61
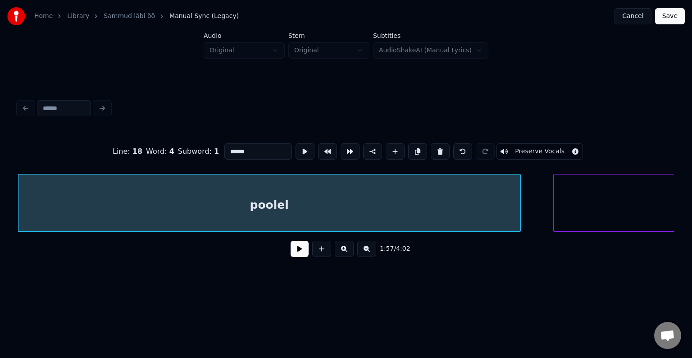
click at [224, 146] on input "******" at bounding box center [258, 151] width 68 height 16
type input "*********"
click at [292, 254] on button at bounding box center [300, 249] width 18 height 16
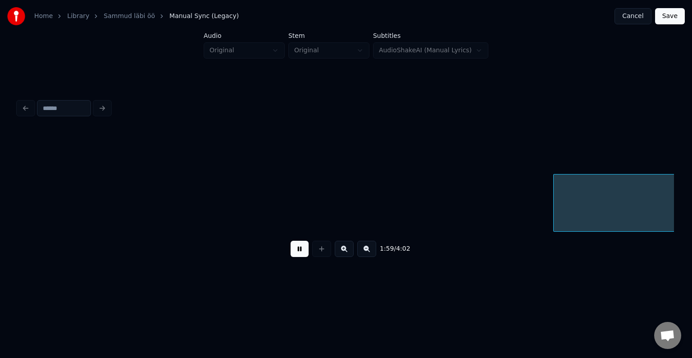
scroll to position [0, 45772]
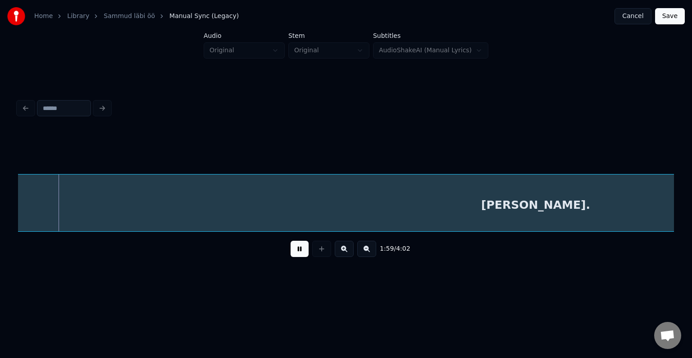
click at [292, 254] on button at bounding box center [300, 249] width 18 height 16
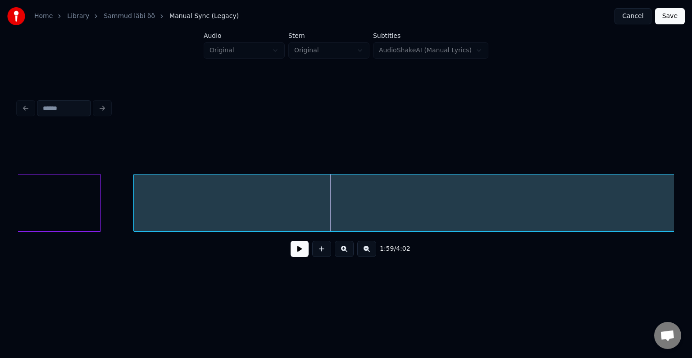
scroll to position [0, 45501]
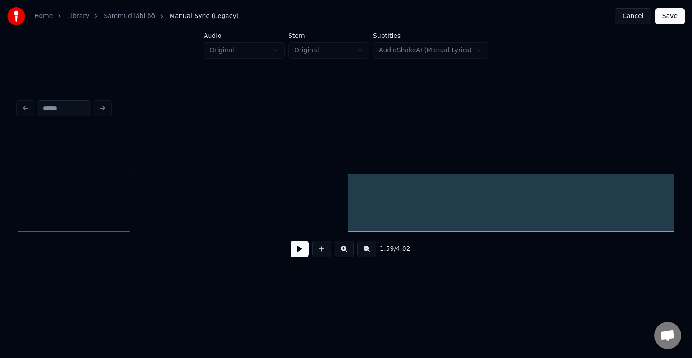
click at [351, 200] on div at bounding box center [349, 202] width 3 height 57
click at [291, 252] on button at bounding box center [300, 249] width 18 height 16
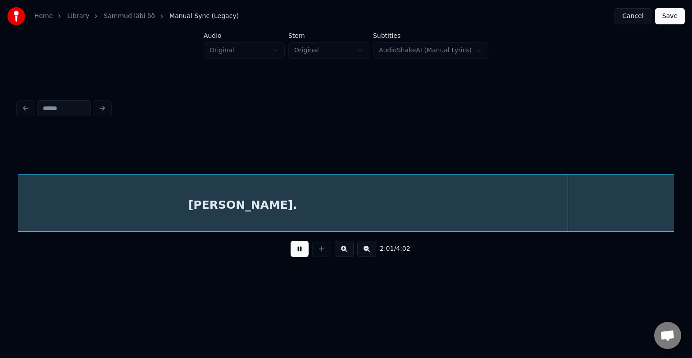
click at [291, 250] on button at bounding box center [300, 249] width 18 height 16
click at [269, 195] on div "[PERSON_NAME]." at bounding box center [242, 204] width 1097 height 61
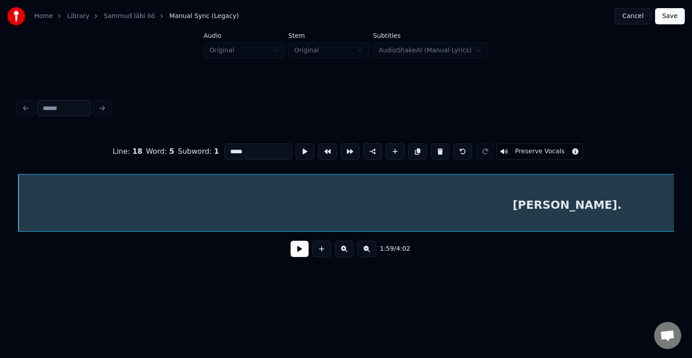
click at [224, 147] on input "*****" at bounding box center [258, 151] width 68 height 16
type input "**********"
click at [291, 253] on button at bounding box center [300, 249] width 18 height 16
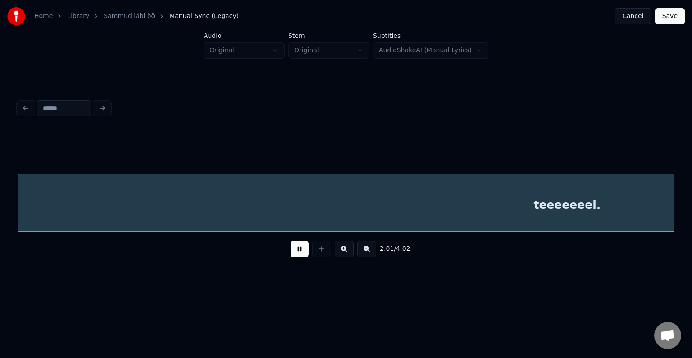
scroll to position [0, 46491]
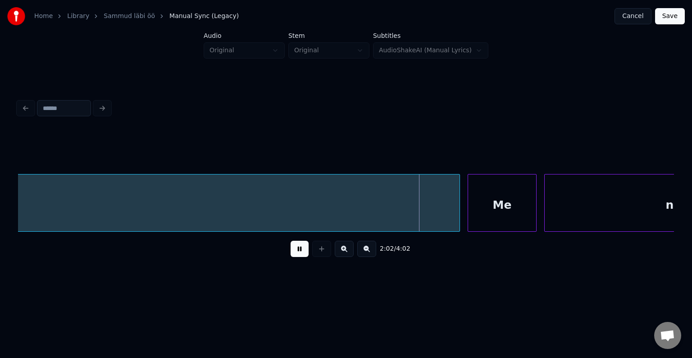
click at [291, 253] on button at bounding box center [300, 249] width 18 height 16
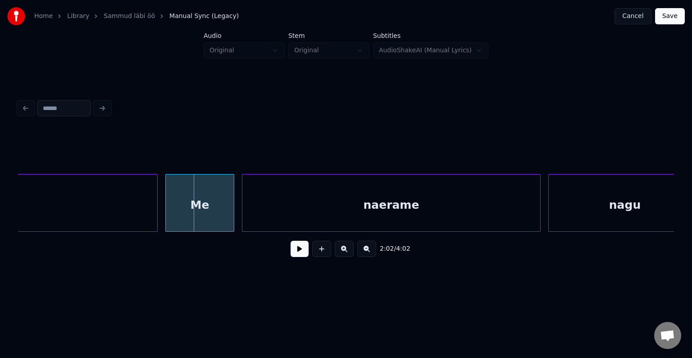
scroll to position [0, 46851]
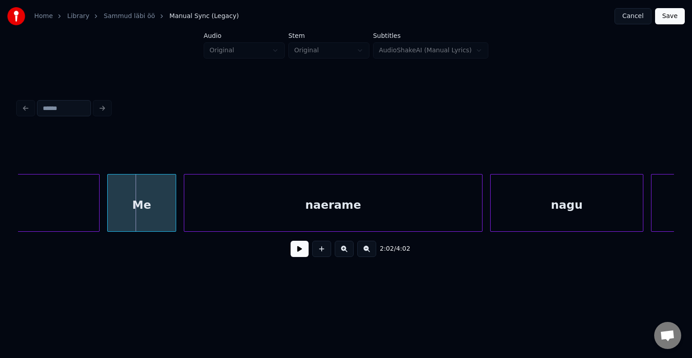
click at [184, 205] on div "naerame" at bounding box center [333, 203] width 299 height 58
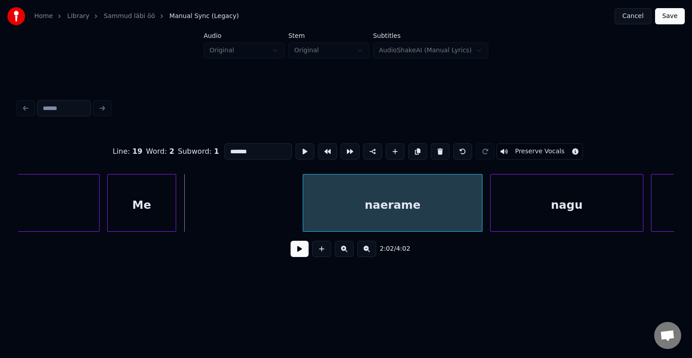
click at [306, 192] on div at bounding box center [304, 202] width 3 height 57
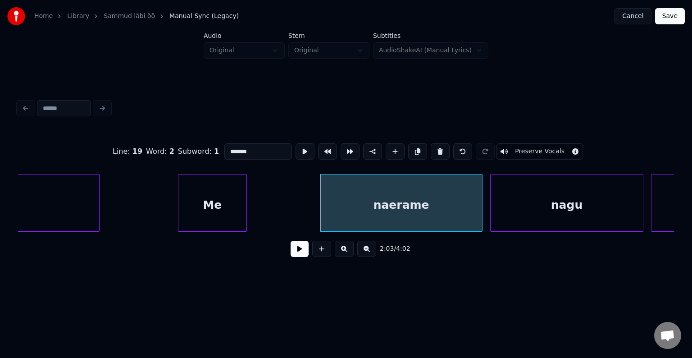
click at [213, 209] on div "Me" at bounding box center [212, 204] width 68 height 61
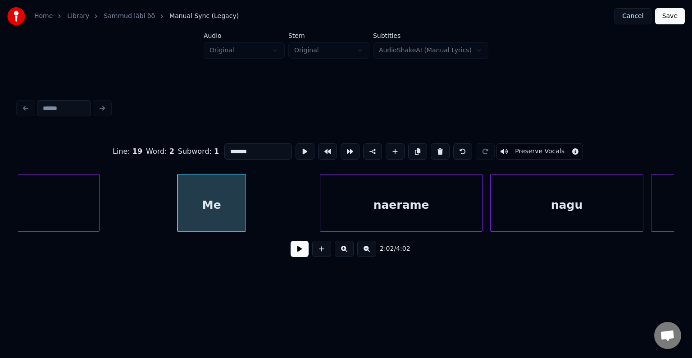
click at [295, 254] on button at bounding box center [300, 249] width 18 height 16
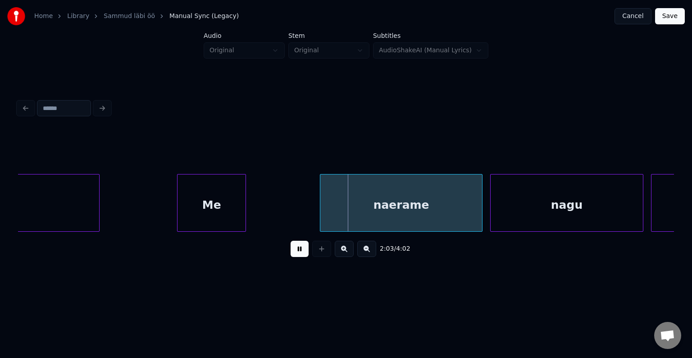
click at [295, 254] on button at bounding box center [300, 249] width 18 height 16
click at [380, 193] on div "naerame" at bounding box center [392, 204] width 162 height 61
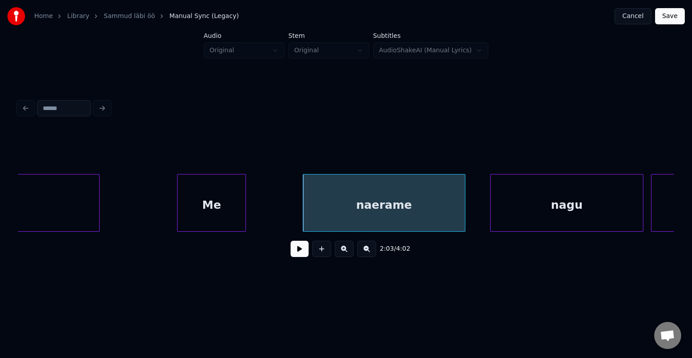
click at [297, 254] on button at bounding box center [300, 249] width 18 height 16
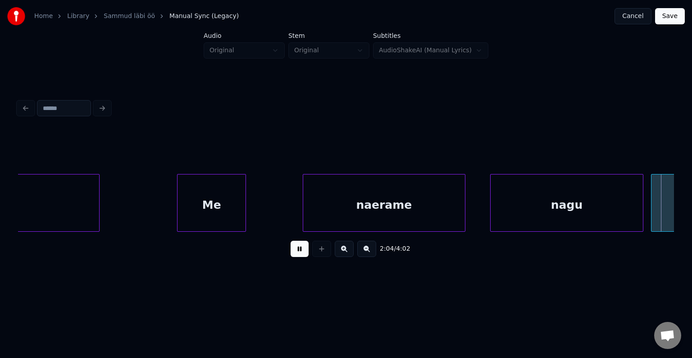
click at [297, 254] on button at bounding box center [300, 249] width 18 height 16
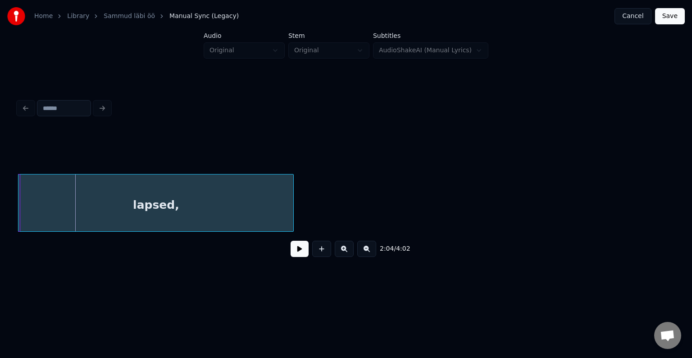
scroll to position [0, 47473]
click at [162, 225] on div "lapsed," at bounding box center [156, 204] width 275 height 61
click at [263, 206] on div at bounding box center [262, 202] width 3 height 57
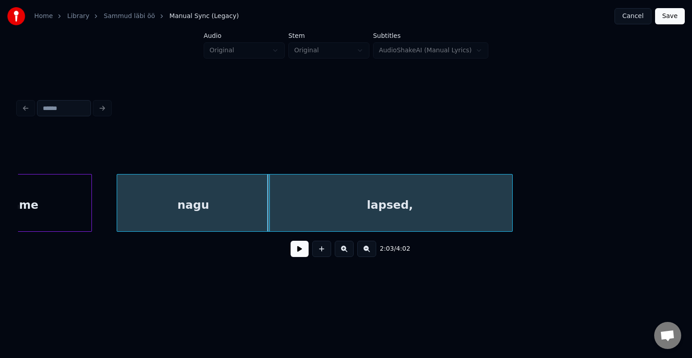
scroll to position [0, 47203]
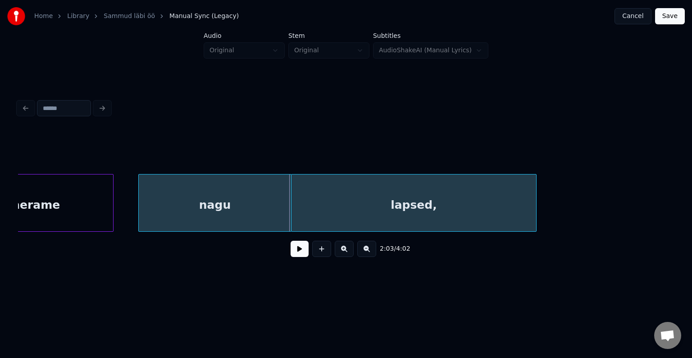
click at [402, 204] on div "lapsed," at bounding box center [413, 204] width 245 height 61
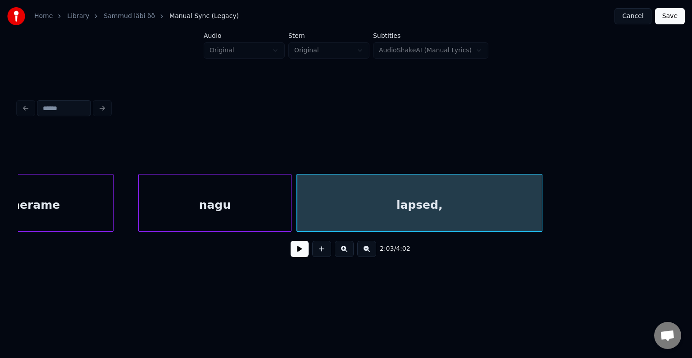
click at [288, 201] on div at bounding box center [289, 202] width 3 height 57
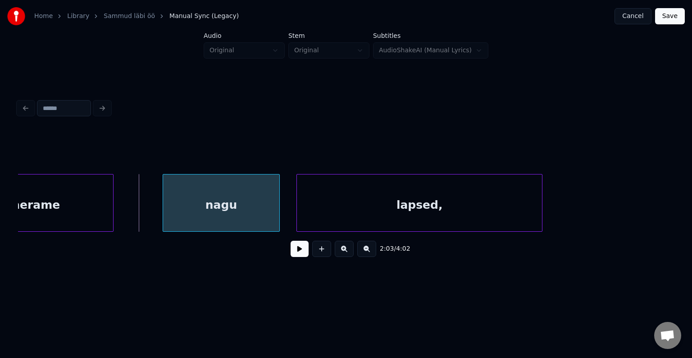
click at [239, 200] on div "nagu" at bounding box center [221, 204] width 116 height 61
click at [293, 255] on button at bounding box center [300, 249] width 18 height 16
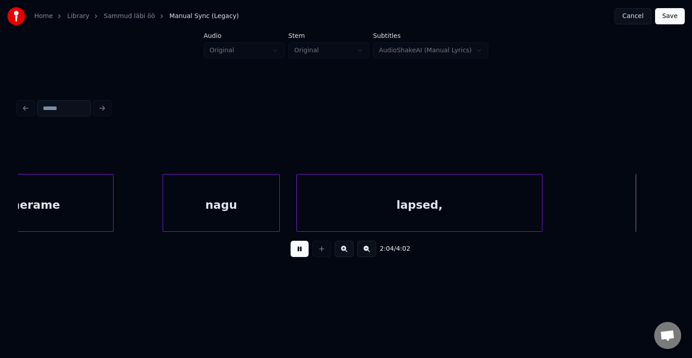
scroll to position [0, 47864]
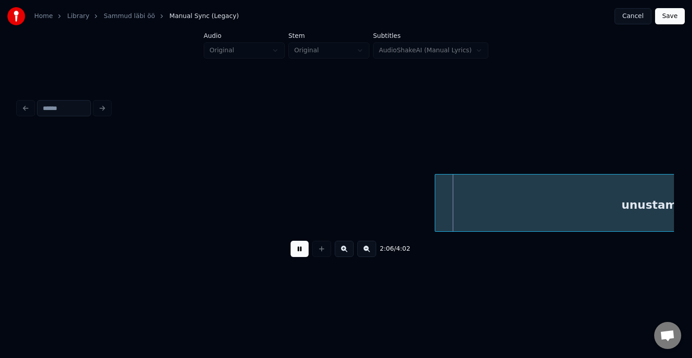
click at [293, 255] on button at bounding box center [300, 249] width 18 height 16
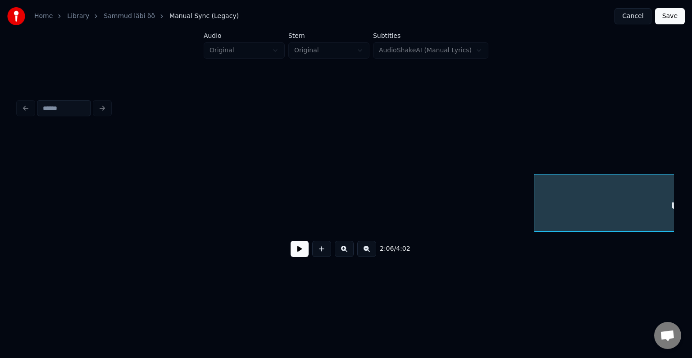
click at [534, 193] on div at bounding box center [535, 202] width 3 height 57
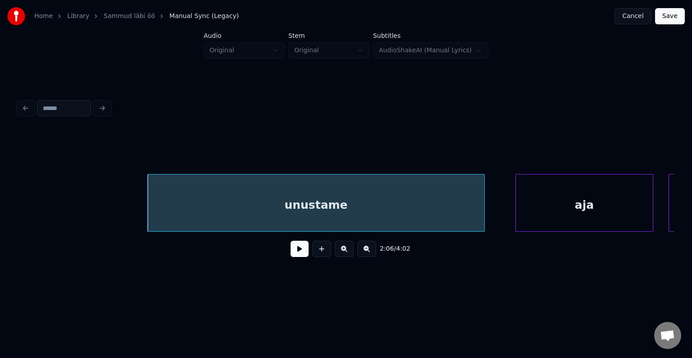
scroll to position [0, 48260]
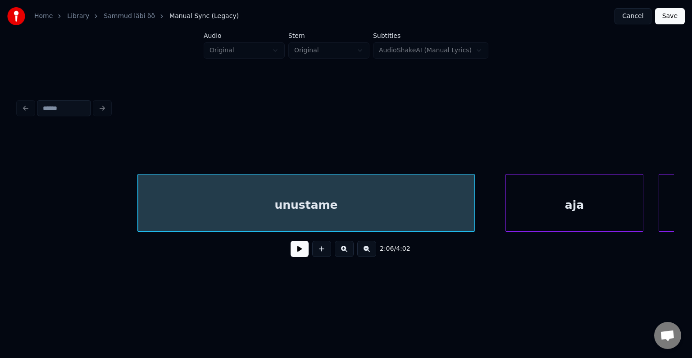
click at [292, 252] on button at bounding box center [300, 249] width 18 height 16
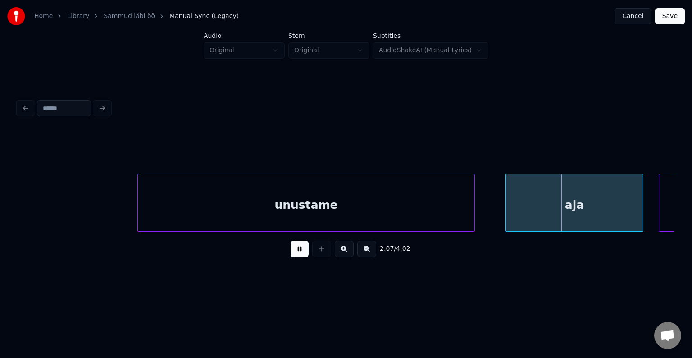
click at [292, 252] on button at bounding box center [300, 249] width 18 height 16
click at [257, 196] on div "unustame" at bounding box center [306, 204] width 337 height 61
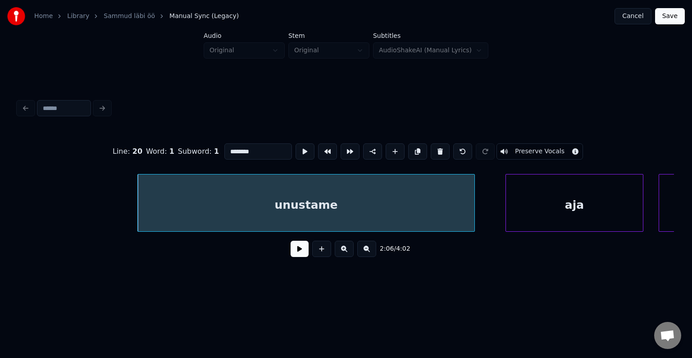
click at [243, 151] on input "********" at bounding box center [258, 151] width 68 height 16
click at [569, 202] on div at bounding box center [569, 202] width 3 height 57
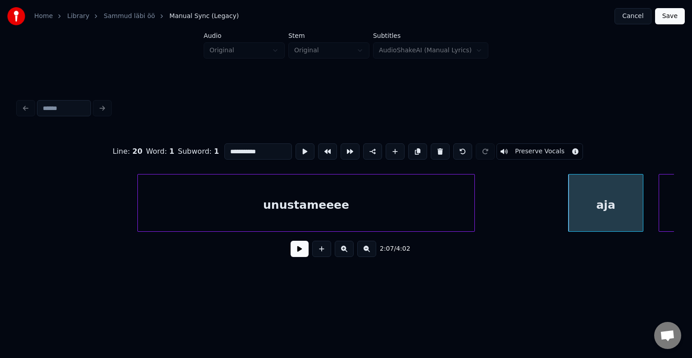
type input "**********"
click at [291, 254] on button at bounding box center [300, 249] width 18 height 16
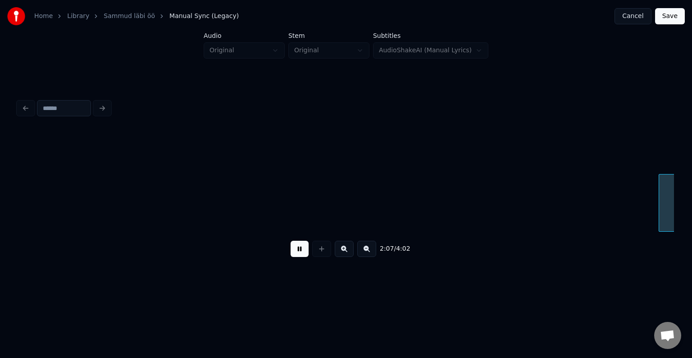
scroll to position [0, 48916]
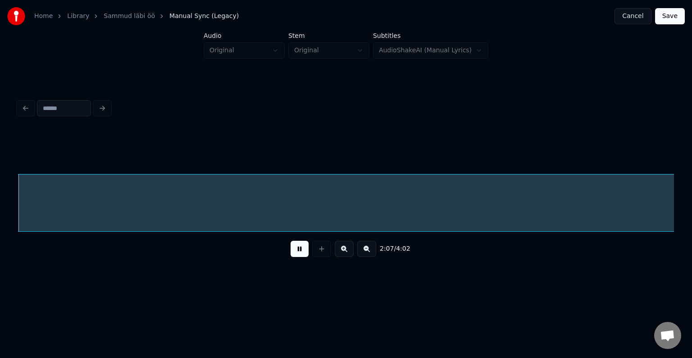
click at [291, 254] on button at bounding box center [300, 249] width 18 height 16
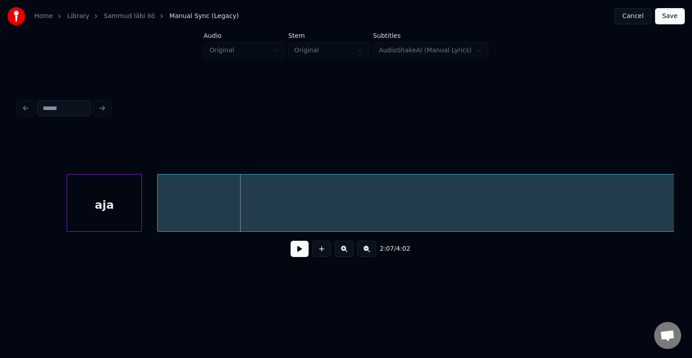
scroll to position [0, 48736]
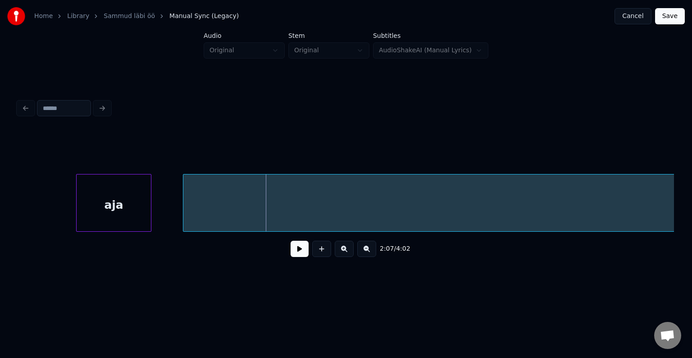
click at [101, 203] on div "aja" at bounding box center [114, 204] width 74 height 61
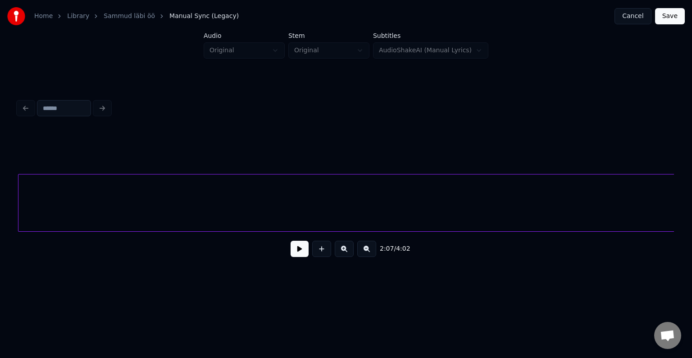
scroll to position [0, 48885]
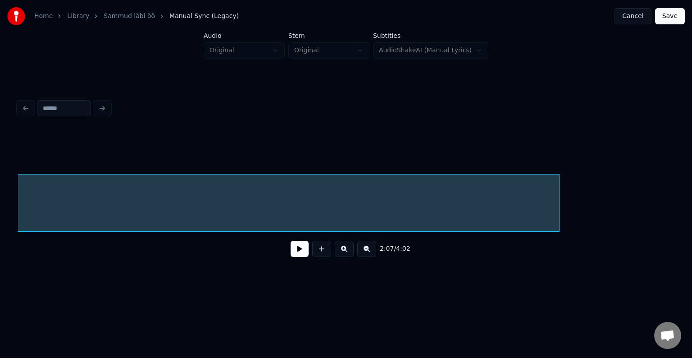
scroll to position [0, 50273]
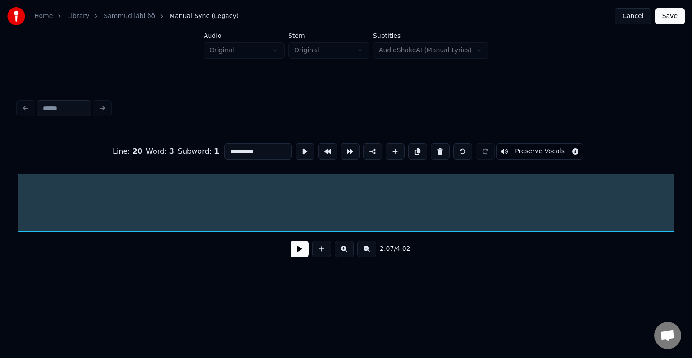
click at [291, 254] on button at bounding box center [300, 249] width 18 height 16
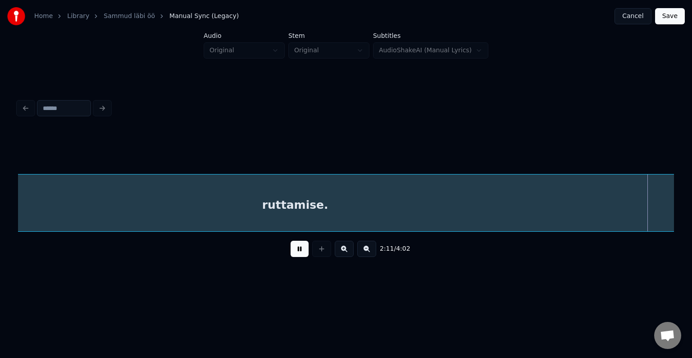
scroll to position [0, 50203]
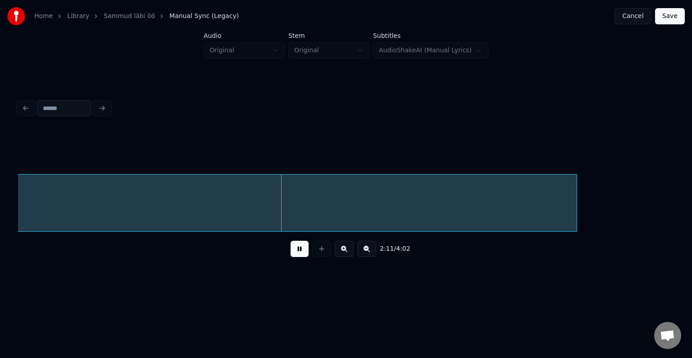
click at [291, 254] on button at bounding box center [300, 249] width 18 height 16
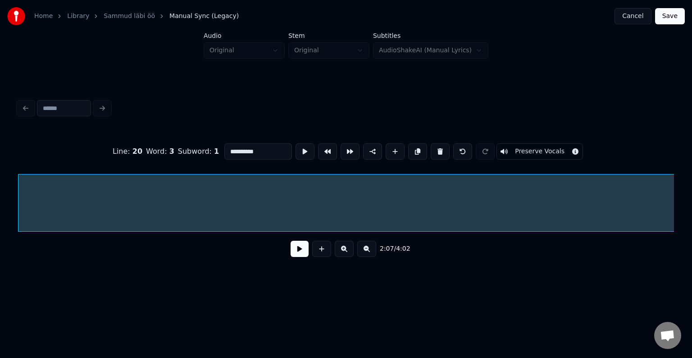
click at [224, 145] on input "**********" at bounding box center [258, 151] width 68 height 16
click at [227, 146] on input "**********" at bounding box center [258, 151] width 68 height 16
click at [250, 148] on input "**********" at bounding box center [258, 151] width 68 height 16
type input "**********"
click at [293, 256] on button at bounding box center [300, 249] width 18 height 16
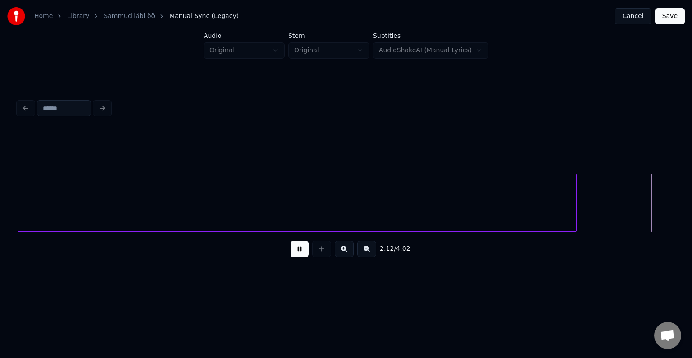
scroll to position [0, 50860]
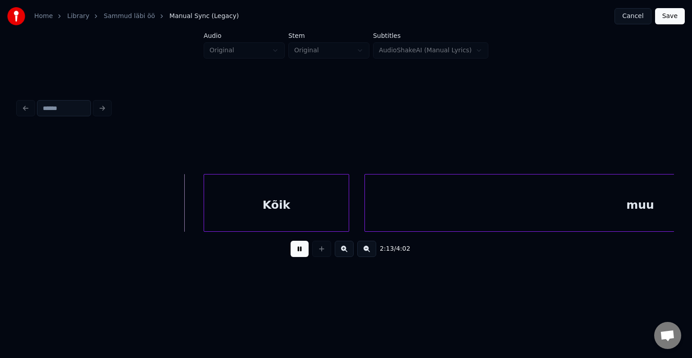
click at [294, 254] on button at bounding box center [300, 249] width 18 height 16
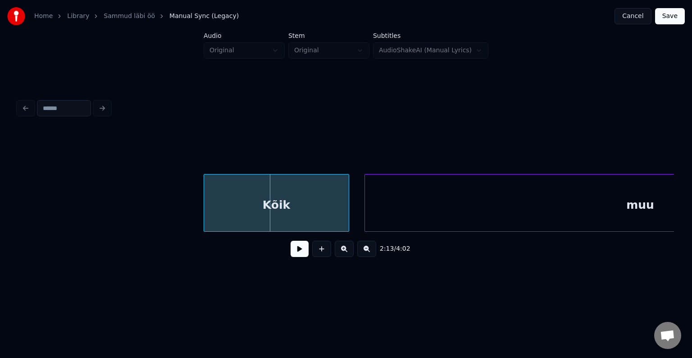
drag, startPoint x: 203, startPoint y: 211, endPoint x: 210, endPoint y: 210, distance: 7.2
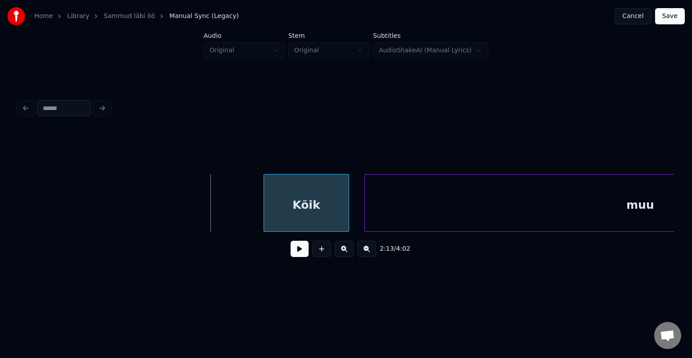
click at [265, 204] on div at bounding box center [265, 202] width 3 height 57
click at [292, 204] on div "Kõik" at bounding box center [299, 204] width 83 height 61
click at [293, 252] on button at bounding box center [300, 249] width 18 height 16
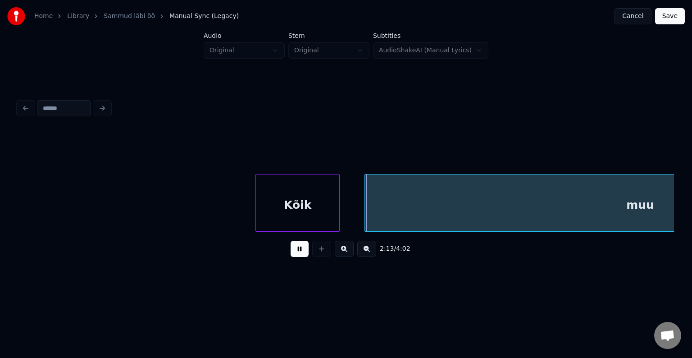
click at [293, 252] on button at bounding box center [300, 249] width 18 height 16
click at [291, 252] on button at bounding box center [300, 249] width 18 height 16
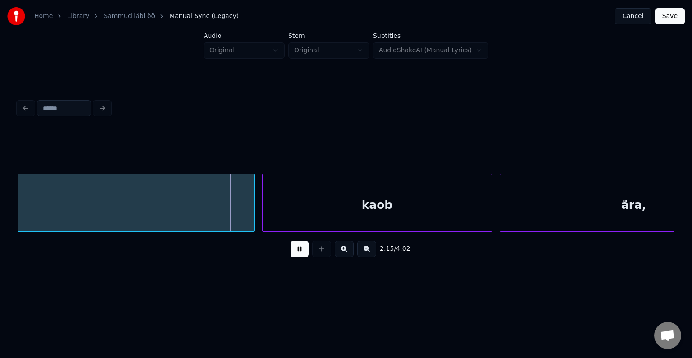
click at [291, 252] on button at bounding box center [300, 249] width 18 height 16
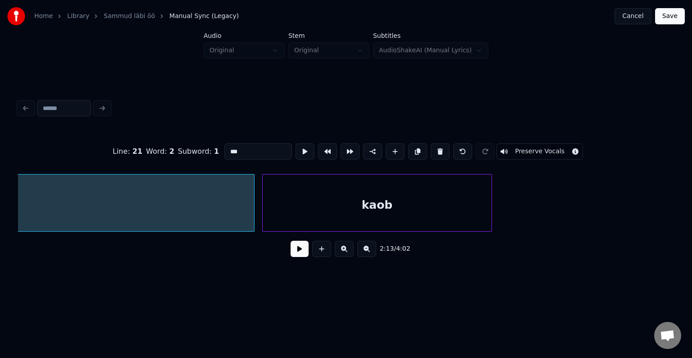
scroll to position [0, 51206]
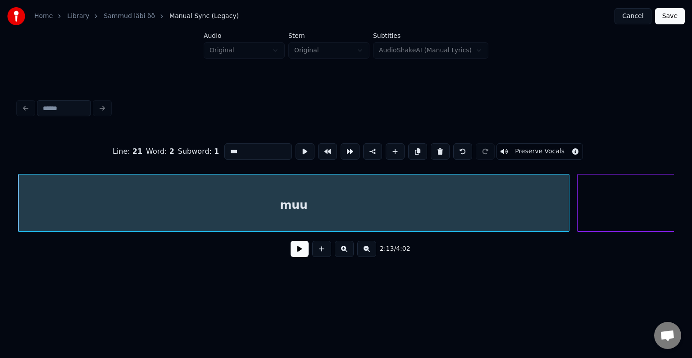
click at [228, 146] on input "***" at bounding box center [258, 151] width 68 height 16
type input "******"
click at [295, 250] on button at bounding box center [300, 249] width 18 height 16
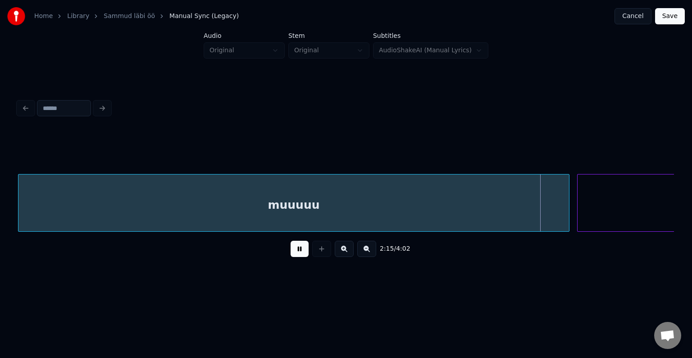
click at [295, 250] on button at bounding box center [300, 249] width 18 height 16
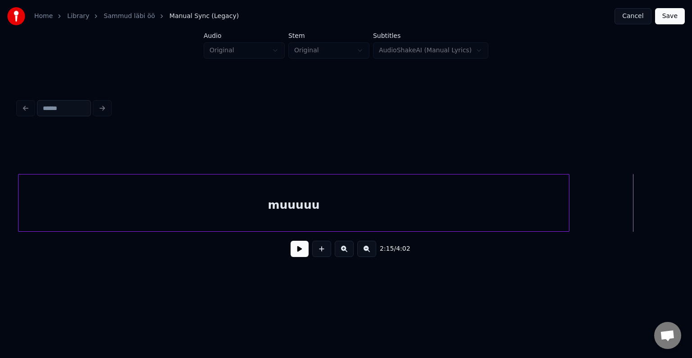
click at [681, 192] on div "Home Library Sammud läbi öö Manual Sync (Legacy) Cancel Save Audio Original Ste…" at bounding box center [346, 143] width 692 height 287
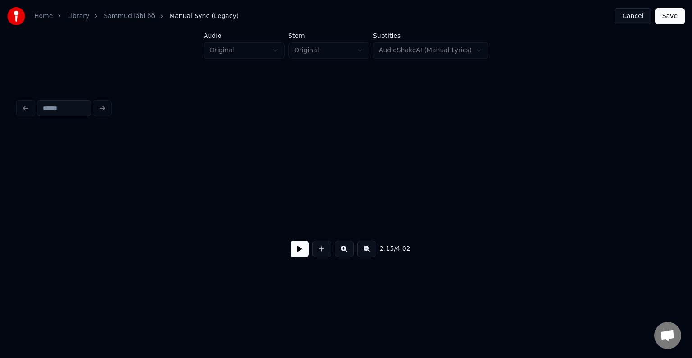
scroll to position [0, 51867]
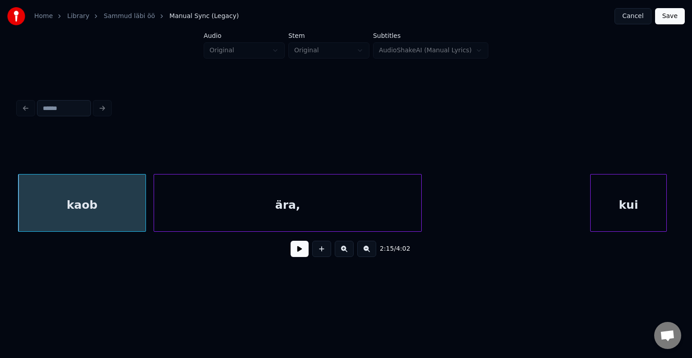
click at [49, 201] on div "kaob" at bounding box center [81, 204] width 127 height 61
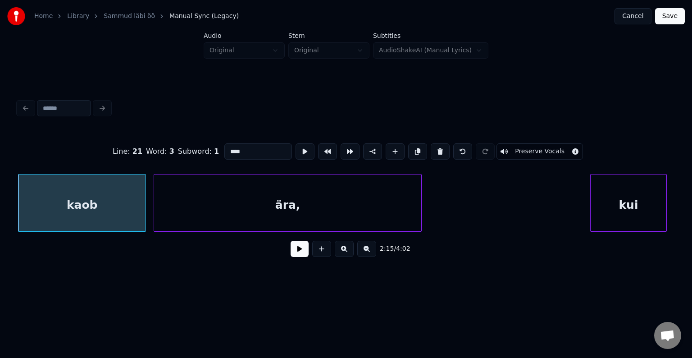
click at [291, 256] on button at bounding box center [300, 249] width 18 height 16
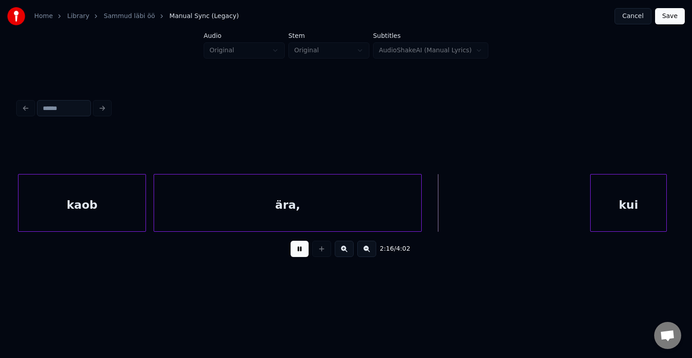
click at [291, 256] on button at bounding box center [300, 249] width 18 height 16
click at [119, 202] on div at bounding box center [119, 202] width 3 height 57
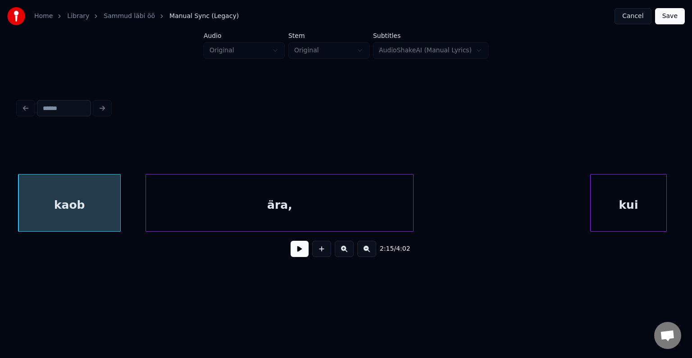
click at [211, 201] on div "ära," at bounding box center [279, 204] width 267 height 61
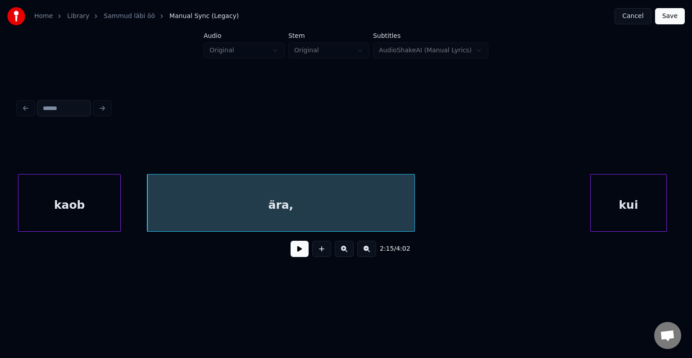
click at [296, 250] on button at bounding box center [300, 249] width 18 height 16
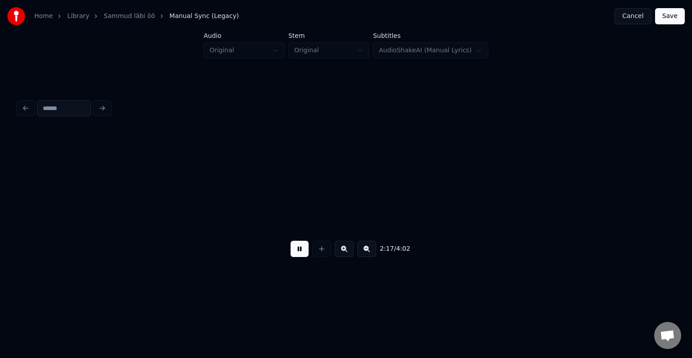
scroll to position [0, 52527]
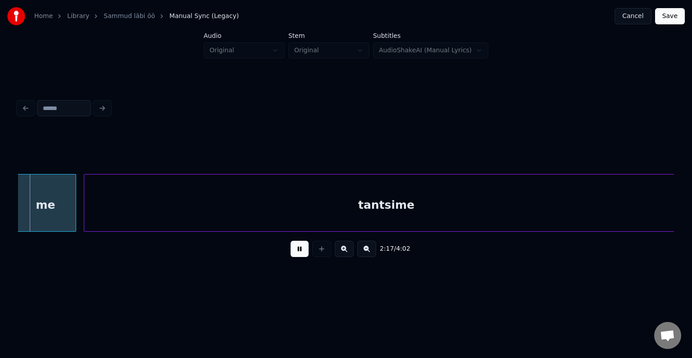
click at [296, 250] on button at bounding box center [300, 249] width 18 height 16
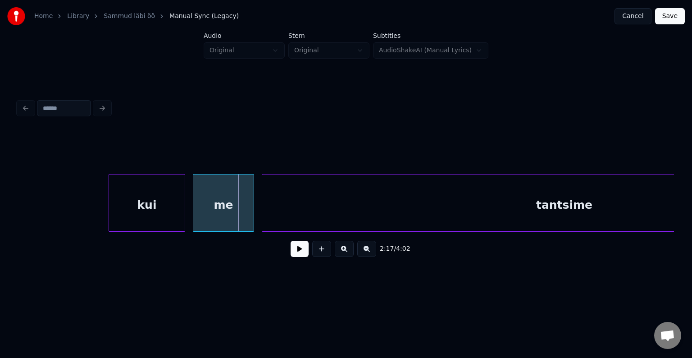
scroll to position [0, 52329]
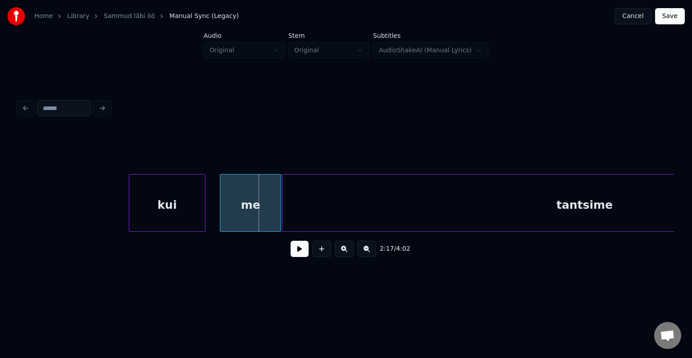
click at [231, 203] on div "me" at bounding box center [250, 203] width 61 height 58
click at [245, 201] on div at bounding box center [246, 202] width 3 height 57
click at [245, 198] on div "me" at bounding box center [249, 204] width 48 height 61
click at [196, 204] on div "kui" at bounding box center [175, 204] width 76 height 61
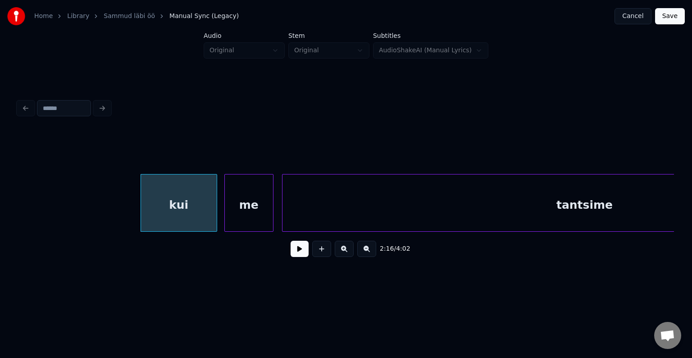
click at [297, 253] on button at bounding box center [300, 249] width 18 height 16
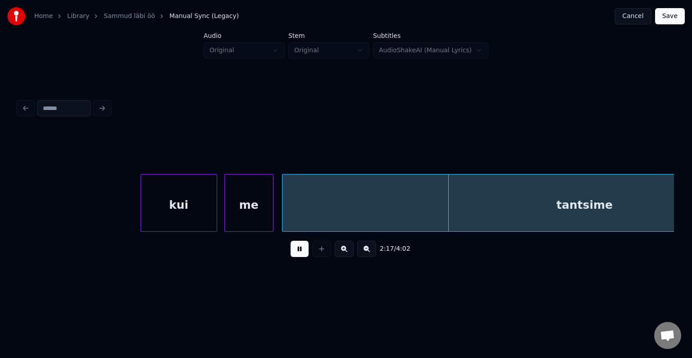
click at [297, 253] on button at bounding box center [300, 249] width 18 height 16
click at [307, 208] on div at bounding box center [306, 202] width 3 height 57
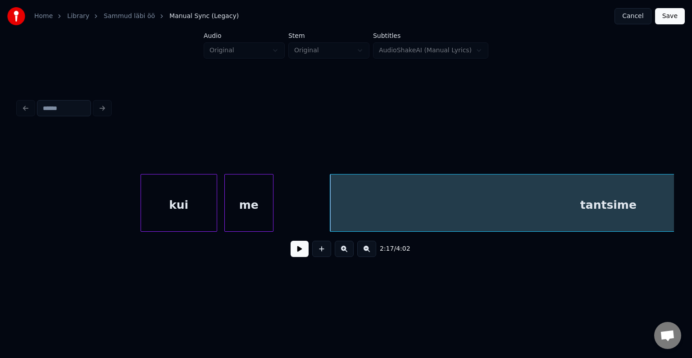
click at [291, 257] on button at bounding box center [300, 249] width 18 height 16
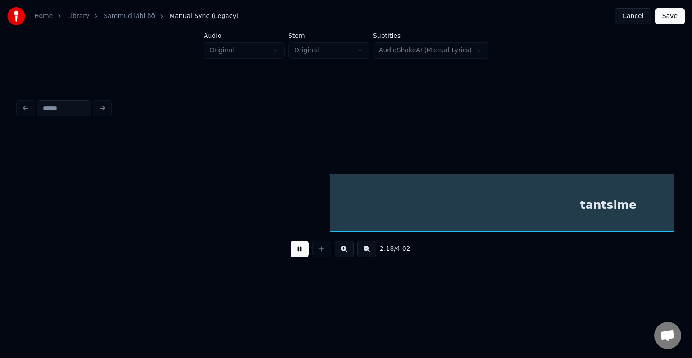
scroll to position [0, 52986]
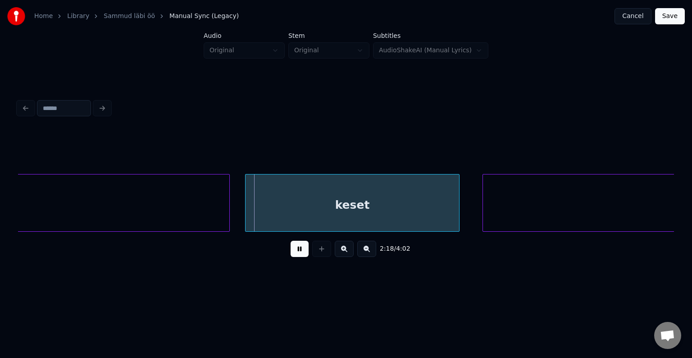
click at [291, 257] on button at bounding box center [300, 249] width 18 height 16
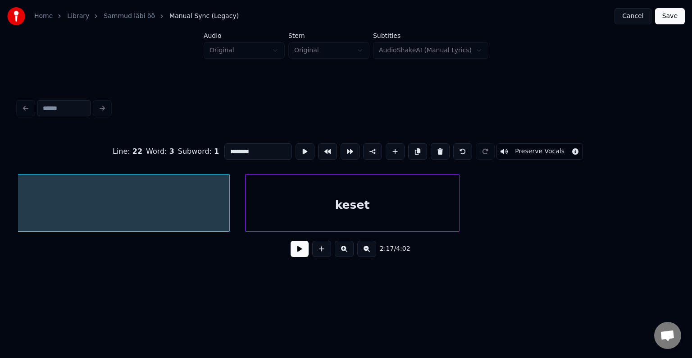
scroll to position [0, 52640]
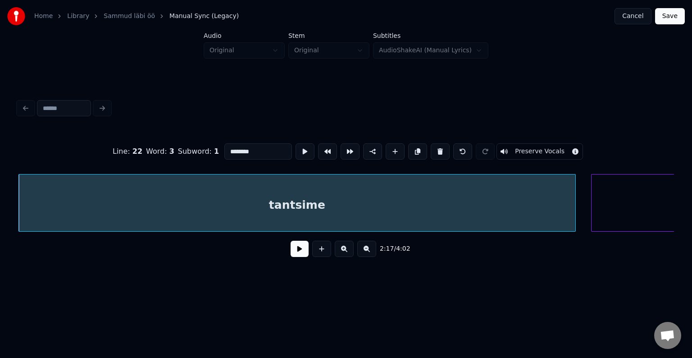
click at [239, 147] on input "********" at bounding box center [258, 151] width 68 height 16
type input "**********"
click at [292, 253] on button at bounding box center [300, 249] width 18 height 16
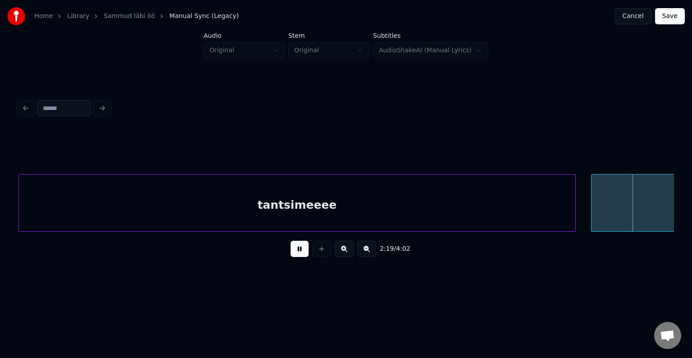
scroll to position [0, 53302]
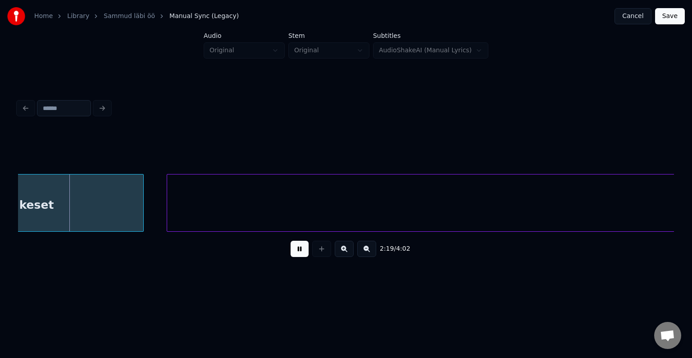
click at [292, 253] on button at bounding box center [300, 249] width 18 height 16
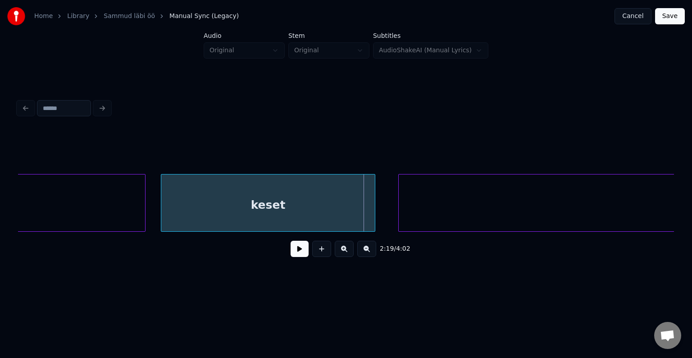
scroll to position [0, 53067]
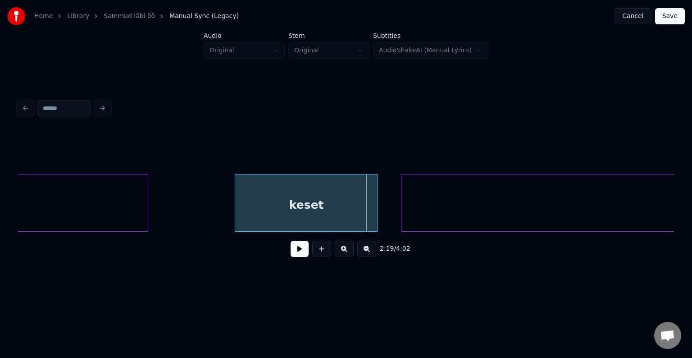
click at [238, 200] on div at bounding box center [236, 202] width 3 height 57
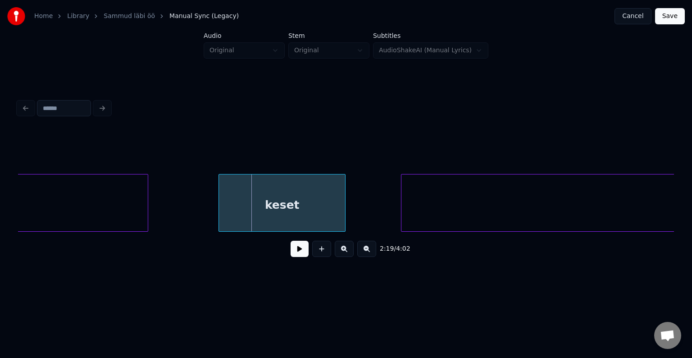
click at [291, 203] on div "keset" at bounding box center [282, 204] width 126 height 61
click at [291, 250] on button at bounding box center [300, 249] width 18 height 16
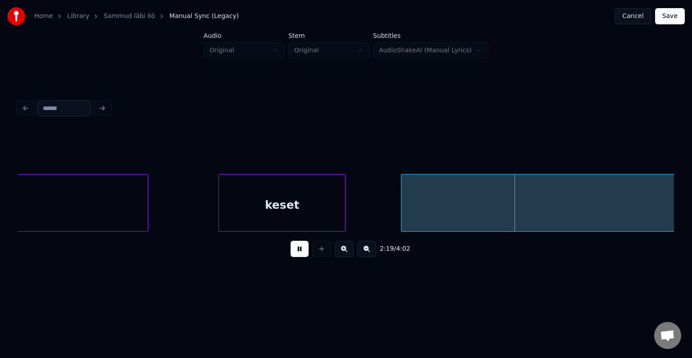
click at [291, 250] on button at bounding box center [300, 249] width 18 height 16
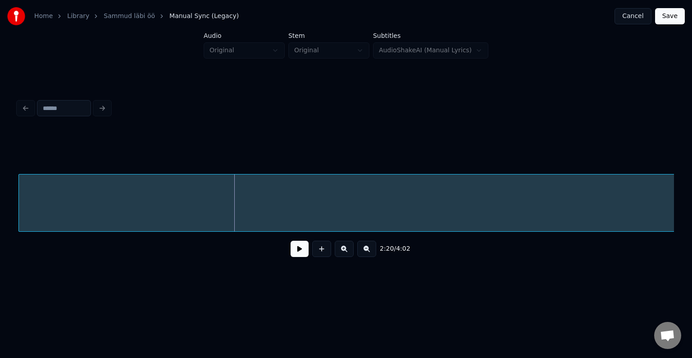
scroll to position [0, 53439]
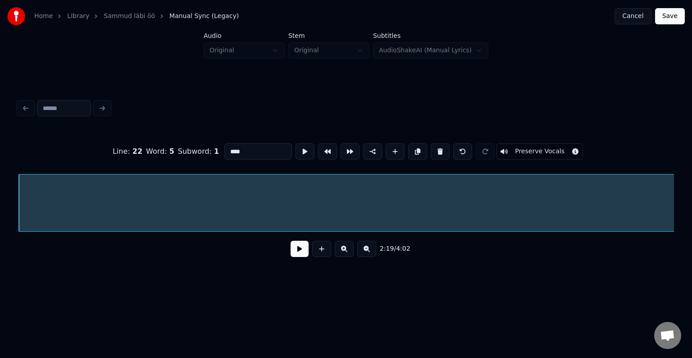
click at [17, 232] on div "Line : 22 Word : 5 Subword : 1 **** Preserve Vocals 2:19 / 4:02" at bounding box center [345, 180] width 663 height 178
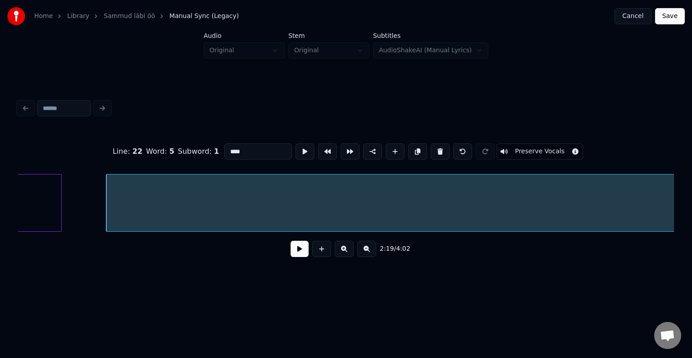
scroll to position [0, 53294]
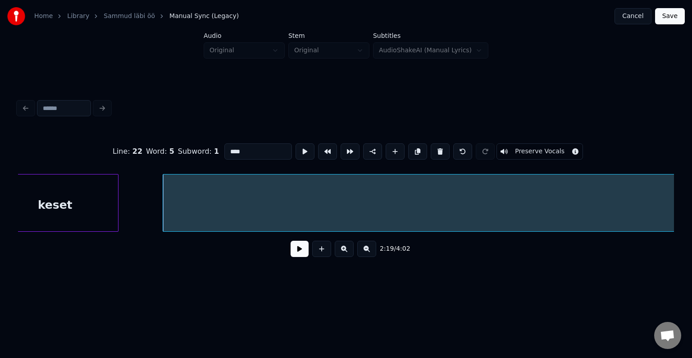
click at [224, 146] on input "****" at bounding box center [258, 151] width 68 height 16
type input "********"
click at [291, 251] on button at bounding box center [300, 249] width 18 height 16
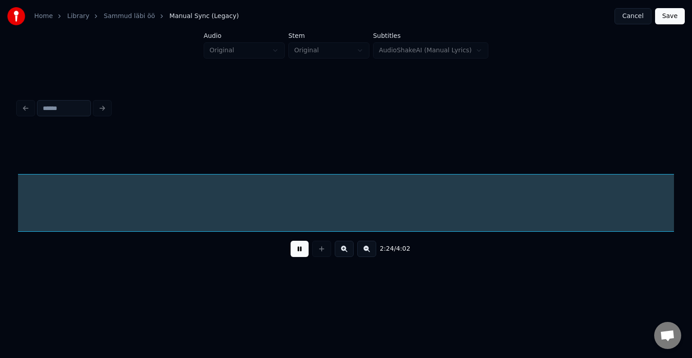
scroll to position [0, 55267]
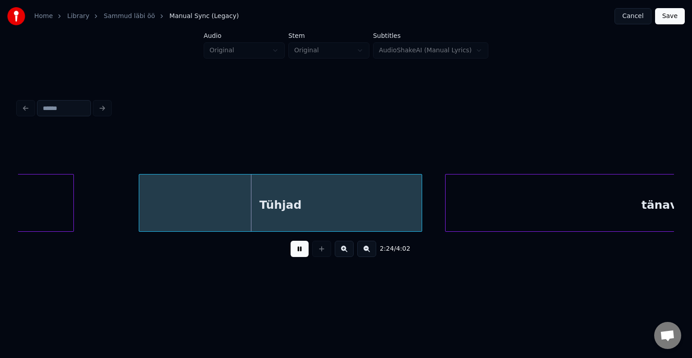
click at [299, 252] on button at bounding box center [300, 249] width 18 height 16
click at [139, 198] on div "Tühjad" at bounding box center [280, 203] width 283 height 58
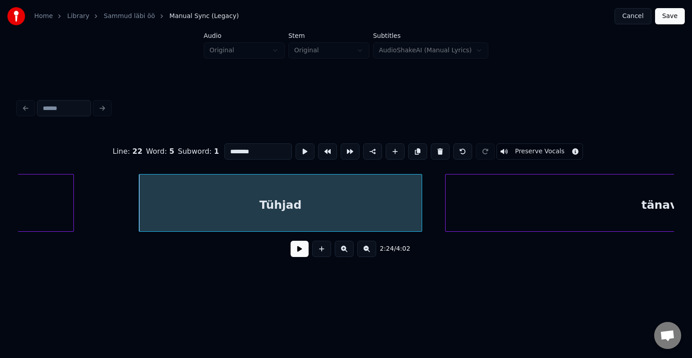
type input "******"
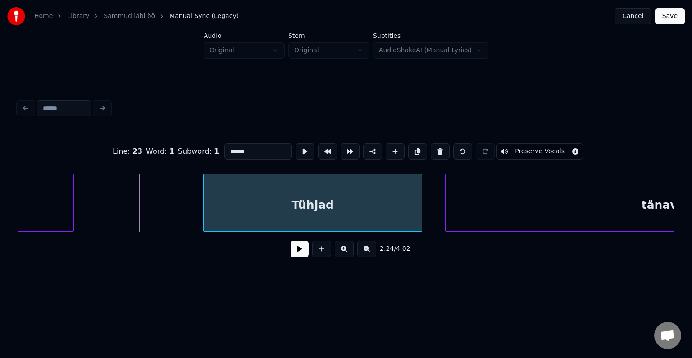
click at [206, 198] on div at bounding box center [205, 202] width 3 height 57
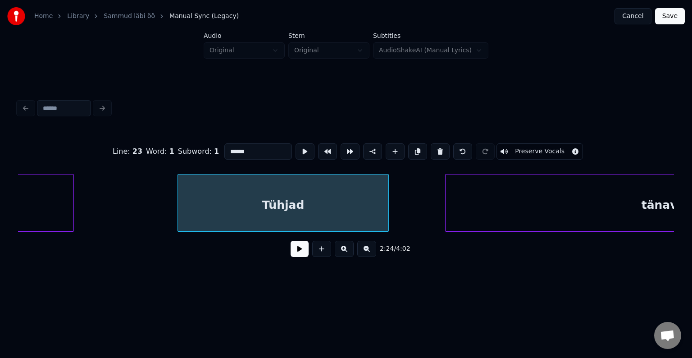
click at [303, 196] on div "Tühjad" at bounding box center [283, 204] width 210 height 61
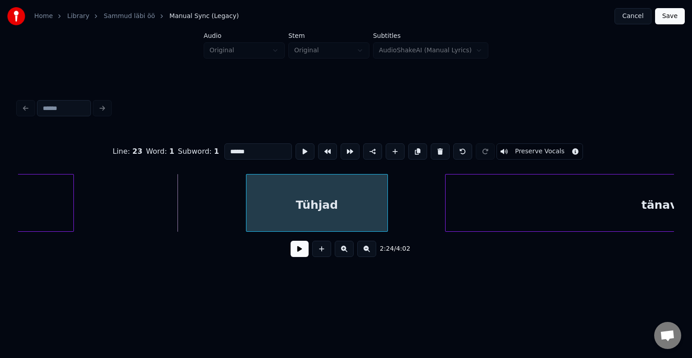
click at [248, 204] on div at bounding box center [247, 202] width 3 height 57
click at [287, 209] on div "Tühjad" at bounding box center [302, 204] width 141 height 61
click at [301, 257] on button at bounding box center [300, 249] width 18 height 16
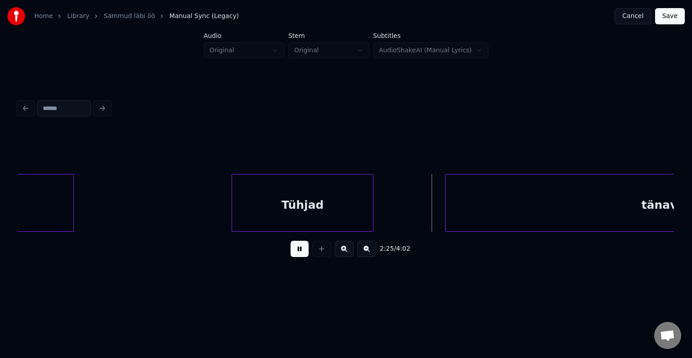
click at [301, 257] on button at bounding box center [300, 249] width 18 height 16
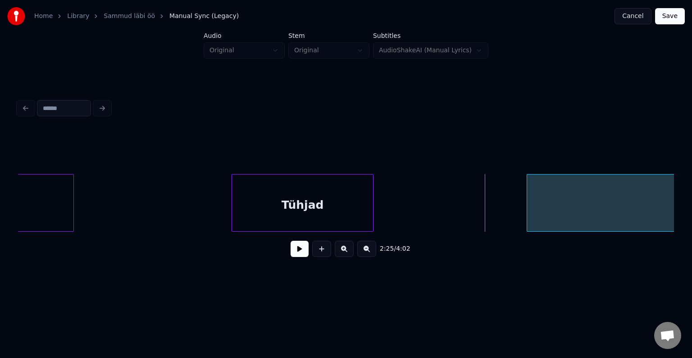
click at [530, 201] on div at bounding box center [528, 202] width 3 height 57
click at [292, 250] on button at bounding box center [300, 249] width 18 height 16
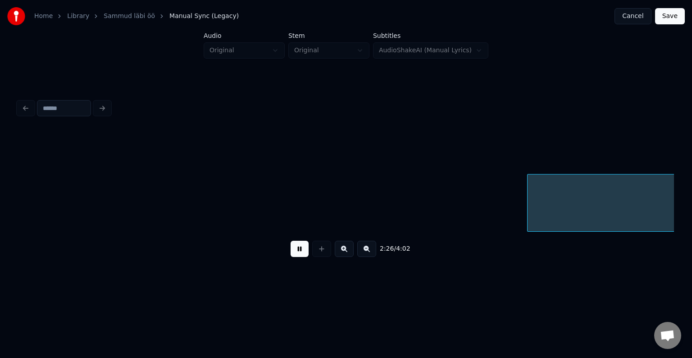
scroll to position [0, 55925]
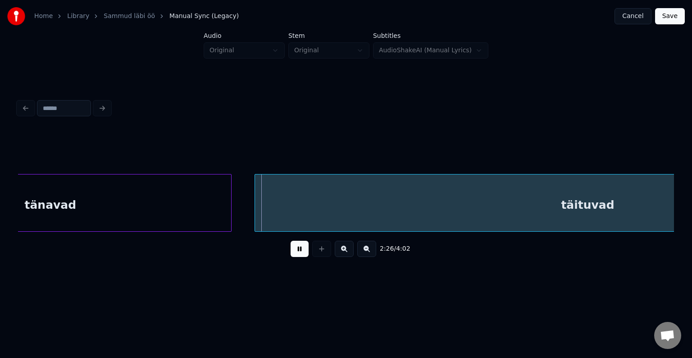
click at [292, 250] on button at bounding box center [300, 249] width 18 height 16
click at [180, 202] on div at bounding box center [180, 202] width 3 height 57
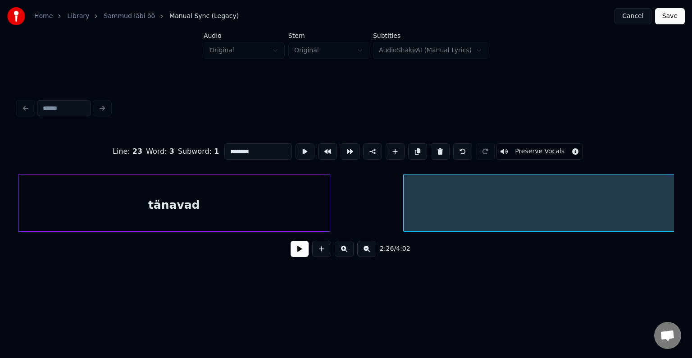
click at [294, 248] on button at bounding box center [300, 249] width 18 height 16
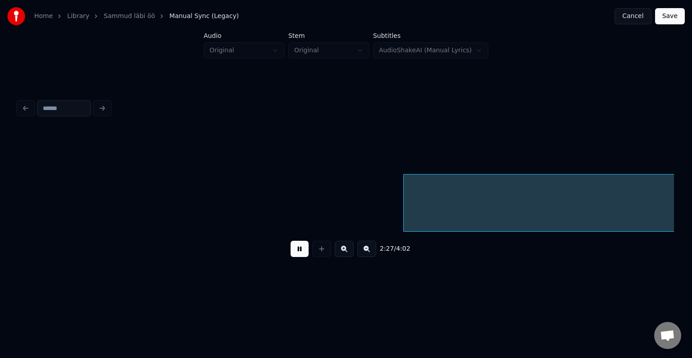
scroll to position [0, 56432]
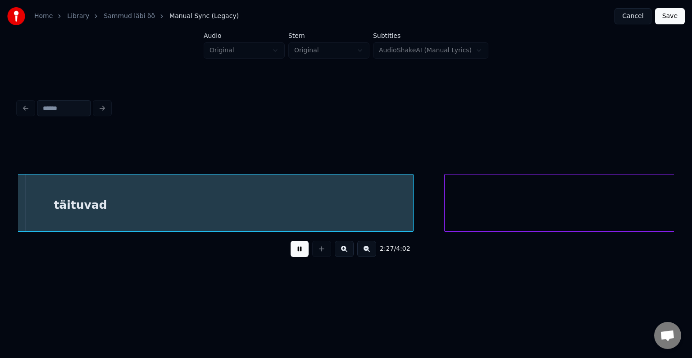
click at [294, 248] on button at bounding box center [300, 249] width 18 height 16
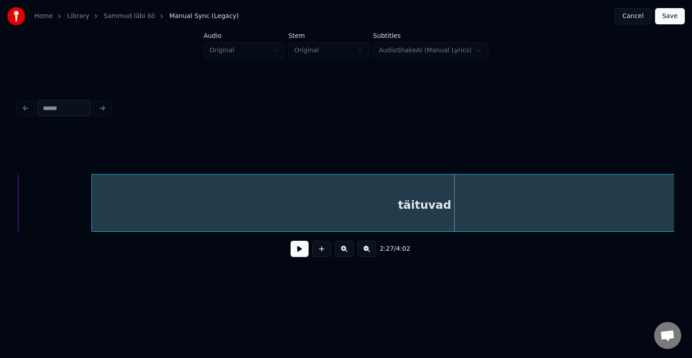
scroll to position [0, 56072]
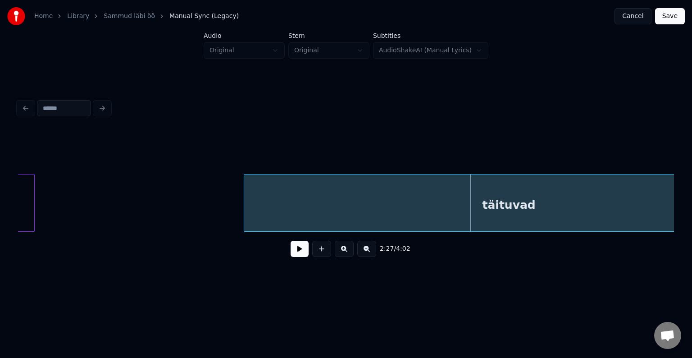
click at [246, 217] on div at bounding box center [245, 202] width 3 height 57
click at [303, 253] on button at bounding box center [300, 249] width 18 height 16
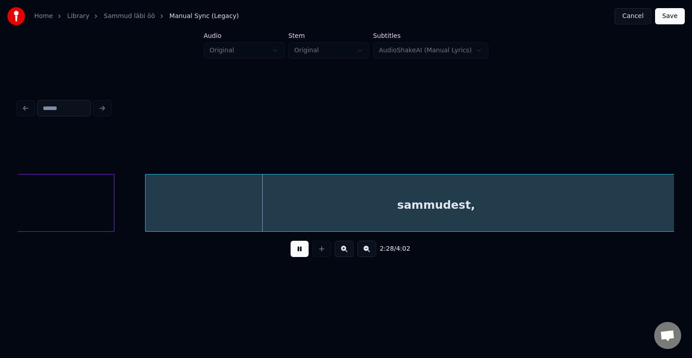
click at [303, 253] on button at bounding box center [300, 249] width 18 height 16
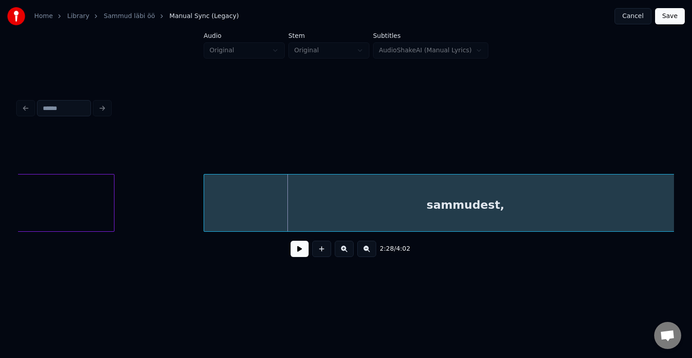
click at [207, 199] on div at bounding box center [205, 202] width 3 height 57
click at [293, 252] on button at bounding box center [300, 249] width 18 height 16
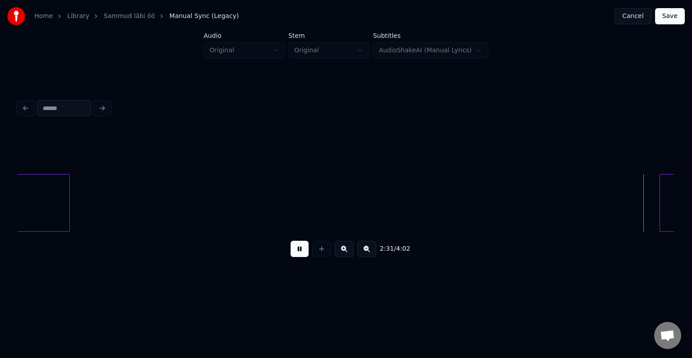
scroll to position [0, 58051]
click at [296, 252] on button at bounding box center [300, 249] width 18 height 16
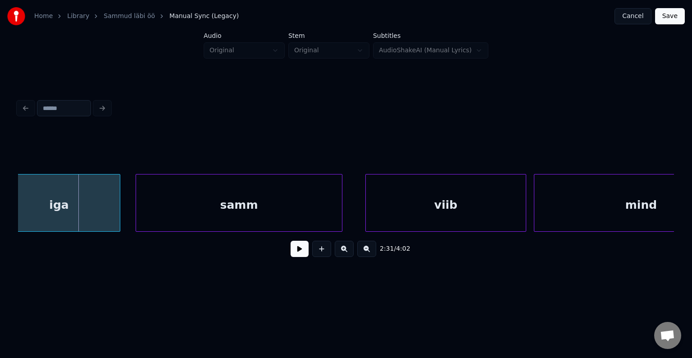
click at [56, 196] on div "iga" at bounding box center [59, 204] width 122 height 61
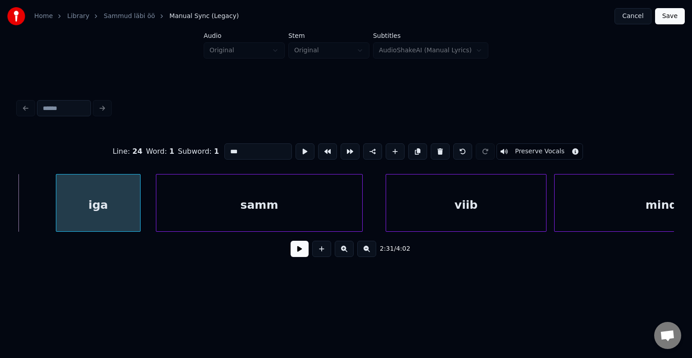
click at [59, 199] on div at bounding box center [57, 202] width 3 height 57
click at [180, 201] on div "samm" at bounding box center [259, 204] width 206 height 61
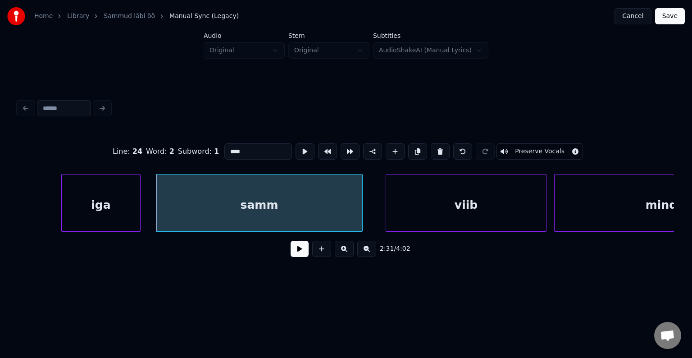
click at [123, 205] on div "iga" at bounding box center [101, 204] width 78 height 61
type input "***"
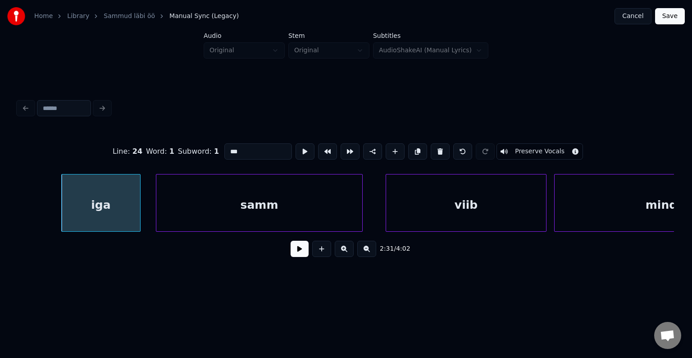
click at [294, 252] on button at bounding box center [300, 249] width 18 height 16
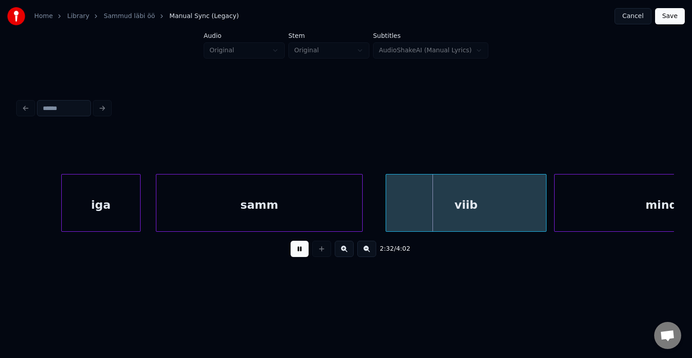
click at [294, 252] on button at bounding box center [300, 249] width 18 height 16
click at [422, 200] on div at bounding box center [420, 202] width 3 height 57
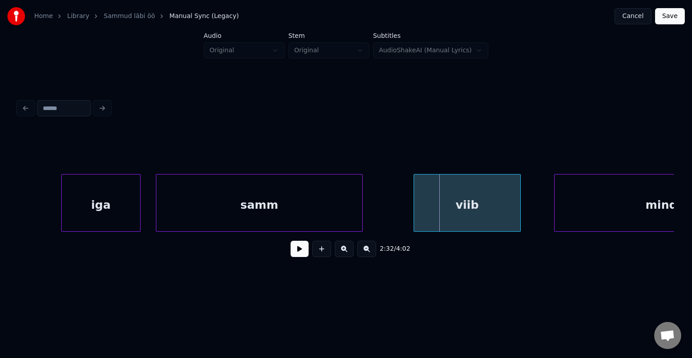
click at [462, 211] on div "viib" at bounding box center [467, 204] width 107 height 61
click at [295, 249] on button at bounding box center [300, 249] width 18 height 16
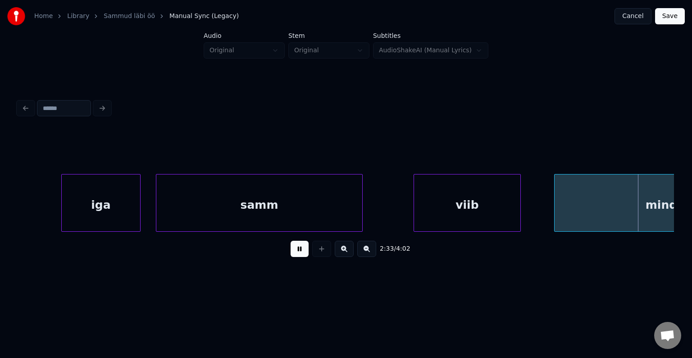
click at [295, 249] on button at bounding box center [300, 249] width 18 height 16
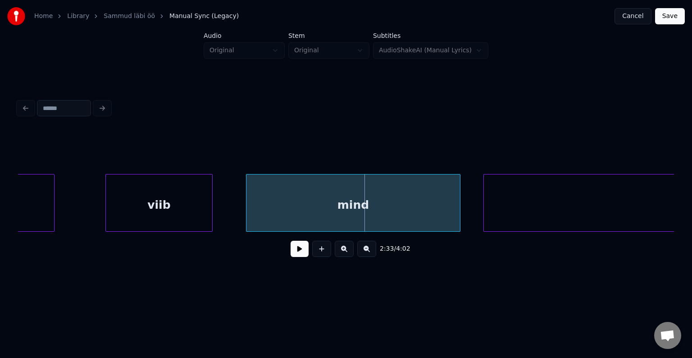
scroll to position [0, 58391]
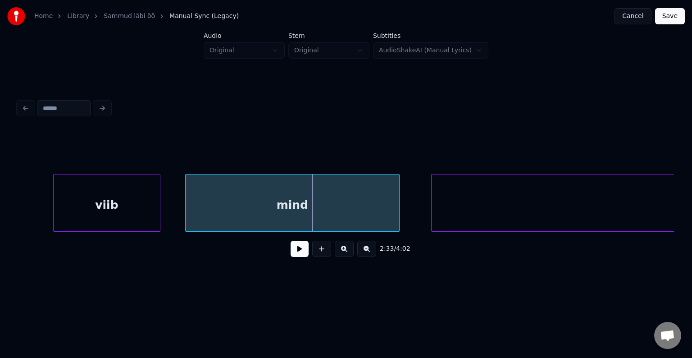
click at [341, 212] on div "mind" at bounding box center [293, 204] width 214 height 61
click at [223, 209] on div at bounding box center [223, 202] width 3 height 57
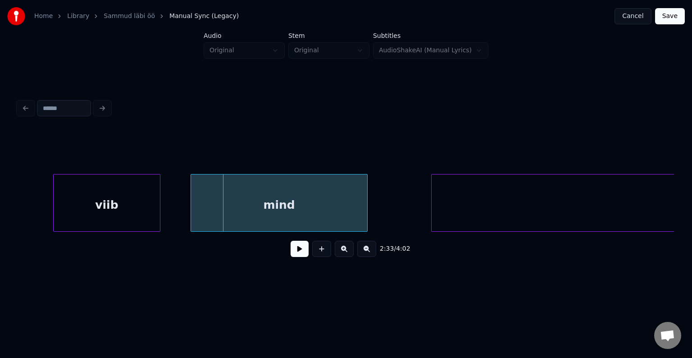
click at [256, 209] on div "mind" at bounding box center [279, 204] width 177 height 61
click at [291, 250] on button at bounding box center [300, 249] width 18 height 16
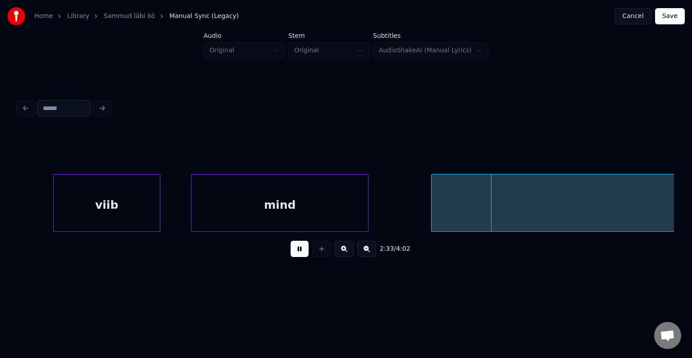
click at [291, 250] on button at bounding box center [300, 249] width 18 height 16
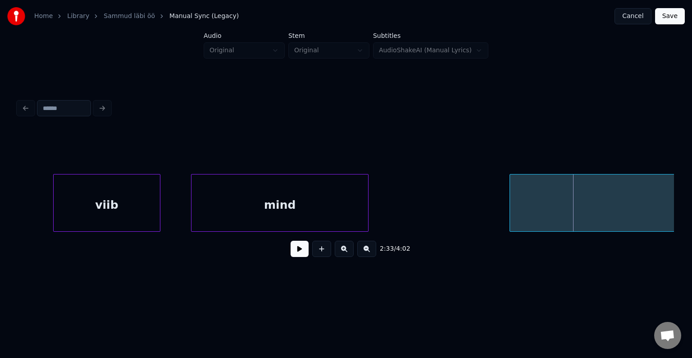
click at [512, 214] on div at bounding box center [511, 202] width 3 height 57
click at [292, 252] on button at bounding box center [300, 249] width 18 height 16
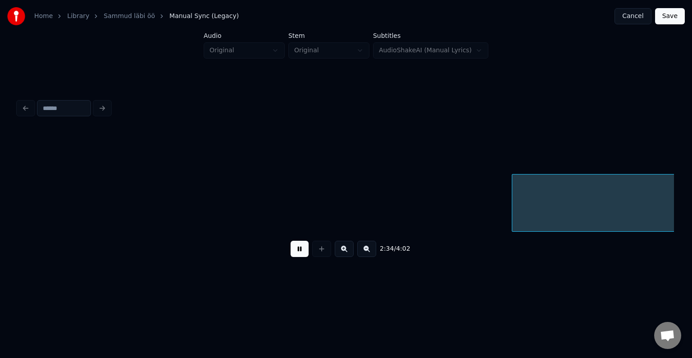
scroll to position [0, 59048]
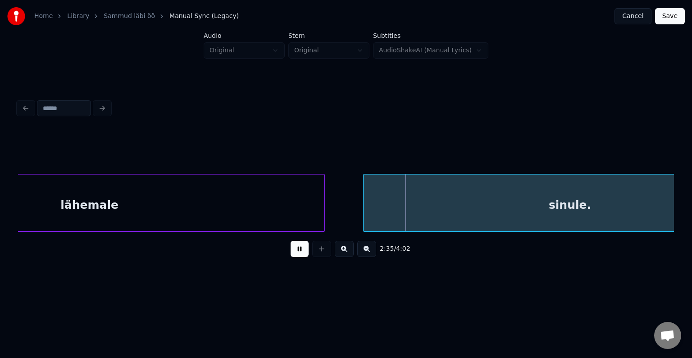
click at [292, 252] on button at bounding box center [300, 249] width 18 height 16
click at [159, 169] on div at bounding box center [346, 151] width 656 height 45
click at [160, 185] on div "lähemale" at bounding box center [89, 204] width 470 height 61
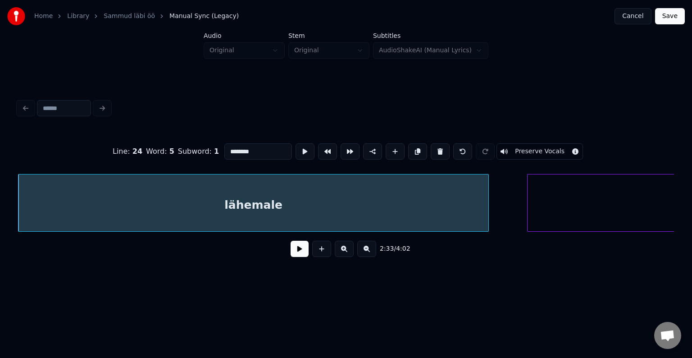
click at [243, 150] on input "********" at bounding box center [258, 151] width 68 height 16
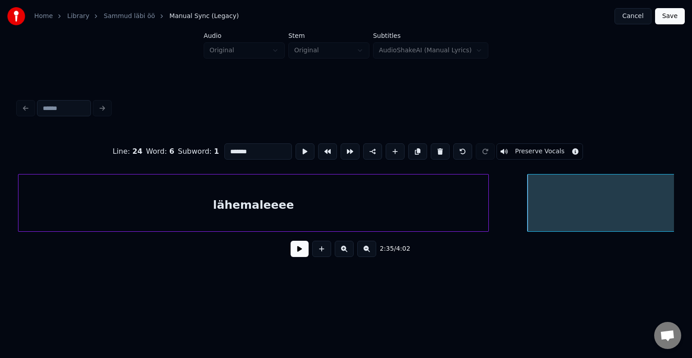
type input "*******"
click at [296, 257] on button at bounding box center [300, 249] width 18 height 16
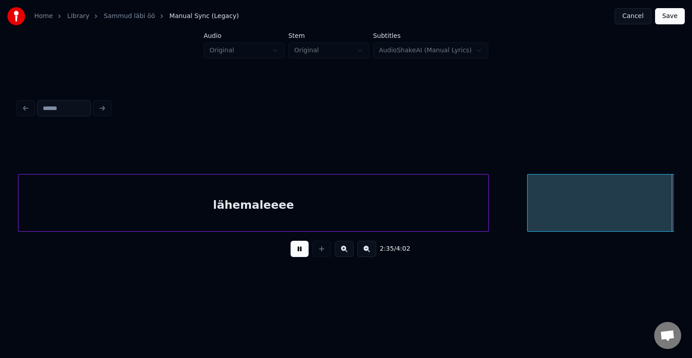
scroll to position [0, 59543]
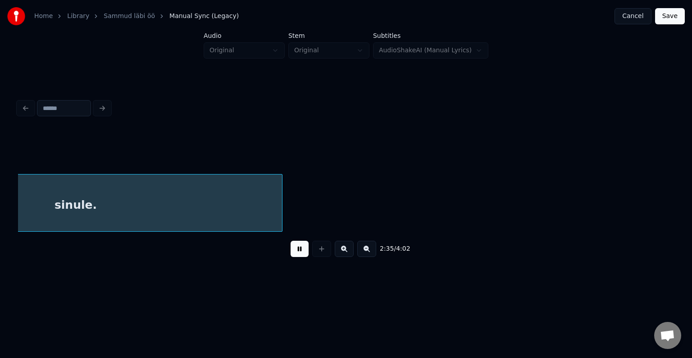
click at [296, 257] on button at bounding box center [300, 249] width 18 height 16
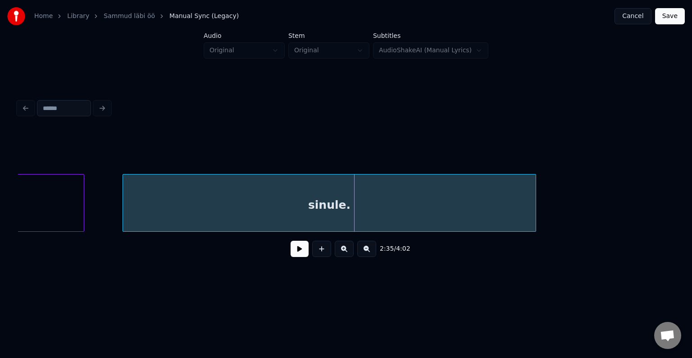
scroll to position [0, 59272]
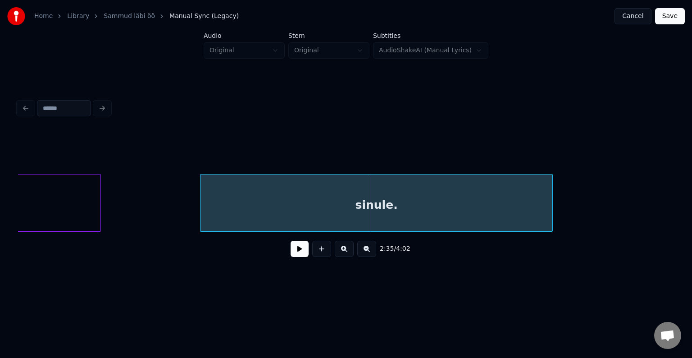
click at [200, 200] on div at bounding box center [201, 202] width 3 height 57
click at [291, 257] on button at bounding box center [300, 249] width 18 height 16
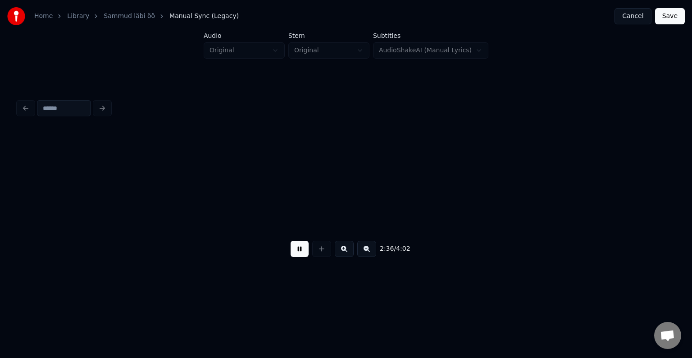
click at [291, 257] on button at bounding box center [300, 249] width 18 height 16
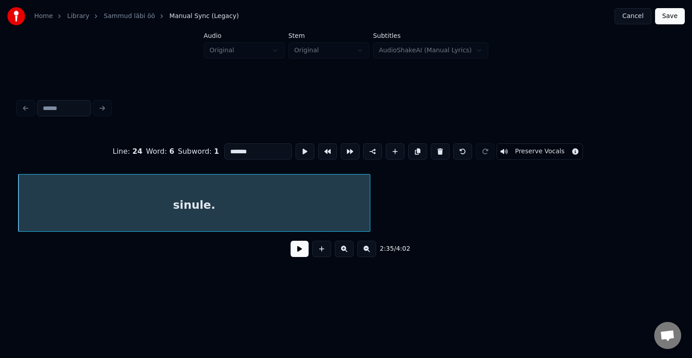
click at [224, 146] on input "*******" at bounding box center [258, 151] width 68 height 16
type input "*********"
click at [297, 250] on button at bounding box center [300, 249] width 18 height 16
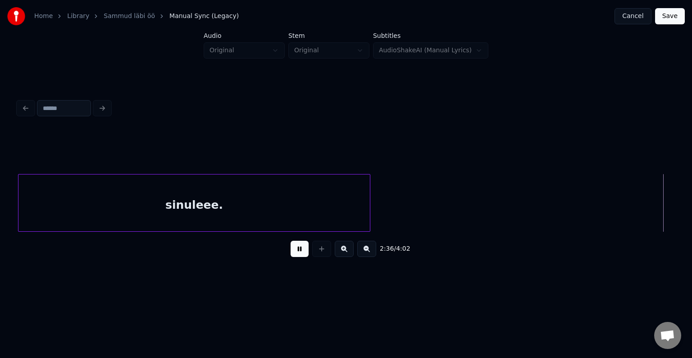
scroll to position [0, 60113]
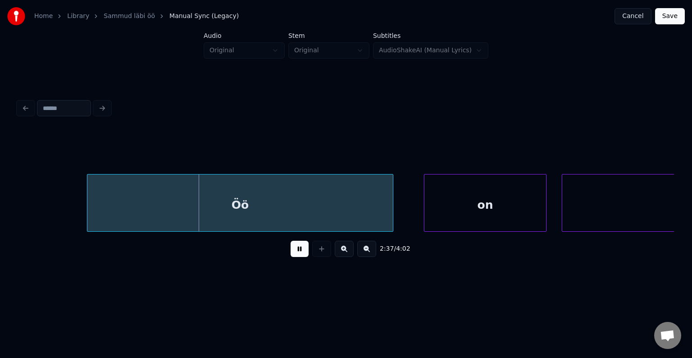
click at [297, 250] on button at bounding box center [300, 249] width 18 height 16
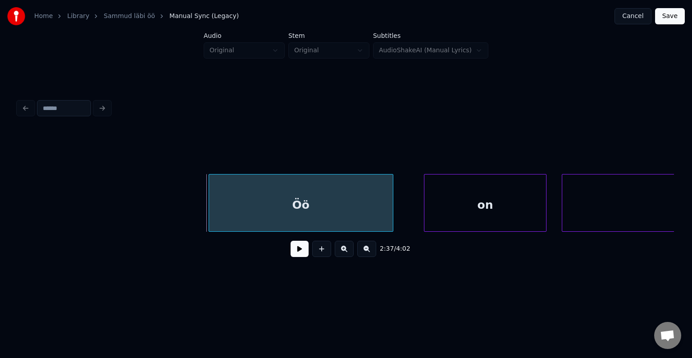
click at [211, 203] on div at bounding box center [210, 202] width 3 height 57
click at [294, 257] on button at bounding box center [300, 249] width 18 height 16
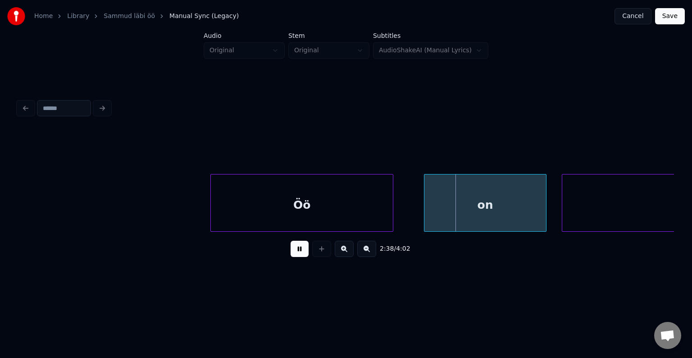
click at [294, 257] on button at bounding box center [300, 249] width 18 height 16
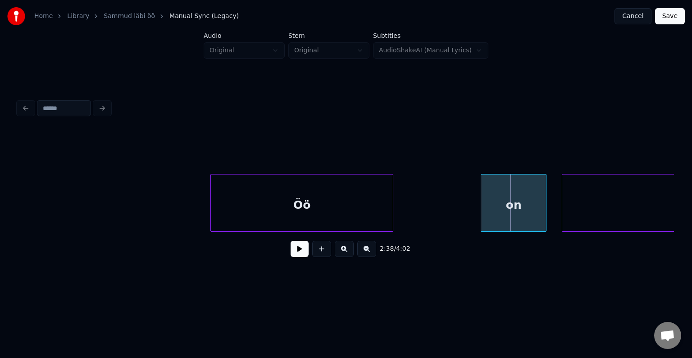
click at [483, 207] on div at bounding box center [482, 202] width 3 height 57
click at [503, 208] on div "on" at bounding box center [506, 204] width 62 height 61
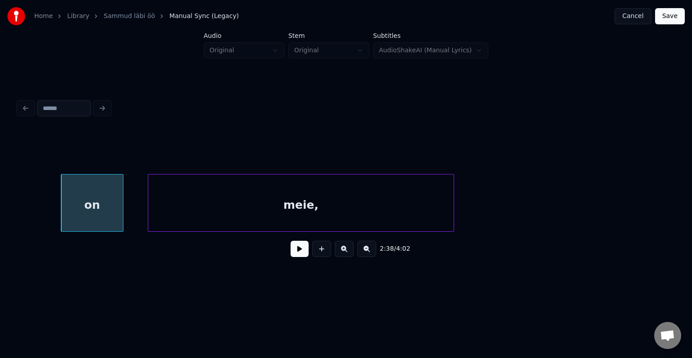
scroll to position [0, 60528]
click at [291, 252] on button at bounding box center [300, 249] width 18 height 16
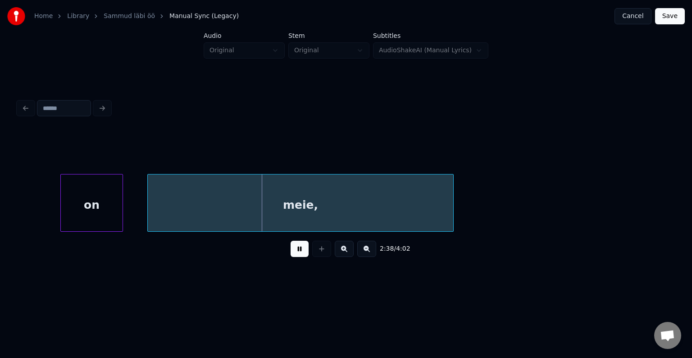
click at [291, 252] on button at bounding box center [300, 249] width 18 height 16
click at [165, 209] on div at bounding box center [164, 202] width 3 height 57
click at [296, 257] on button at bounding box center [300, 249] width 18 height 16
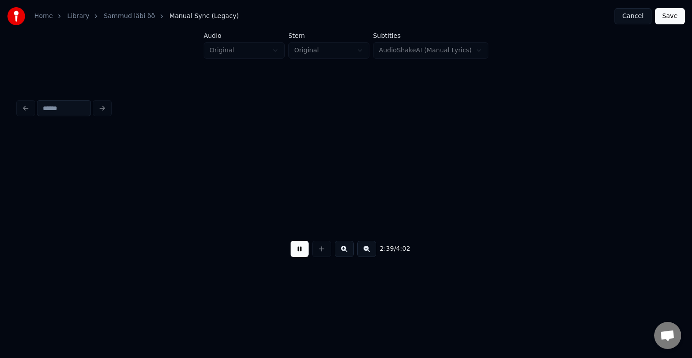
scroll to position [0, 61188]
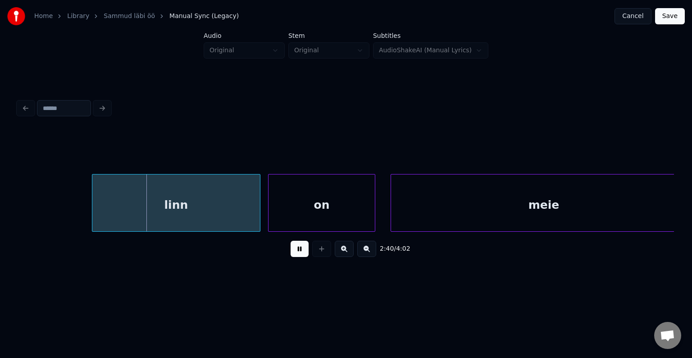
click at [296, 256] on button at bounding box center [300, 249] width 18 height 16
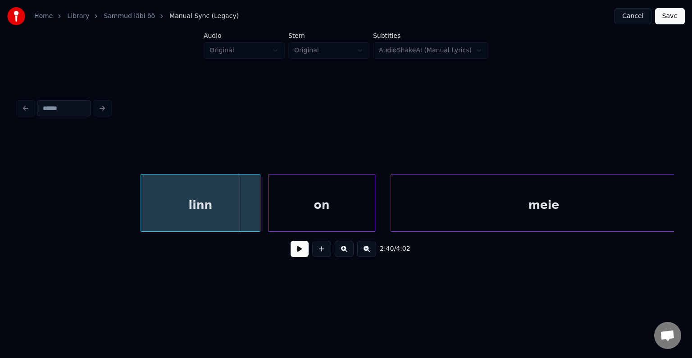
click at [144, 205] on div at bounding box center [142, 202] width 3 height 57
click at [194, 209] on div "linn" at bounding box center [187, 204] width 116 height 61
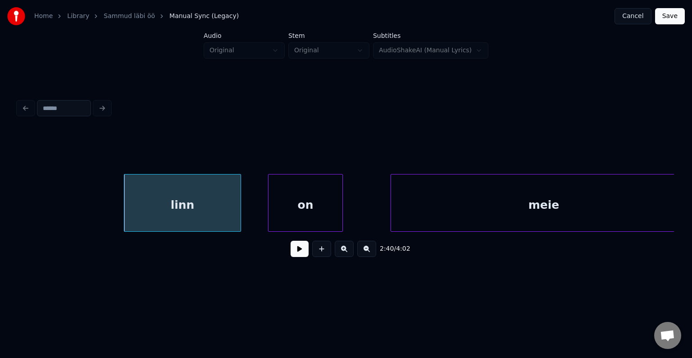
click at [340, 208] on div at bounding box center [341, 202] width 3 height 57
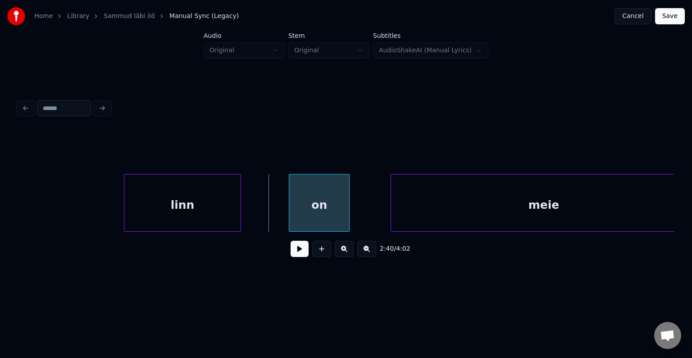
click at [339, 207] on div "on" at bounding box center [319, 204] width 60 height 61
click at [165, 210] on div "linn" at bounding box center [182, 204] width 116 height 61
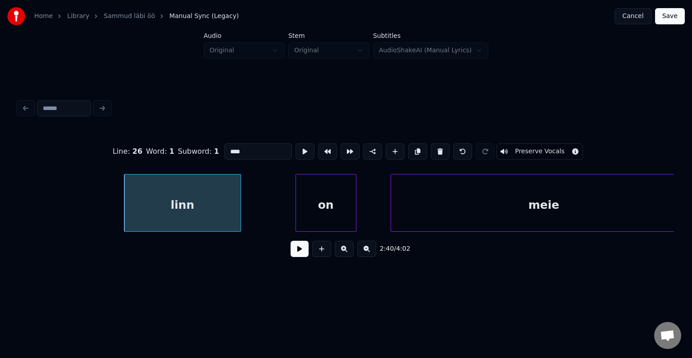
click at [293, 253] on button at bounding box center [300, 249] width 18 height 16
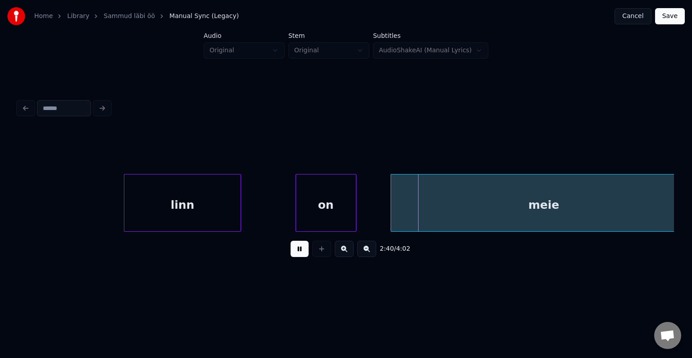
click at [293, 253] on button at bounding box center [300, 249] width 18 height 16
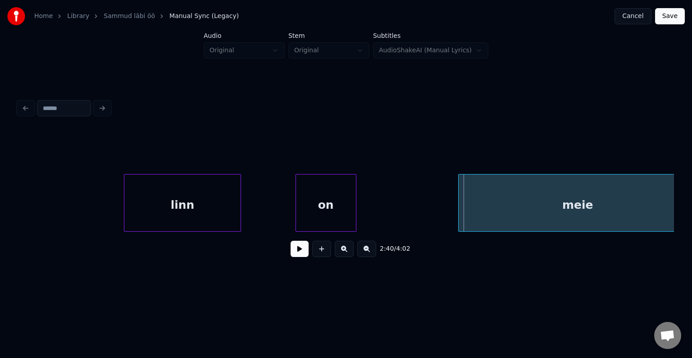
click at [461, 206] on div at bounding box center [460, 202] width 3 height 57
click at [296, 254] on button at bounding box center [300, 249] width 18 height 16
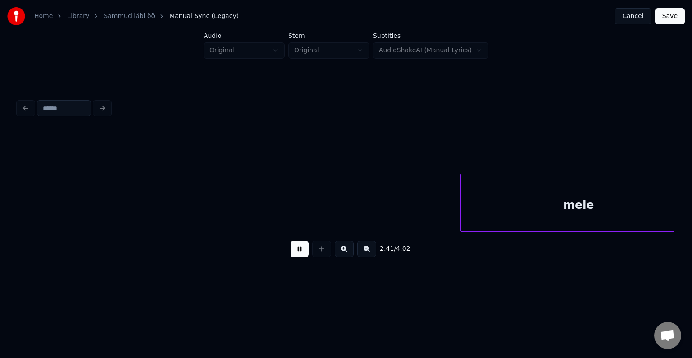
scroll to position [0, 61849]
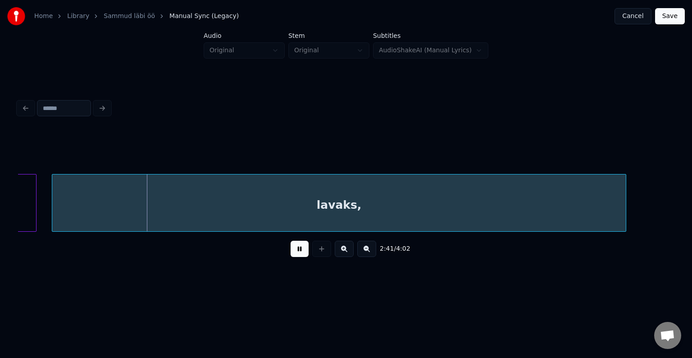
click at [296, 253] on button at bounding box center [300, 249] width 18 height 16
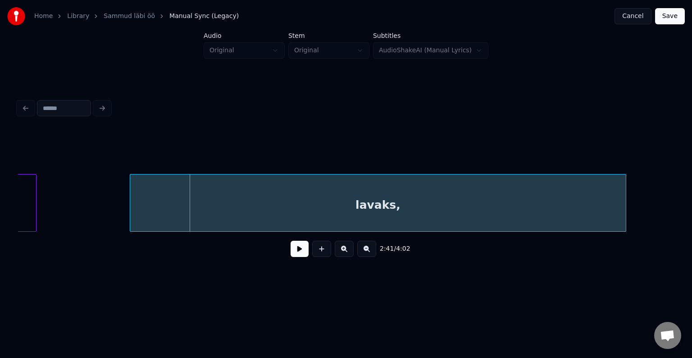
click at [133, 201] on div at bounding box center [131, 202] width 3 height 57
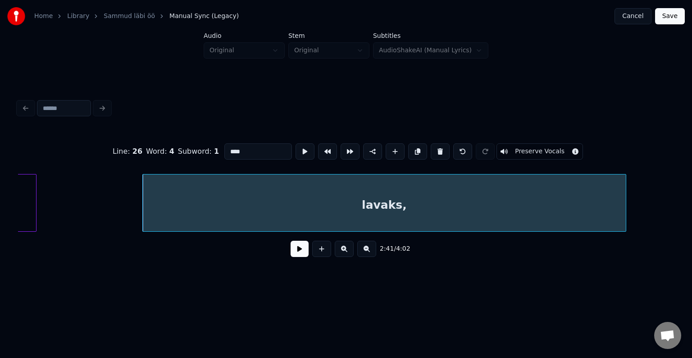
type input "*******"
click at [294, 254] on button at bounding box center [300, 249] width 18 height 16
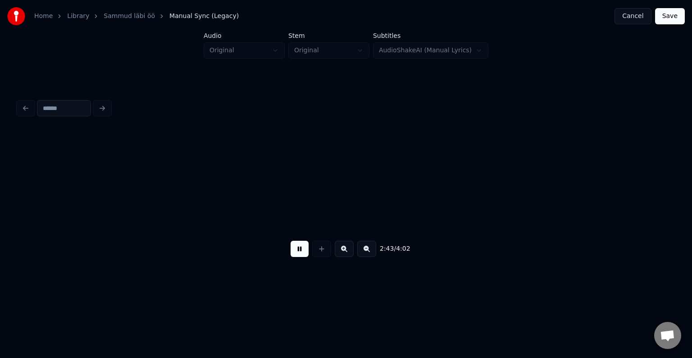
scroll to position [0, 62506]
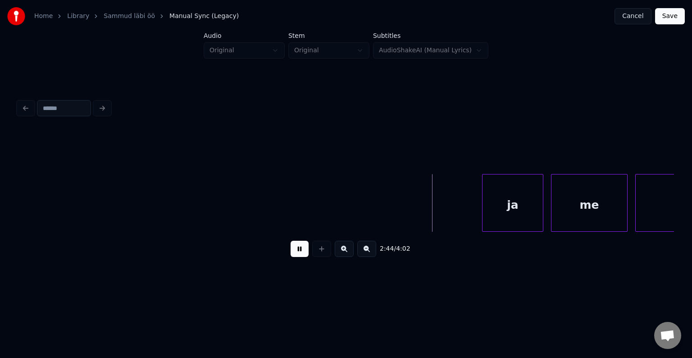
click at [294, 254] on button at bounding box center [300, 249] width 18 height 16
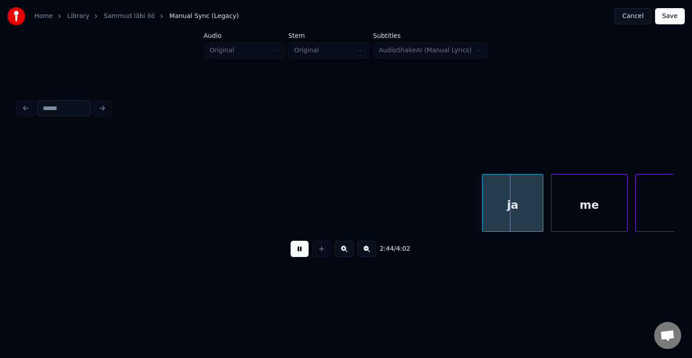
click at [294, 254] on button at bounding box center [300, 249] width 18 height 16
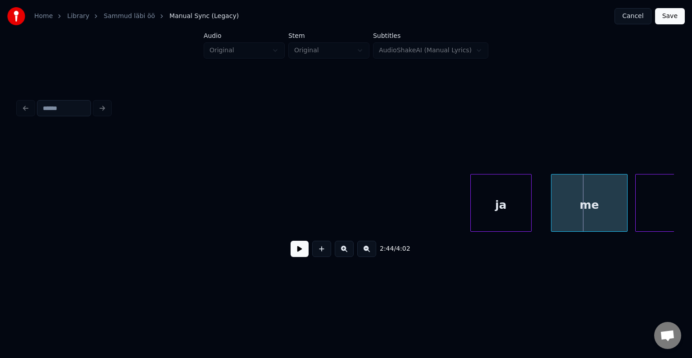
click at [508, 206] on div "ja" at bounding box center [501, 204] width 60 height 61
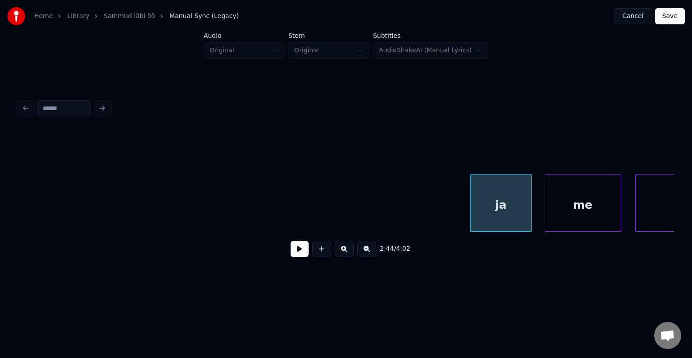
click at [561, 205] on div "me" at bounding box center [583, 204] width 76 height 61
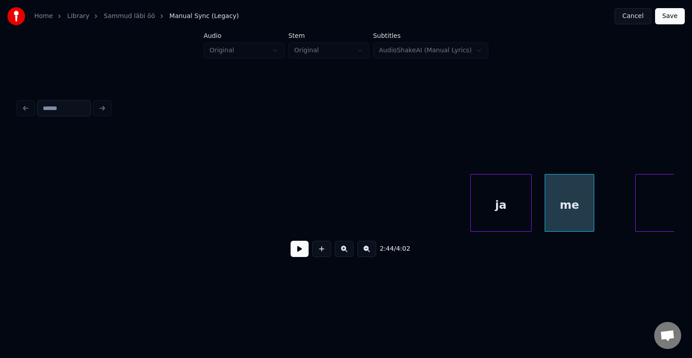
click at [593, 205] on div at bounding box center [592, 202] width 3 height 57
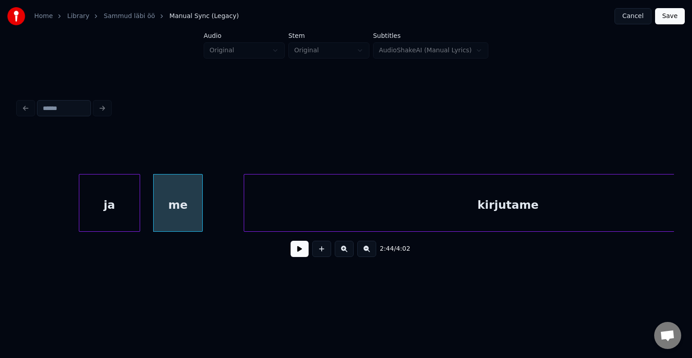
scroll to position [0, 62921]
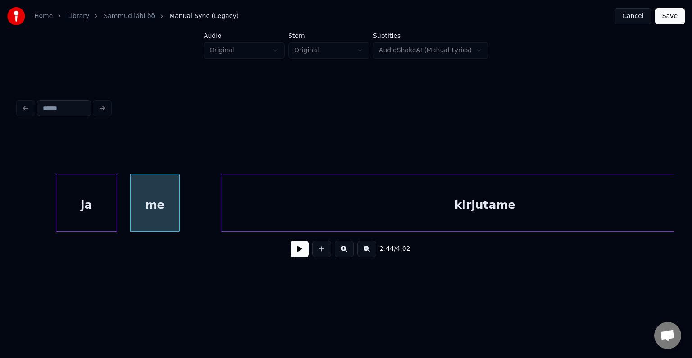
click at [68, 202] on div "ja" at bounding box center [86, 204] width 60 height 61
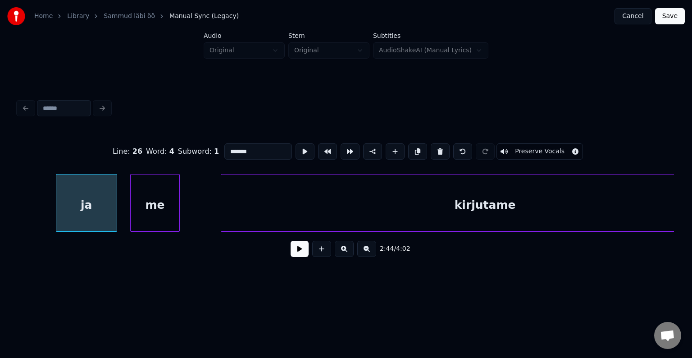
type input "**"
click at [291, 252] on button at bounding box center [300, 249] width 18 height 16
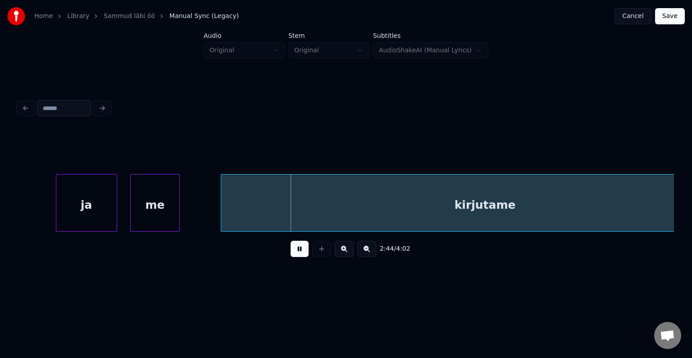
click at [291, 252] on button at bounding box center [300, 249] width 18 height 16
click at [225, 199] on div "kirjutame" at bounding box center [485, 204] width 528 height 61
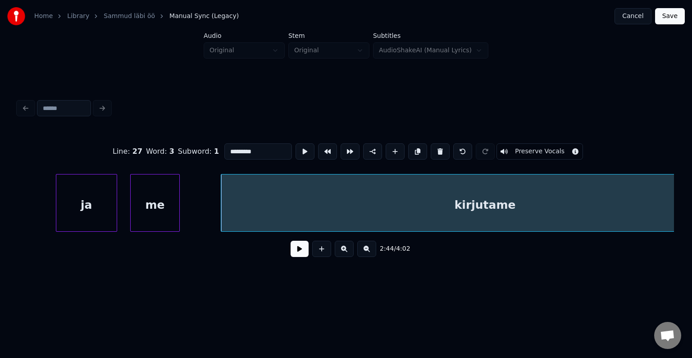
click at [291, 257] on button at bounding box center [300, 249] width 18 height 16
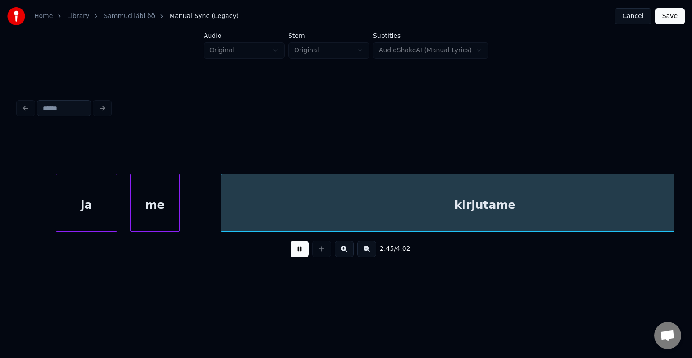
click at [291, 257] on button at bounding box center [300, 249] width 18 height 16
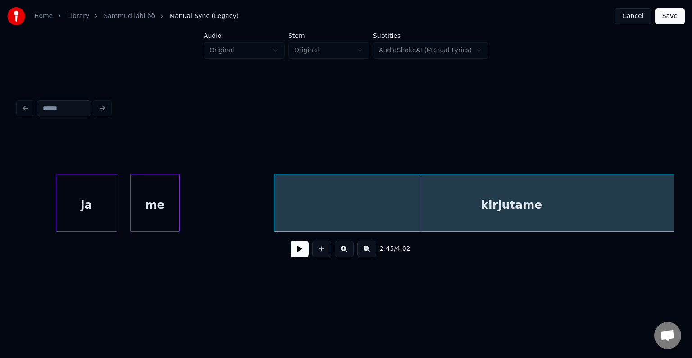
click at [277, 206] on div at bounding box center [275, 202] width 3 height 57
click at [292, 251] on button at bounding box center [300, 249] width 18 height 16
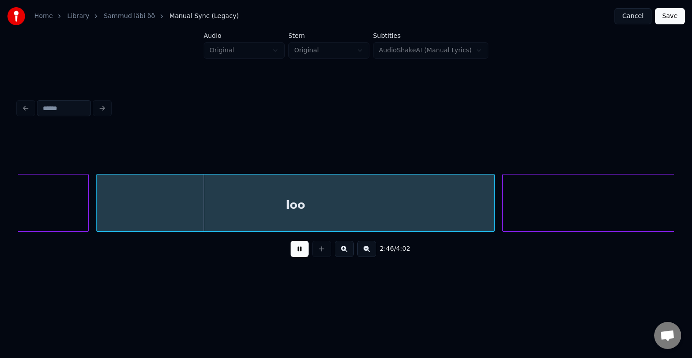
click at [292, 251] on button at bounding box center [300, 249] width 18 height 16
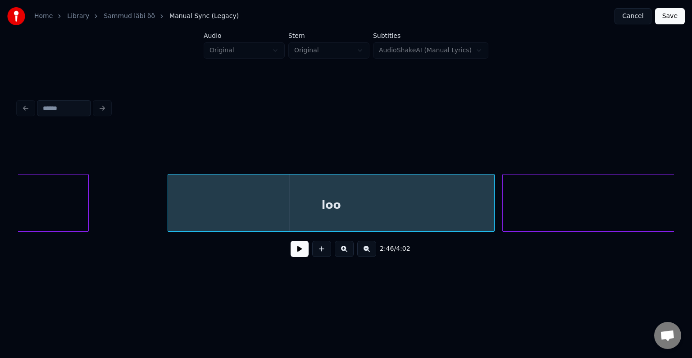
click at [171, 202] on div at bounding box center [169, 202] width 3 height 57
click at [260, 207] on div "loo" at bounding box center [347, 204] width 293 height 61
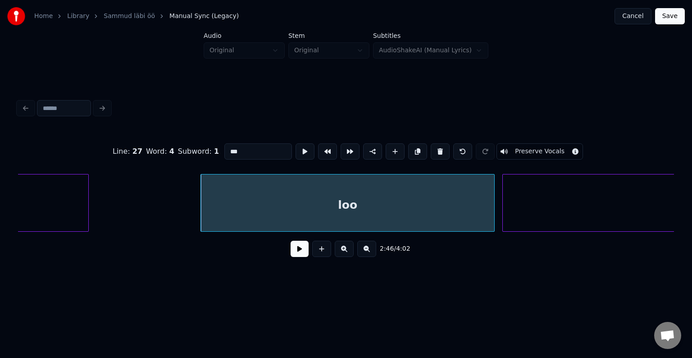
click at [236, 148] on input "***" at bounding box center [258, 151] width 68 height 16
click at [335, 212] on div "loooo" at bounding box center [330, 204] width 293 height 61
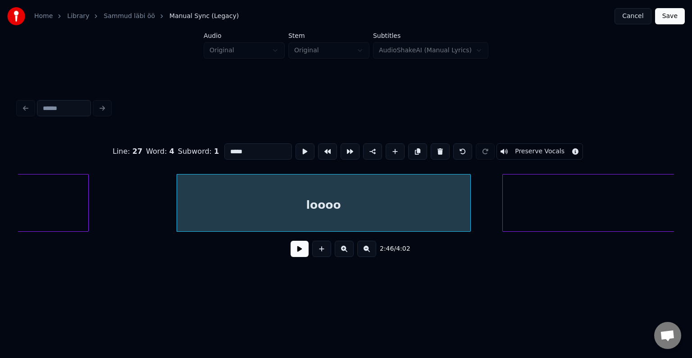
type input "*****"
click at [293, 257] on button at bounding box center [300, 249] width 18 height 16
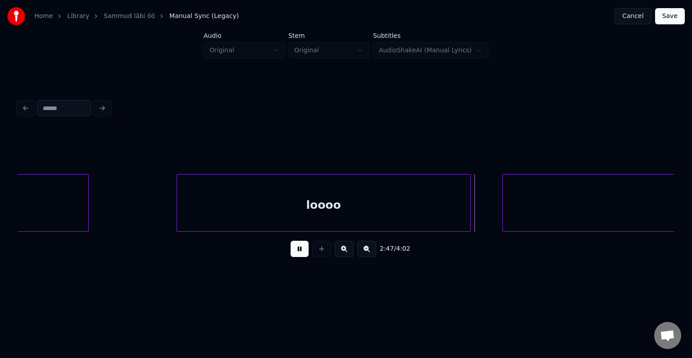
click at [293, 257] on button at bounding box center [300, 249] width 18 height 16
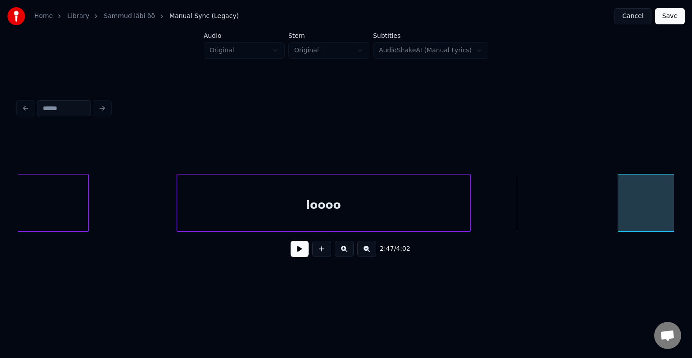
click at [621, 200] on div at bounding box center [619, 202] width 3 height 57
click at [303, 250] on button at bounding box center [300, 249] width 18 height 16
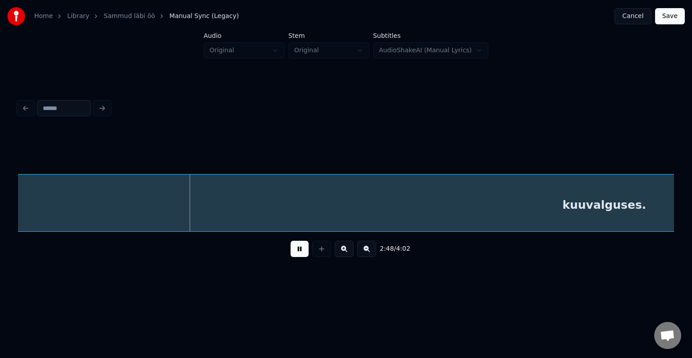
click at [303, 250] on button at bounding box center [300, 249] width 18 height 16
click at [121, 209] on div "kuuvalguses." at bounding box center [645, 204] width 1253 height 61
click at [295, 254] on button at bounding box center [300, 249] width 18 height 16
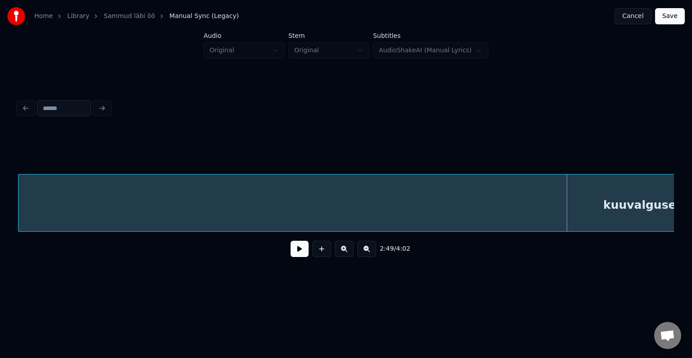
click at [292, 224] on div "kuuvalguses." at bounding box center [644, 204] width 1253 height 61
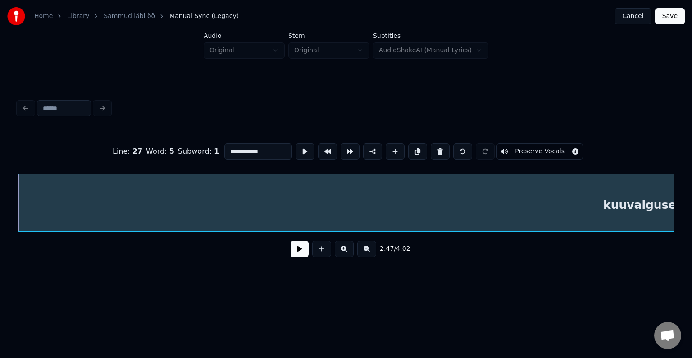
click at [224, 146] on input "**********" at bounding box center [258, 151] width 68 height 16
click at [236, 149] on input "**********" at bounding box center [258, 151] width 68 height 16
type input "**********"
click at [295, 251] on button at bounding box center [300, 249] width 18 height 16
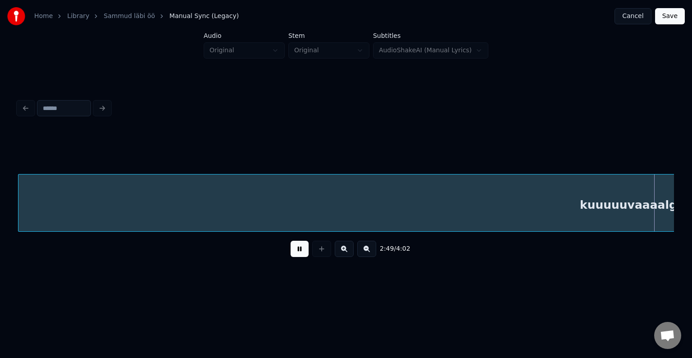
scroll to position [0, 64855]
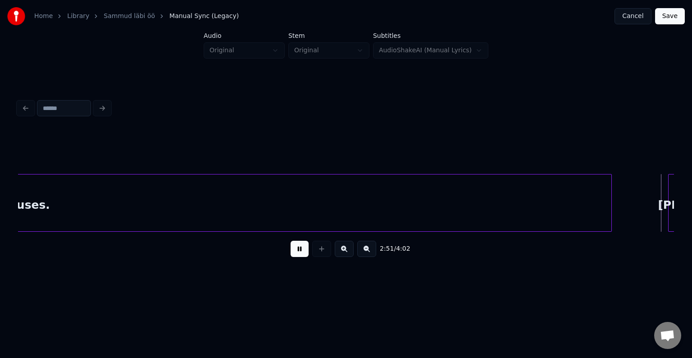
click at [295, 251] on button at bounding box center [300, 249] width 18 height 16
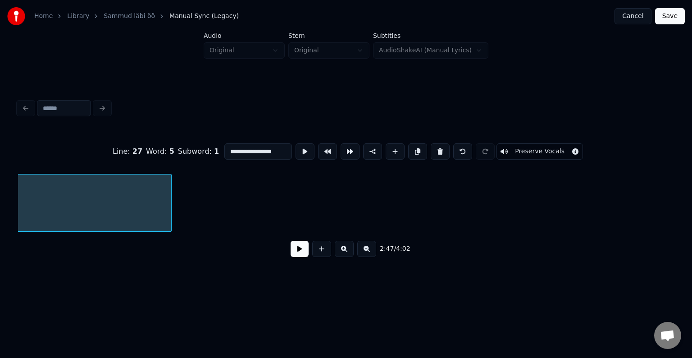
scroll to position [0, 64195]
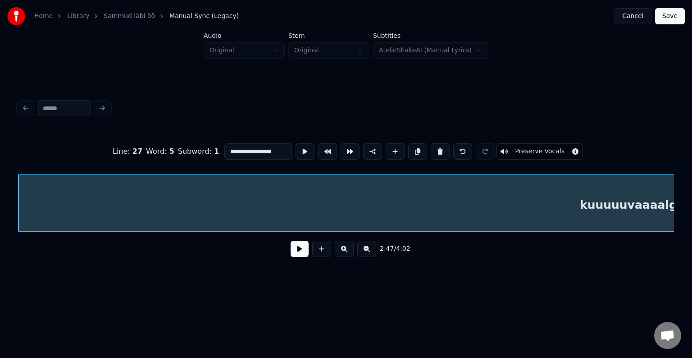
click at [261, 148] on input "**********" at bounding box center [258, 151] width 68 height 16
type input "**********"
click at [300, 257] on button at bounding box center [300, 249] width 18 height 16
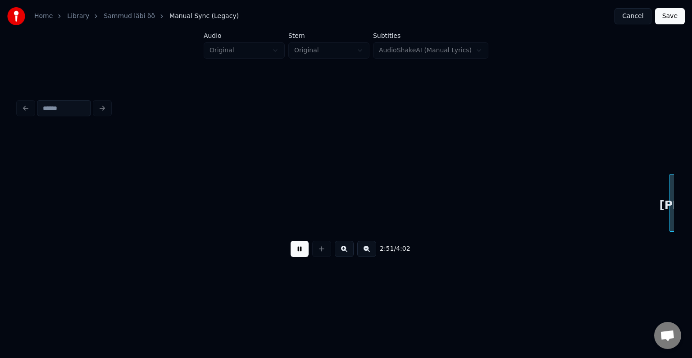
scroll to position [0, 65510]
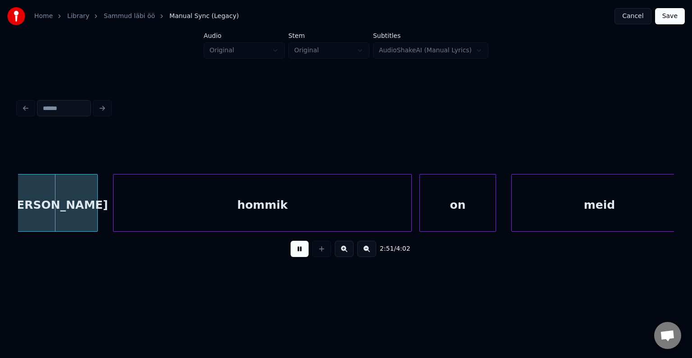
click at [300, 257] on button at bounding box center [300, 249] width 18 height 16
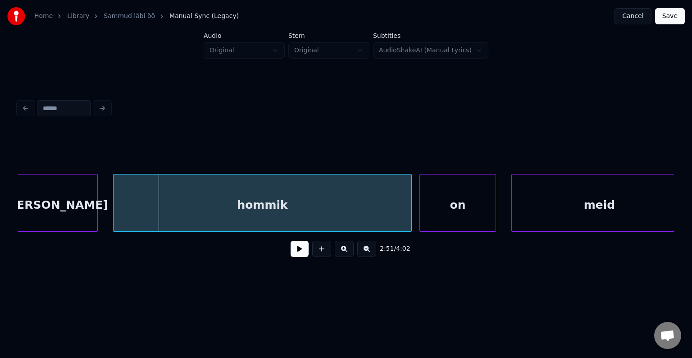
click at [49, 192] on div "[PERSON_NAME]" at bounding box center [55, 204] width 83 height 61
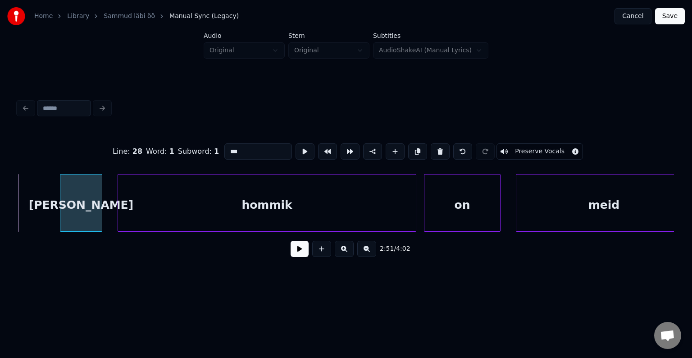
click at [62, 195] on div at bounding box center [61, 202] width 3 height 57
click at [77, 200] on div "[PERSON_NAME]" at bounding box center [76, 204] width 41 height 61
click at [291, 255] on button at bounding box center [300, 249] width 18 height 16
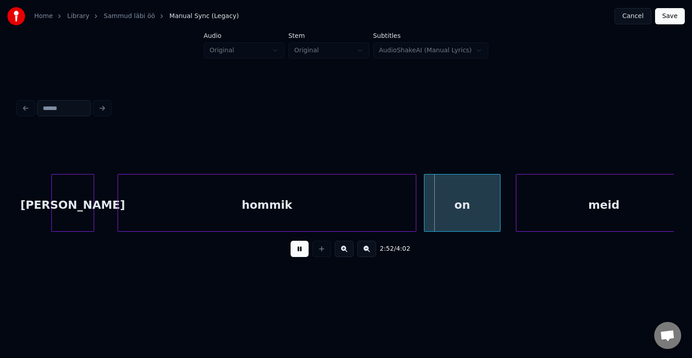
click at [291, 255] on button at bounding box center [300, 249] width 18 height 16
click at [460, 202] on div at bounding box center [459, 202] width 3 height 57
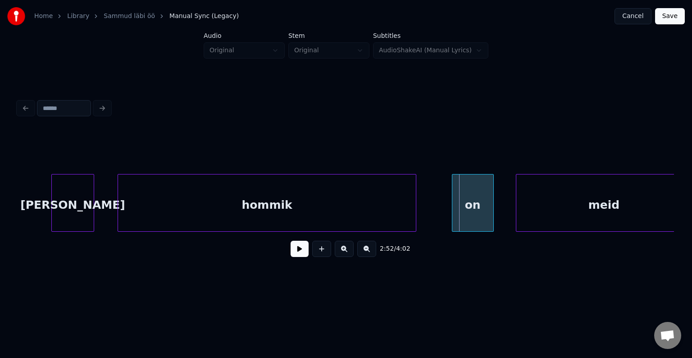
click at [474, 207] on div "on" at bounding box center [472, 204] width 41 height 61
click at [312, 202] on div "hommik" at bounding box center [259, 204] width 298 height 61
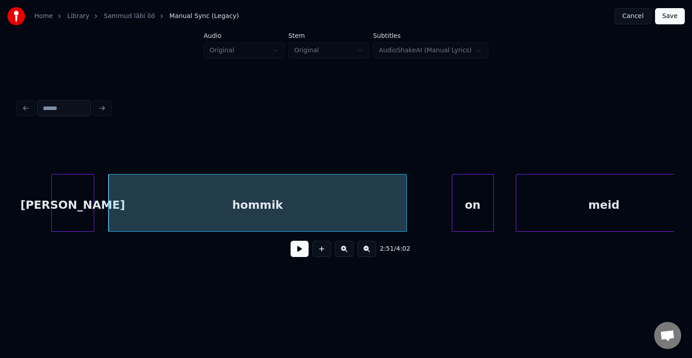
click at [674, 233] on div "2:51 / 4:02" at bounding box center [345, 180] width 663 height 178
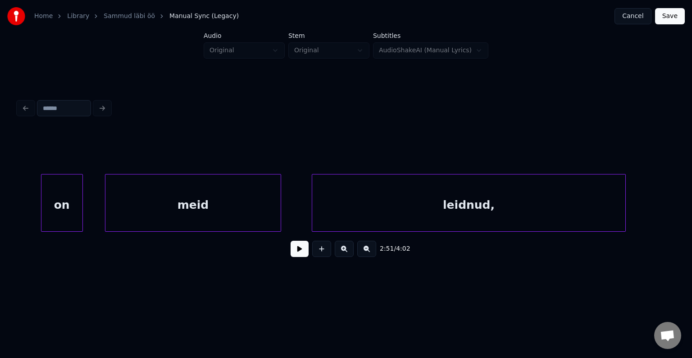
scroll to position [0, 65938]
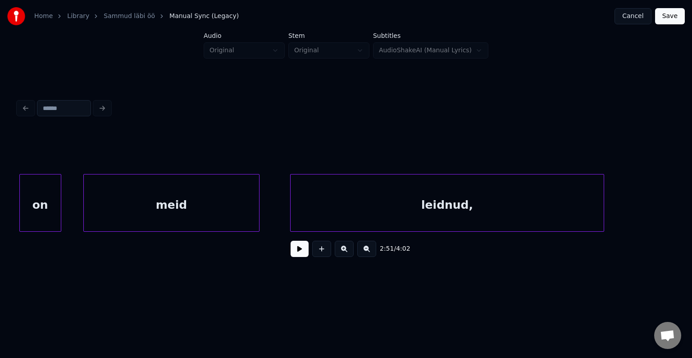
click at [39, 207] on div "on" at bounding box center [40, 204] width 41 height 61
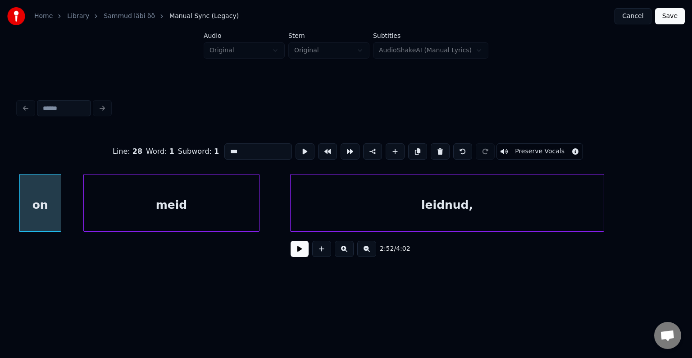
type input "**"
click at [291, 254] on button at bounding box center [300, 249] width 18 height 16
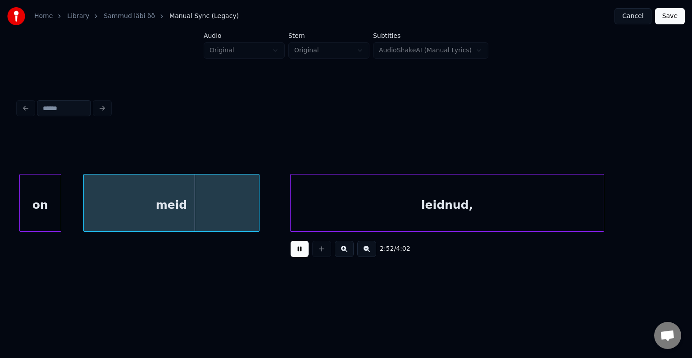
click at [291, 254] on button at bounding box center [300, 249] width 18 height 16
click at [86, 203] on div at bounding box center [85, 202] width 3 height 57
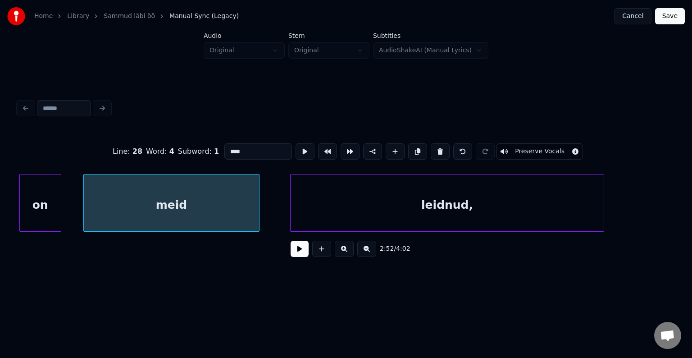
click at [292, 255] on button at bounding box center [300, 249] width 18 height 16
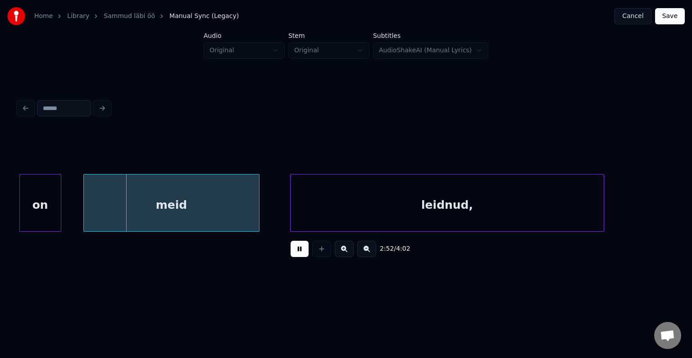
click at [292, 255] on button at bounding box center [300, 249] width 18 height 16
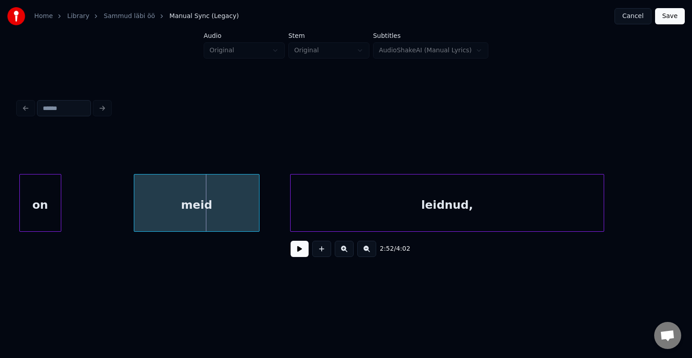
click at [137, 200] on div at bounding box center [135, 202] width 3 height 57
click at [164, 205] on div "meid" at bounding box center [185, 204] width 108 height 61
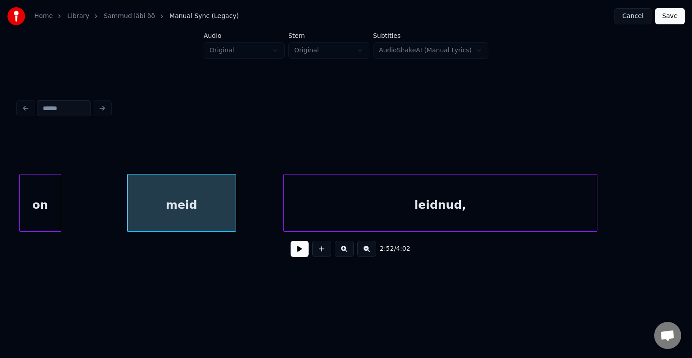
click at [388, 216] on div "leidnud," at bounding box center [440, 204] width 313 height 61
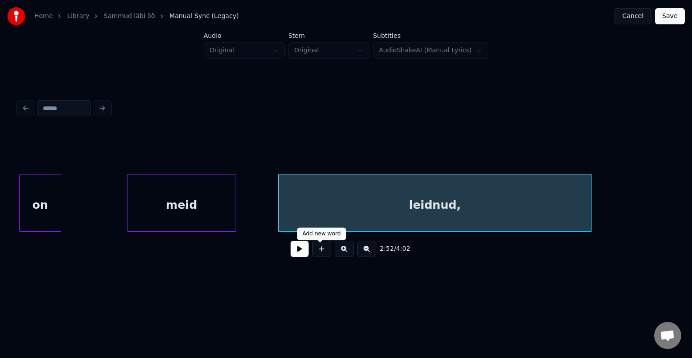
click at [296, 256] on button at bounding box center [300, 249] width 18 height 16
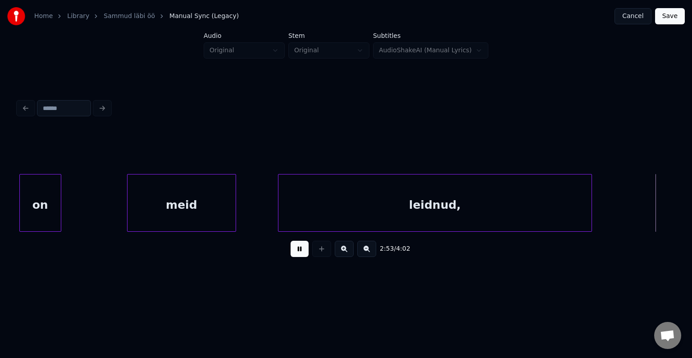
scroll to position [0, 66595]
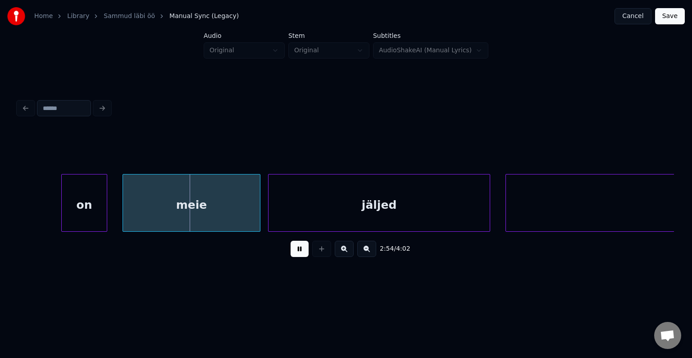
click at [296, 256] on button at bounding box center [300, 249] width 18 height 16
click at [61, 202] on div "on" at bounding box center [68, 204] width 45 height 61
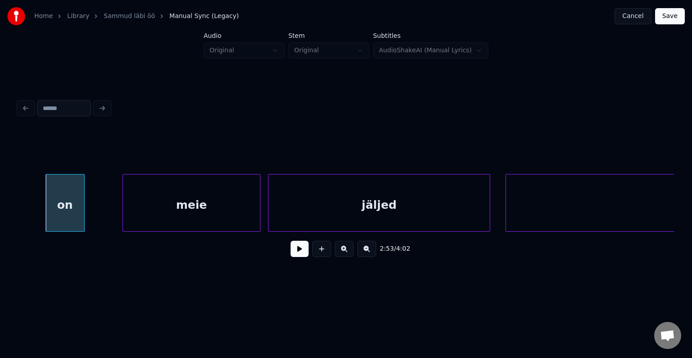
click at [82, 202] on div at bounding box center [83, 202] width 3 height 57
click at [160, 208] on div "meie" at bounding box center [178, 204] width 137 height 61
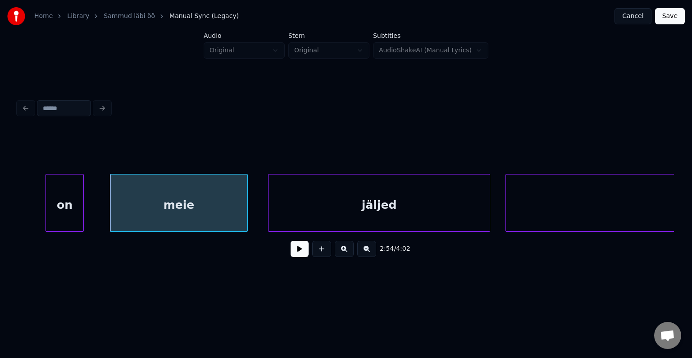
click at [291, 255] on button at bounding box center [300, 249] width 18 height 16
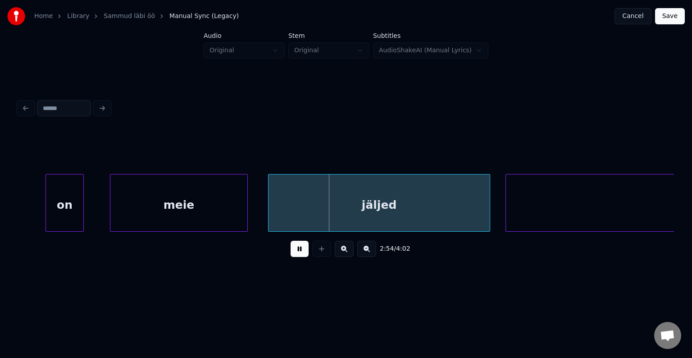
click at [291, 255] on button at bounding box center [300, 249] width 18 height 16
click at [289, 210] on div at bounding box center [288, 202] width 3 height 57
click at [358, 213] on div "jäljed" at bounding box center [383, 204] width 198 height 61
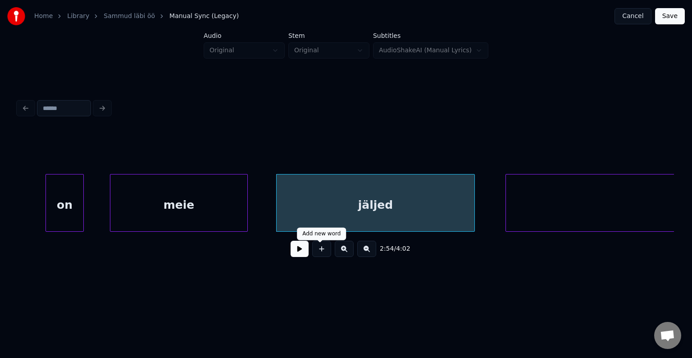
click at [301, 249] on button at bounding box center [300, 249] width 18 height 16
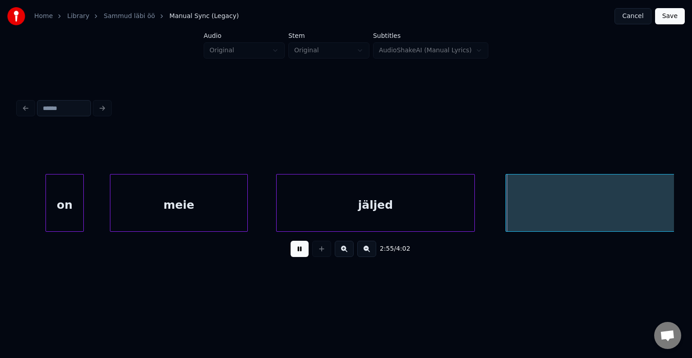
click at [301, 249] on button at bounding box center [300, 249] width 18 height 16
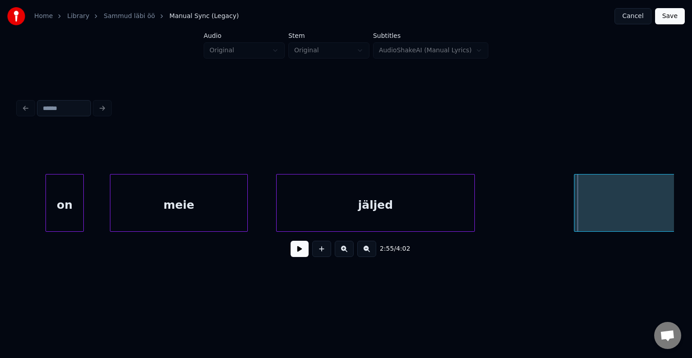
click at [577, 199] on div at bounding box center [575, 202] width 3 height 57
click at [291, 257] on button at bounding box center [300, 249] width 18 height 16
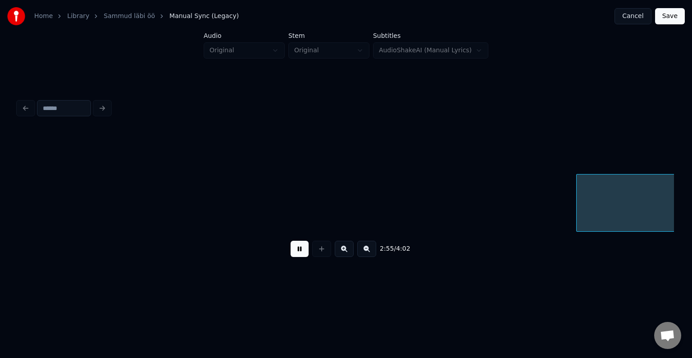
scroll to position [0, 67253]
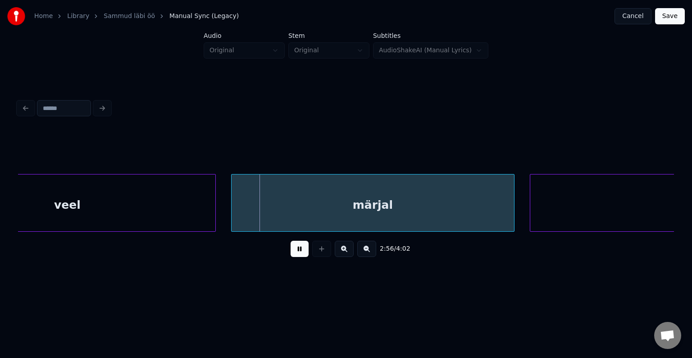
click at [291, 257] on button at bounding box center [300, 249] width 18 height 16
click at [150, 206] on div "veel" at bounding box center [67, 204] width 296 height 61
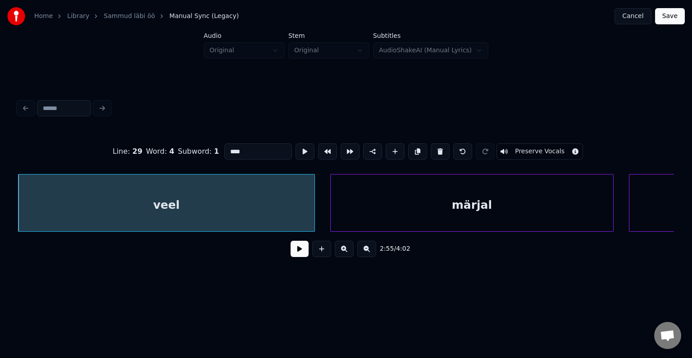
click at [224, 147] on input "****" at bounding box center [258, 151] width 68 height 16
click at [352, 207] on div "märjal" at bounding box center [472, 204] width 282 height 61
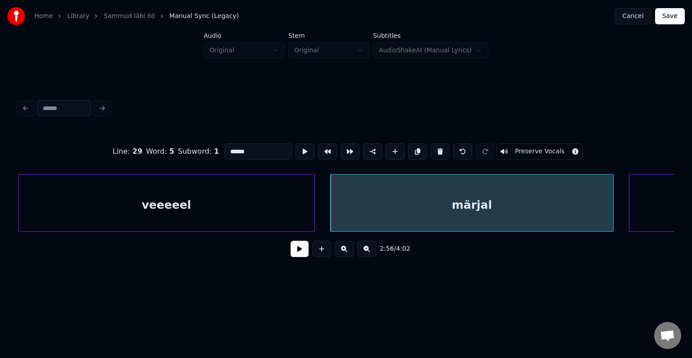
type input "******"
click at [294, 252] on button at bounding box center [300, 249] width 18 height 16
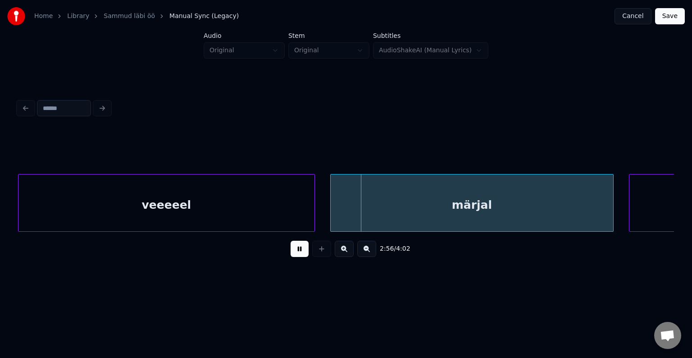
click at [294, 252] on button at bounding box center [300, 249] width 18 height 16
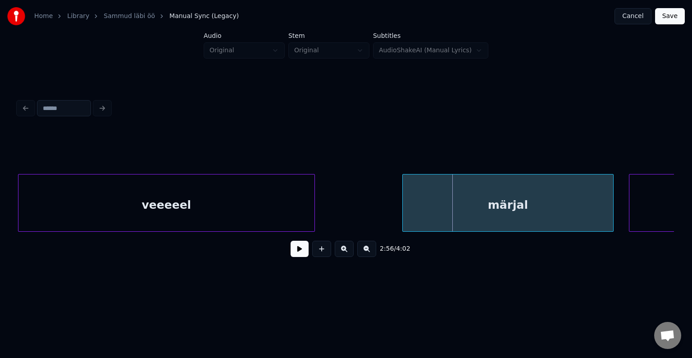
click at [405, 203] on div at bounding box center [404, 202] width 3 height 57
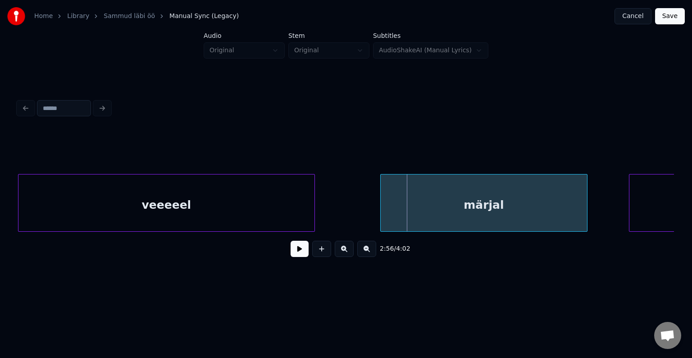
click at [422, 200] on div "märjal" at bounding box center [484, 204] width 206 height 61
click at [291, 252] on button at bounding box center [300, 249] width 18 height 16
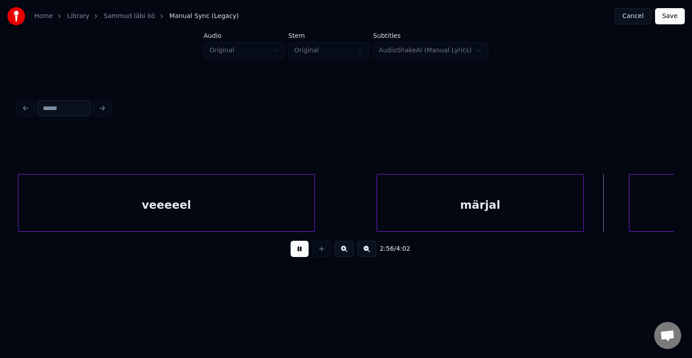
click at [291, 252] on button at bounding box center [300, 249] width 18 height 16
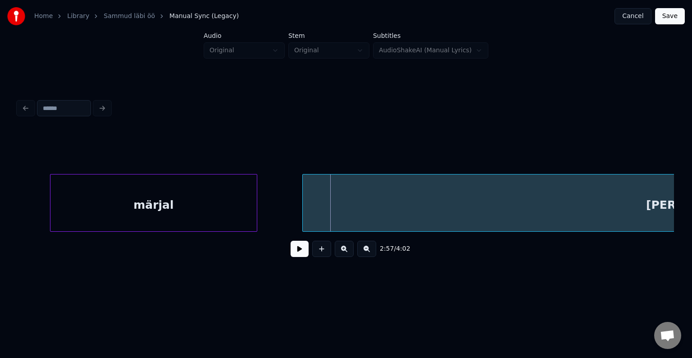
scroll to position [0, 67532]
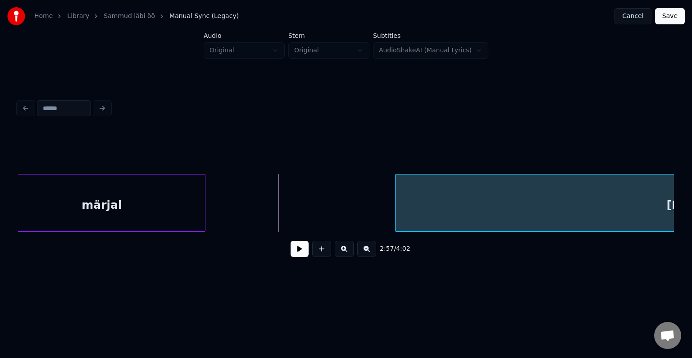
click at [398, 203] on div at bounding box center [397, 202] width 3 height 57
click at [299, 247] on button at bounding box center [300, 249] width 18 height 16
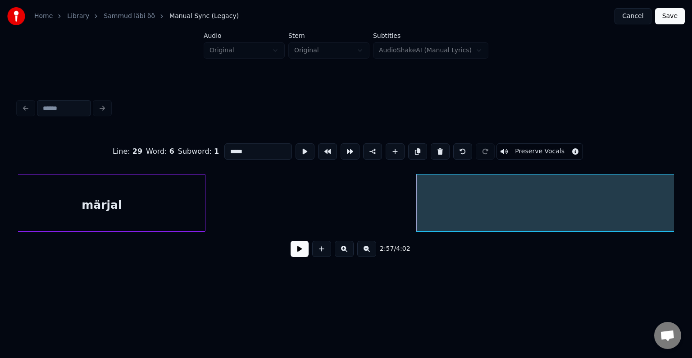
click at [224, 149] on input "*****" at bounding box center [258, 151] width 68 height 16
type input "********"
click at [297, 247] on button at bounding box center [300, 249] width 18 height 16
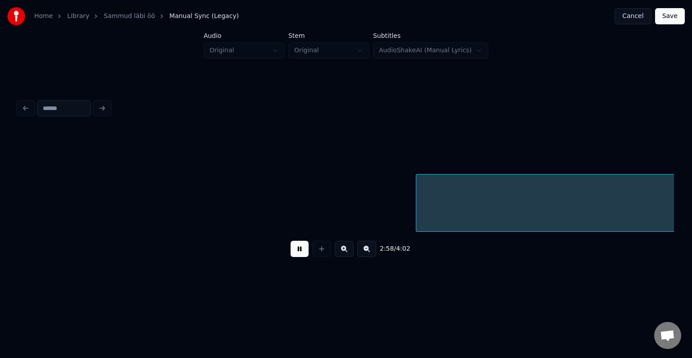
scroll to position [0, 68194]
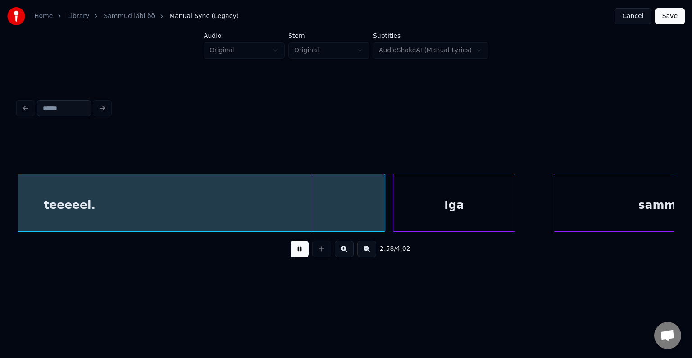
click at [297, 247] on button at bounding box center [300, 249] width 18 height 16
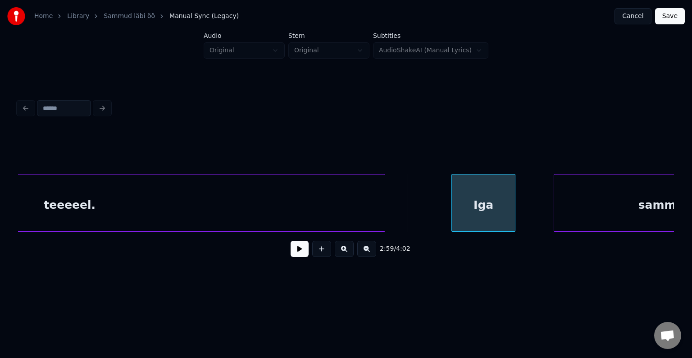
click at [453, 201] on div at bounding box center [453, 202] width 3 height 57
click at [291, 255] on button at bounding box center [300, 249] width 18 height 16
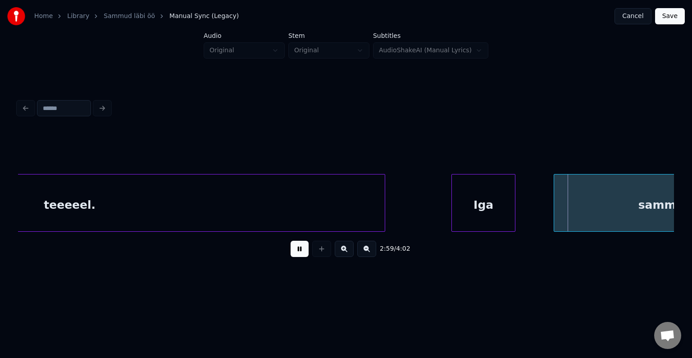
click at [291, 255] on button at bounding box center [300, 249] width 18 height 16
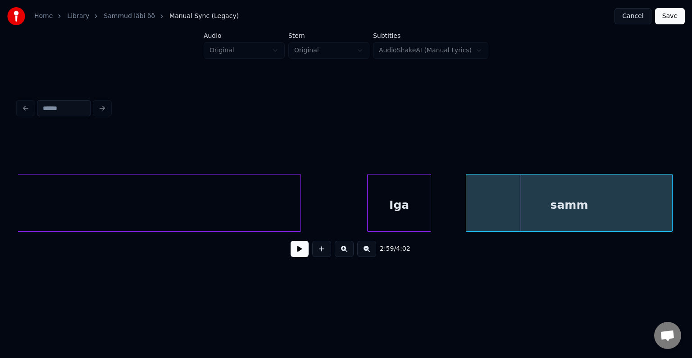
click at [580, 200] on div "samm" at bounding box center [569, 204] width 206 height 61
click at [572, 205] on div "samm" at bounding box center [561, 204] width 206 height 61
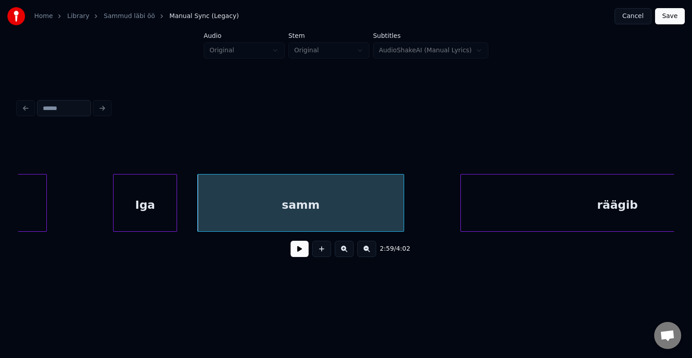
scroll to position [0, 68566]
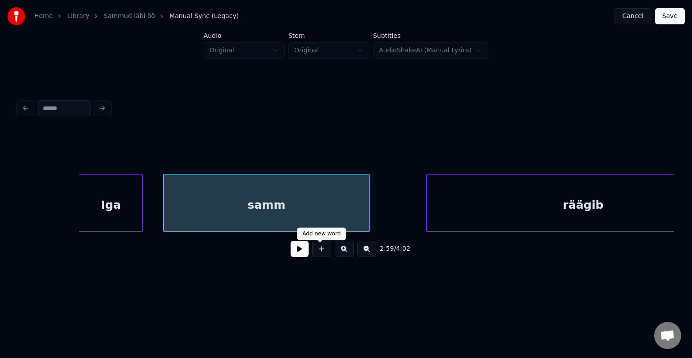
click at [297, 246] on button at bounding box center [300, 249] width 18 height 16
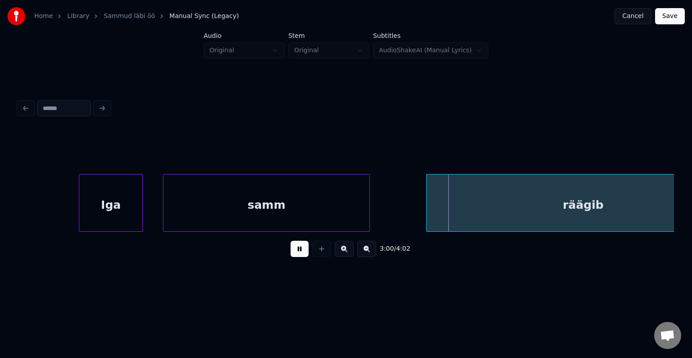
click at [297, 246] on button at bounding box center [300, 249] width 18 height 16
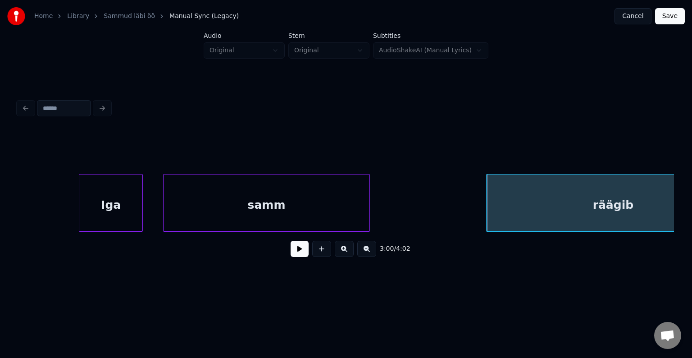
click at [487, 189] on div at bounding box center [488, 202] width 3 height 57
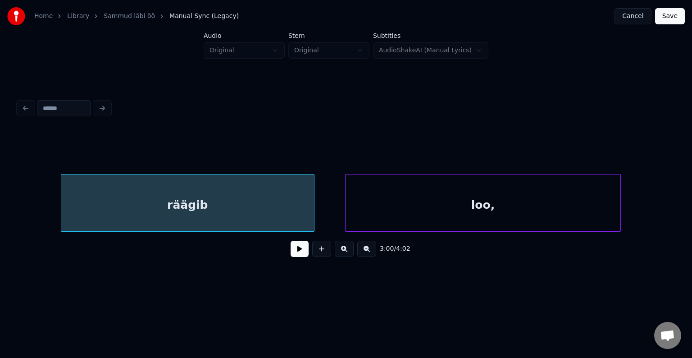
scroll to position [0, 69017]
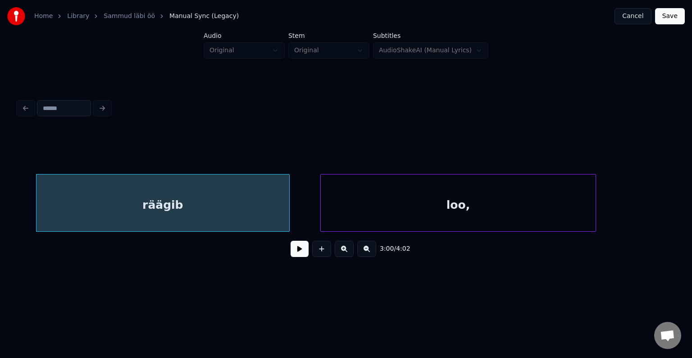
click at [296, 254] on button at bounding box center [300, 249] width 18 height 16
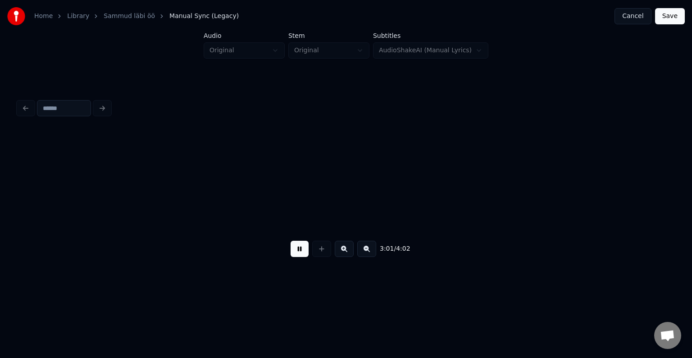
click at [296, 254] on button at bounding box center [300, 249] width 18 height 16
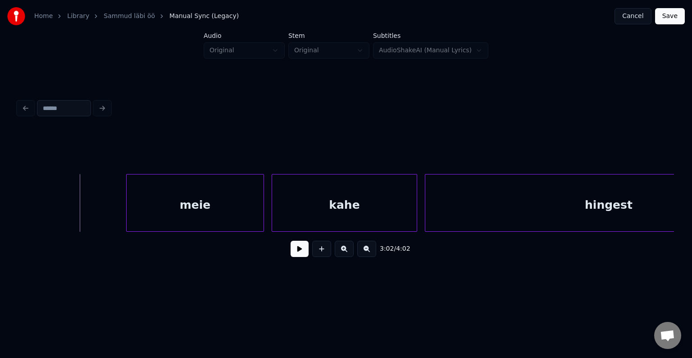
click at [295, 252] on button at bounding box center [300, 249] width 18 height 16
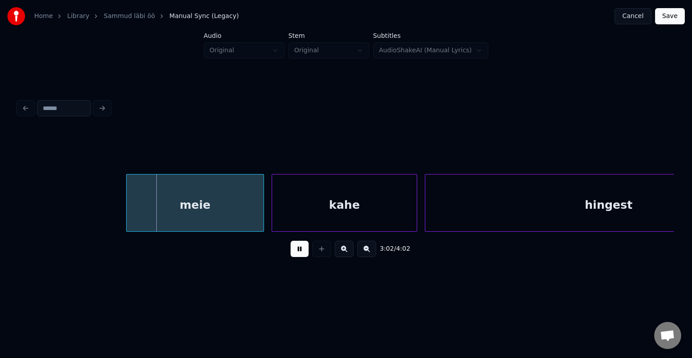
click at [295, 252] on button at bounding box center [300, 249] width 18 height 16
click at [127, 199] on div at bounding box center [128, 202] width 3 height 57
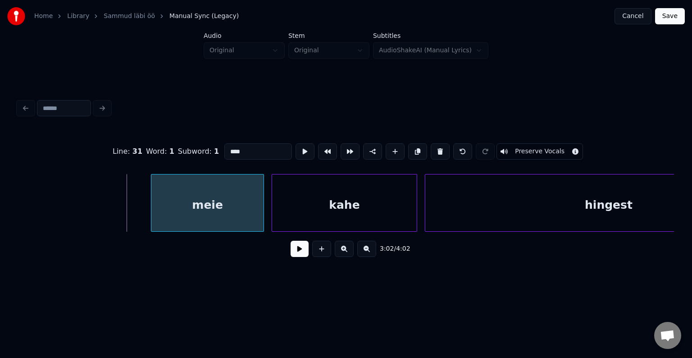
click at [154, 198] on div at bounding box center [152, 202] width 3 height 57
click at [212, 200] on div "meie" at bounding box center [194, 204] width 91 height 61
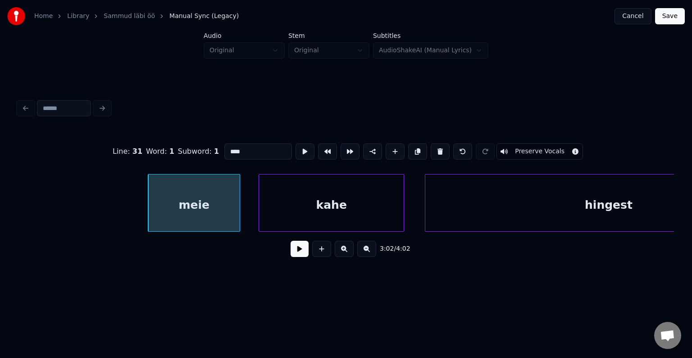
click at [305, 192] on div "kahe" at bounding box center [331, 204] width 145 height 61
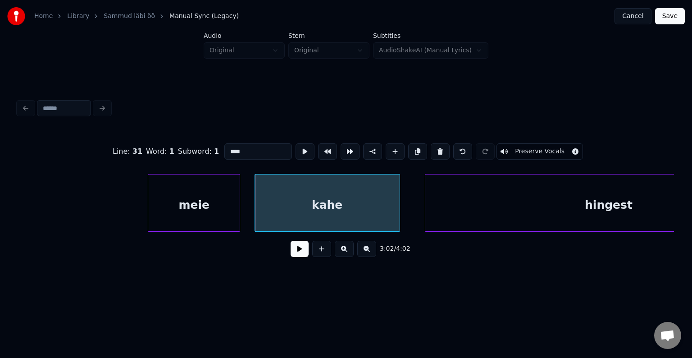
click at [297, 250] on button at bounding box center [300, 249] width 18 height 16
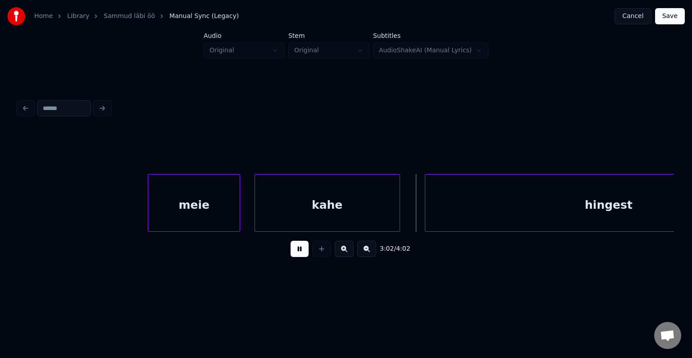
click at [297, 250] on button at bounding box center [300, 249] width 18 height 16
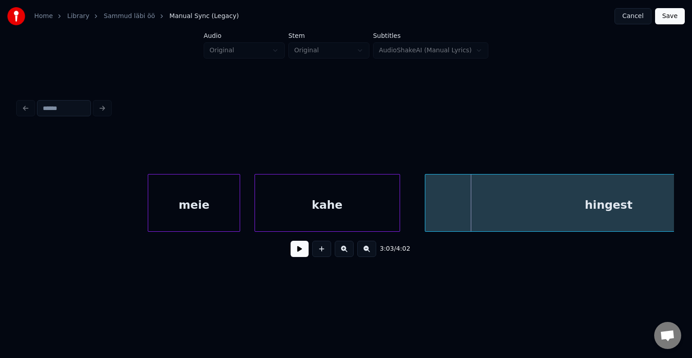
click at [291, 256] on button at bounding box center [300, 249] width 18 height 16
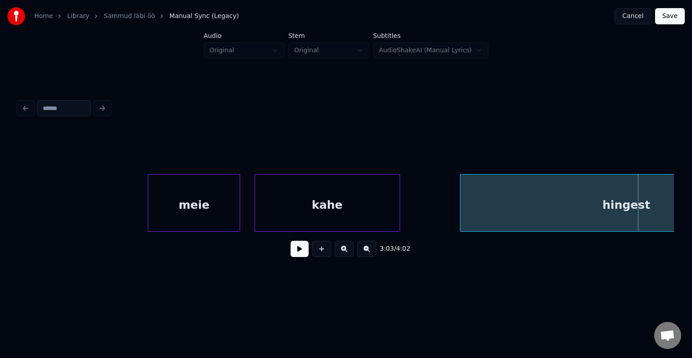
click at [463, 203] on div at bounding box center [461, 202] width 3 height 57
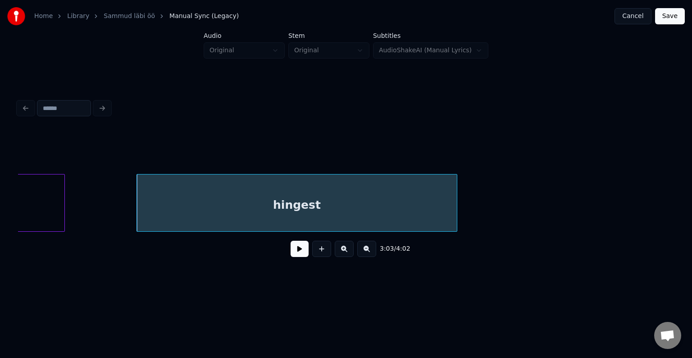
scroll to position [0, 70057]
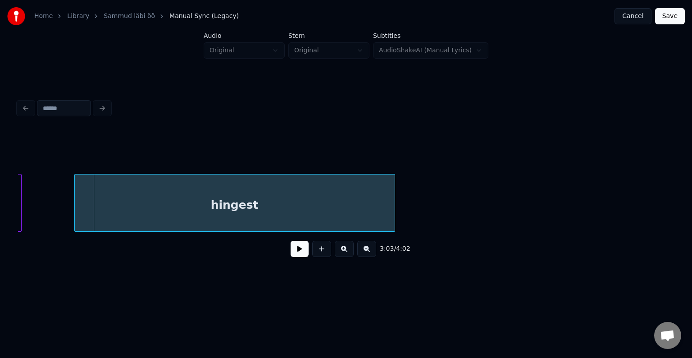
click at [358, 192] on div "hingest" at bounding box center [235, 204] width 320 height 61
click at [291, 250] on button at bounding box center [300, 249] width 18 height 16
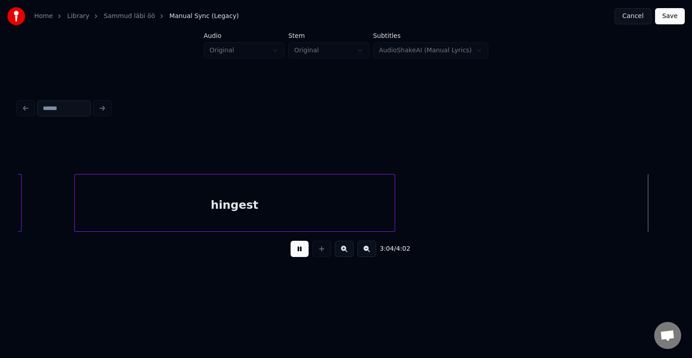
scroll to position [0, 70717]
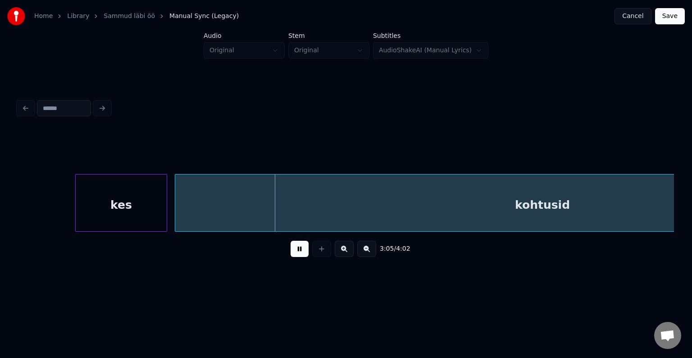
click at [291, 250] on button at bounding box center [300, 249] width 18 height 16
click at [123, 201] on div "kes" at bounding box center [103, 204] width 91 height 61
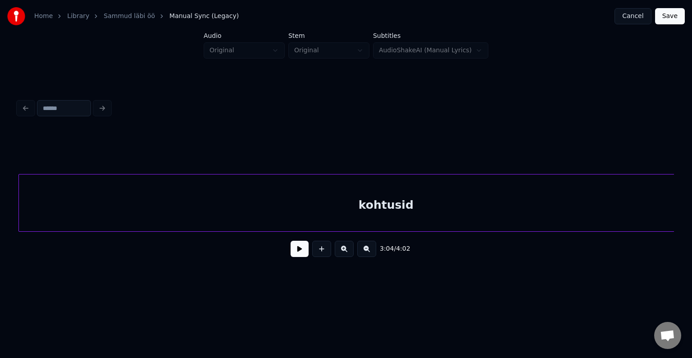
click at [255, 214] on div "kohtusid" at bounding box center [386, 204] width 734 height 61
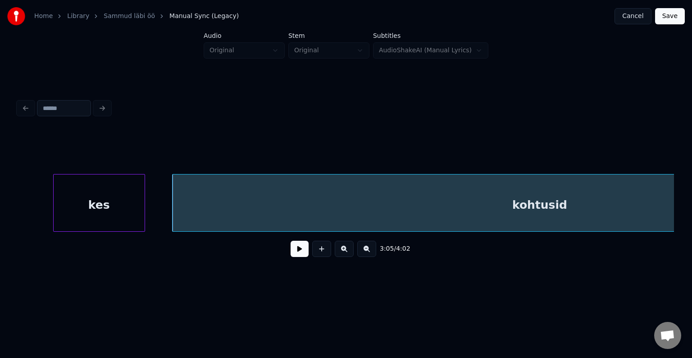
scroll to position [0, 70679]
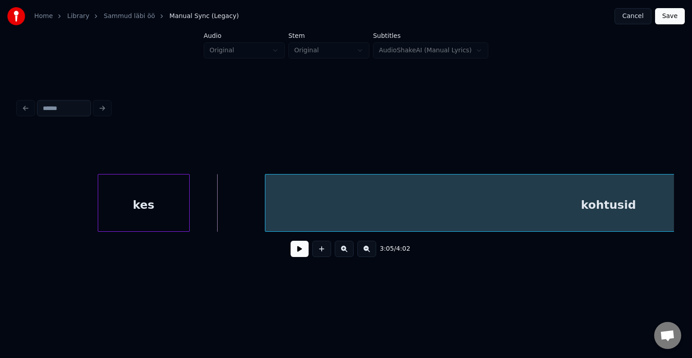
click at [268, 213] on div at bounding box center [266, 202] width 3 height 57
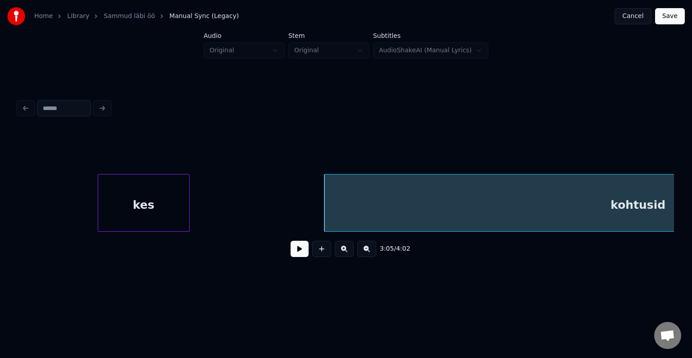
click at [291, 252] on button at bounding box center [300, 249] width 18 height 16
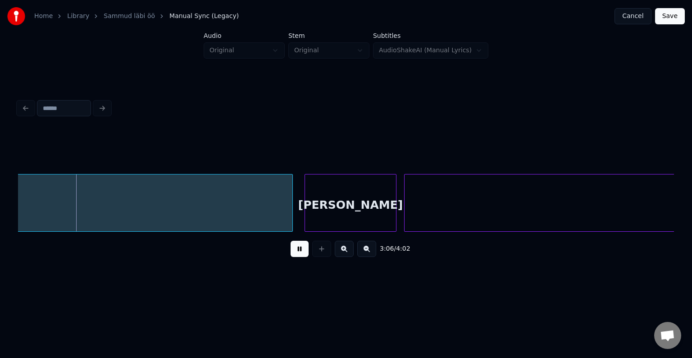
click at [291, 252] on button at bounding box center [300, 249] width 18 height 16
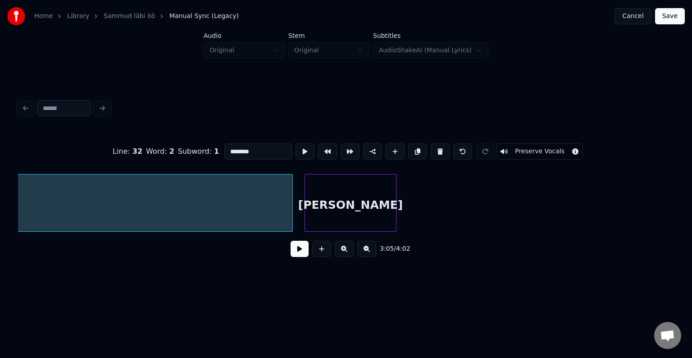
scroll to position [0, 70985]
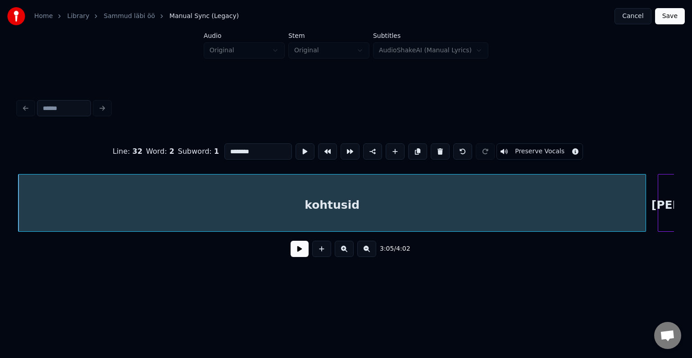
click at [232, 144] on input "********" at bounding box center [258, 151] width 68 height 16
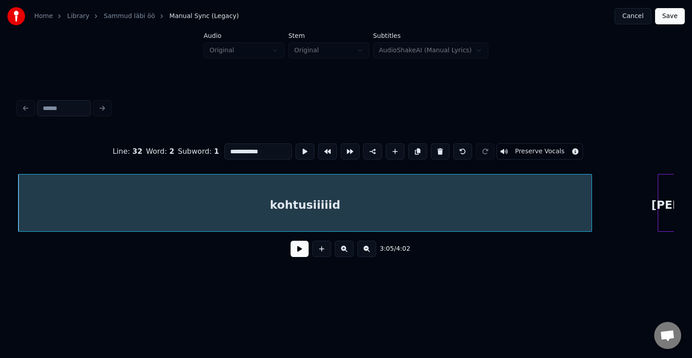
click at [589, 210] on div at bounding box center [590, 202] width 3 height 57
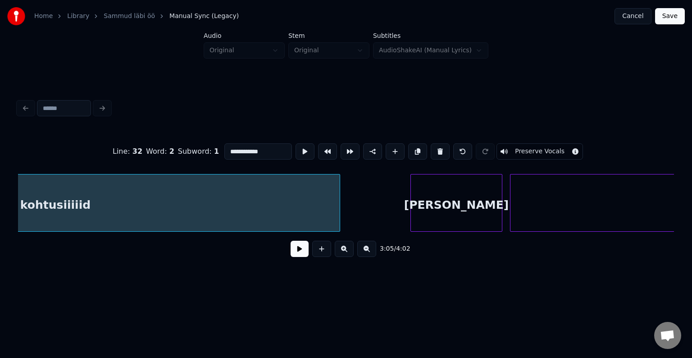
scroll to position [0, 71237]
click at [462, 209] on div "[PERSON_NAME]" at bounding box center [438, 204] width 91 height 61
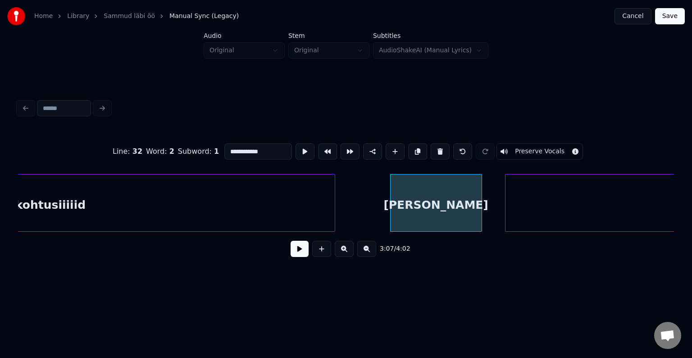
type input "**********"
click at [291, 254] on button at bounding box center [300, 249] width 18 height 16
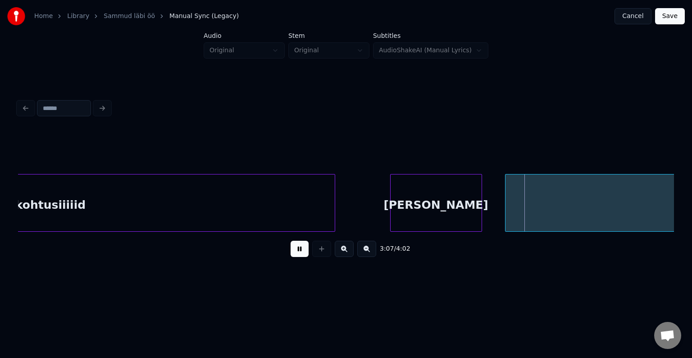
click at [291, 254] on button at bounding box center [300, 249] width 18 height 16
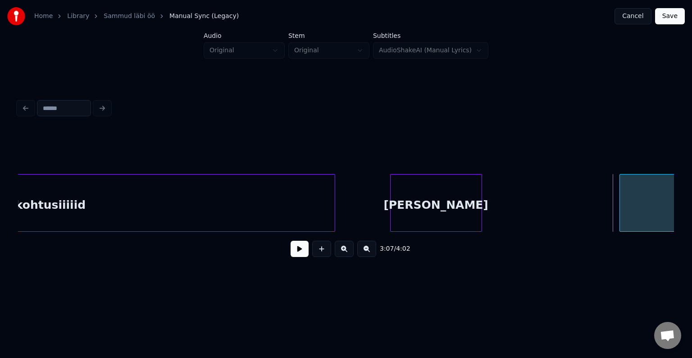
click at [623, 205] on div at bounding box center [621, 202] width 3 height 57
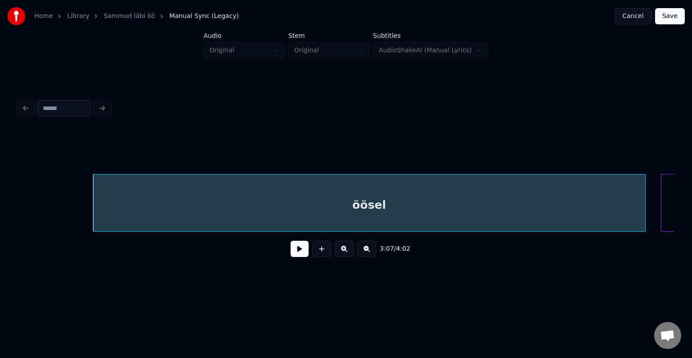
scroll to position [0, 71778]
click at [294, 257] on button at bounding box center [300, 249] width 18 height 16
click at [286, 216] on div "öösel" at bounding box center [362, 204] width 552 height 61
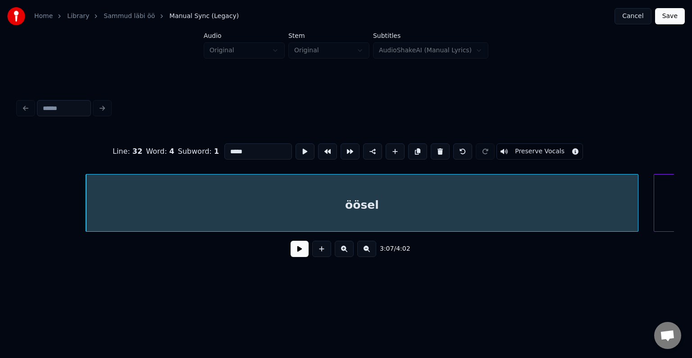
click at [224, 146] on input "*****" at bounding box center [258, 151] width 68 height 16
type input "********"
click at [291, 250] on button at bounding box center [300, 249] width 18 height 16
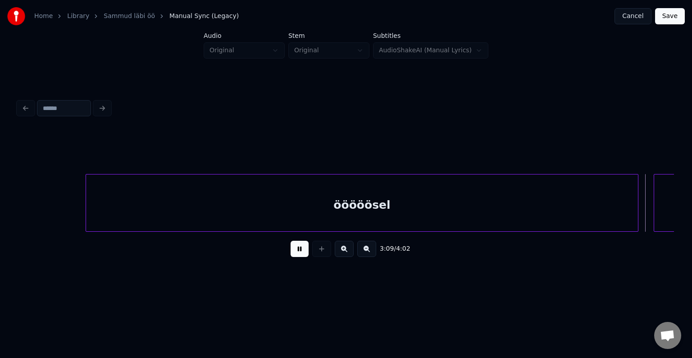
click at [291, 250] on button at bounding box center [300, 249] width 18 height 16
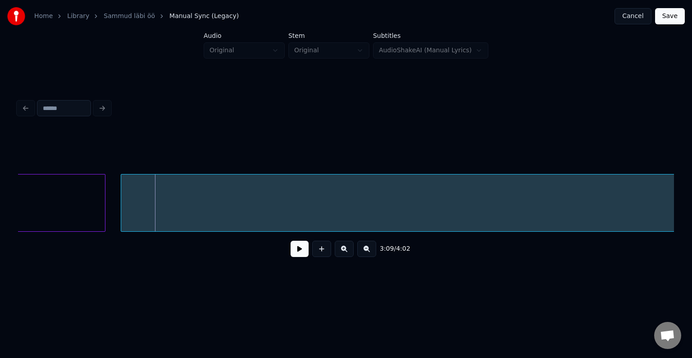
scroll to position [0, 72310]
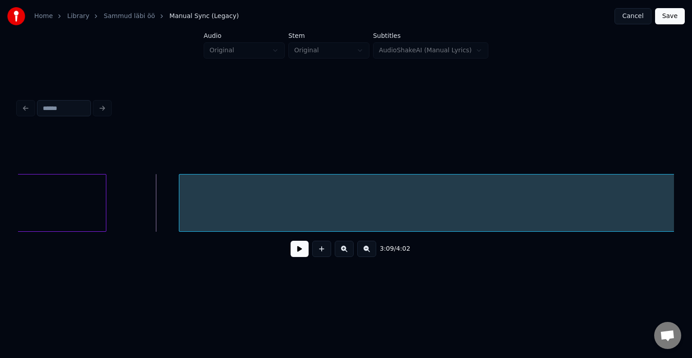
click at [179, 207] on div at bounding box center [180, 202] width 3 height 57
click at [300, 249] on button at bounding box center [300, 249] width 18 height 16
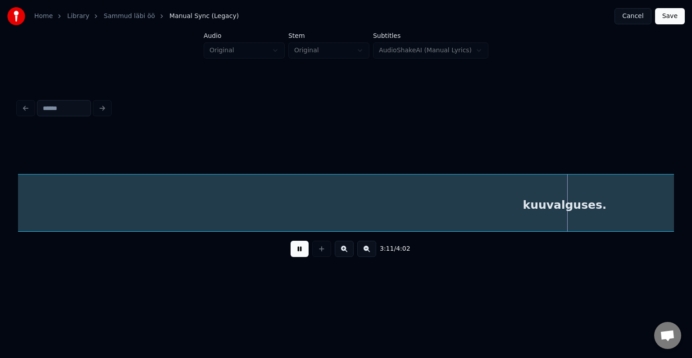
click at [300, 249] on button at bounding box center [300, 249] width 18 height 16
click at [290, 222] on div "kuuvalguses." at bounding box center [565, 204] width 2094 height 61
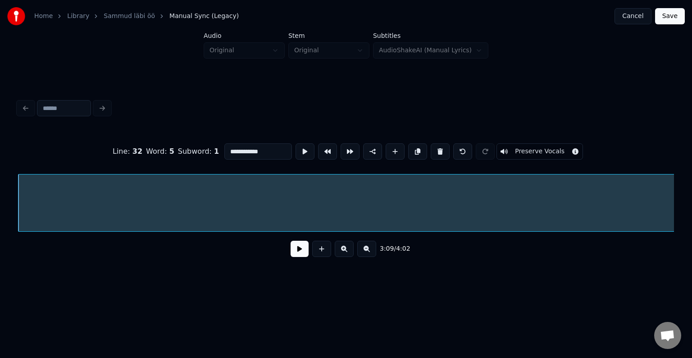
click at [224, 143] on input "**********" at bounding box center [258, 151] width 68 height 16
type input "**********"
click at [291, 254] on button at bounding box center [300, 249] width 18 height 16
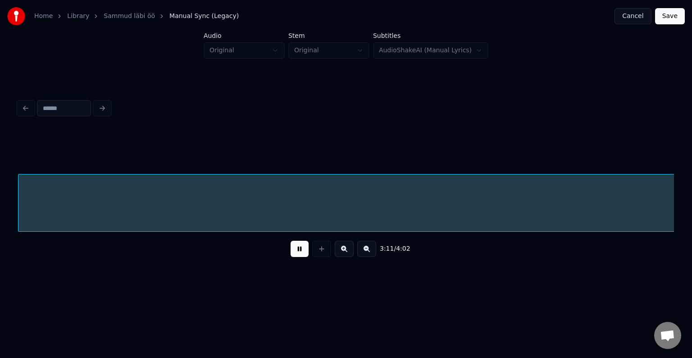
scroll to position [0, 73127]
click at [291, 254] on button at bounding box center [300, 249] width 18 height 16
click at [278, 214] on div "kuuuuvalguses." at bounding box center [410, 204] width 2094 height 61
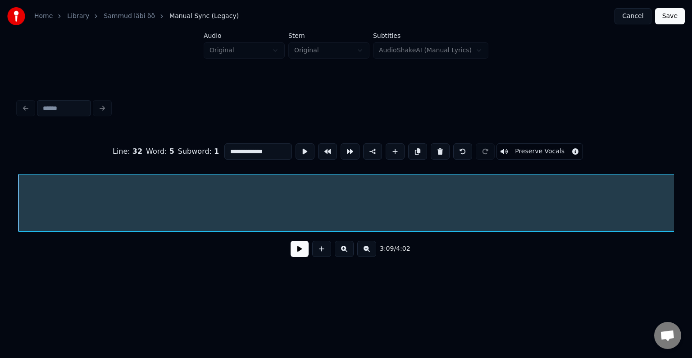
click at [234, 147] on input "**********" at bounding box center [258, 151] width 68 height 16
click at [259, 146] on input "**********" at bounding box center [258, 151] width 68 height 16
type input "**********"
click at [292, 253] on button at bounding box center [300, 249] width 18 height 16
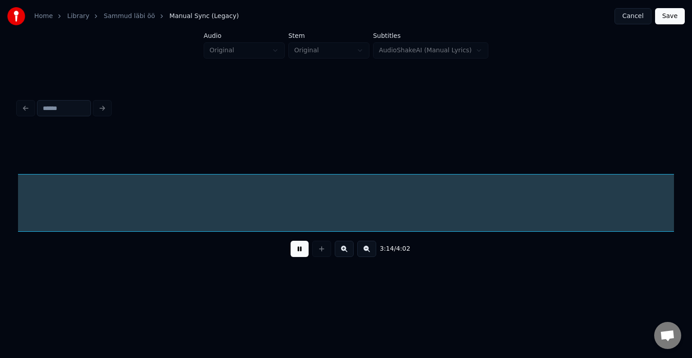
scroll to position [0, 74445]
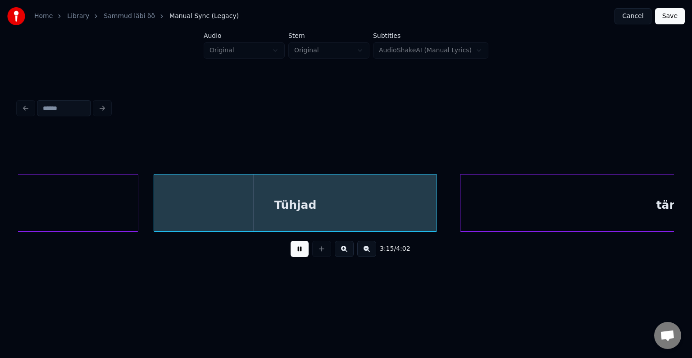
click at [292, 253] on button at bounding box center [300, 249] width 18 height 16
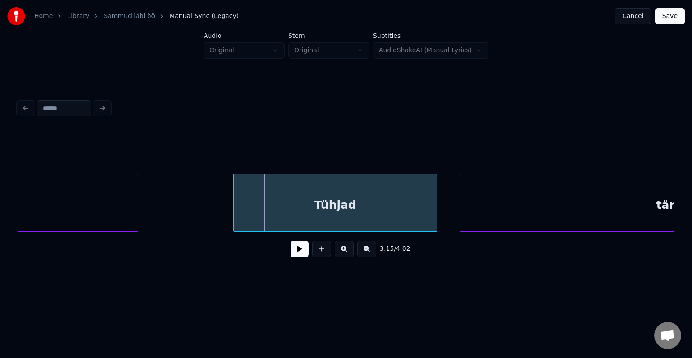
click at [237, 207] on div at bounding box center [235, 202] width 3 height 57
click at [321, 201] on div "Tühjad" at bounding box center [325, 204] width 194 height 61
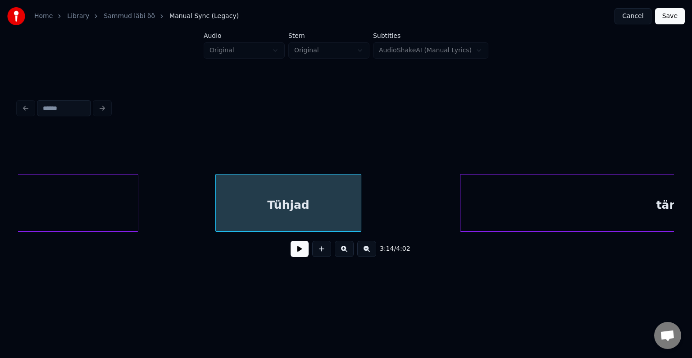
click at [359, 207] on div at bounding box center [359, 202] width 3 height 57
click at [346, 210] on div "Tühjad" at bounding box center [300, 204] width 145 height 61
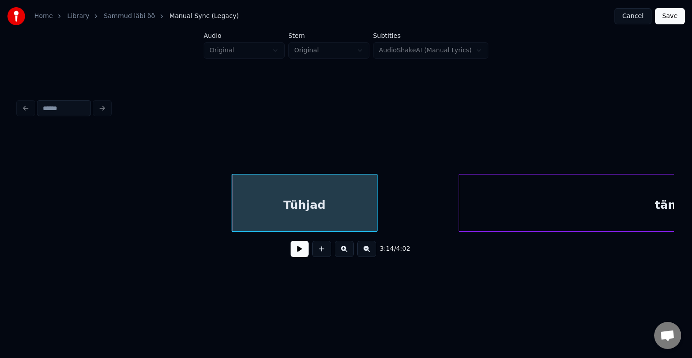
scroll to position [0, 74674]
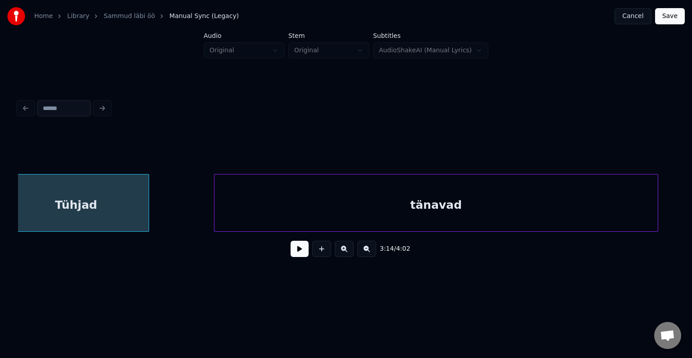
click at [500, 196] on div "tänavad" at bounding box center [435, 204] width 443 height 61
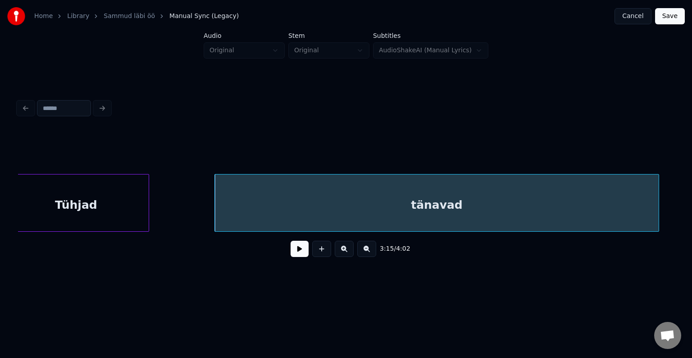
click at [293, 252] on button at bounding box center [300, 249] width 18 height 16
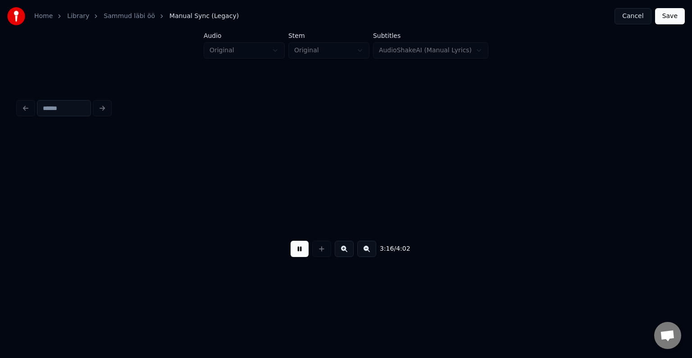
click at [293, 252] on button at bounding box center [300, 249] width 18 height 16
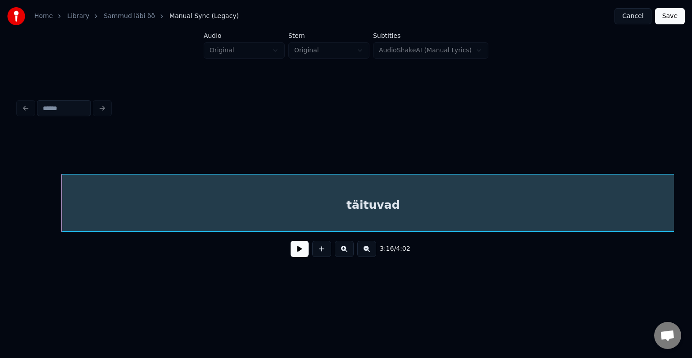
click at [65, 211] on div at bounding box center [63, 202] width 3 height 57
click at [291, 251] on button at bounding box center [300, 249] width 18 height 16
click at [68, 198] on div "sammudest," at bounding box center [374, 203] width 613 height 58
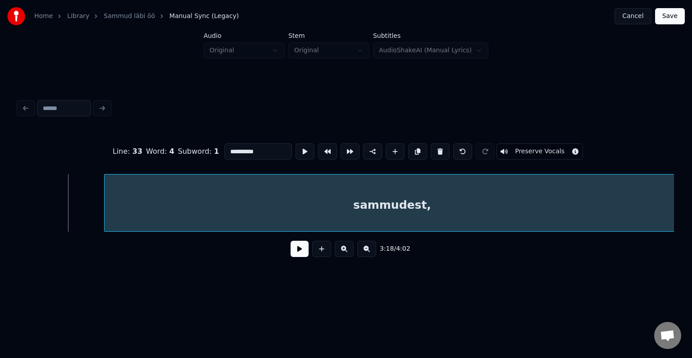
click at [107, 205] on div at bounding box center [106, 202] width 3 height 57
click at [299, 255] on button at bounding box center [300, 249] width 18 height 16
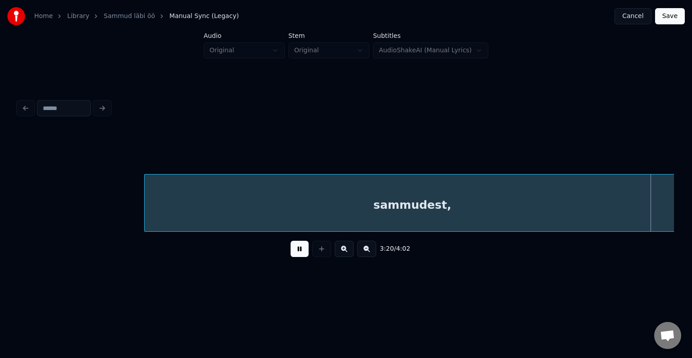
scroll to position [0, 76669]
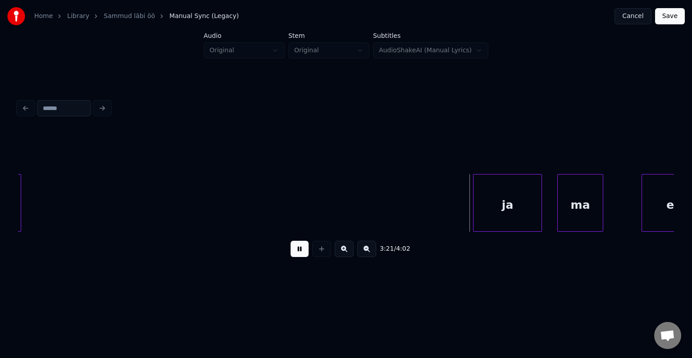
click at [299, 255] on button at bounding box center [300, 249] width 18 height 16
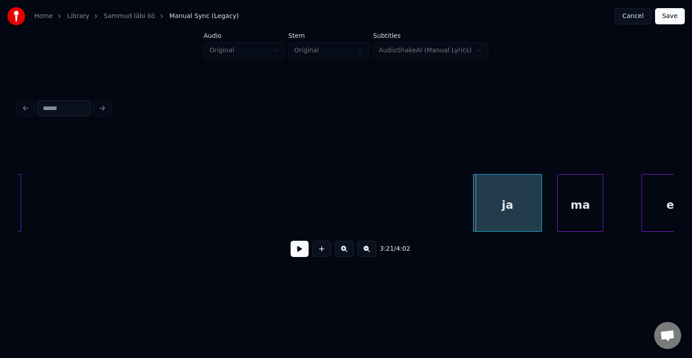
click at [299, 255] on button at bounding box center [300, 249] width 18 height 16
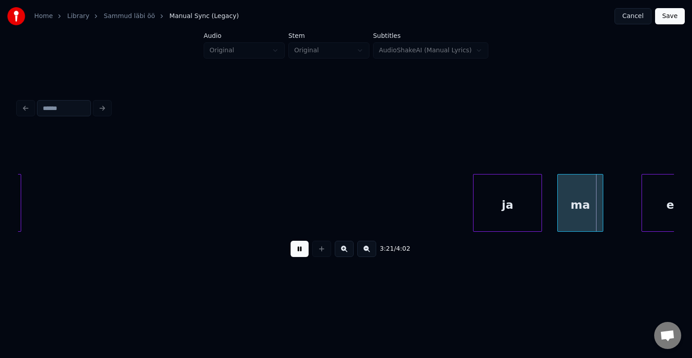
click at [299, 255] on button at bounding box center [300, 249] width 18 height 16
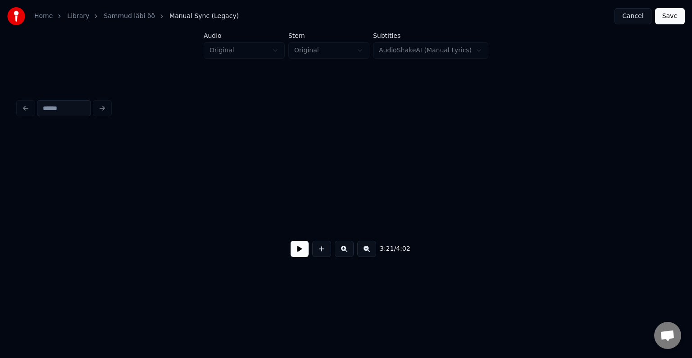
scroll to position [0, 76669]
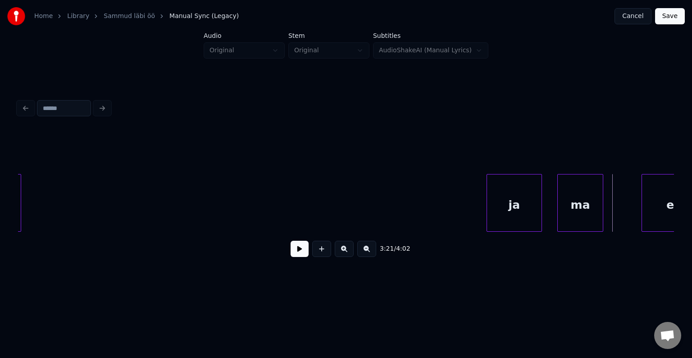
click at [490, 207] on div at bounding box center [488, 202] width 3 height 57
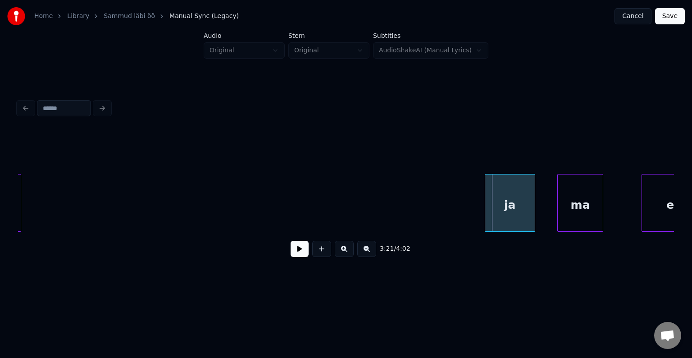
click at [510, 205] on div "ja" at bounding box center [510, 204] width 50 height 61
click at [291, 255] on button at bounding box center [300, 249] width 18 height 16
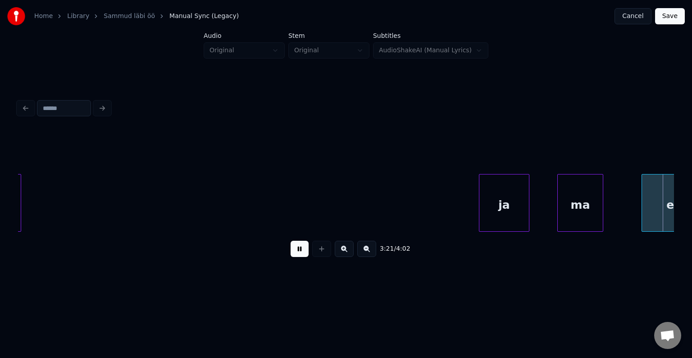
scroll to position [0, 77326]
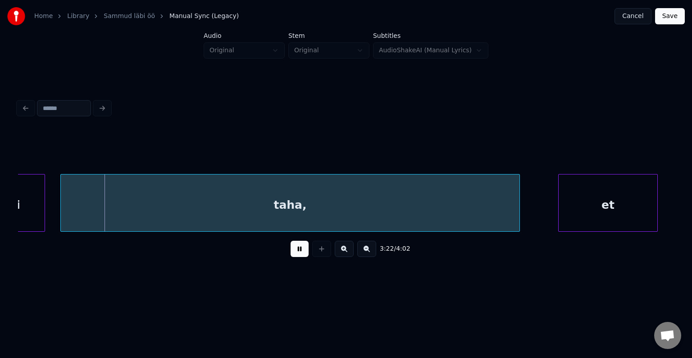
click at [291, 255] on button at bounding box center [300, 249] width 18 height 16
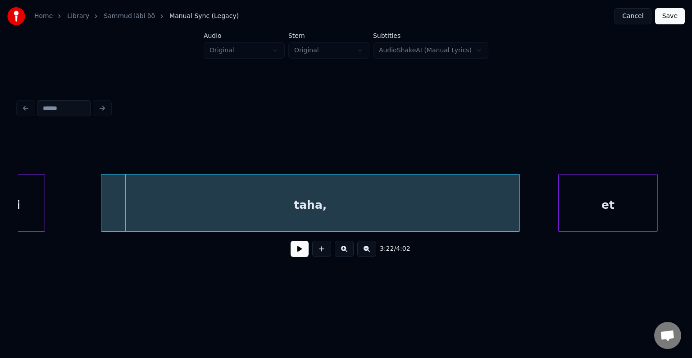
click at [104, 206] on div at bounding box center [102, 202] width 3 height 57
click at [296, 250] on button at bounding box center [300, 249] width 18 height 16
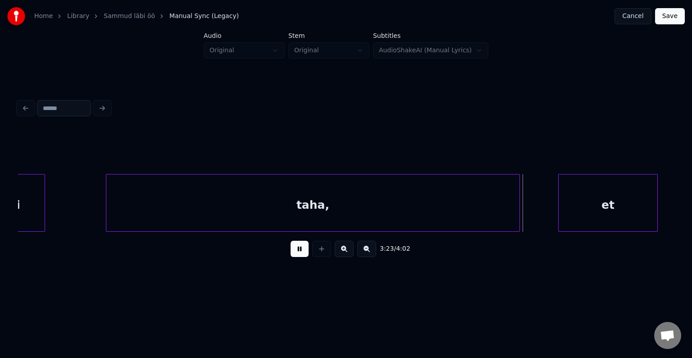
click at [296, 250] on button at bounding box center [300, 249] width 18 height 16
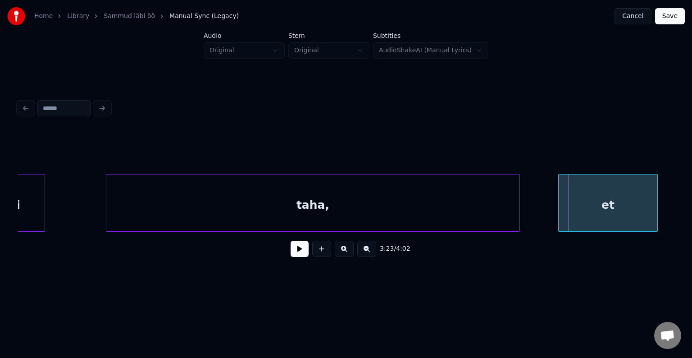
click at [296, 250] on button at bounding box center [300, 249] width 18 height 16
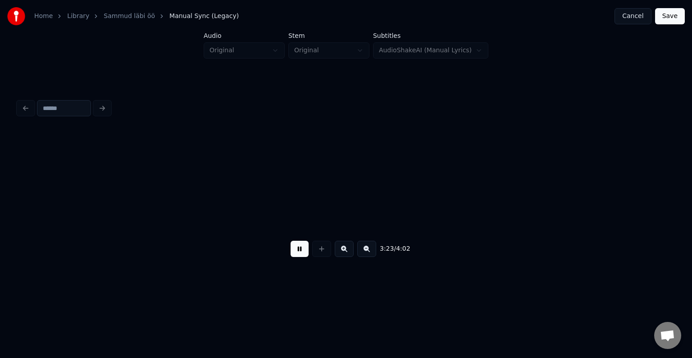
scroll to position [0, 77983]
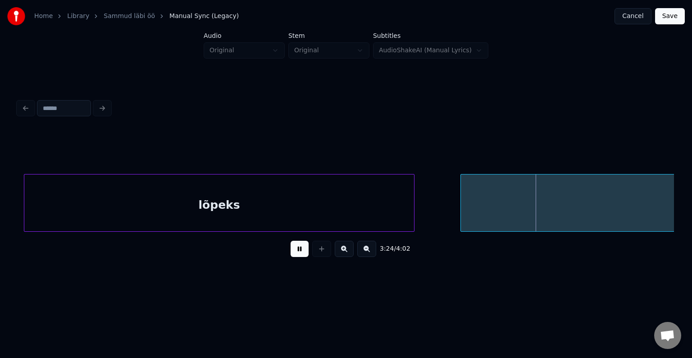
click at [299, 251] on button at bounding box center [300, 249] width 18 height 16
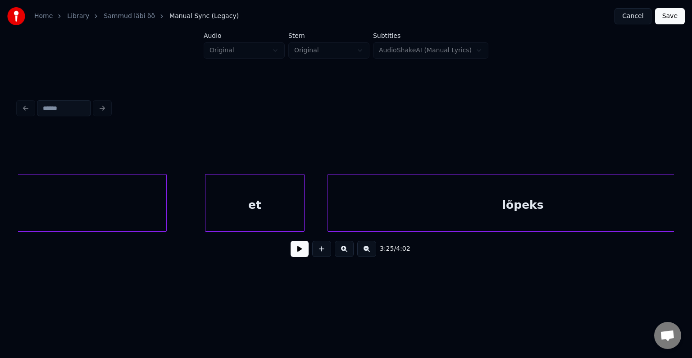
scroll to position [0, 77677]
click at [251, 211] on div at bounding box center [252, 202] width 3 height 57
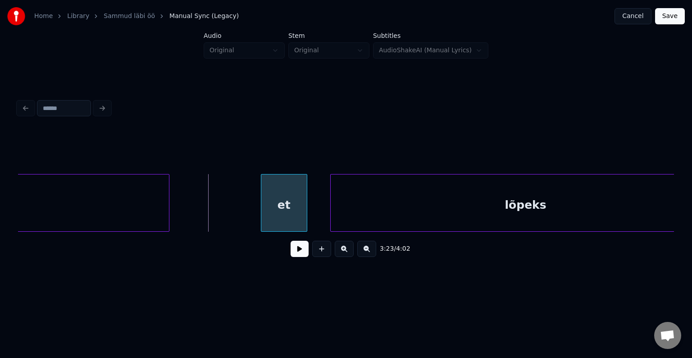
click at [298, 205] on div "et" at bounding box center [284, 204] width 46 height 61
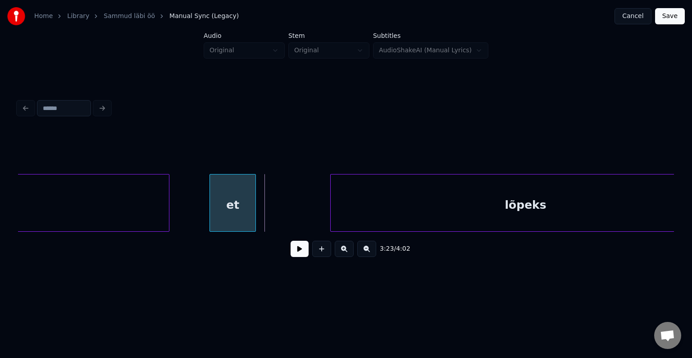
click at [232, 203] on div "et" at bounding box center [233, 204] width 46 height 61
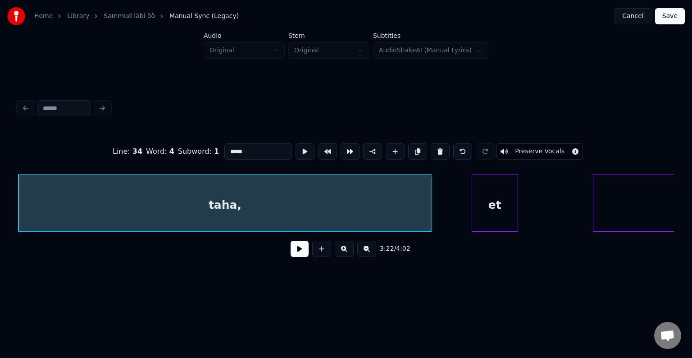
click at [293, 257] on button at bounding box center [300, 249] width 18 height 16
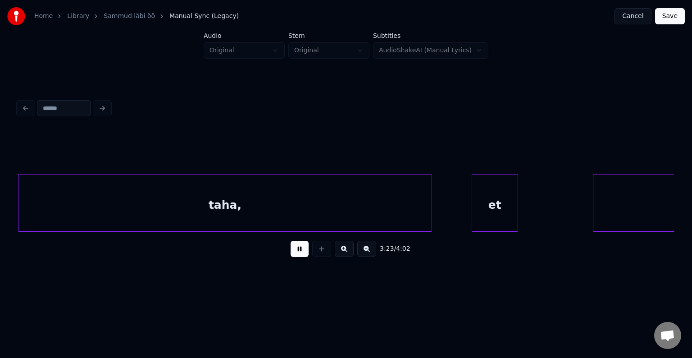
click at [293, 257] on button at bounding box center [300, 249] width 18 height 16
click at [506, 203] on div "et" at bounding box center [506, 204] width 46 height 61
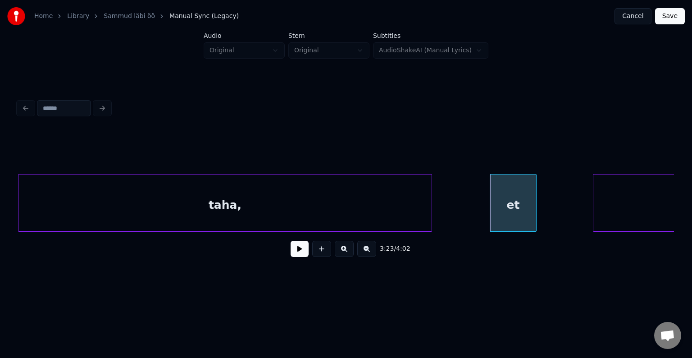
click at [297, 249] on button at bounding box center [300, 249] width 18 height 16
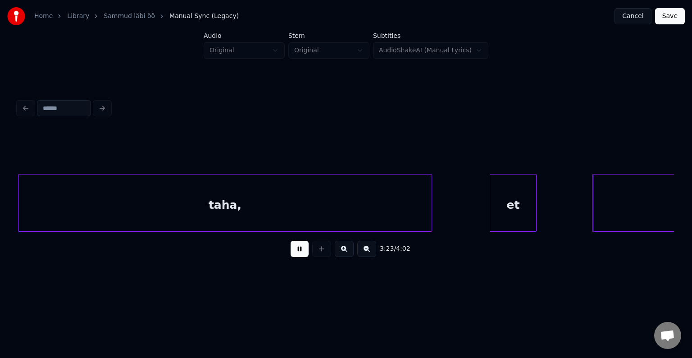
click at [297, 249] on button at bounding box center [300, 249] width 18 height 16
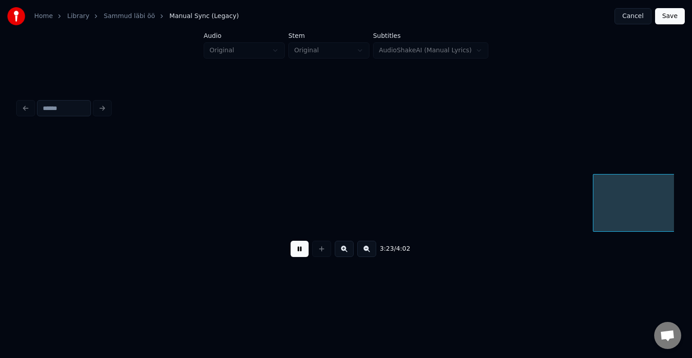
scroll to position [0, 78075]
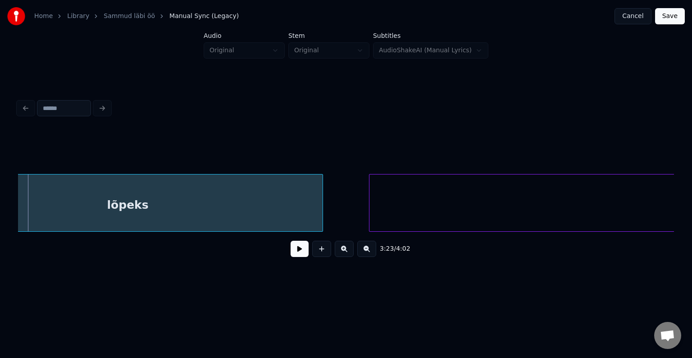
click at [193, 219] on div "lõpeks" at bounding box center [128, 204] width 390 height 61
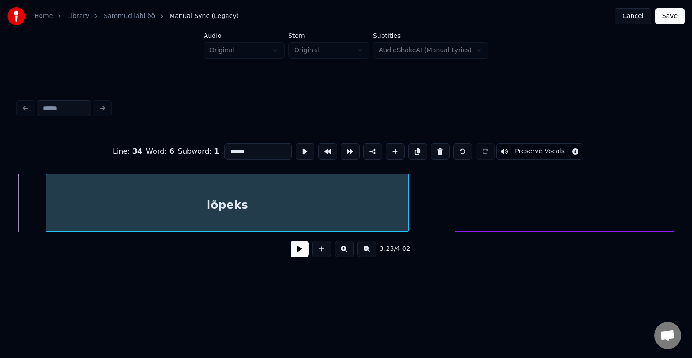
click at [49, 200] on div at bounding box center [47, 202] width 3 height 57
click at [300, 252] on button at bounding box center [300, 249] width 18 height 16
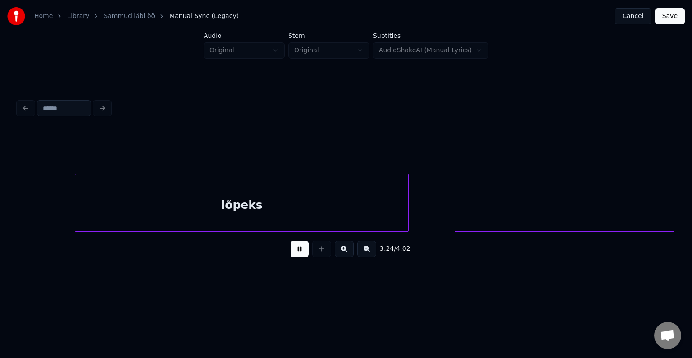
click at [300, 252] on button at bounding box center [300, 249] width 18 height 16
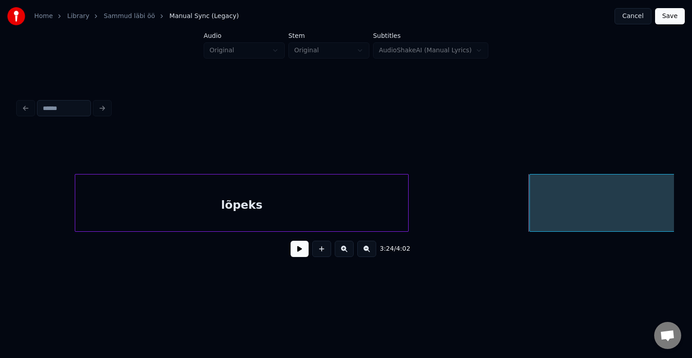
click at [530, 205] on div at bounding box center [531, 202] width 3 height 57
click at [291, 252] on button at bounding box center [300, 249] width 18 height 16
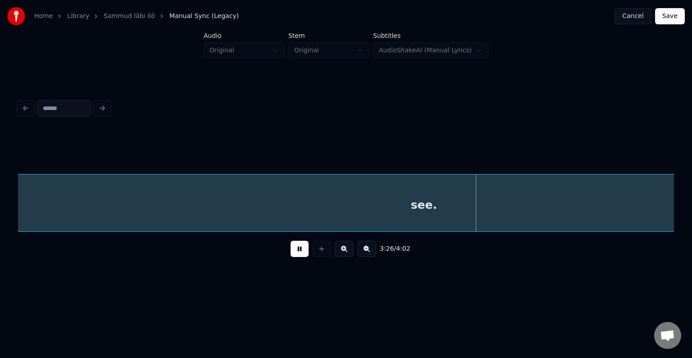
click at [291, 252] on button at bounding box center [300, 249] width 18 height 16
click at [289, 202] on div "see." at bounding box center [424, 204] width 1104 height 61
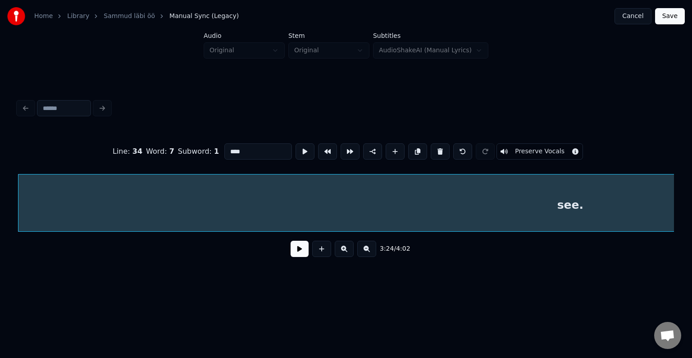
click at [231, 153] on input "****" at bounding box center [258, 151] width 68 height 16
click at [224, 149] on input "****" at bounding box center [258, 151] width 68 height 16
type input "******"
click at [296, 259] on div "3:24 / 4:02" at bounding box center [346, 249] width 642 height 20
click at [296, 257] on button at bounding box center [300, 249] width 18 height 16
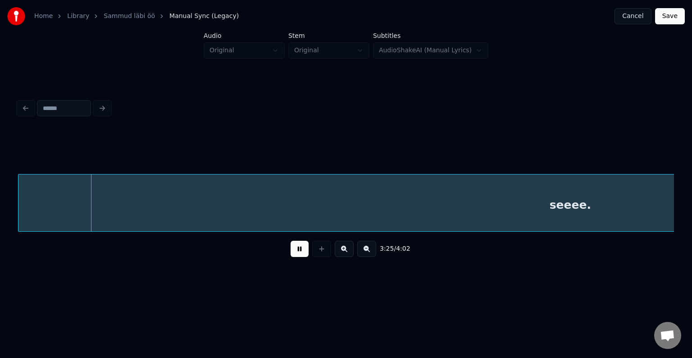
click at [296, 257] on button at bounding box center [300, 249] width 18 height 16
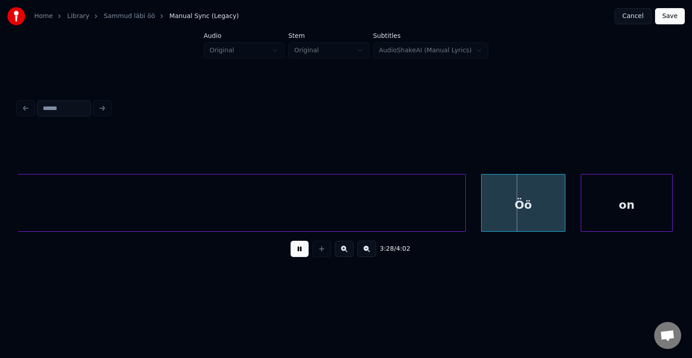
click at [296, 257] on button at bounding box center [300, 249] width 18 height 16
click at [504, 198] on div at bounding box center [502, 202] width 3 height 57
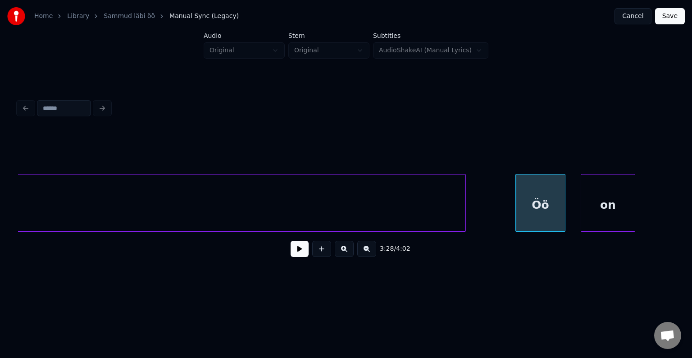
click at [632, 201] on div at bounding box center [633, 202] width 3 height 57
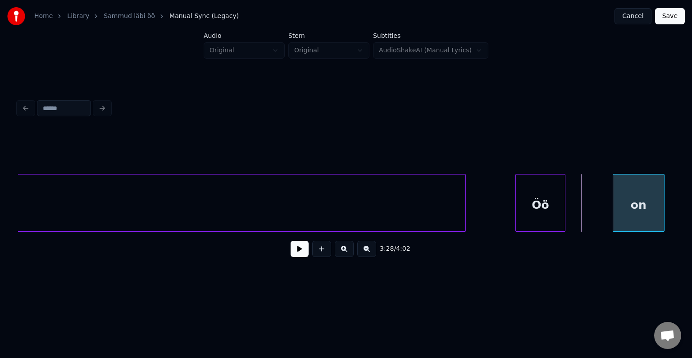
click at [646, 200] on div "on" at bounding box center [638, 204] width 51 height 61
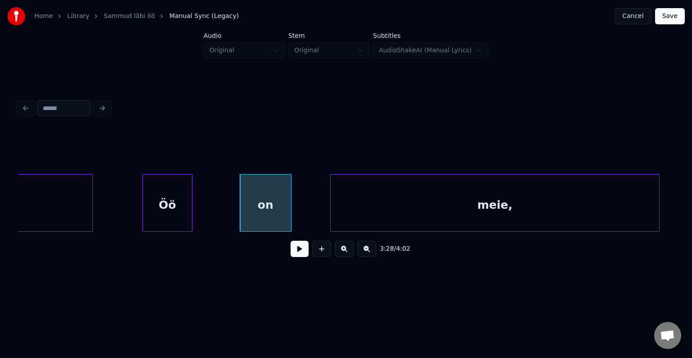
scroll to position [0, 79530]
click at [162, 224] on div "Öö" at bounding box center [167, 204] width 49 height 61
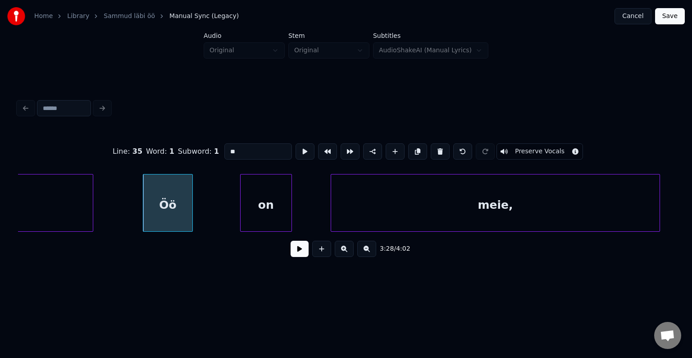
click at [291, 252] on button at bounding box center [300, 249] width 18 height 16
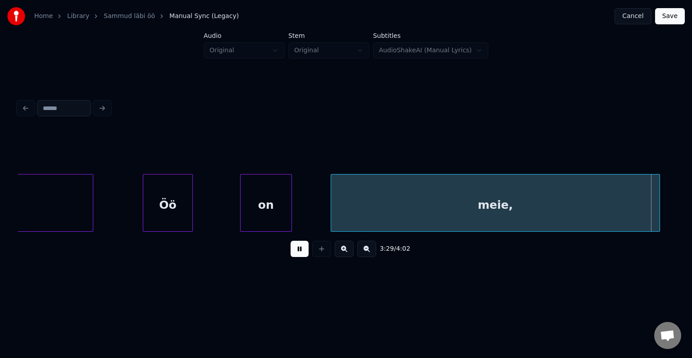
scroll to position [0, 80189]
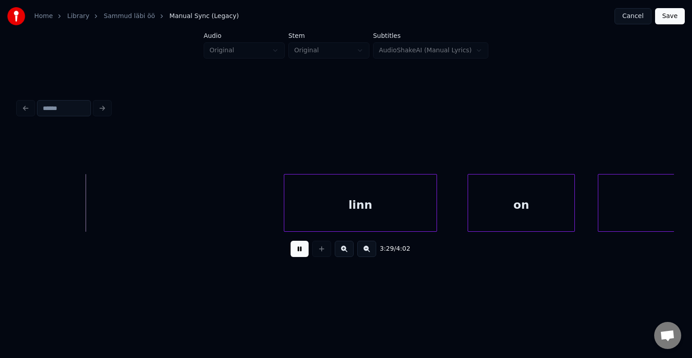
click at [291, 252] on button at bounding box center [300, 249] width 18 height 16
click at [297, 250] on button at bounding box center [300, 249] width 18 height 16
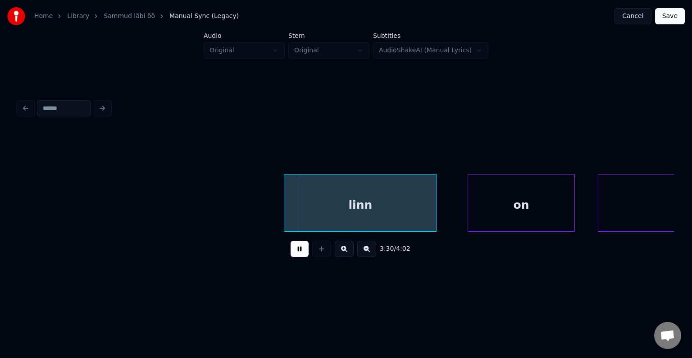
click at [297, 250] on button at bounding box center [300, 249] width 18 height 16
click at [311, 209] on div at bounding box center [312, 202] width 3 height 57
click at [333, 206] on div "linn" at bounding box center [369, 204] width 126 height 61
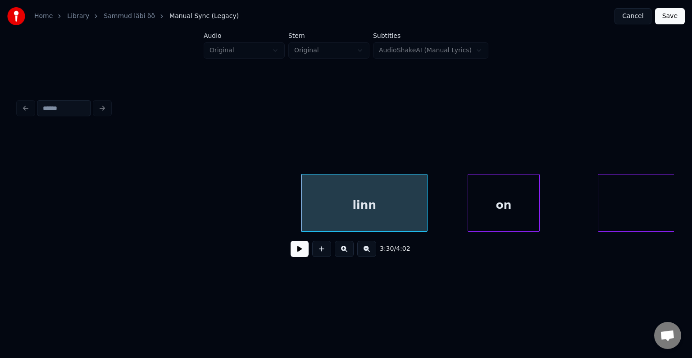
click at [537, 204] on div at bounding box center [538, 202] width 3 height 57
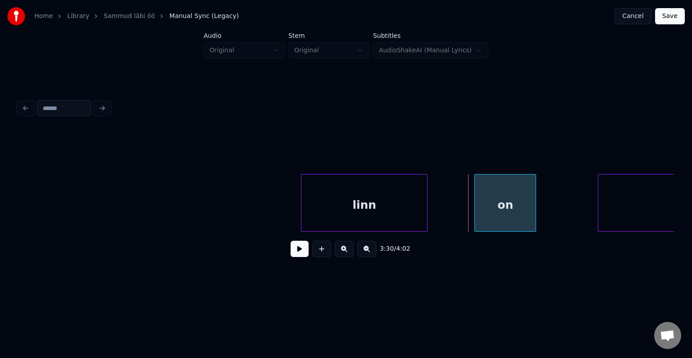
click at [499, 207] on div "on" at bounding box center [505, 204] width 61 height 61
click at [297, 252] on button at bounding box center [300, 249] width 18 height 16
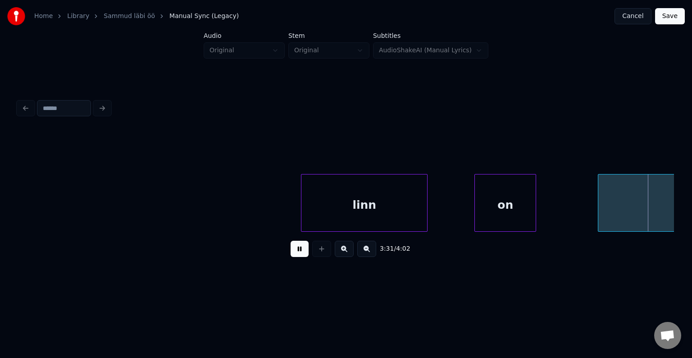
scroll to position [0, 80851]
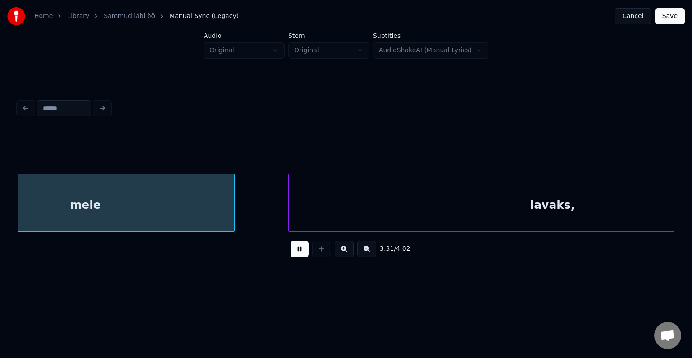
click at [297, 252] on button at bounding box center [300, 249] width 18 height 16
click at [116, 201] on div "meie" at bounding box center [85, 204] width 298 height 61
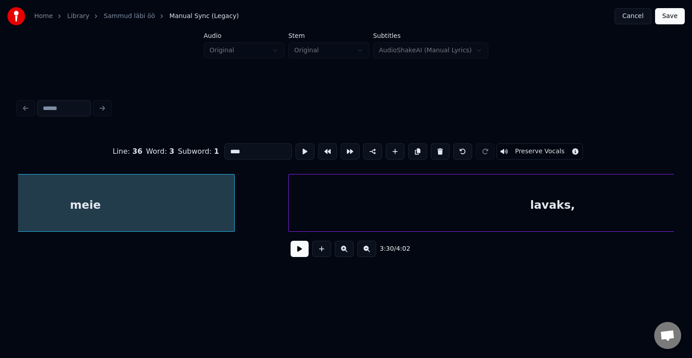
scroll to position [0, 80769]
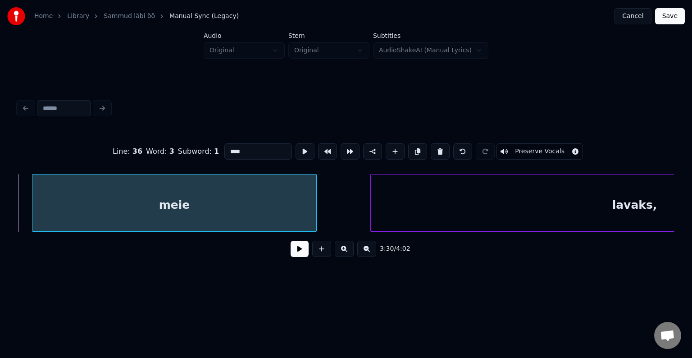
click at [35, 206] on div at bounding box center [33, 202] width 3 height 57
click at [291, 250] on button at bounding box center [300, 249] width 18 height 16
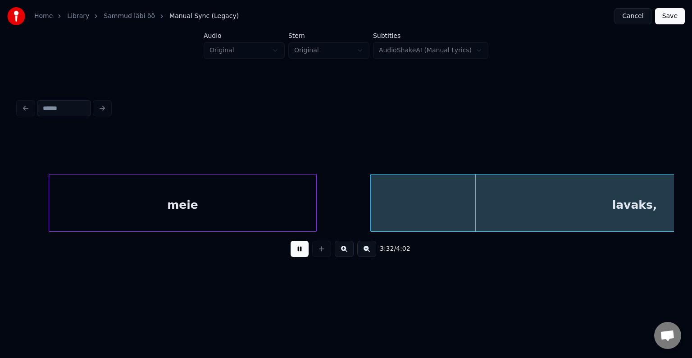
click at [291, 250] on button at bounding box center [300, 249] width 18 height 16
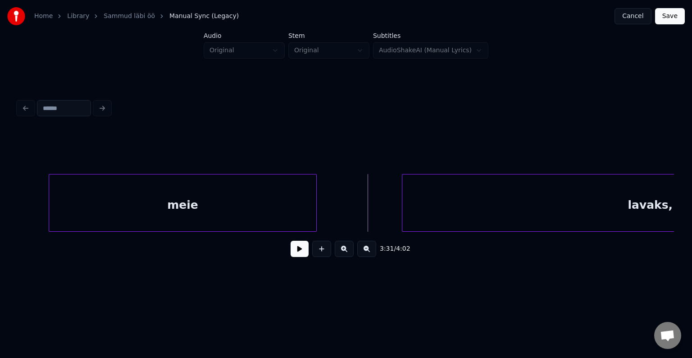
click at [405, 206] on div at bounding box center [403, 202] width 3 height 57
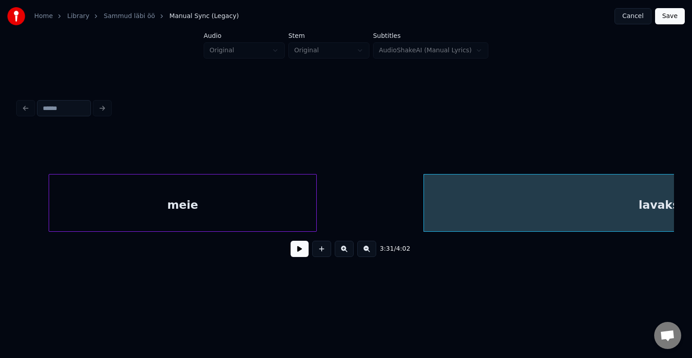
click at [282, 252] on div "3:31 / 4:02" at bounding box center [346, 249] width 642 height 20
click at [291, 252] on button at bounding box center [300, 249] width 18 height 16
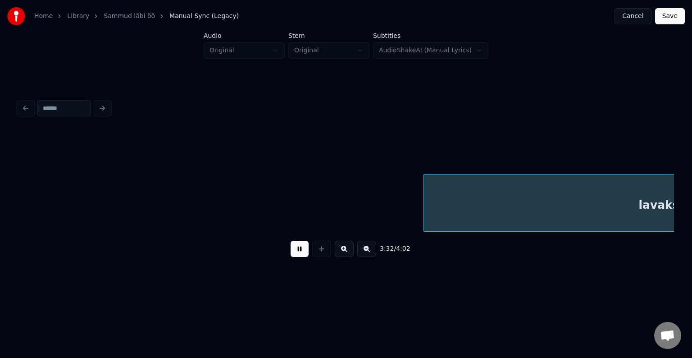
scroll to position [0, 81430]
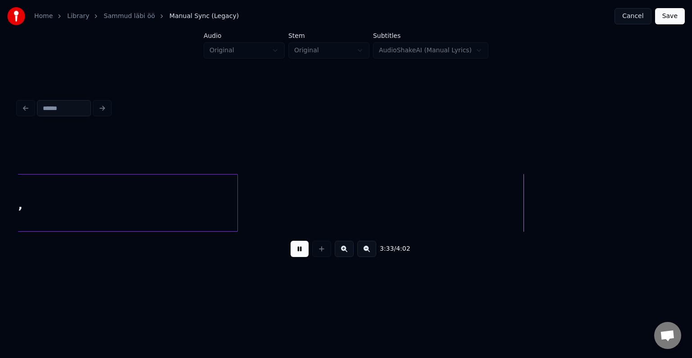
click at [291, 252] on button at bounding box center [300, 249] width 18 height 16
click at [114, 210] on div "lavaks," at bounding box center [0, 204] width 474 height 61
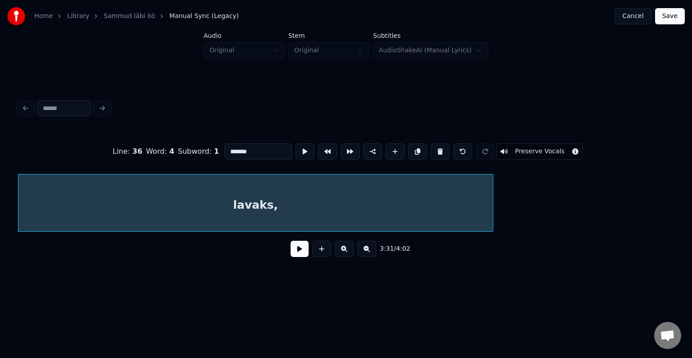
click at [224, 149] on input "*******" at bounding box center [258, 151] width 68 height 16
type input "**********"
click at [291, 257] on button at bounding box center [300, 249] width 18 height 16
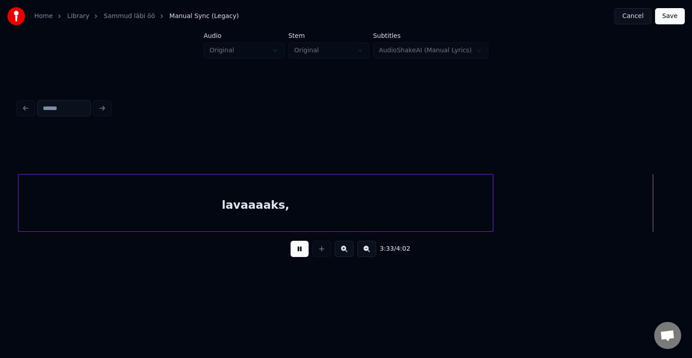
scroll to position [0, 81836]
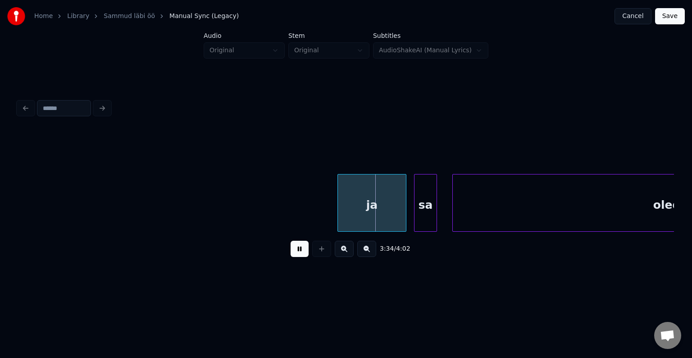
click at [291, 257] on button at bounding box center [300, 249] width 18 height 16
click at [373, 209] on div at bounding box center [373, 202] width 3 height 57
click at [369, 207] on div "ja" at bounding box center [370, 204] width 34 height 61
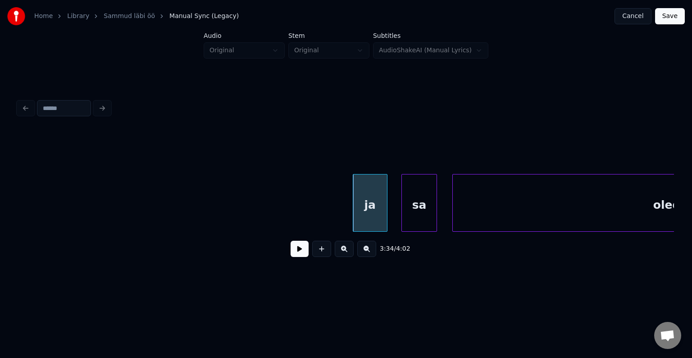
click at [402, 205] on div at bounding box center [403, 202] width 3 height 57
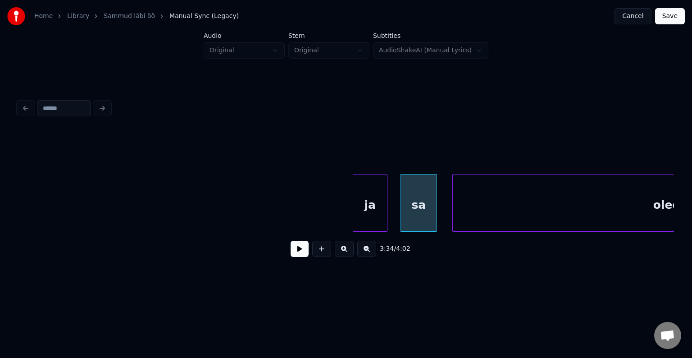
click at [300, 250] on button at bounding box center [300, 249] width 18 height 16
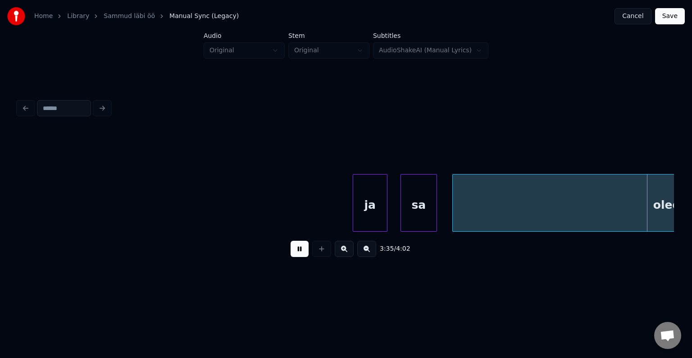
click at [300, 250] on button at bounding box center [300, 249] width 18 height 16
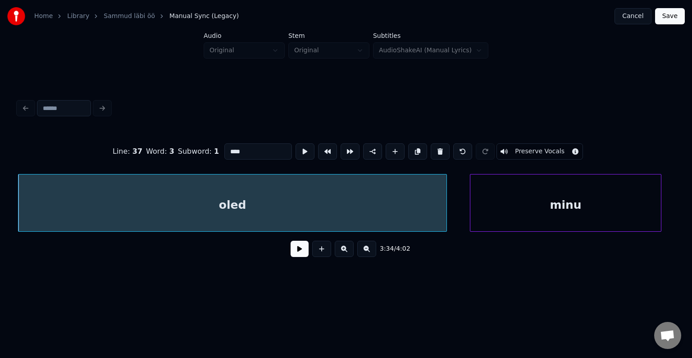
click at [296, 254] on button at bounding box center [300, 249] width 18 height 16
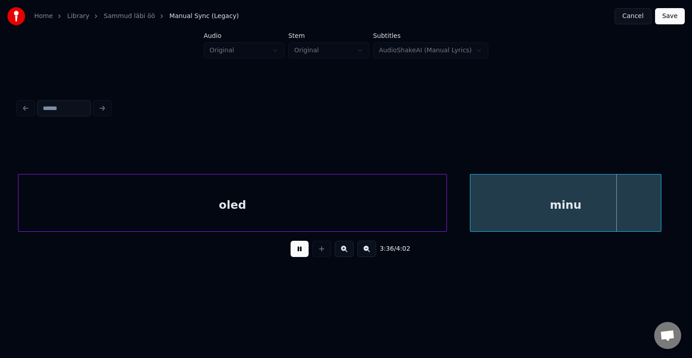
click at [296, 254] on button at bounding box center [300, 249] width 18 height 16
click at [470, 200] on div "minu" at bounding box center [565, 203] width 191 height 58
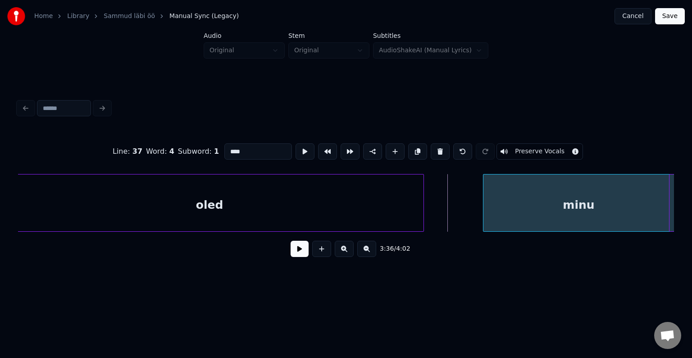
scroll to position [0, 82309]
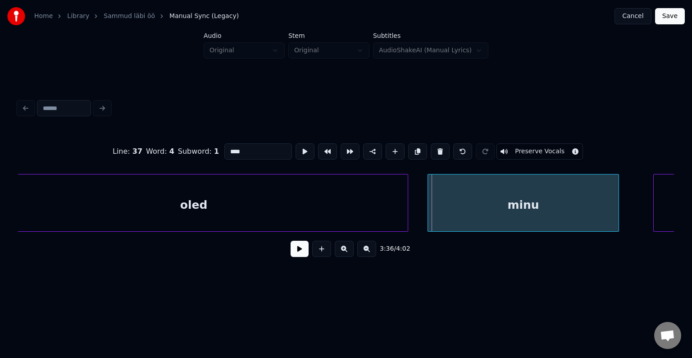
click at [469, 204] on div "minu" at bounding box center [523, 203] width 191 height 58
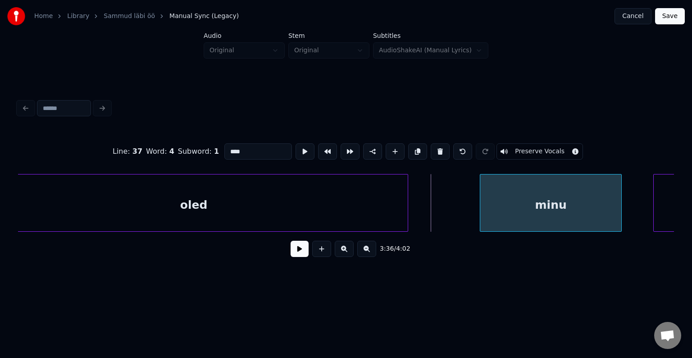
click at [483, 194] on div at bounding box center [481, 202] width 3 height 57
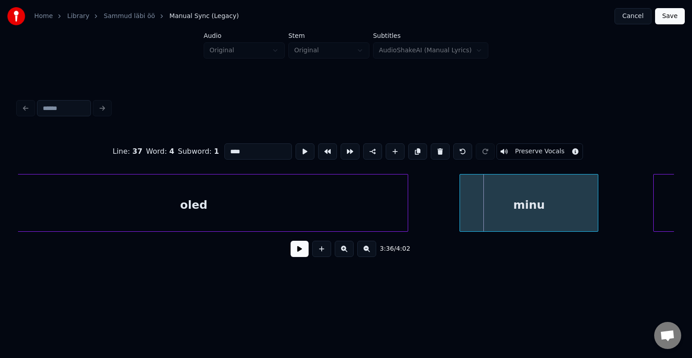
click at [494, 205] on div "minu" at bounding box center [529, 204] width 138 height 61
click at [294, 252] on button at bounding box center [300, 249] width 18 height 16
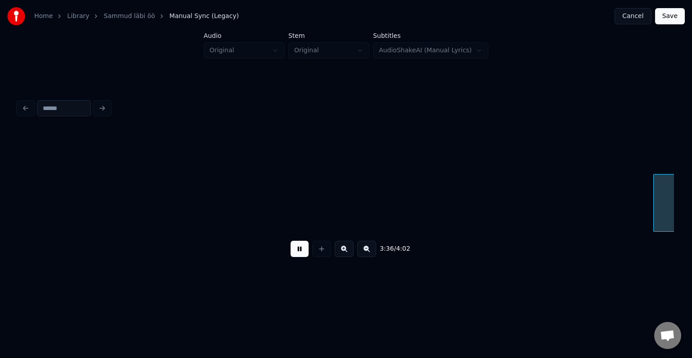
scroll to position [0, 82965]
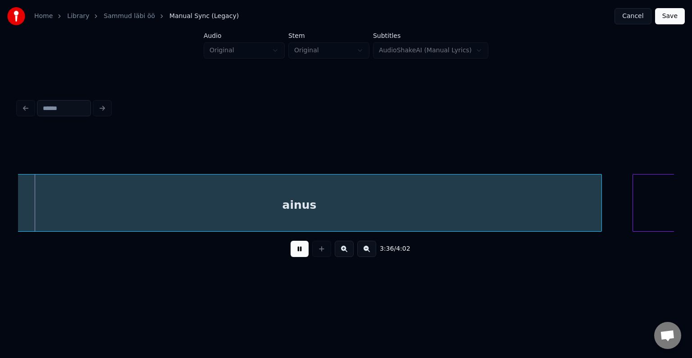
click at [294, 252] on button at bounding box center [300, 249] width 18 height 16
click at [167, 201] on div "ainus" at bounding box center [299, 204] width 604 height 61
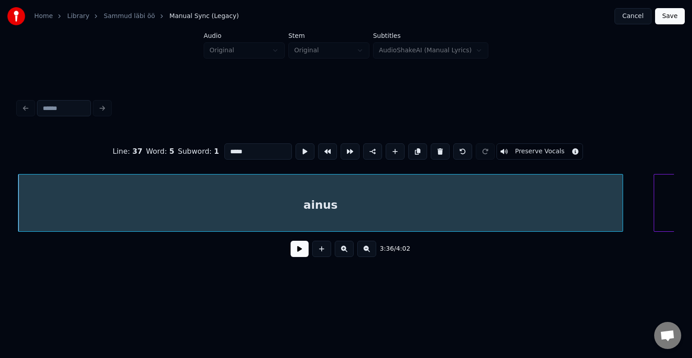
click at [18, 215] on div "Line : 37 Word : 5 Subword : 1 ***** Preserve Vocals 3:36 / 4:02" at bounding box center [345, 180] width 663 height 178
click at [22, 214] on div "ainus" at bounding box center [320, 204] width 604 height 61
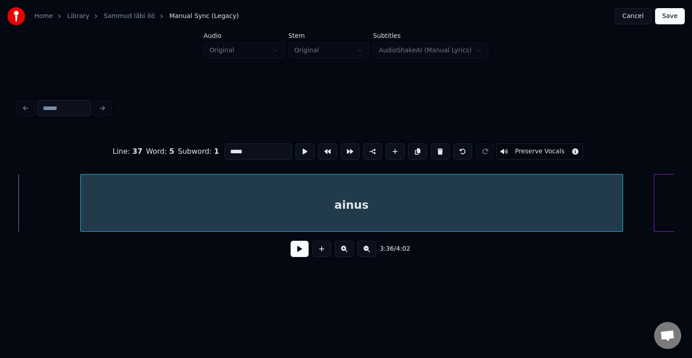
click at [83, 208] on div at bounding box center [82, 202] width 3 height 57
click at [174, 212] on div "ainus" at bounding box center [364, 204] width 516 height 61
click at [294, 250] on button at bounding box center [300, 249] width 18 height 16
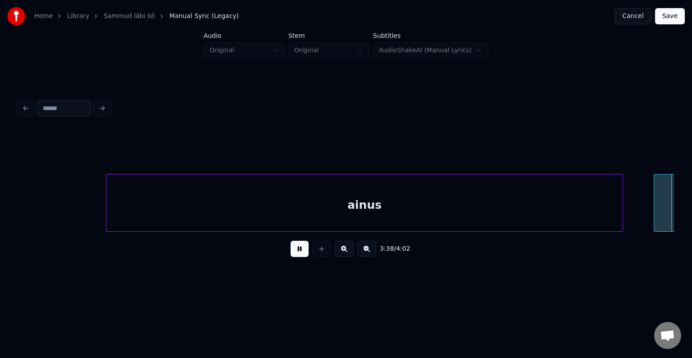
scroll to position [0, 83603]
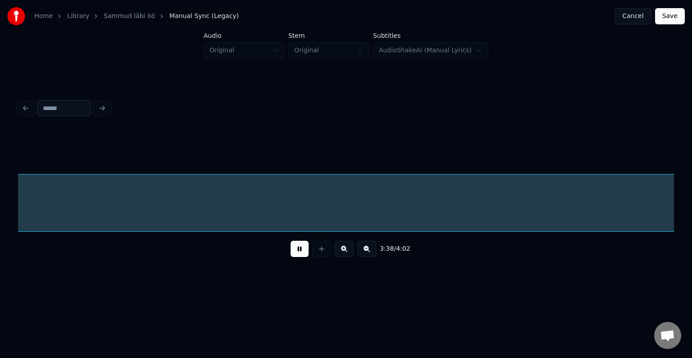
click at [294, 250] on button at bounding box center [300, 249] width 18 height 16
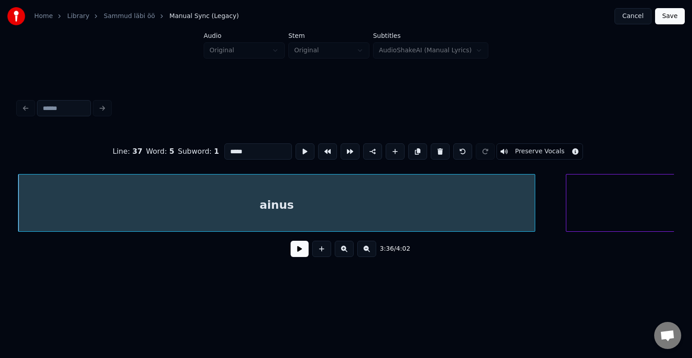
click at [224, 146] on input "*****" at bounding box center [258, 151] width 68 height 16
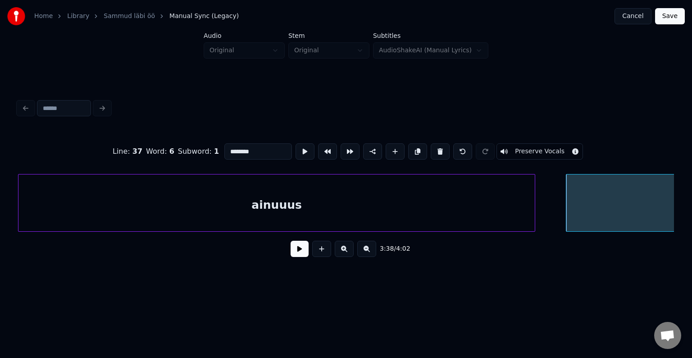
type input "********"
click at [295, 247] on button at bounding box center [300, 249] width 18 height 16
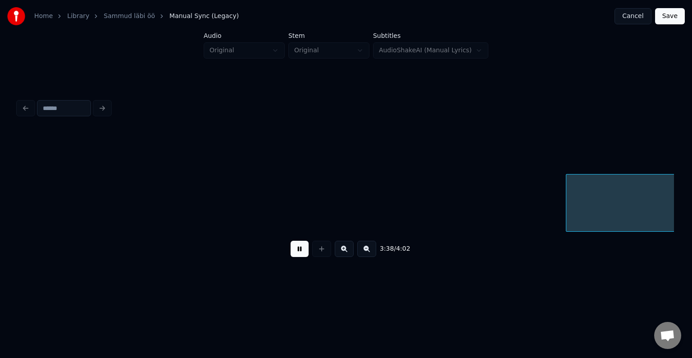
scroll to position [0, 83693]
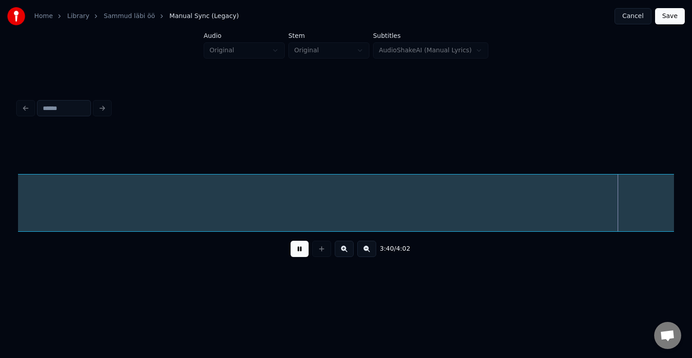
click at [295, 248] on button at bounding box center [300, 249] width 18 height 16
click at [271, 201] on div "refrään." at bounding box center [365, 204] width 2251 height 61
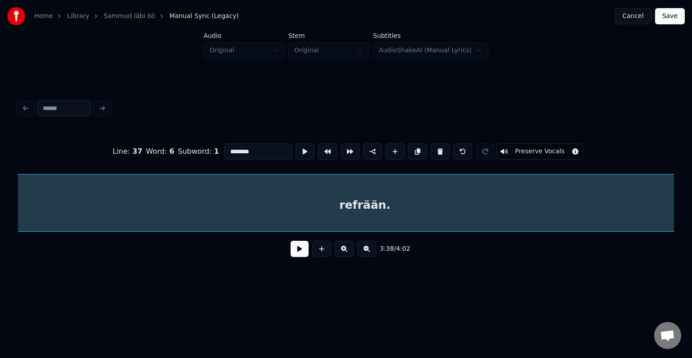
scroll to position [0, 83580]
click at [224, 147] on input "********" at bounding box center [258, 151] width 68 height 16
click at [237, 150] on input "**********" at bounding box center [258, 151] width 68 height 16
type input "**********"
click at [293, 259] on div "3:38 / 4:02" at bounding box center [346, 249] width 642 height 20
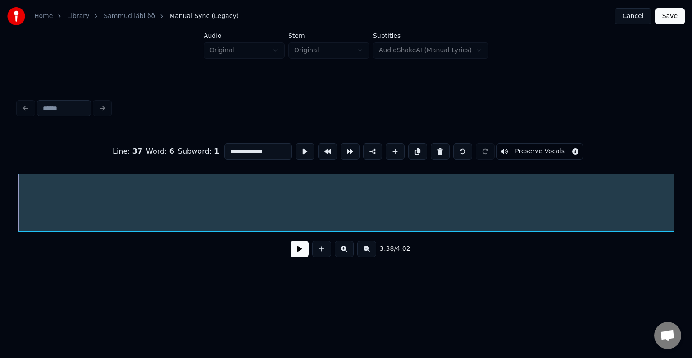
click at [294, 257] on button at bounding box center [300, 249] width 18 height 16
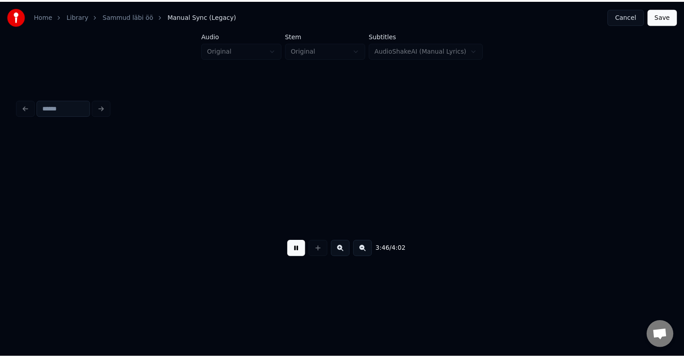
scroll to position [0, 86875]
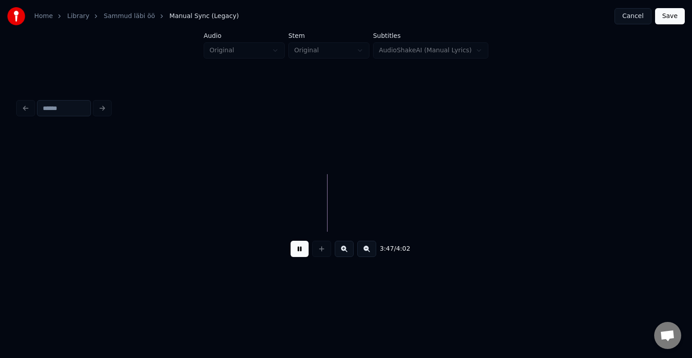
click at [674, 16] on button "Save" at bounding box center [670, 16] width 30 height 16
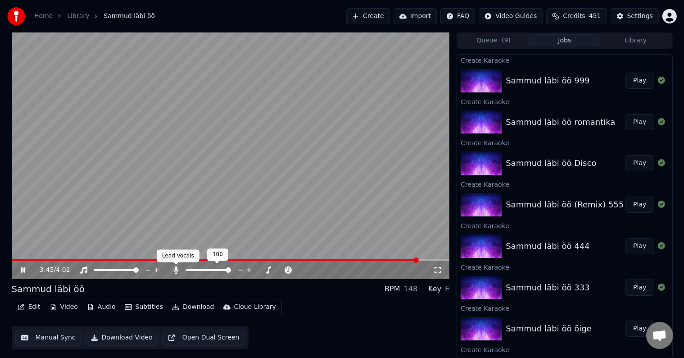
click at [175, 269] on icon at bounding box center [176, 269] width 9 height 7
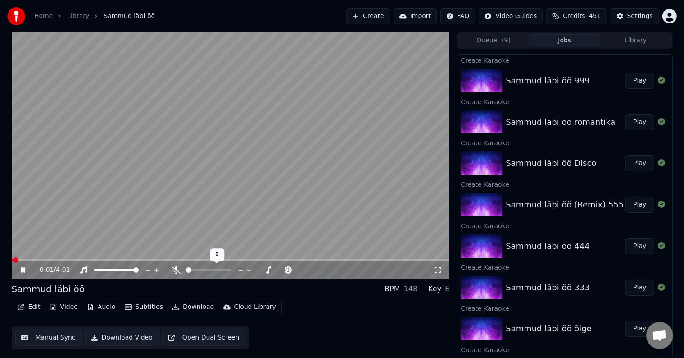
click at [13, 261] on span at bounding box center [13, 260] width 2 height 2
click at [633, 164] on button "Play" at bounding box center [640, 163] width 28 height 16
click at [197, 267] on icon at bounding box center [196, 269] width 9 height 7
click at [638, 200] on button "Play" at bounding box center [640, 204] width 28 height 16
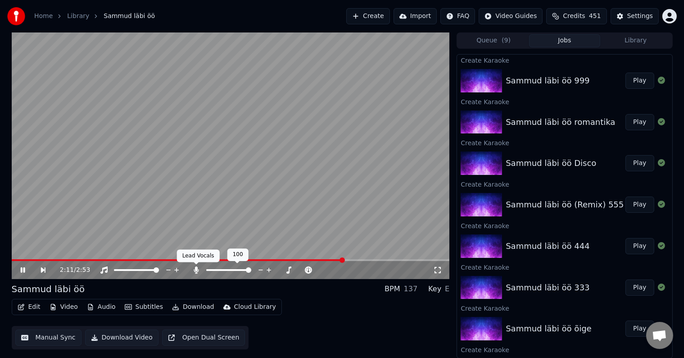
click at [196, 270] on icon at bounding box center [196, 269] width 5 height 7
click at [631, 240] on button "Play" at bounding box center [640, 246] width 28 height 16
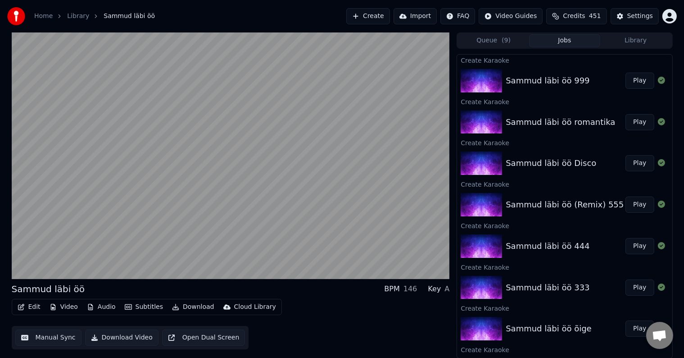
click at [631, 200] on button "Play" at bounding box center [640, 204] width 28 height 16
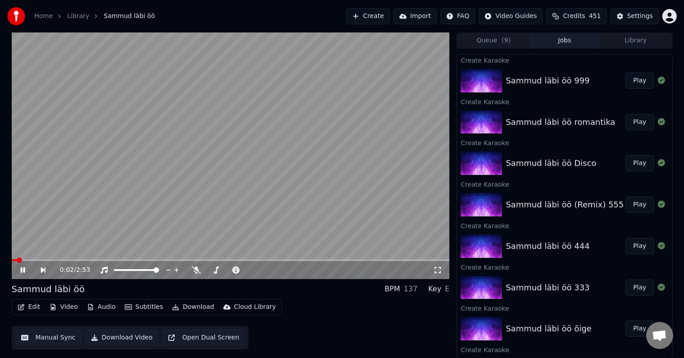
click at [17, 260] on span at bounding box center [14, 260] width 5 height 2
click at [17, 257] on span at bounding box center [19, 259] width 5 height 5
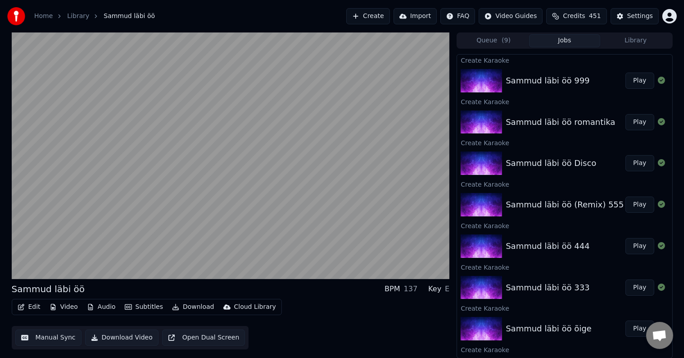
click at [638, 121] on button "Play" at bounding box center [640, 122] width 28 height 16
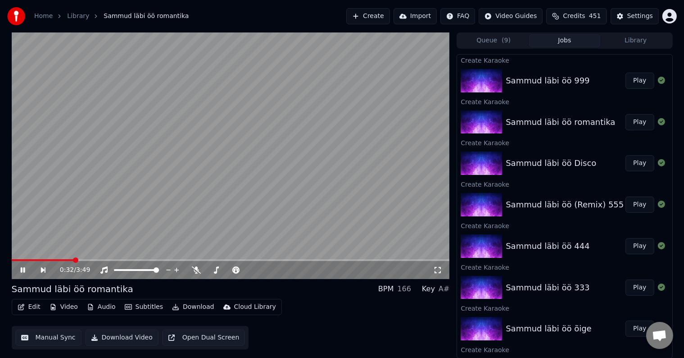
click at [26, 269] on icon at bounding box center [29, 269] width 21 height 7
